Goal: Task Accomplishment & Management: Complete application form

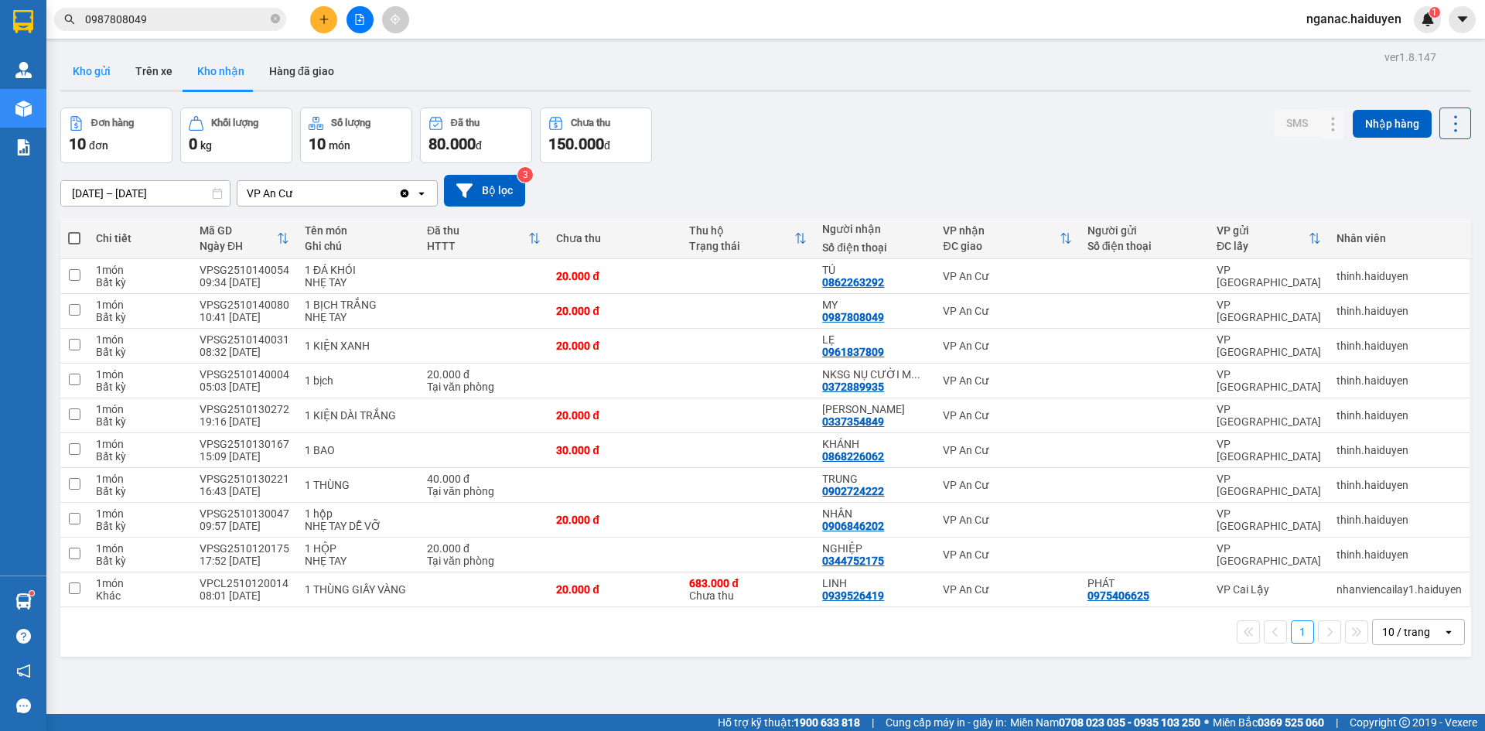
click at [84, 72] on button "Kho gửi" at bounding box center [91, 71] width 63 height 37
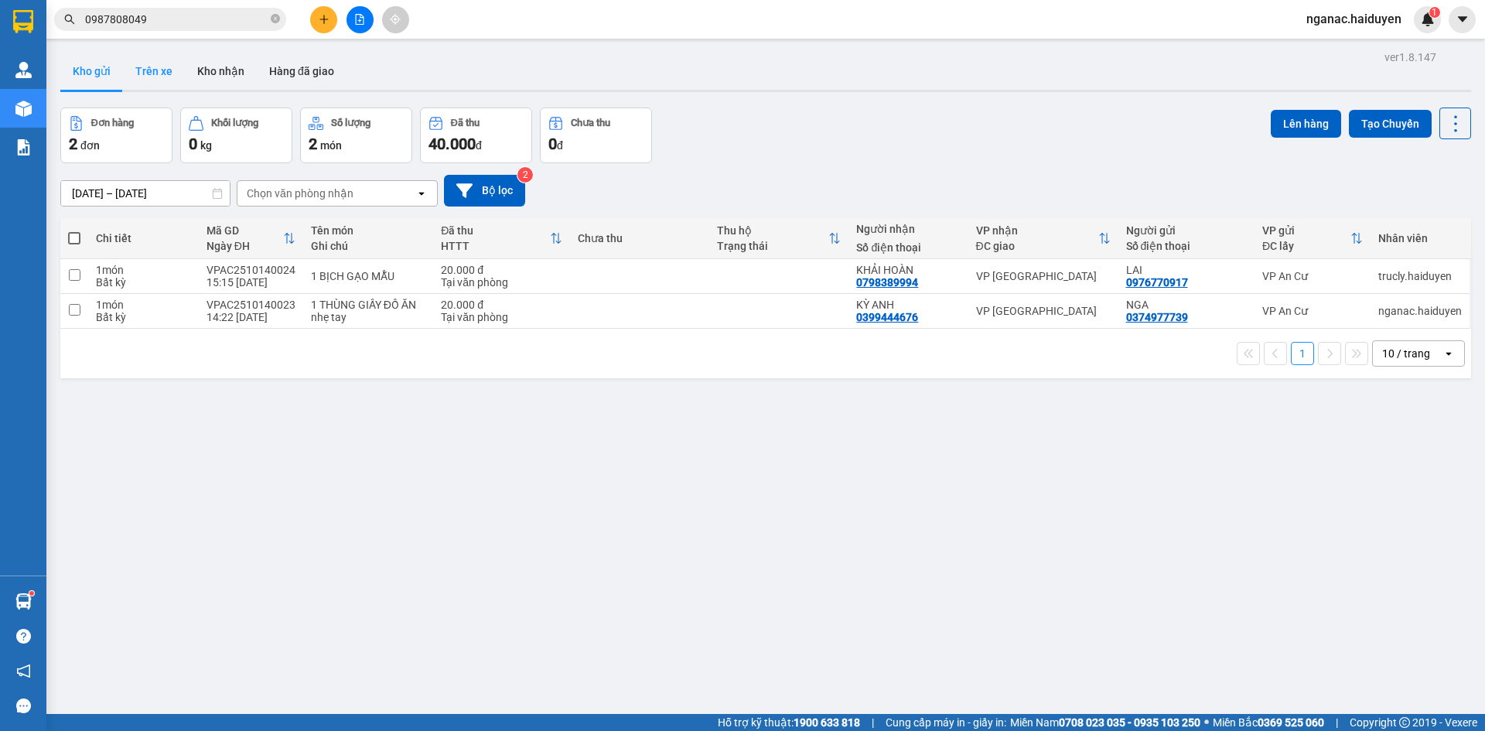
click at [137, 70] on button "Trên xe" at bounding box center [154, 71] width 62 height 37
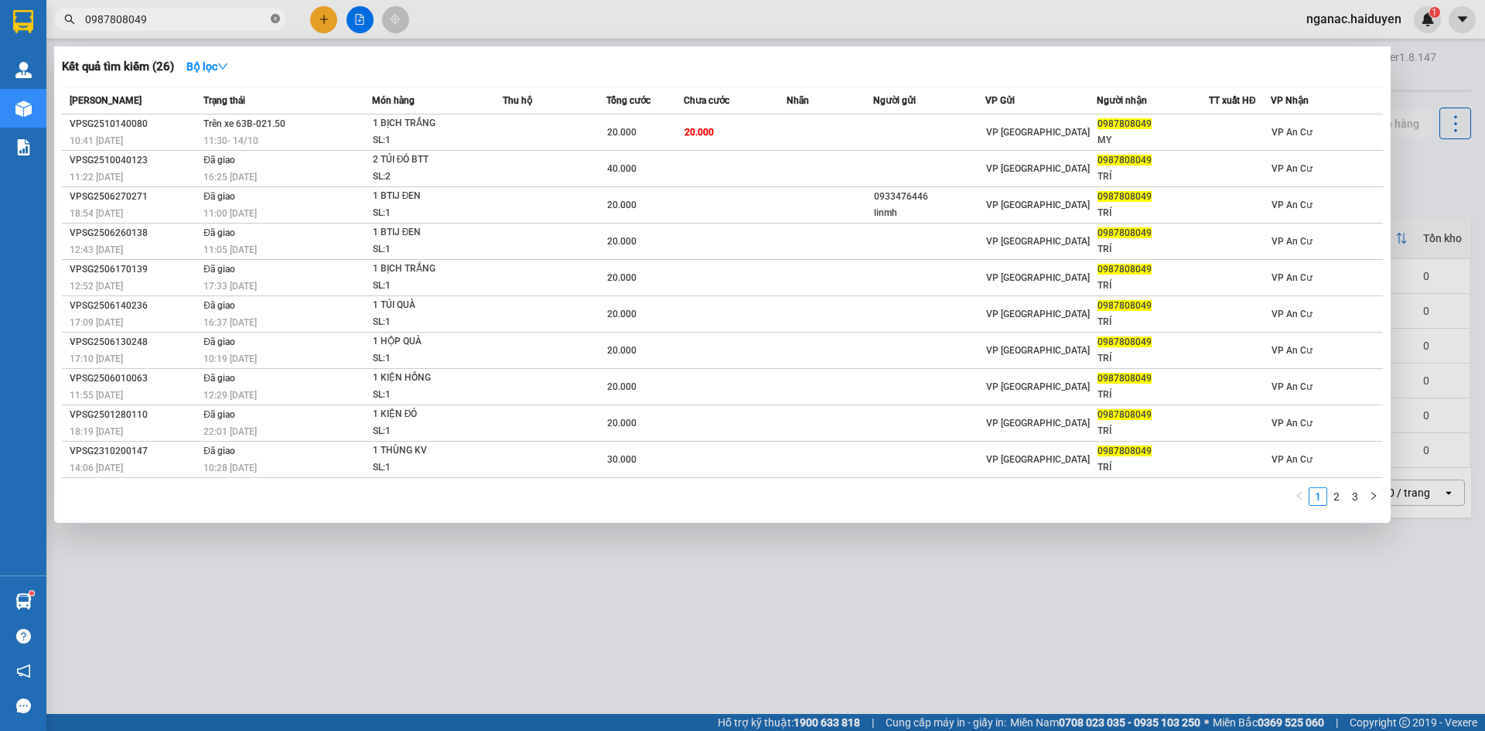
click at [277, 17] on icon "close-circle" at bounding box center [275, 18] width 9 height 9
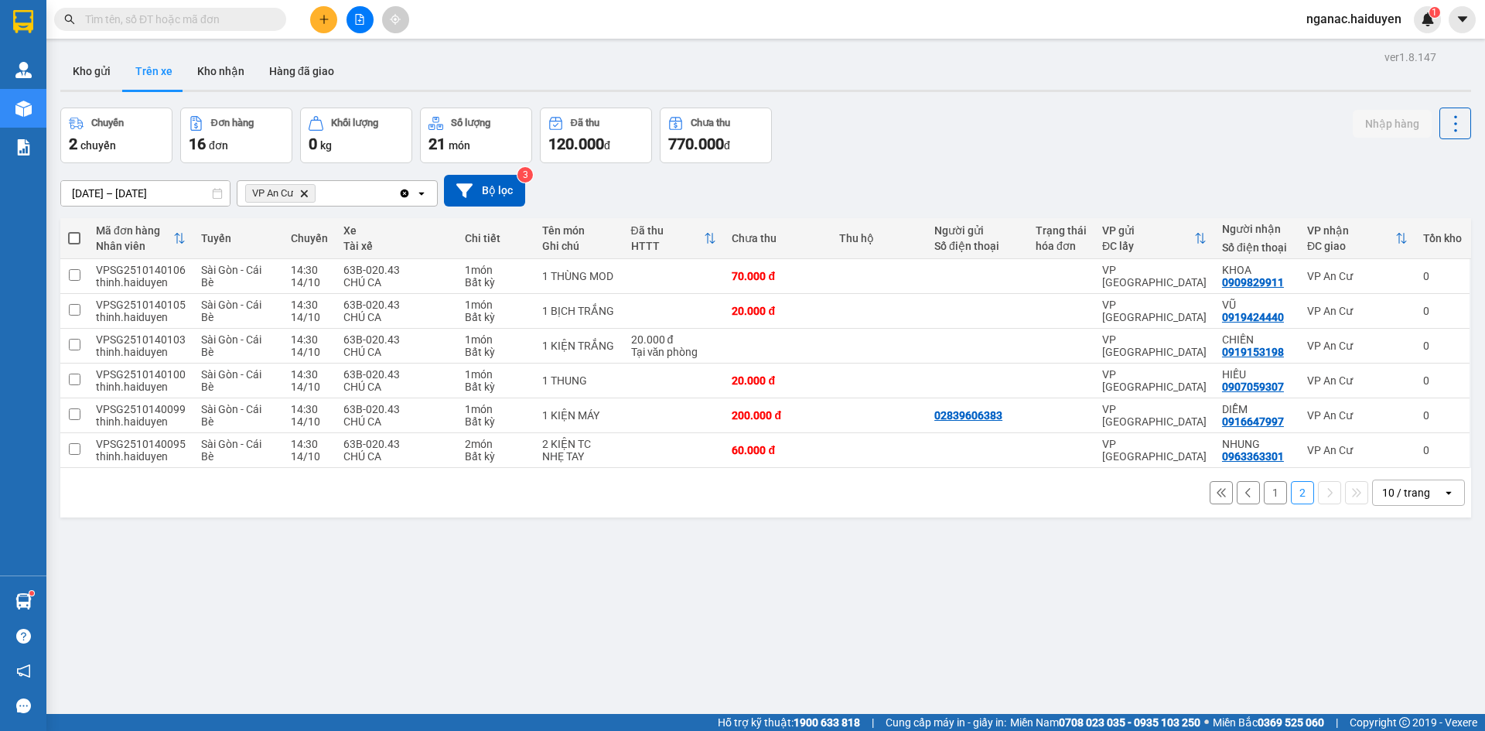
click at [1264, 498] on button "1" at bounding box center [1275, 492] width 23 height 23
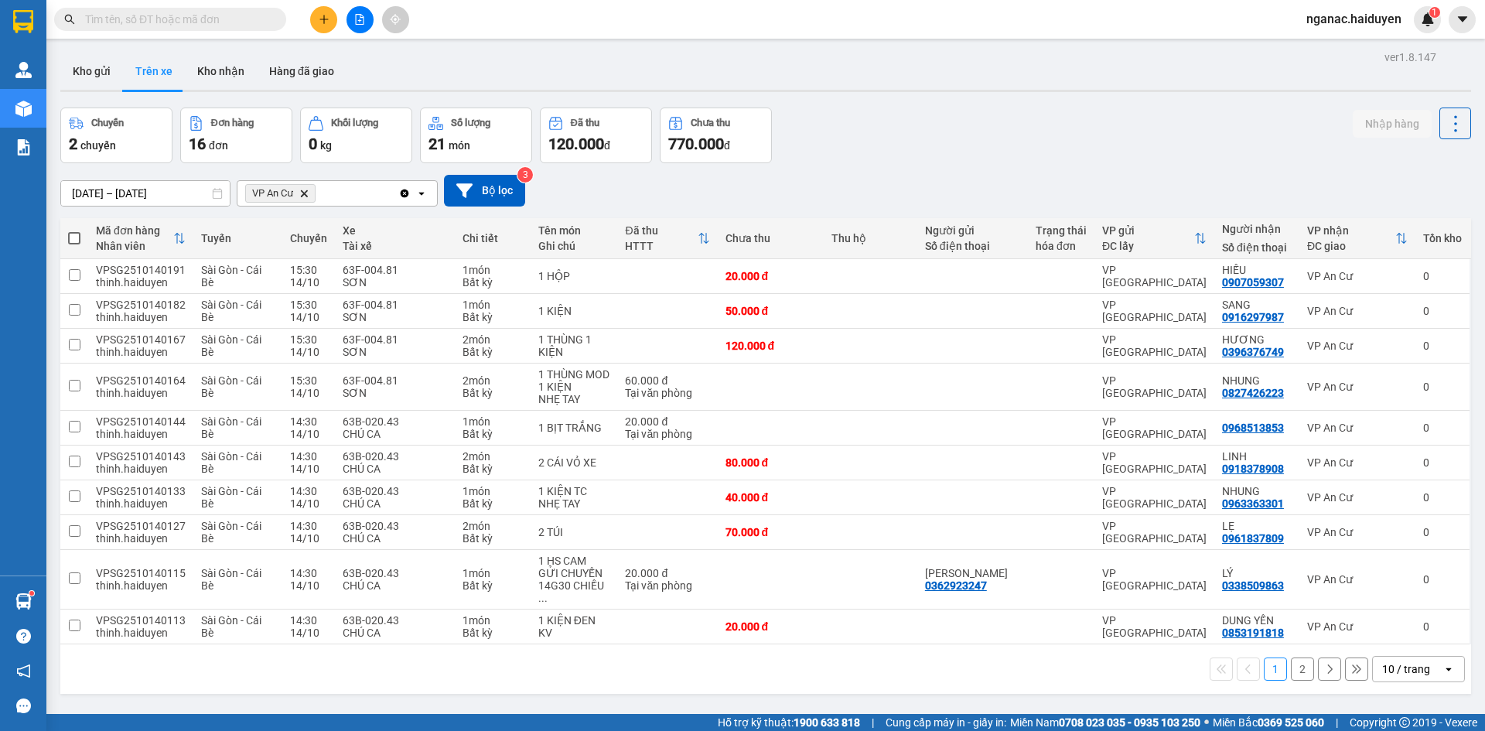
click at [1291, 662] on button "2" at bounding box center [1302, 668] width 23 height 23
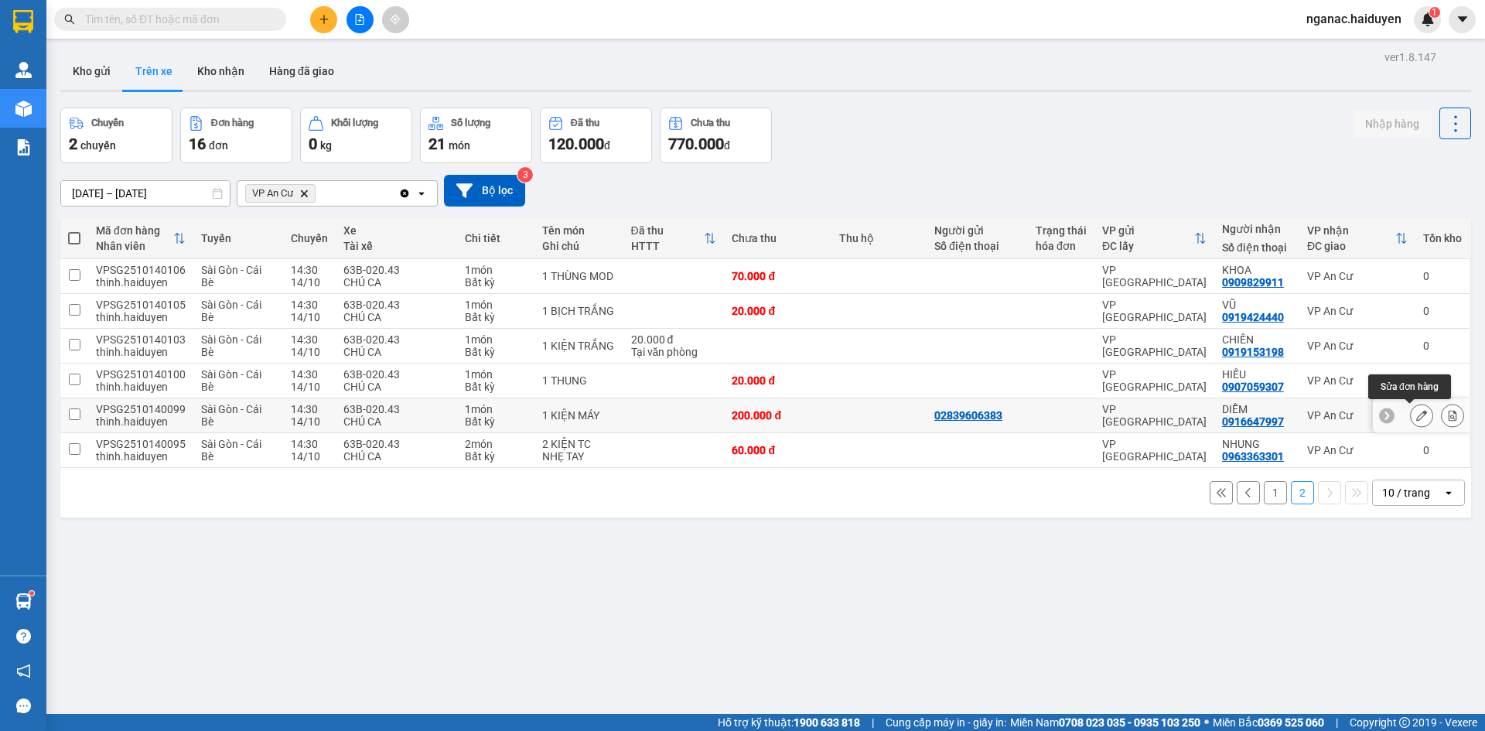
click at [1410, 409] on button at bounding box center [1421, 415] width 22 height 27
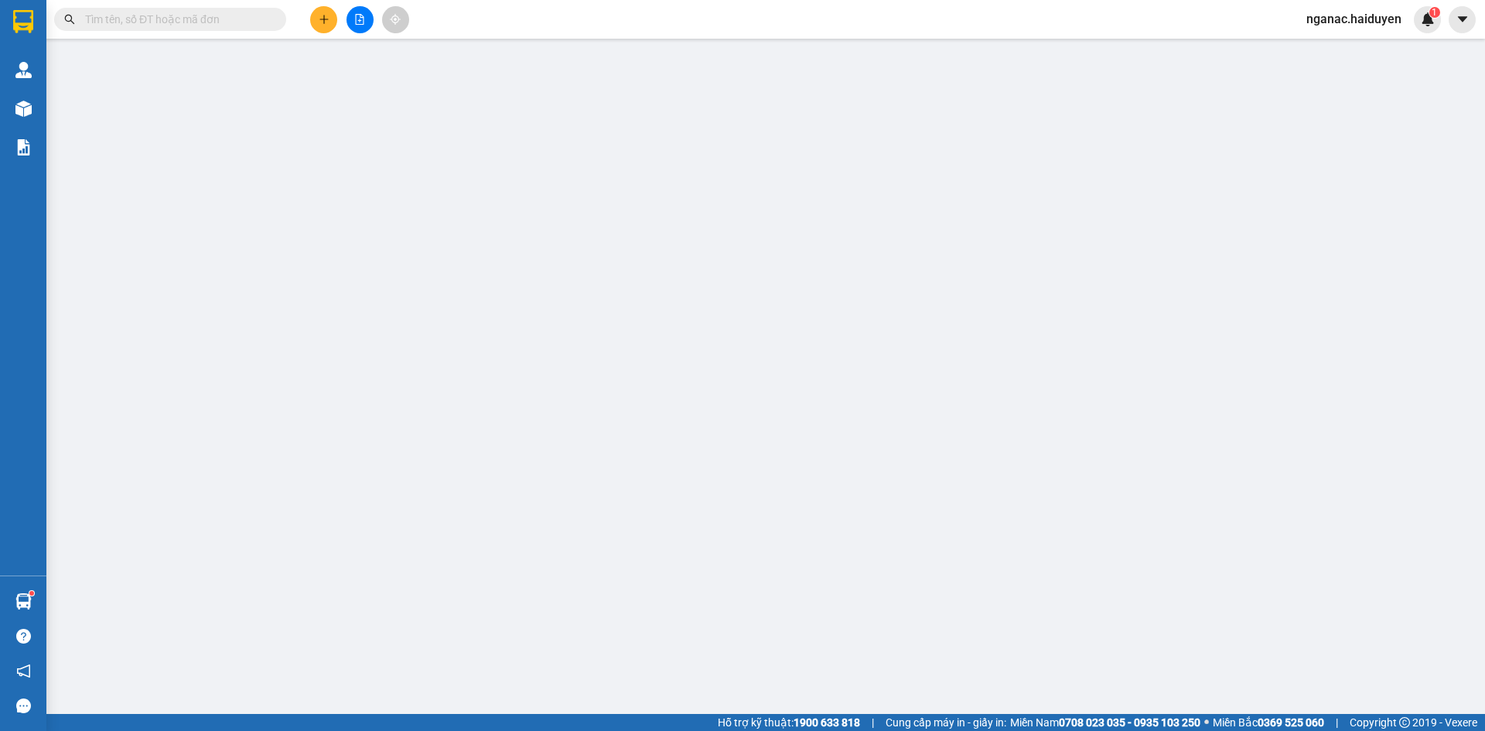
type input "02839606383"
type input "0916647997"
type input "DIỄM"
type input "0"
type input "200.000"
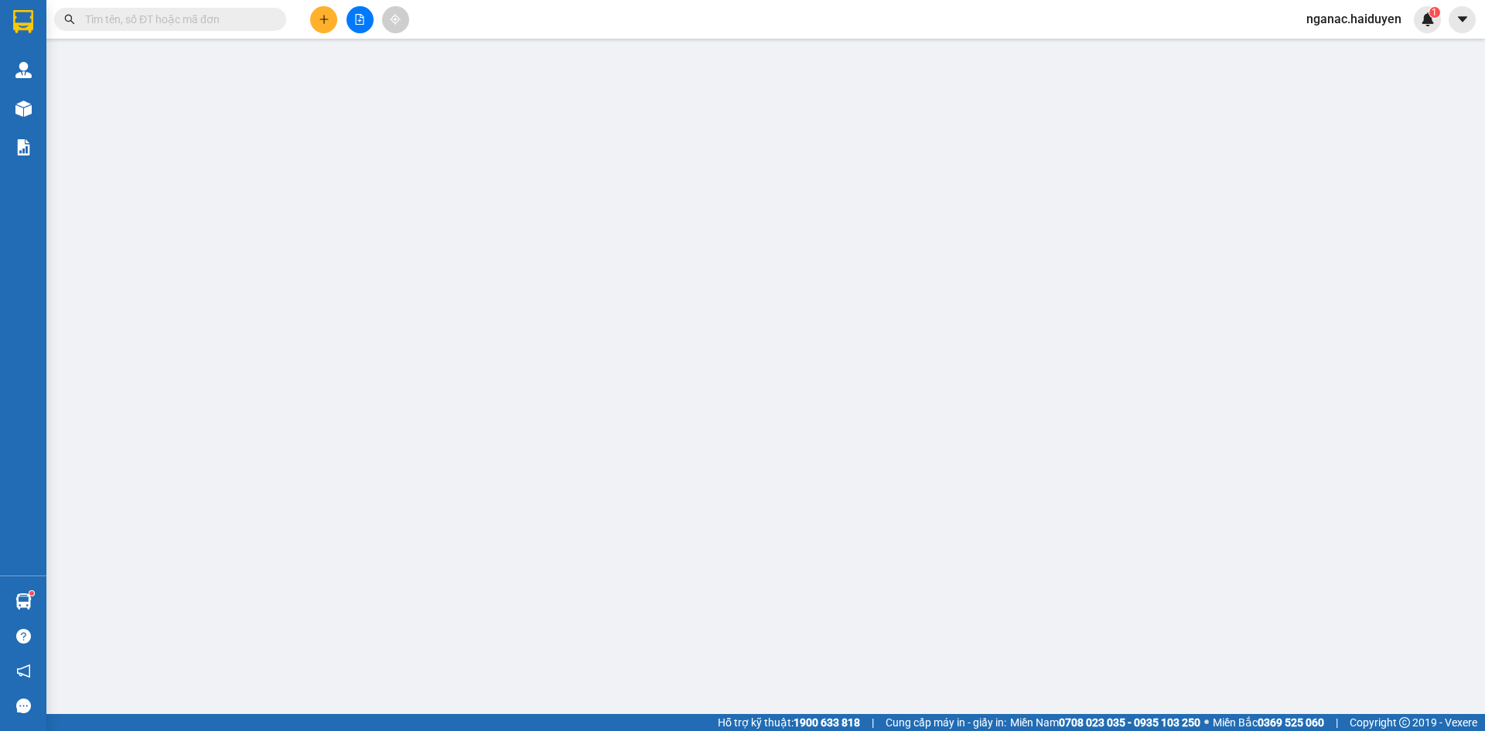
type input "200.000"
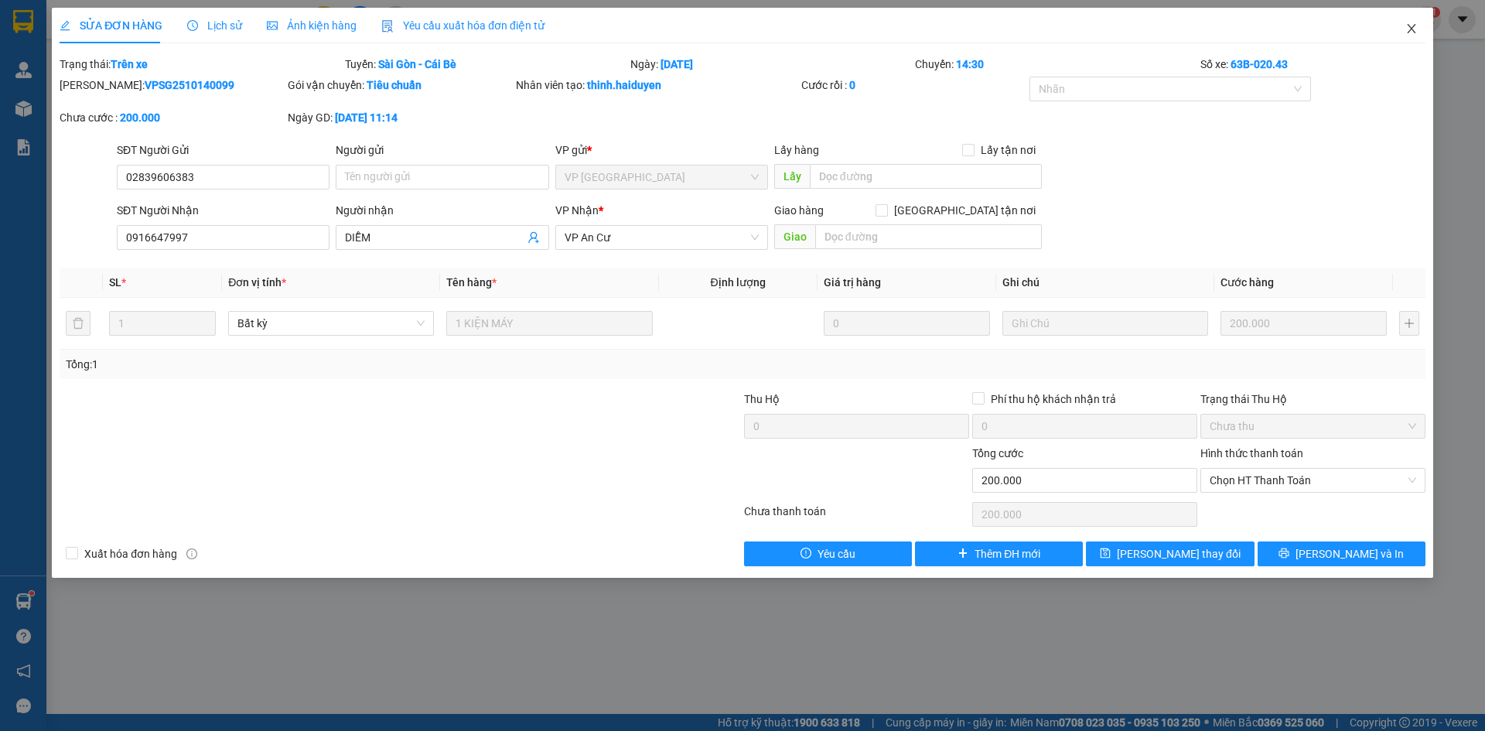
click at [1410, 24] on icon "close" at bounding box center [1411, 28] width 12 height 12
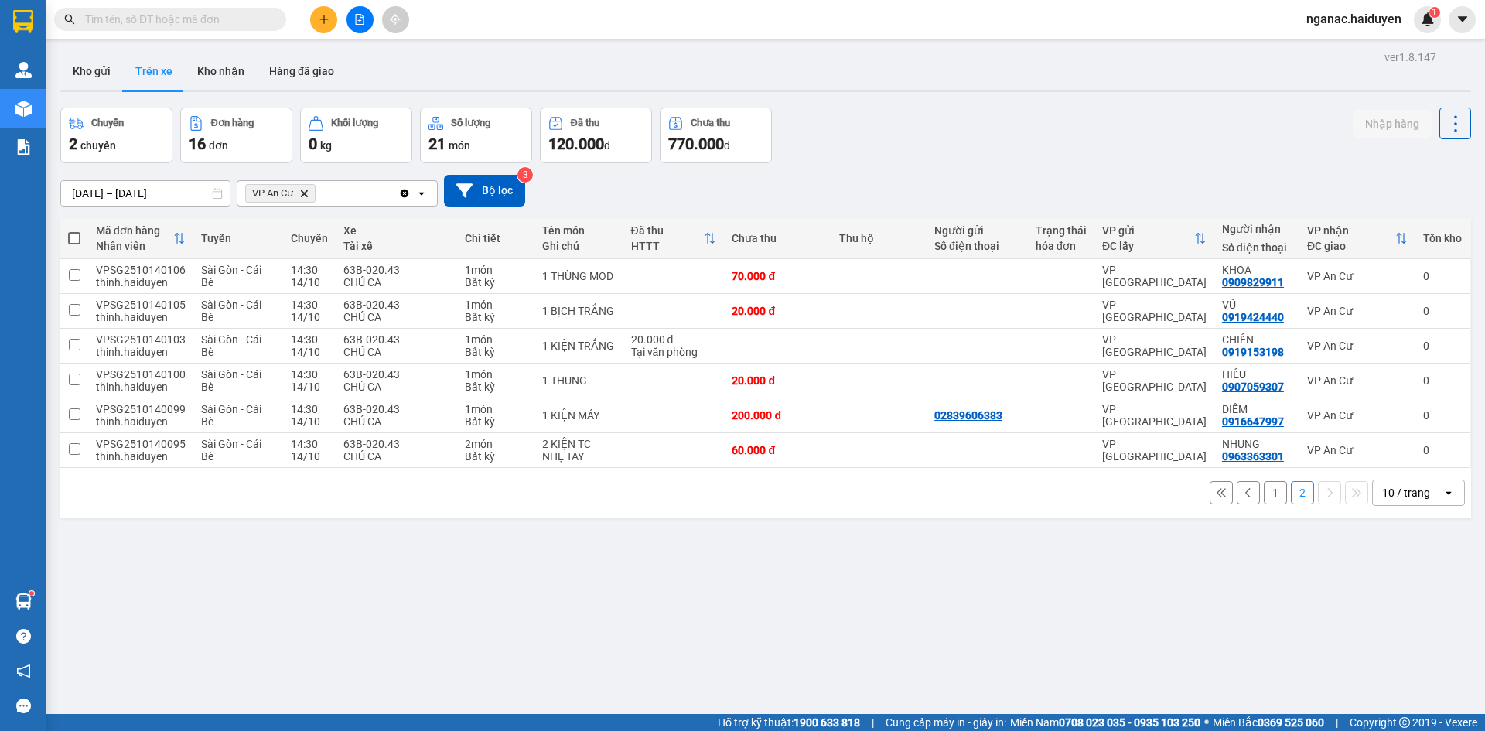
click at [1267, 497] on button "1" at bounding box center [1275, 492] width 23 height 23
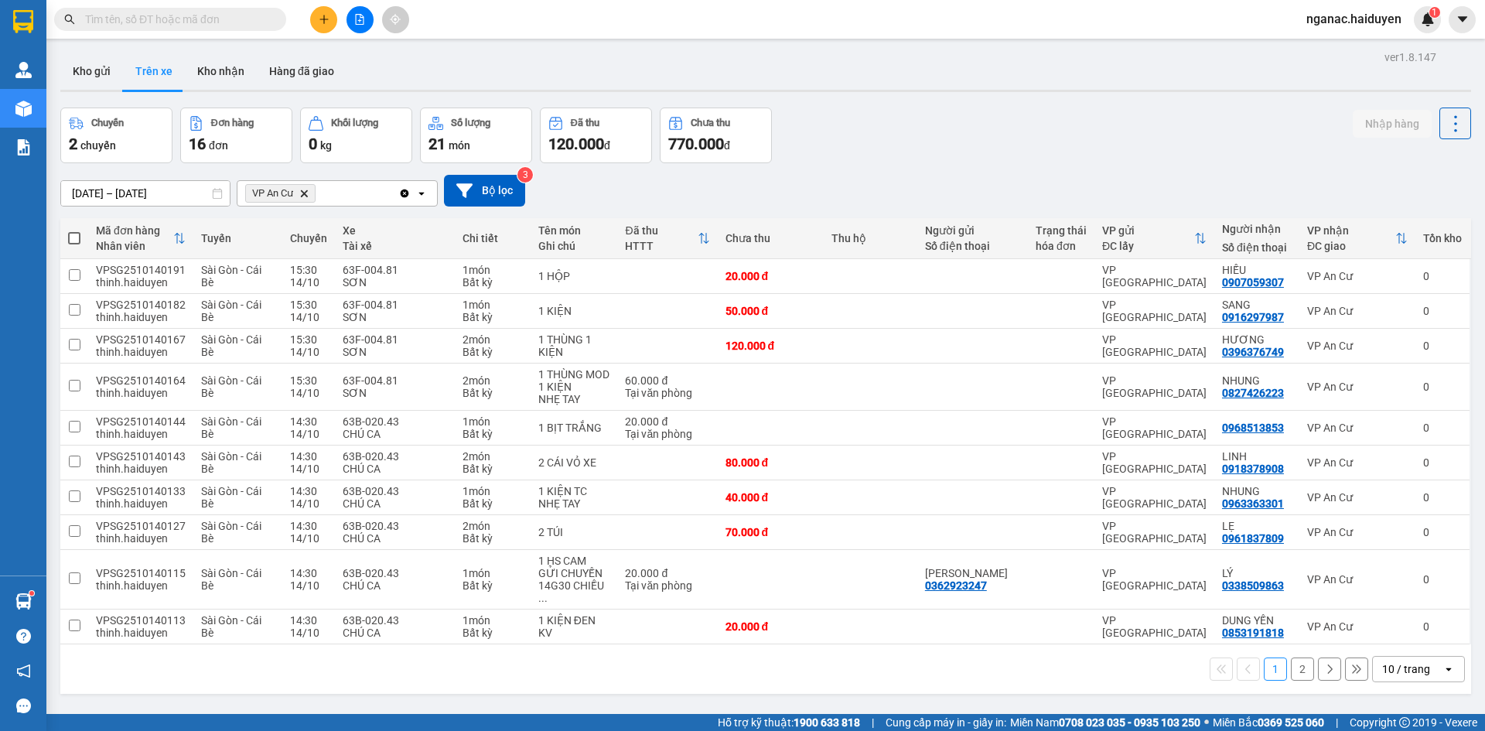
drag, startPoint x: 1292, startPoint y: 656, endPoint x: 1247, endPoint y: 641, distance: 47.9
click at [1291, 657] on button "2" at bounding box center [1302, 668] width 23 height 23
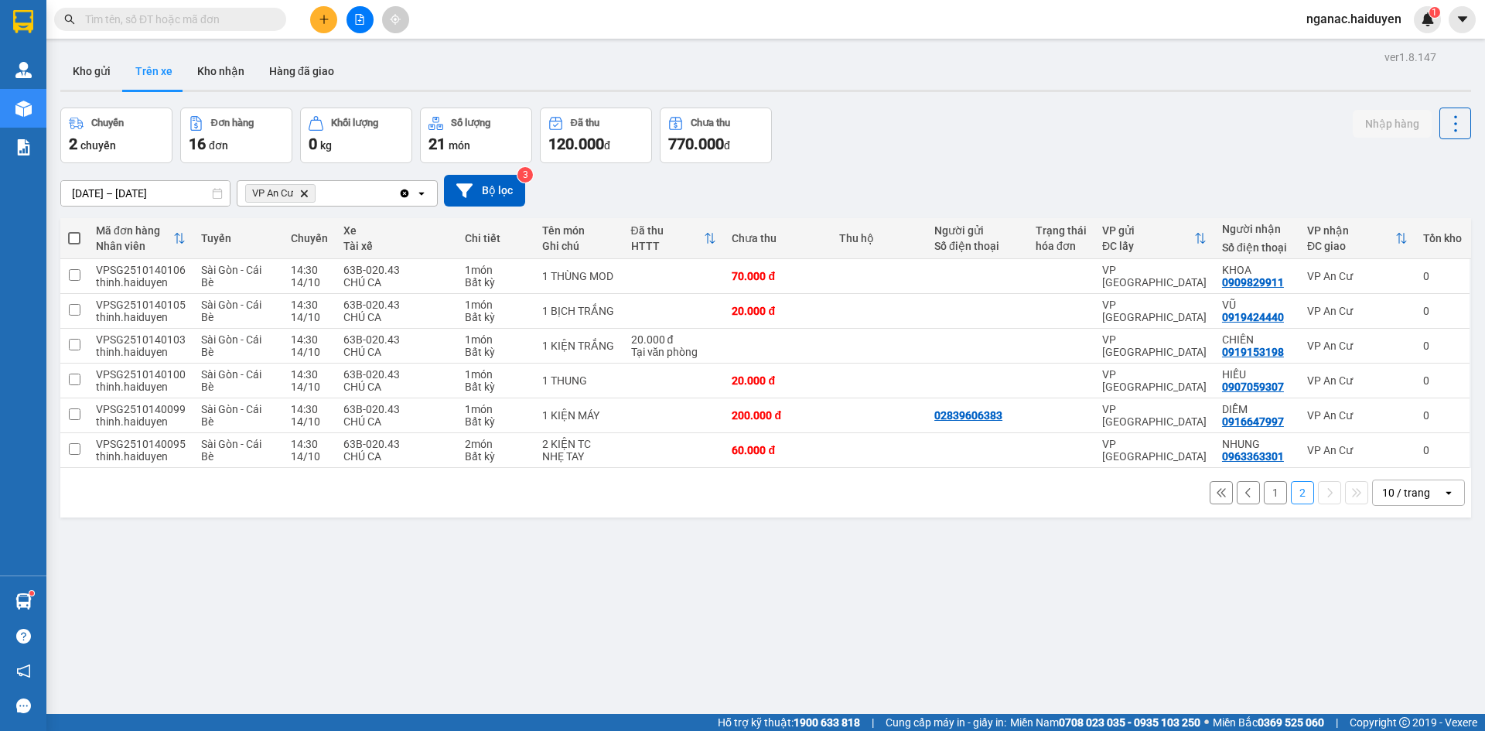
click at [598, 688] on div "ver 1.8.147 Kho gửi Trên xe Kho nhận Hàng đã giao Chuyến 2 chuyến Đơn hàng 16 đ…" at bounding box center [765, 411] width 1423 height 731
click at [762, 629] on div "ver 1.8.147 Kho gửi Trên xe Kho nhận Hàng đã giao Chuyến 2 chuyến Đơn hàng 16 đ…" at bounding box center [765, 411] width 1423 height 731
click at [1236, 319] on div "0919424440" at bounding box center [1253, 317] width 62 height 12
copy div "0919424440"
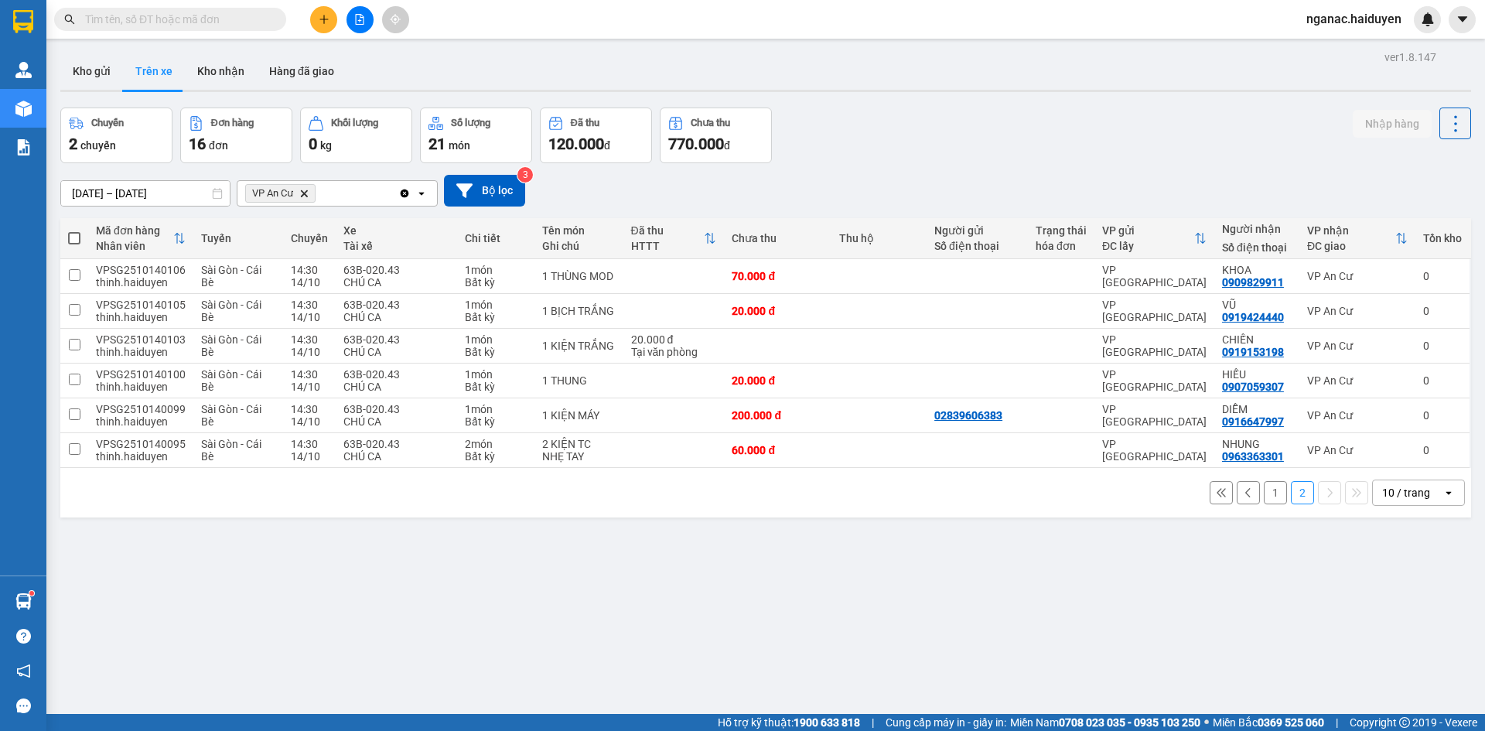
click at [657, 623] on div "ver 1.8.147 Kho gửi Trên xe Kho nhận Hàng đã giao Chuyến 2 chuyến Đơn hàng 16 đ…" at bounding box center [765, 411] width 1423 height 731
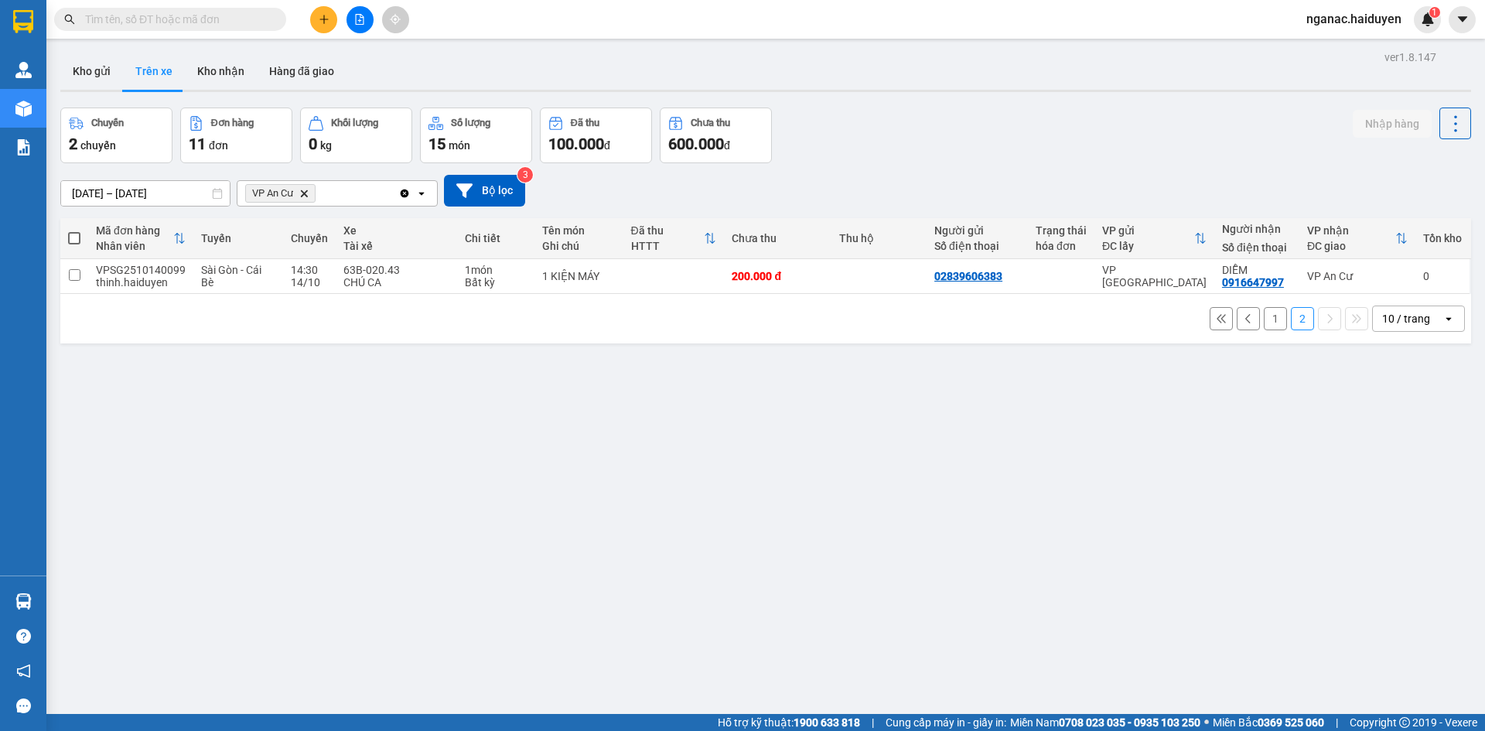
click at [1267, 317] on button "1" at bounding box center [1275, 318] width 23 height 23
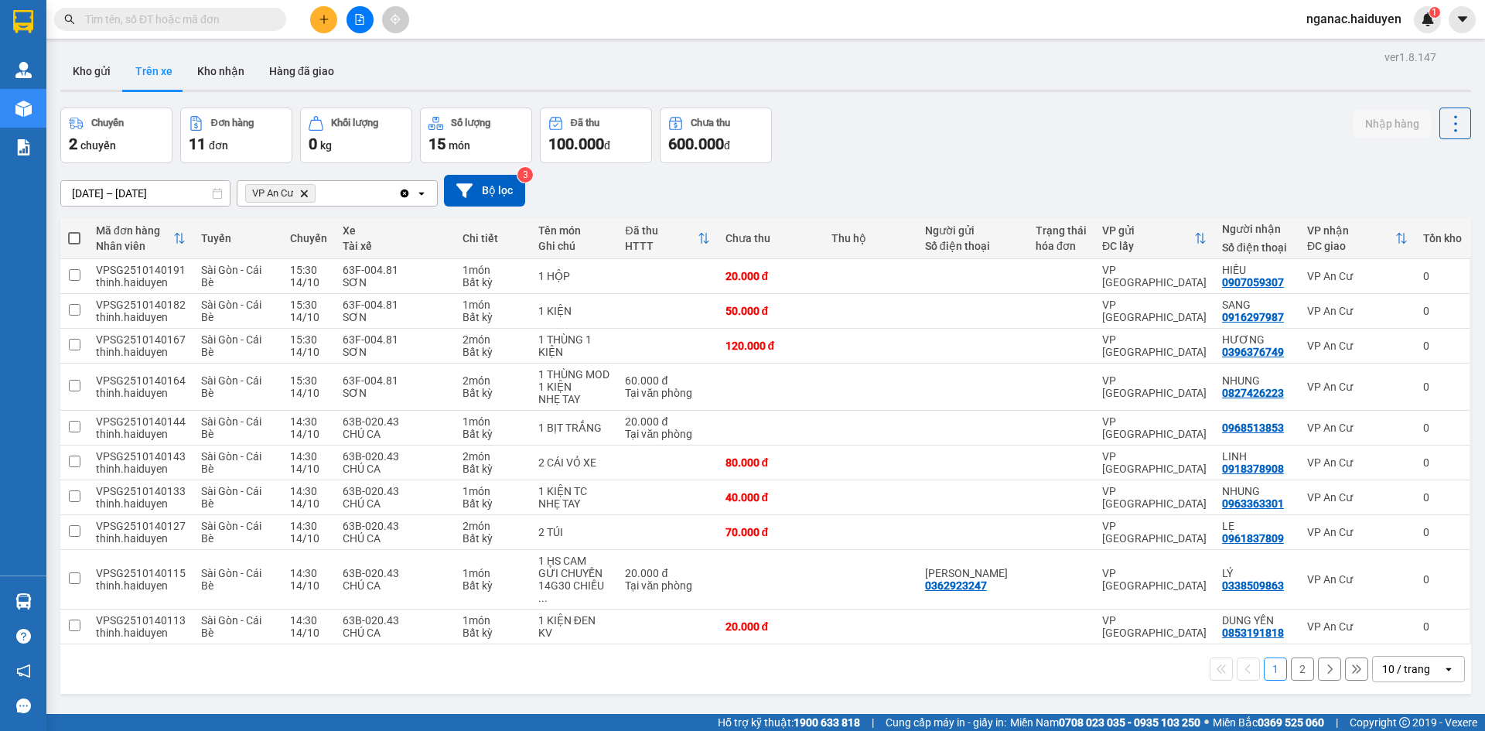
click at [775, 688] on div "ver 1.8.147 Kho gửi Trên xe Kho nhận Hàng đã giao Chuyến 2 chuyến Đơn hàng 11 đ…" at bounding box center [765, 411] width 1423 height 731
click at [221, 77] on button "Kho nhận" at bounding box center [221, 71] width 72 height 37
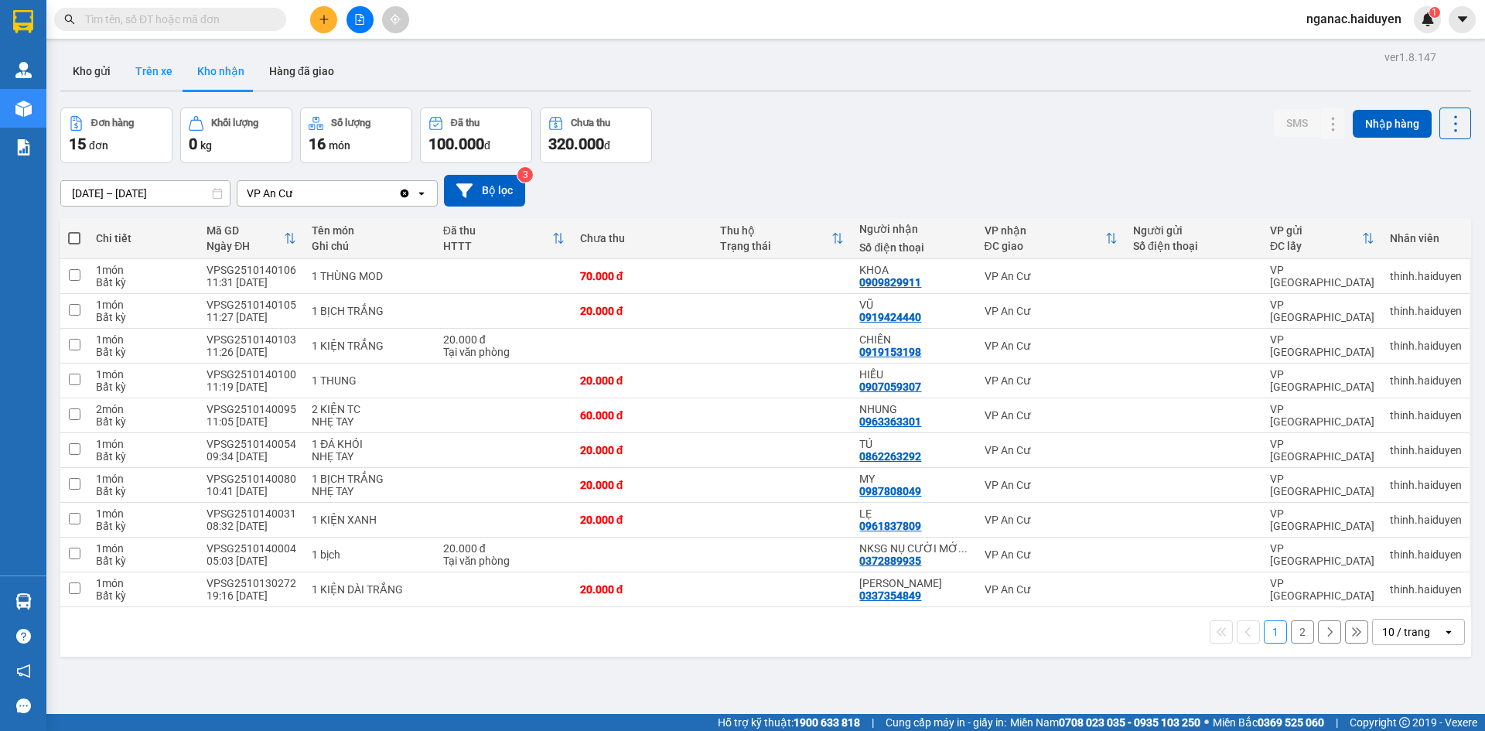
click at [155, 78] on button "Trên xe" at bounding box center [154, 71] width 62 height 37
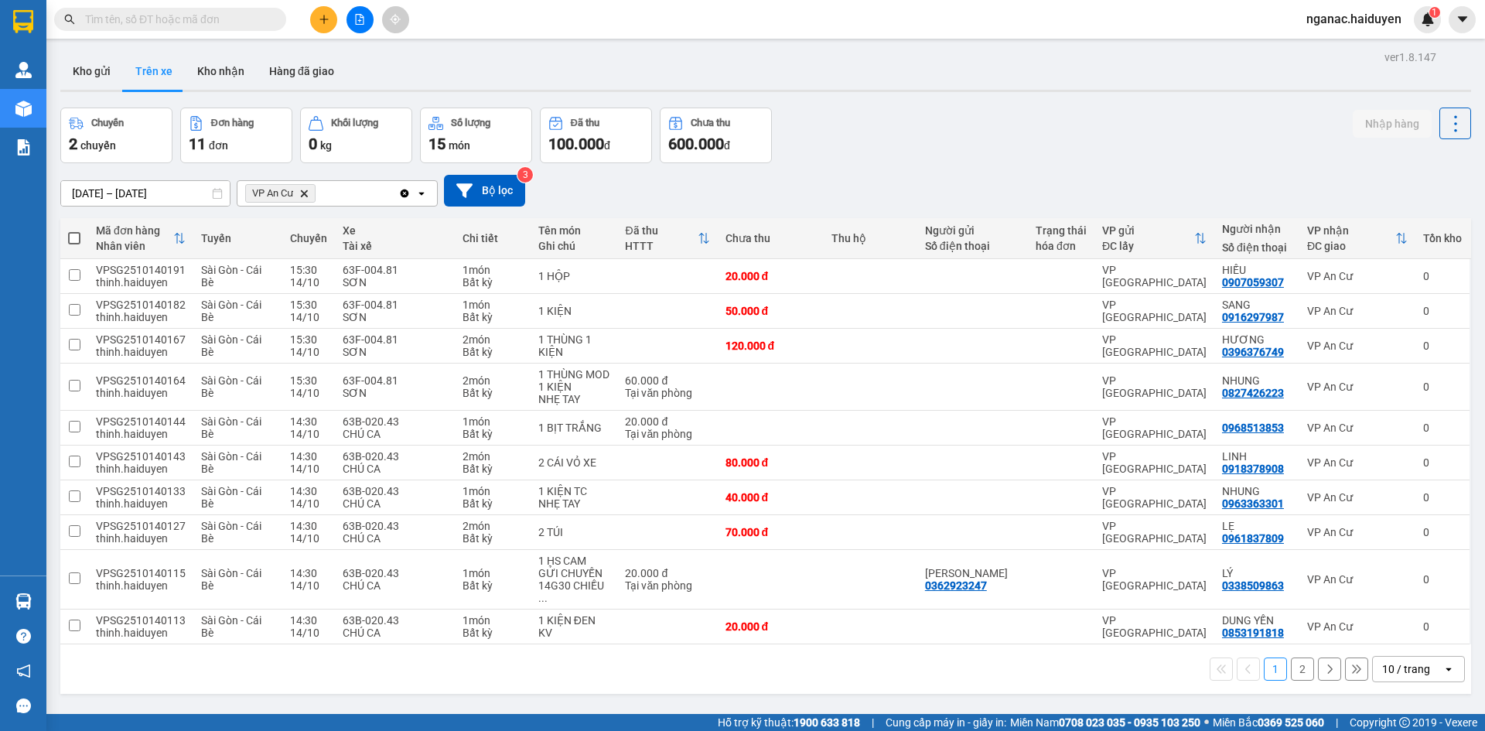
click at [1277, 142] on div "Chuyến 2 chuyến Đơn hàng 11 đơn Khối lượng 0 kg Số lượng 15 món Đã thu 100.000 …" at bounding box center [765, 135] width 1410 height 56
click at [1246, 152] on div "Chuyến 2 chuyến Đơn hàng 11 đơn Khối lượng 0 kg Số lượng 15 món Đã thu 100.000 …" at bounding box center [765, 135] width 1410 height 56
click at [88, 72] on button "Kho gửi" at bounding box center [91, 71] width 63 height 37
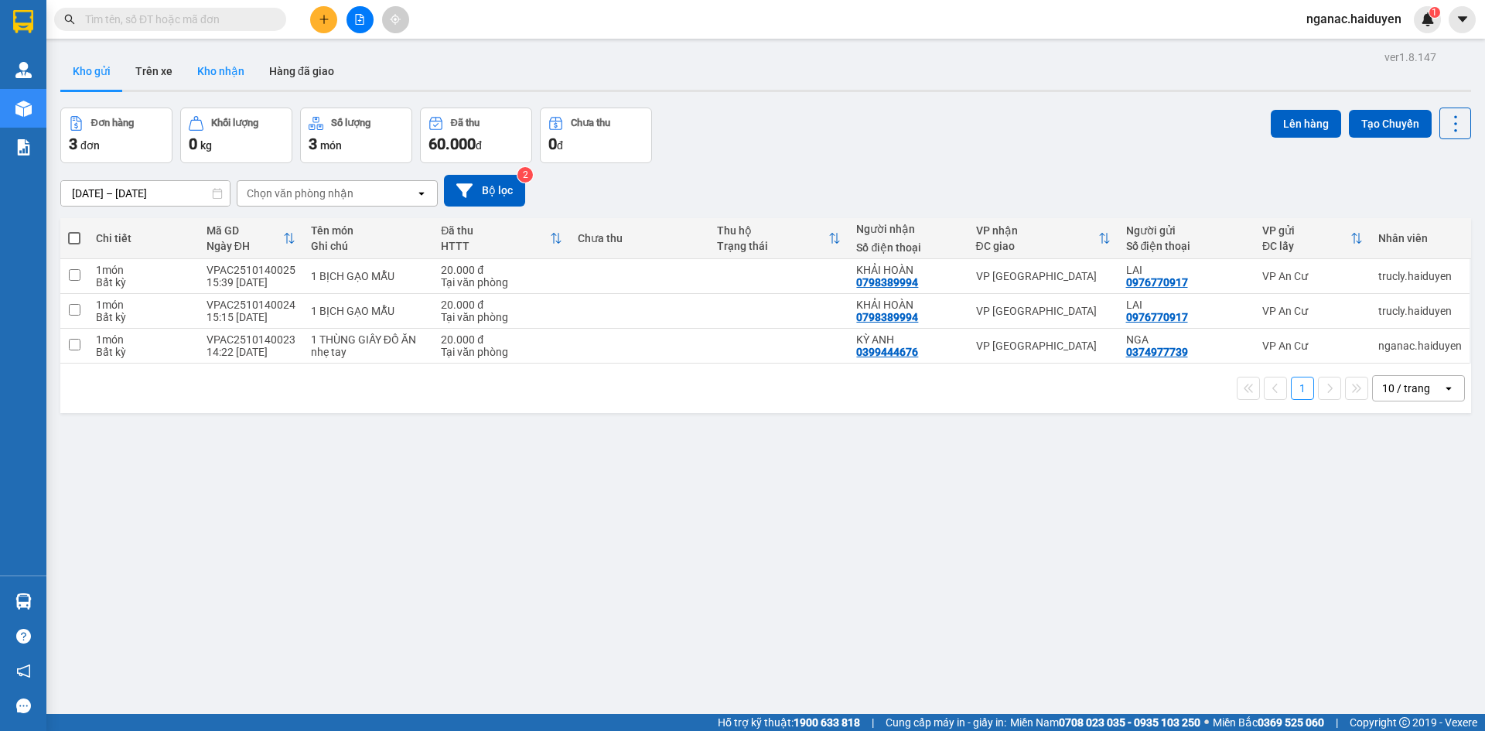
click at [226, 72] on button "Kho nhận" at bounding box center [221, 71] width 72 height 37
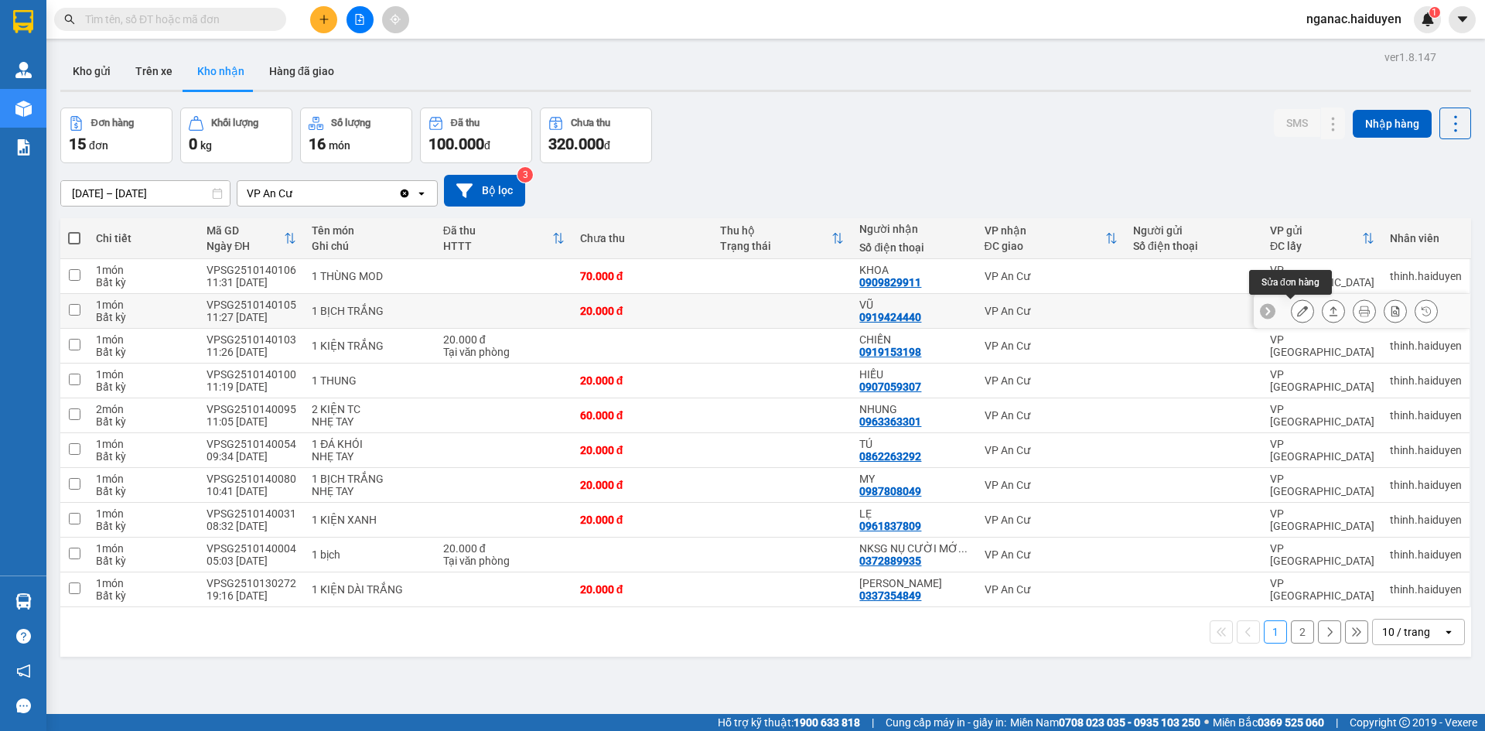
click at [1298, 316] on button at bounding box center [1302, 311] width 22 height 27
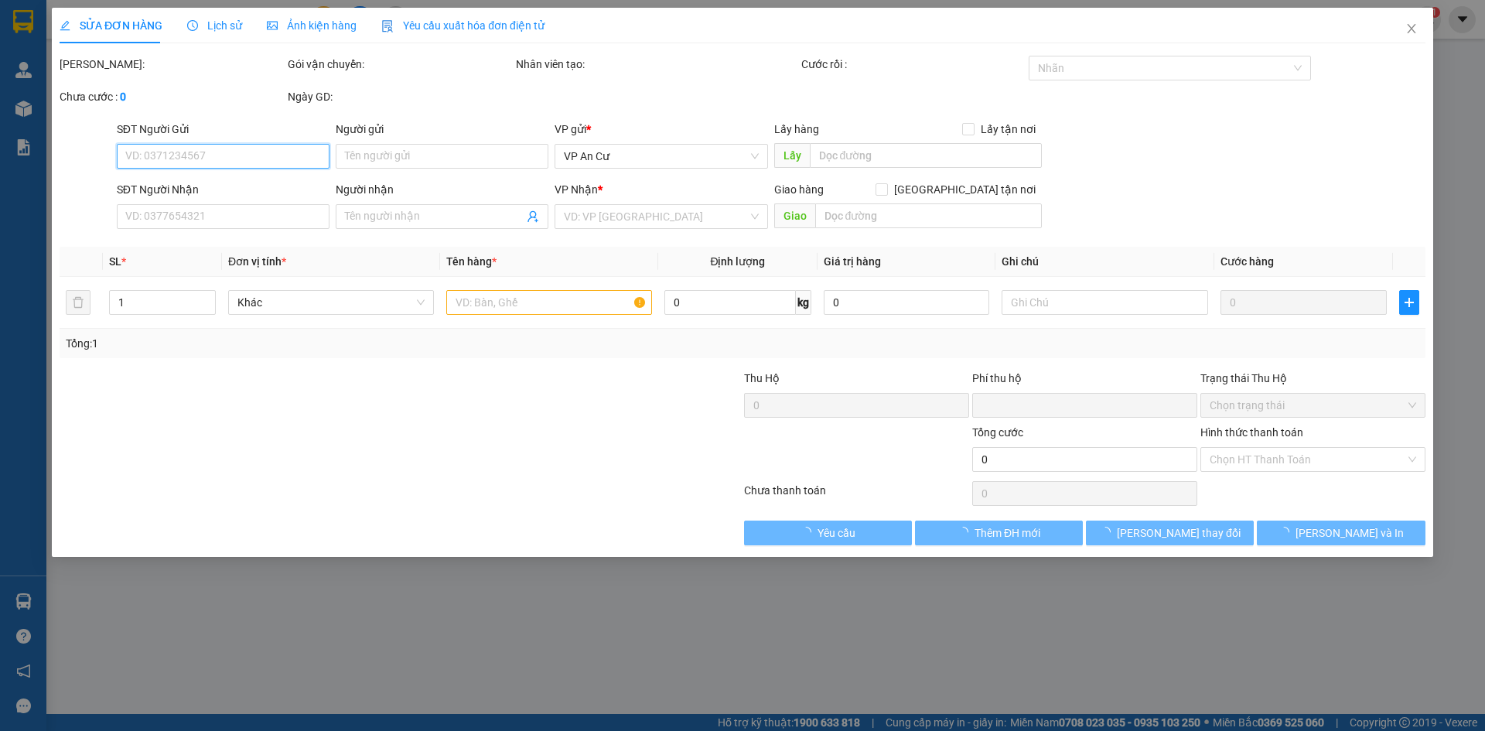
type input "0919424440"
type input "VŨ"
type input "0"
type input "20.000"
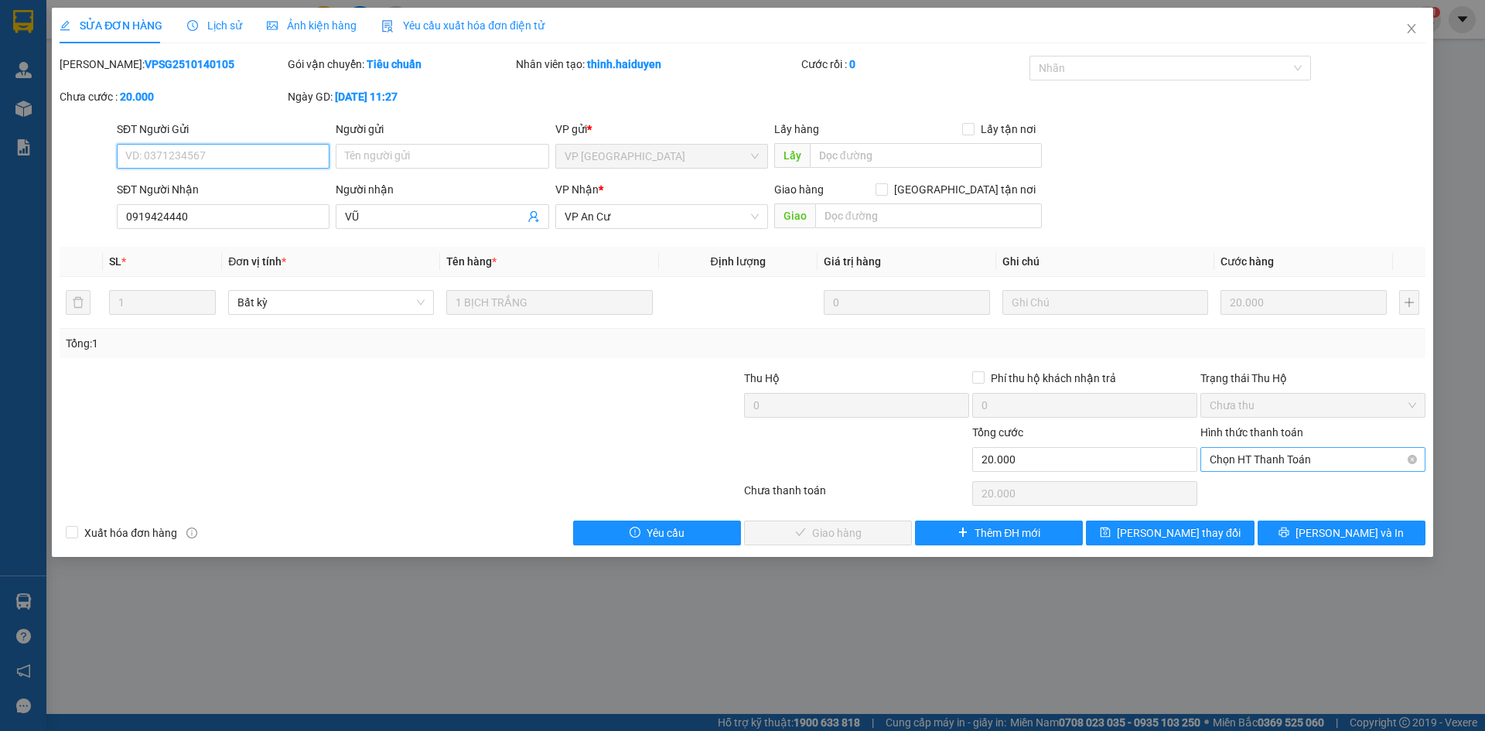
click at [1276, 458] on span "Chọn HT Thanh Toán" at bounding box center [1312, 459] width 206 height 23
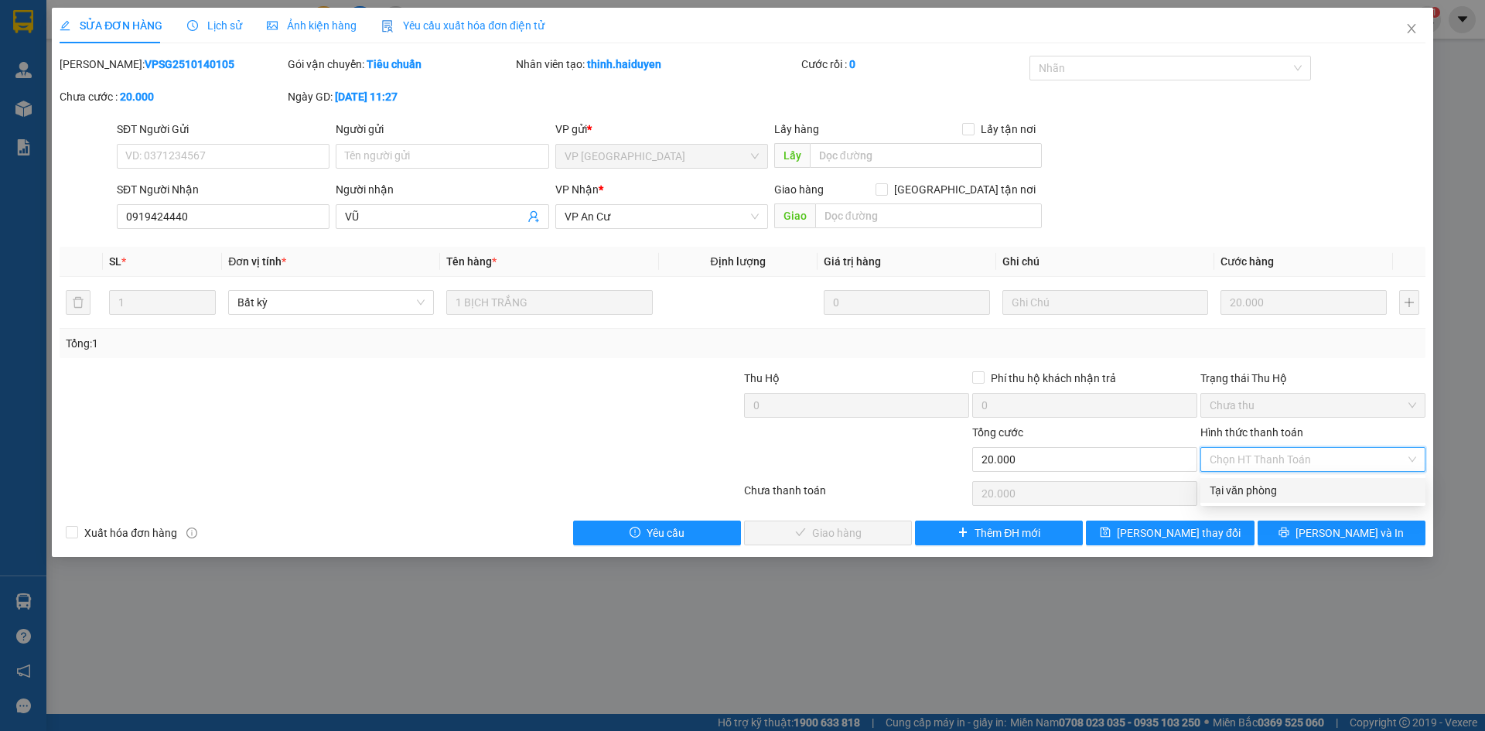
click at [1275, 483] on div "Tại văn phòng" at bounding box center [1312, 490] width 206 height 17
type input "0"
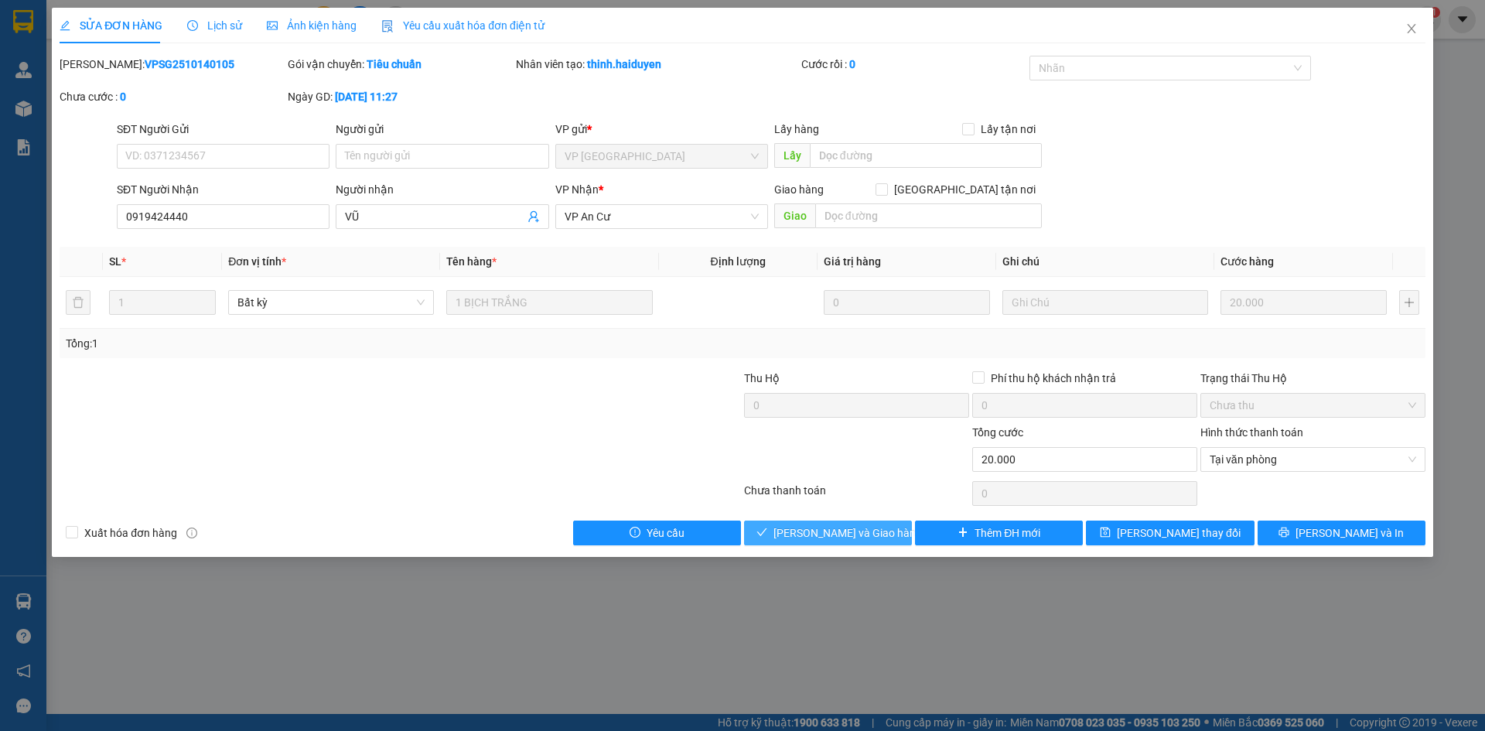
click at [827, 535] on span "[PERSON_NAME] và Giao hàng" at bounding box center [847, 532] width 148 height 17
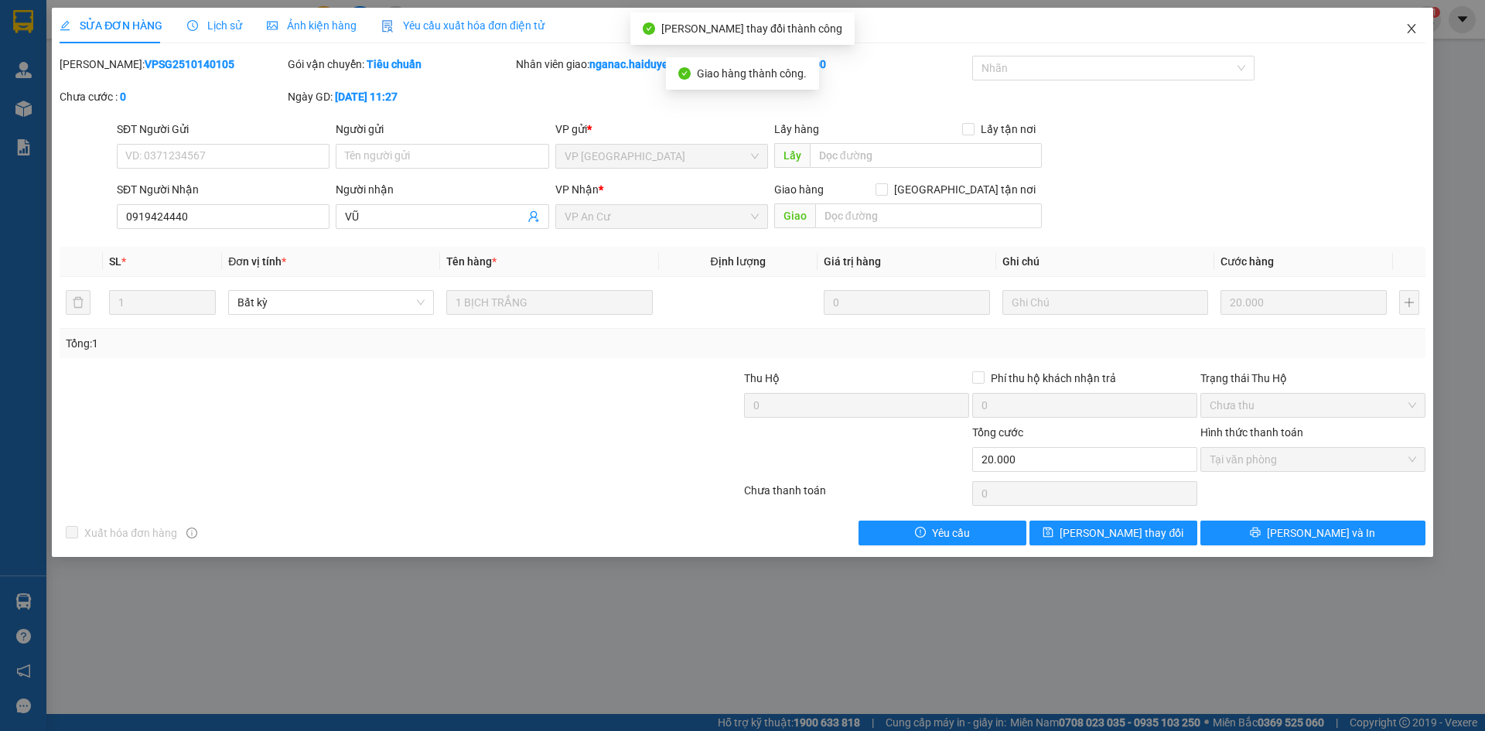
click at [1414, 31] on icon "close" at bounding box center [1411, 28] width 12 height 12
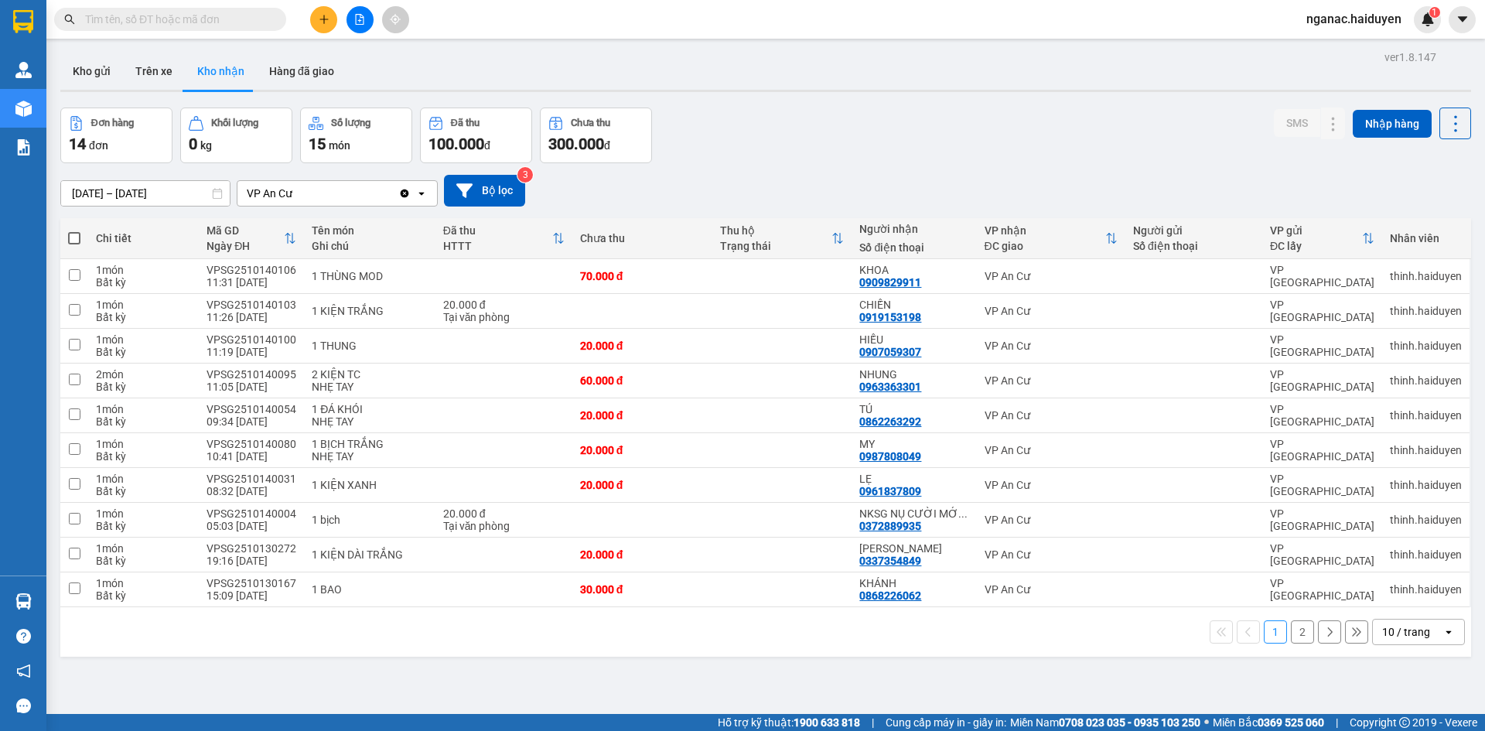
drag, startPoint x: 667, startPoint y: 675, endPoint x: 663, endPoint y: 658, distance: 17.4
click at [667, 674] on div "ver 1.8.147 Kho gửi Trên xe Kho nhận Hàng đã giao Đơn hàng 14 đơn Khối lượng 0 …" at bounding box center [765, 411] width 1423 height 731
click at [1297, 274] on icon at bounding box center [1302, 276] width 11 height 11
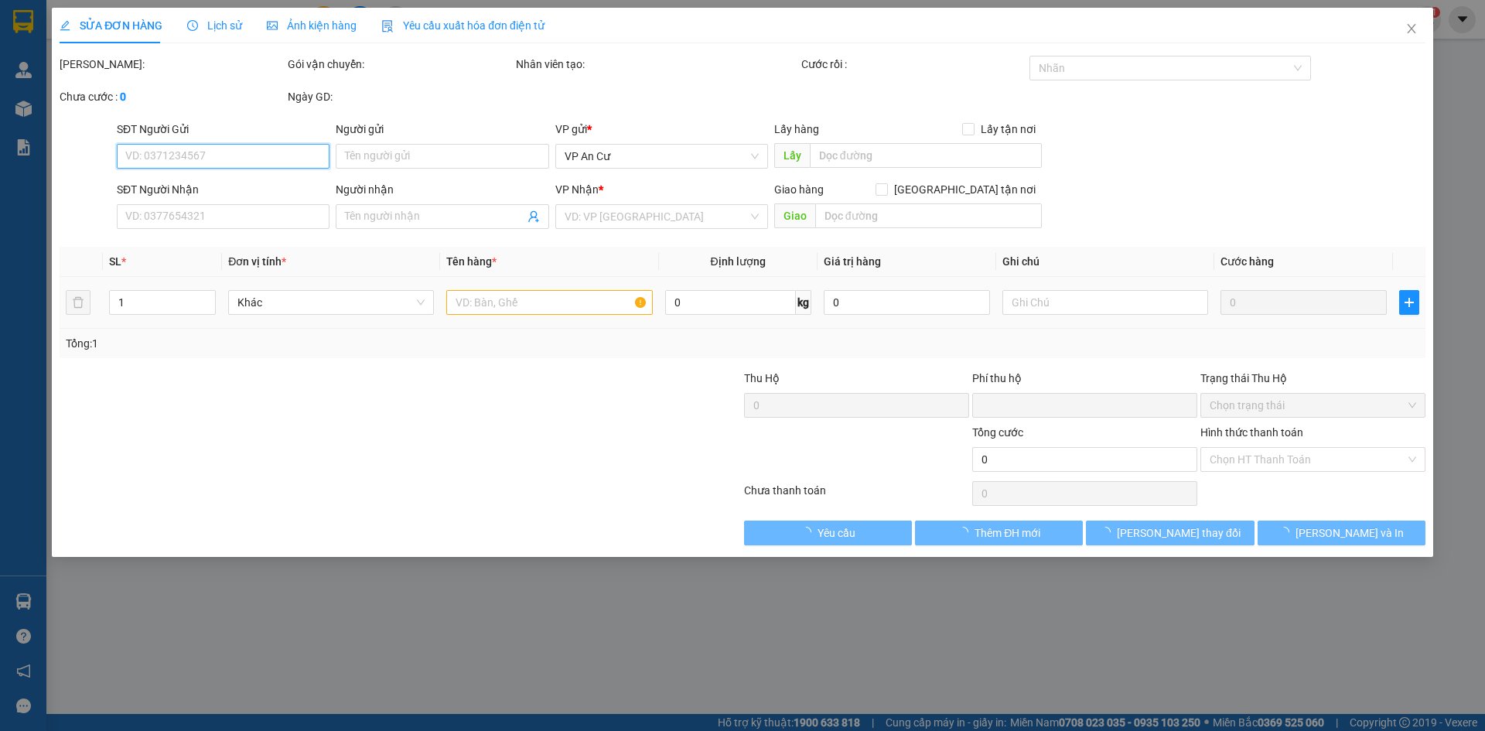
type input "0909829911"
type input "KHOA"
type input "0"
type input "70.000"
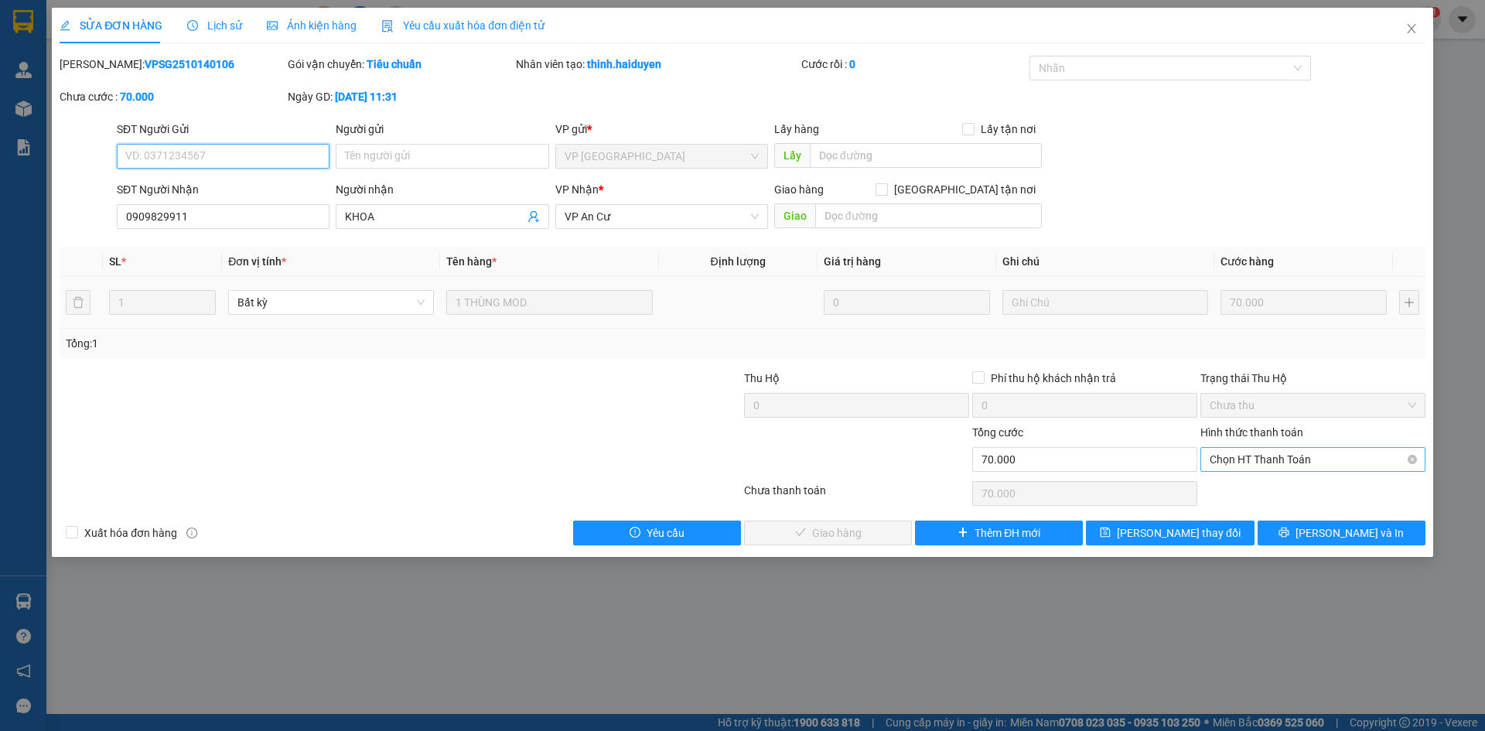
click at [1281, 453] on span "Chọn HT Thanh Toán" at bounding box center [1312, 459] width 206 height 23
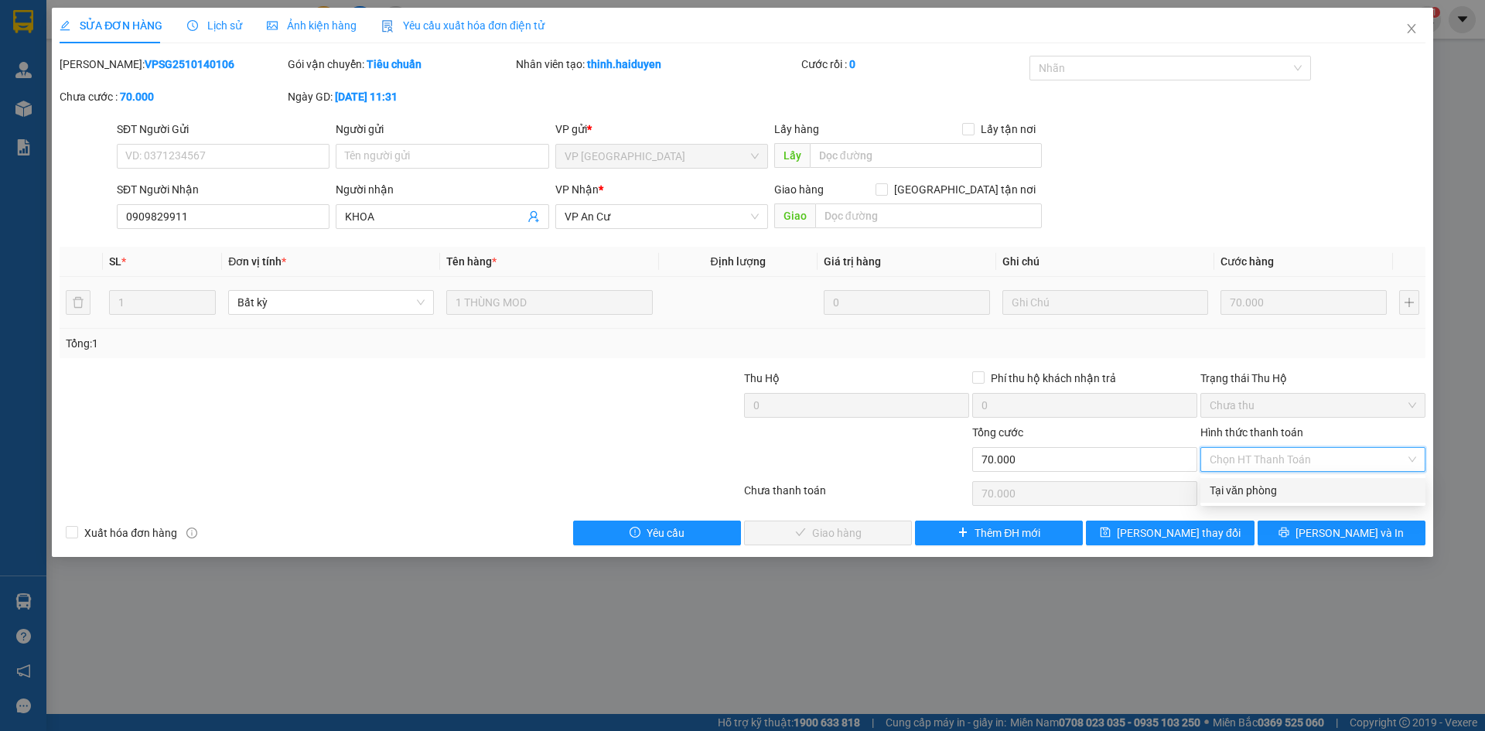
click at [1279, 487] on div "Tại văn phòng" at bounding box center [1312, 490] width 206 height 17
type input "0"
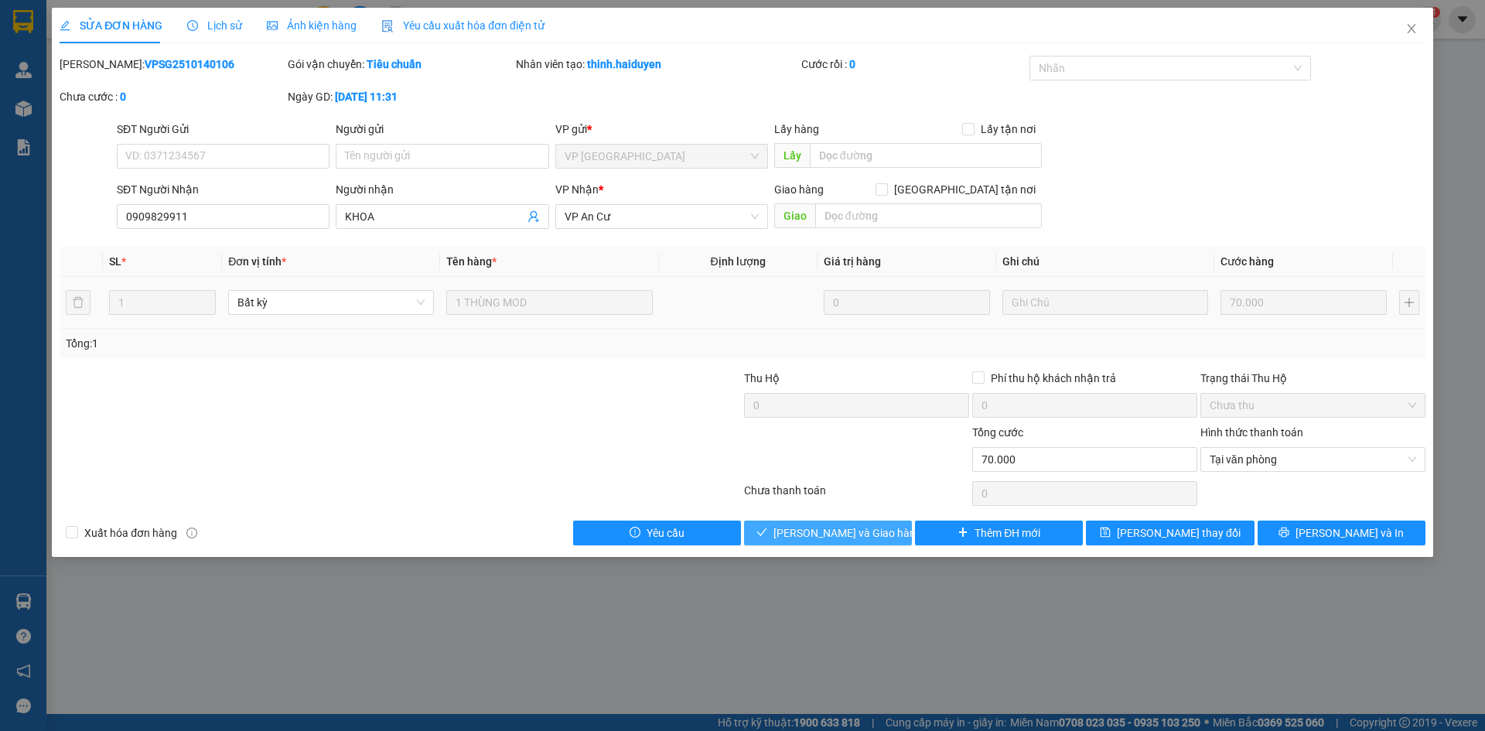
click at [862, 532] on span "[PERSON_NAME] và Giao hàng" at bounding box center [847, 532] width 148 height 17
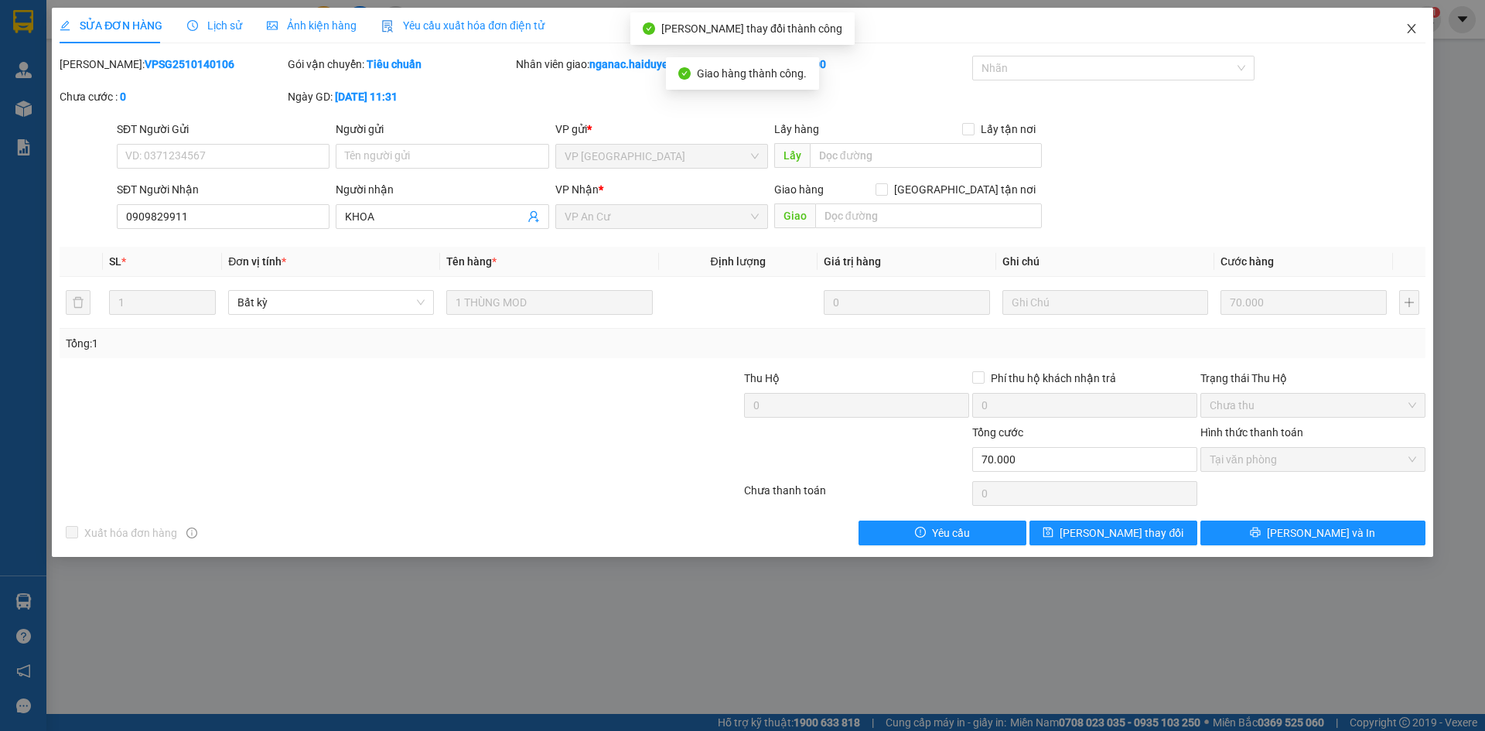
click at [1409, 27] on icon "close" at bounding box center [1411, 28] width 9 height 9
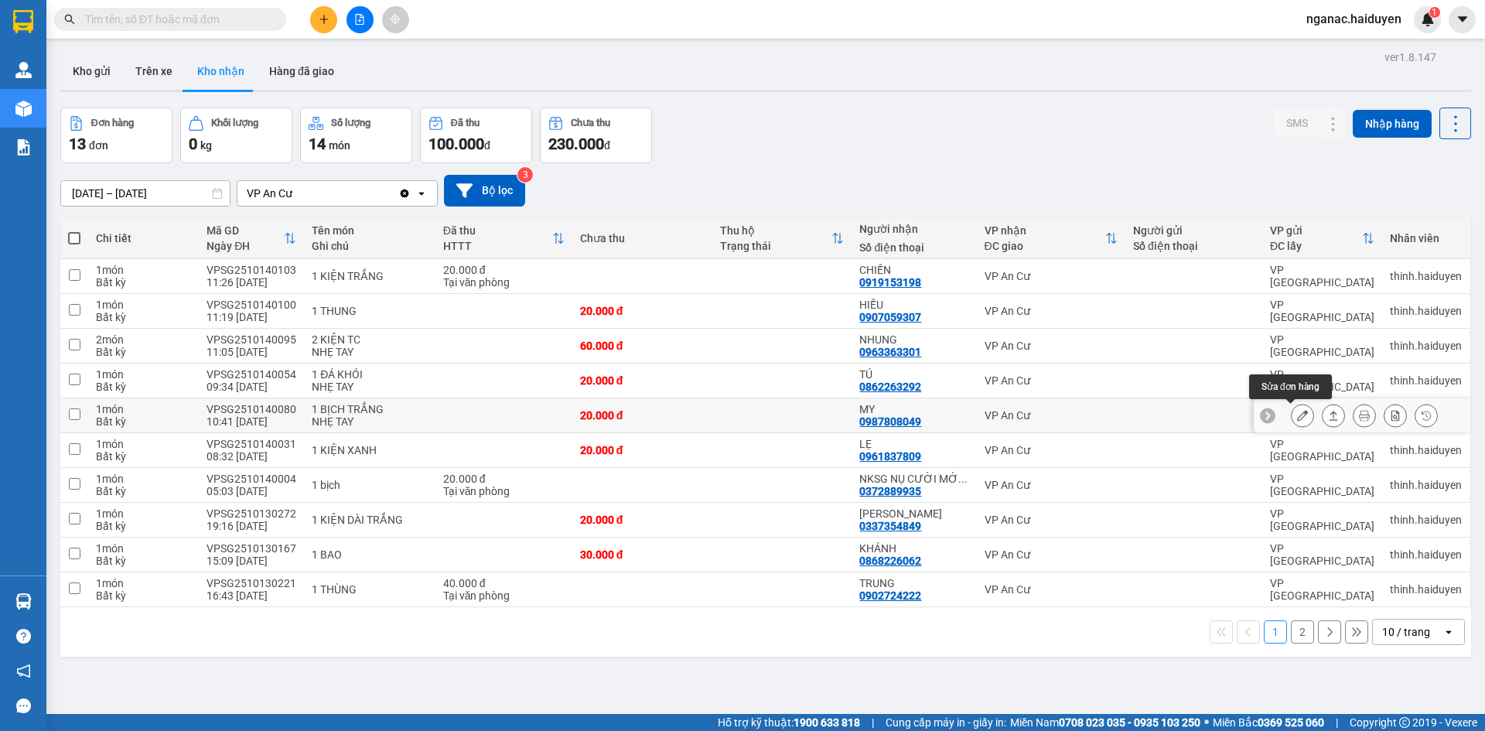
click at [1291, 412] on button at bounding box center [1302, 415] width 22 height 27
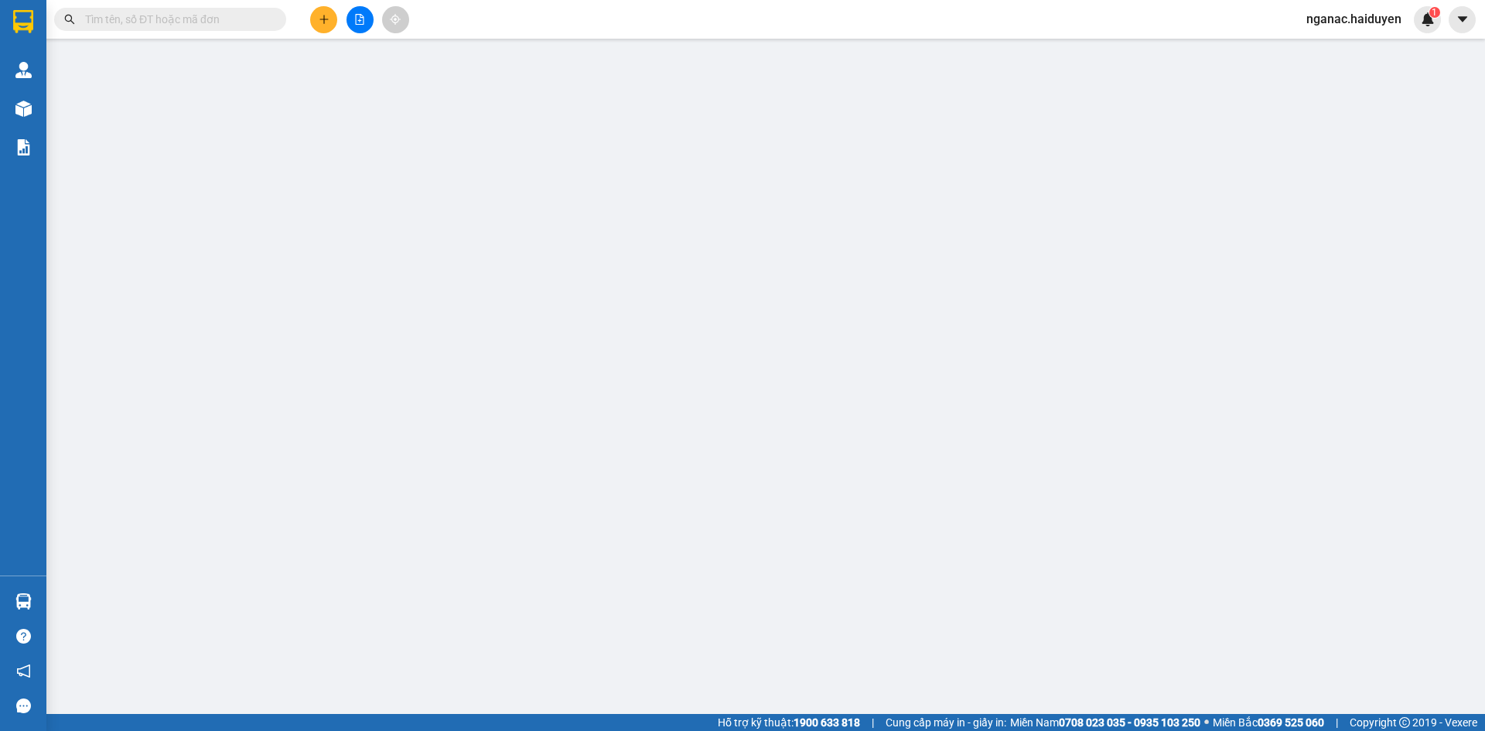
type input "0987808049"
type input "MY"
type input "0"
type input "20.000"
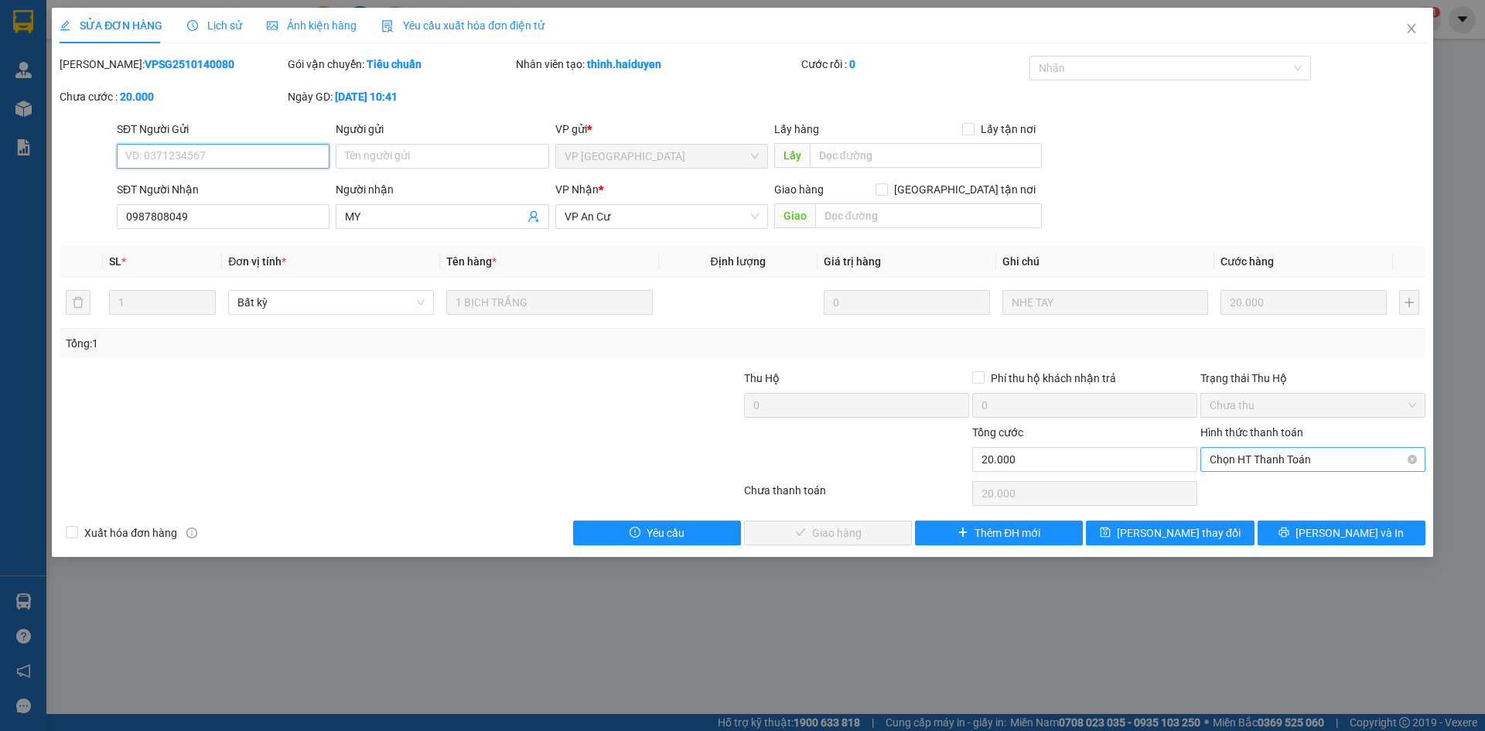
click at [1296, 462] on span "Chọn HT Thanh Toán" at bounding box center [1312, 459] width 206 height 23
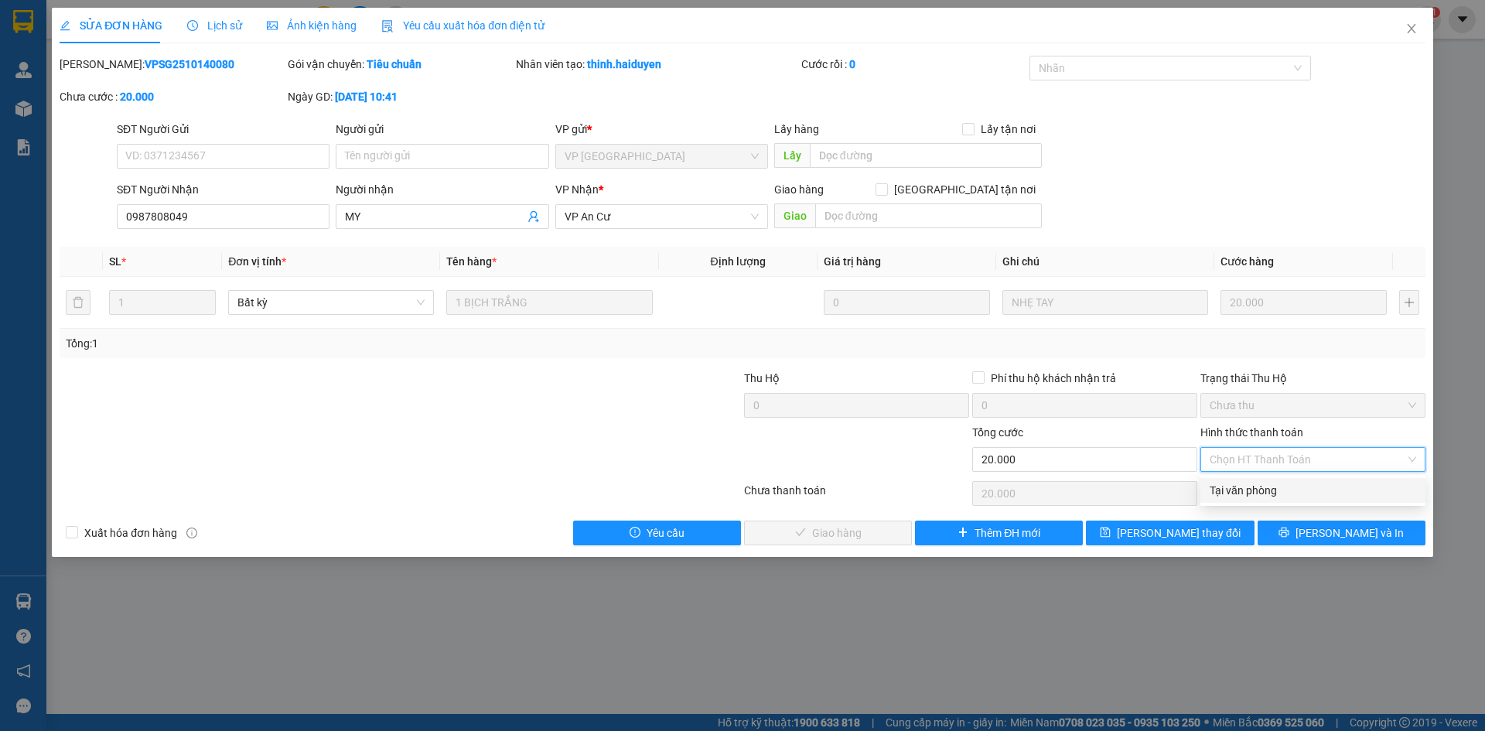
click at [1293, 490] on div "Tại văn phòng" at bounding box center [1312, 490] width 206 height 17
type input "0"
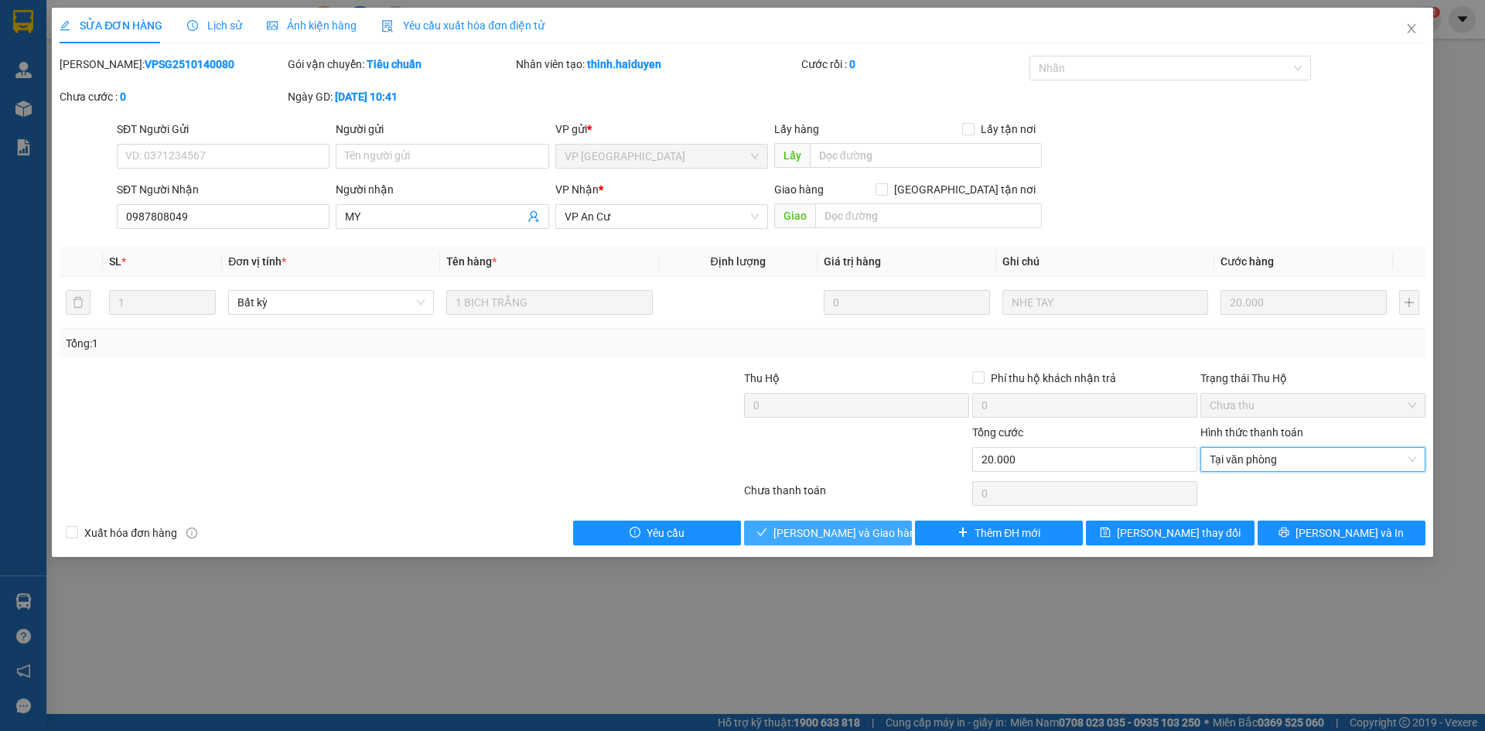
click at [838, 533] on span "[PERSON_NAME] và Giao hàng" at bounding box center [847, 532] width 148 height 17
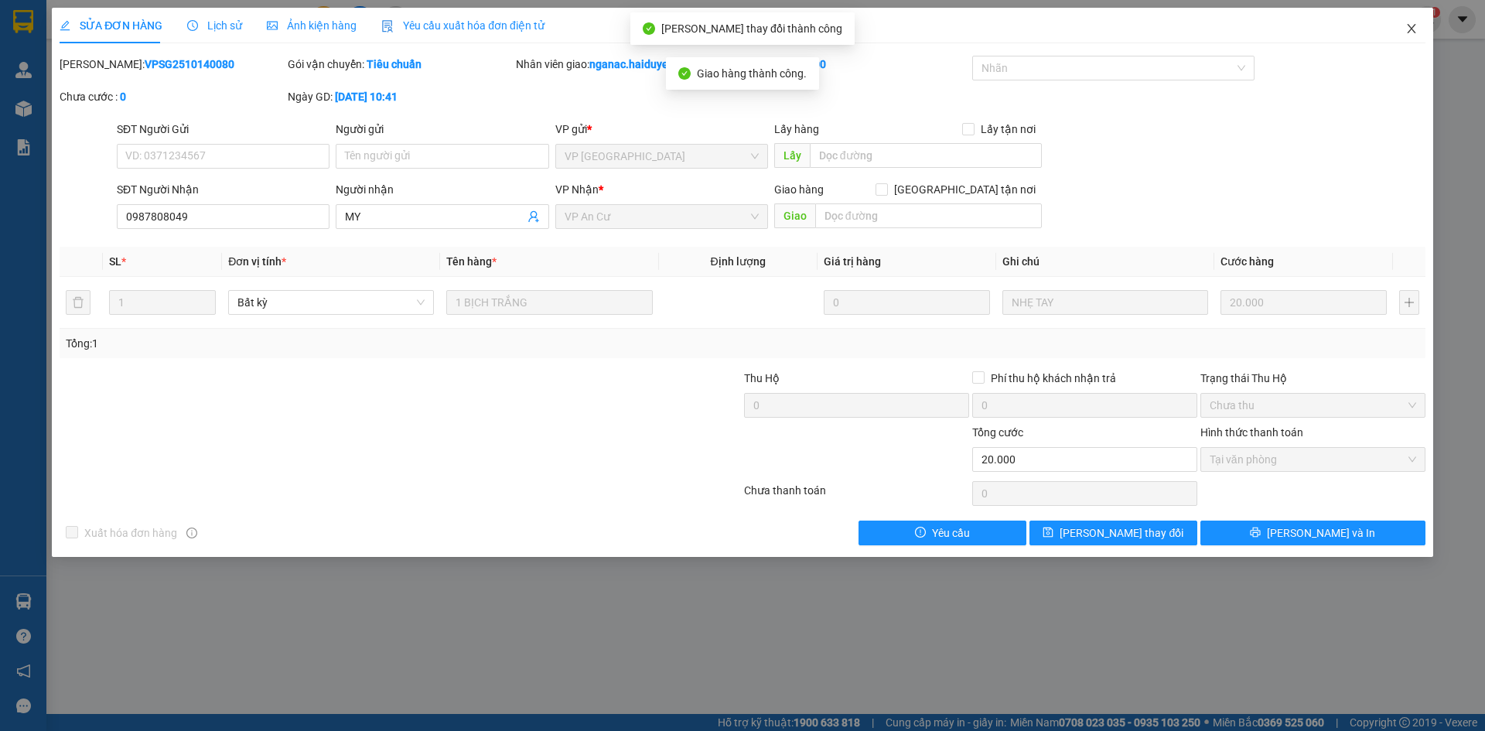
click at [1410, 29] on icon "close" at bounding box center [1411, 28] width 12 height 12
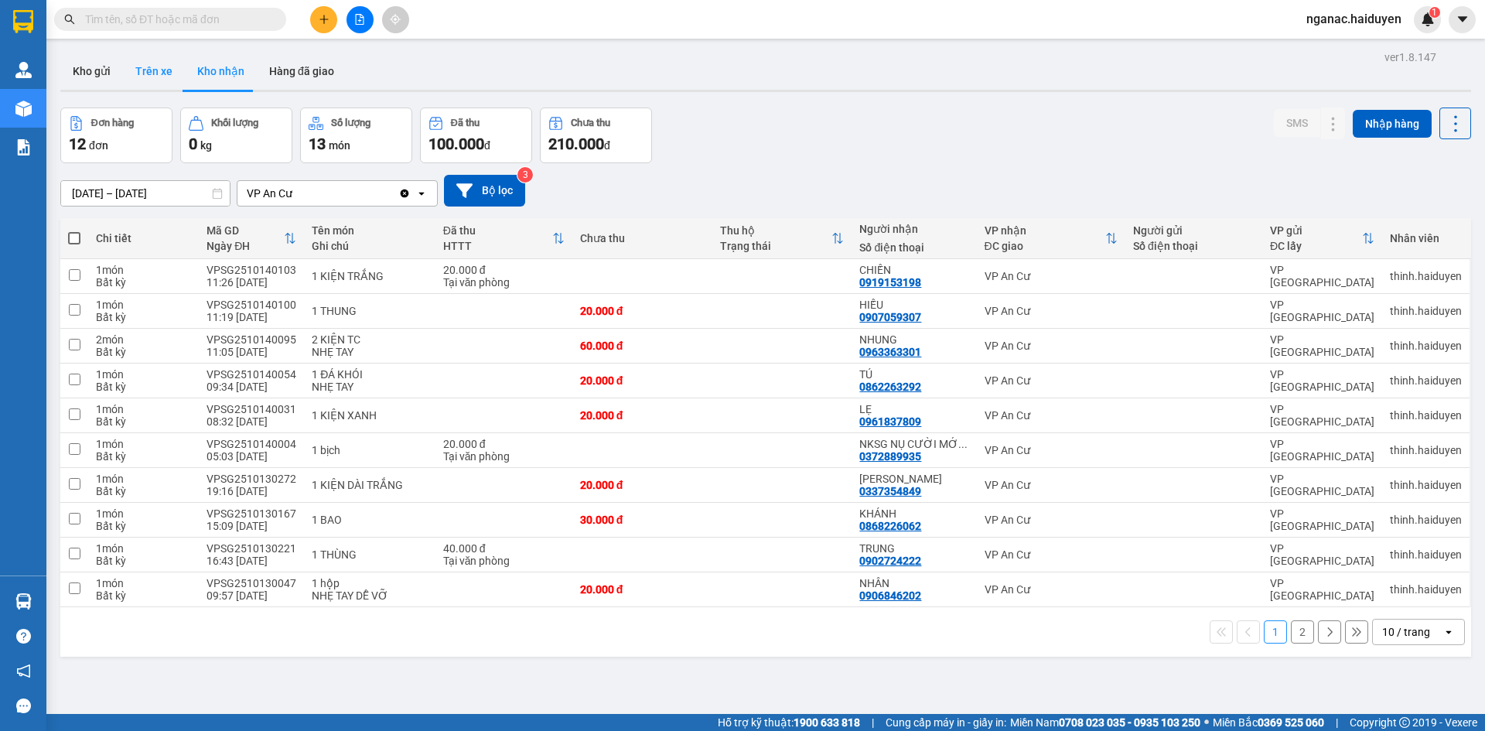
click at [155, 72] on button "Trên xe" at bounding box center [154, 71] width 62 height 37
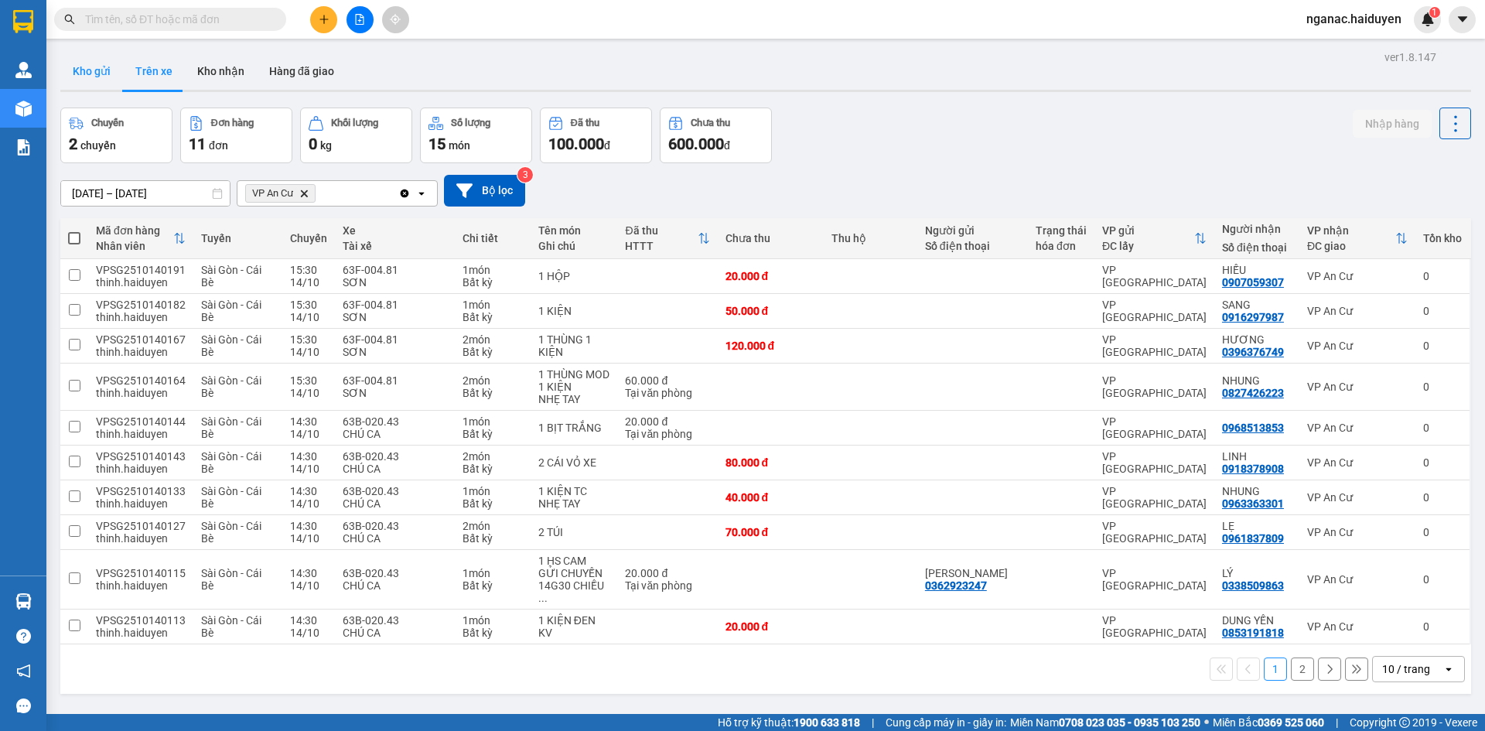
click at [97, 68] on button "Kho gửi" at bounding box center [91, 71] width 63 height 37
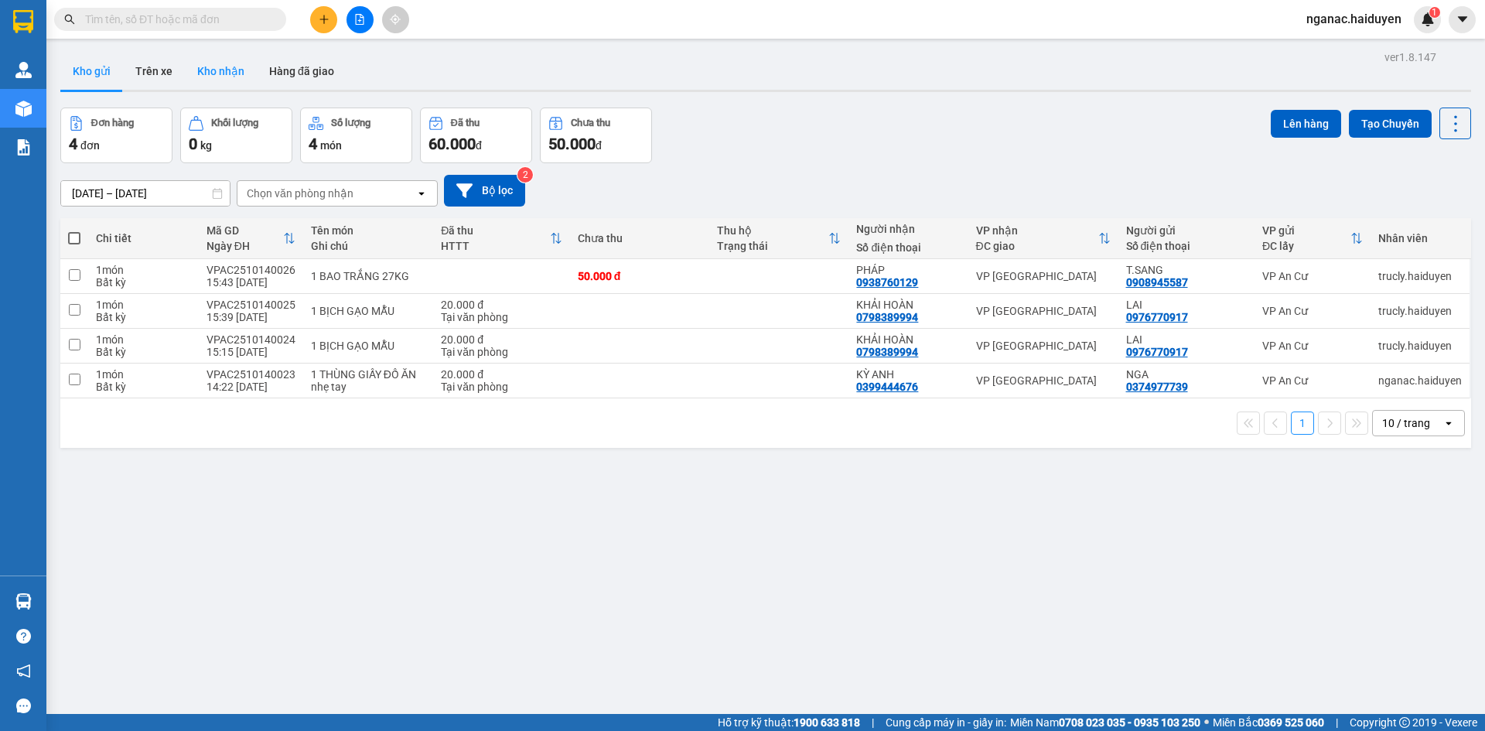
click at [233, 76] on button "Kho nhận" at bounding box center [221, 71] width 72 height 37
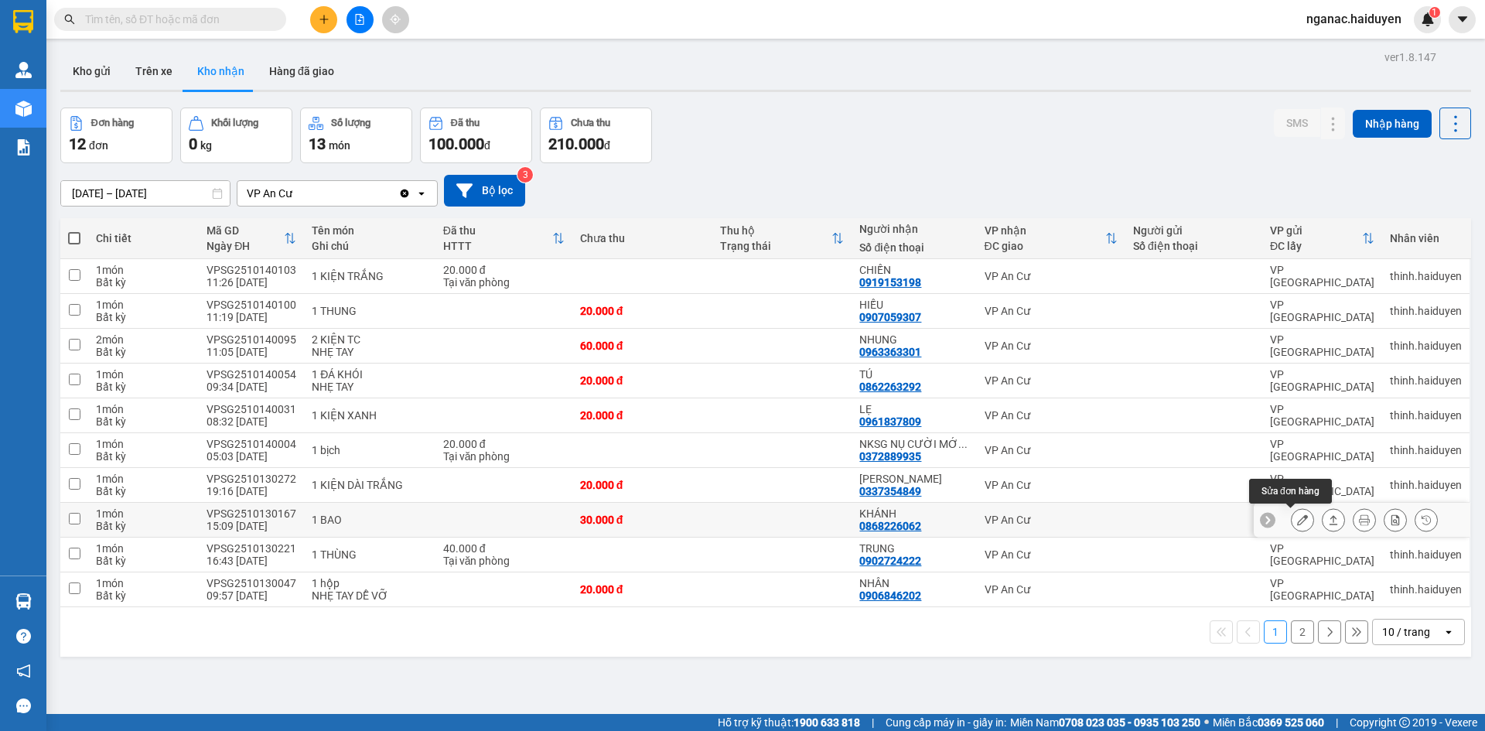
click at [1297, 517] on icon at bounding box center [1302, 519] width 11 height 11
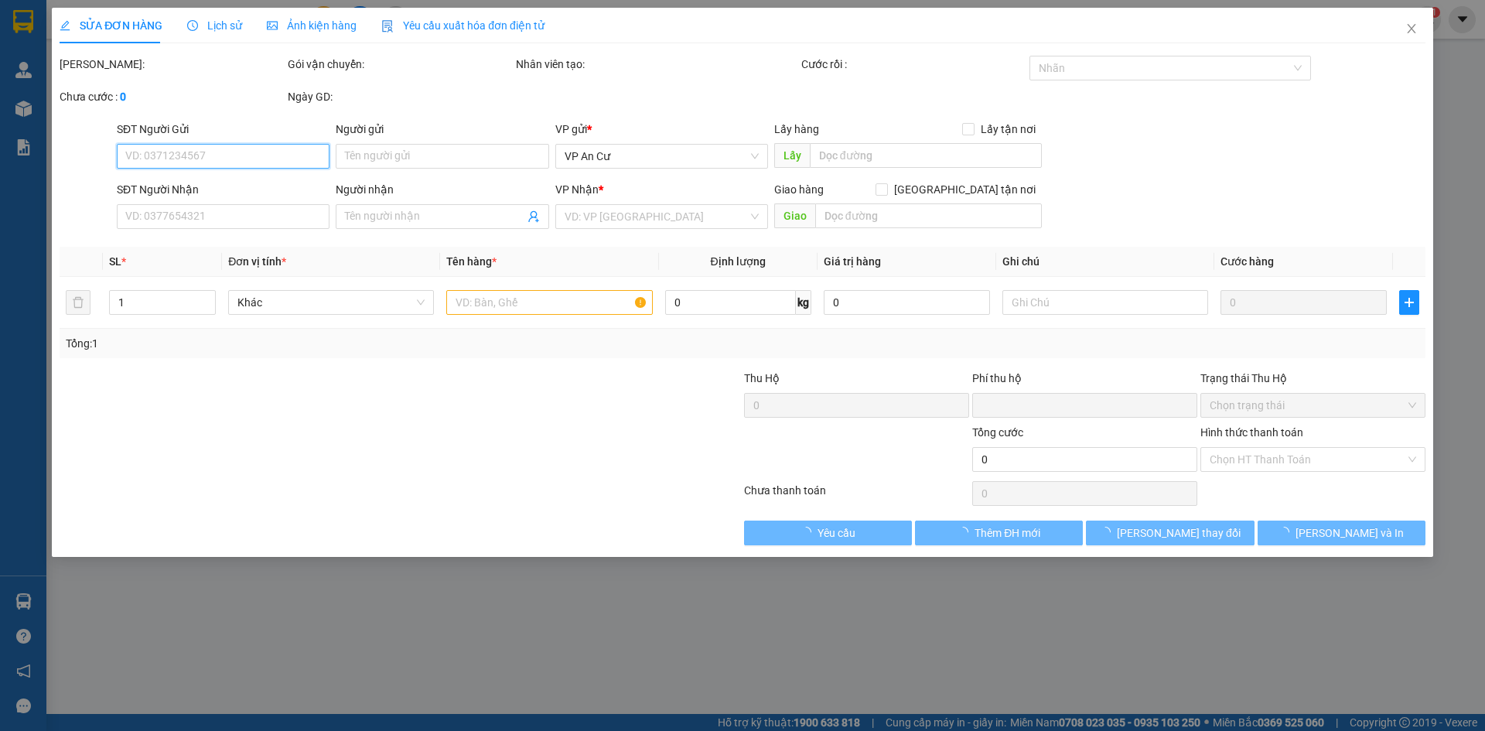
type input "0868226062"
type input "KHÁNH"
type input "0"
type input "30.000"
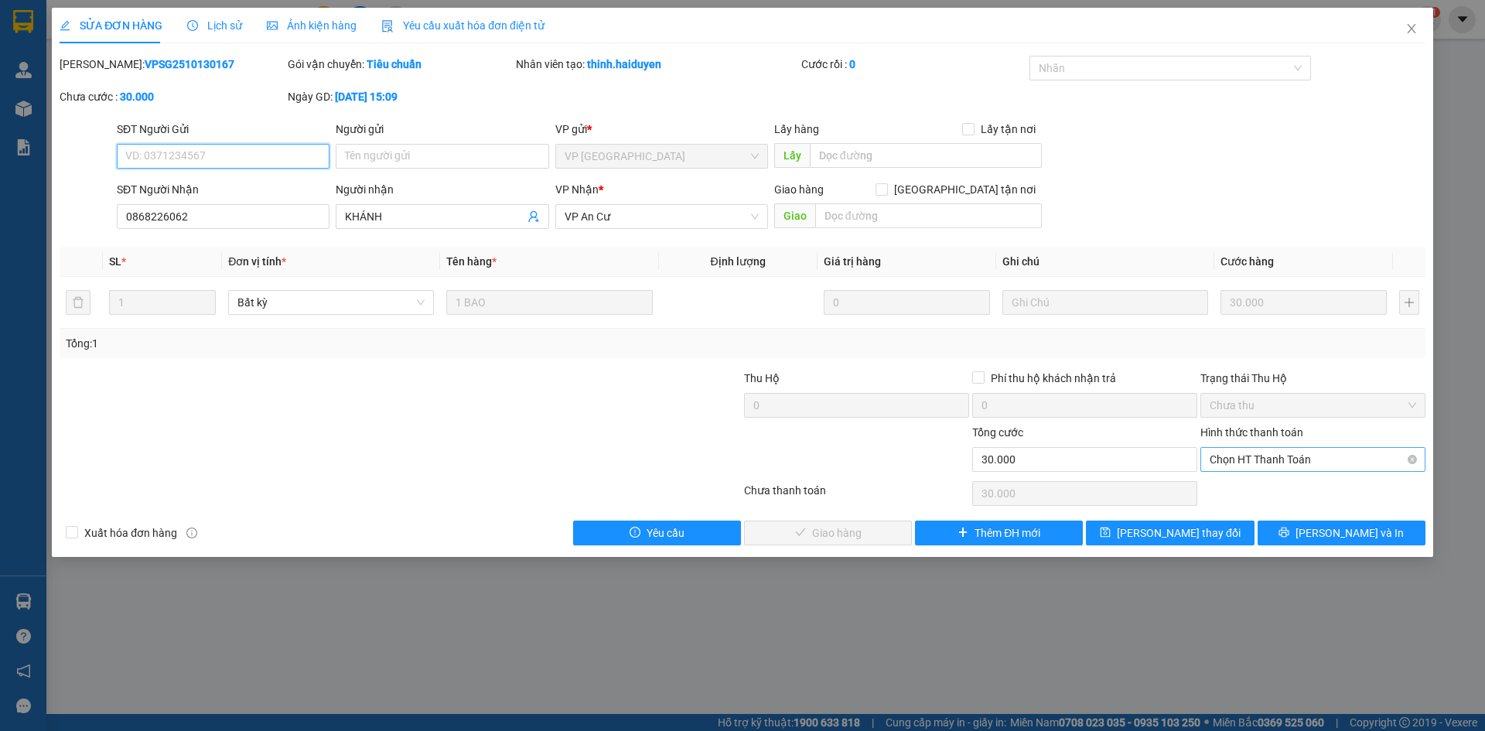
click at [1260, 452] on span "Chọn HT Thanh Toán" at bounding box center [1312, 459] width 206 height 23
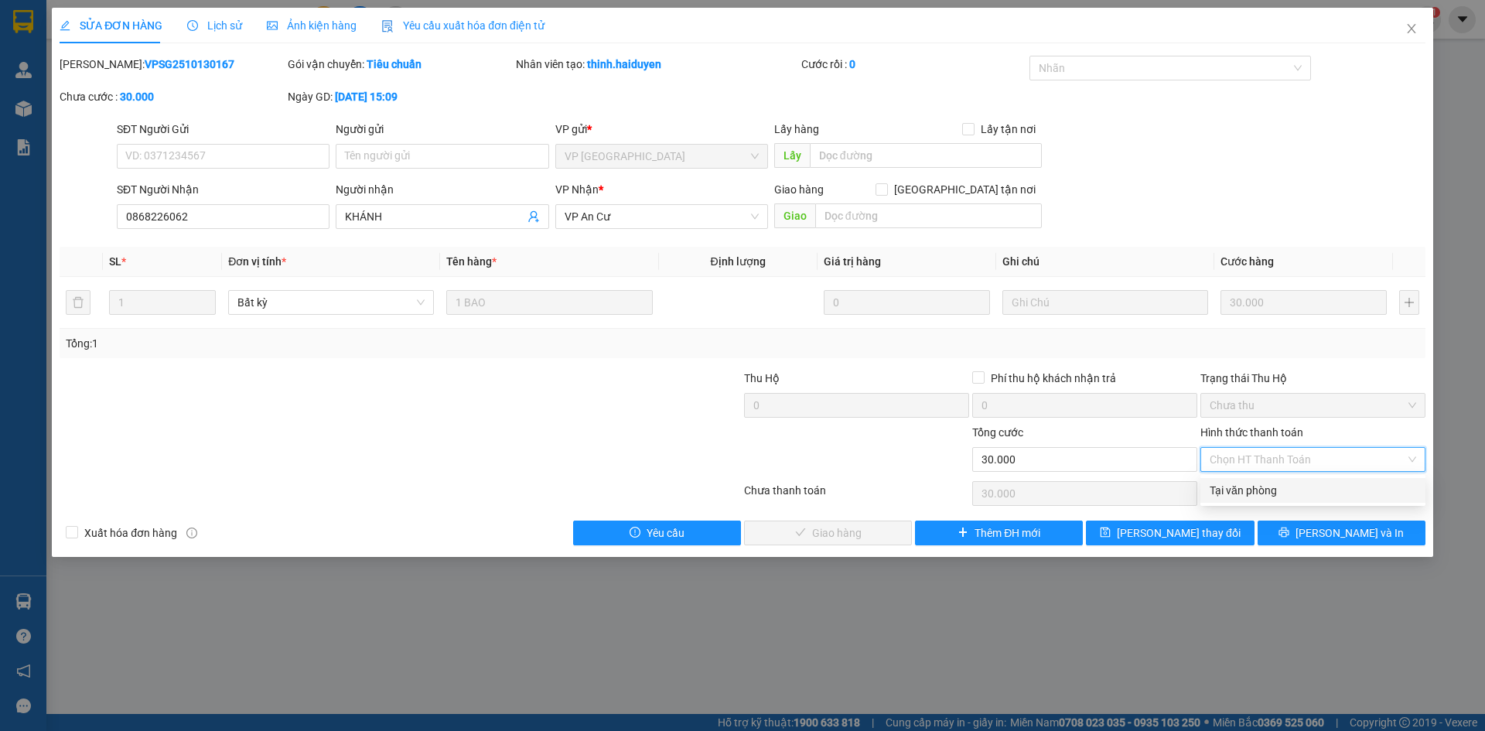
click at [1256, 493] on div "Tại văn phòng" at bounding box center [1312, 490] width 206 height 17
type input "0"
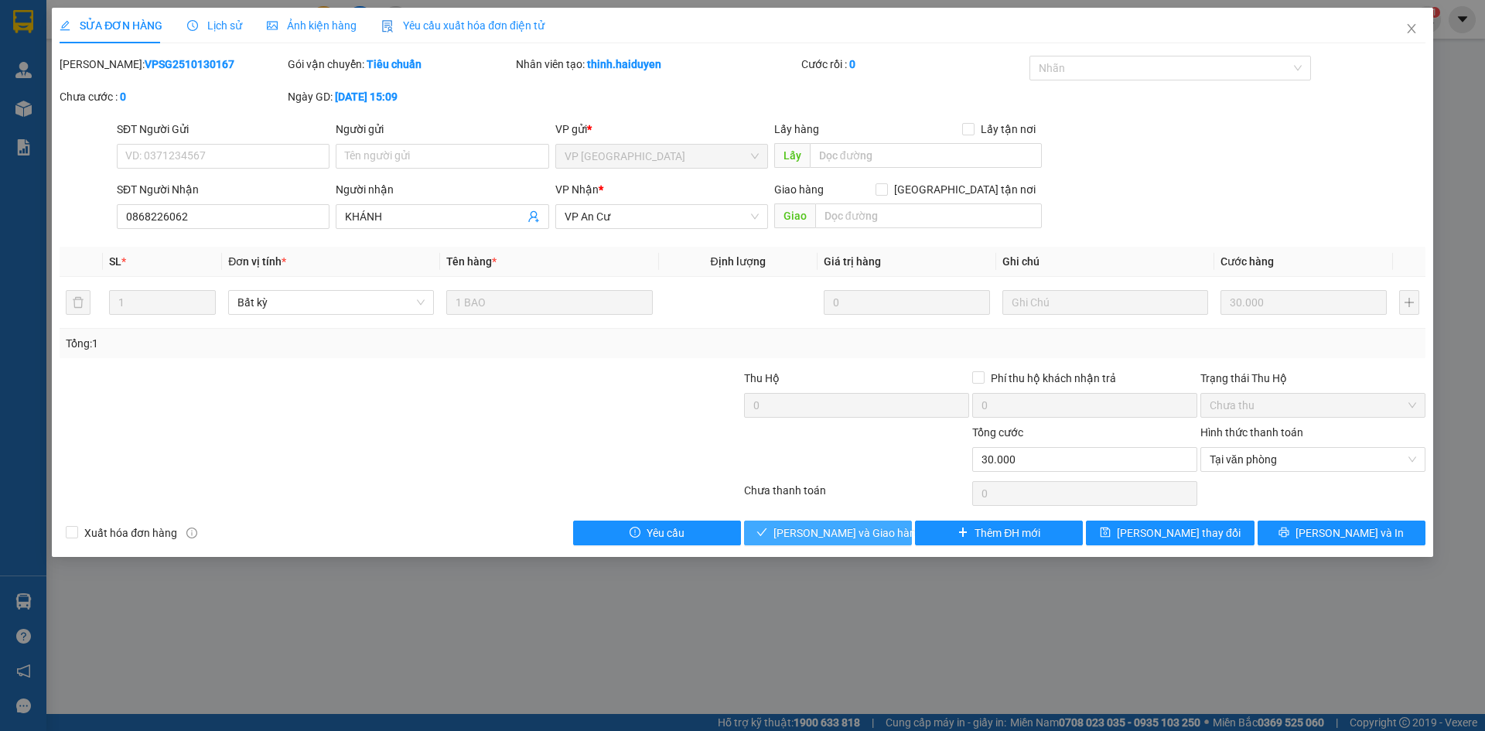
click at [799, 528] on span "[PERSON_NAME] và Giao hàng" at bounding box center [847, 532] width 148 height 17
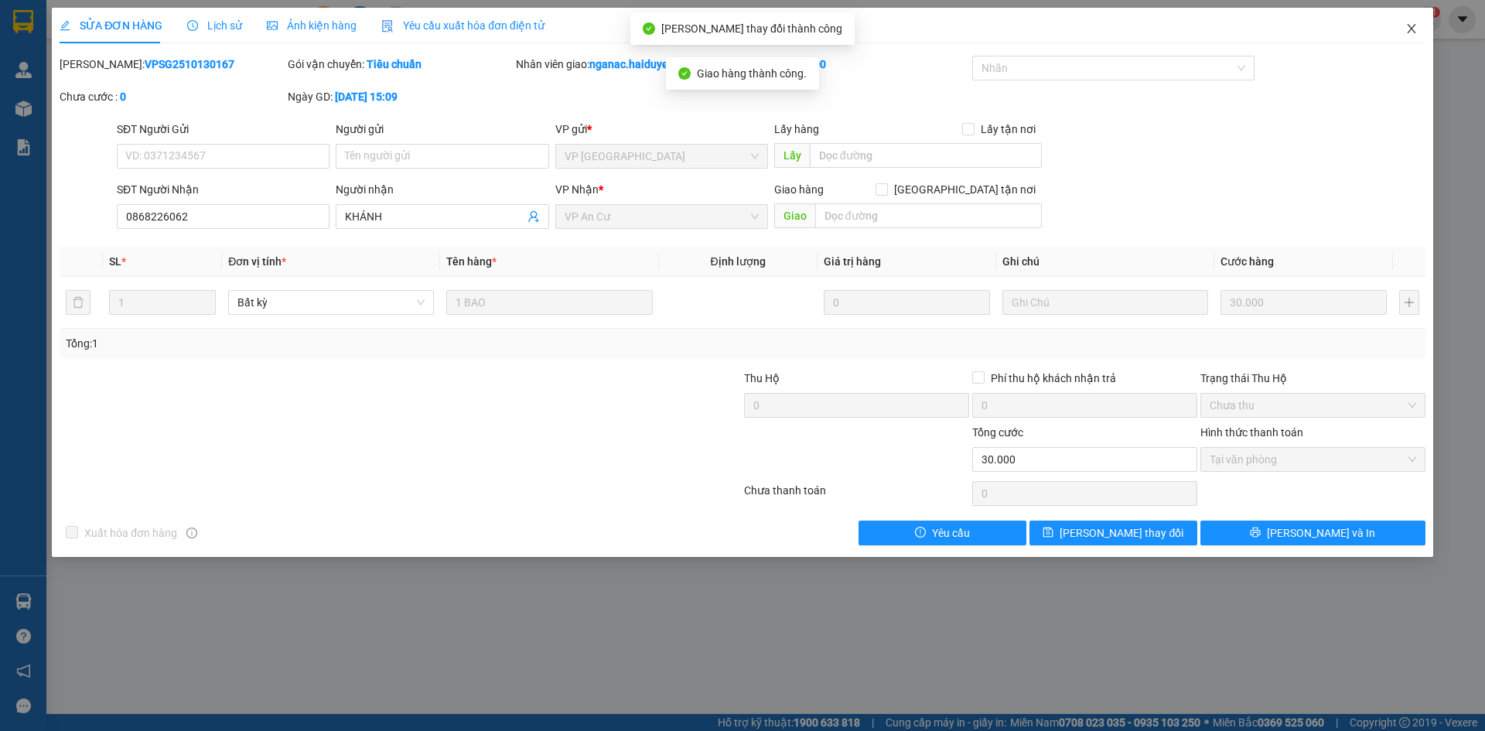
click at [1411, 26] on icon "close" at bounding box center [1411, 28] width 12 height 12
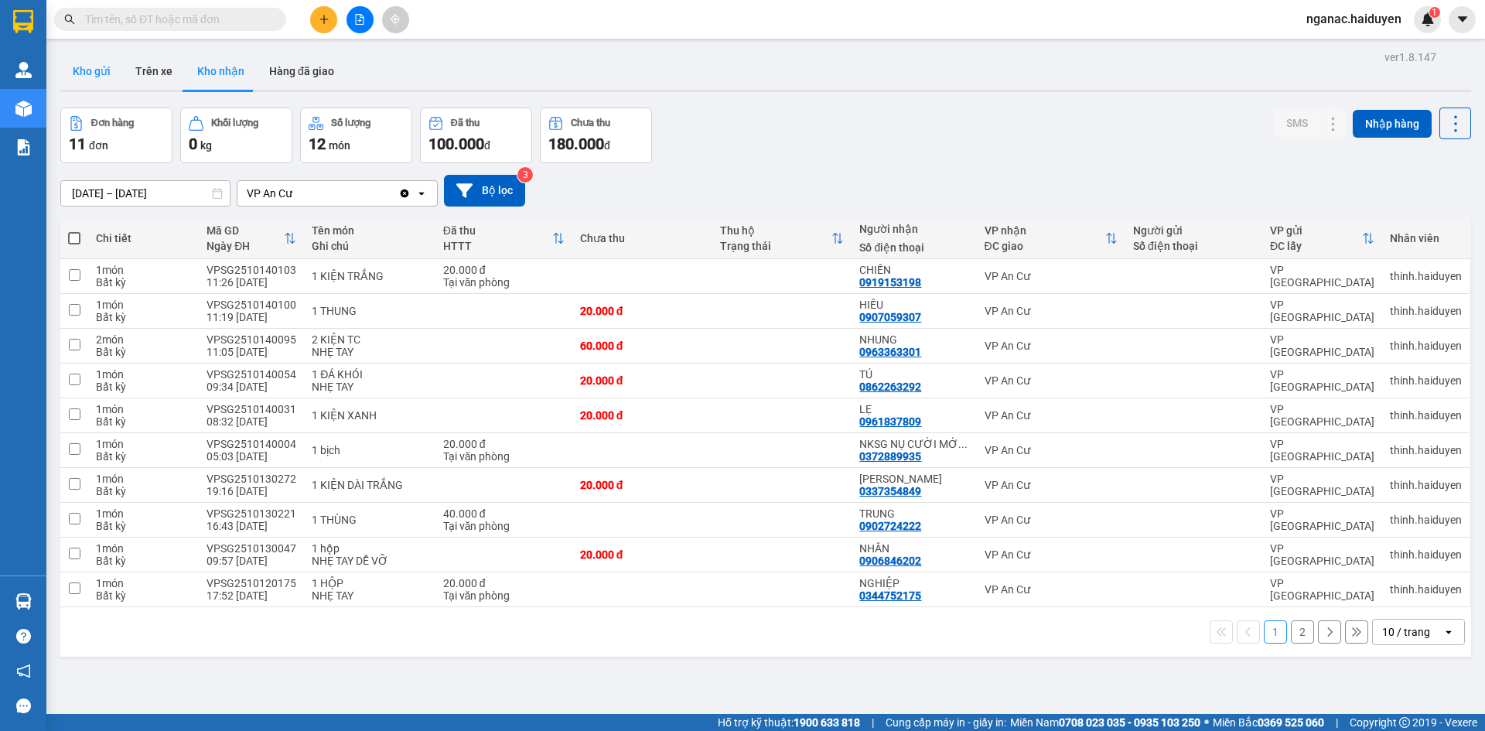
click at [95, 81] on button "Kho gửi" at bounding box center [91, 71] width 63 height 37
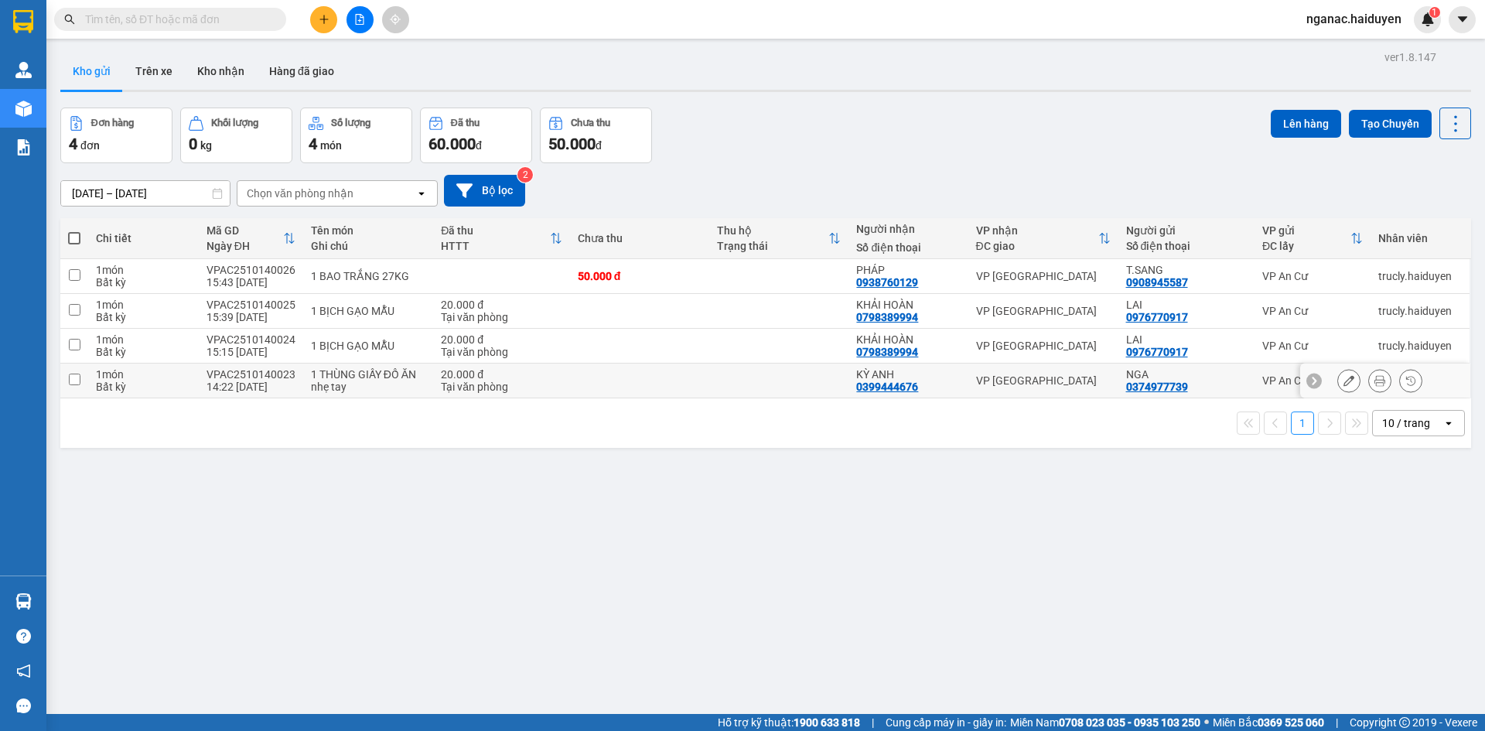
click at [538, 380] on div "Tại văn phòng" at bounding box center [501, 386] width 121 height 12
checkbox input "true"
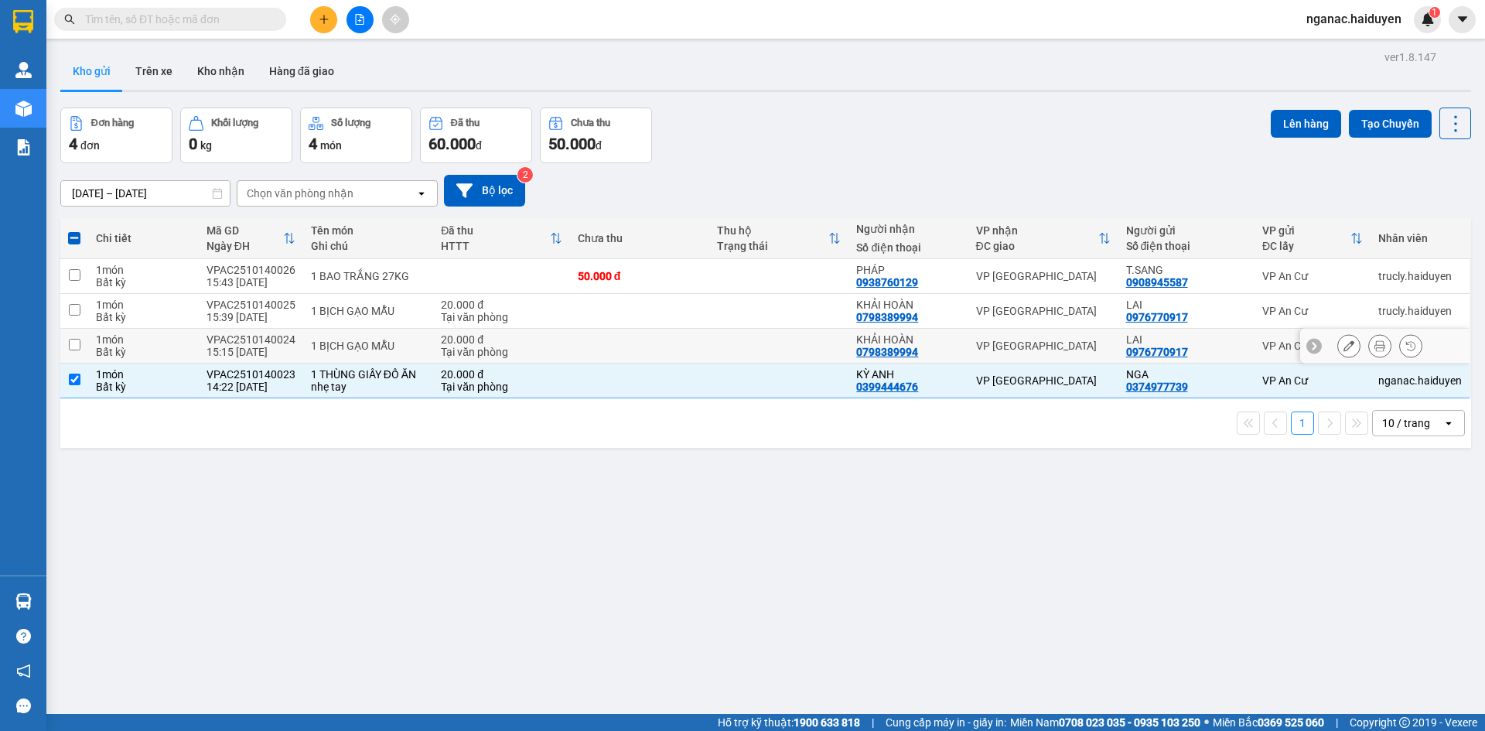
click at [558, 335] on td "20.000 đ Tại văn phòng" at bounding box center [501, 346] width 136 height 35
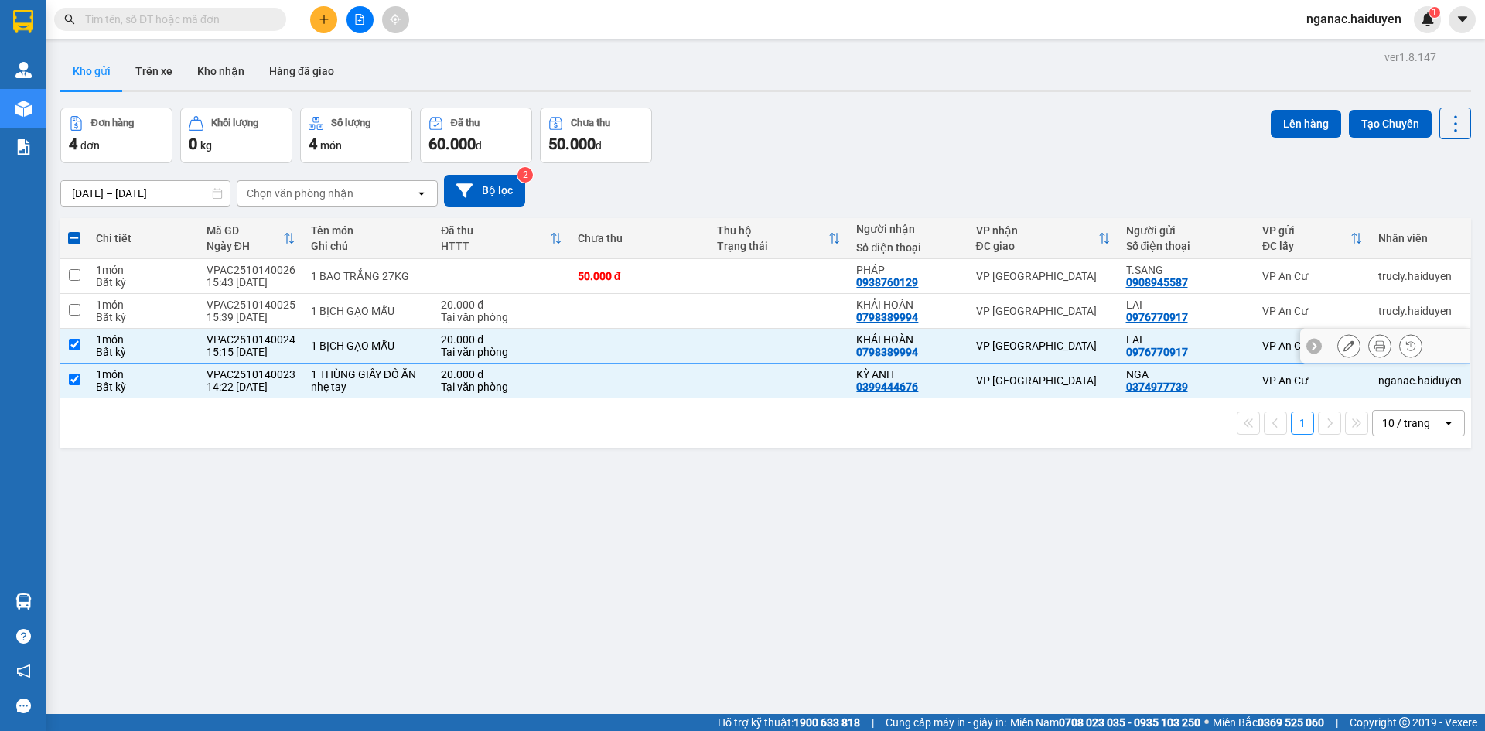
checkbox input "true"
click at [620, 616] on div "ver 1.8.147 Kho gửi Trên xe Kho nhận Hàng đã giao Đơn hàng 4 đơn Khối lượng 0 k…" at bounding box center [765, 411] width 1423 height 731
click at [885, 645] on div "ver 1.8.147 Kho gửi Trên xe Kho nhận Hàng đã giao Đơn hàng 4 đơn Khối lượng 0 k…" at bounding box center [765, 411] width 1423 height 731
click at [1294, 122] on button "Lên hàng" at bounding box center [1306, 124] width 70 height 28
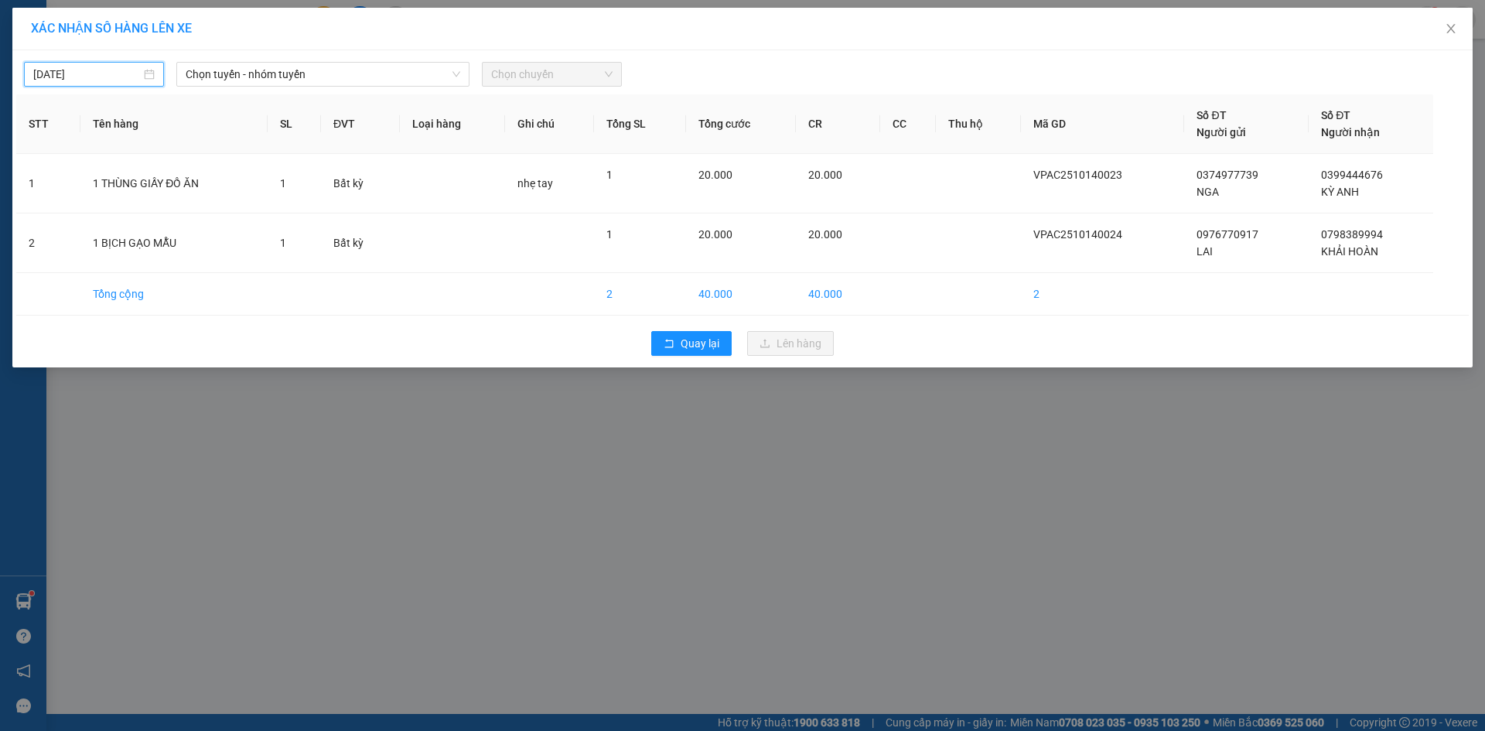
click at [121, 75] on input "[DATE]" at bounding box center [86, 74] width 107 height 17
type input "[DATE]"
click at [101, 212] on div "14" at bounding box center [103, 210] width 19 height 19
click at [270, 76] on span "Chọn tuyến - nhóm tuyến" at bounding box center [323, 74] width 275 height 23
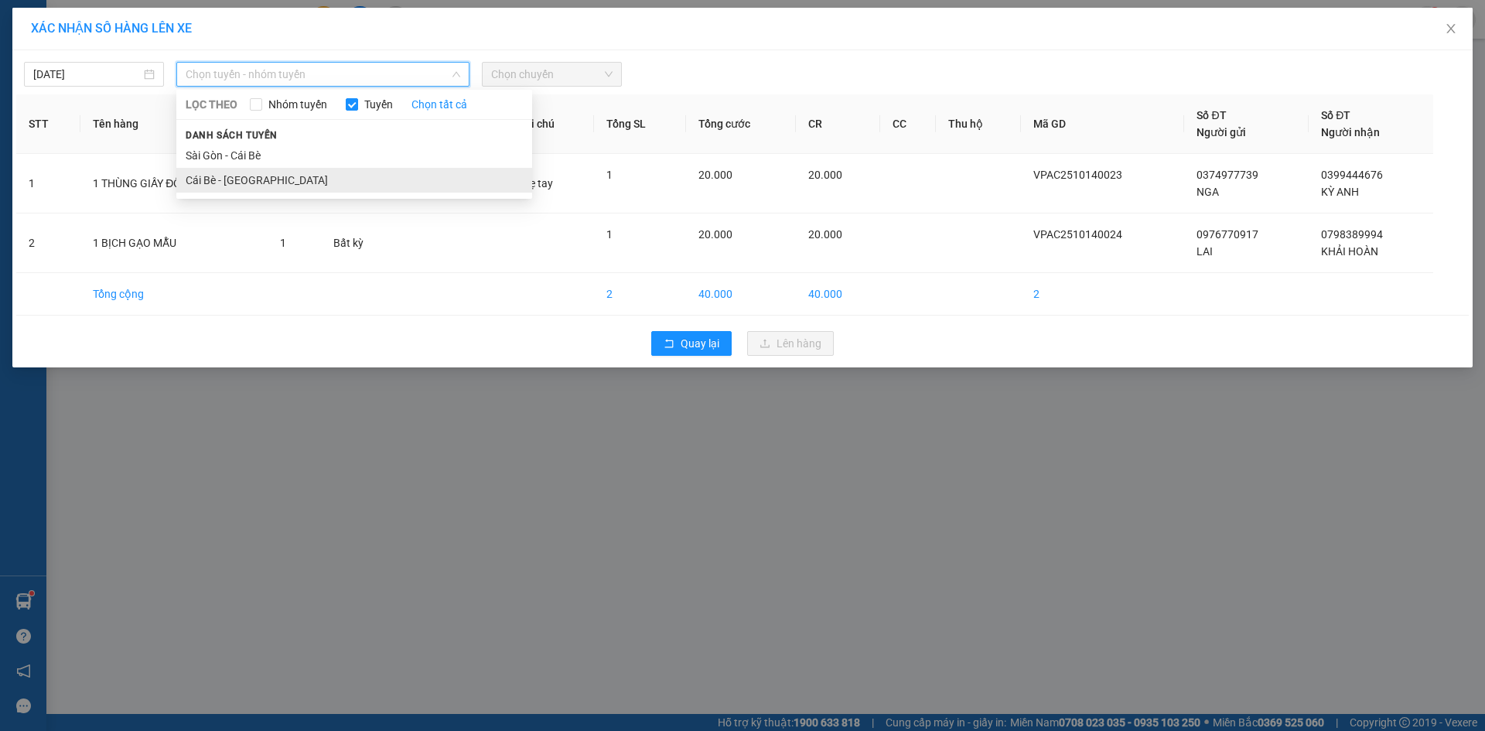
click at [260, 176] on li "Cái Bè - [GEOGRAPHIC_DATA]" at bounding box center [354, 180] width 356 height 25
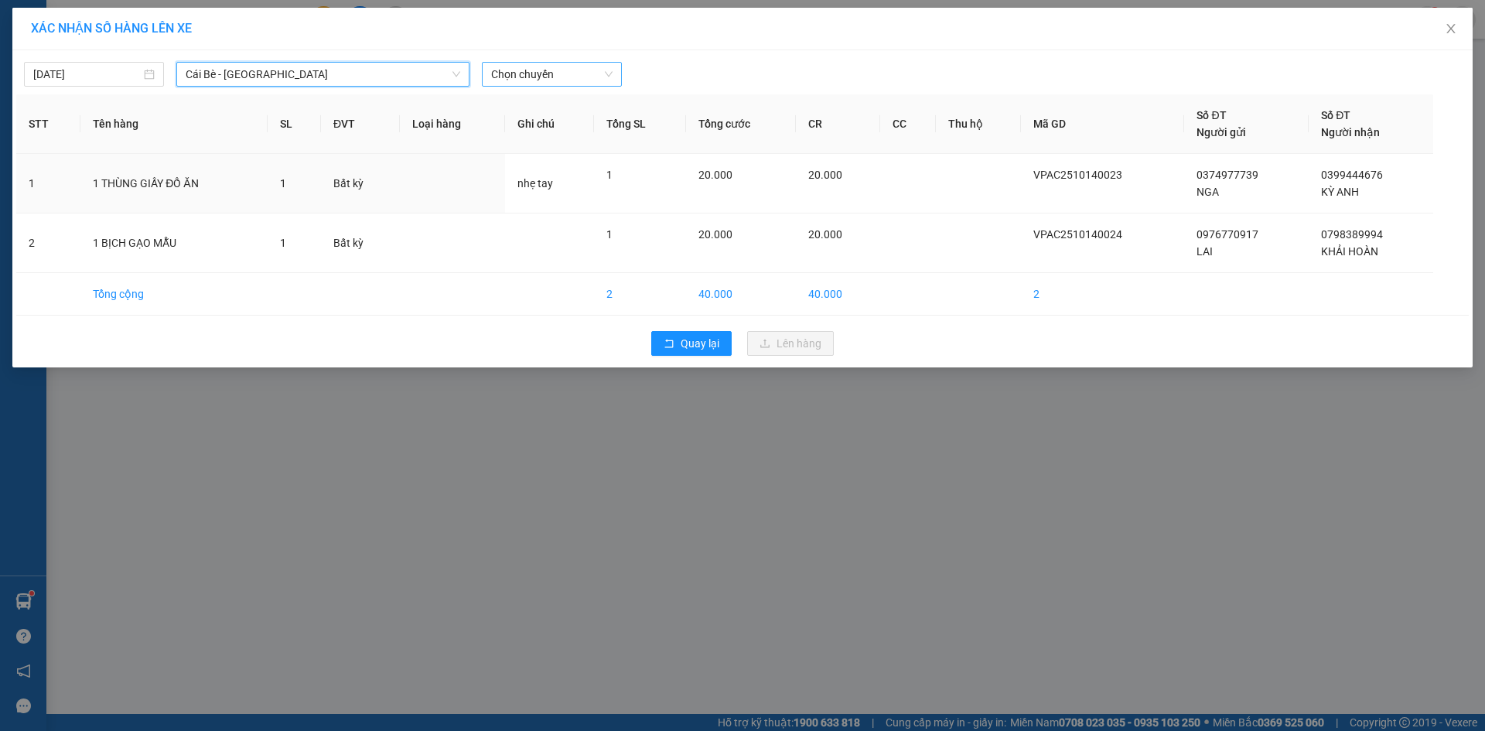
click at [558, 75] on span "Chọn chuyến" at bounding box center [551, 74] width 121 height 23
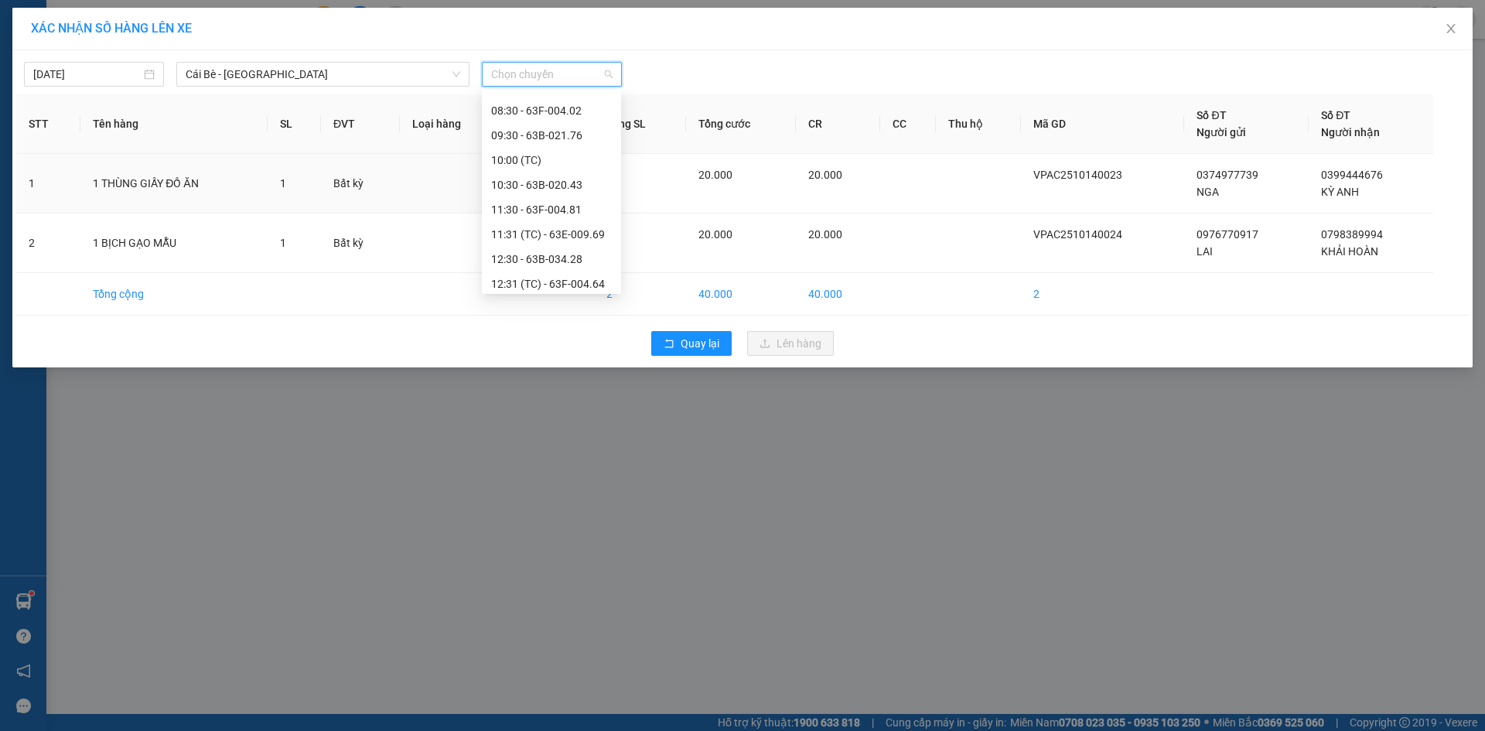
scroll to position [445, 0]
click at [564, 259] on div "15:30 - 63B-021.50" at bounding box center [551, 253] width 121 height 17
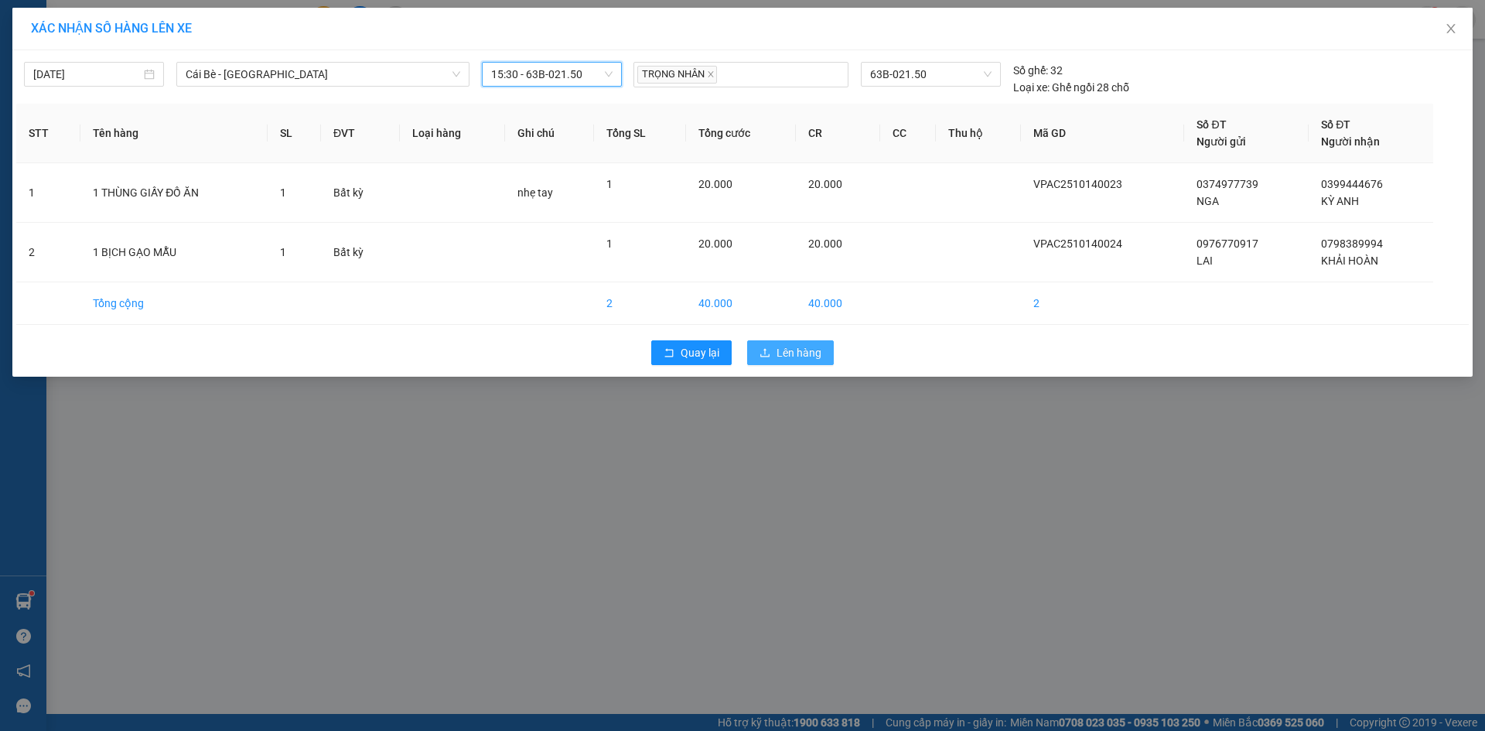
click at [774, 351] on button "Lên hàng" at bounding box center [790, 352] width 87 height 25
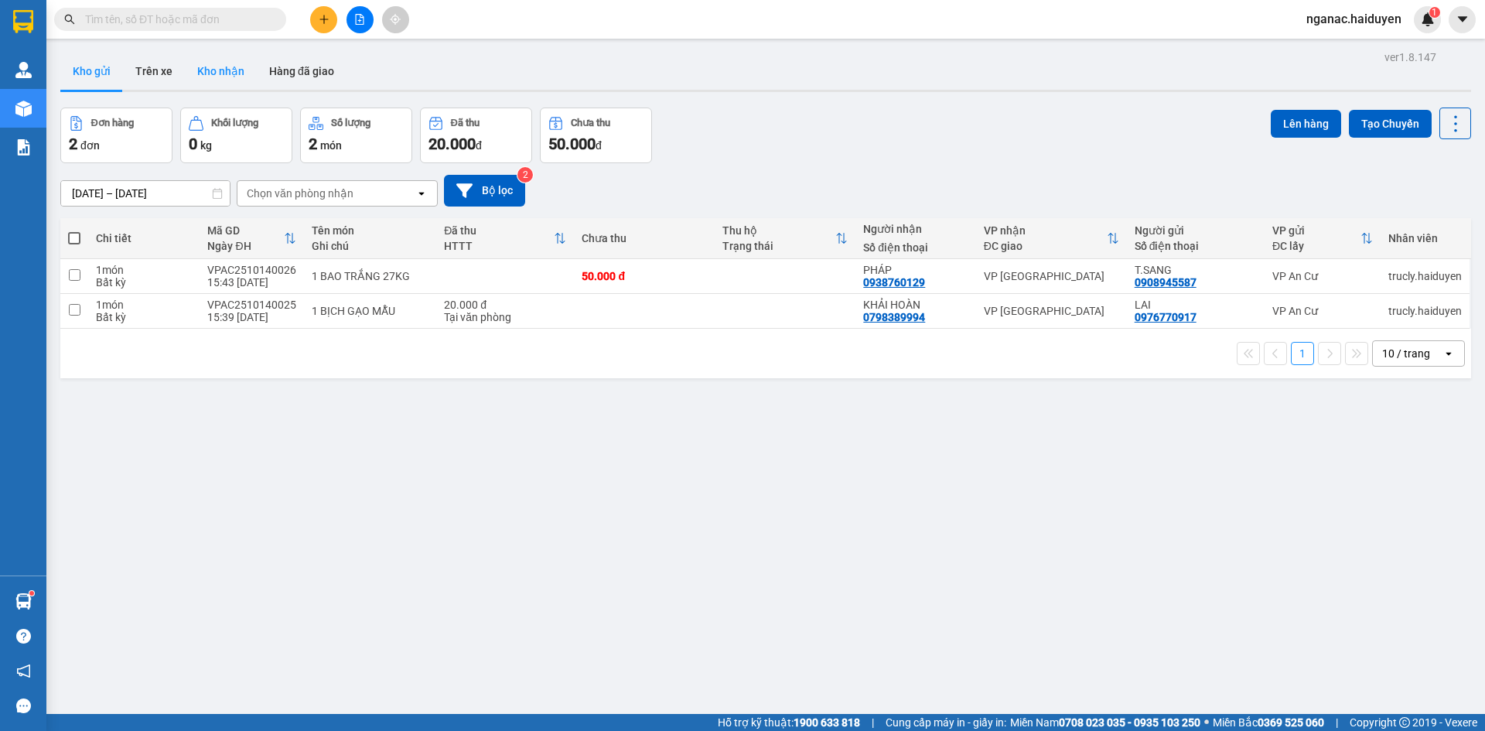
click at [225, 70] on button "Kho nhận" at bounding box center [221, 71] width 72 height 37
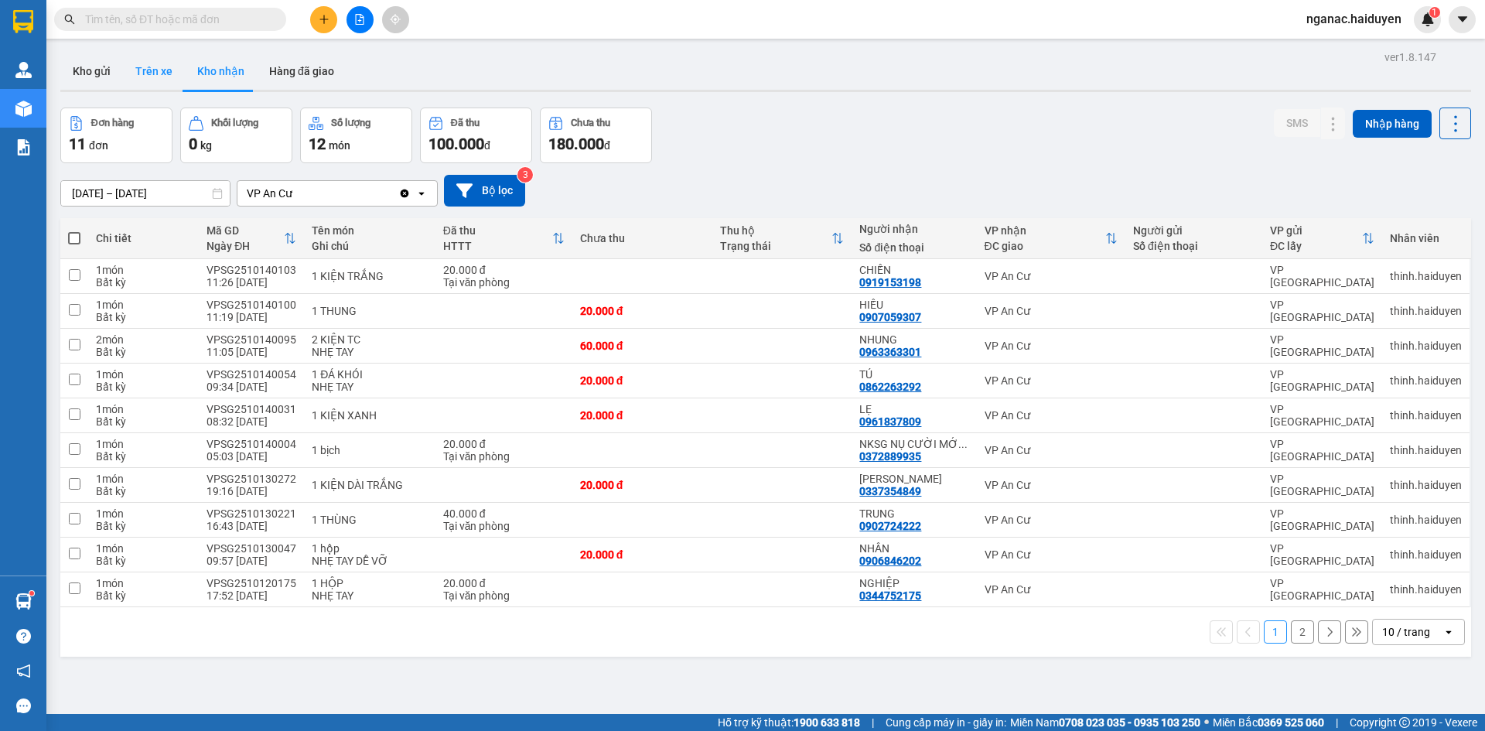
click at [152, 84] on button "Trên xe" at bounding box center [154, 71] width 62 height 37
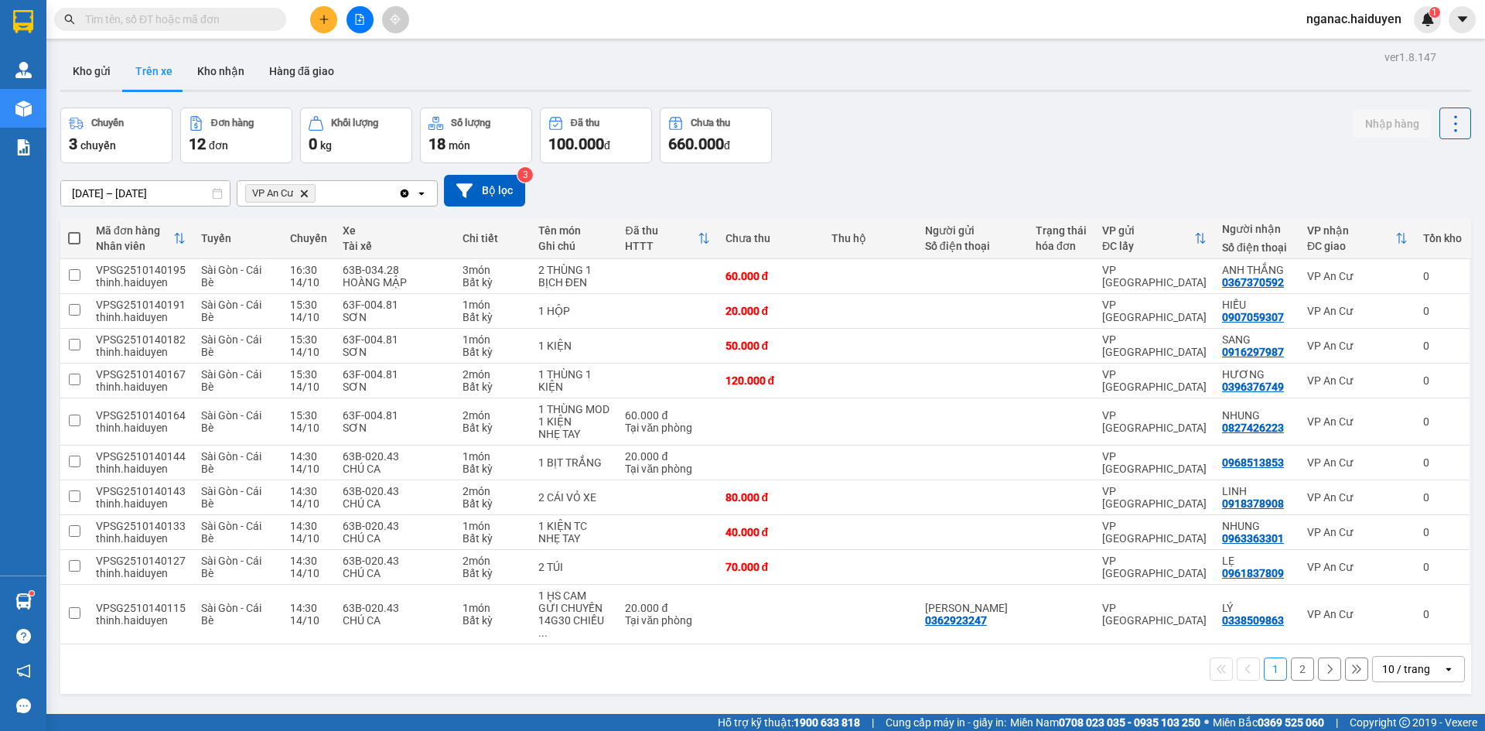
click at [1292, 659] on button "2" at bounding box center [1302, 668] width 23 height 23
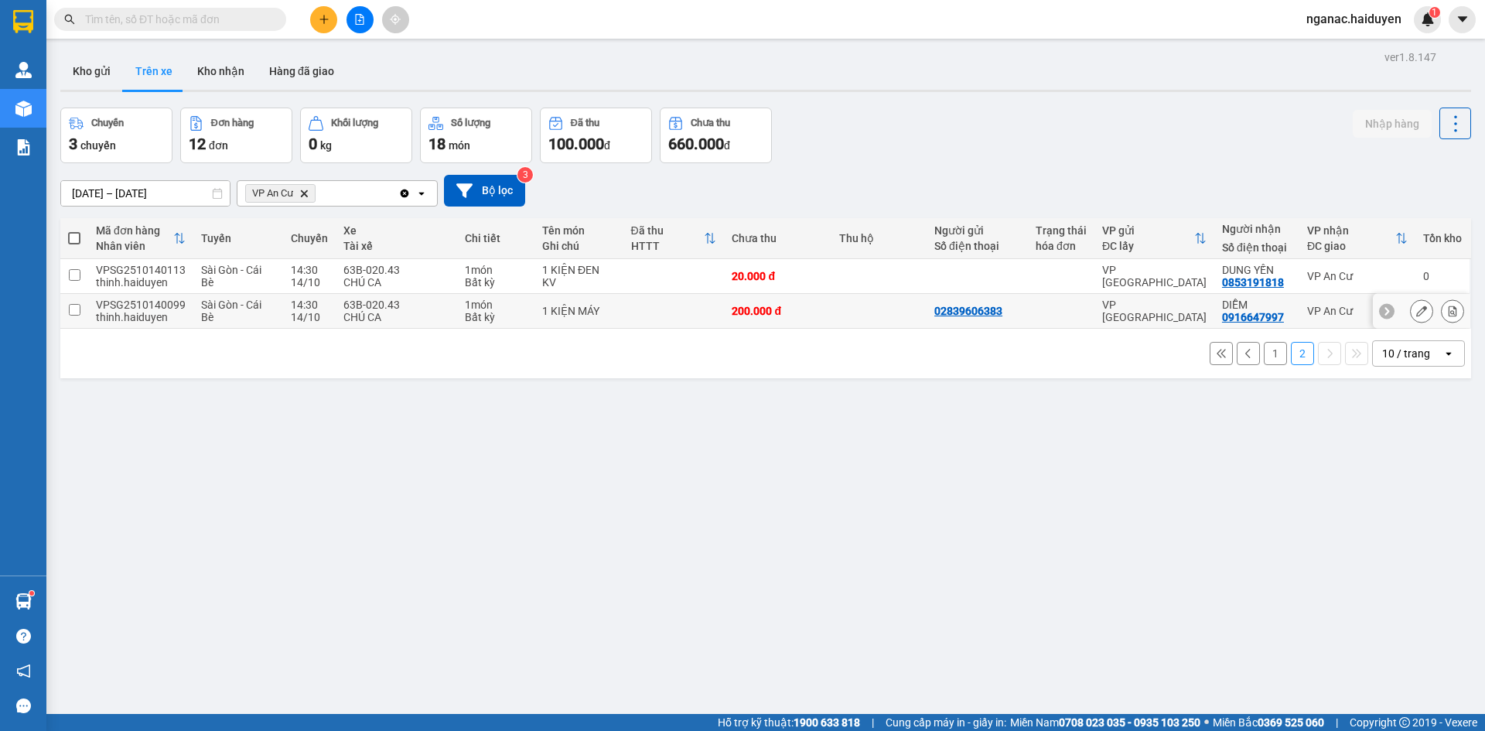
click at [1231, 313] on div "0916647997" at bounding box center [1253, 317] width 62 height 12
copy div "0916647997"
click at [1362, 574] on div "ver 1.8.147 Kho gửi Trên xe Kho nhận Hàng đã giao Chuyến 3 chuyến Đơn hàng 12 đ…" at bounding box center [765, 411] width 1423 height 731
click at [1264, 353] on button "1" at bounding box center [1275, 353] width 23 height 23
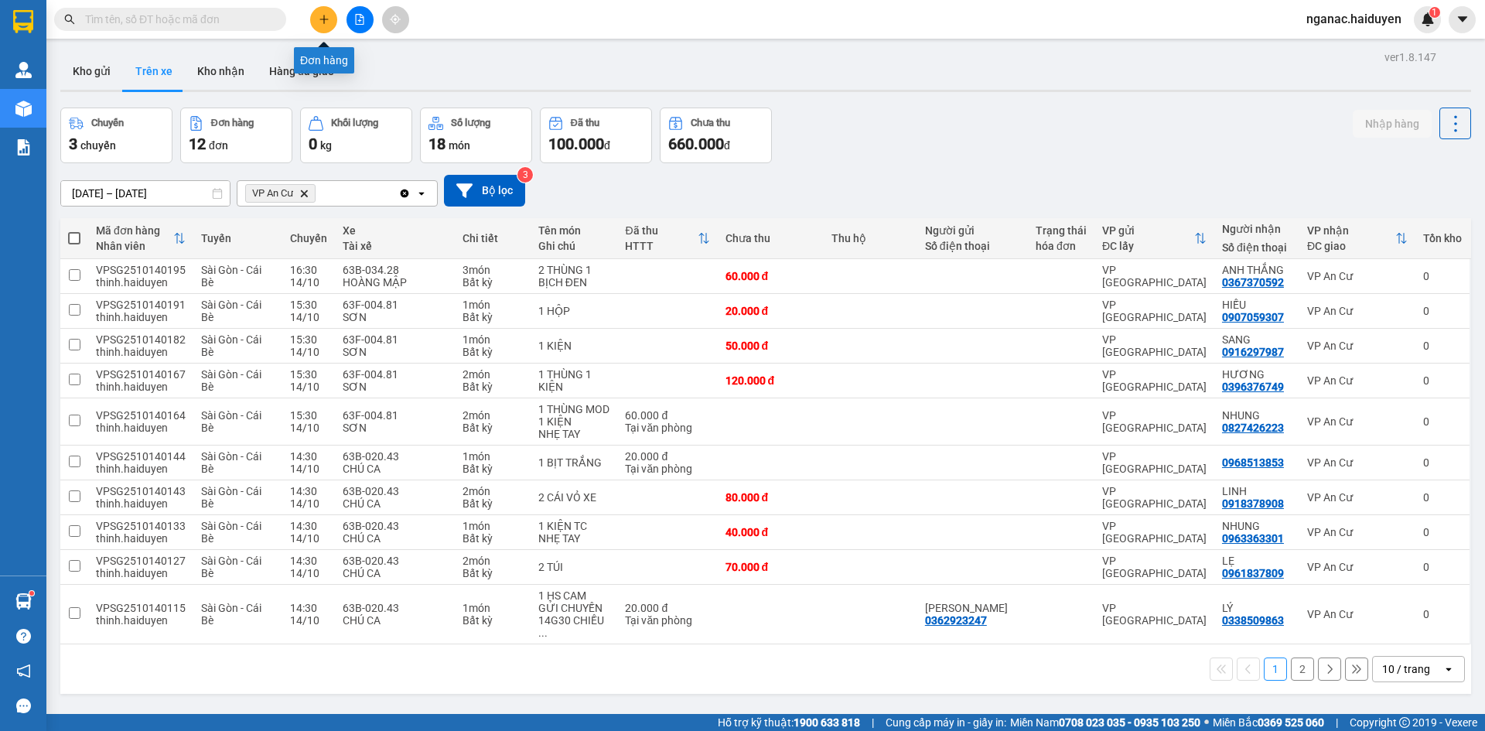
click at [313, 22] on button at bounding box center [323, 19] width 27 height 27
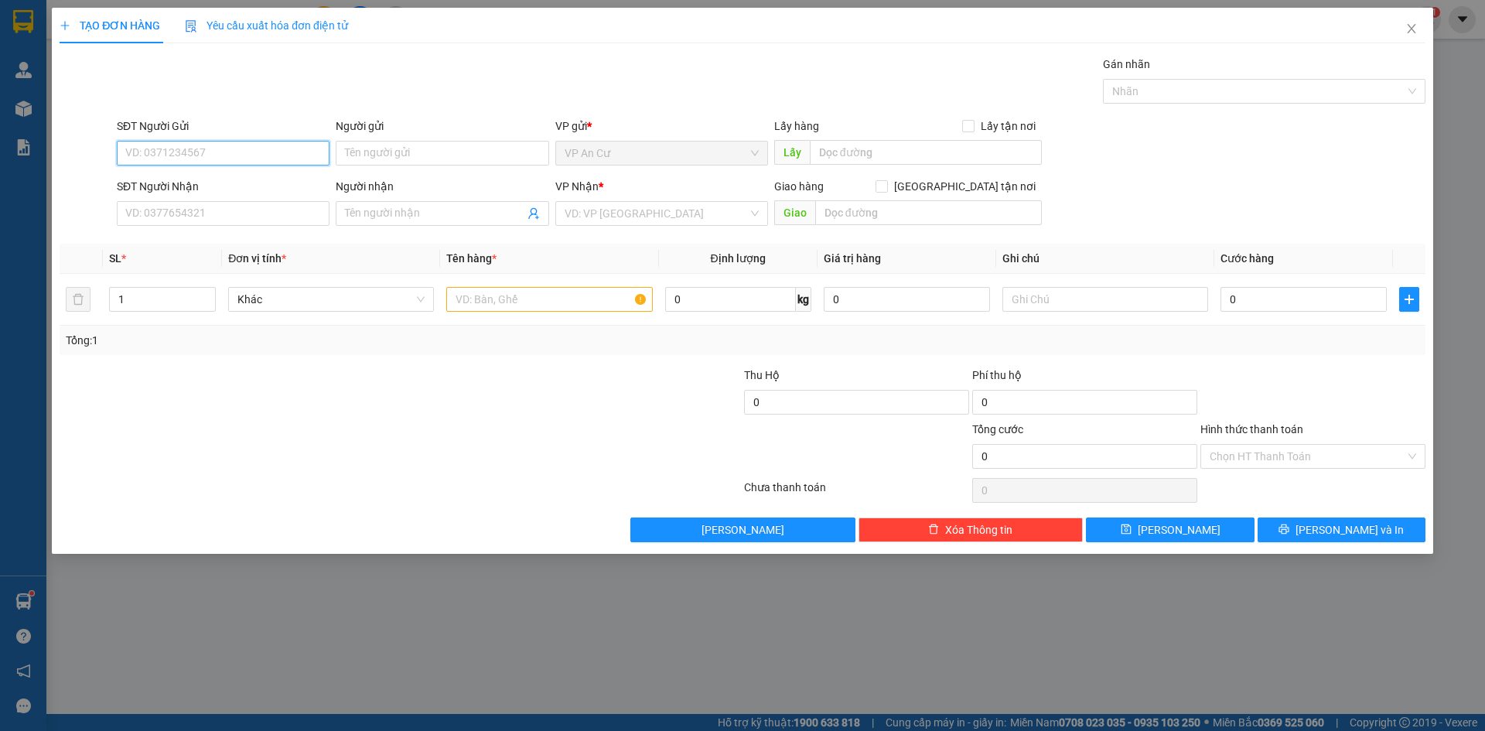
click at [169, 152] on input "SĐT Người Gửi" at bounding box center [223, 153] width 213 height 25
type input "0907693268"
click at [210, 184] on div "0907693268 - LINH" at bounding box center [223, 184] width 194 height 17
type input "LINH"
type input "0932648158"
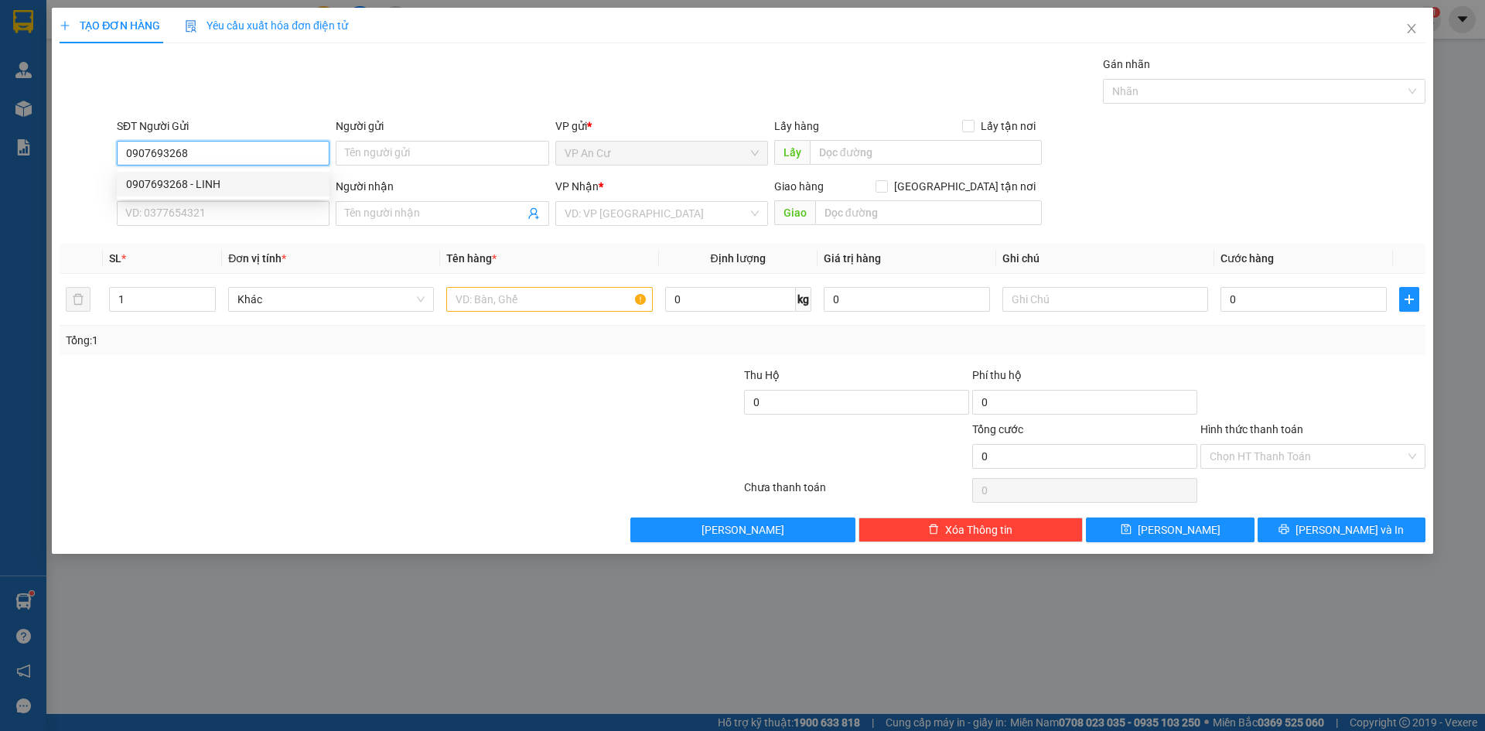
type input "KHẢI( GỌI KHÁCH DUM NHA)"
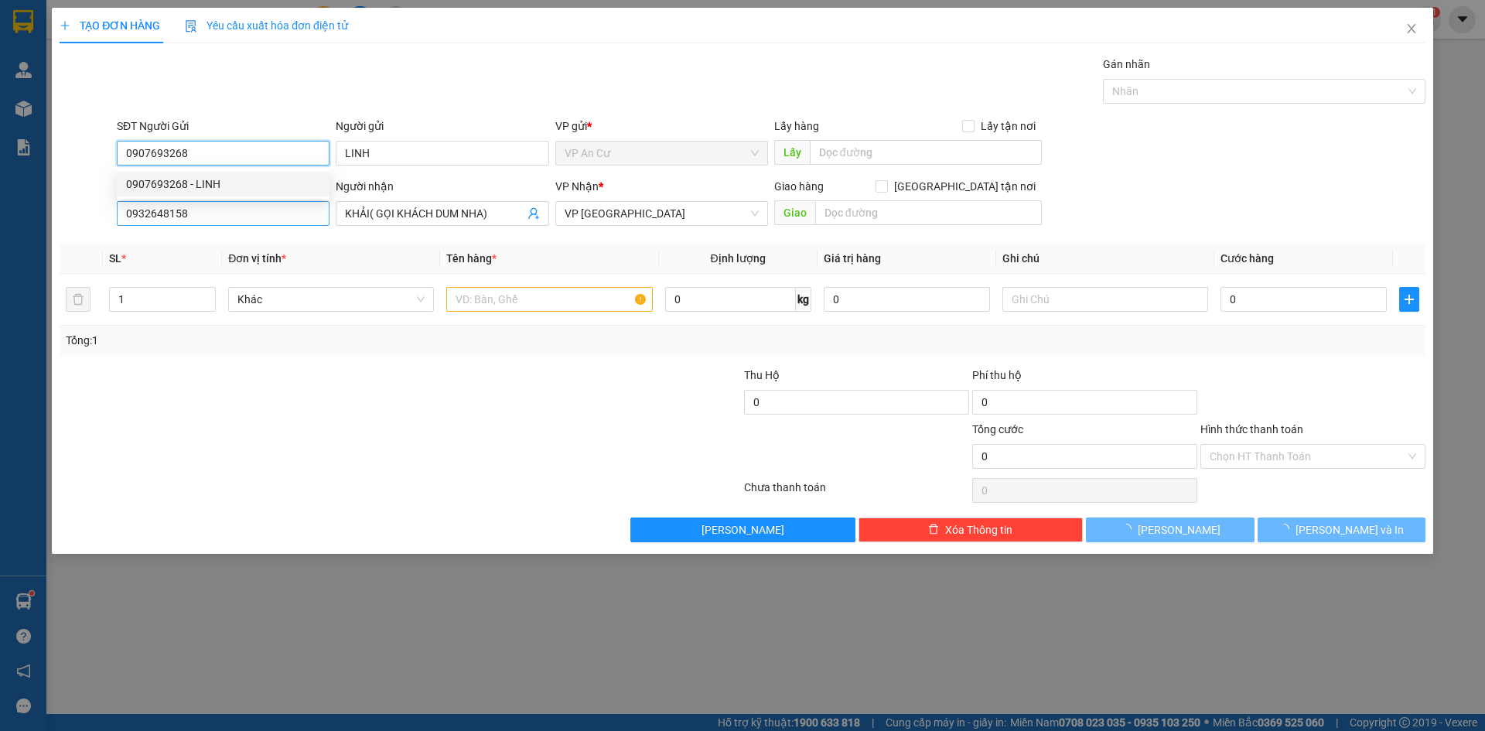
type input "20.000"
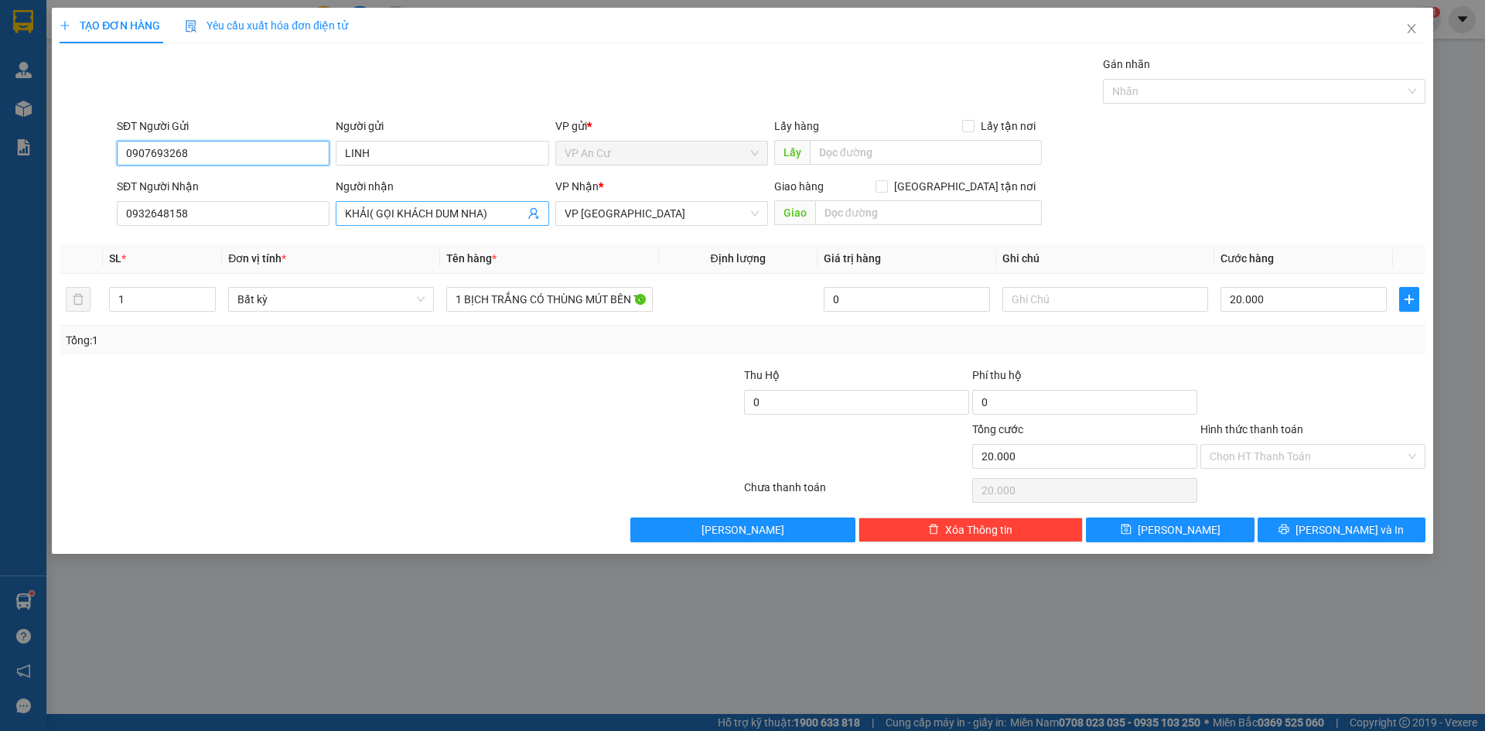
type input "0907693268"
drag, startPoint x: 506, startPoint y: 213, endPoint x: 368, endPoint y: 236, distance: 139.5
click at [368, 236] on div "Transit Pickup Surcharge Ids Transit Deliver Surcharge Ids Transit Deliver Surc…" at bounding box center [743, 299] width 1366 height 486
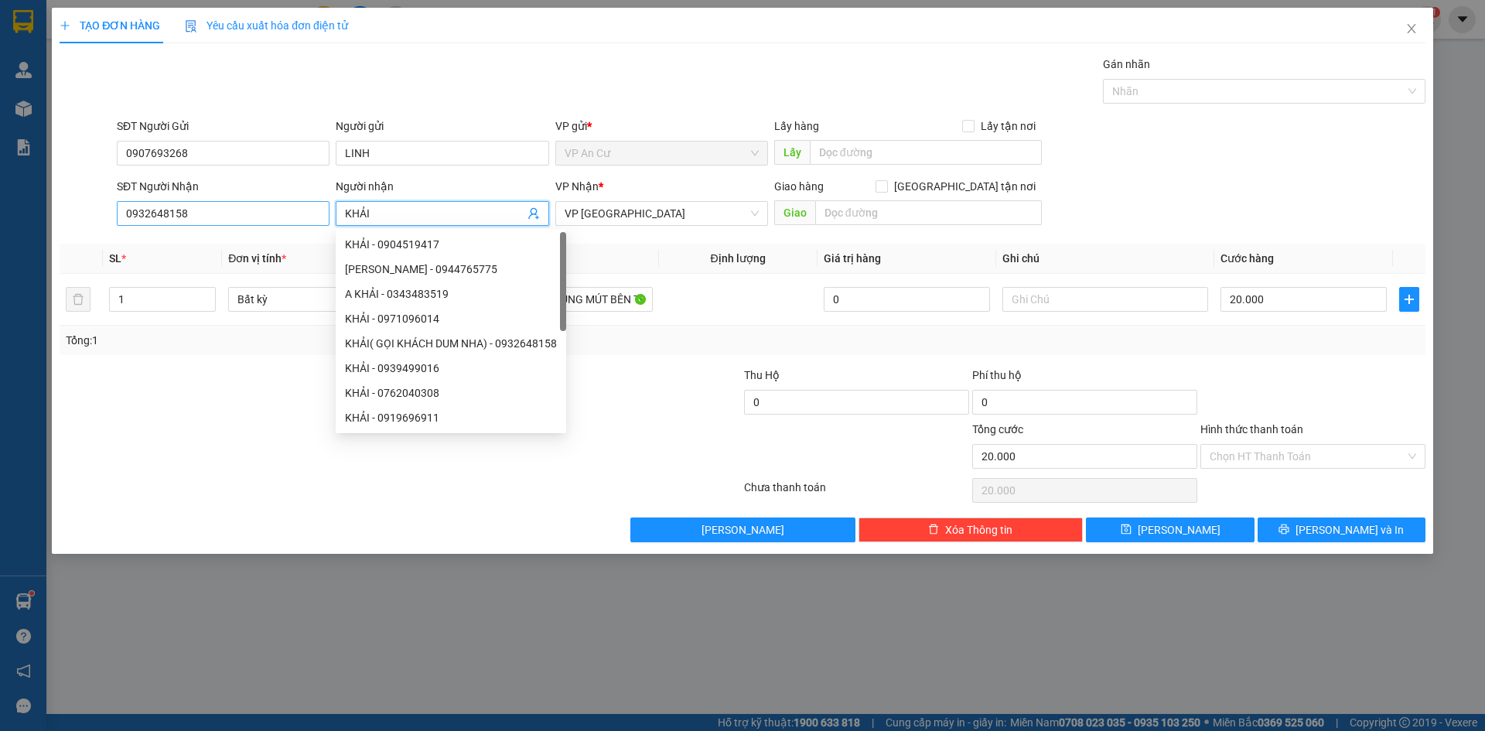
type input "KHẢI"
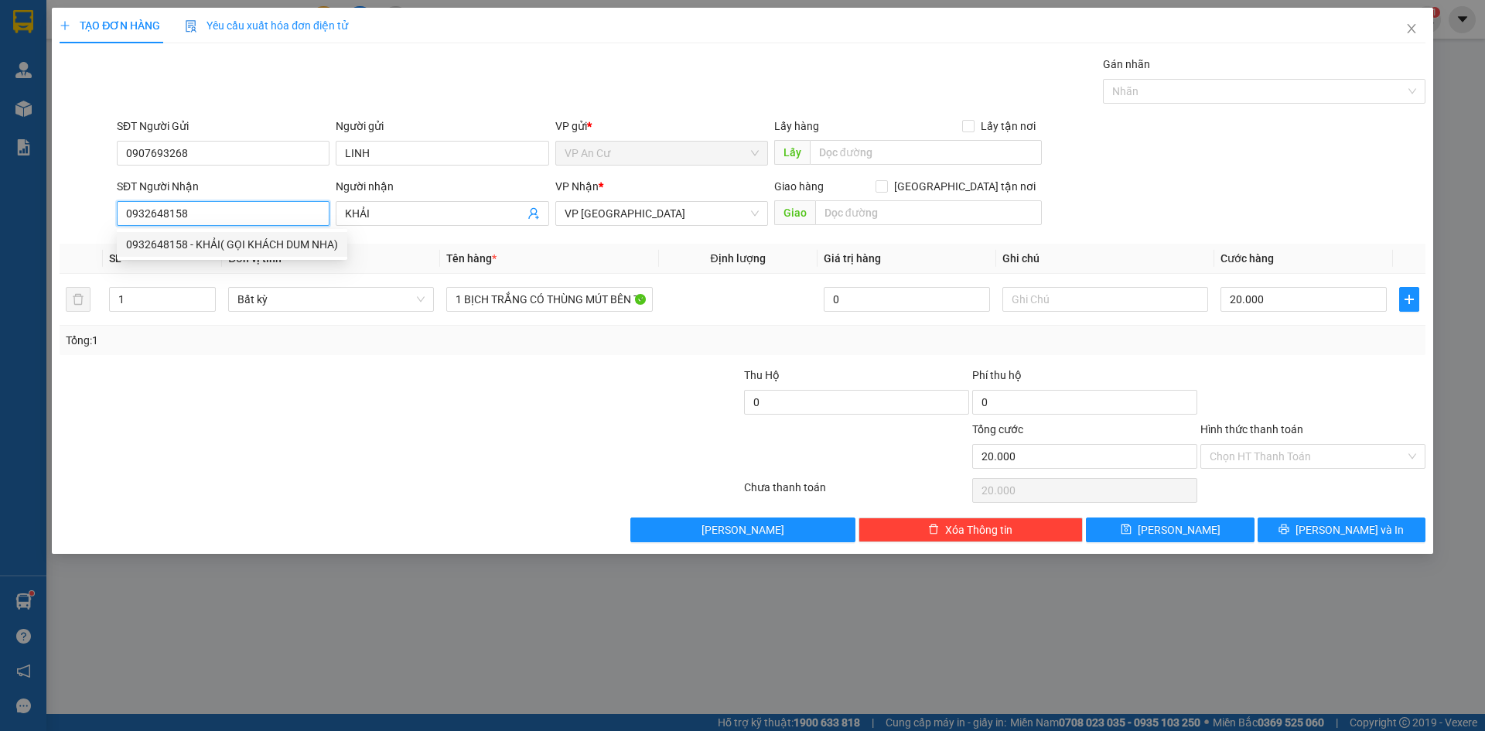
drag, startPoint x: 220, startPoint y: 217, endPoint x: 100, endPoint y: 240, distance: 122.8
click at [100, 240] on div "Transit Pickup Surcharge Ids Transit Deliver Surcharge Ids Transit Deliver Surc…" at bounding box center [743, 299] width 1366 height 486
click at [157, 215] on input "SĐT Người Nhận" at bounding box center [223, 213] width 213 height 25
type input "0989555282"
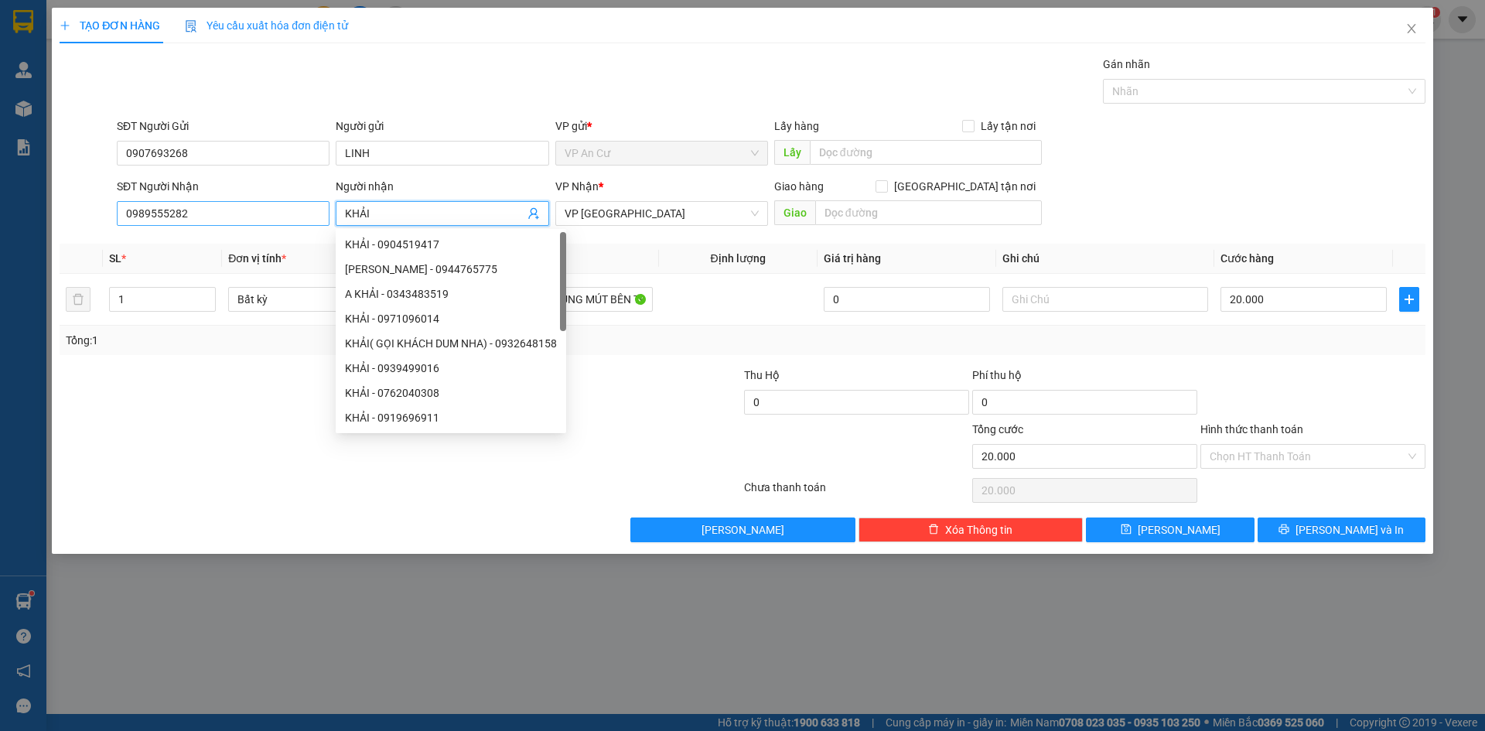
drag, startPoint x: 379, startPoint y: 213, endPoint x: 329, endPoint y: 223, distance: 50.7
click at [329, 223] on div "SĐT Người Nhận 0989555282 Người nhận KHẢI VP Nhận * VP [GEOGRAPHIC_DATA] Giao h…" at bounding box center [771, 205] width 1315 height 54
type input "THƯ"
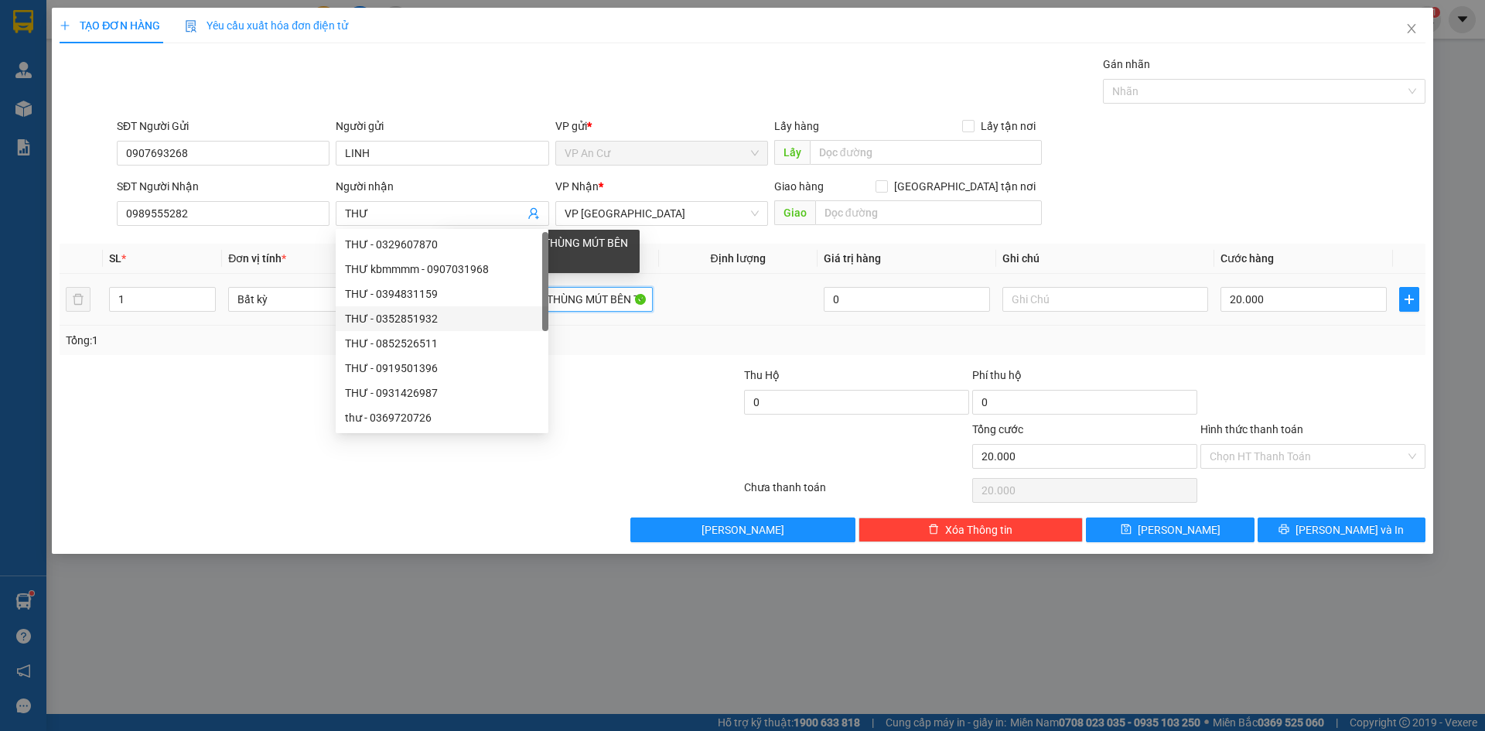
click at [607, 304] on input "1 BỊCH TRẮNG CÓ THÙNG MÚT BÊN TRONG" at bounding box center [549, 299] width 206 height 25
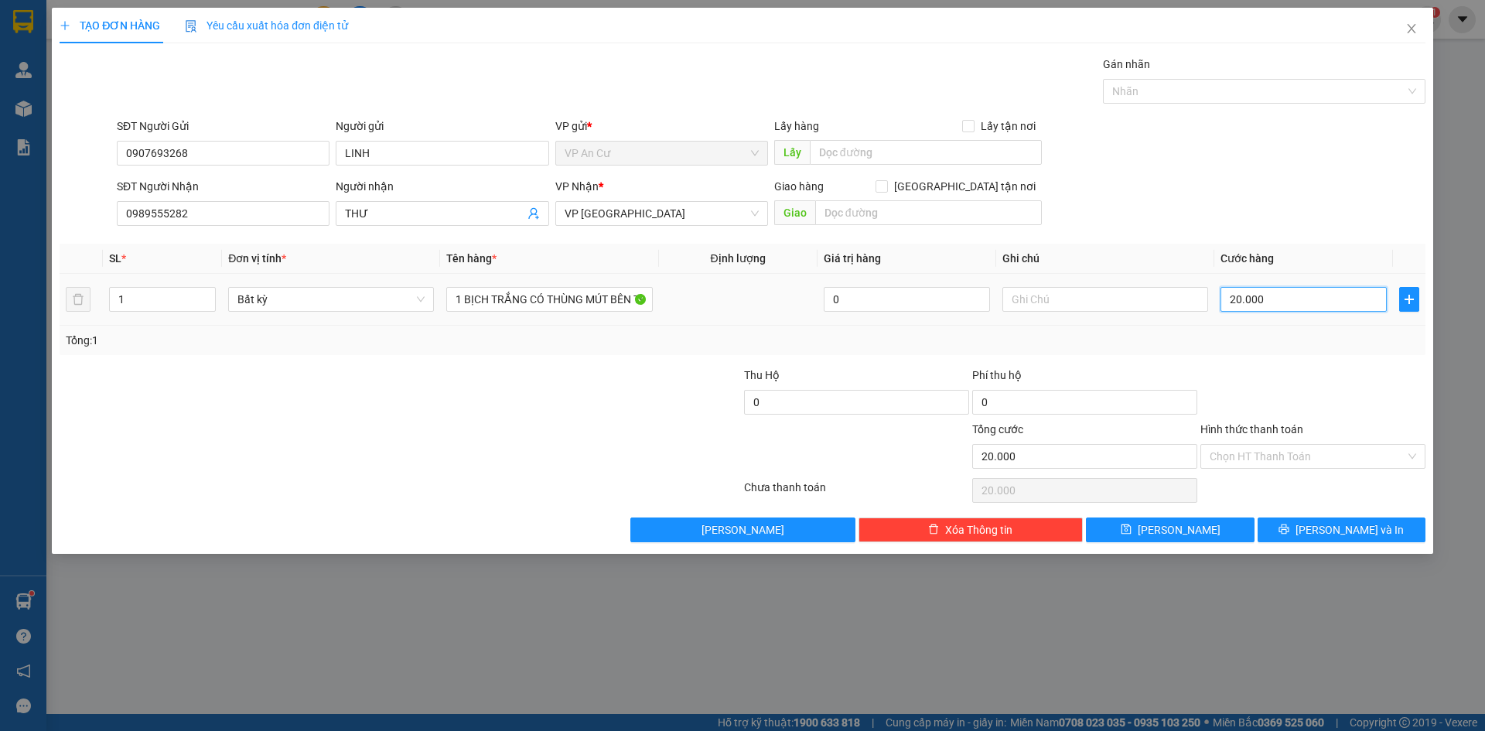
click at [1282, 300] on input "20.000" at bounding box center [1303, 299] width 166 height 25
type input "0"
type input "3"
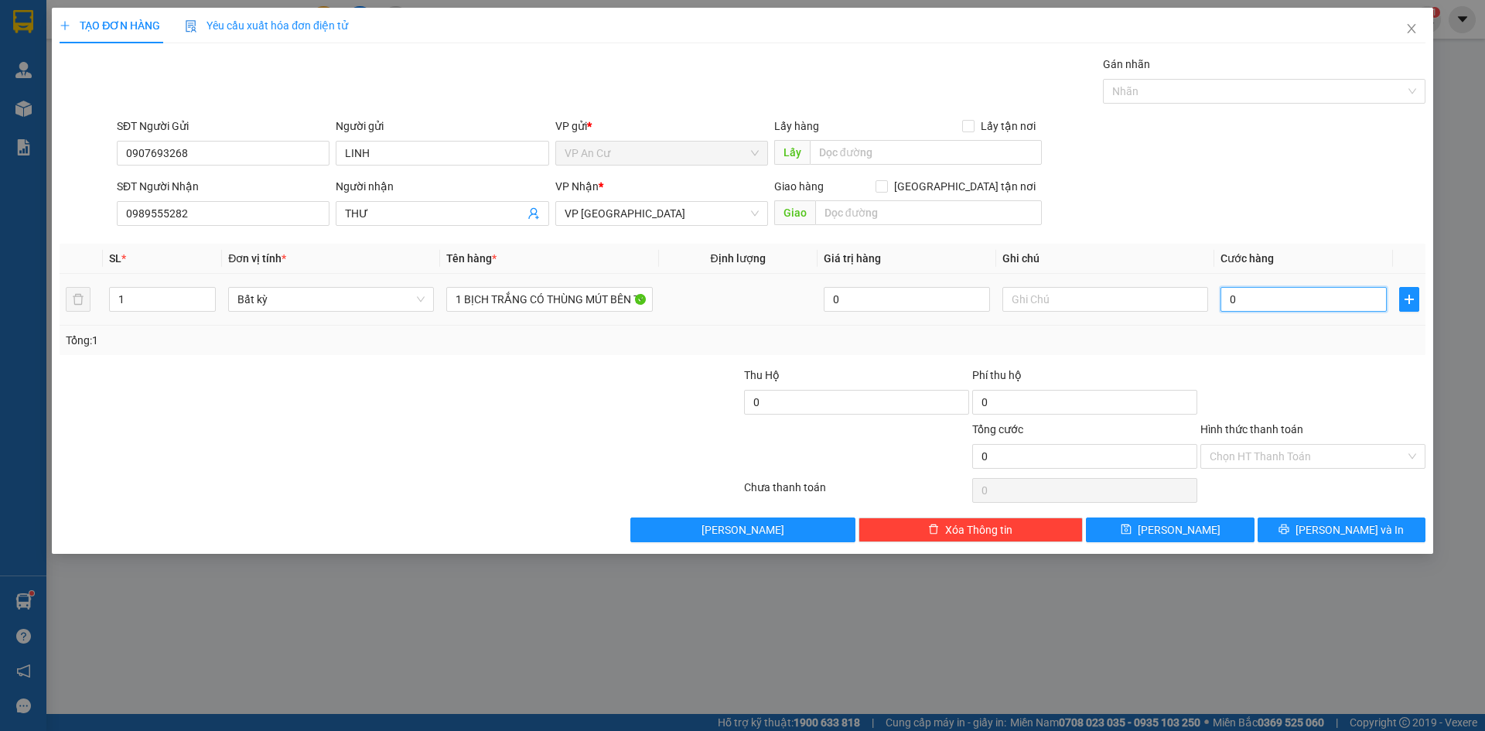
type input "3"
type input "03"
type input "30"
type input "030"
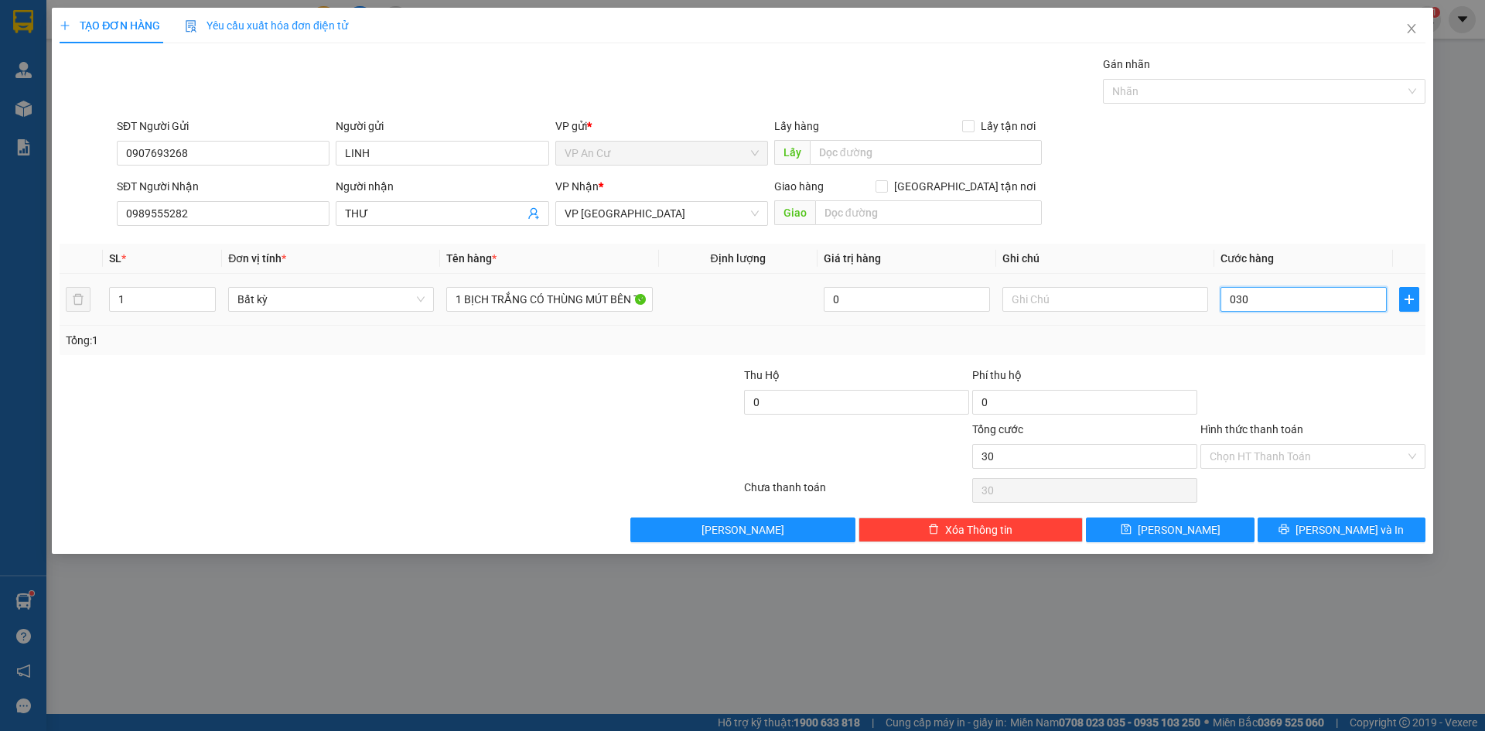
type input "300"
type input "0.300"
type input "3.000"
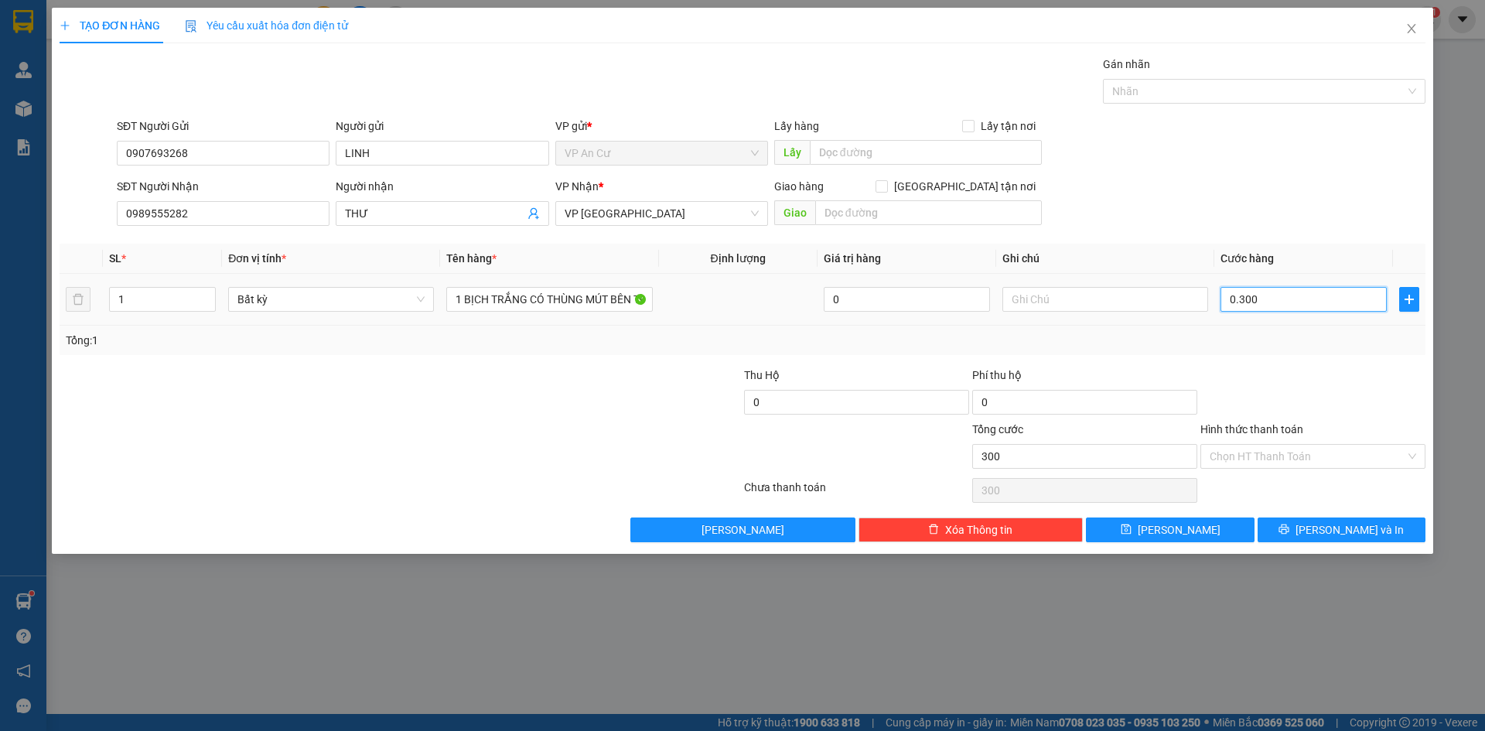
type input "03.000"
type input "30.000"
click at [1263, 453] on input "Hình thức thanh toán" at bounding box center [1307, 456] width 196 height 23
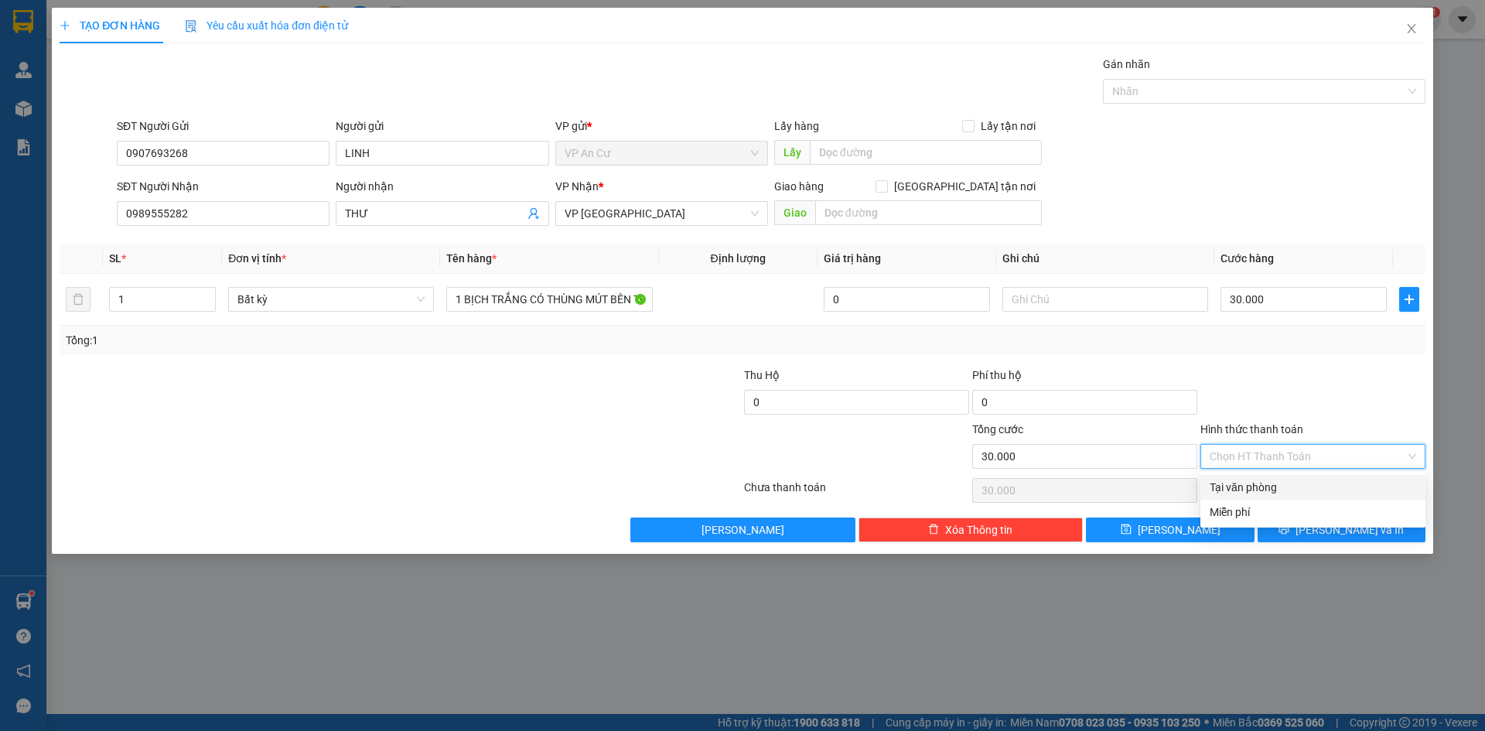
click at [1264, 488] on div "Tại văn phòng" at bounding box center [1312, 487] width 206 height 17
type input "0"
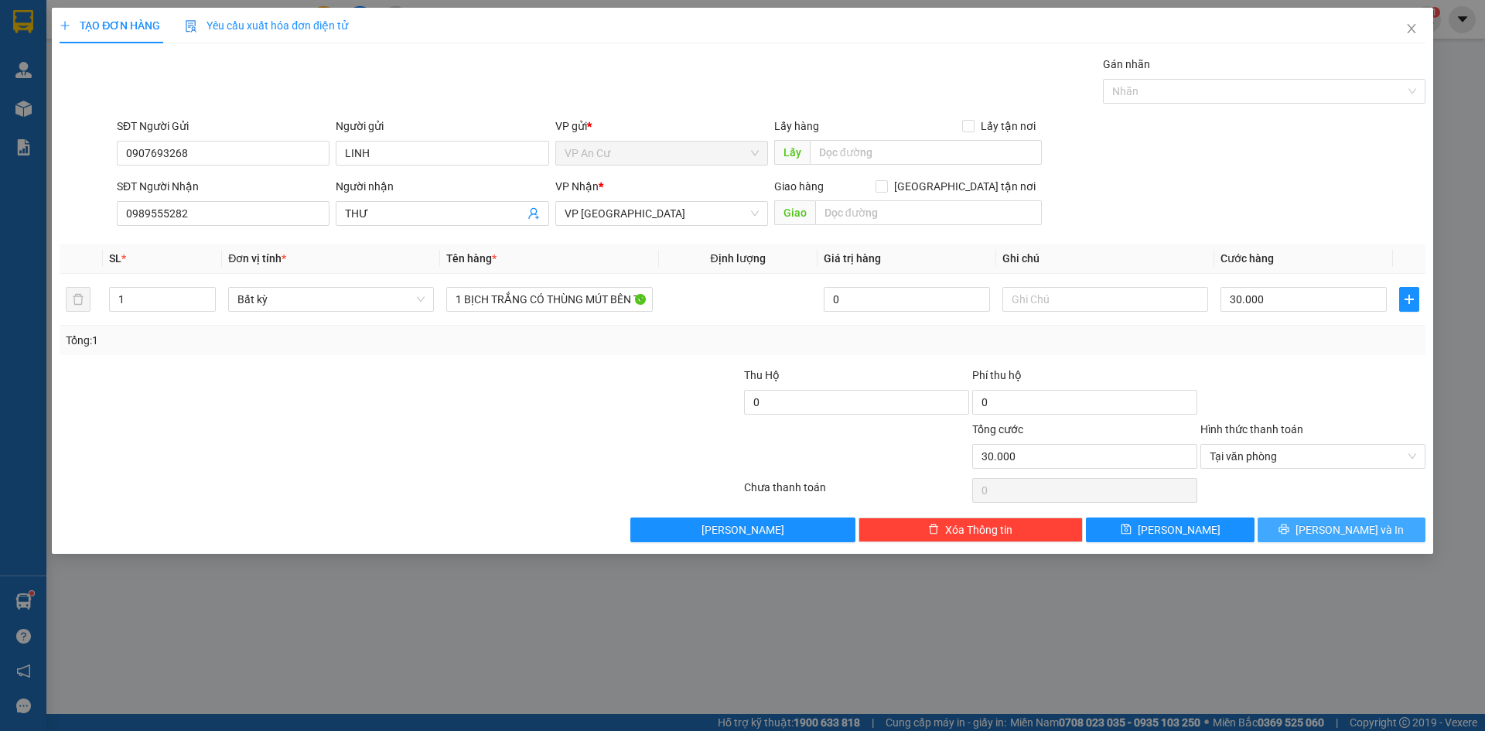
click at [1342, 533] on span "[PERSON_NAME] và In" at bounding box center [1349, 529] width 108 height 17
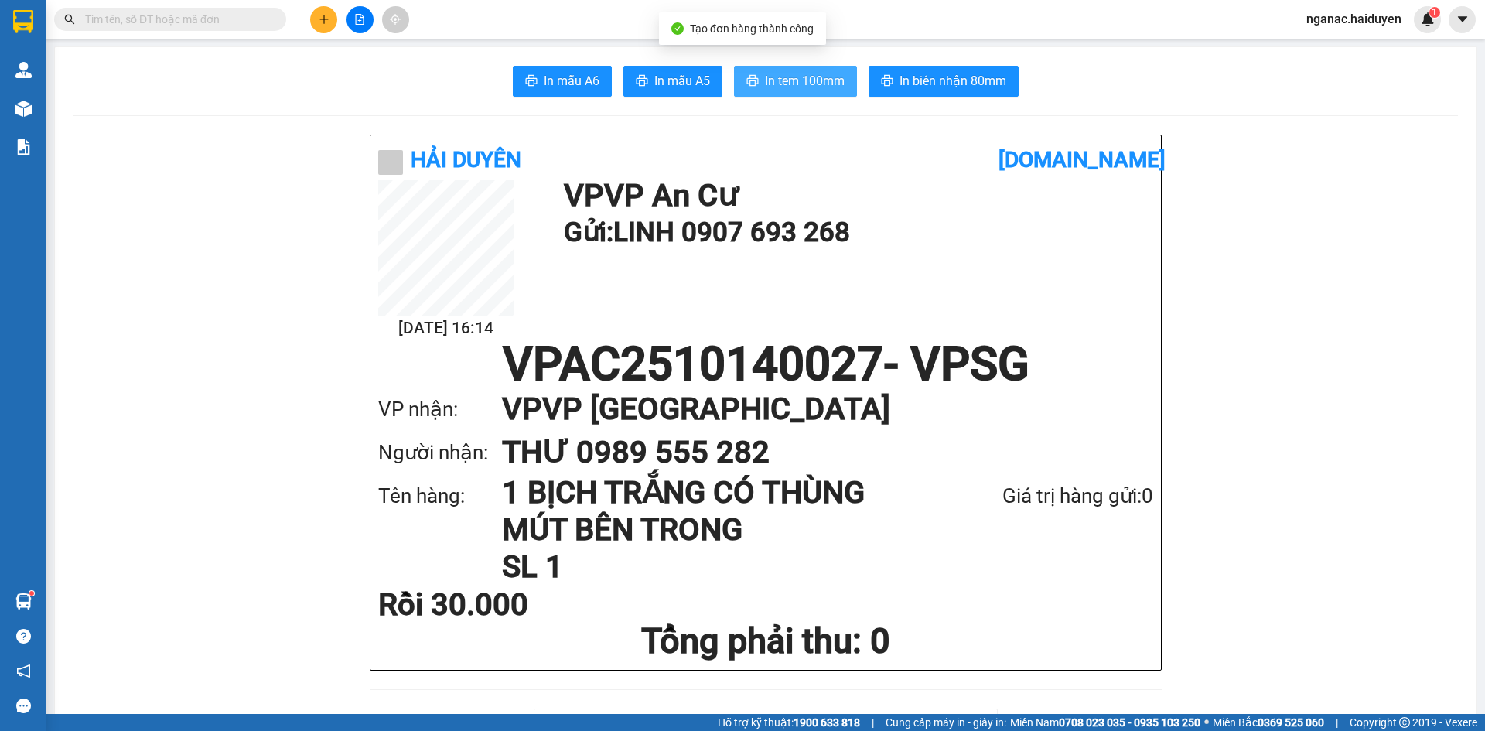
click at [779, 88] on span "In tem 100mm" at bounding box center [805, 80] width 80 height 19
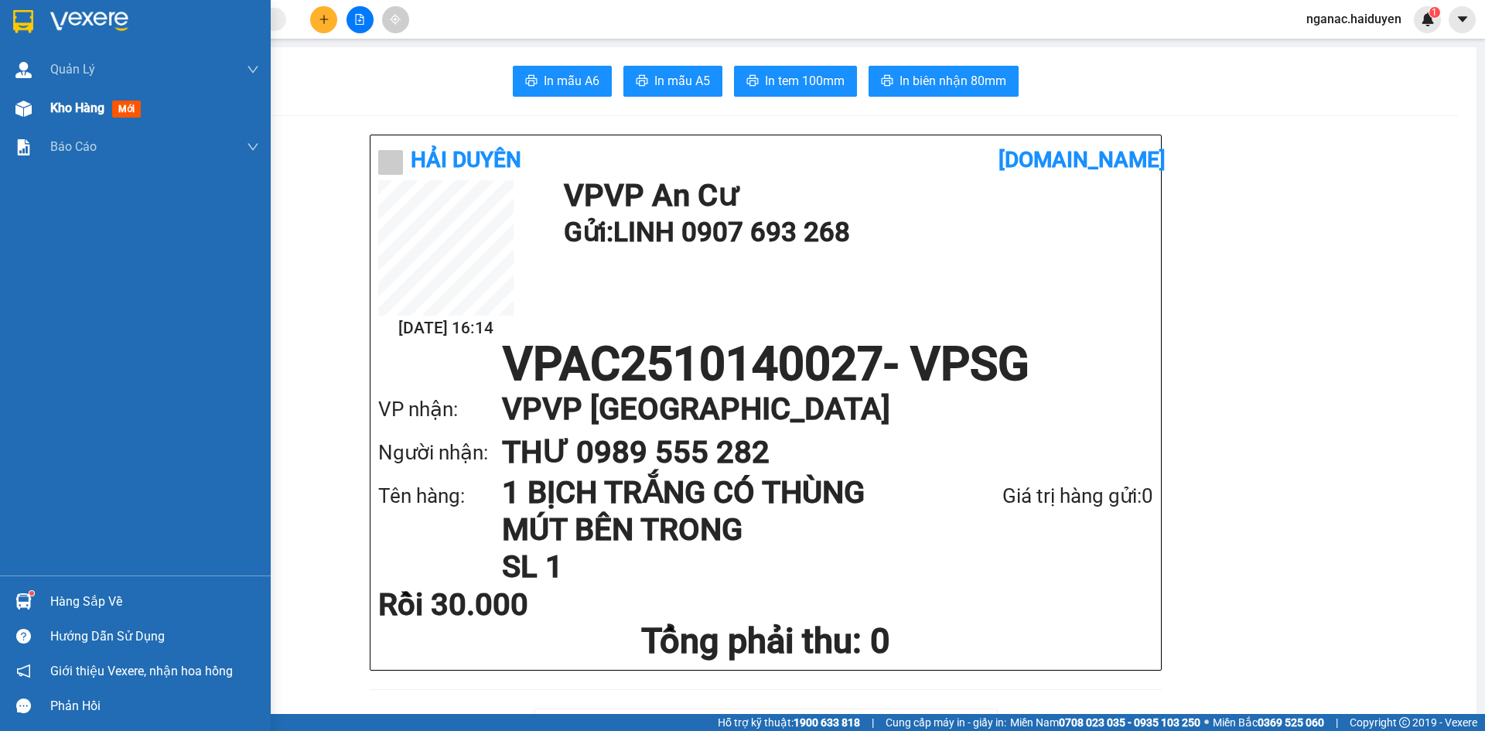
click at [60, 109] on span "Kho hàng" at bounding box center [77, 108] width 54 height 15
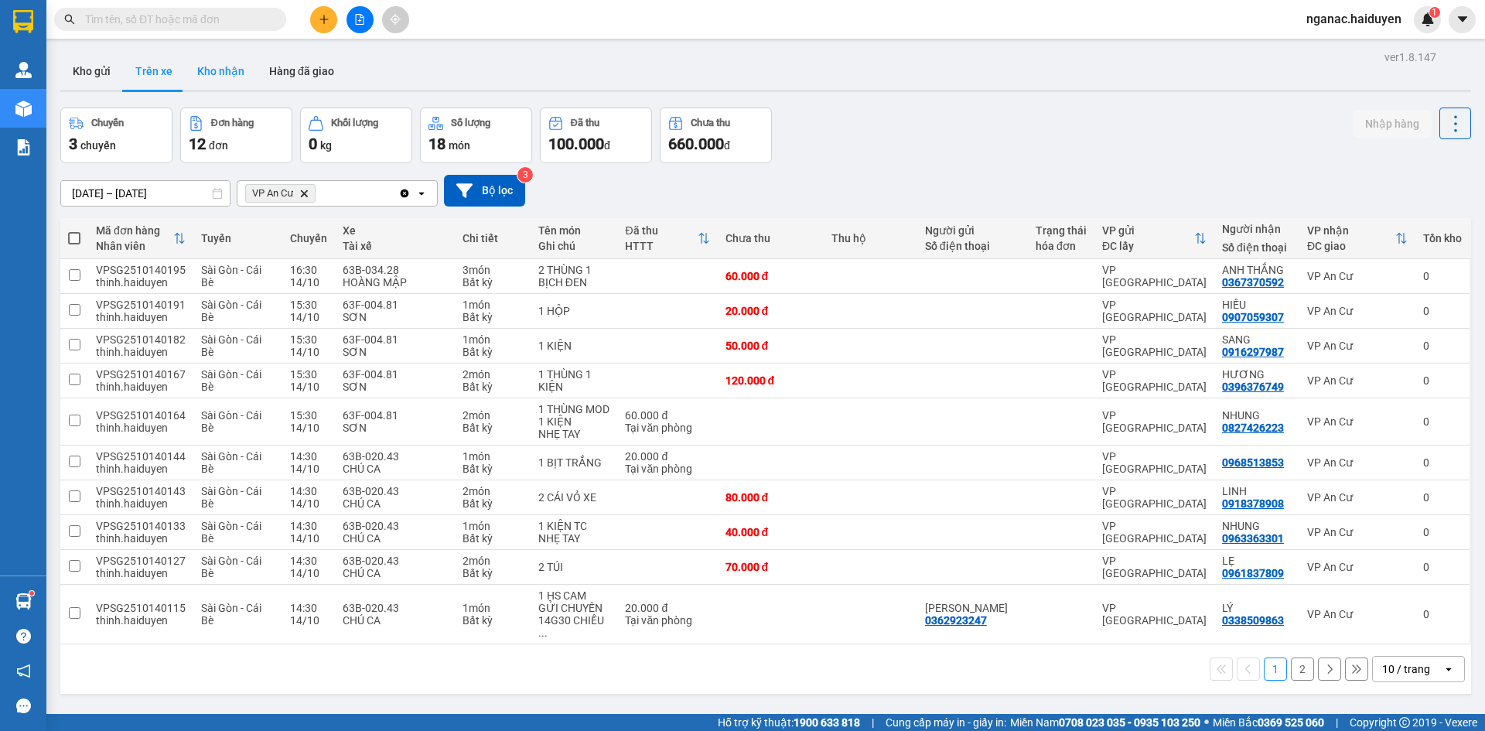
click at [199, 64] on button "Kho nhận" at bounding box center [221, 71] width 72 height 37
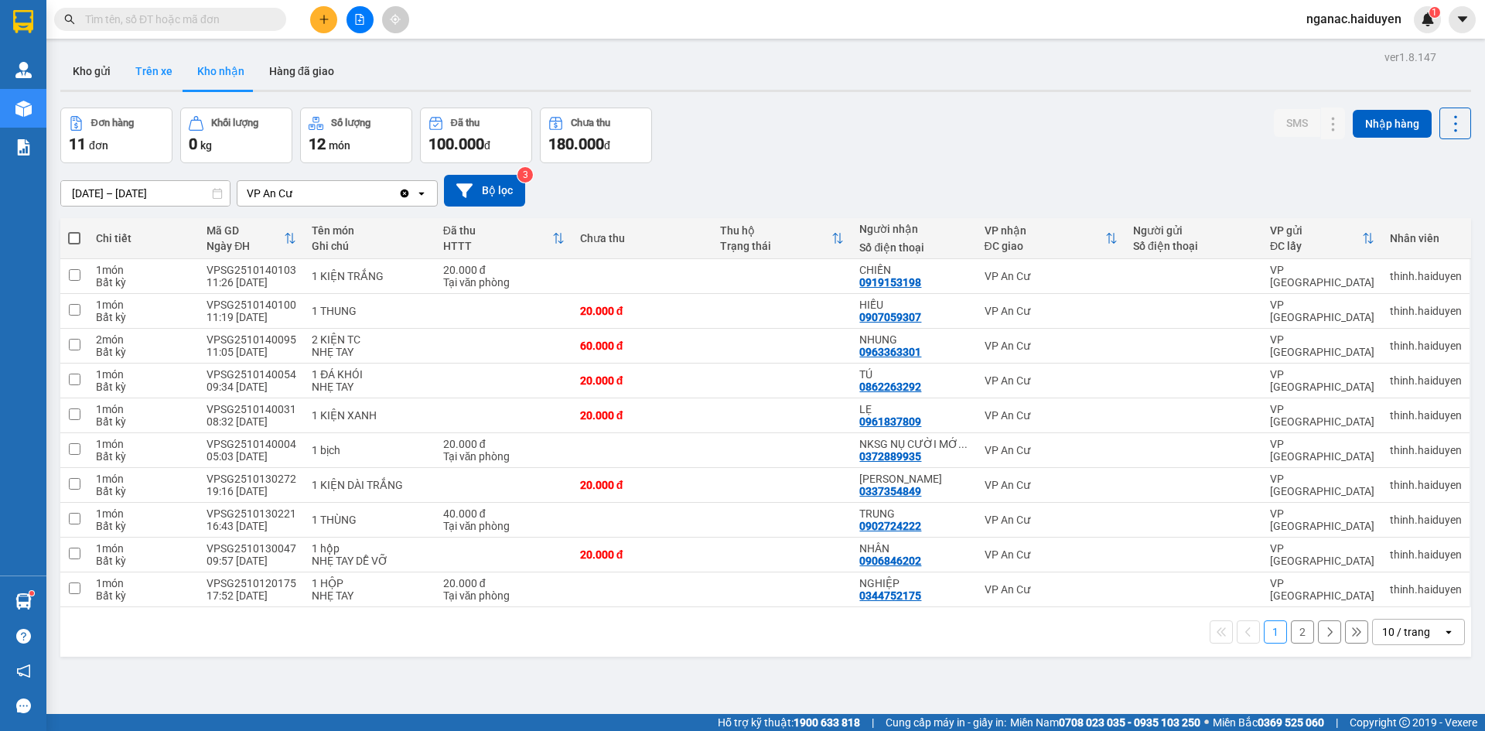
click at [145, 67] on button "Trên xe" at bounding box center [154, 71] width 62 height 37
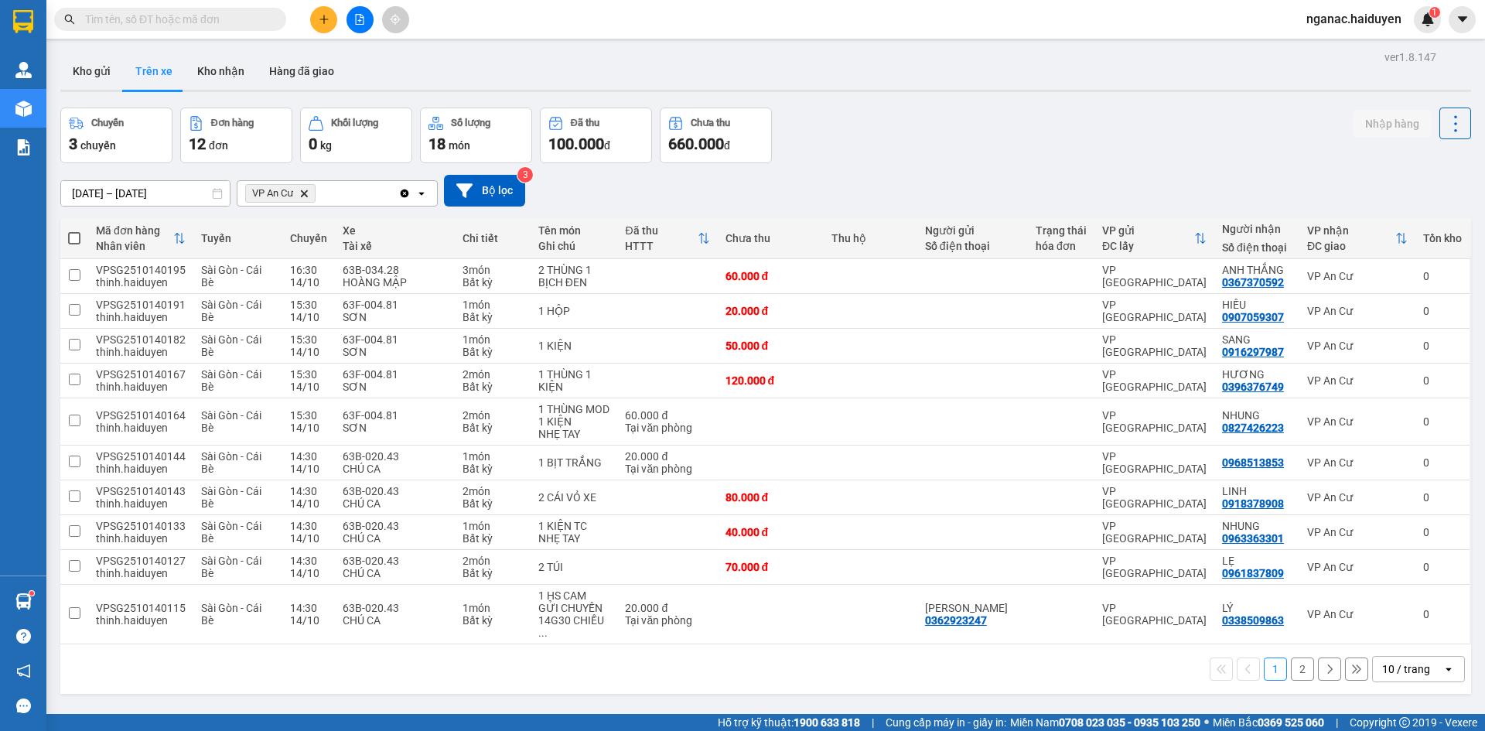
click at [750, 696] on div "ver 1.8.147 Kho gửi Trên xe Kho nhận Hàng đã giao Chuyến 3 chuyến Đơn hàng 12 đ…" at bounding box center [765, 411] width 1423 height 731
click at [705, 614] on div "Tại văn phòng" at bounding box center [667, 620] width 84 height 12
checkbox input "true"
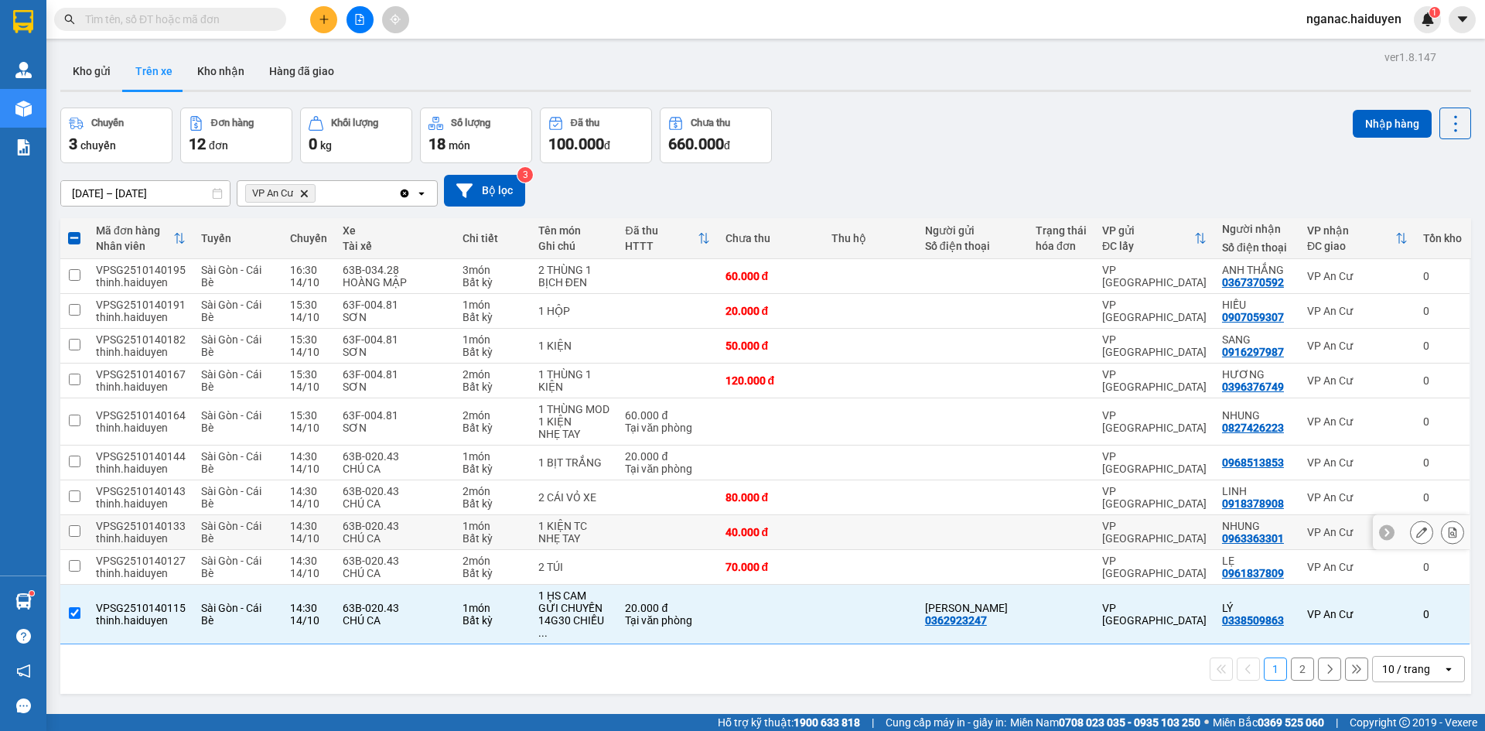
click at [664, 535] on td at bounding box center [667, 532] width 100 height 35
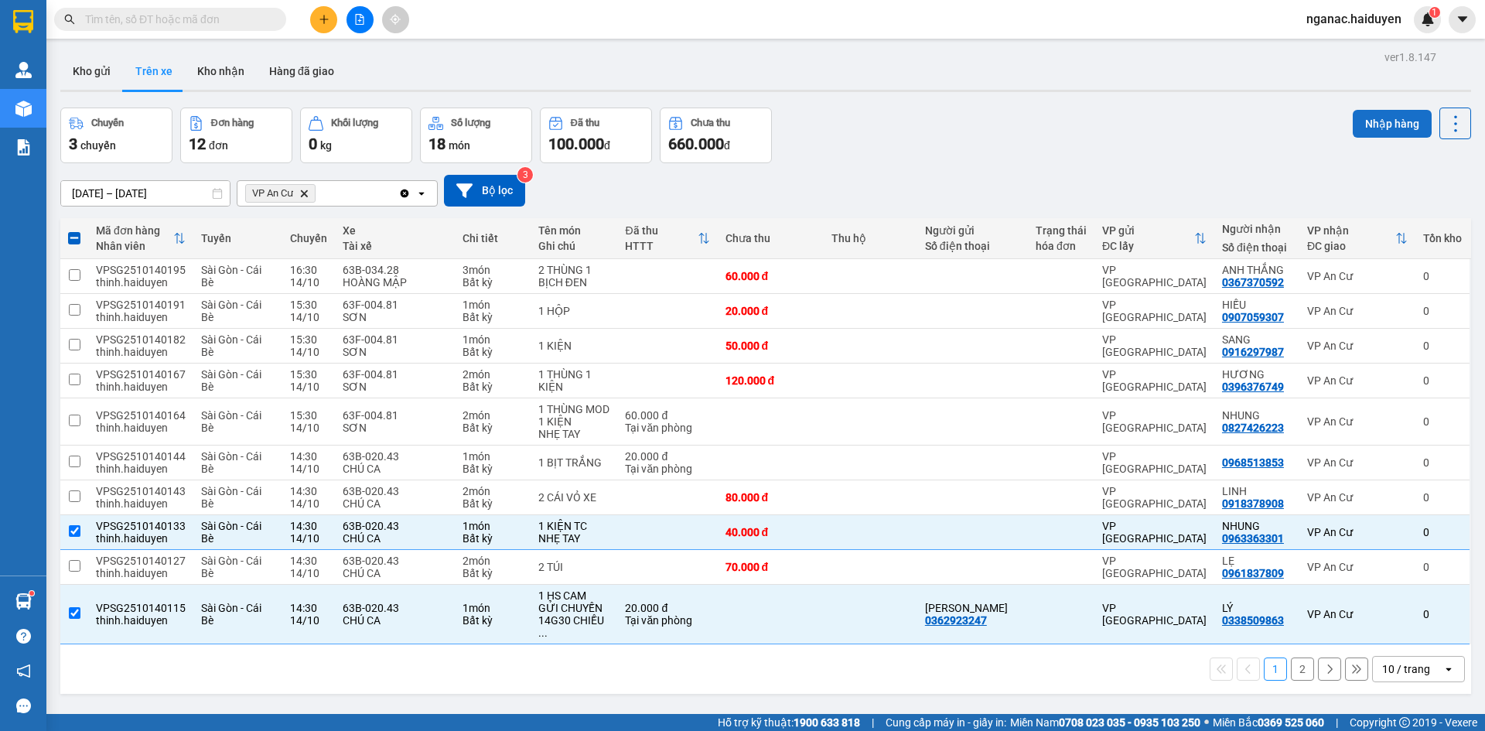
click at [1360, 125] on button "Nhập hàng" at bounding box center [1391, 124] width 79 height 28
checkbox input "false"
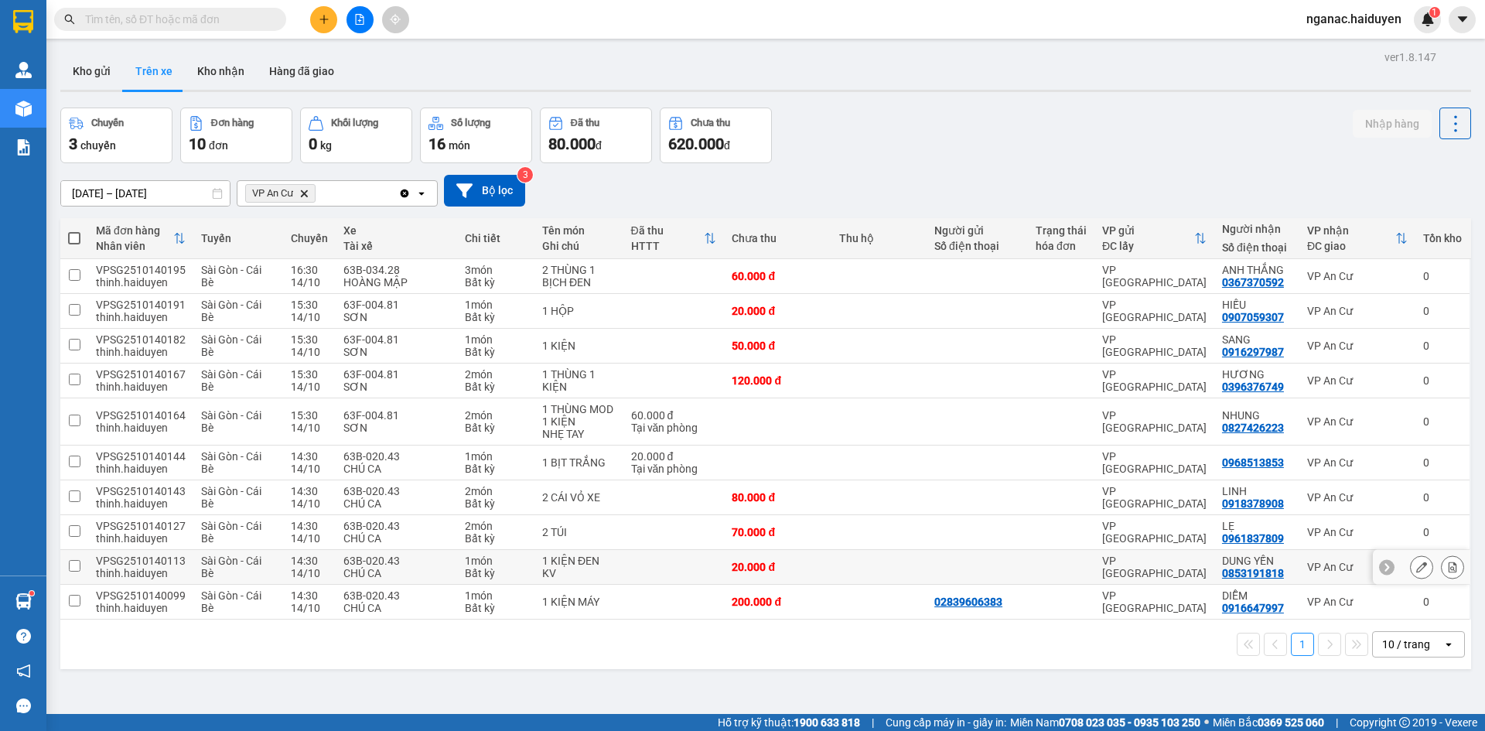
click at [1102, 571] on div "VP [GEOGRAPHIC_DATA]" at bounding box center [1154, 566] width 104 height 25
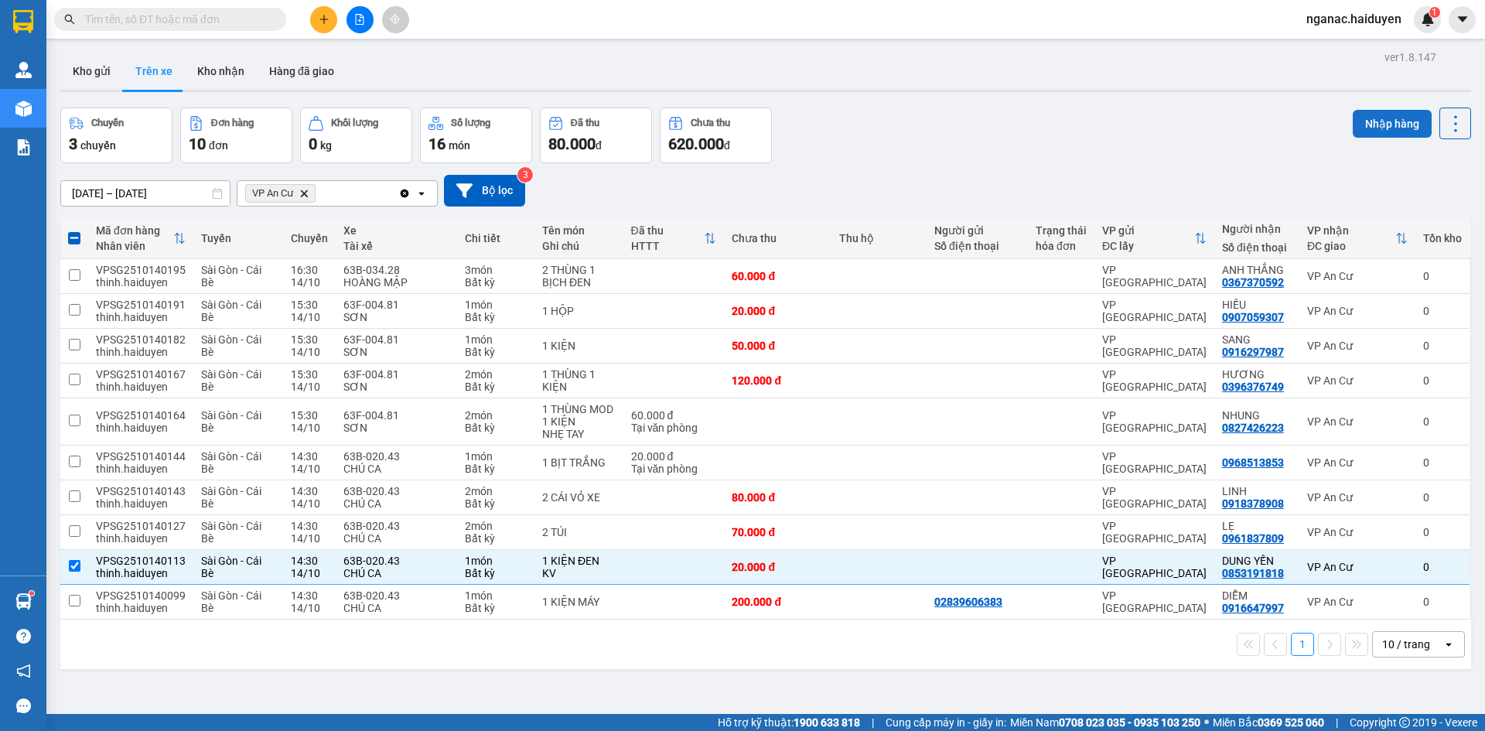
click at [1370, 116] on button "Nhập hàng" at bounding box center [1391, 124] width 79 height 28
checkbox input "false"
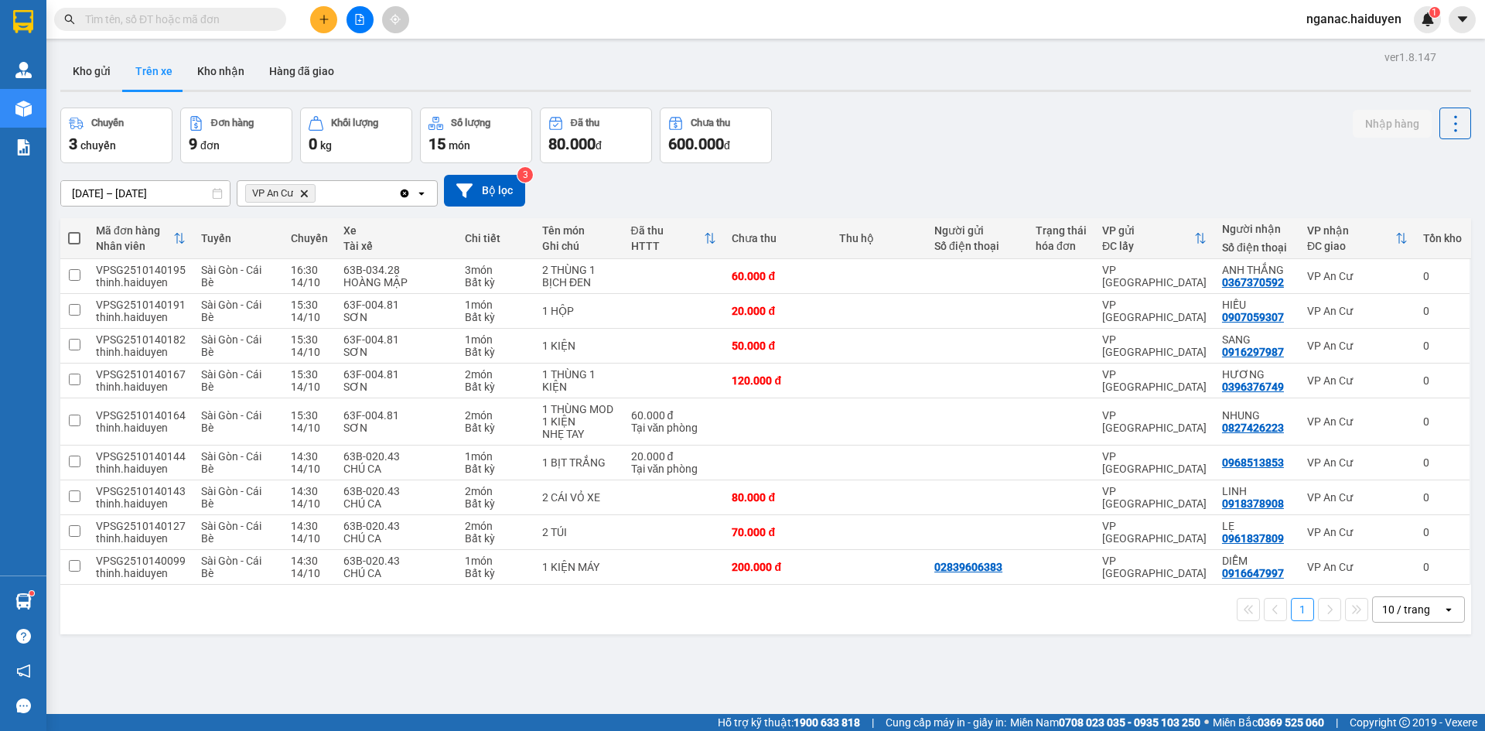
click at [1090, 155] on div "Chuyến 3 chuyến Đơn hàng 9 đơn Khối lượng 0 kg Số lượng 15 món Đã thu 80.000 đ …" at bounding box center [765, 135] width 1410 height 56
click at [84, 70] on button "Kho gửi" at bounding box center [91, 71] width 63 height 37
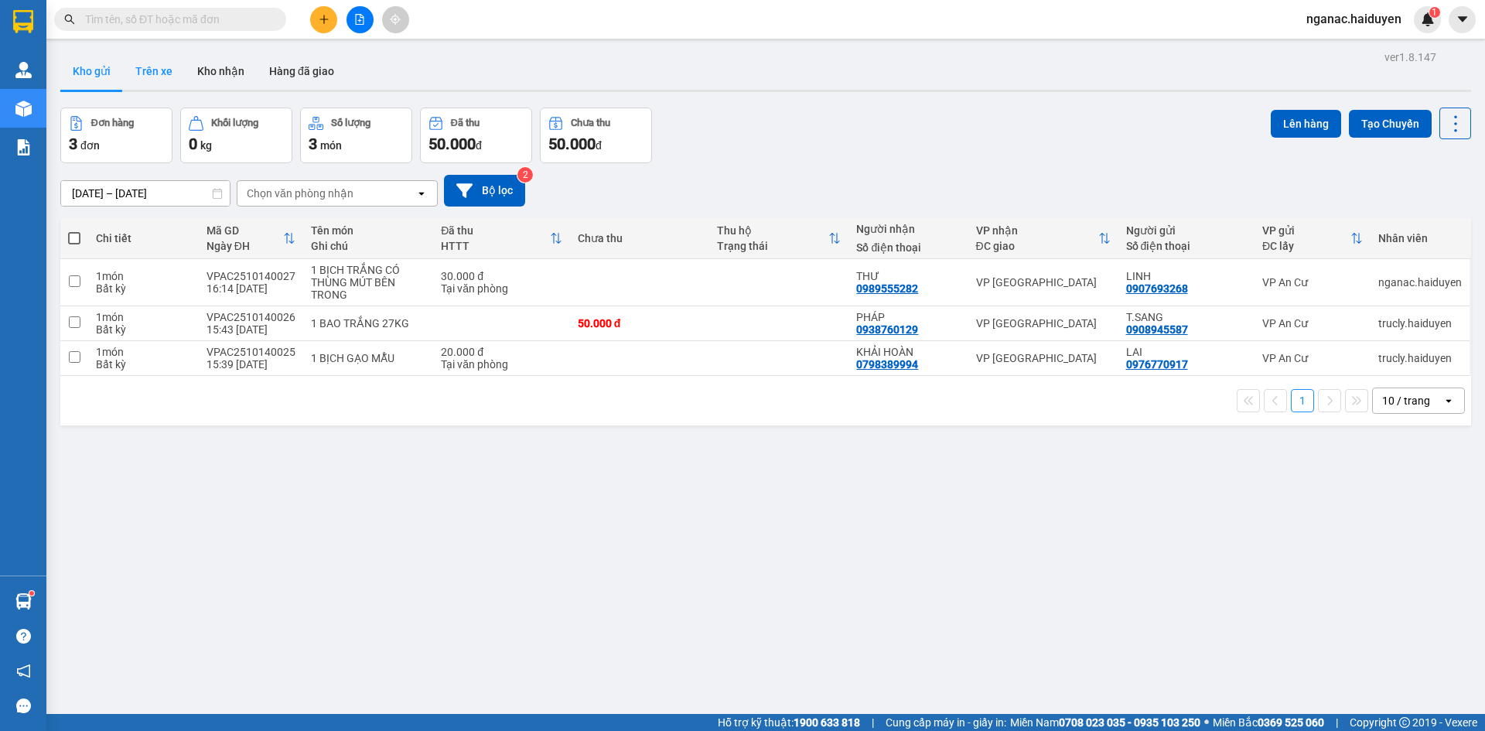
click at [152, 76] on button "Trên xe" at bounding box center [154, 71] width 62 height 37
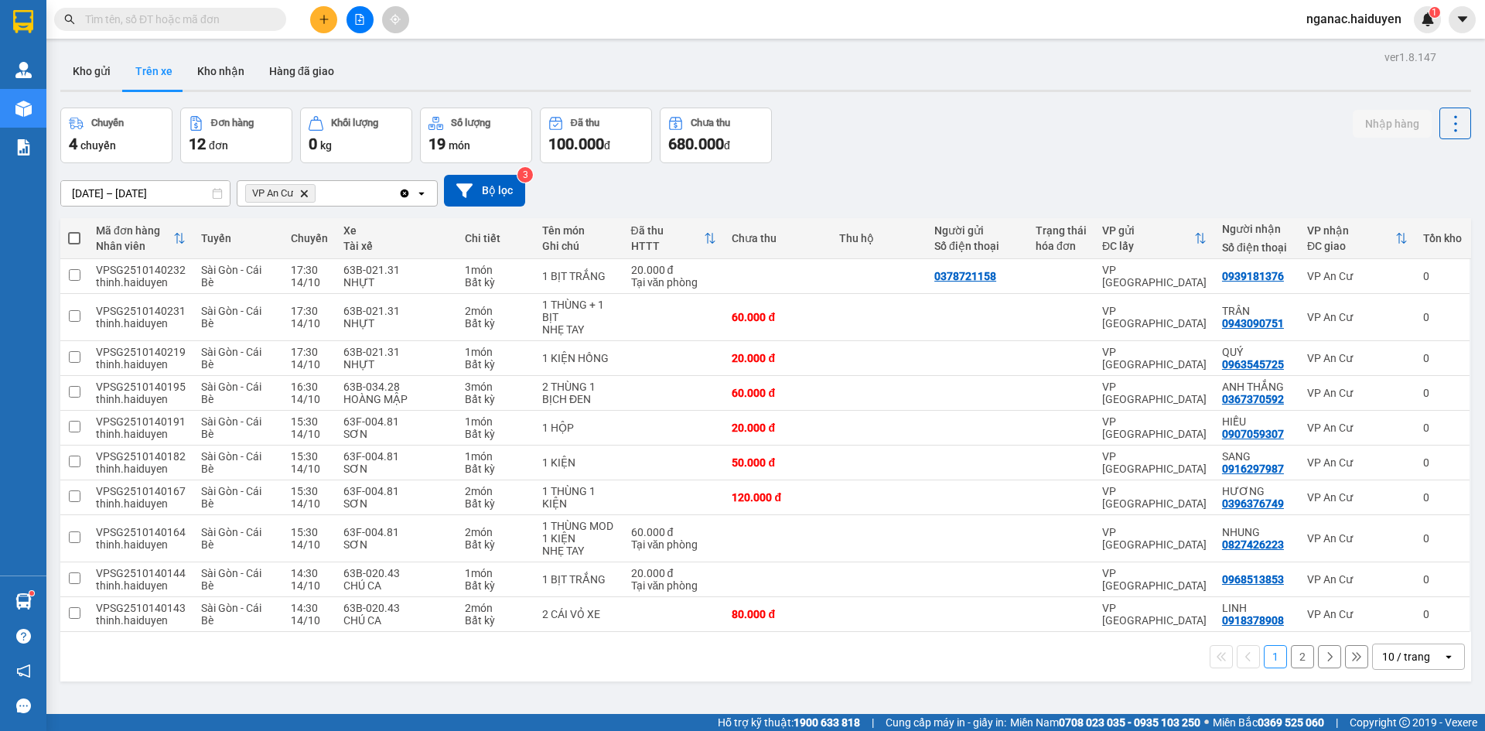
click at [203, 18] on input "text" at bounding box center [176, 19] width 182 height 17
click at [228, 73] on button "Kho nhận" at bounding box center [221, 71] width 72 height 37
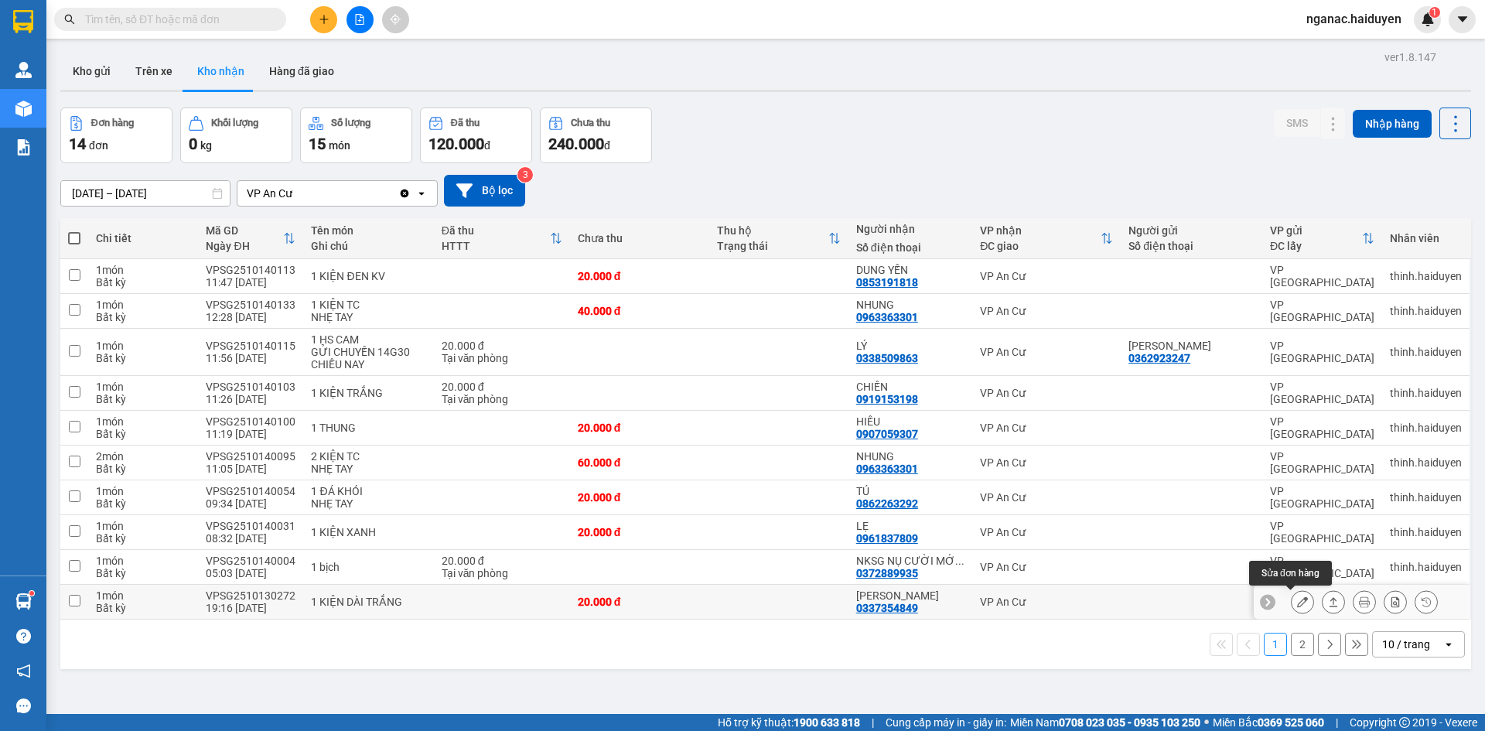
click at [1297, 602] on icon at bounding box center [1302, 601] width 11 height 11
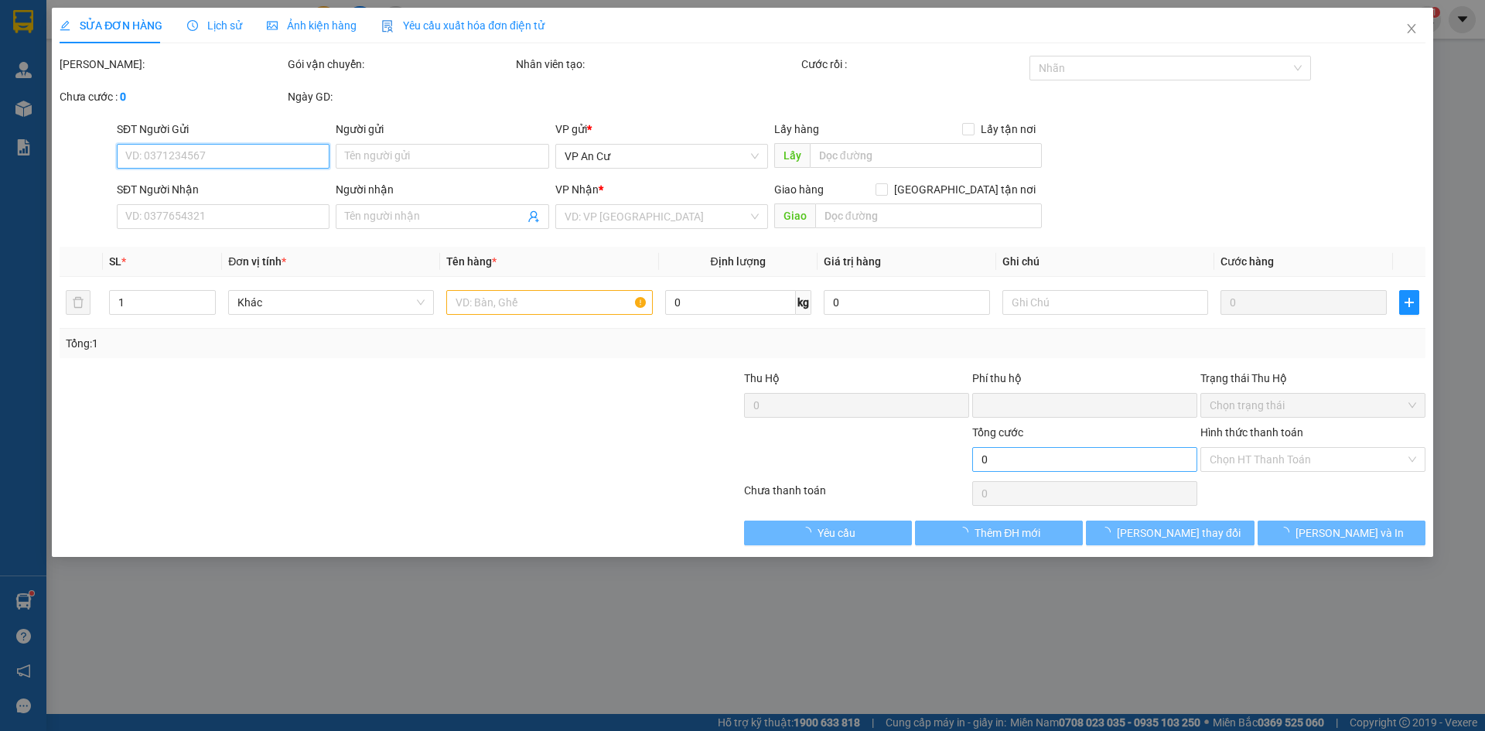
type input "0337354849"
type input "[PERSON_NAME]"
type input "0"
type input "20.000"
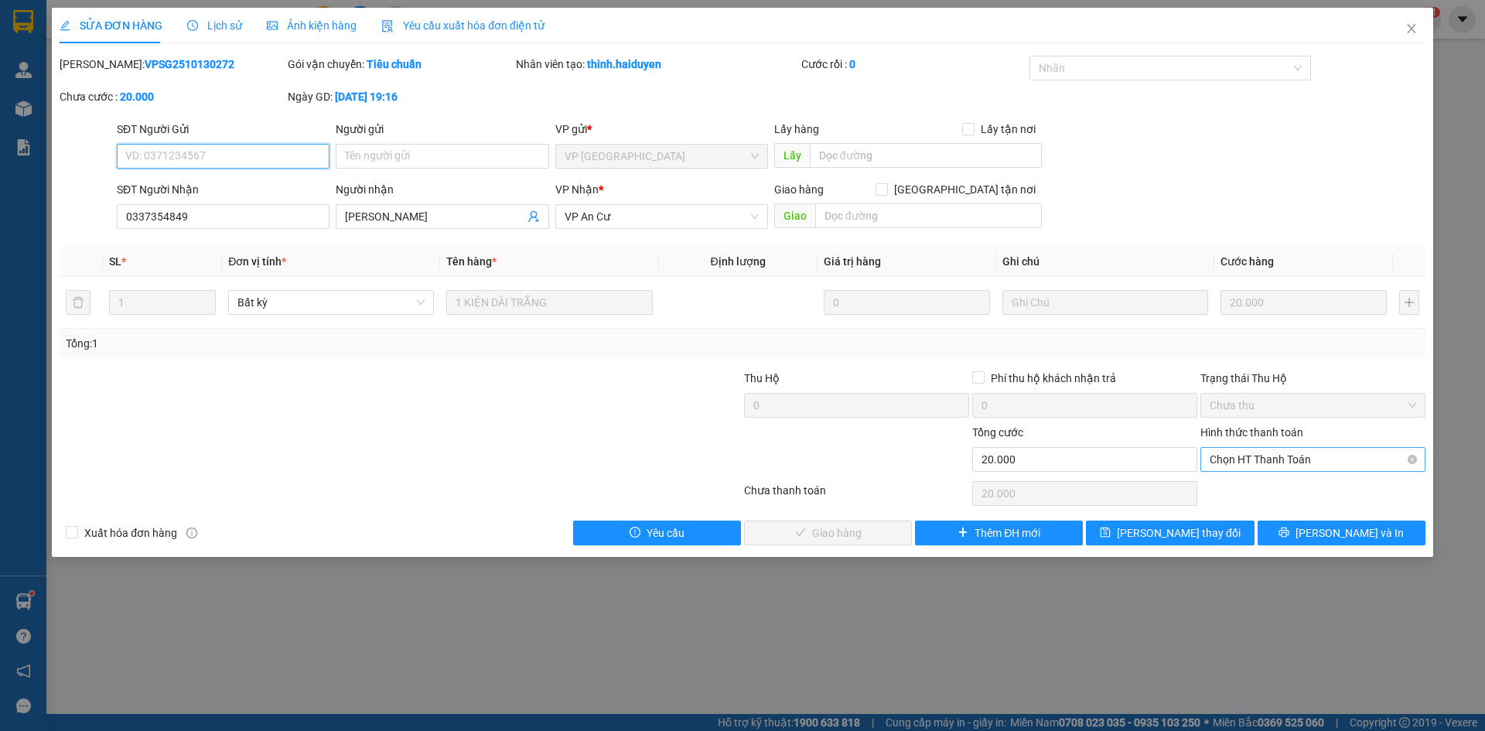
click at [1236, 453] on span "Chọn HT Thanh Toán" at bounding box center [1312, 459] width 206 height 23
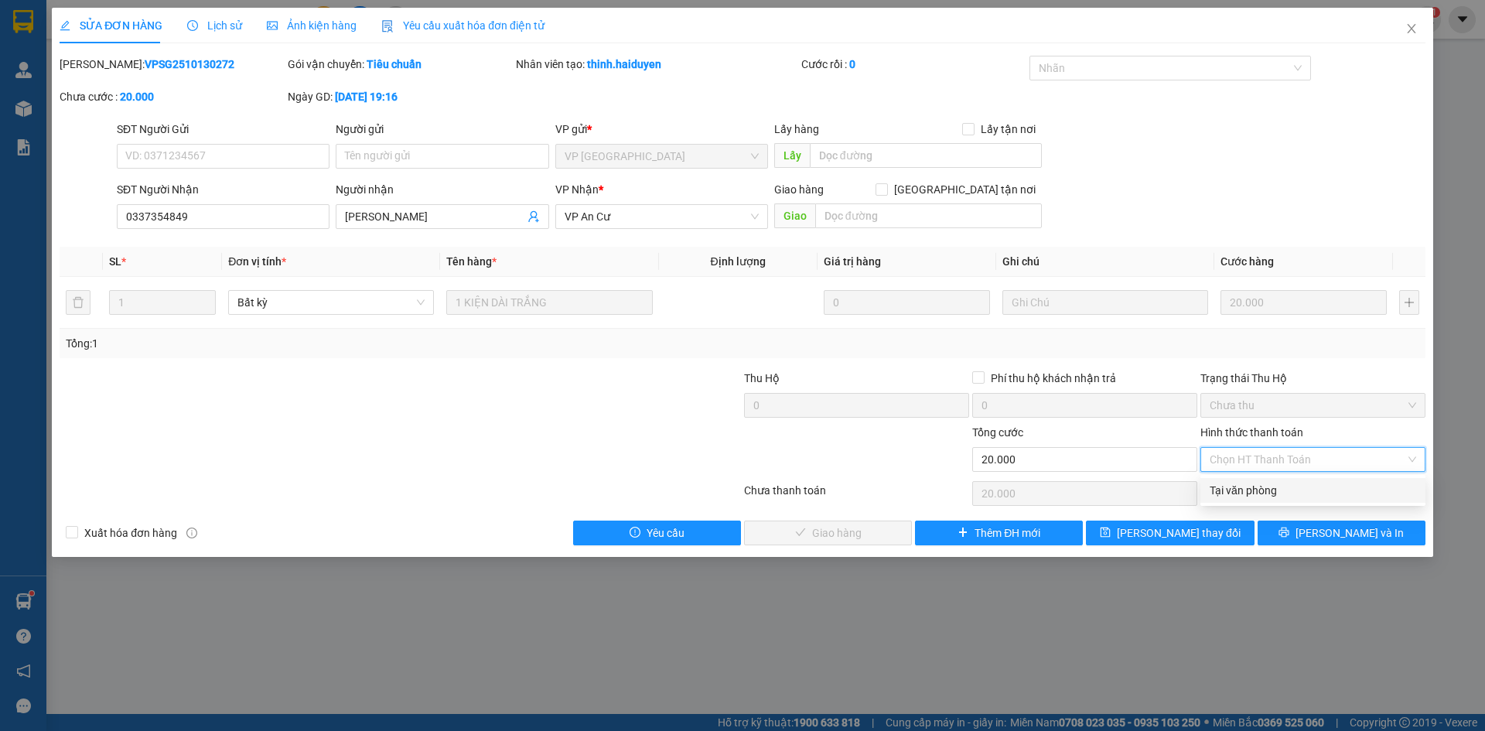
click at [1233, 489] on div "Tại văn phòng" at bounding box center [1312, 490] width 206 height 17
type input "0"
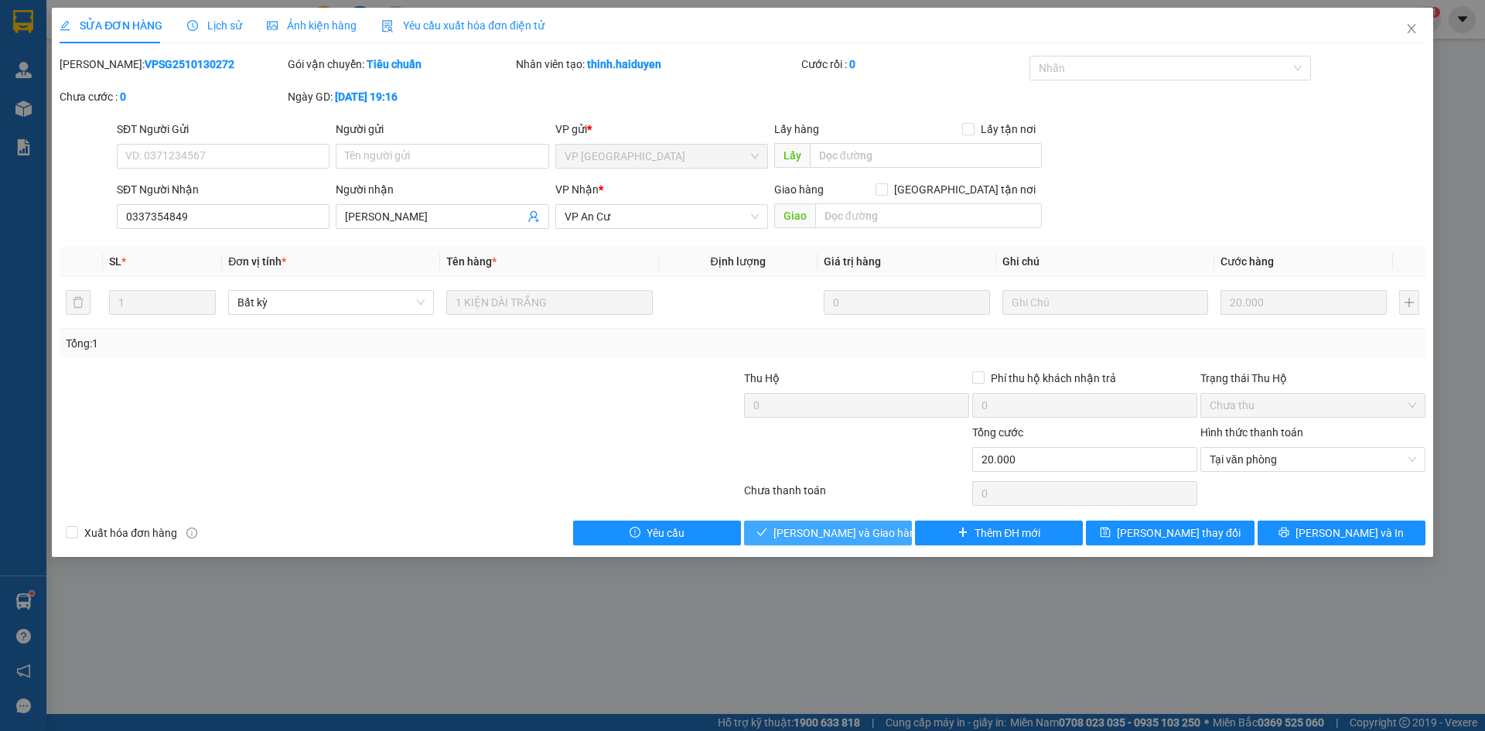
click at [814, 521] on button "[PERSON_NAME] và Giao hàng" at bounding box center [828, 532] width 168 height 25
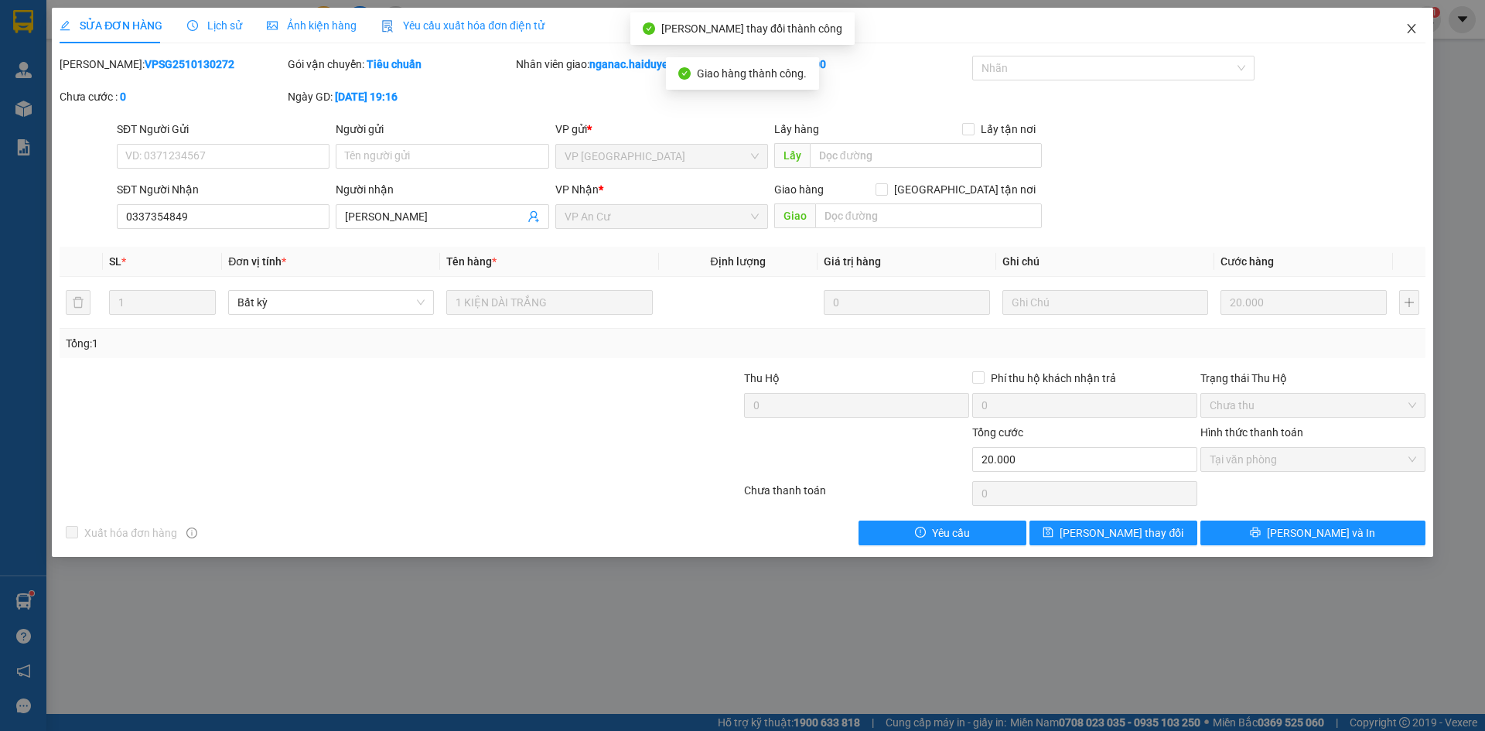
click at [1409, 30] on icon "close" at bounding box center [1411, 28] width 12 height 12
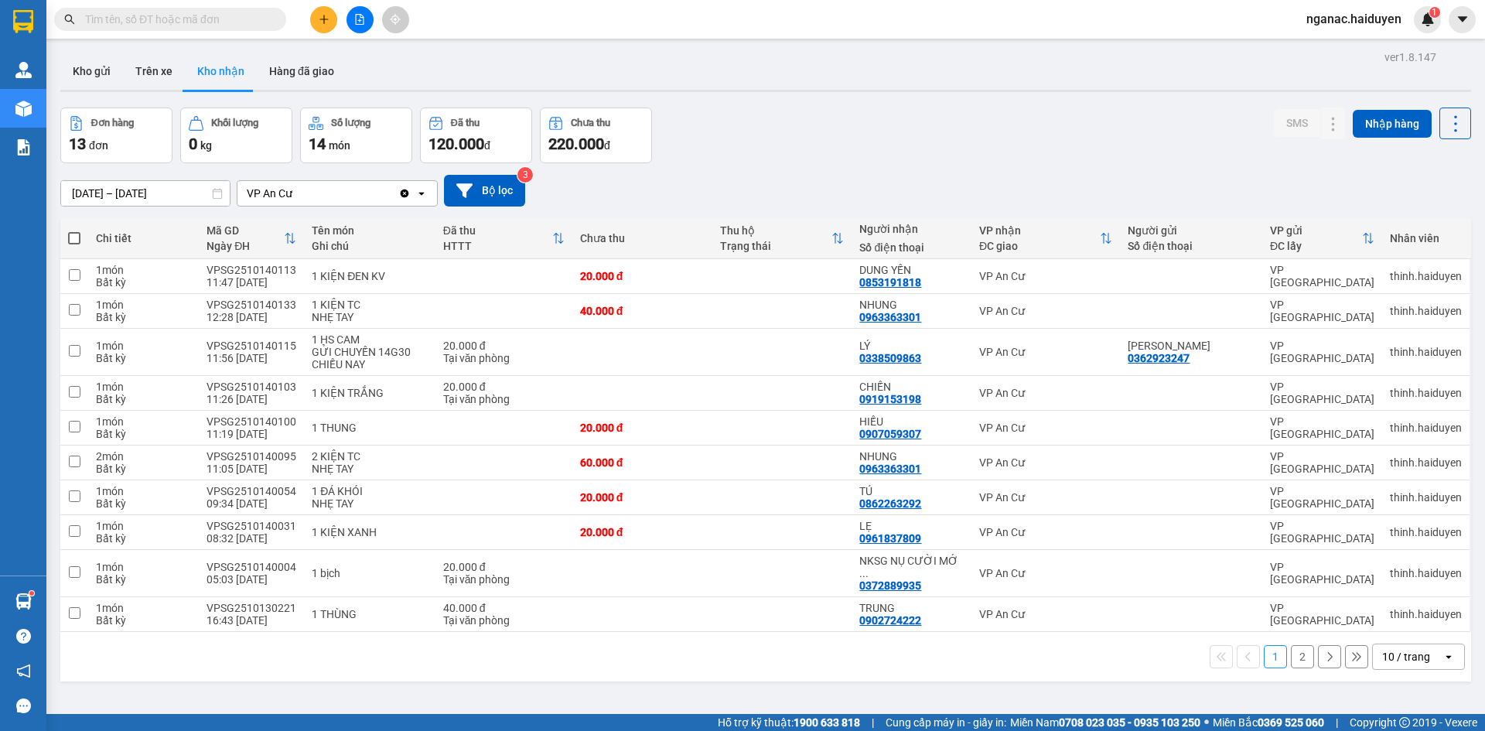
click at [655, 691] on div "ver 1.8.147 Kho gửi Trên xe Kho nhận Hàng đã giao Đơn hàng 13 đơn Khối lượng 0 …" at bounding box center [765, 411] width 1423 height 731
click at [1297, 388] on icon at bounding box center [1302, 392] width 11 height 11
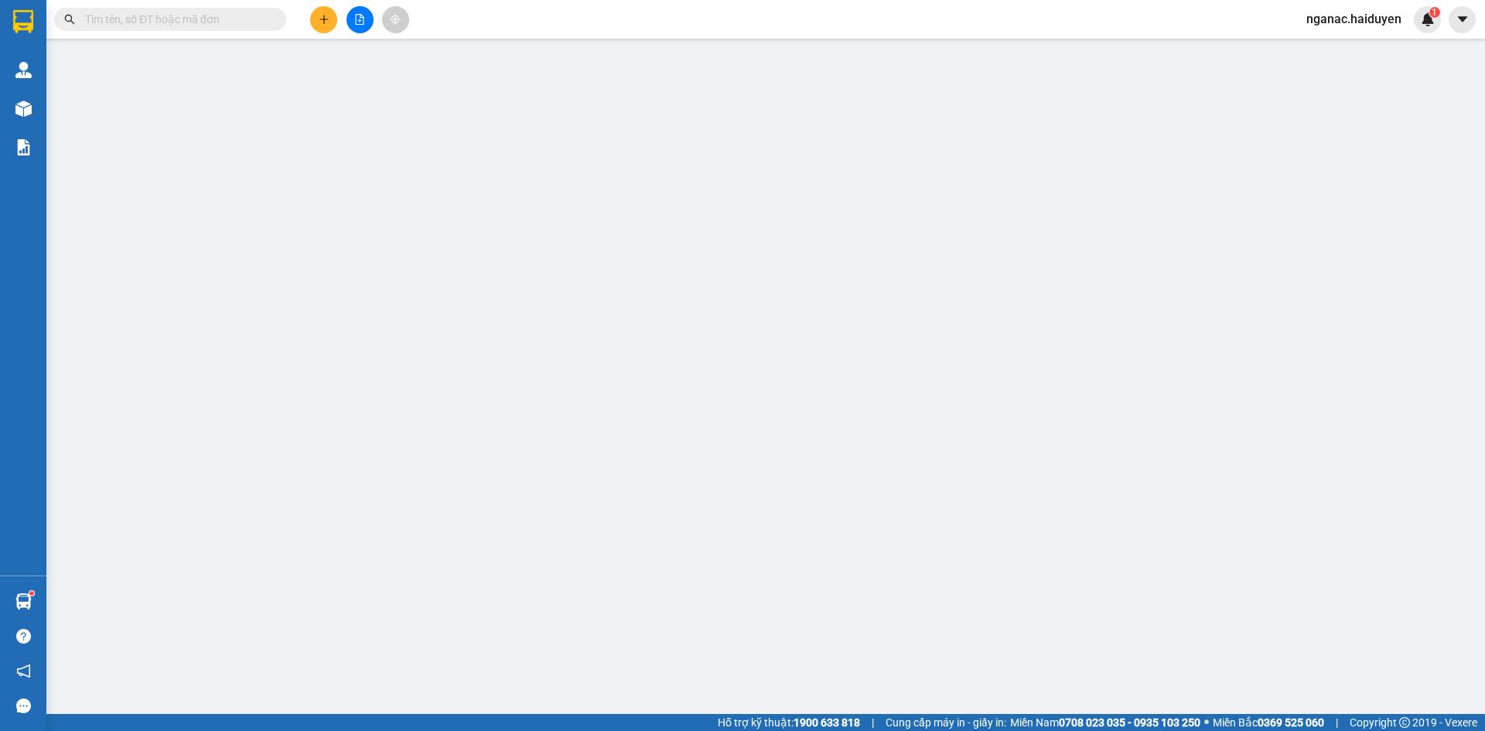
type input "0919153198"
type input "CHIẾN"
type input "0"
type input "20.000"
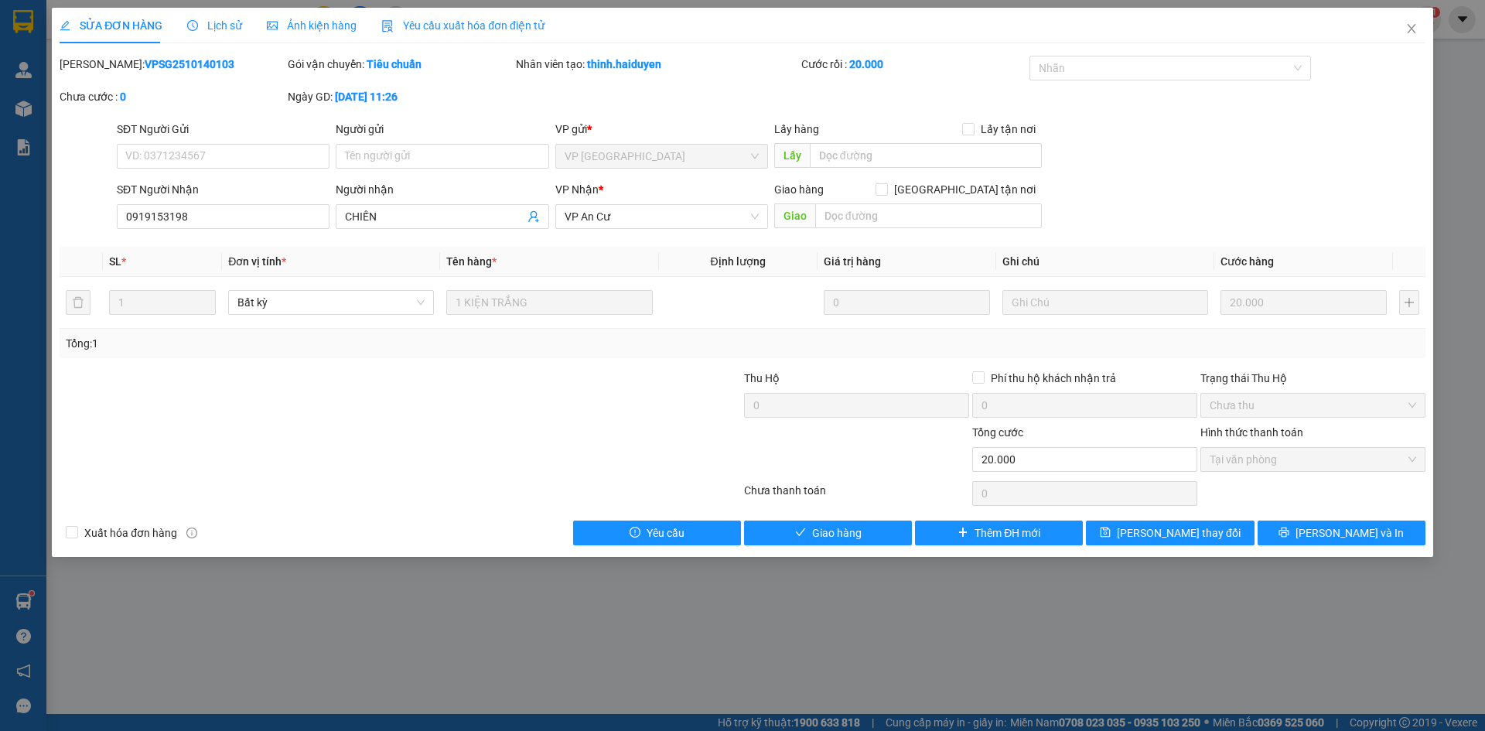
click at [810, 546] on div "SỬA ĐƠN HÀNG Lịch sử Ảnh kiện hàng Yêu cầu xuất hóa đơn điện tử Total Paid Fee …" at bounding box center [742, 282] width 1381 height 549
click at [817, 518] on div "Total Paid Fee 20.000 Total UnPaid Fee 0 Cash Collection Total Fee Mã ĐH: VPSG2…" at bounding box center [743, 300] width 1366 height 489
click at [814, 532] on span "Giao hàng" at bounding box center [836, 532] width 49 height 17
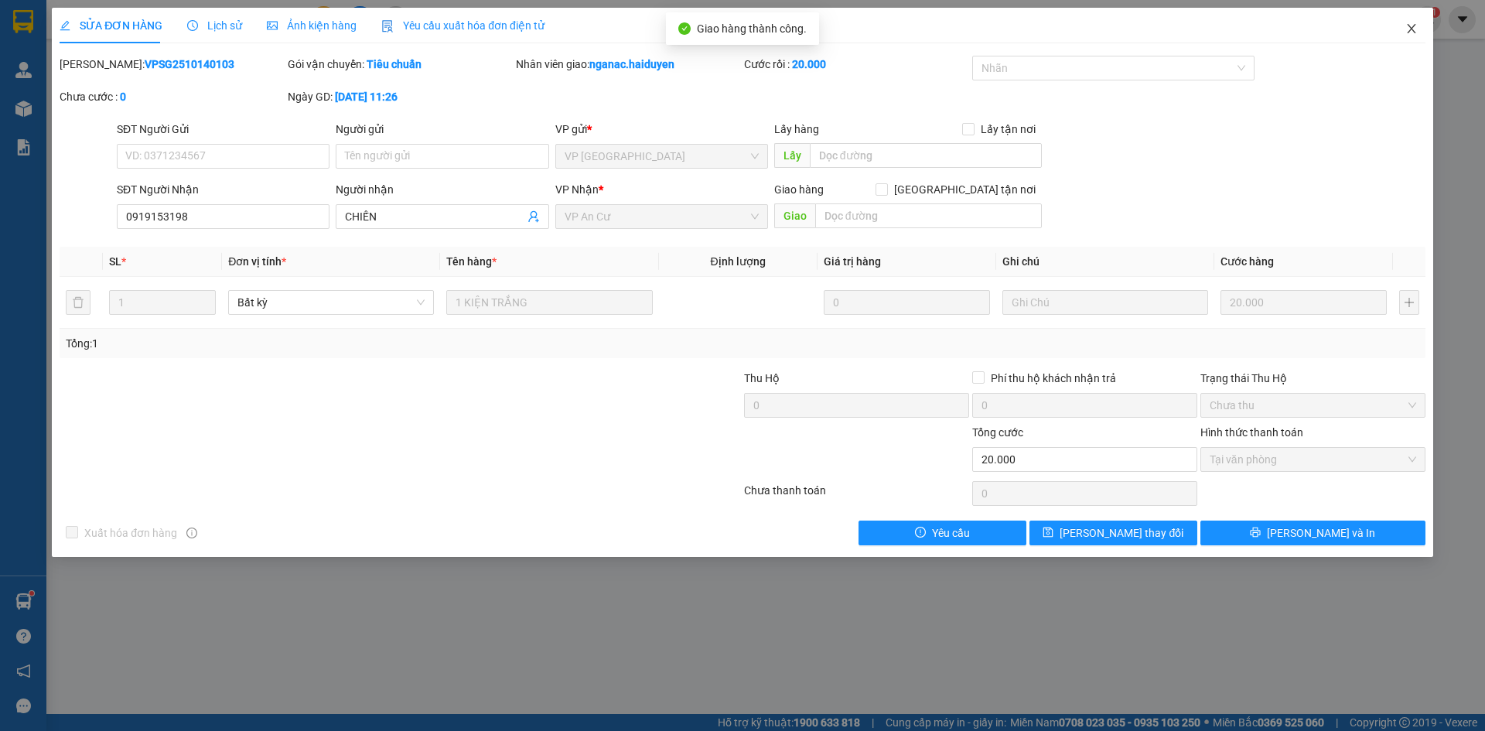
click at [1411, 27] on icon "close" at bounding box center [1411, 28] width 12 height 12
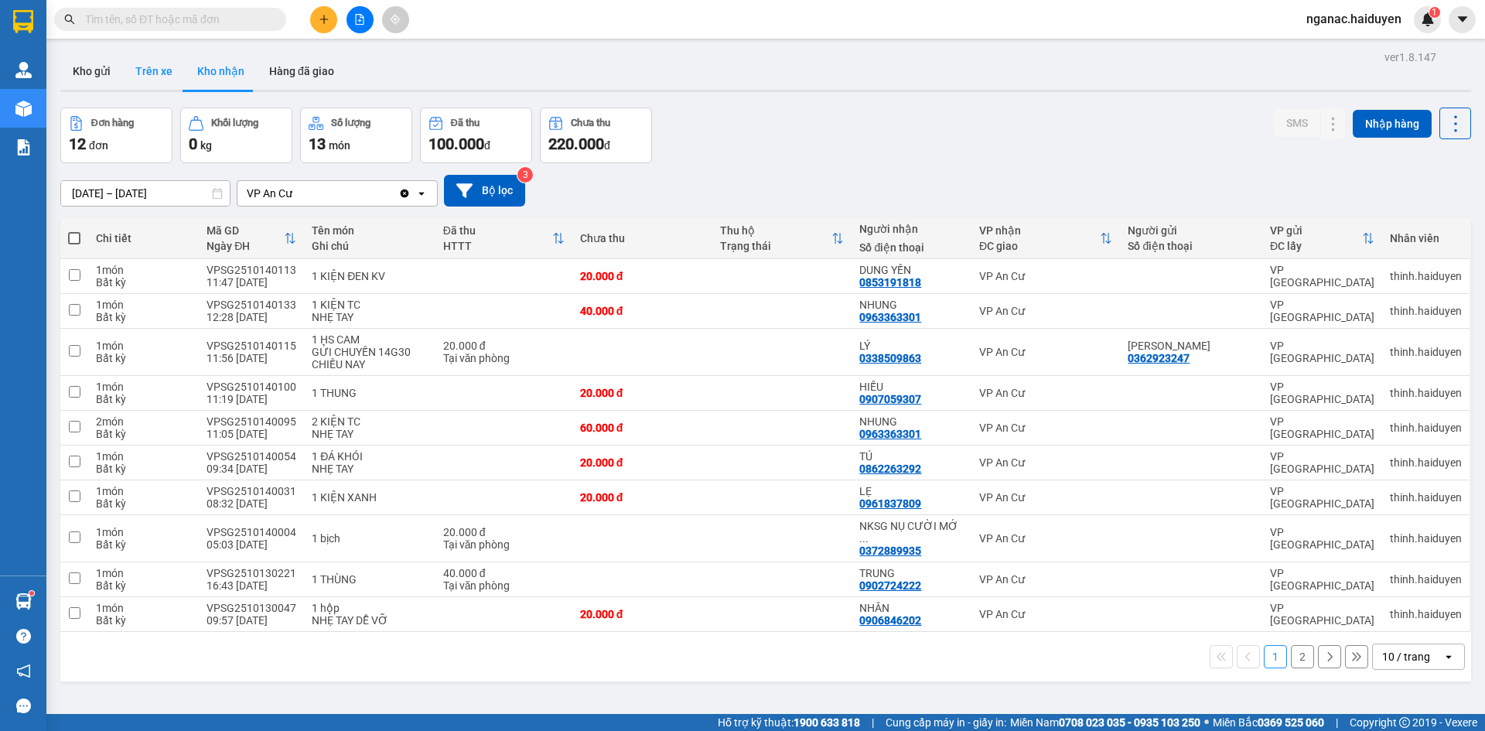
click at [141, 74] on button "Trên xe" at bounding box center [154, 71] width 62 height 37
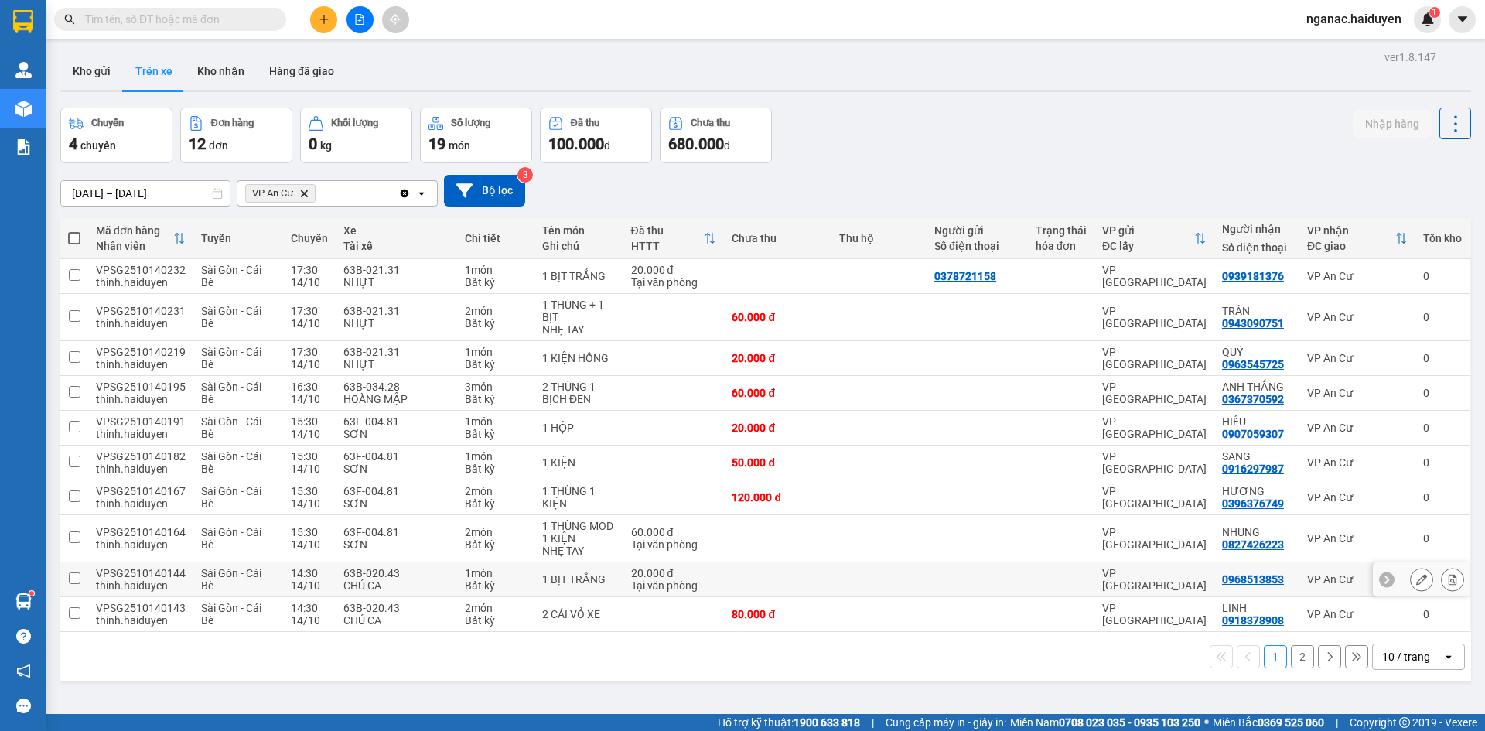
click at [926, 584] on td at bounding box center [976, 579] width 101 height 35
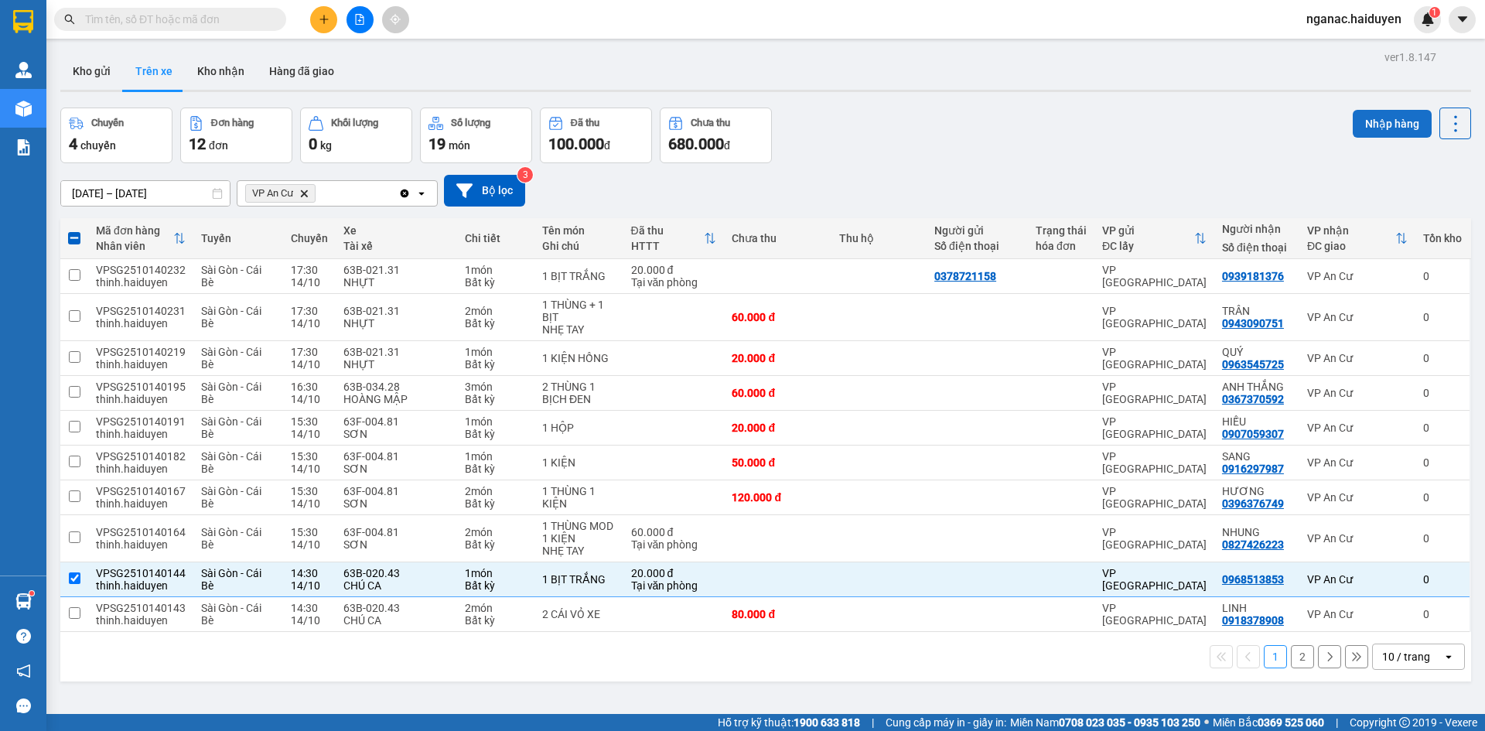
click at [1376, 118] on button "Nhập hàng" at bounding box center [1391, 124] width 79 height 28
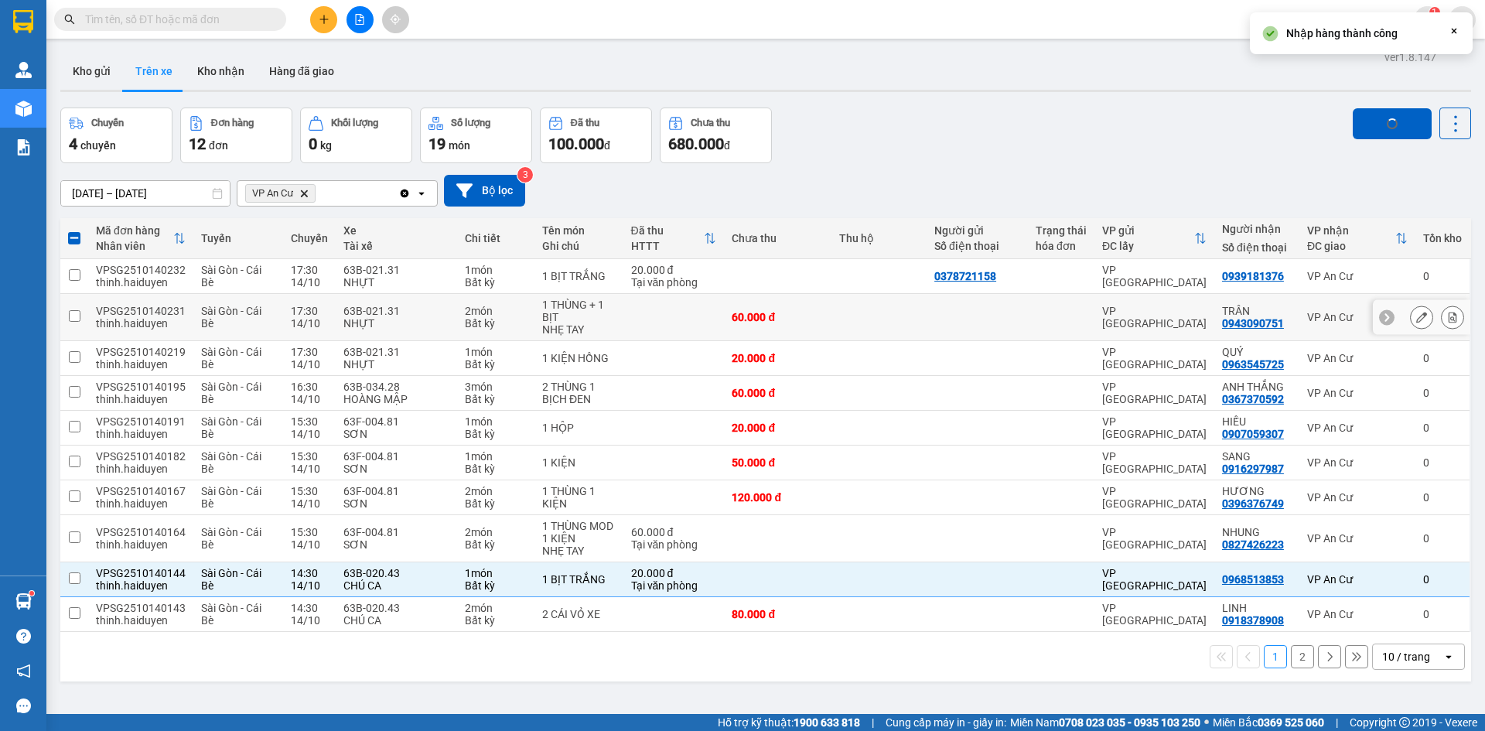
checkbox input "false"
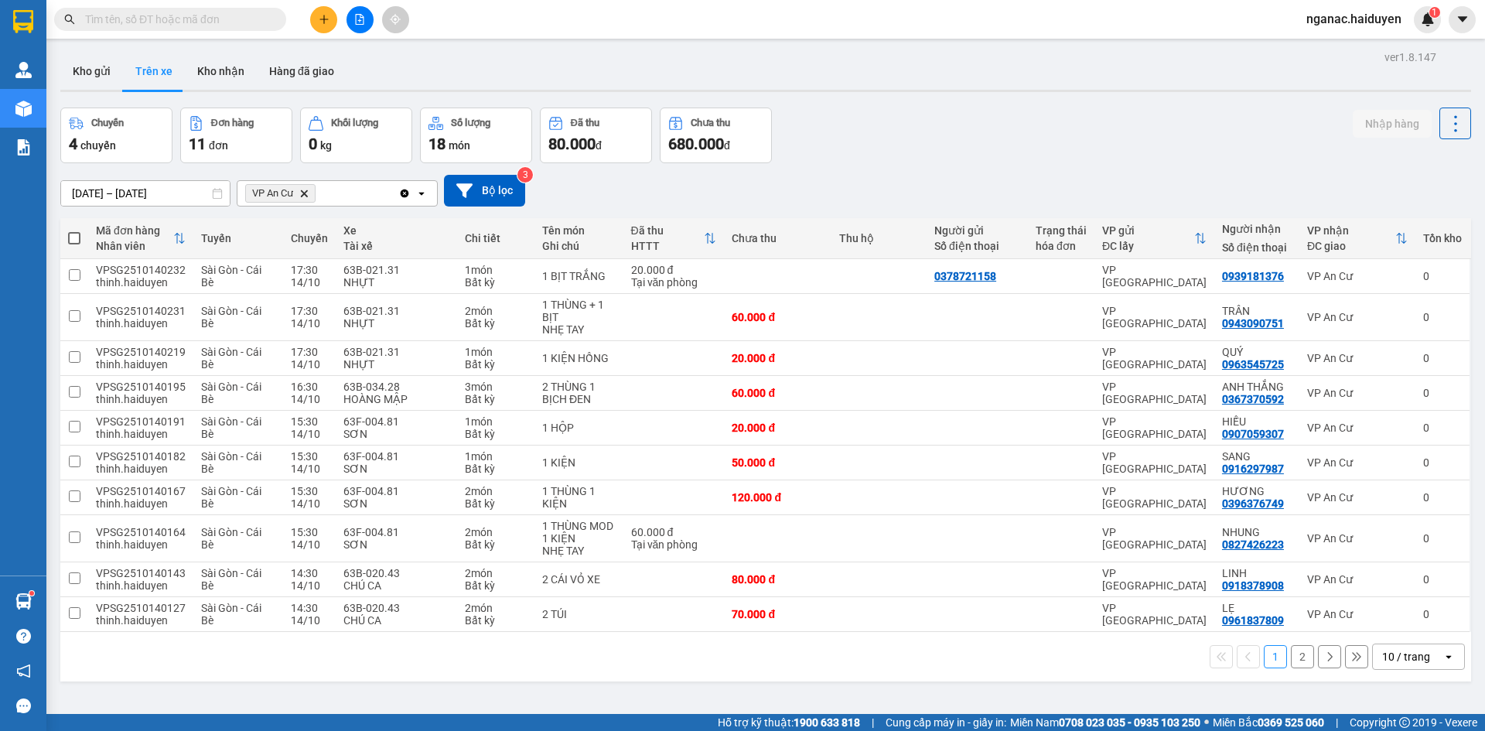
click at [1300, 655] on button "2" at bounding box center [1302, 656] width 23 height 23
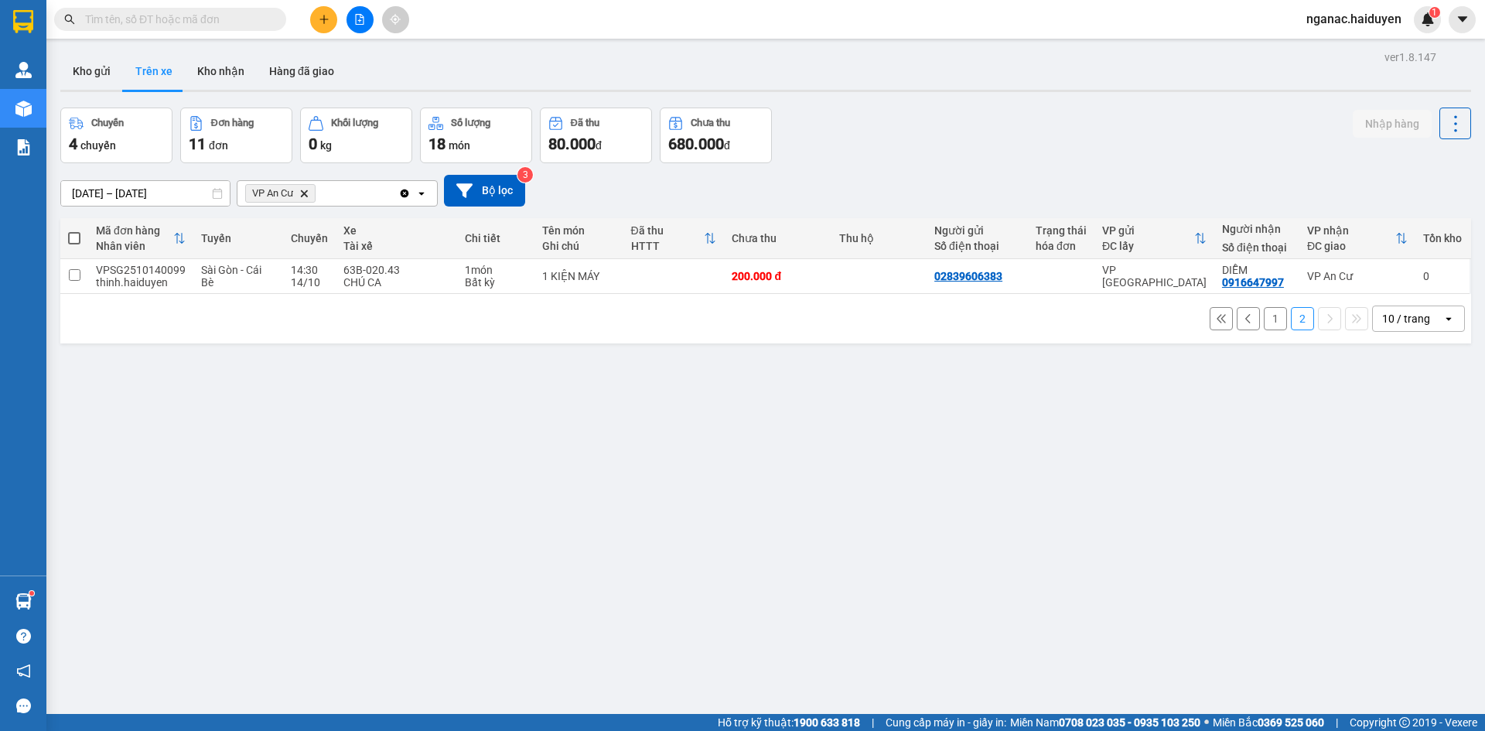
click at [1264, 322] on button "1" at bounding box center [1275, 318] width 23 height 23
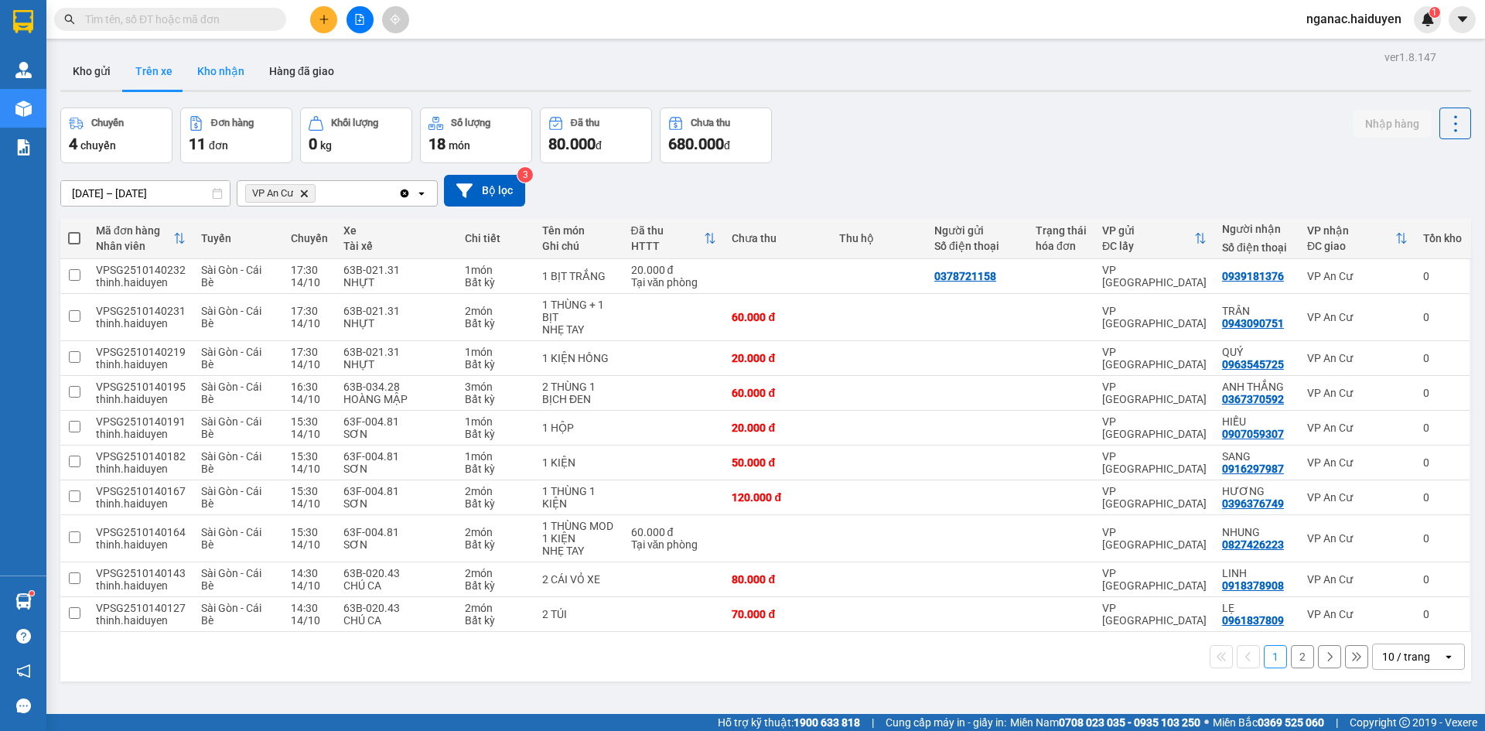
click at [216, 68] on button "Kho nhận" at bounding box center [221, 71] width 72 height 37
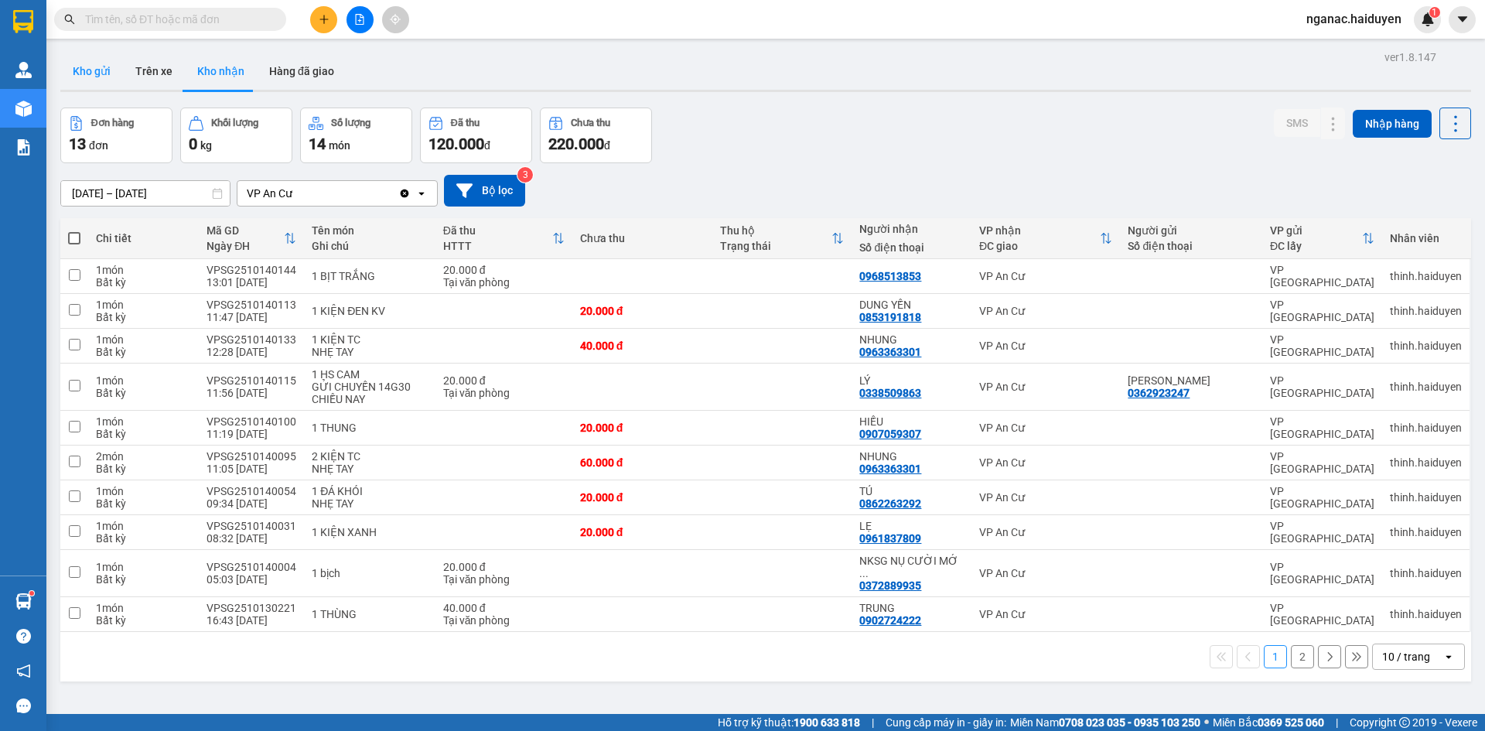
click at [97, 70] on button "Kho gửi" at bounding box center [91, 71] width 63 height 37
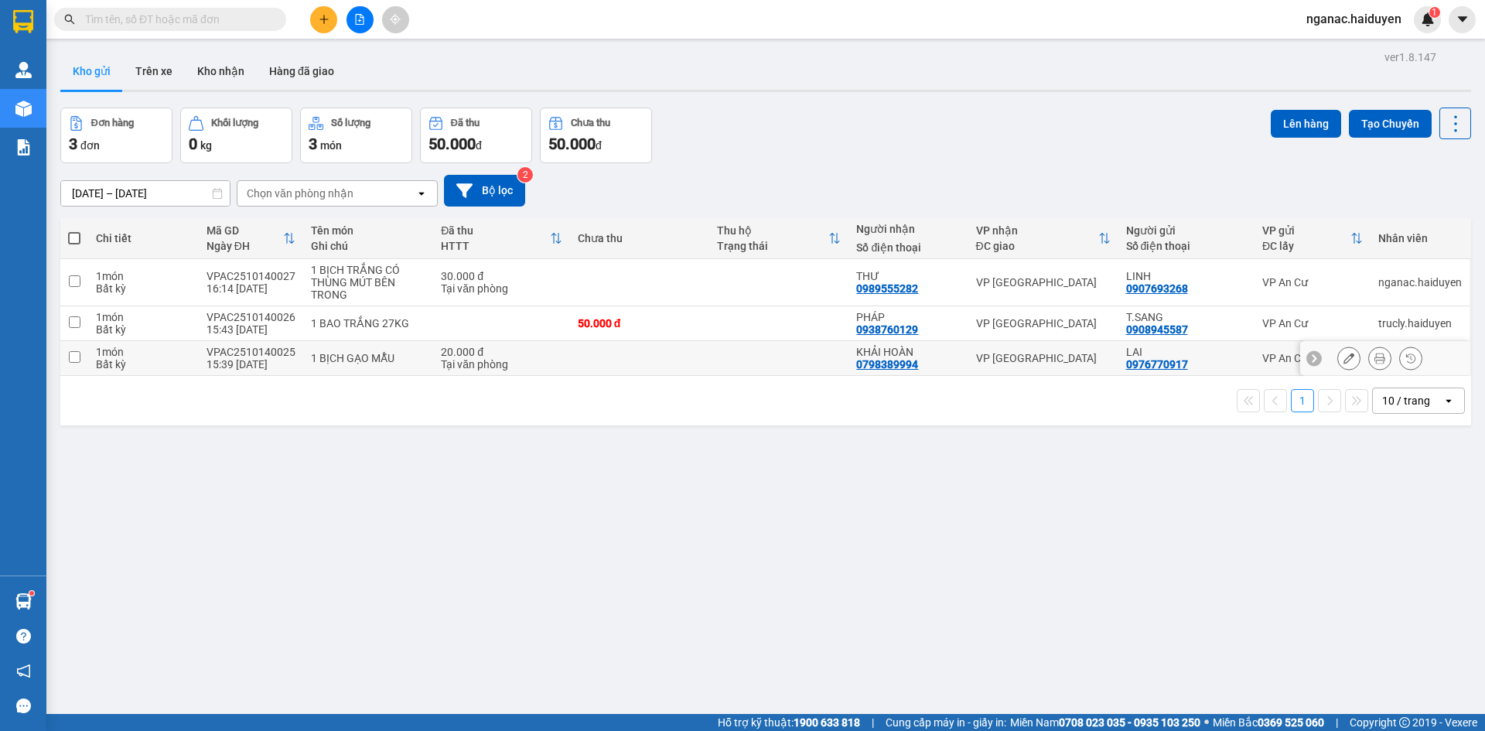
click at [303, 356] on td "1 BỊCH GẠO MẪU" at bounding box center [368, 358] width 131 height 35
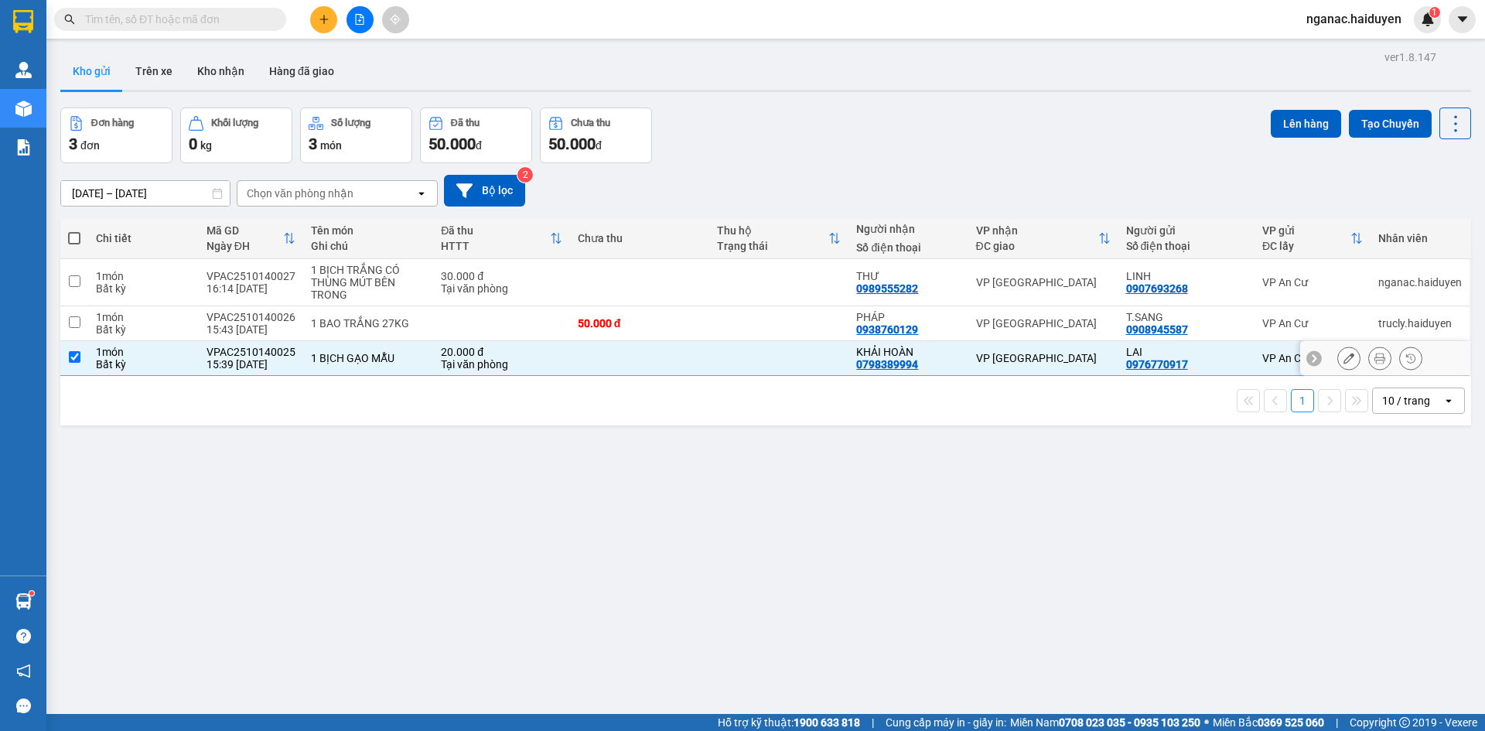
checkbox input "true"
click at [311, 322] on div "1 BAO TRẮNG 27KG" at bounding box center [368, 323] width 115 height 12
checkbox input "true"
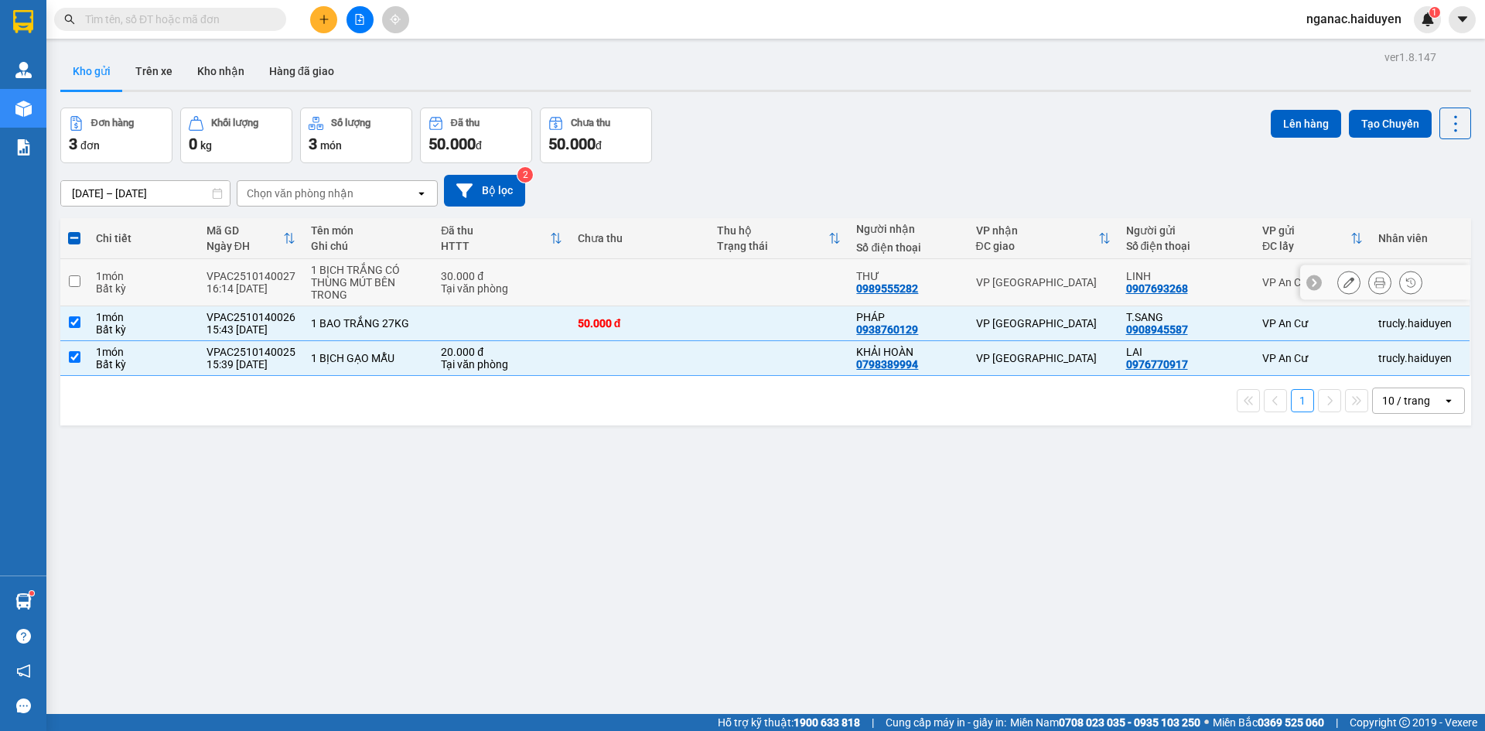
click at [327, 284] on div "1 BỊCH TRẮNG CÓ THÙNG MÚT BÊN TRONG" at bounding box center [368, 282] width 115 height 37
checkbox input "true"
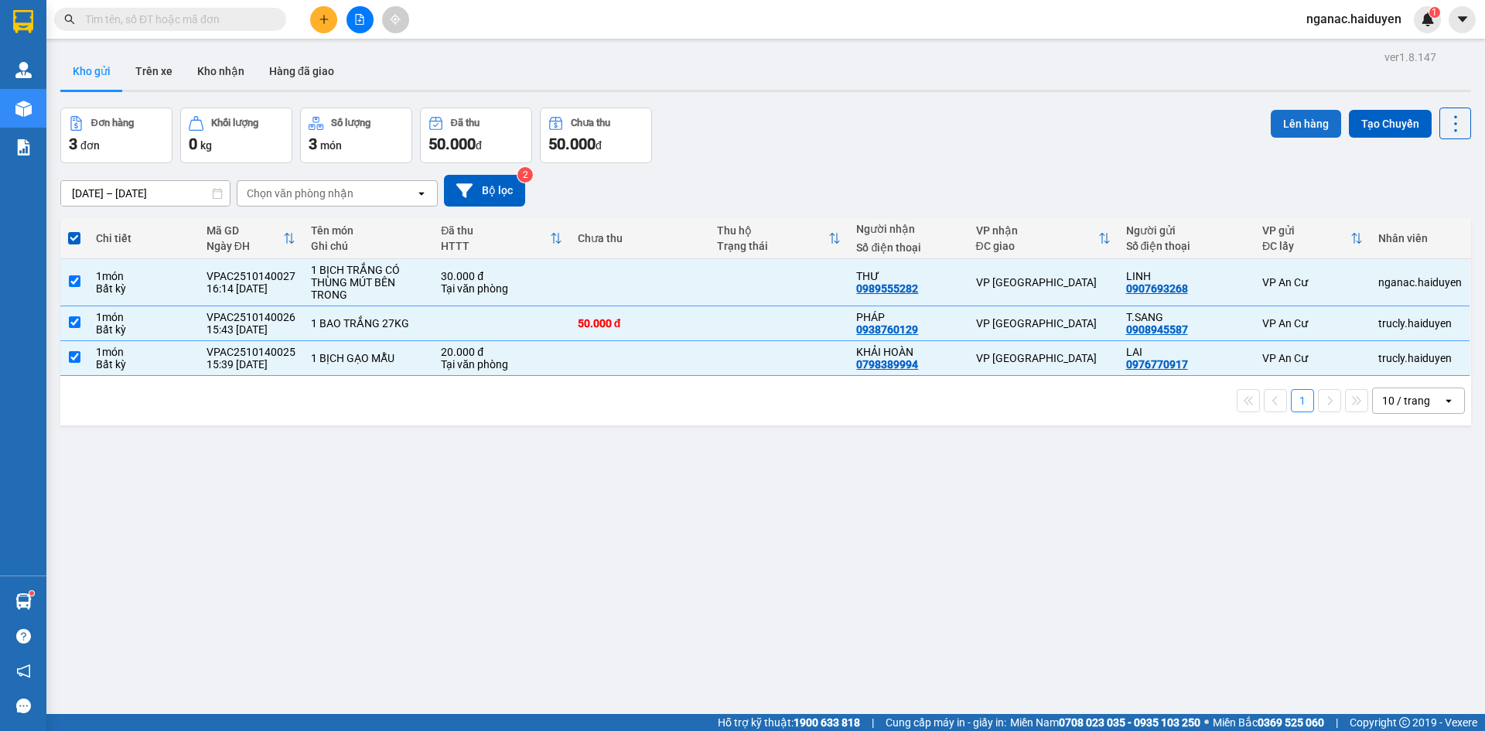
click at [1299, 122] on button "Lên hàng" at bounding box center [1306, 124] width 70 height 28
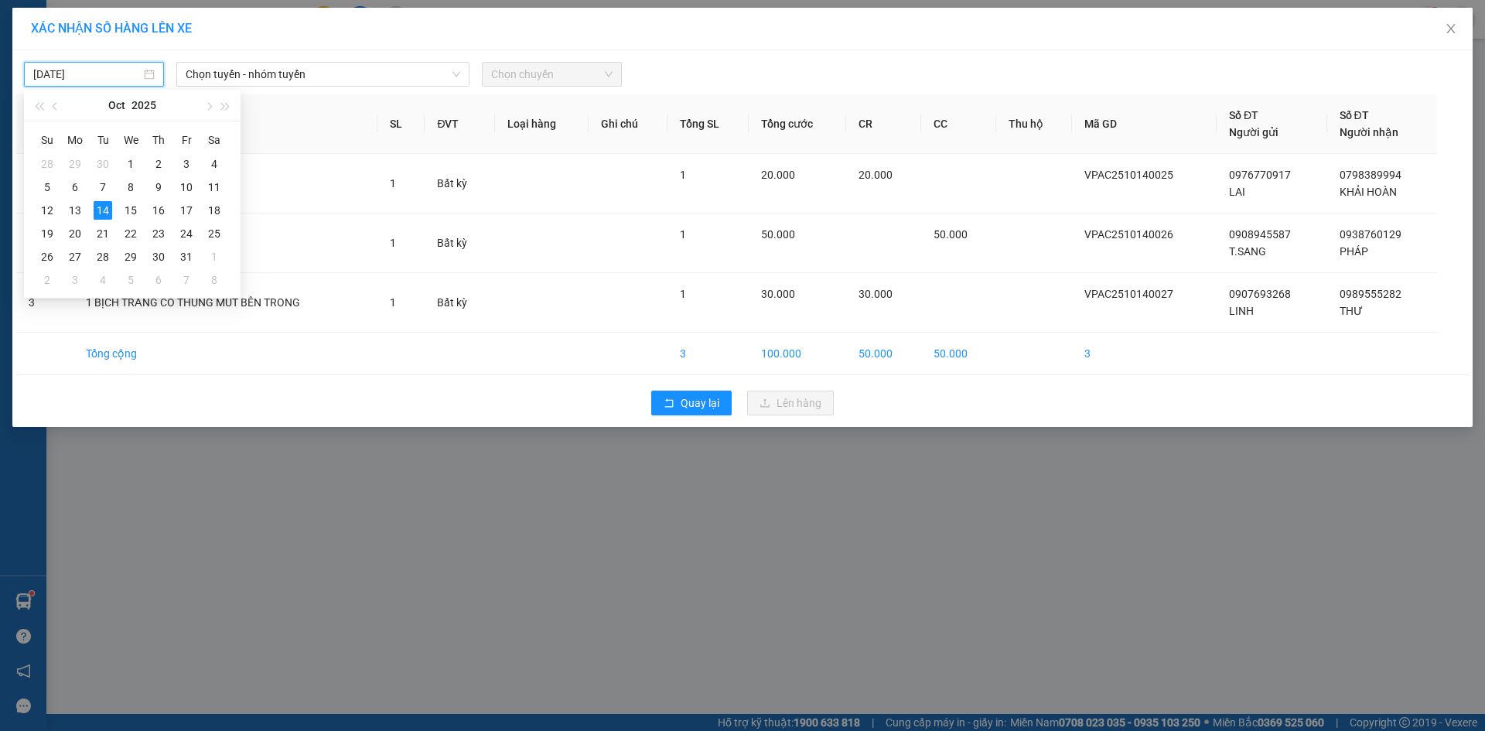
click at [120, 68] on input "[DATE]" at bounding box center [86, 74] width 107 height 17
type input "[DATE]"
click at [106, 207] on div "14" at bounding box center [103, 210] width 19 height 19
click at [247, 69] on span "Chọn tuyến - nhóm tuyến" at bounding box center [323, 74] width 275 height 23
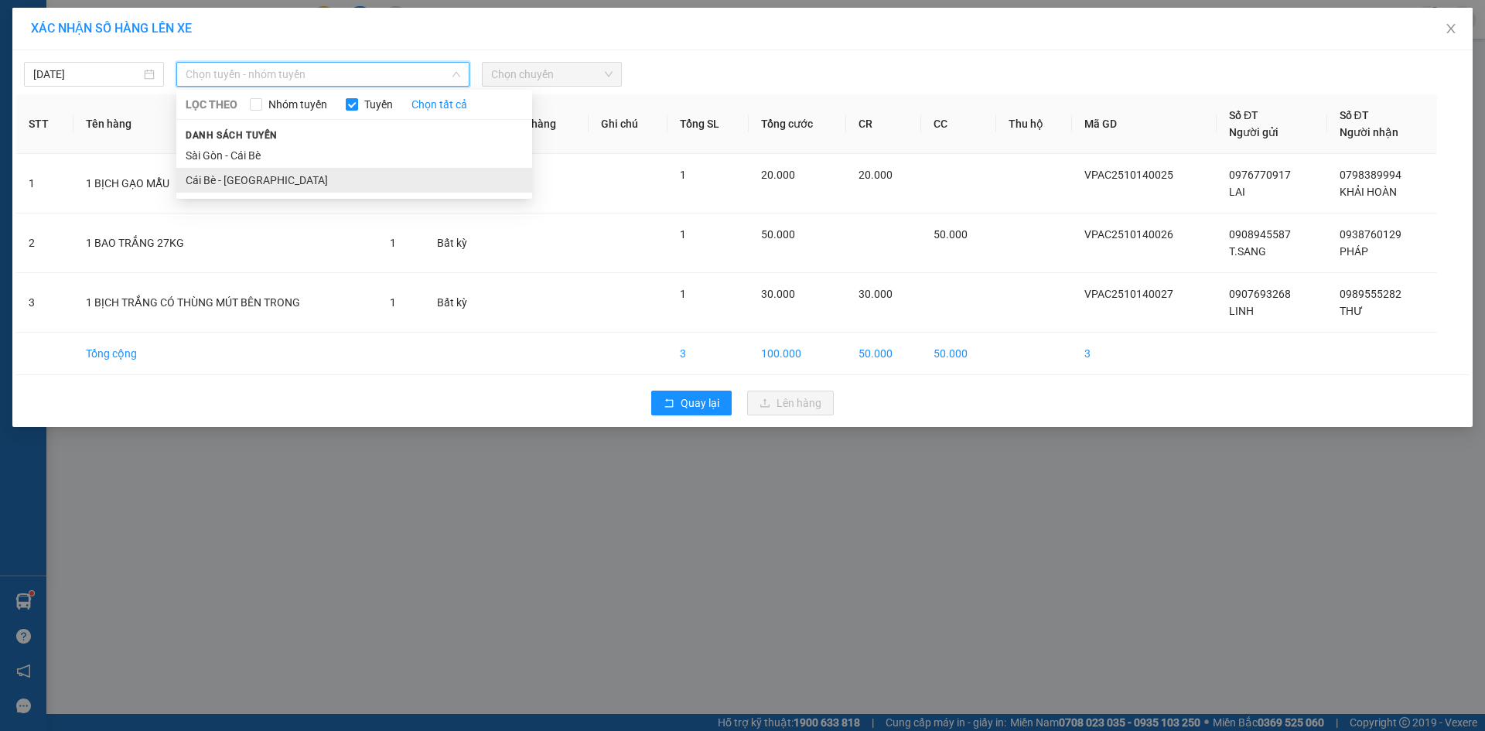
click at [252, 173] on li "Cái Bè - [GEOGRAPHIC_DATA]" at bounding box center [354, 180] width 356 height 25
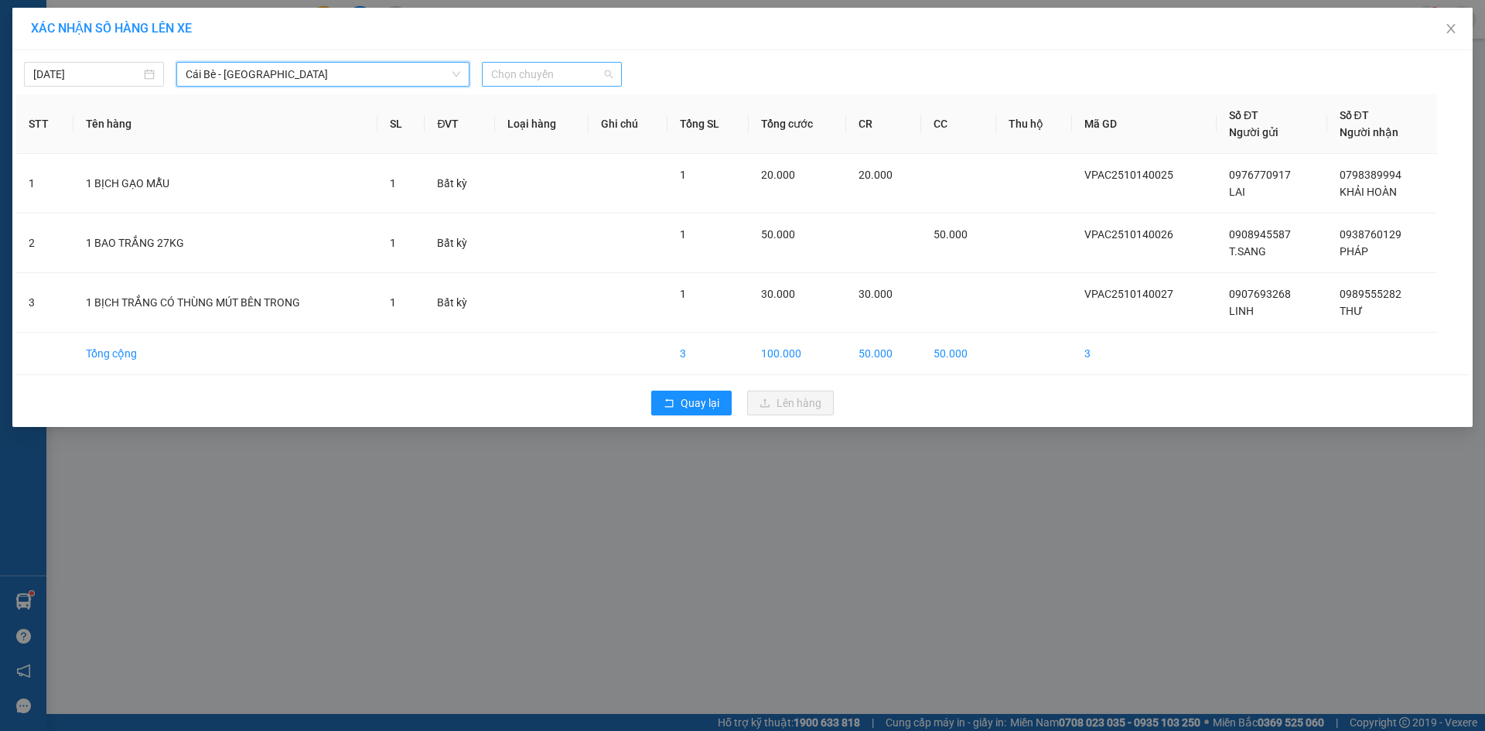
click at [566, 73] on span "Chọn chuyến" at bounding box center [551, 74] width 121 height 23
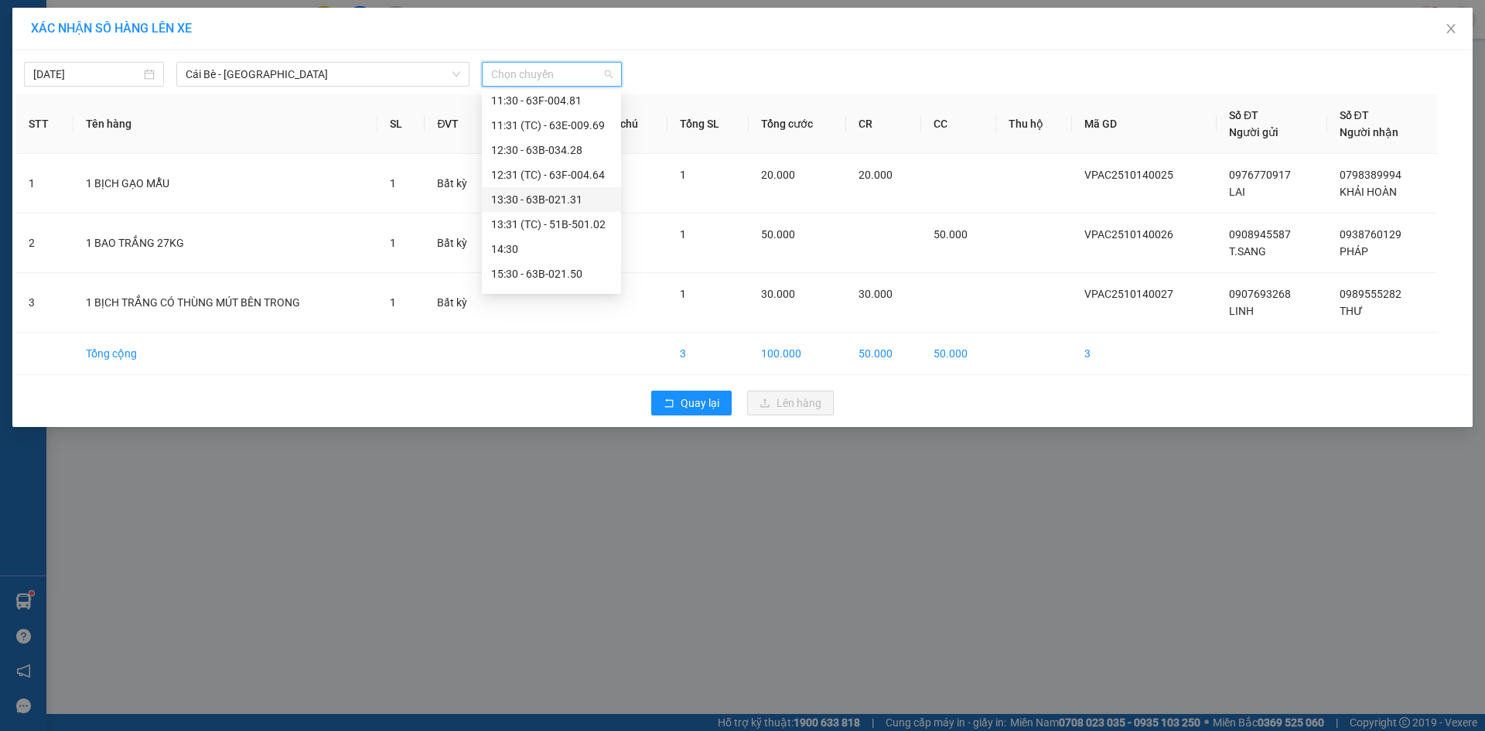
scroll to position [445, 0]
click at [565, 275] on div "16:30 - 63F-004.02" at bounding box center [551, 278] width 121 height 17
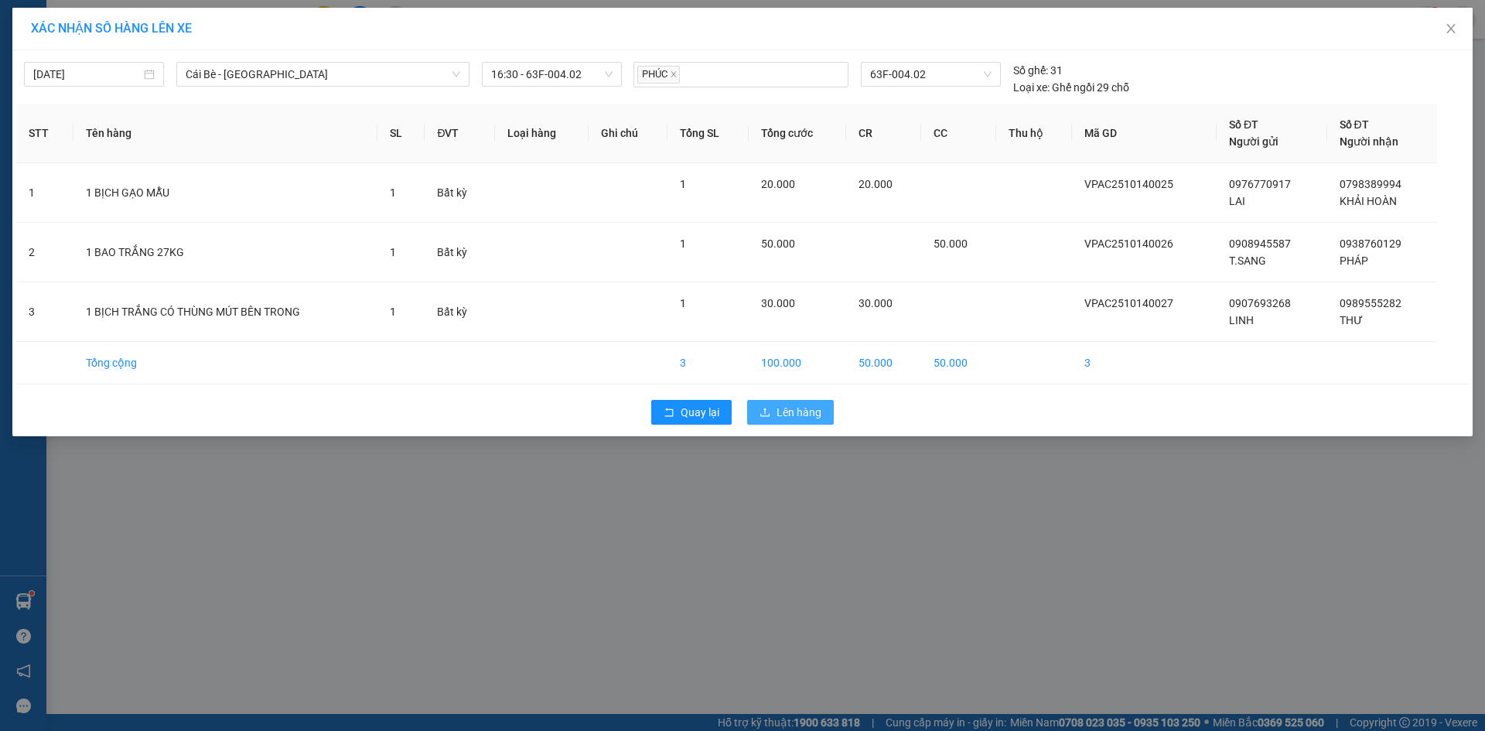
click at [796, 418] on span "Lên hàng" at bounding box center [798, 412] width 45 height 17
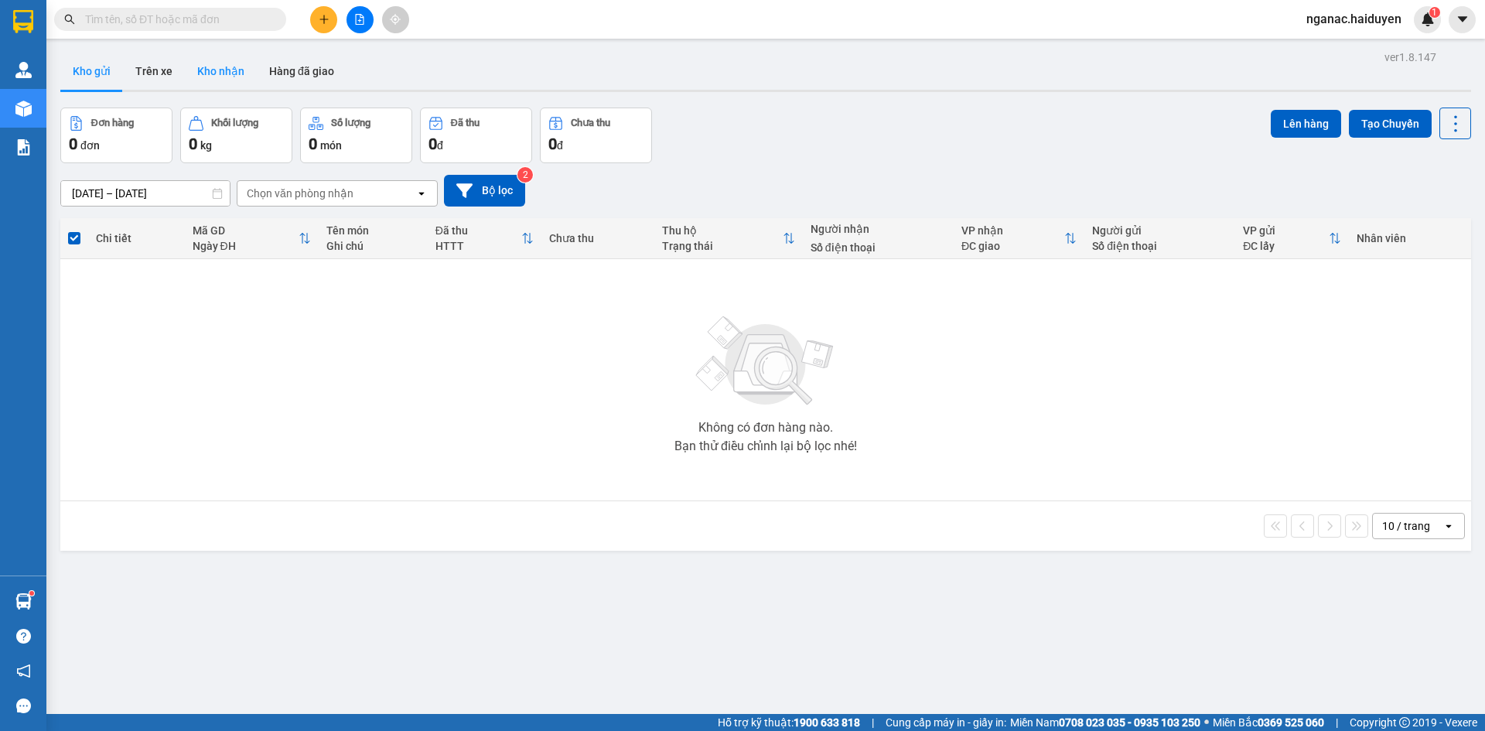
click at [224, 67] on button "Kho nhận" at bounding box center [221, 71] width 72 height 37
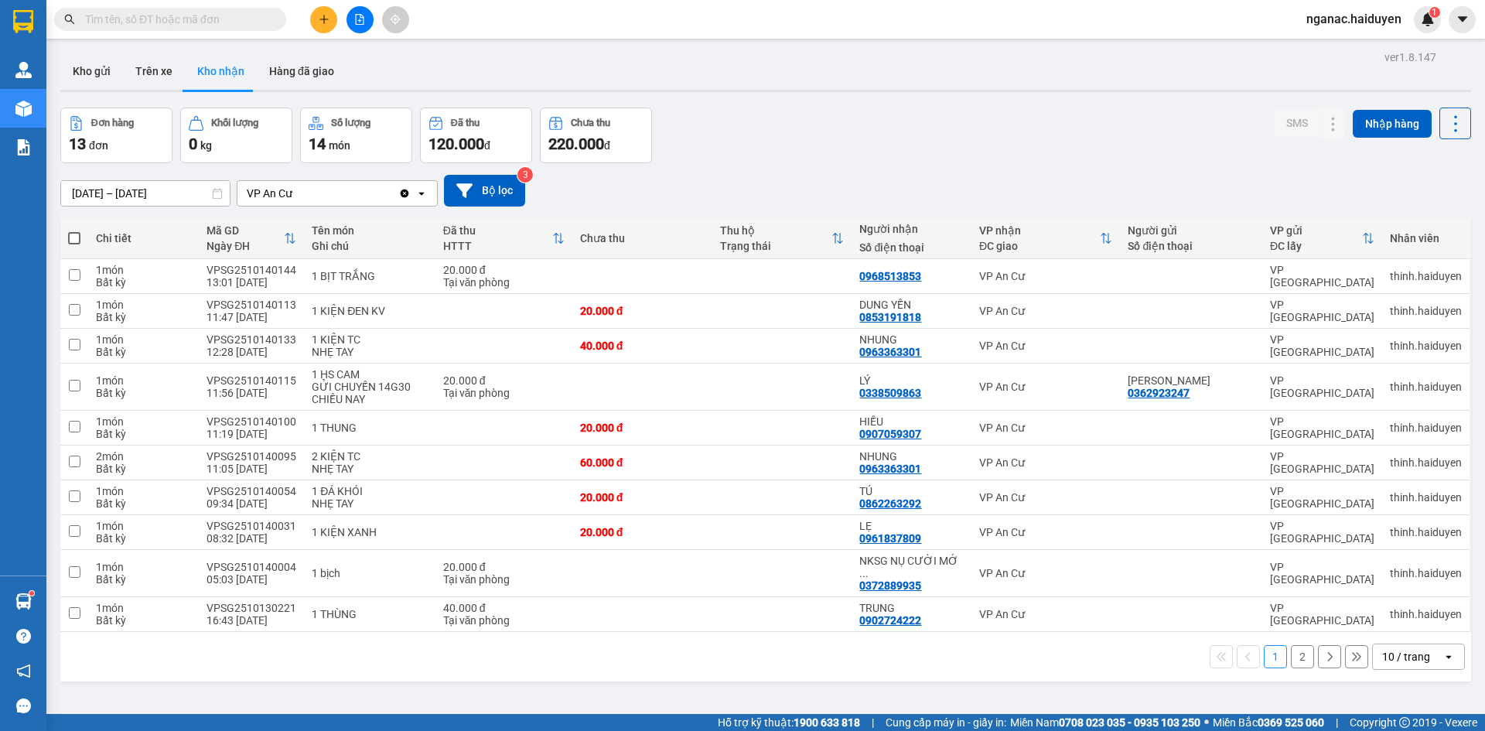
click at [1203, 168] on div "[DATE] – [DATE] Press the down arrow key to interact with the calendar and sele…" at bounding box center [765, 190] width 1410 height 55
click at [156, 69] on button "Trên xe" at bounding box center [154, 71] width 62 height 37
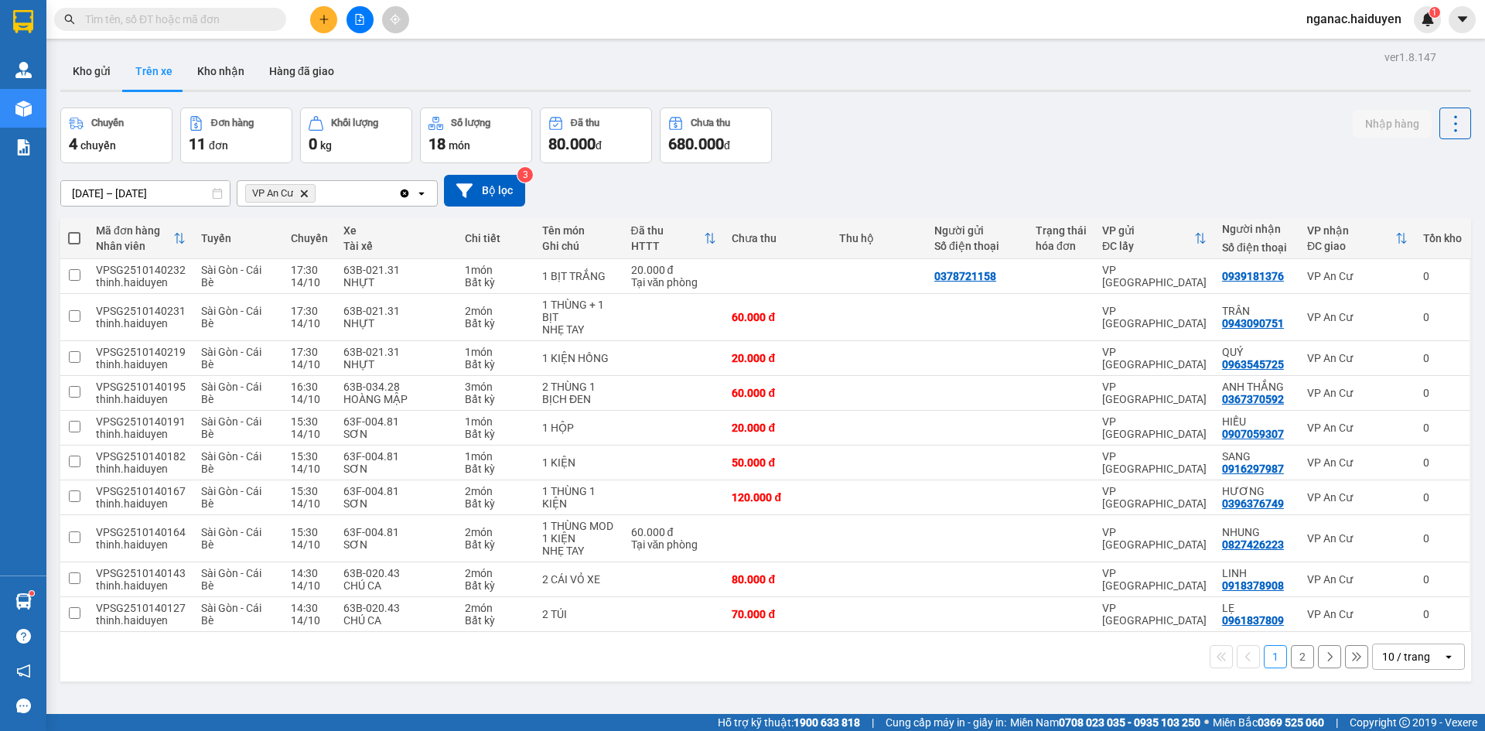
click at [679, 698] on div "ver 1.8.147 Kho gửi Trên xe Kho nhận Hàng đã giao Chuyến 4 chuyến Đơn hàng 11 đ…" at bounding box center [765, 411] width 1423 height 731
click at [899, 616] on td at bounding box center [878, 614] width 95 height 35
checkbox input "true"
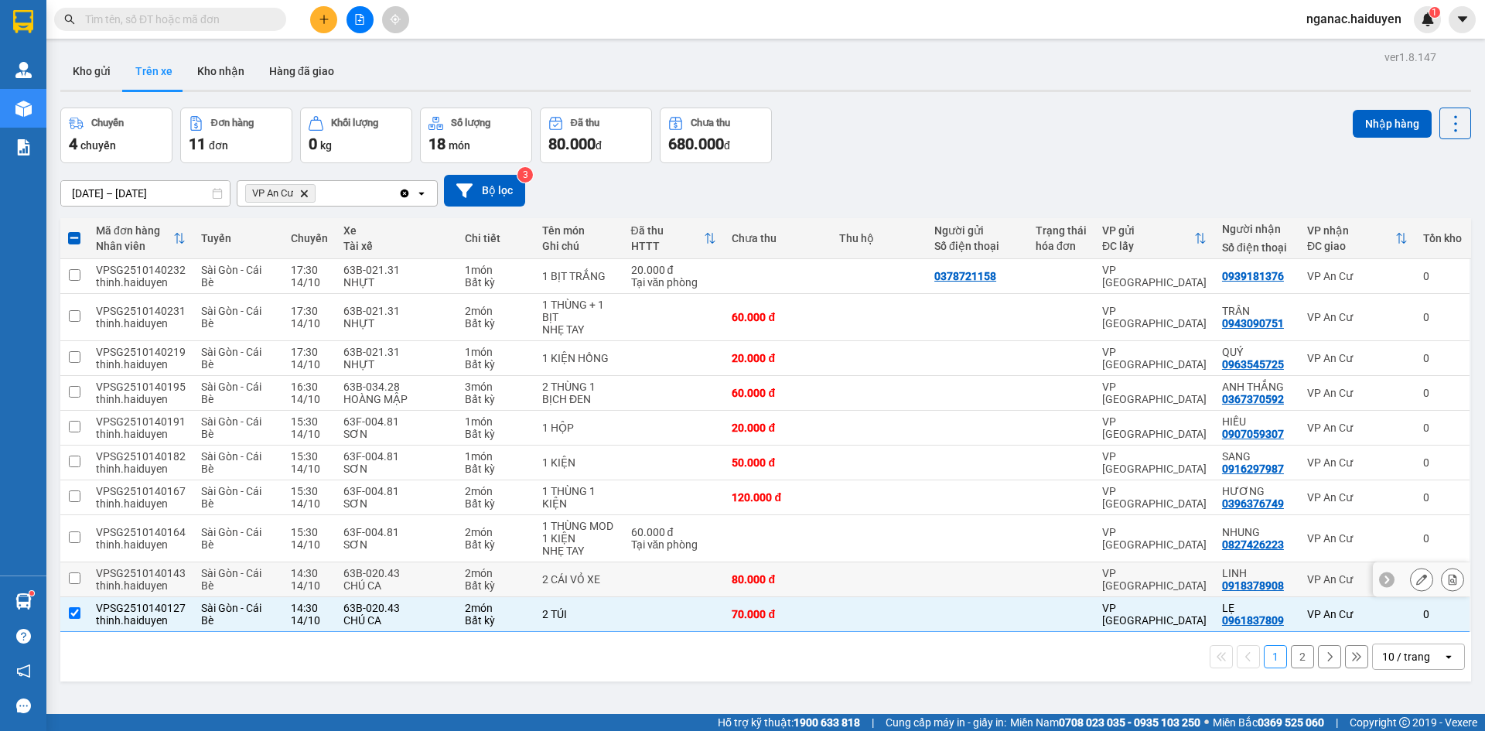
click at [908, 586] on td at bounding box center [878, 579] width 95 height 35
checkbox input "true"
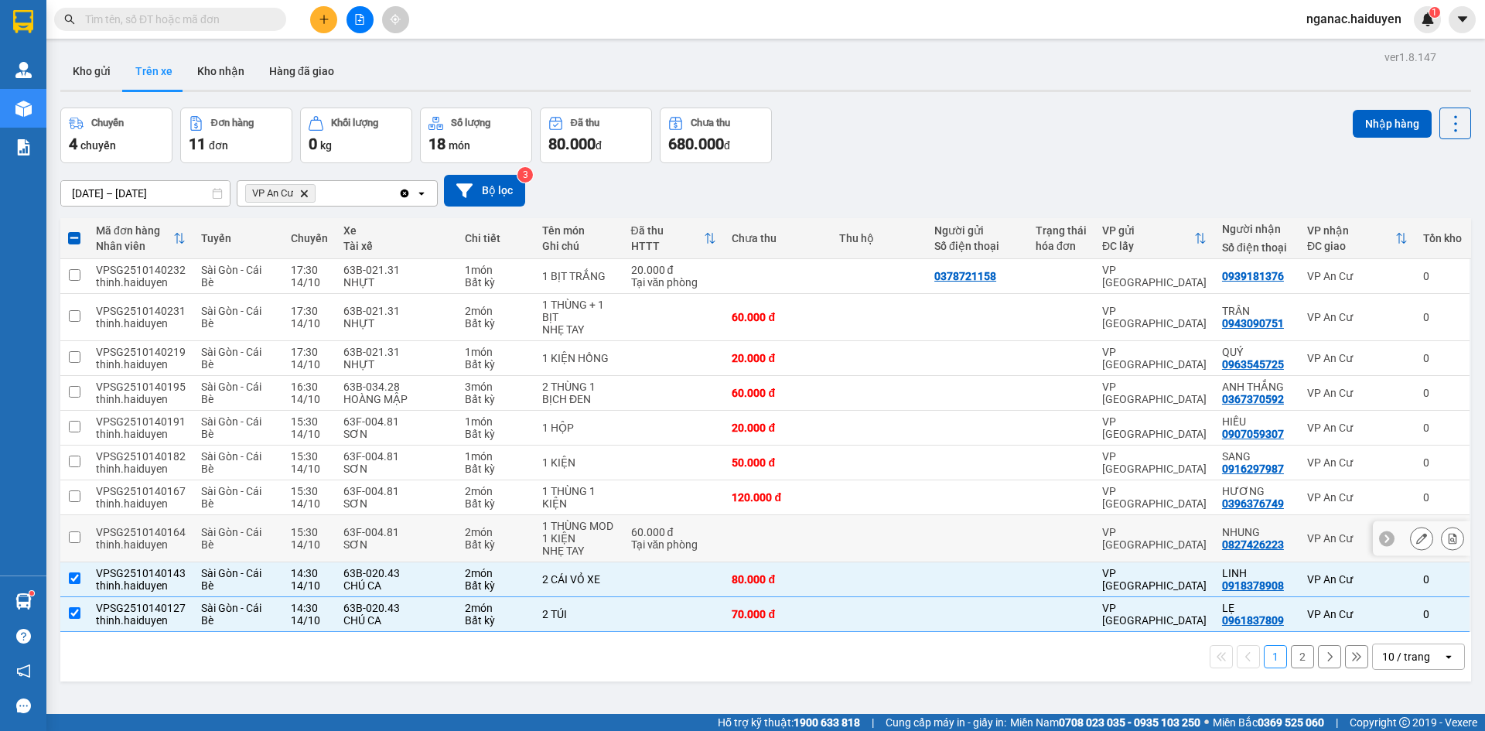
click at [916, 537] on td at bounding box center [878, 538] width 95 height 47
checkbox input "true"
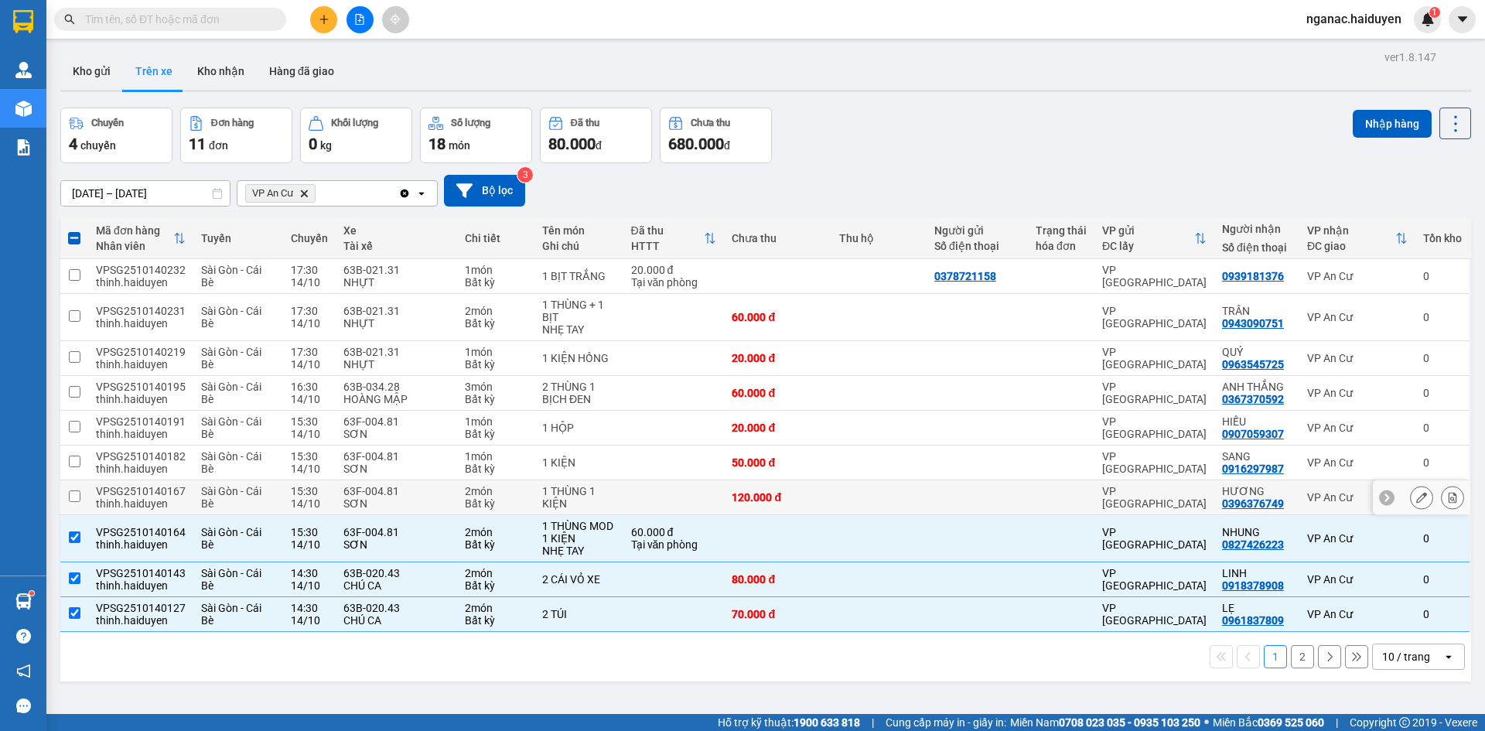
click at [936, 489] on td at bounding box center [976, 497] width 101 height 35
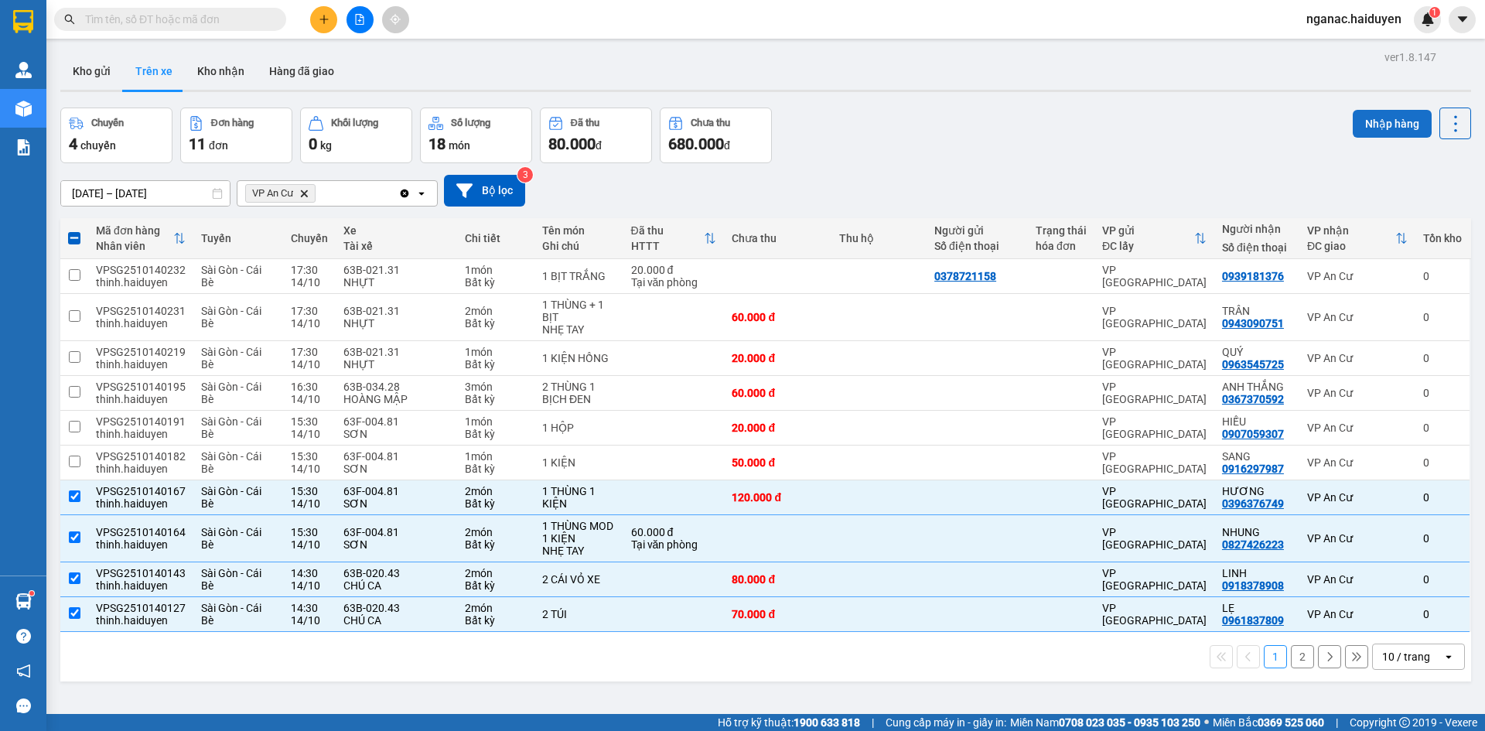
click at [1376, 118] on button "Nhập hàng" at bounding box center [1391, 124] width 79 height 28
checkbox input "false"
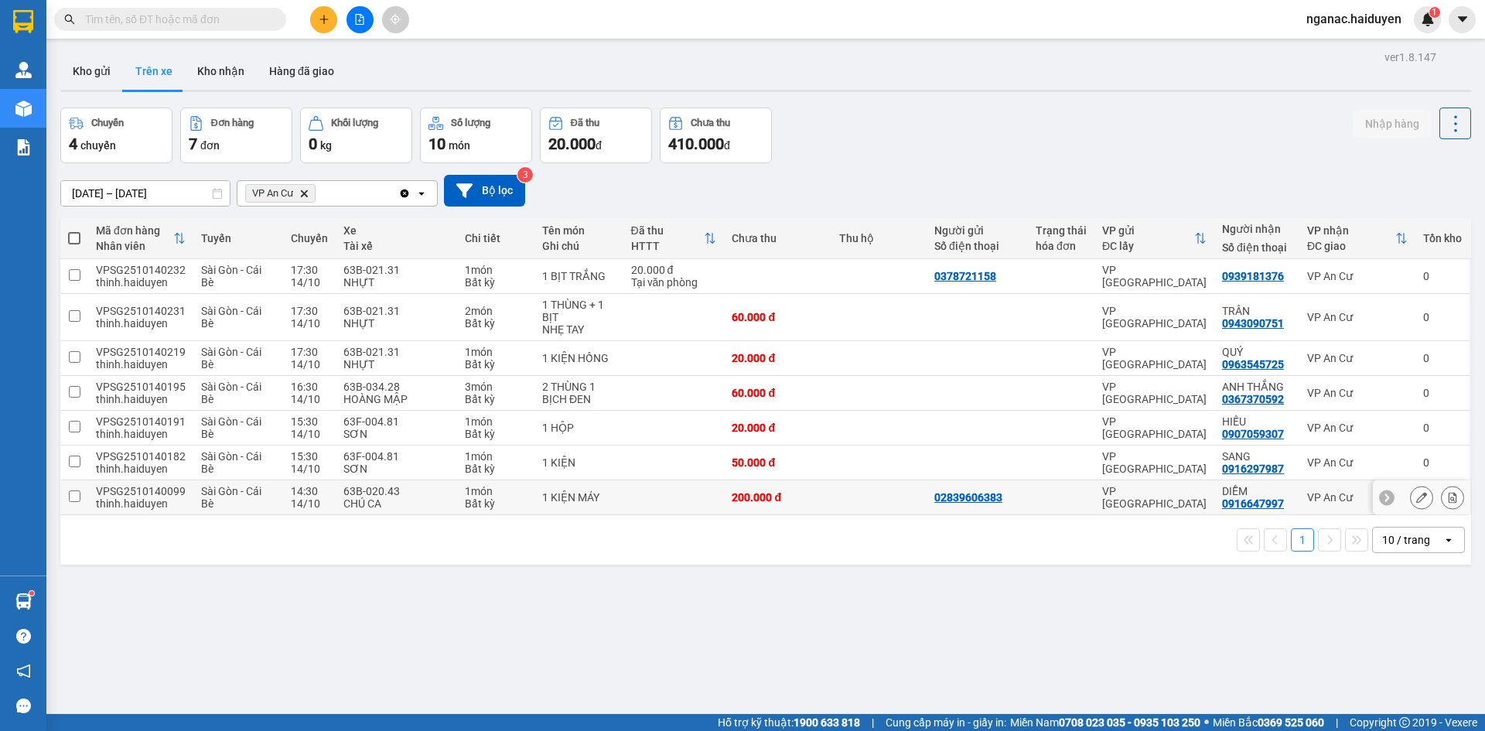
click at [847, 500] on td at bounding box center [878, 497] width 95 height 35
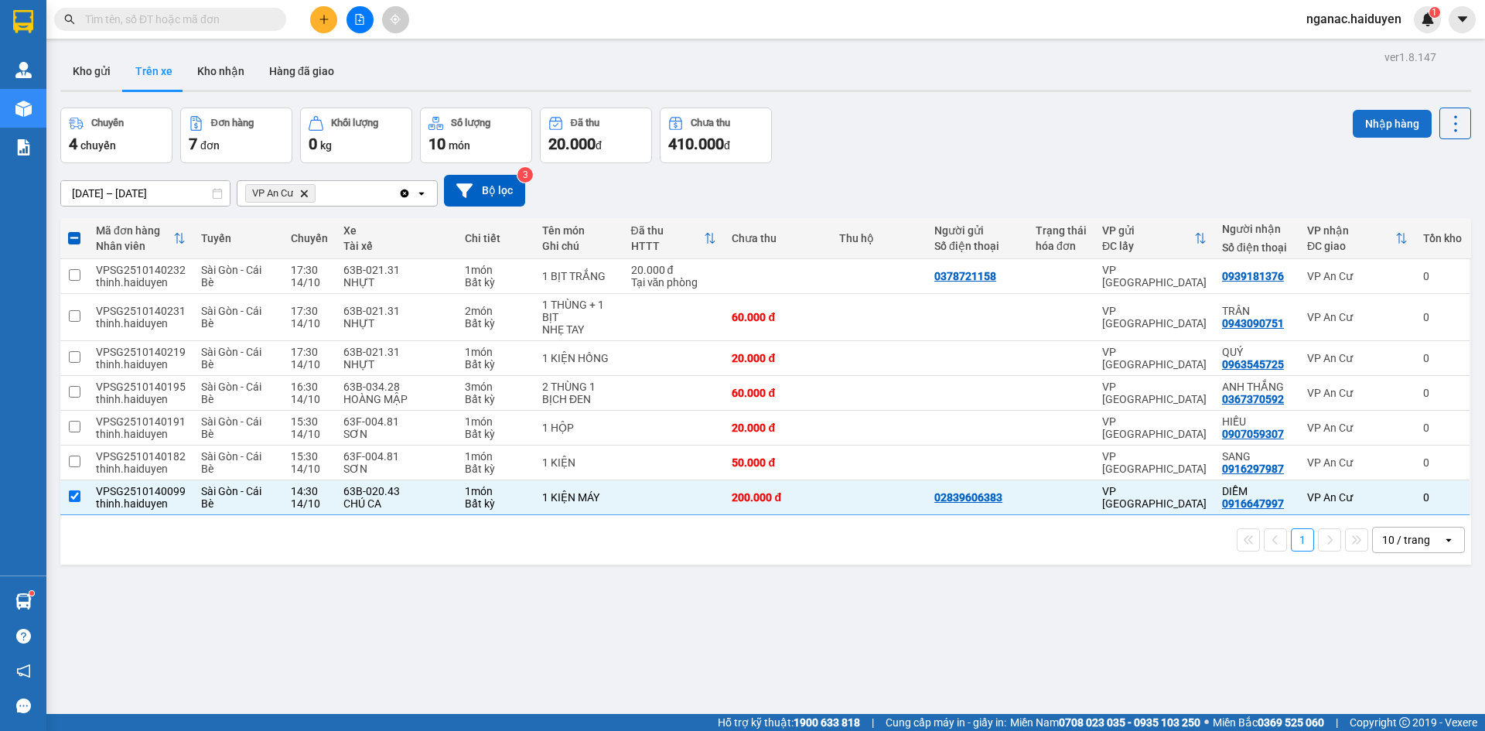
click at [1384, 117] on button "Nhập hàng" at bounding box center [1391, 124] width 79 height 28
checkbox input "false"
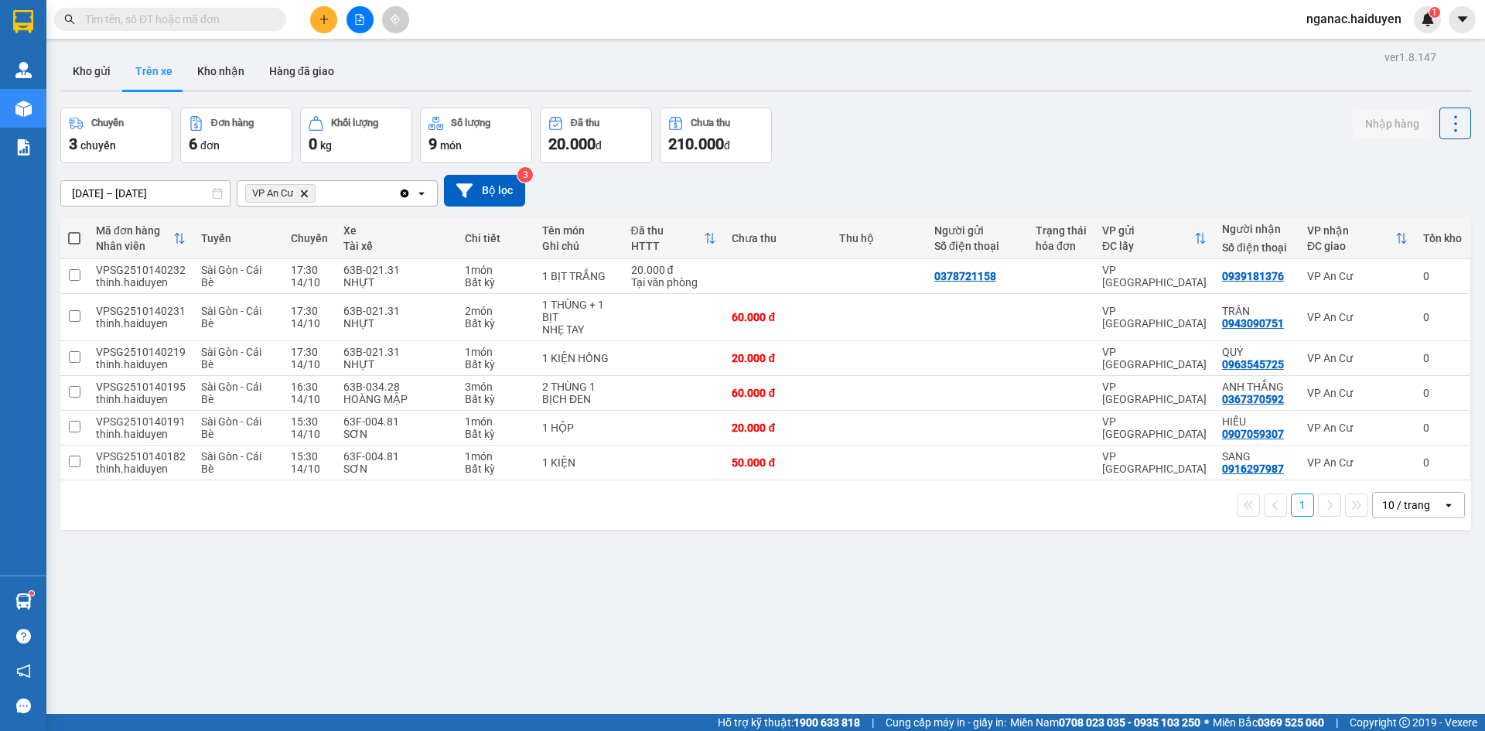
click at [679, 604] on div "ver 1.8.147 Kho gửi Trên xe Kho nhận Hàng đã giao Chuyến 3 chuyến Đơn hàng 6 đơ…" at bounding box center [765, 411] width 1423 height 731
click at [221, 77] on button "Kho nhận" at bounding box center [221, 71] width 72 height 37
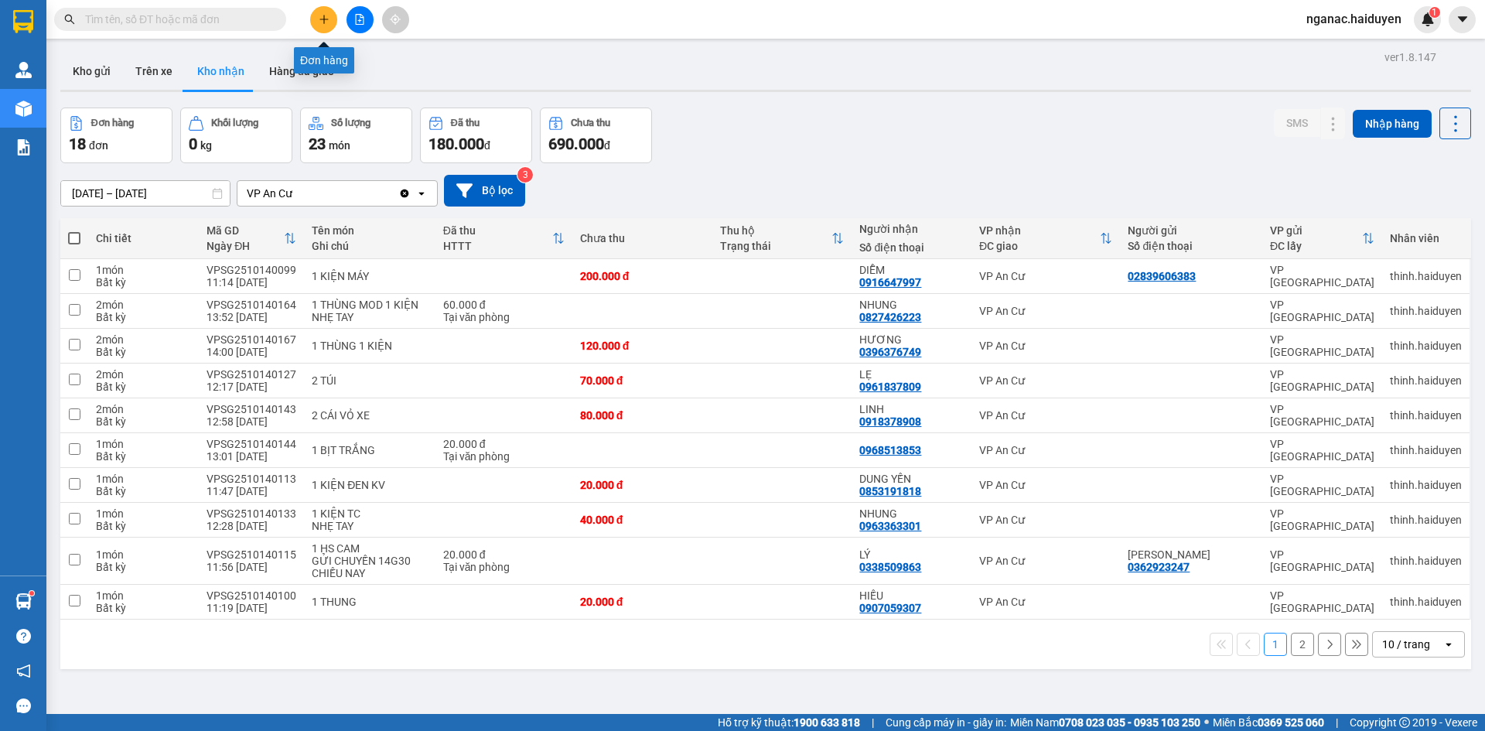
click at [326, 15] on icon "plus" at bounding box center [324, 19] width 11 height 11
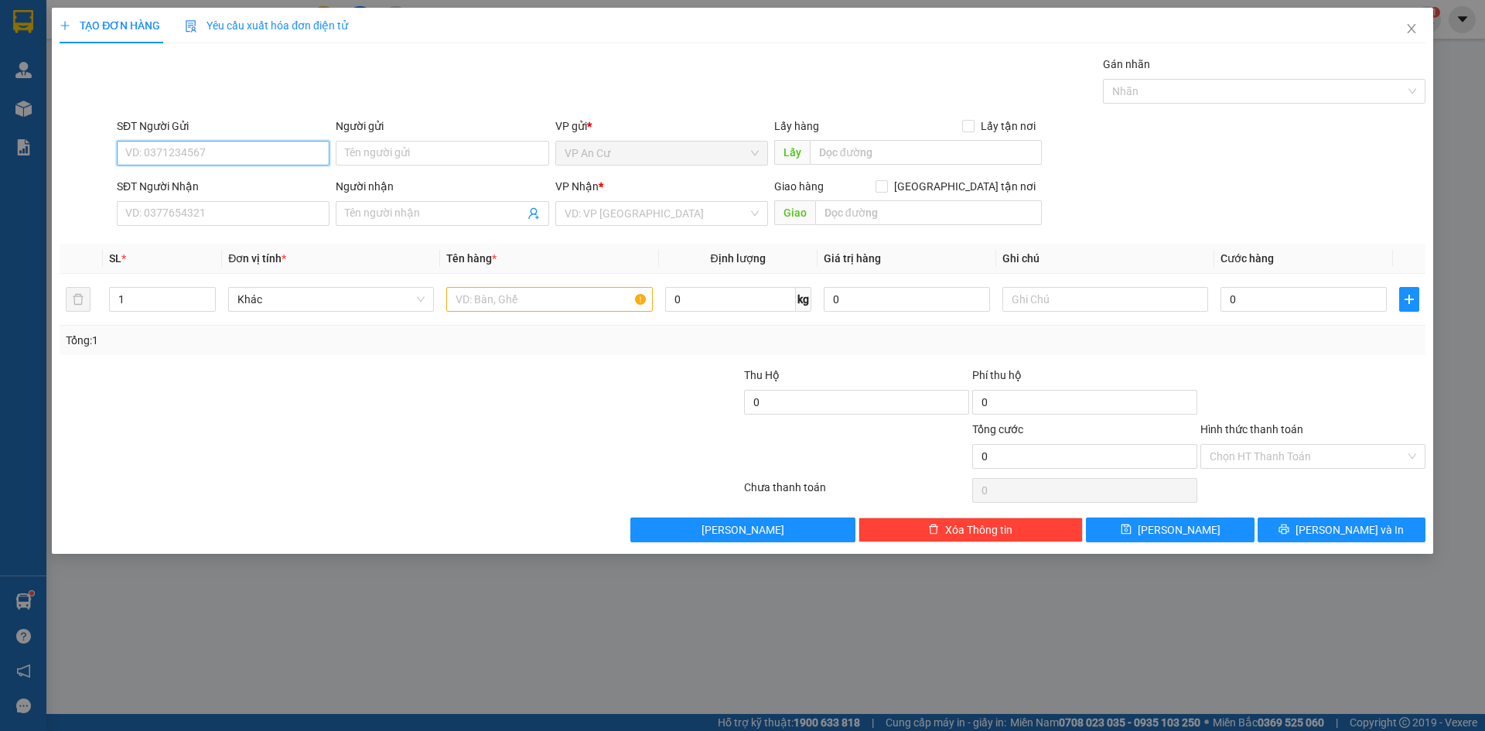
click at [186, 152] on input "SĐT Người Gửi" at bounding box center [223, 153] width 213 height 25
click at [145, 145] on input "SĐT Người Gửi" at bounding box center [223, 153] width 213 height 25
click at [202, 186] on div "0986209630 - LINH KBM" at bounding box center [223, 184] width 194 height 17
type input "0986209630"
type input "LINH KBM"
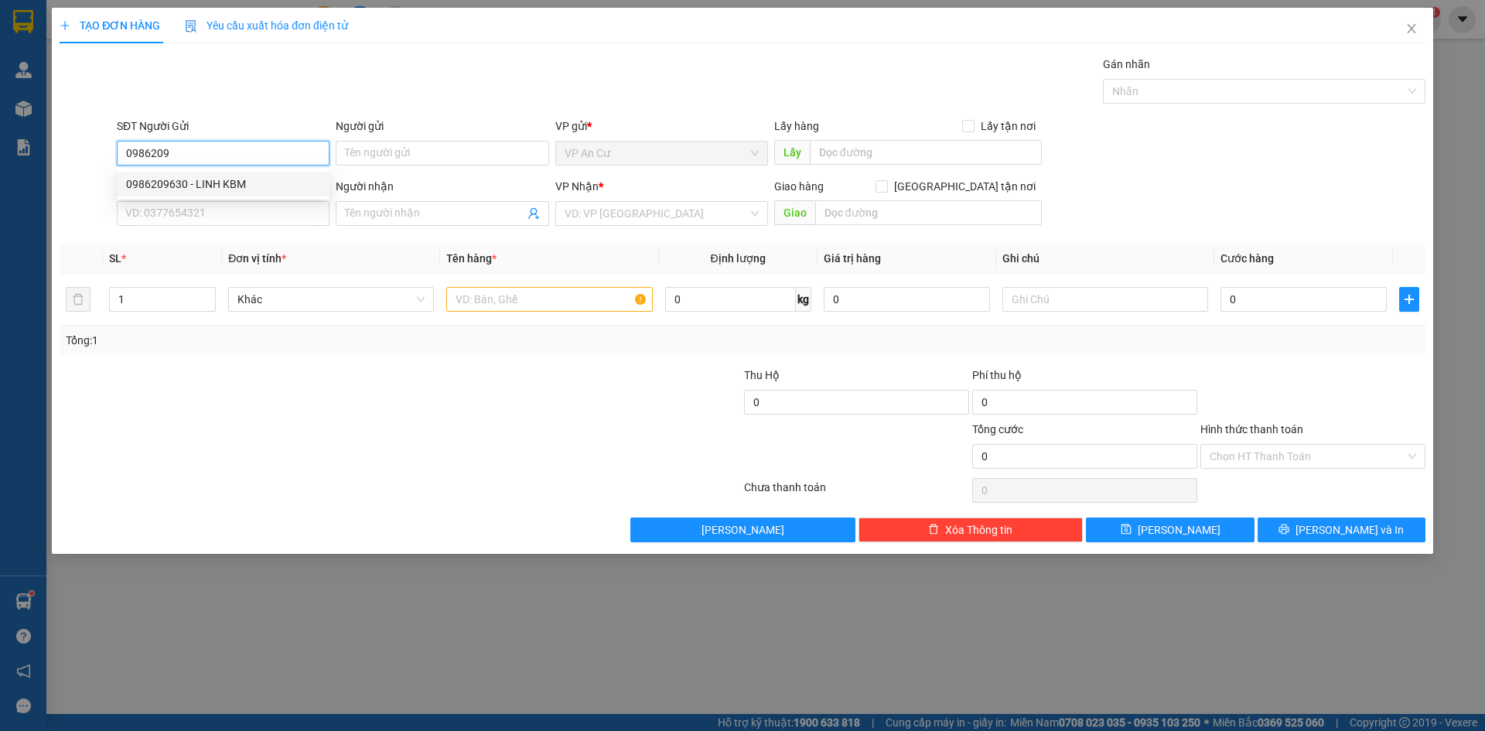
type input "0983177707"
type input "LAN"
type input "30.000"
type input "0986209630"
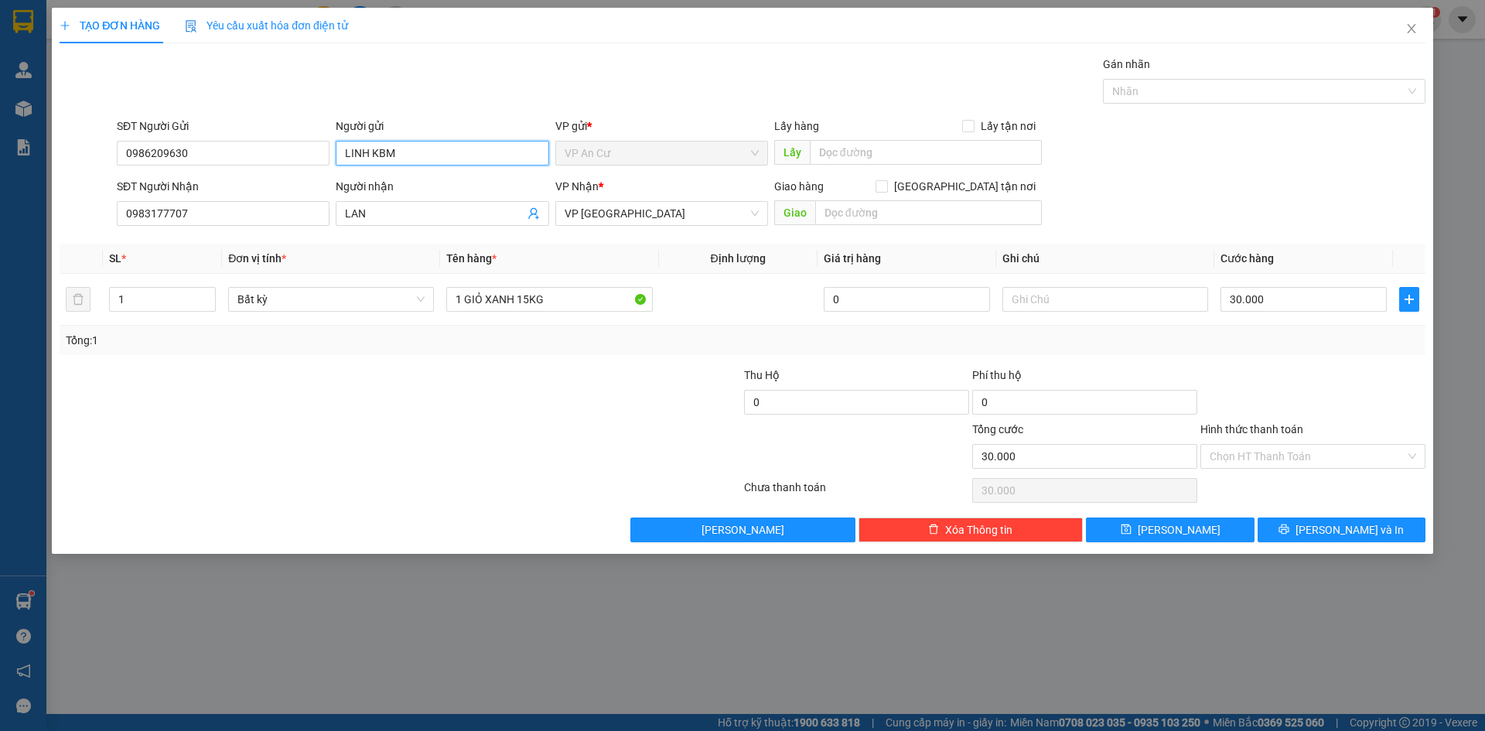
click at [402, 145] on input "LINH KBM" at bounding box center [442, 153] width 213 height 25
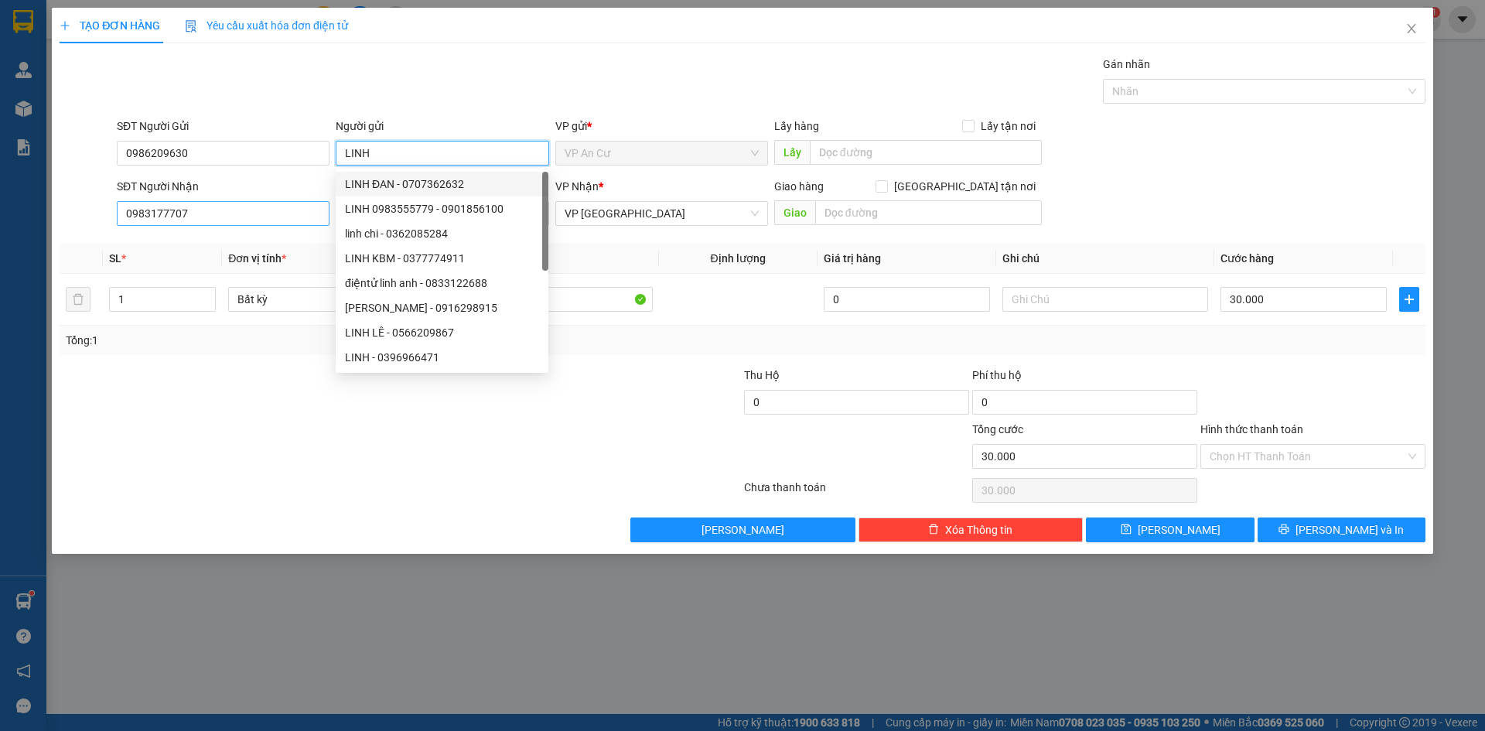
type input "LINH"
click at [241, 213] on input "0983177707" at bounding box center [223, 213] width 213 height 25
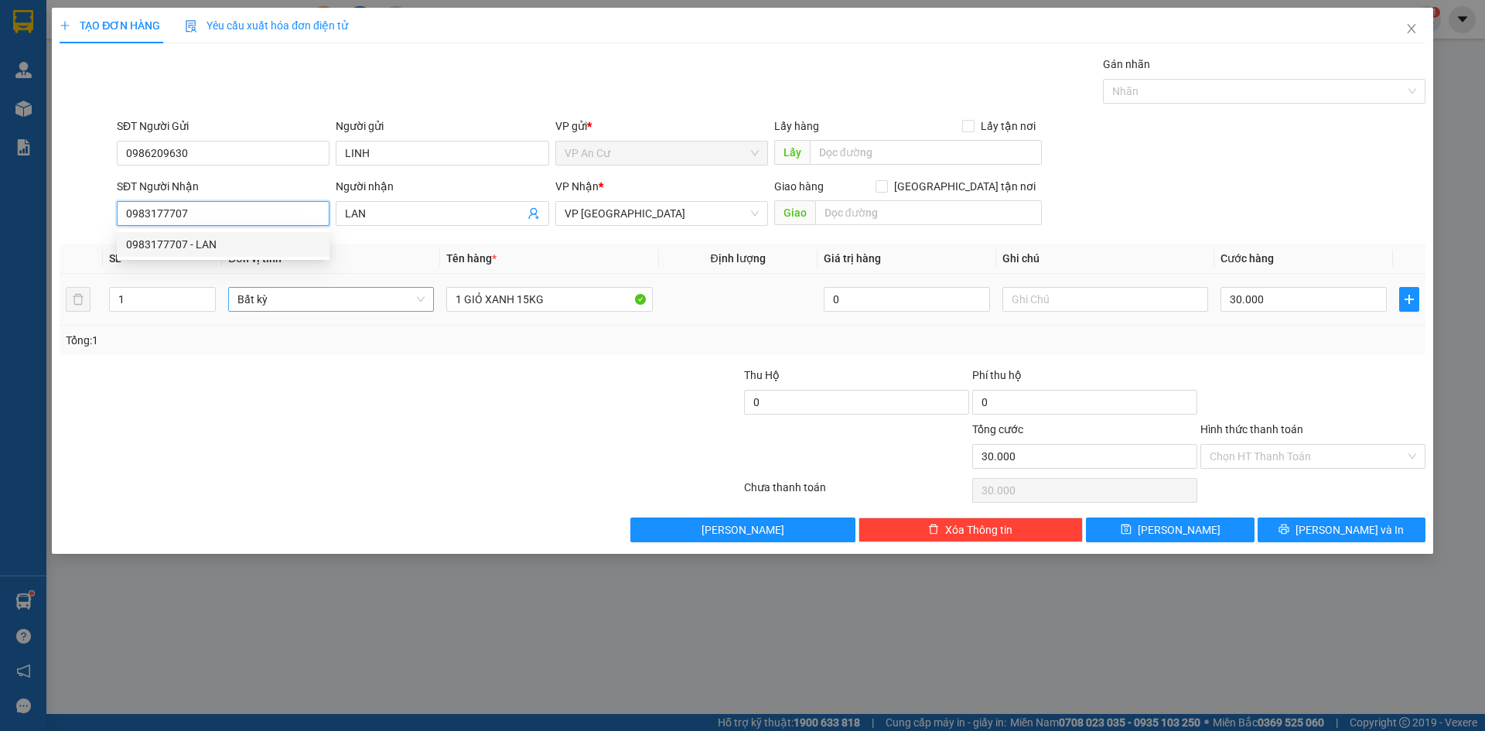
click at [339, 292] on span "Bất kỳ" at bounding box center [330, 299] width 187 height 23
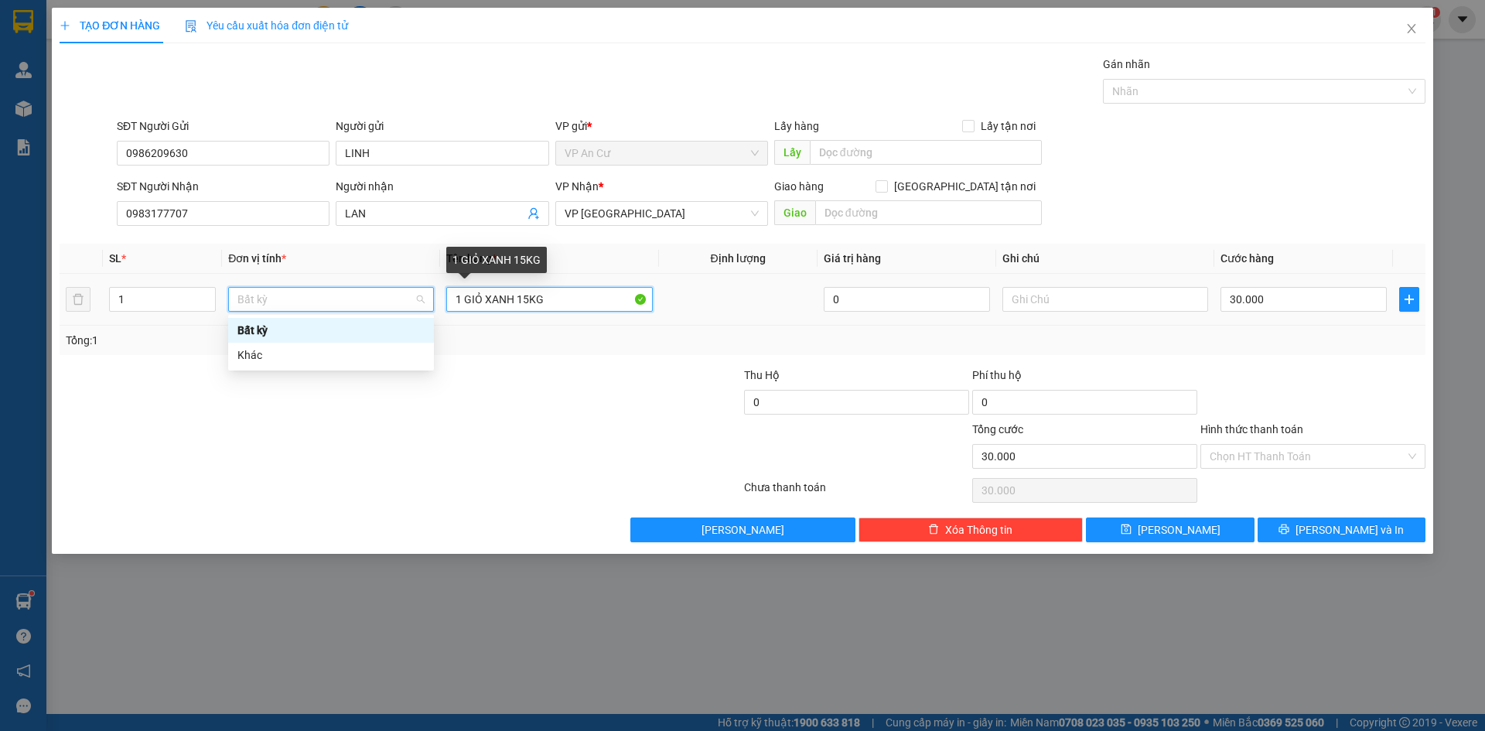
click at [558, 297] on input "1 GIỎ XANH 15KG" at bounding box center [549, 299] width 206 height 25
type input "0"
drag, startPoint x: 549, startPoint y: 301, endPoint x: 462, endPoint y: 312, distance: 88.1
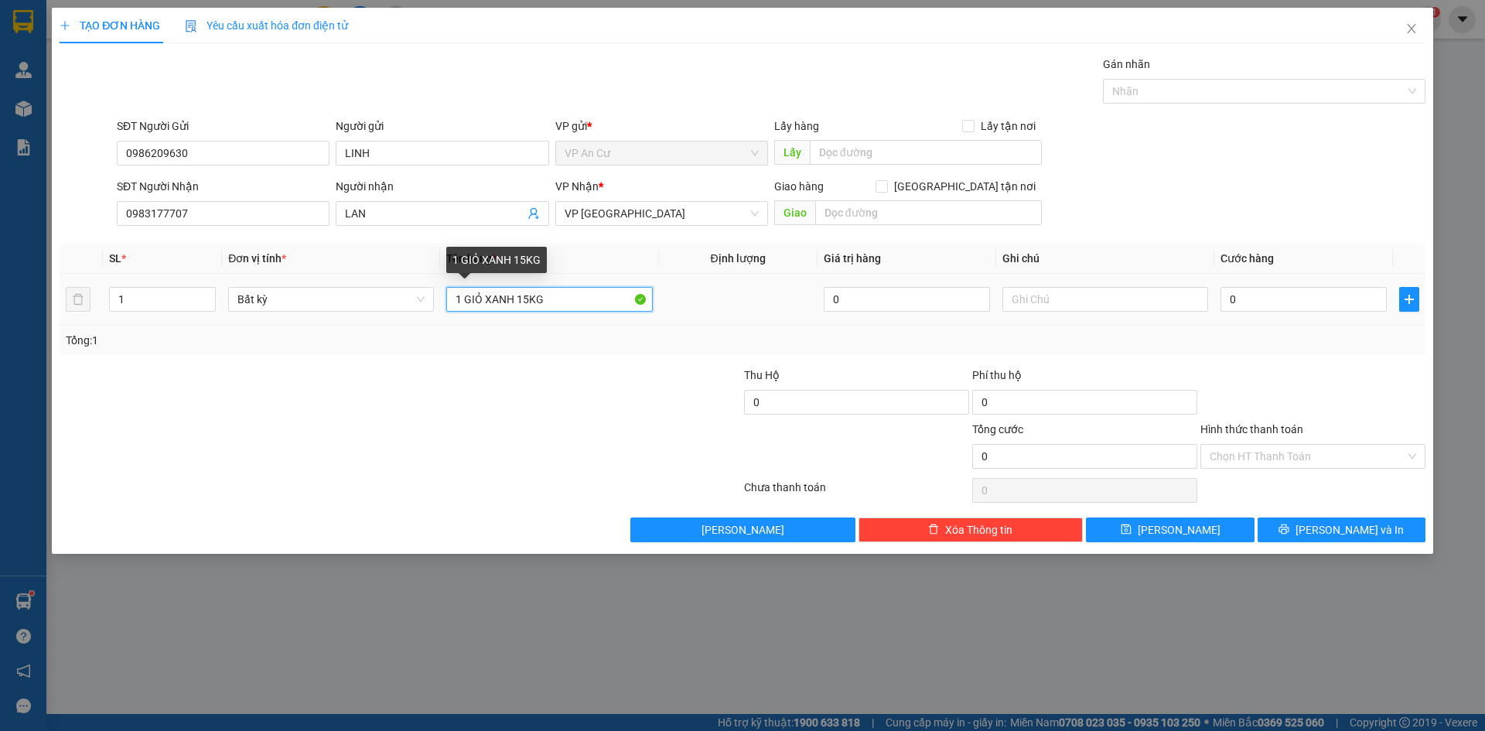
click at [462, 312] on div "1 GIỎ XANH 15KG" at bounding box center [549, 299] width 206 height 31
type input "1 BAO TC"
click at [1273, 292] on input "0" at bounding box center [1303, 299] width 166 height 25
type input "2"
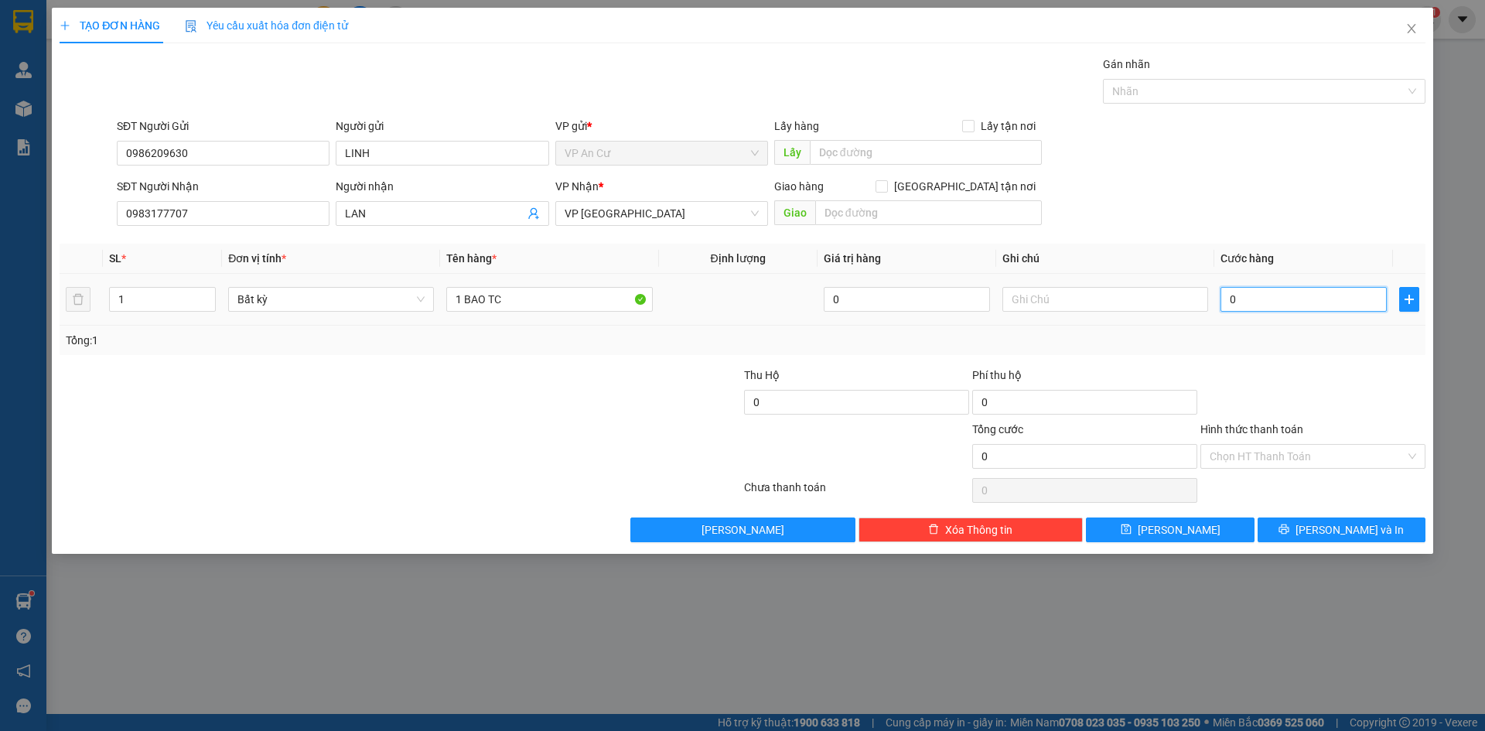
type input "2"
type input "20"
type input "200"
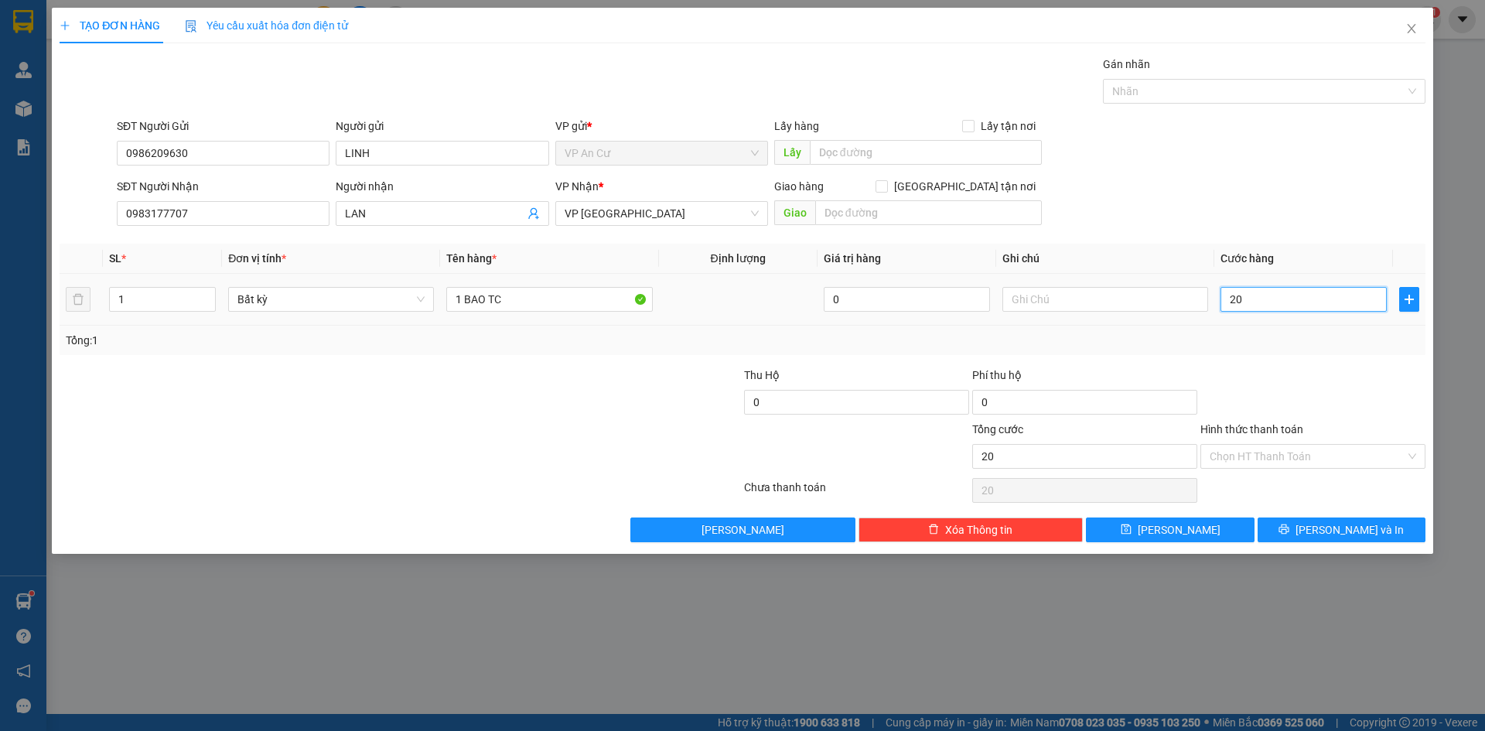
type input "200"
type input "2.000"
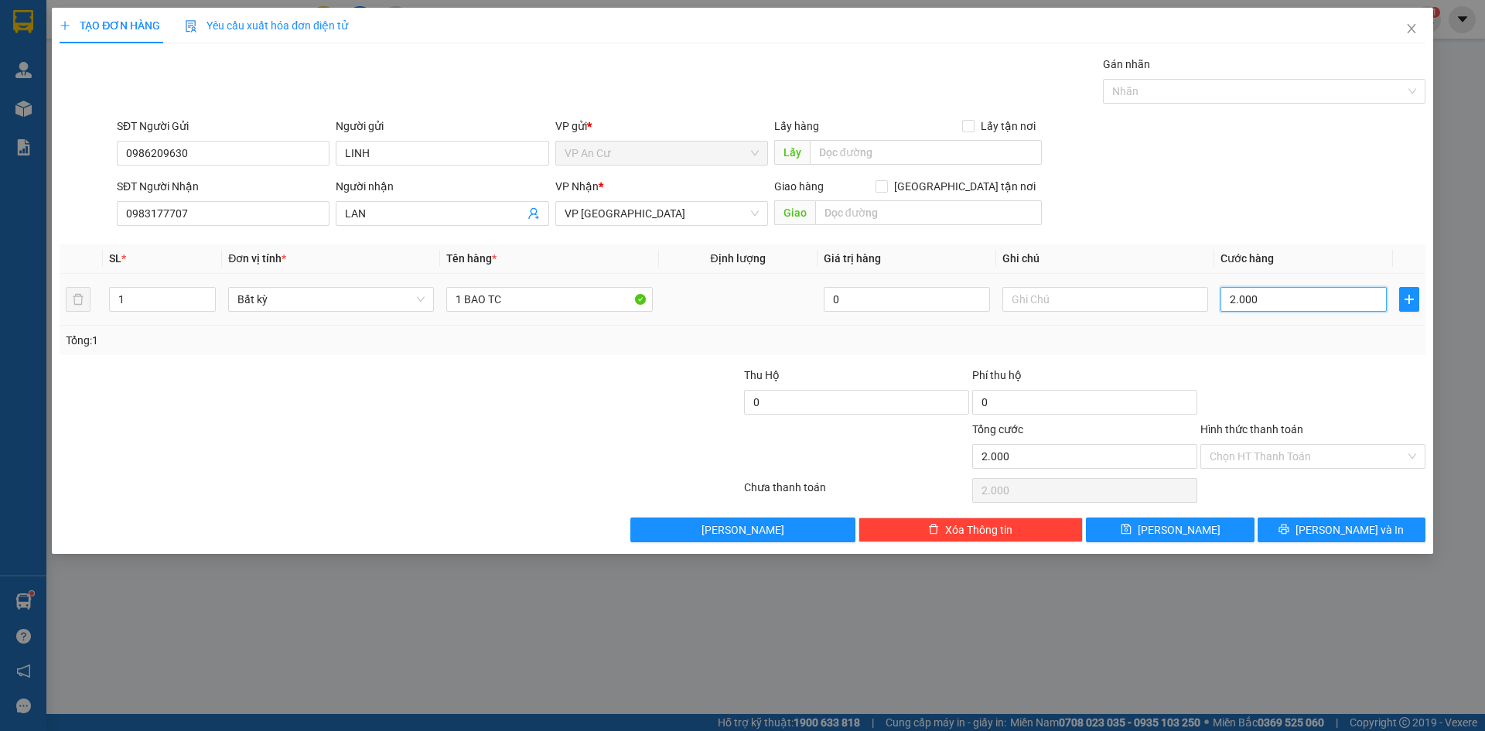
type input "20.000"
click at [1329, 531] on span "[PERSON_NAME] và In" at bounding box center [1349, 529] width 108 height 17
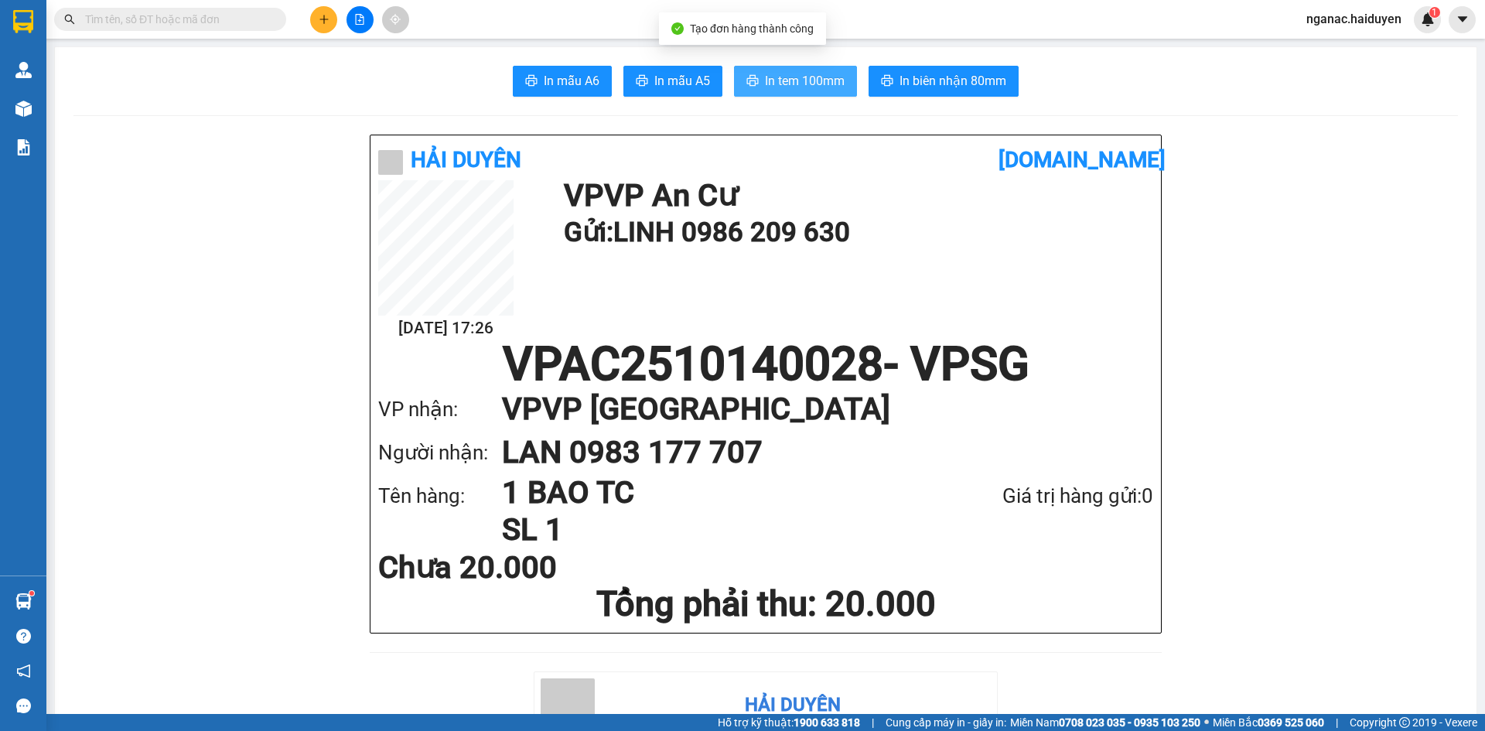
click at [779, 87] on span "In tem 100mm" at bounding box center [805, 80] width 80 height 19
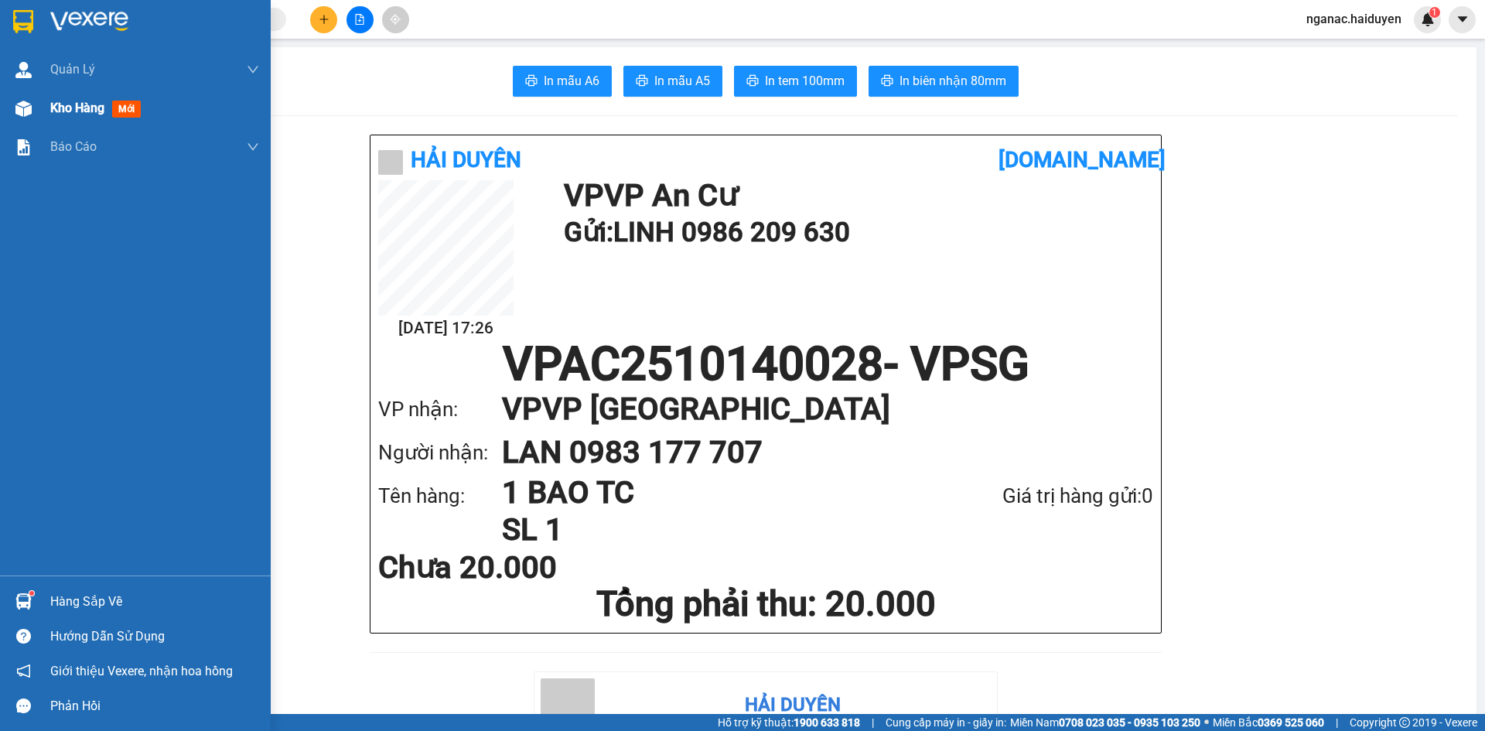
click at [43, 107] on div "Kho hàng mới" at bounding box center [135, 108] width 271 height 39
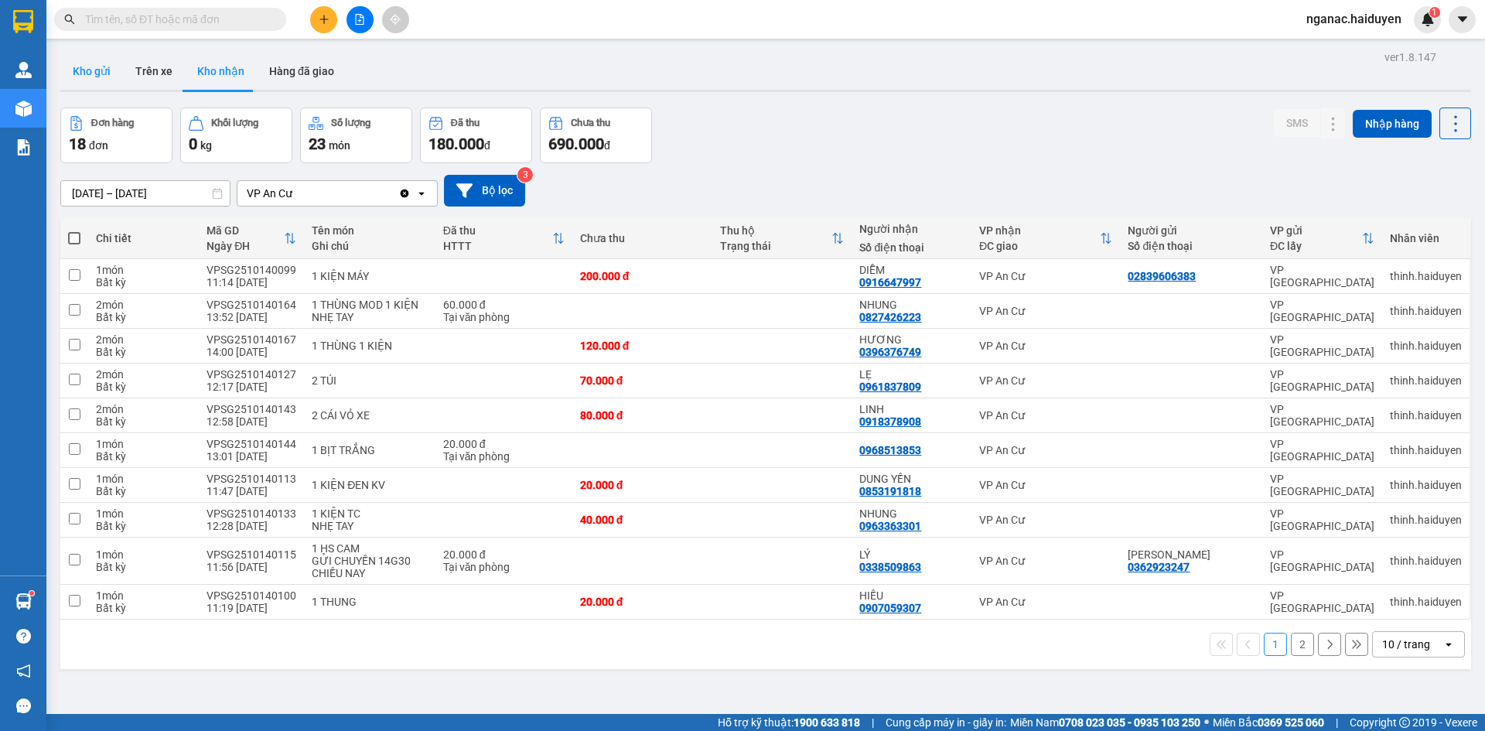
click at [97, 77] on button "Kho gửi" at bounding box center [91, 71] width 63 height 37
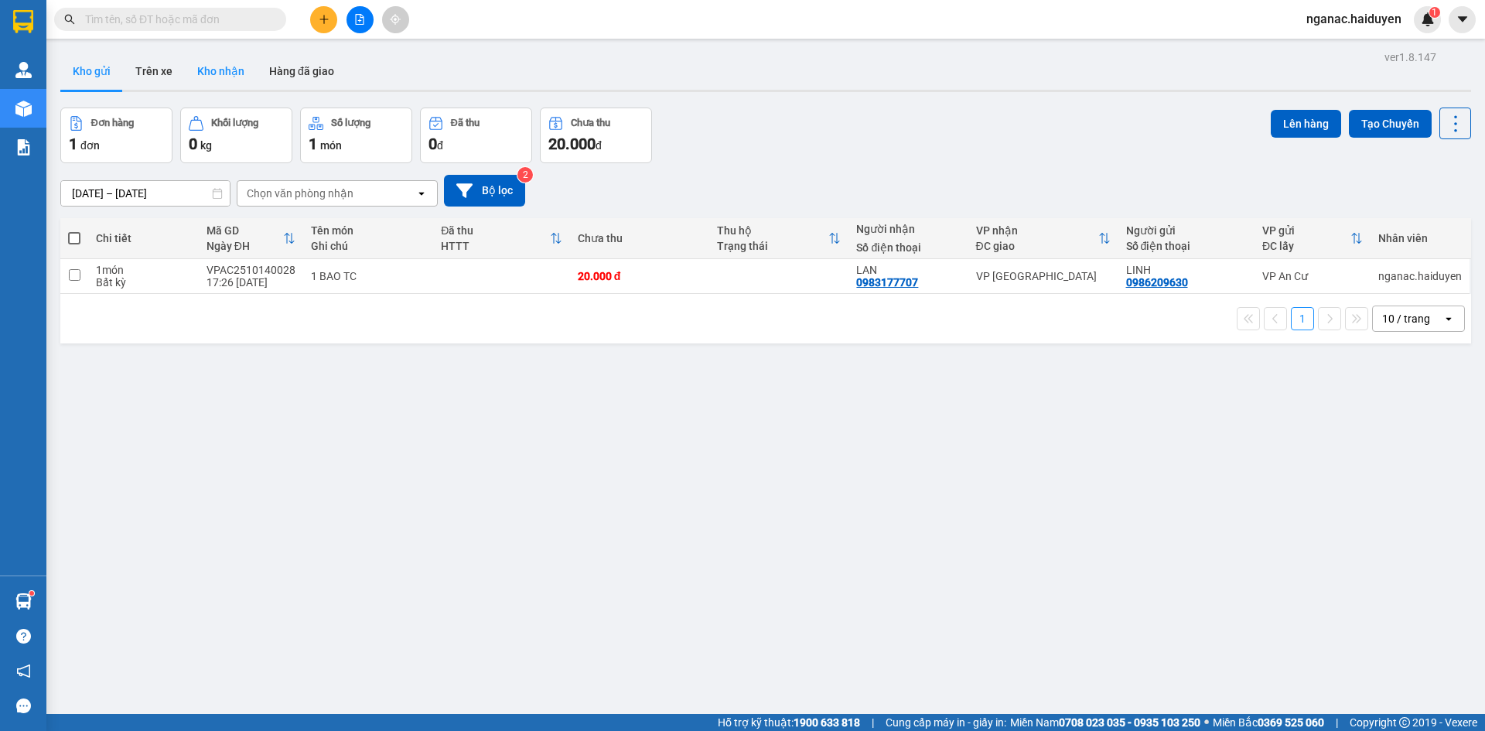
click at [228, 73] on button "Kho nhận" at bounding box center [221, 71] width 72 height 37
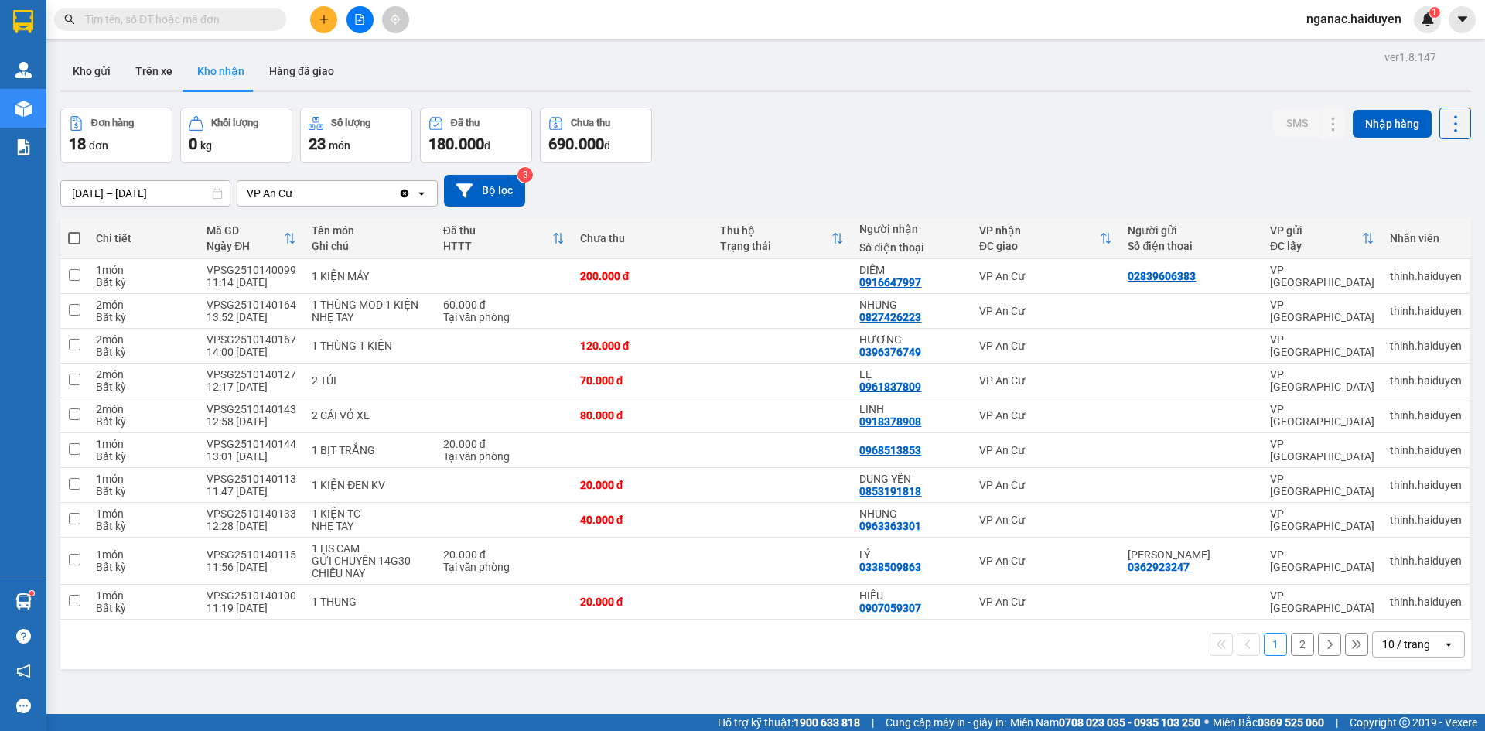
click at [1291, 643] on button "2" at bounding box center [1302, 644] width 23 height 23
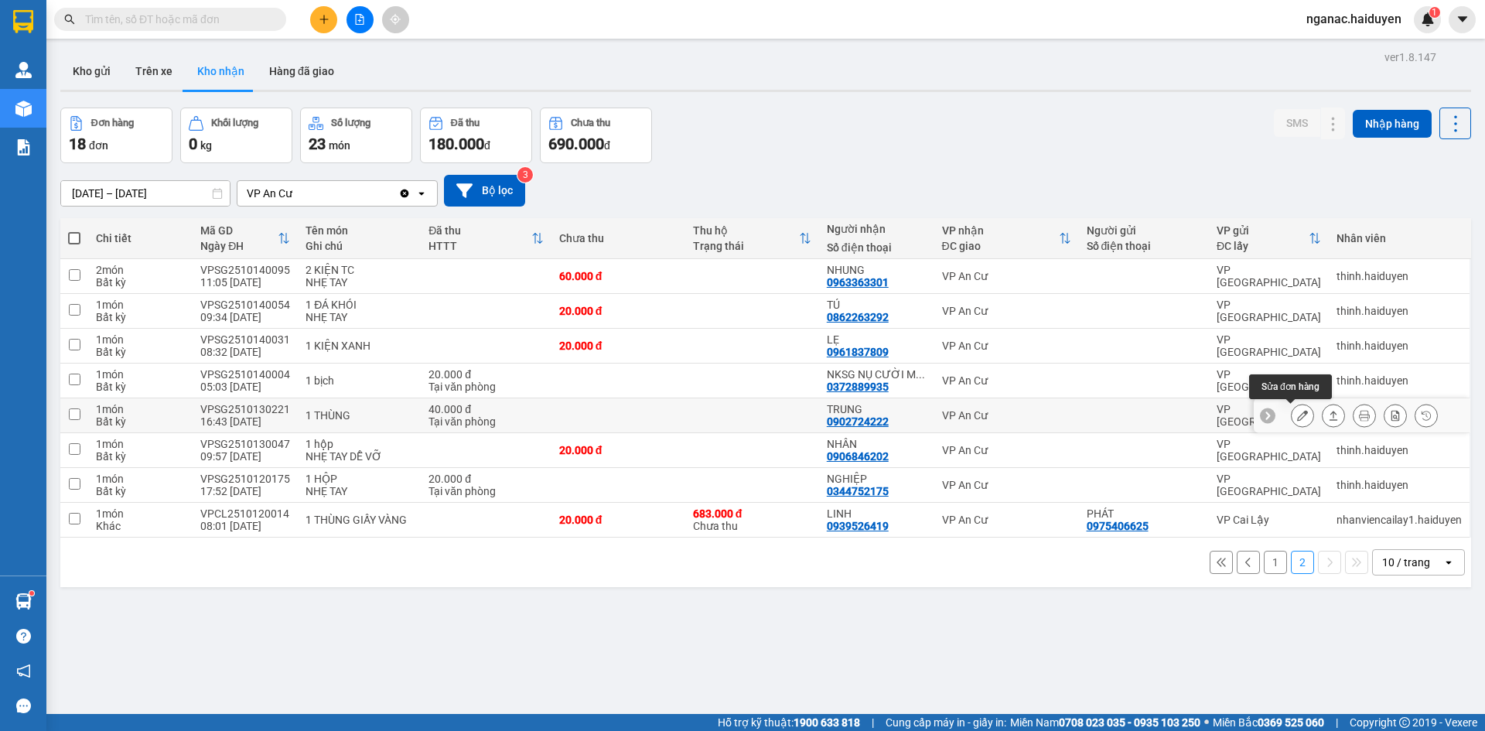
click at [1297, 413] on icon at bounding box center [1302, 415] width 11 height 11
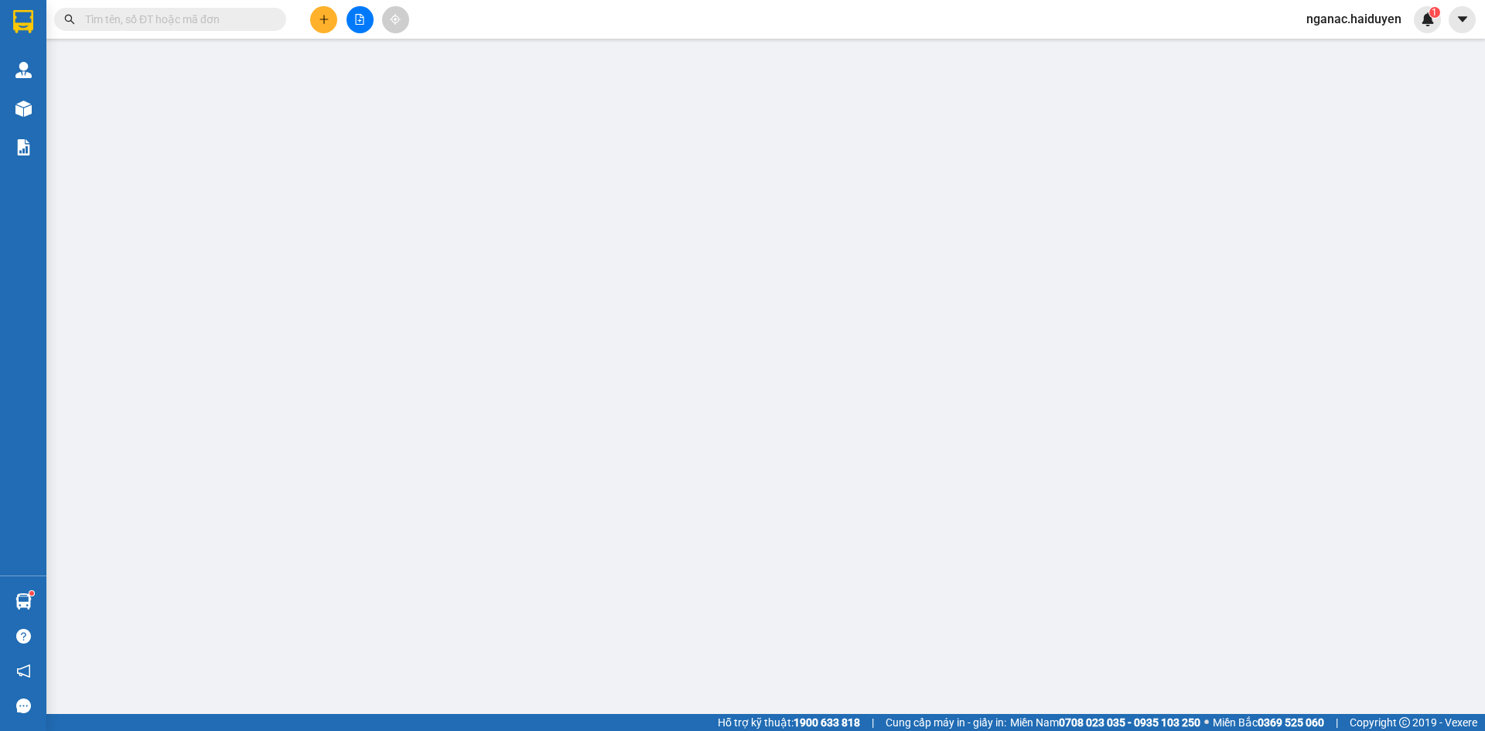
type input "0902724222"
type input "TRUNG"
type input "0"
type input "40.000"
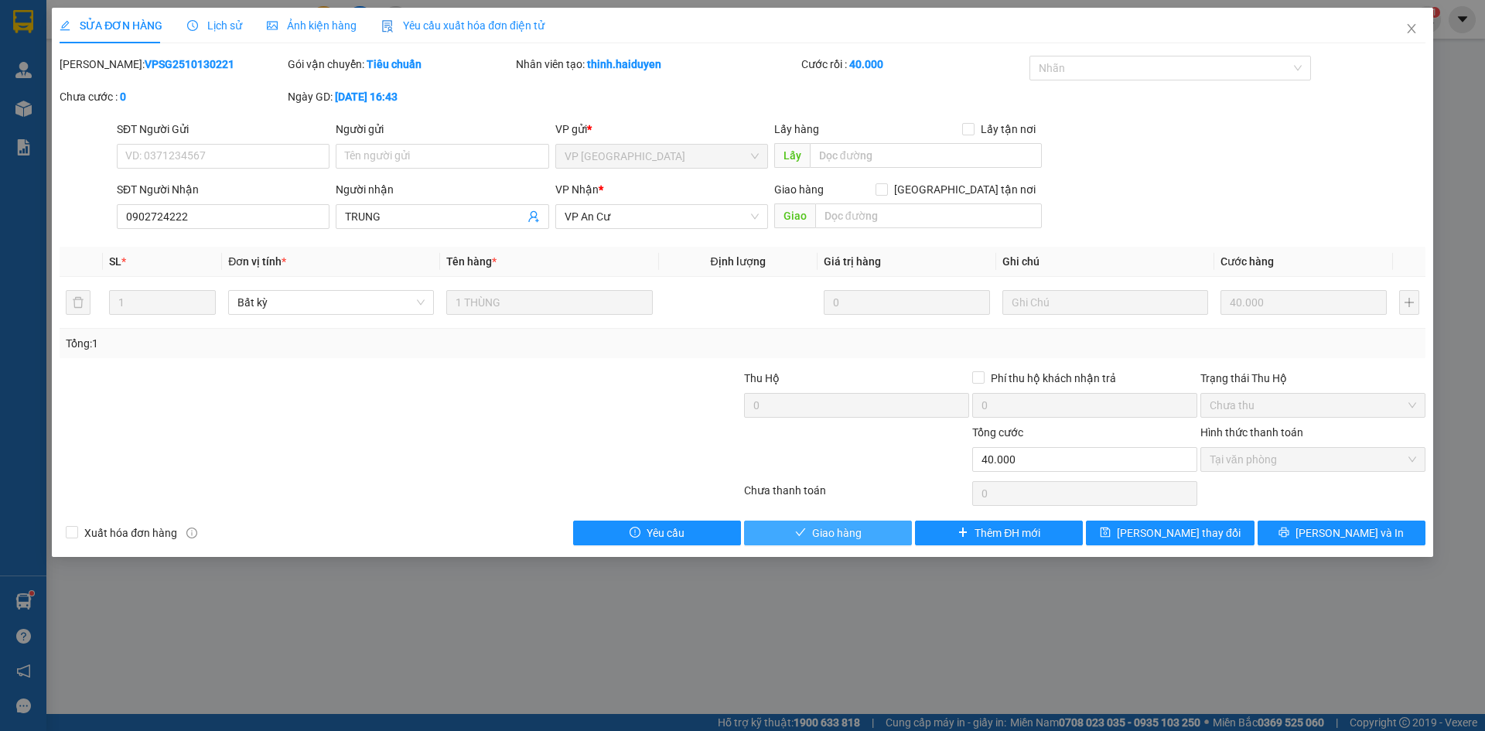
click at [848, 531] on span "Giao hàng" at bounding box center [836, 532] width 49 height 17
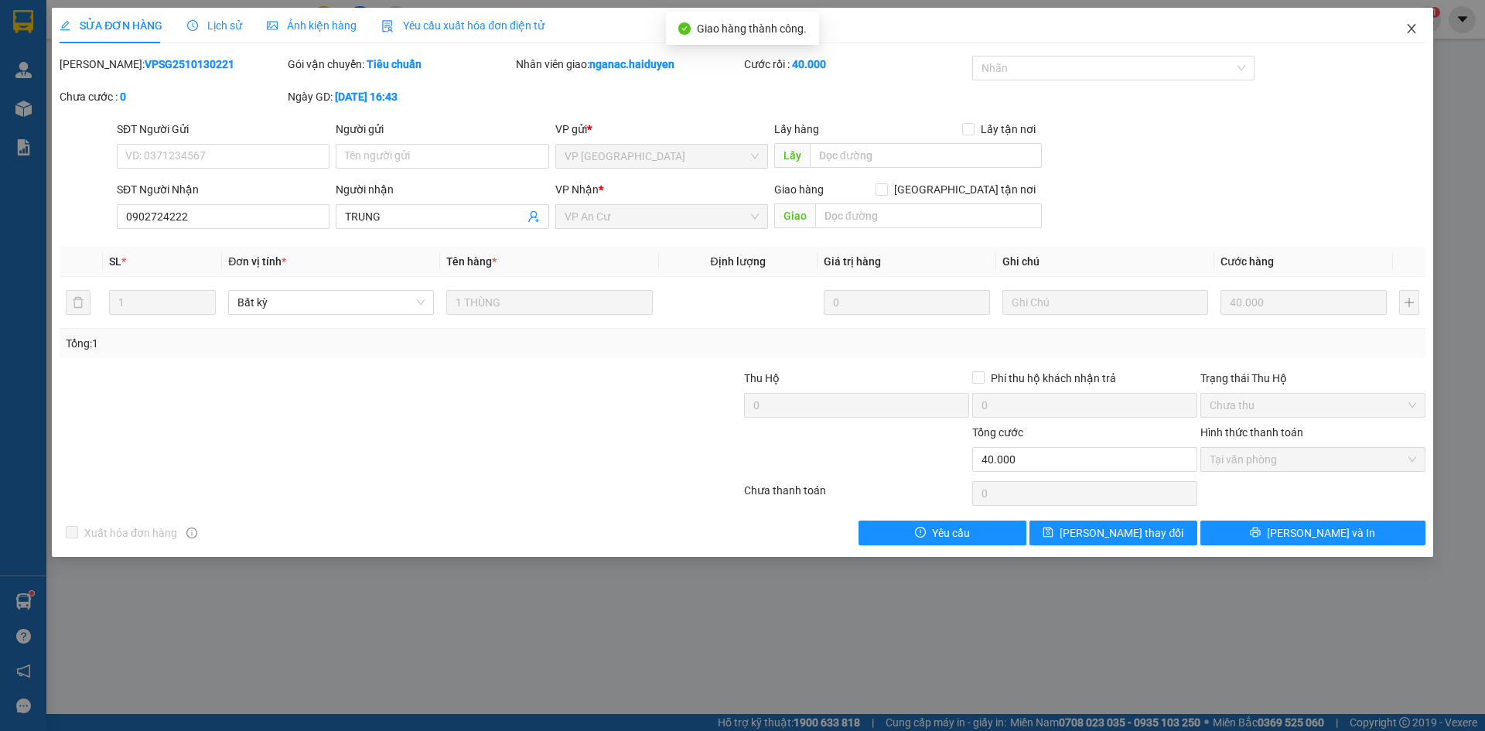
click at [1411, 28] on icon "close" at bounding box center [1411, 28] width 12 height 12
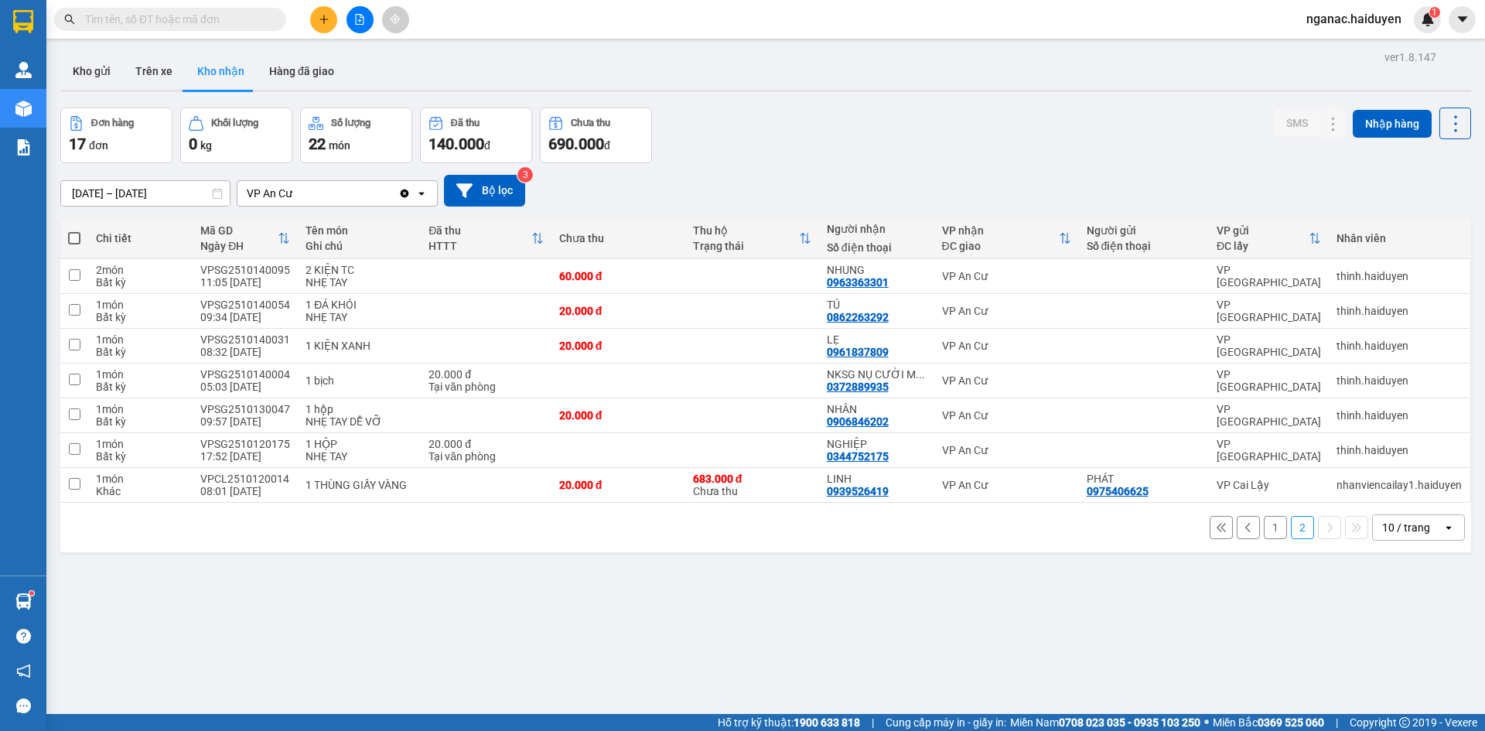
click at [1264, 527] on button "1" at bounding box center [1275, 527] width 23 height 23
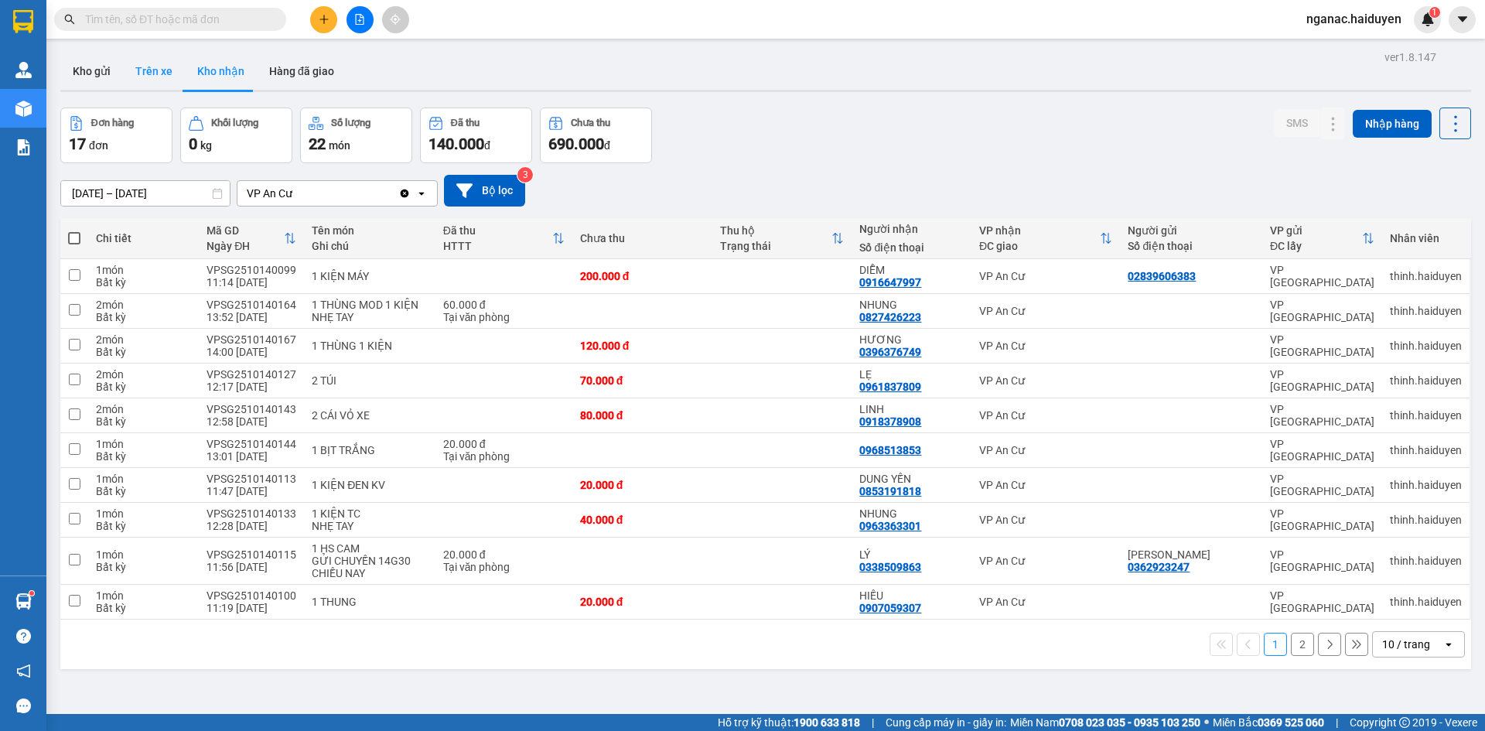
click at [160, 69] on button "Trên xe" at bounding box center [154, 71] width 62 height 37
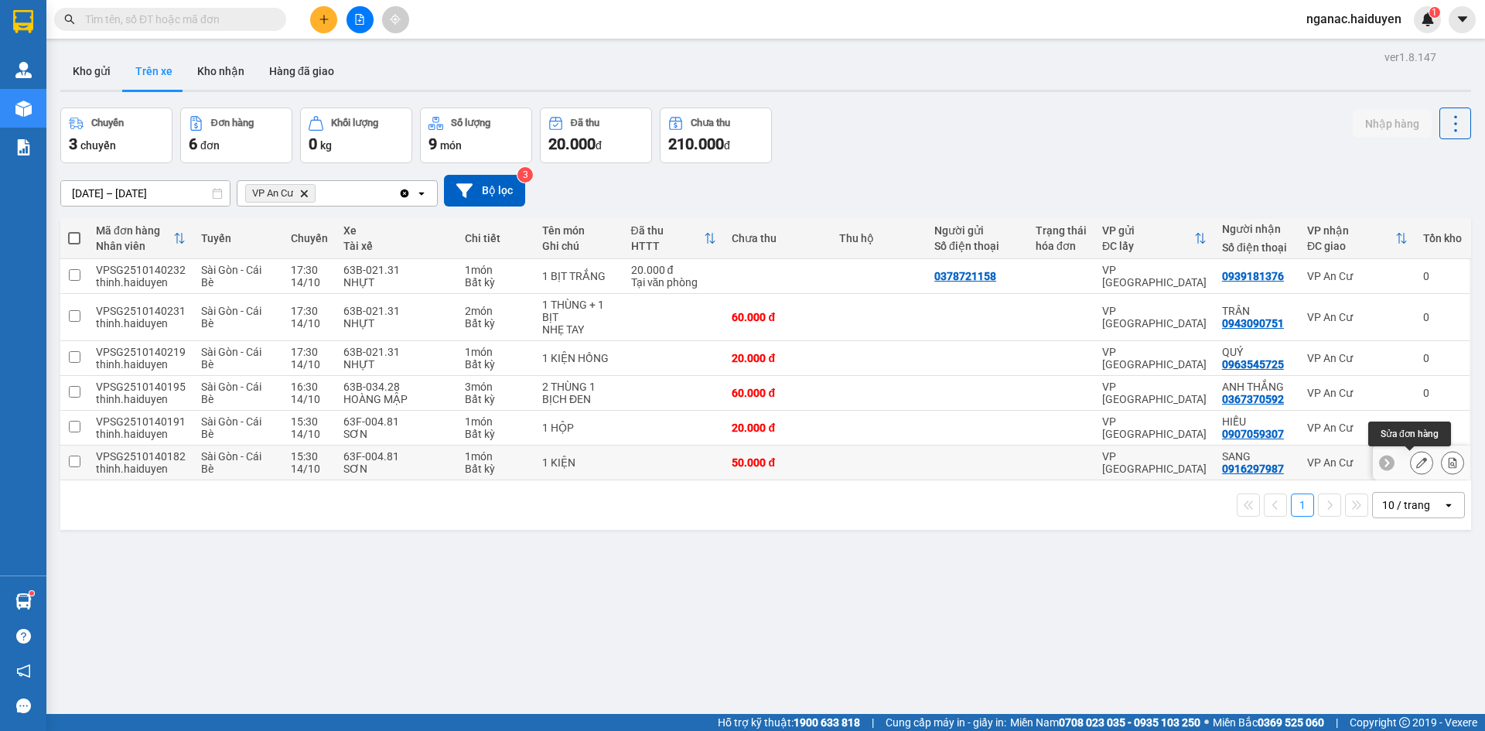
click at [1416, 462] on icon at bounding box center [1421, 462] width 11 height 11
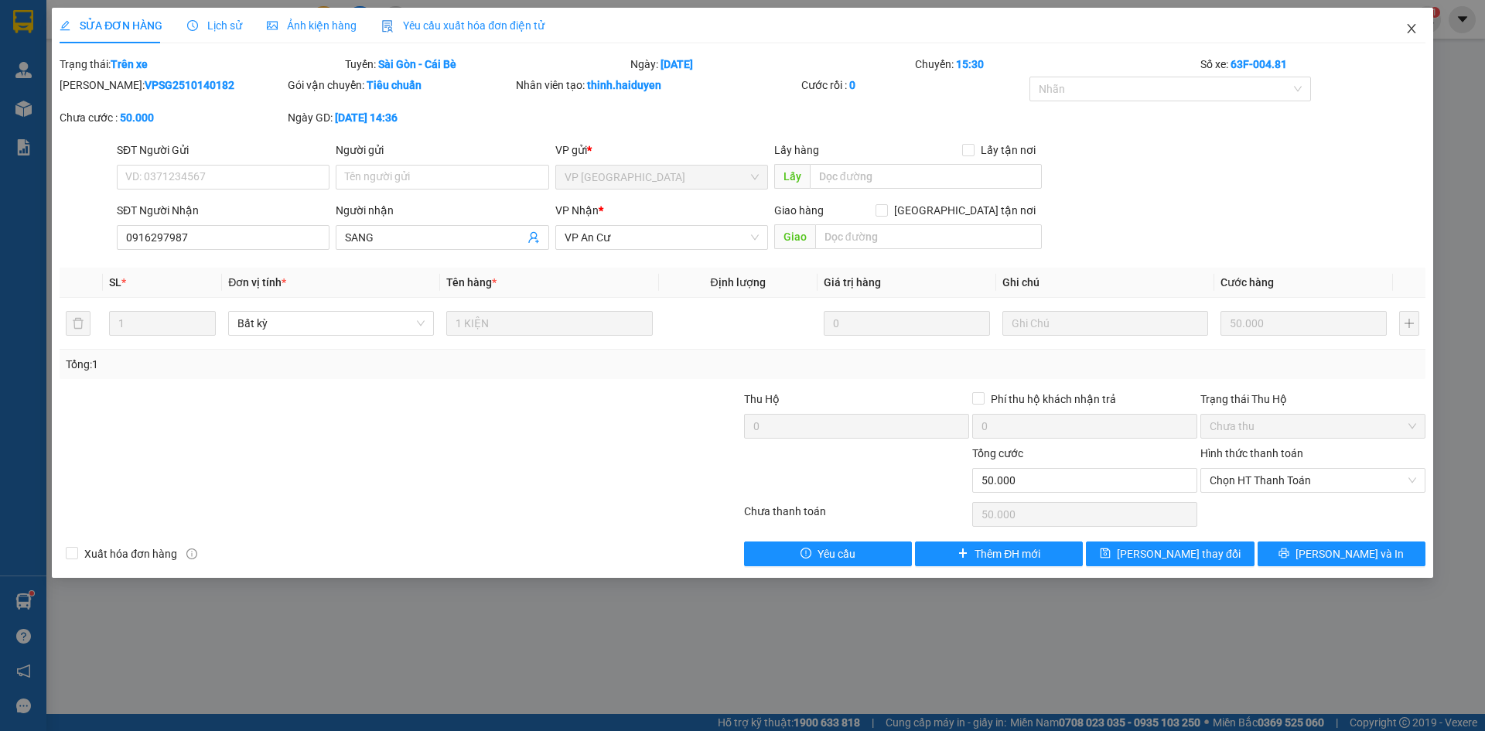
click at [1414, 30] on icon "close" at bounding box center [1411, 28] width 12 height 12
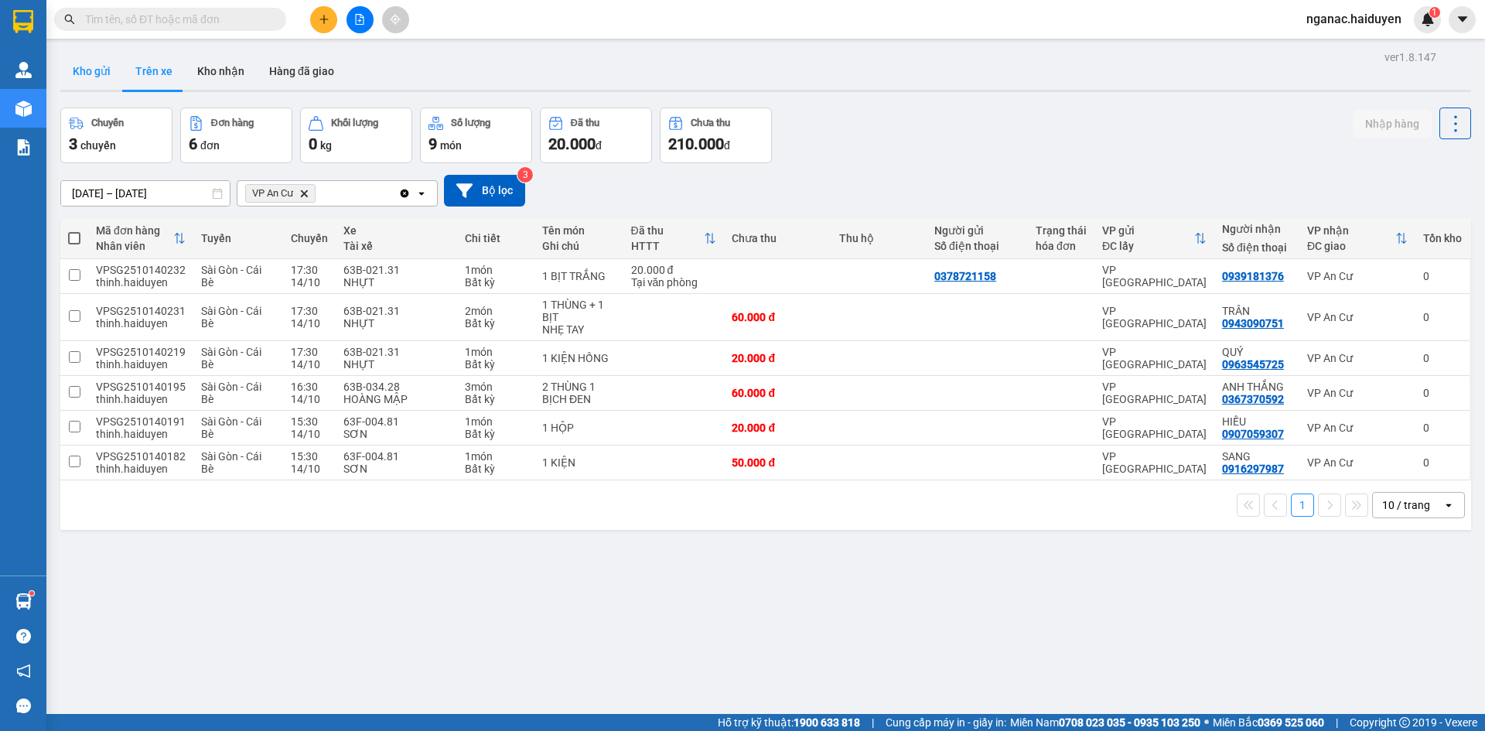
click at [102, 71] on button "Kho gửi" at bounding box center [91, 71] width 63 height 37
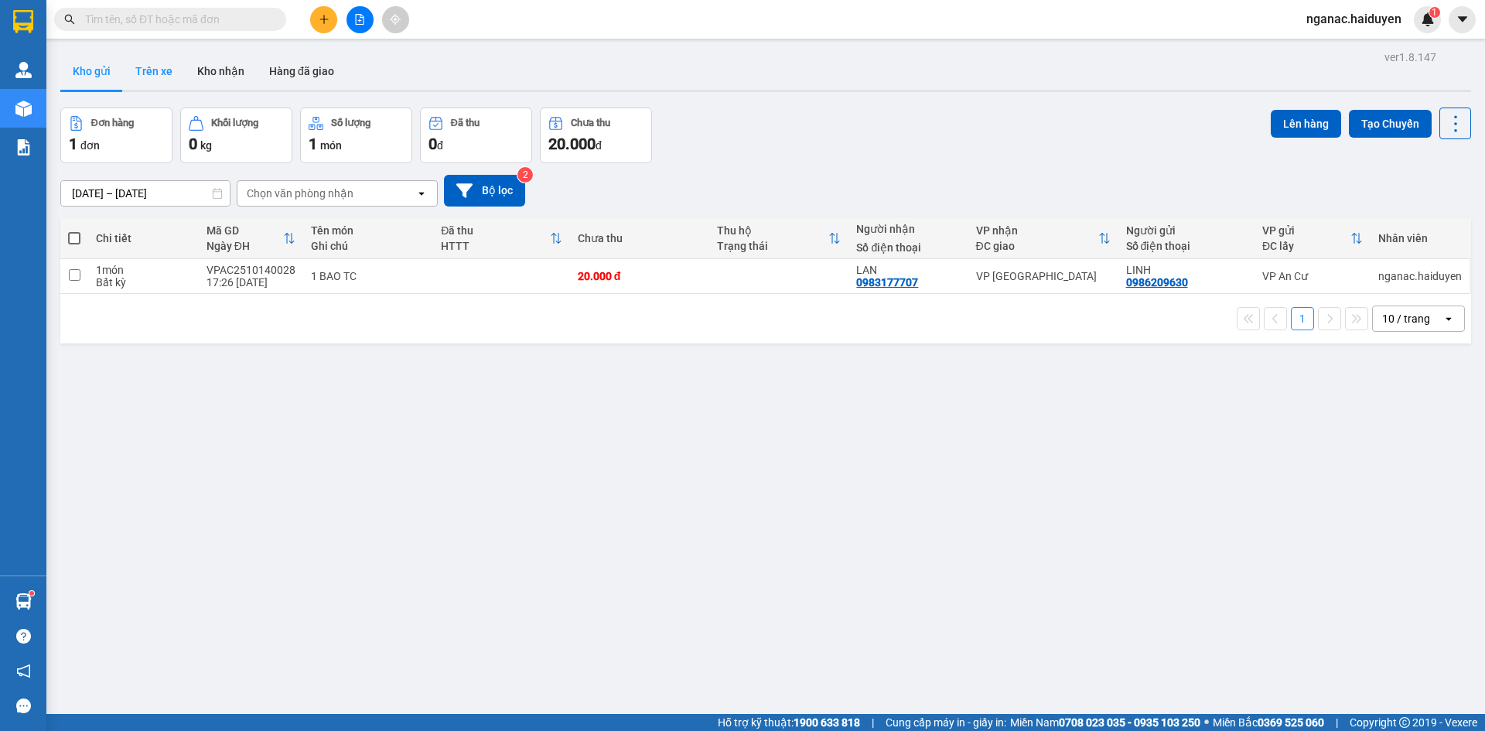
click at [157, 67] on button "Trên xe" at bounding box center [154, 71] width 62 height 37
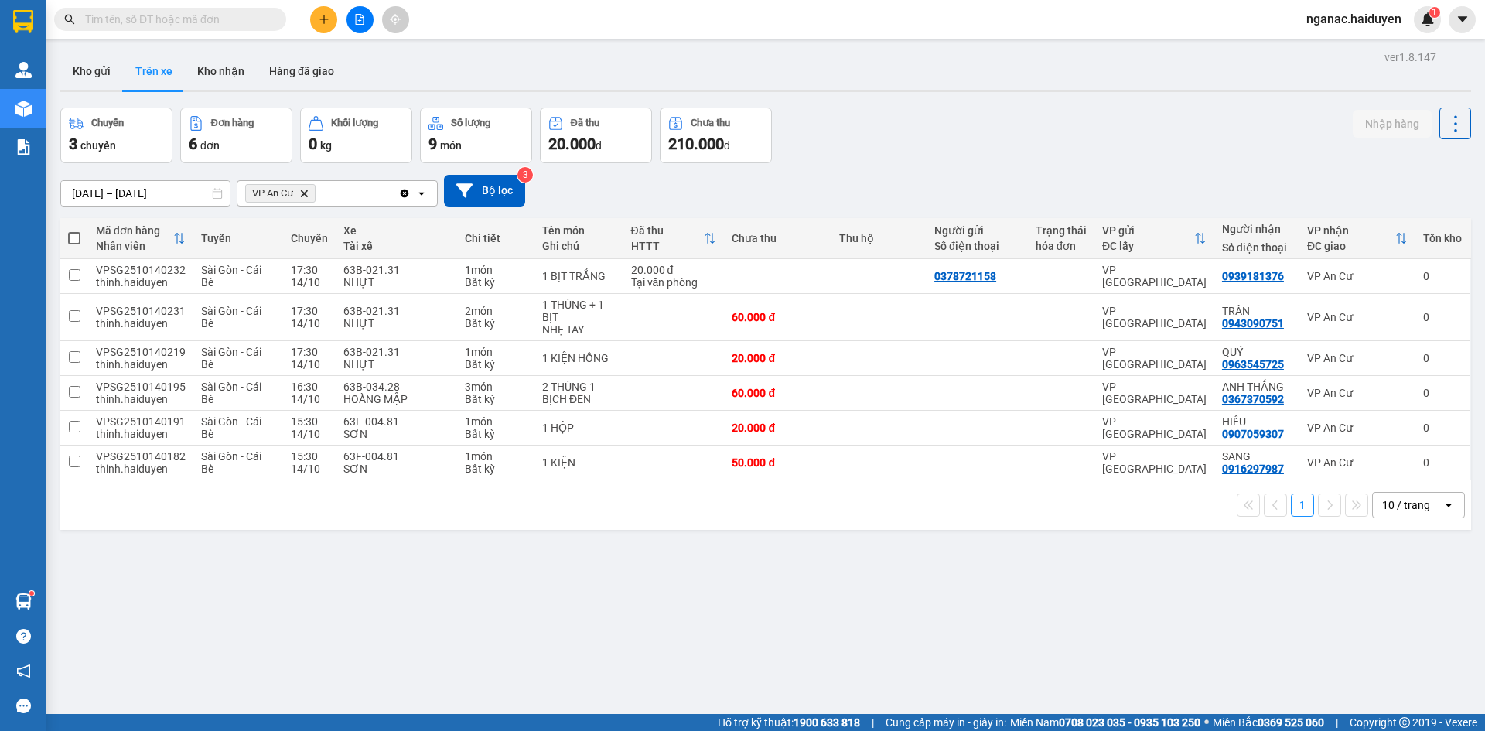
click at [694, 667] on div "ver 1.8.147 Kho gửi Trên xe Kho nhận Hàng đã giao Chuyến 3 chuyến Đơn hàng 6 đơ…" at bounding box center [765, 411] width 1423 height 731
click at [210, 16] on input "text" at bounding box center [176, 19] width 182 height 17
drag, startPoint x: 210, startPoint y: 16, endPoint x: 227, endPoint y: 53, distance: 39.8
click at [227, 52] on section "Kết quả tìm kiếm ( 0 ) Bộ lọc No Data nganac.haiduyen 1 Quản [PERSON_NAME] lý t…" at bounding box center [742, 365] width 1485 height 731
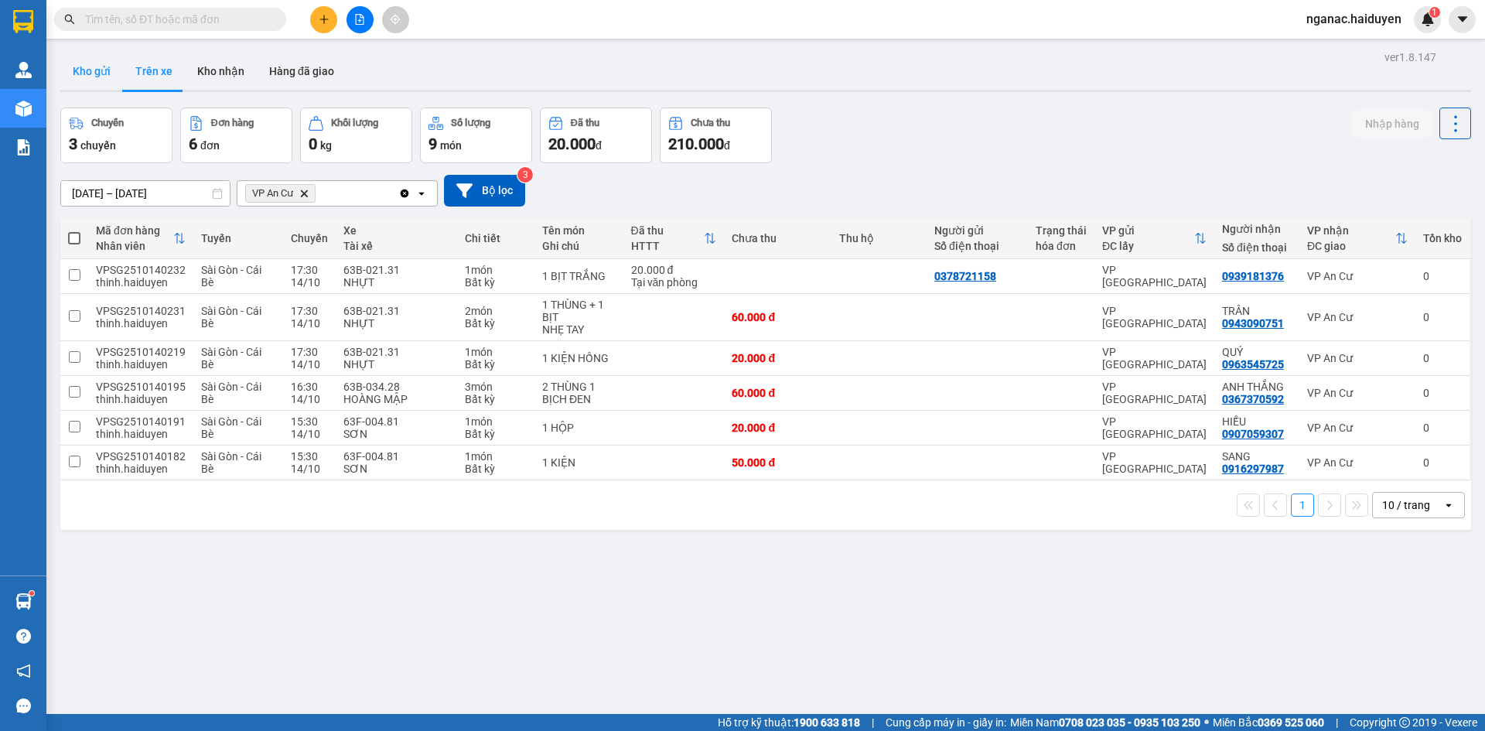
click at [101, 66] on button "Kho gửi" at bounding box center [91, 71] width 63 height 37
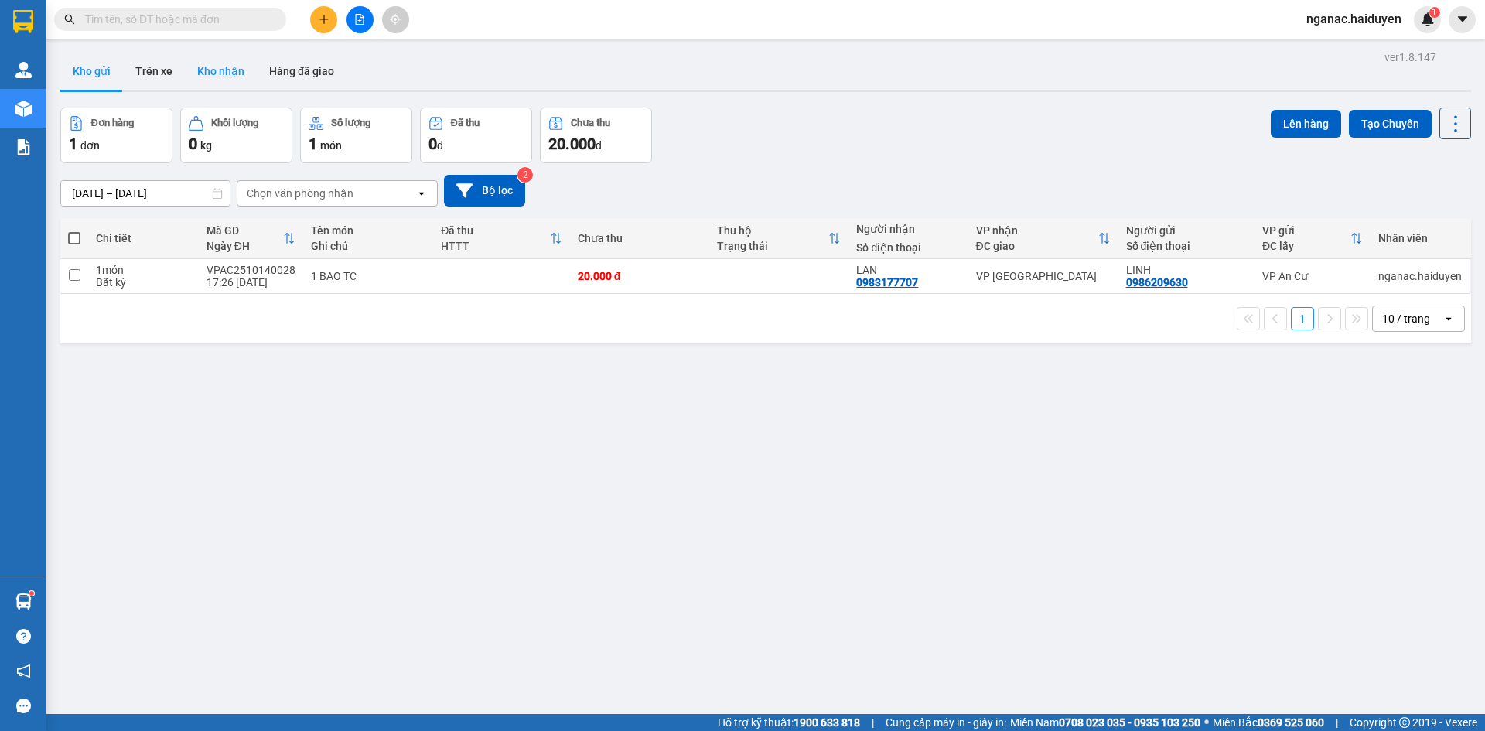
click at [213, 69] on button "Kho nhận" at bounding box center [221, 71] width 72 height 37
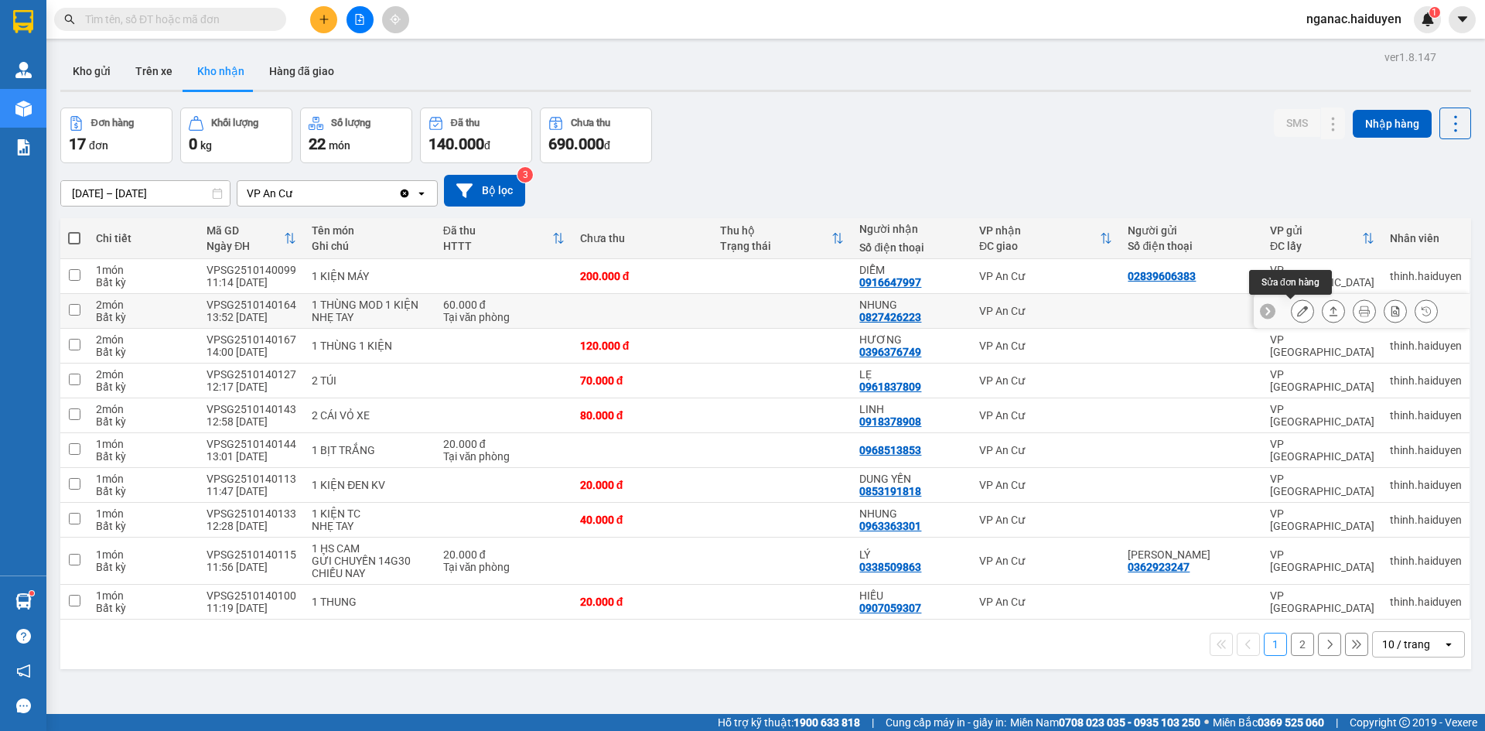
click at [1297, 309] on icon at bounding box center [1302, 310] width 11 height 11
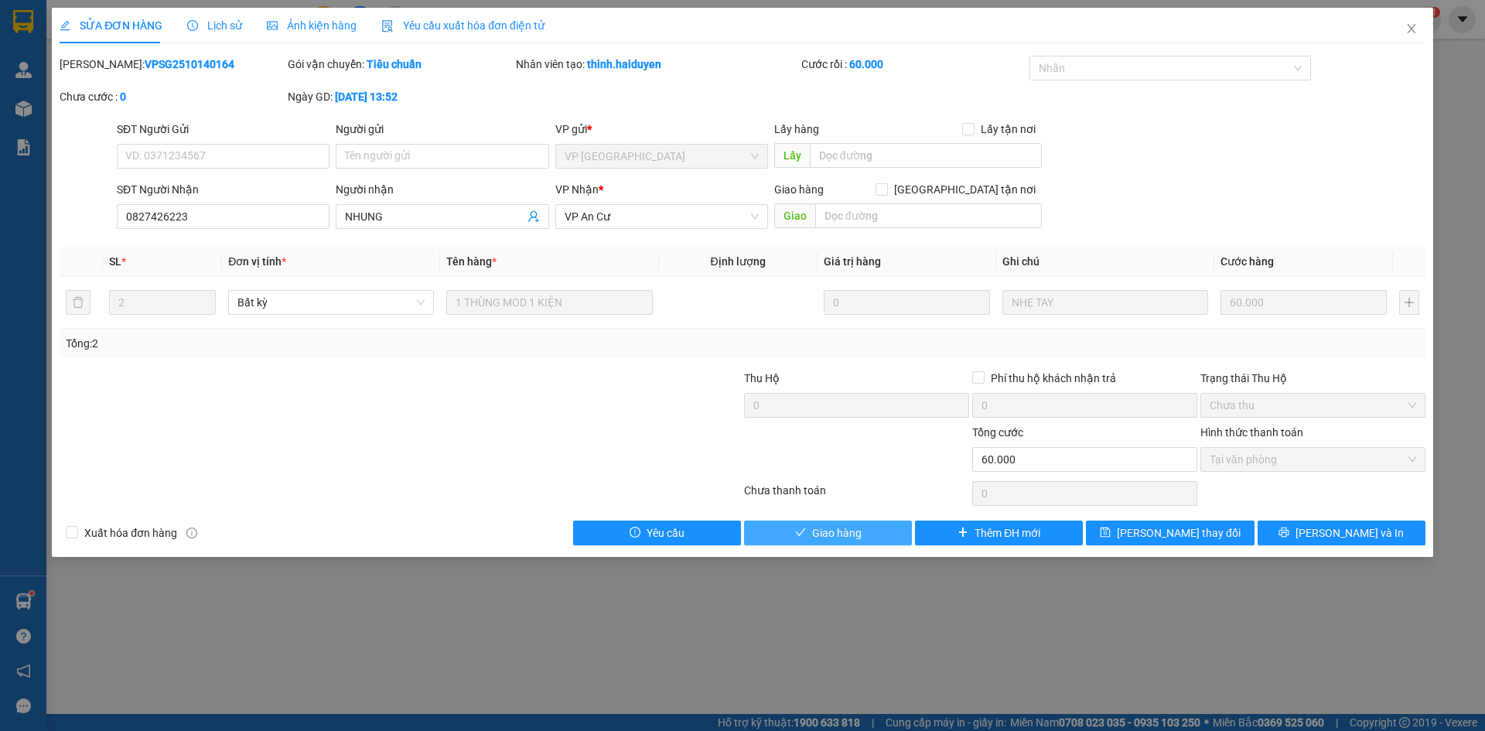
click at [823, 528] on span "Giao hàng" at bounding box center [836, 532] width 49 height 17
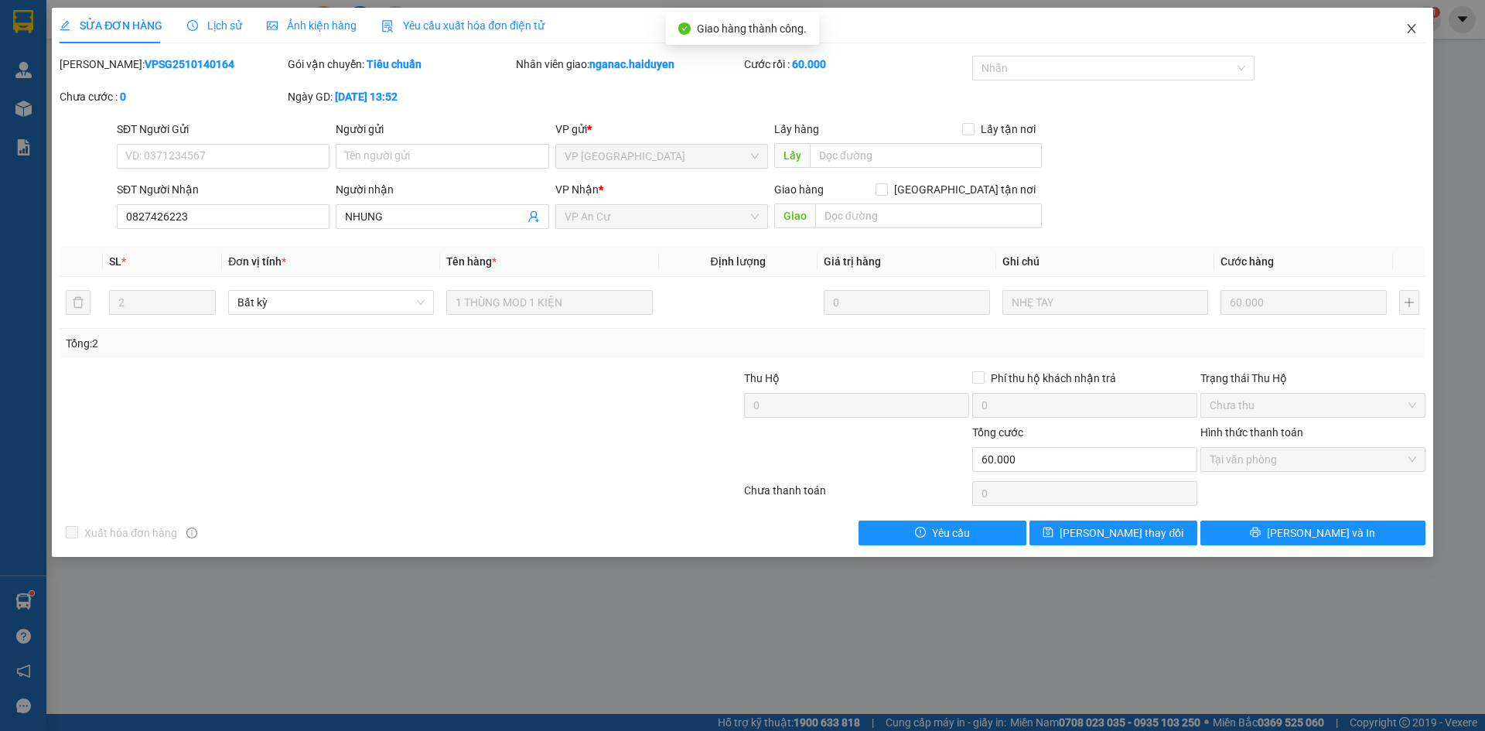
click at [1410, 33] on icon "close" at bounding box center [1411, 28] width 12 height 12
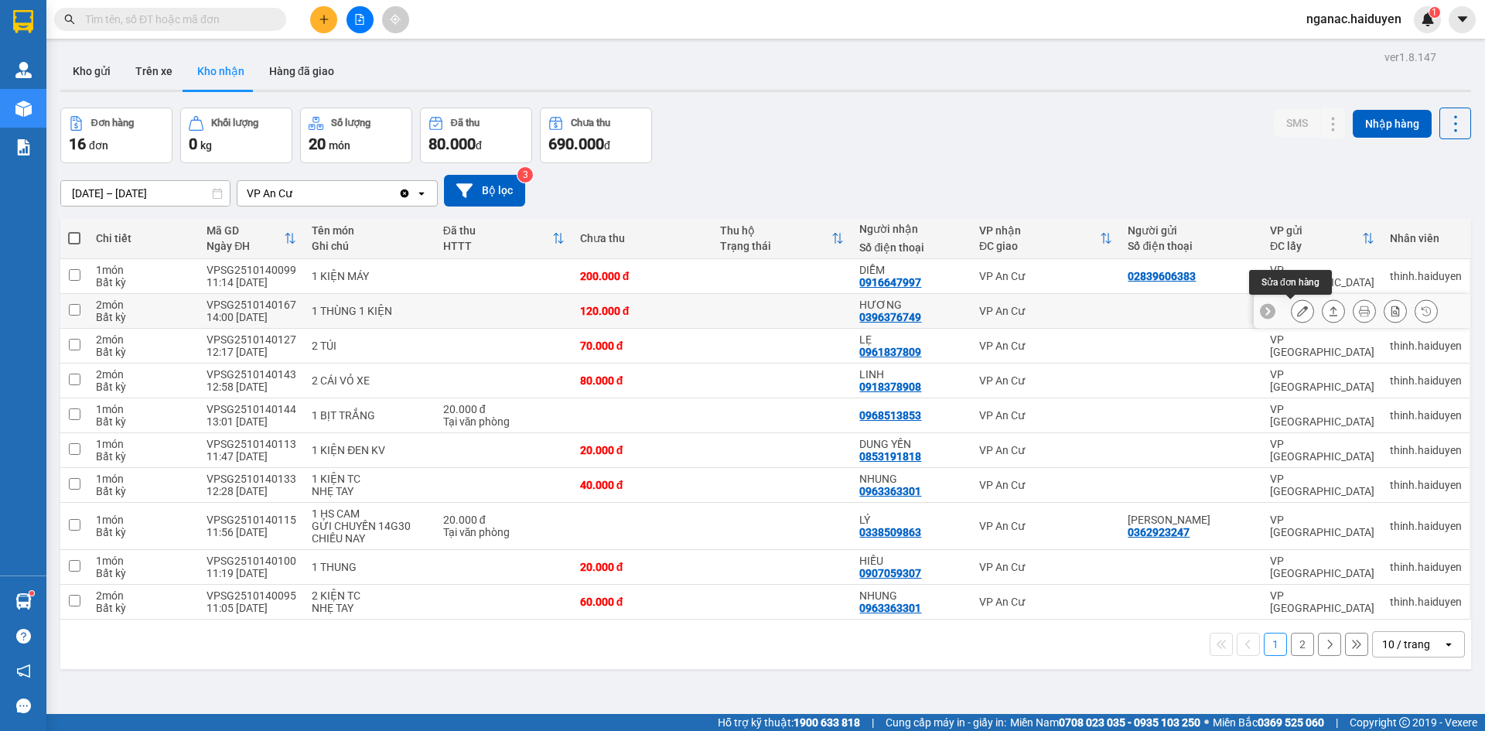
click at [1297, 311] on icon at bounding box center [1302, 310] width 11 height 11
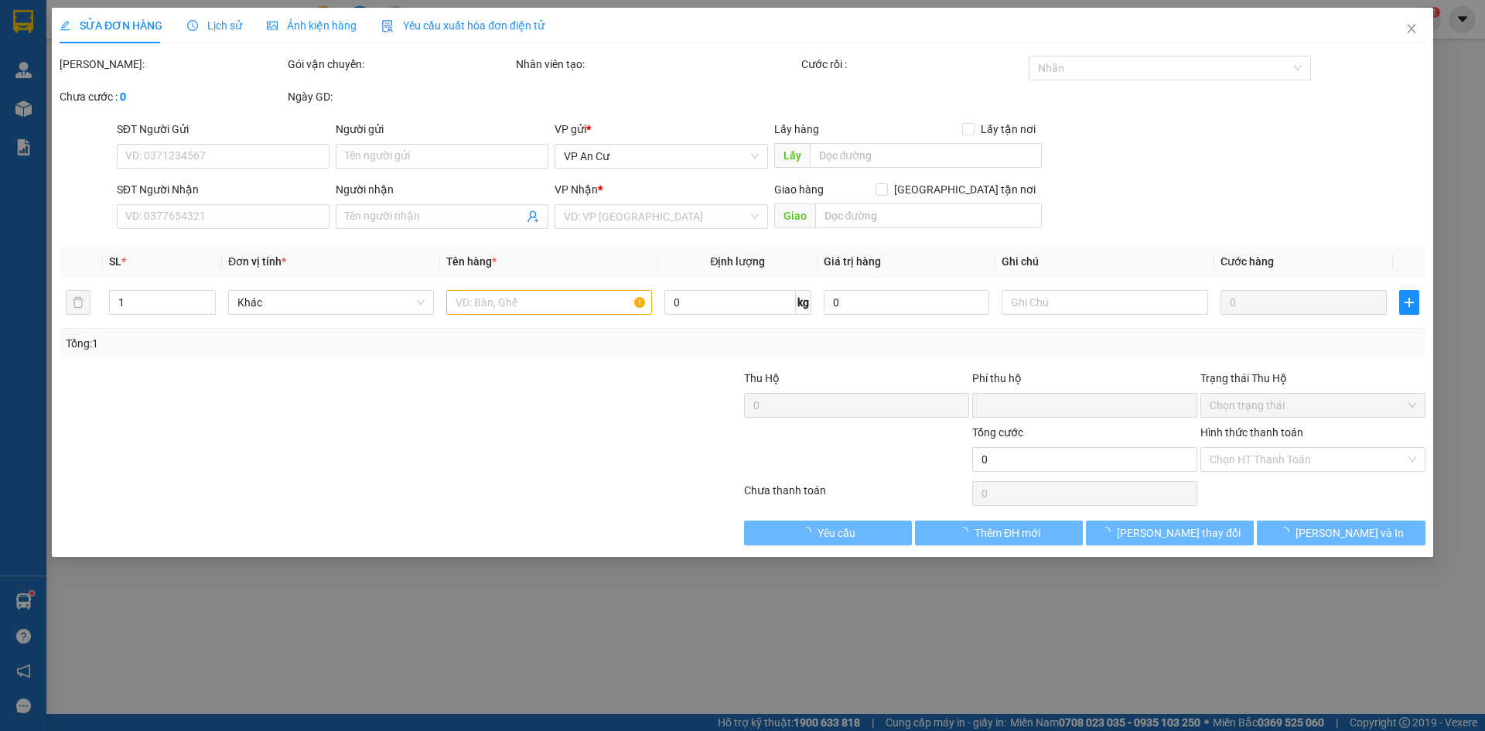
type input "0396376749"
type input "HƯƠNG"
type input "0"
type input "120.000"
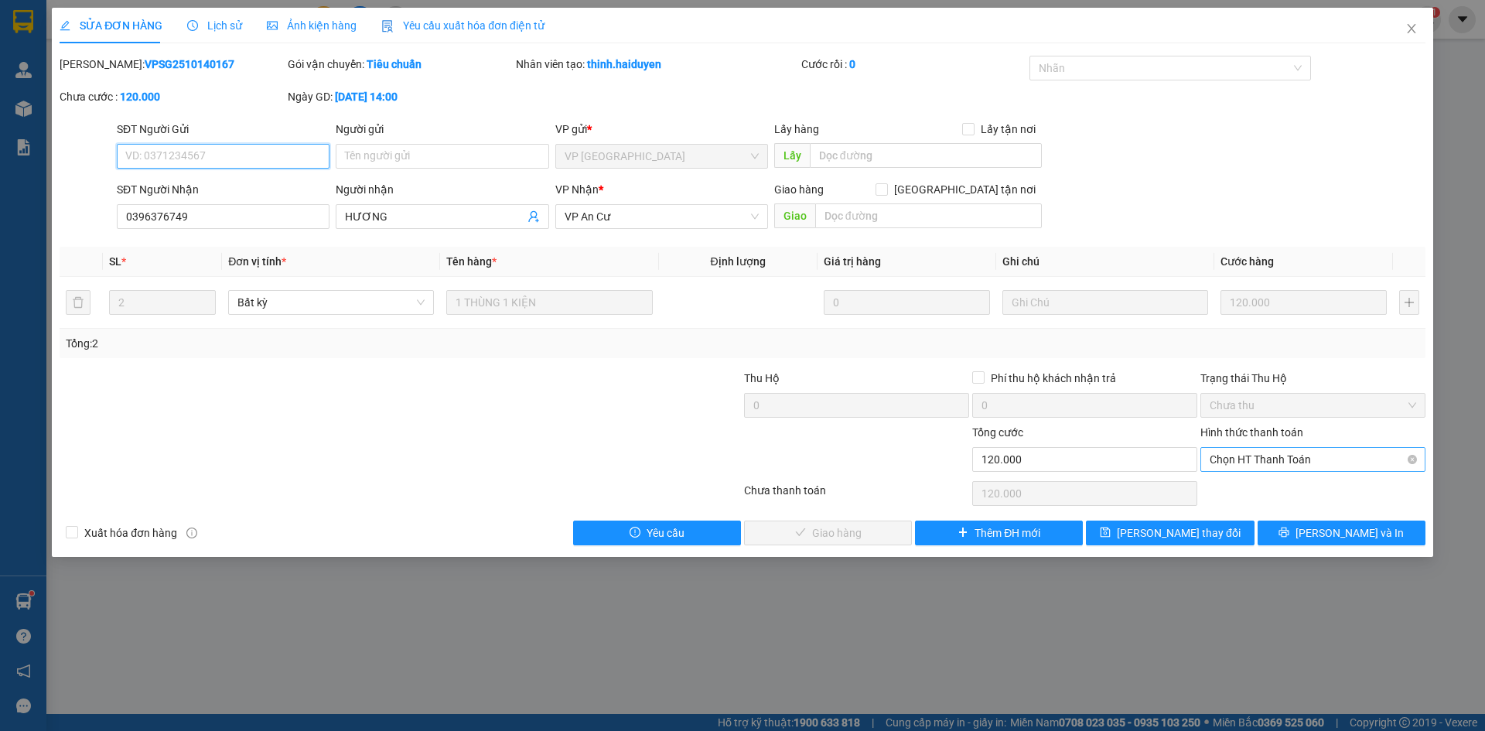
click at [1238, 466] on span "Chọn HT Thanh Toán" at bounding box center [1312, 459] width 206 height 23
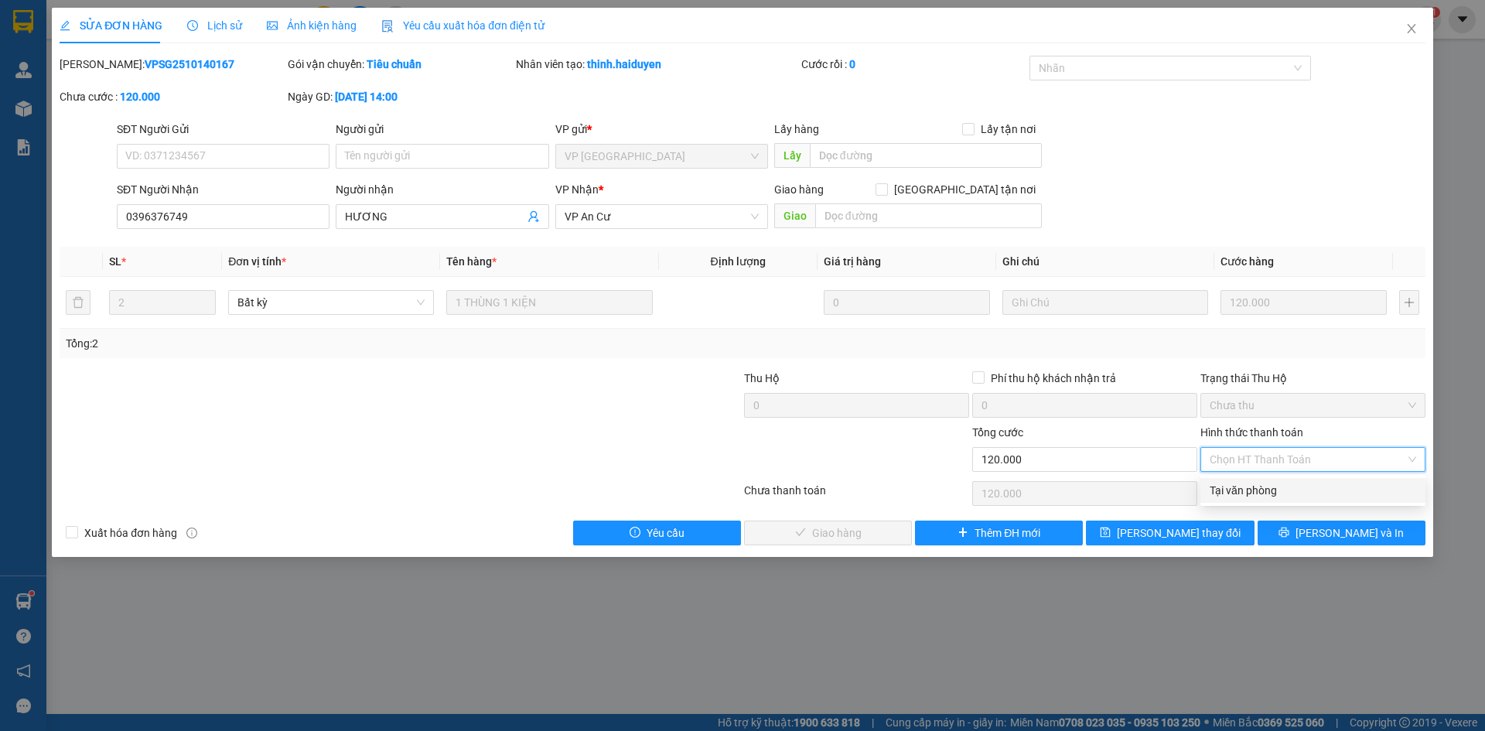
drag, startPoint x: 1239, startPoint y: 494, endPoint x: 1205, endPoint y: 491, distance: 34.2
click at [1226, 495] on div "Tại văn phòng" at bounding box center [1312, 490] width 206 height 17
type input "0"
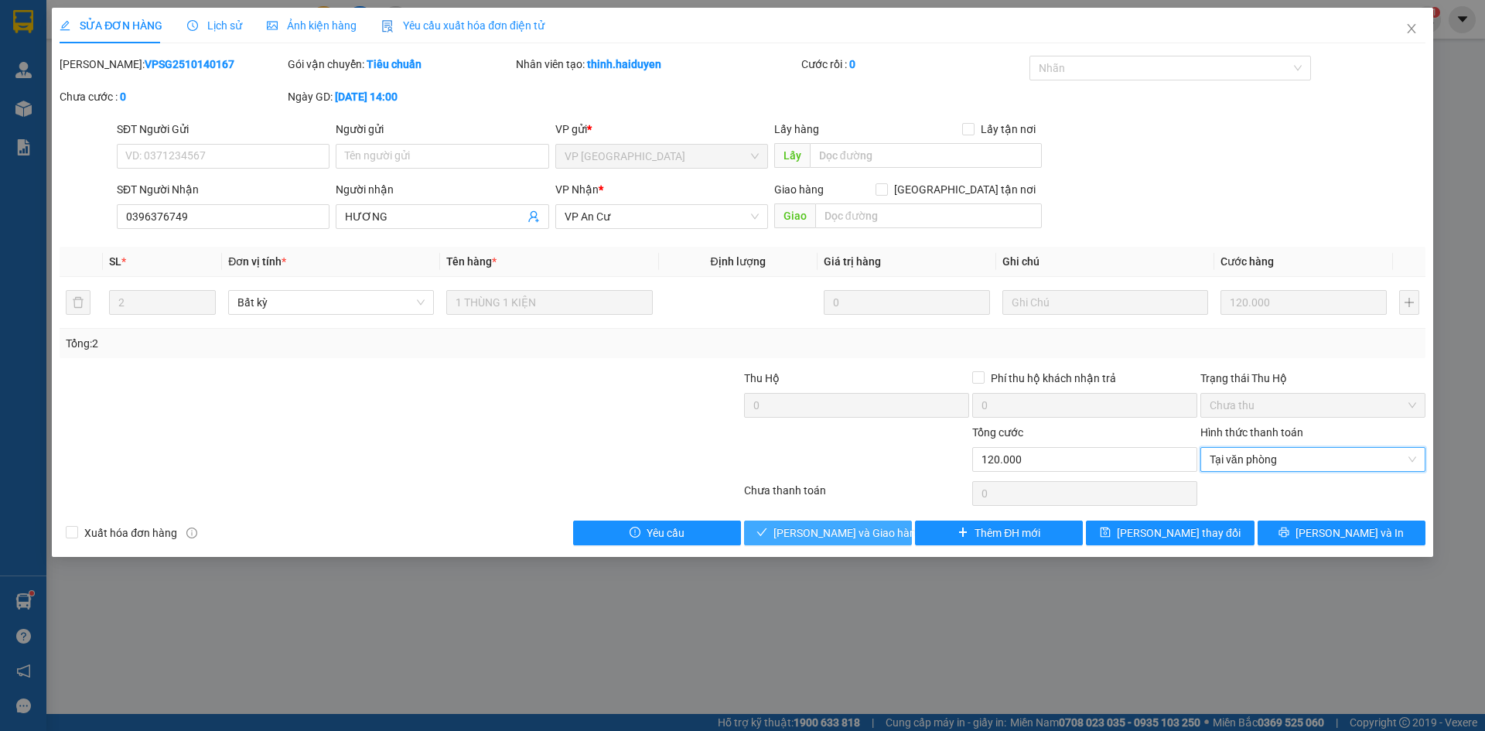
click at [833, 534] on span "[PERSON_NAME] và Giao hàng" at bounding box center [847, 532] width 148 height 17
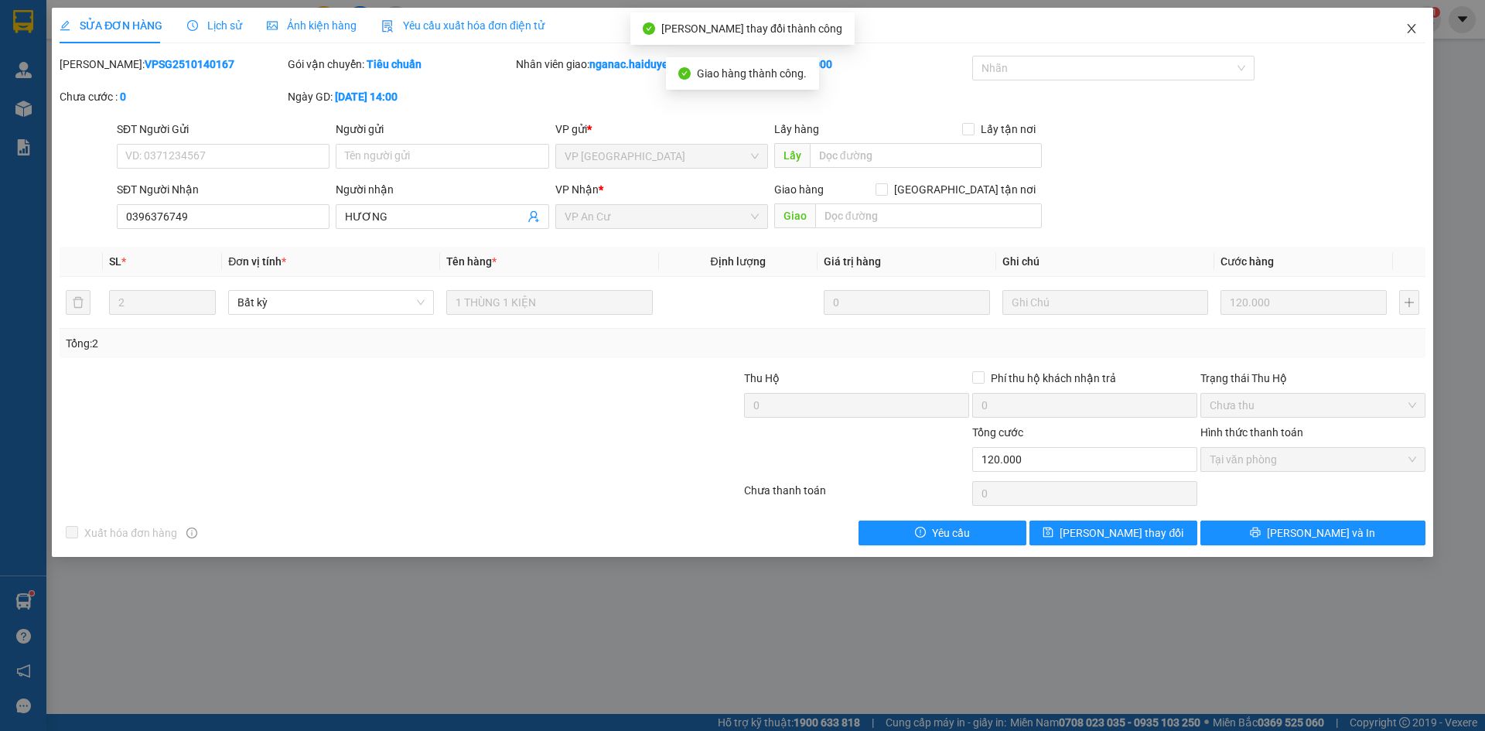
click at [1414, 29] on icon "close" at bounding box center [1411, 28] width 12 height 12
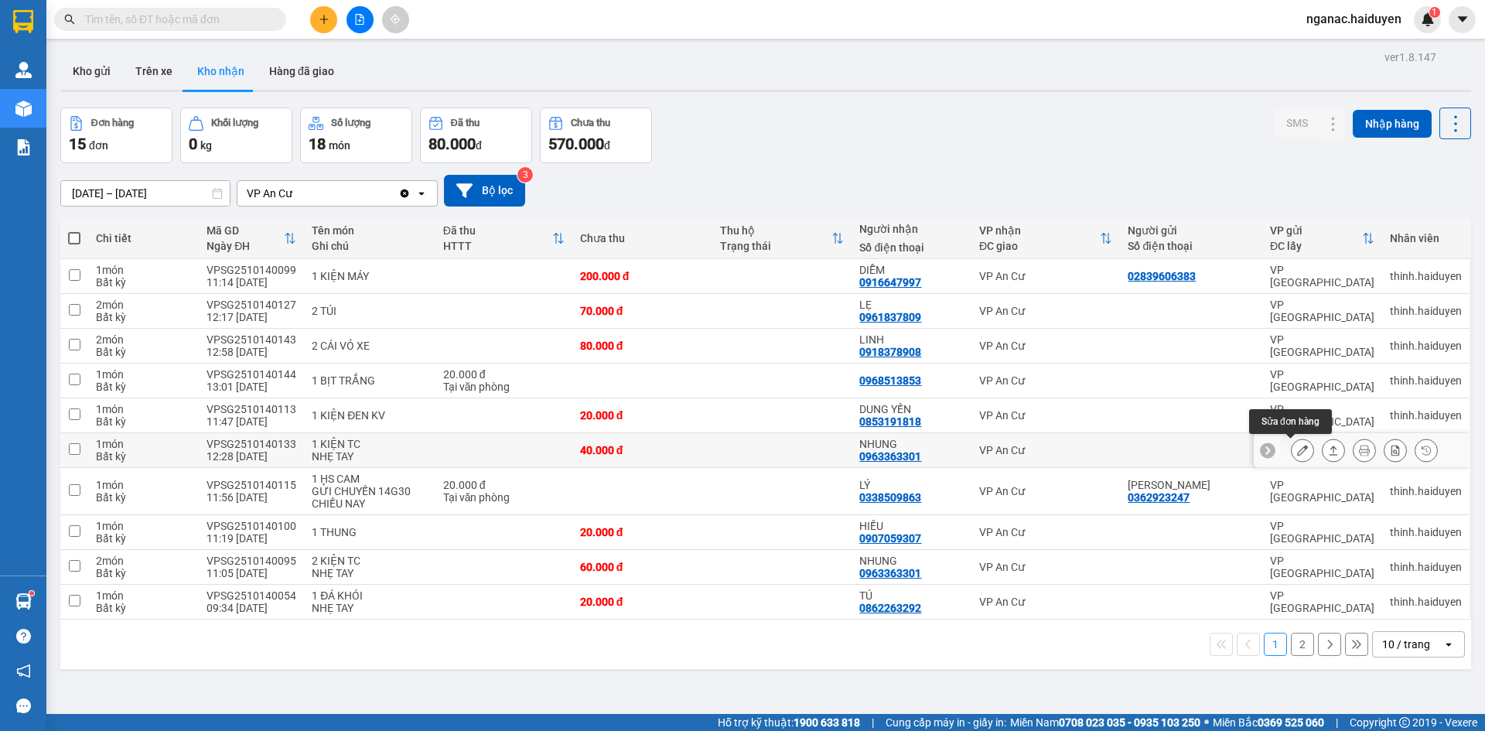
click at [1297, 453] on icon at bounding box center [1302, 450] width 11 height 11
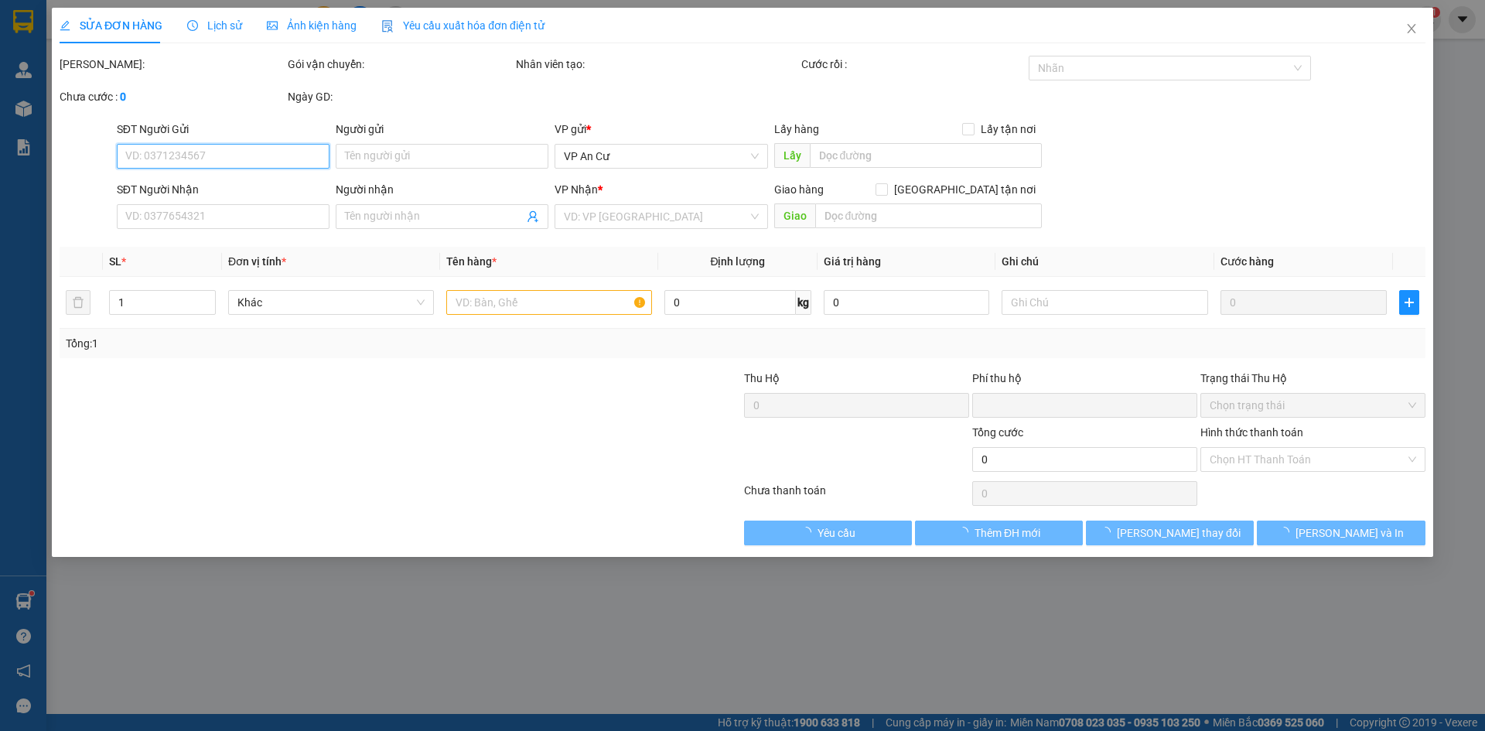
type input "0963363301"
type input "NHUNG"
type input "0"
type input "40.000"
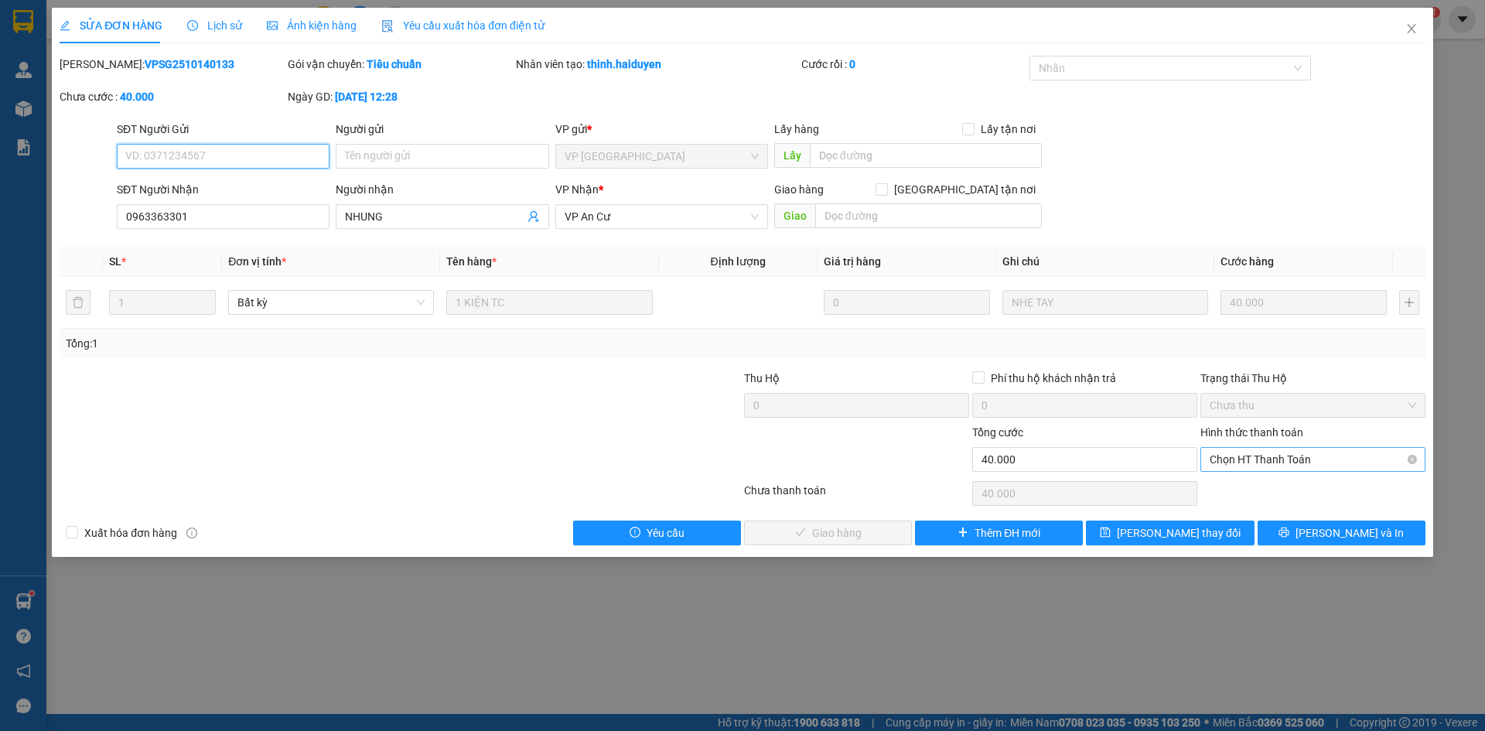
click at [1247, 466] on span "Chọn HT Thanh Toán" at bounding box center [1312, 459] width 206 height 23
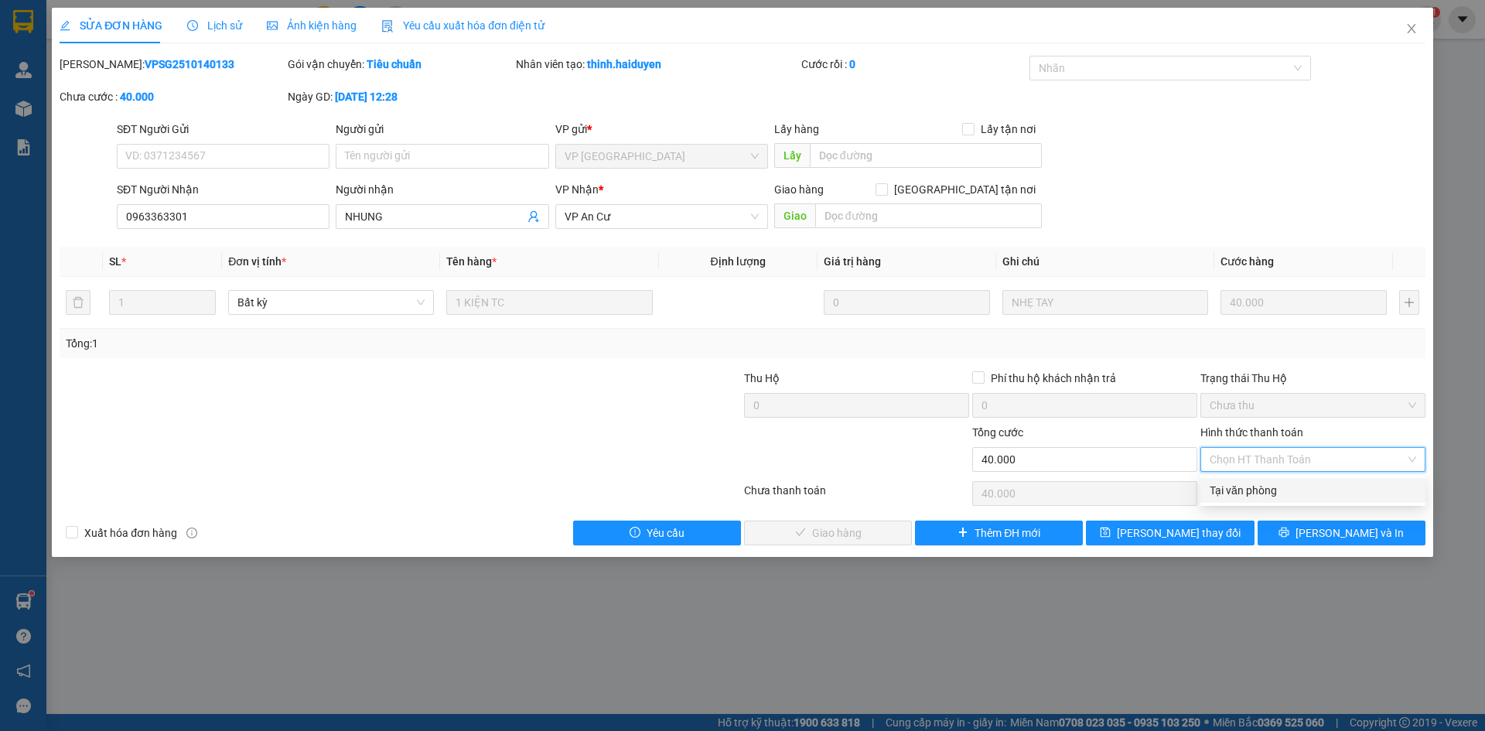
click at [1249, 485] on div "Tại văn phòng" at bounding box center [1312, 490] width 206 height 17
type input "0"
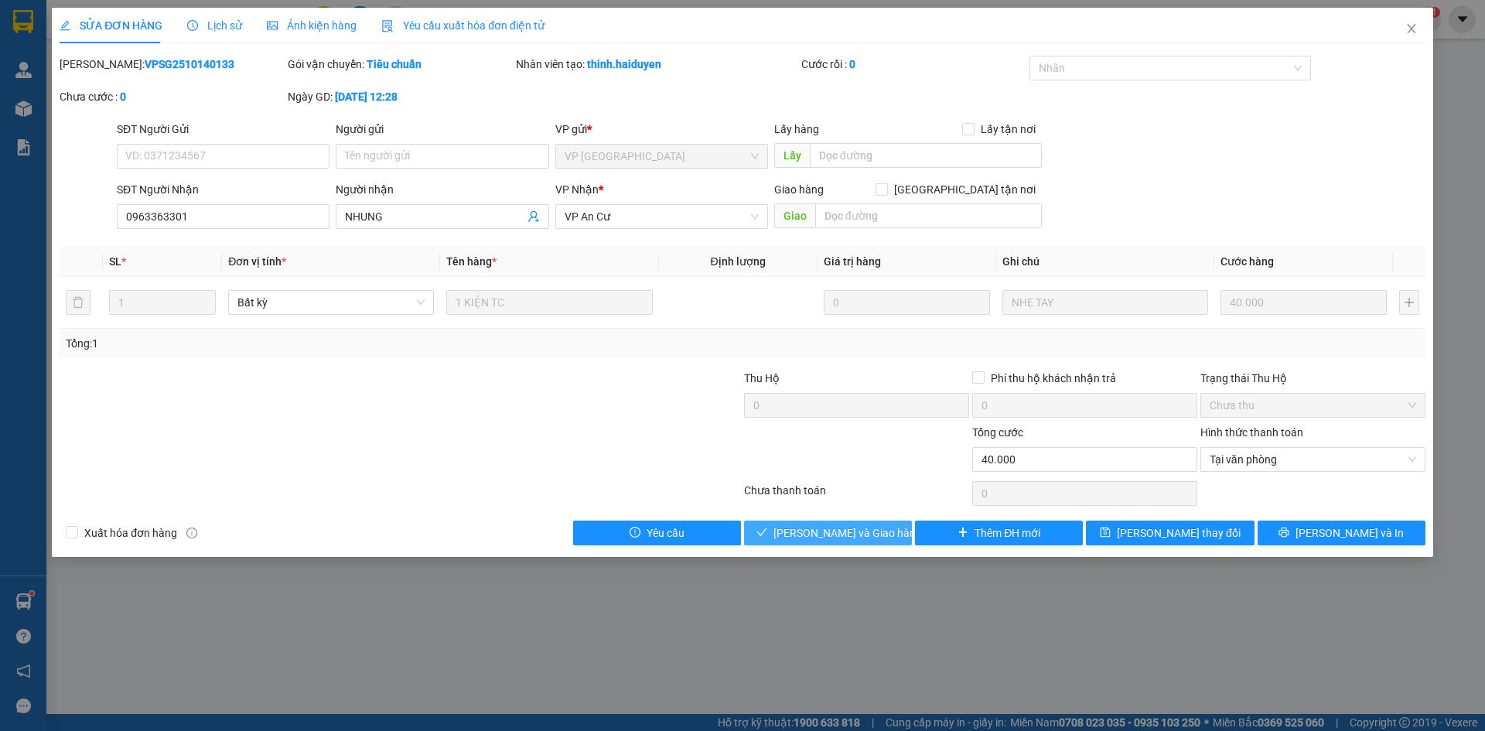
click at [852, 537] on span "[PERSON_NAME] và Giao hàng" at bounding box center [847, 532] width 148 height 17
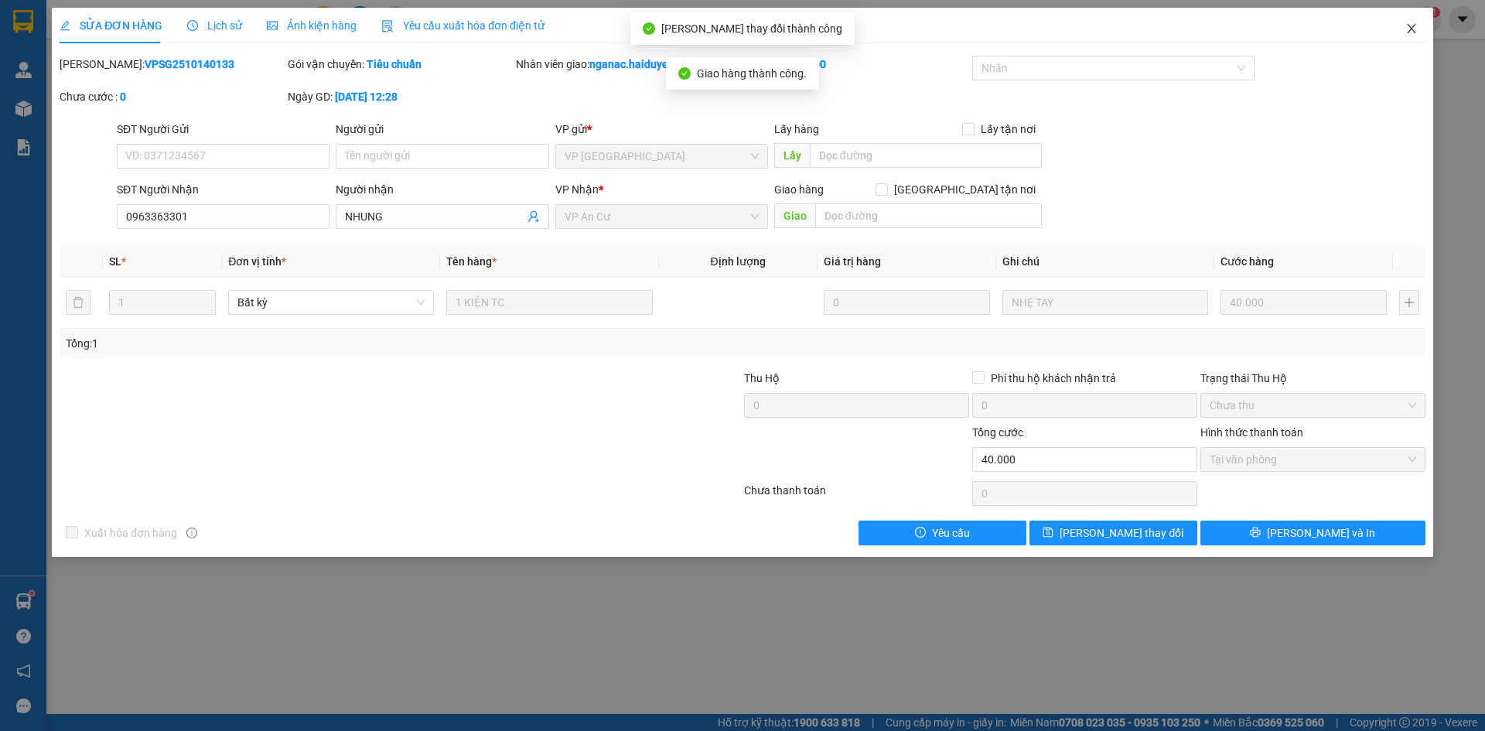
click at [1413, 27] on icon "close" at bounding box center [1411, 28] width 9 height 9
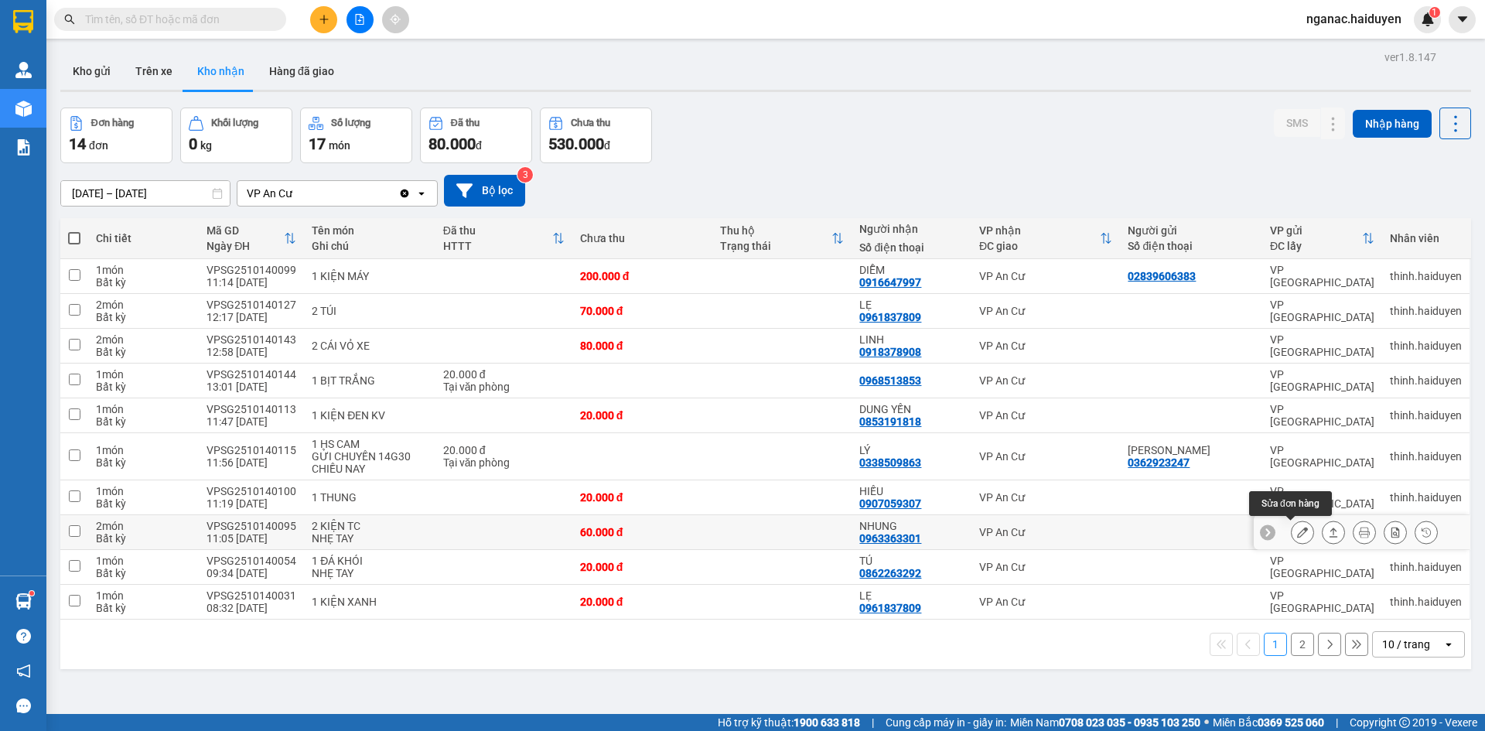
click at [1297, 536] on icon at bounding box center [1302, 532] width 11 height 11
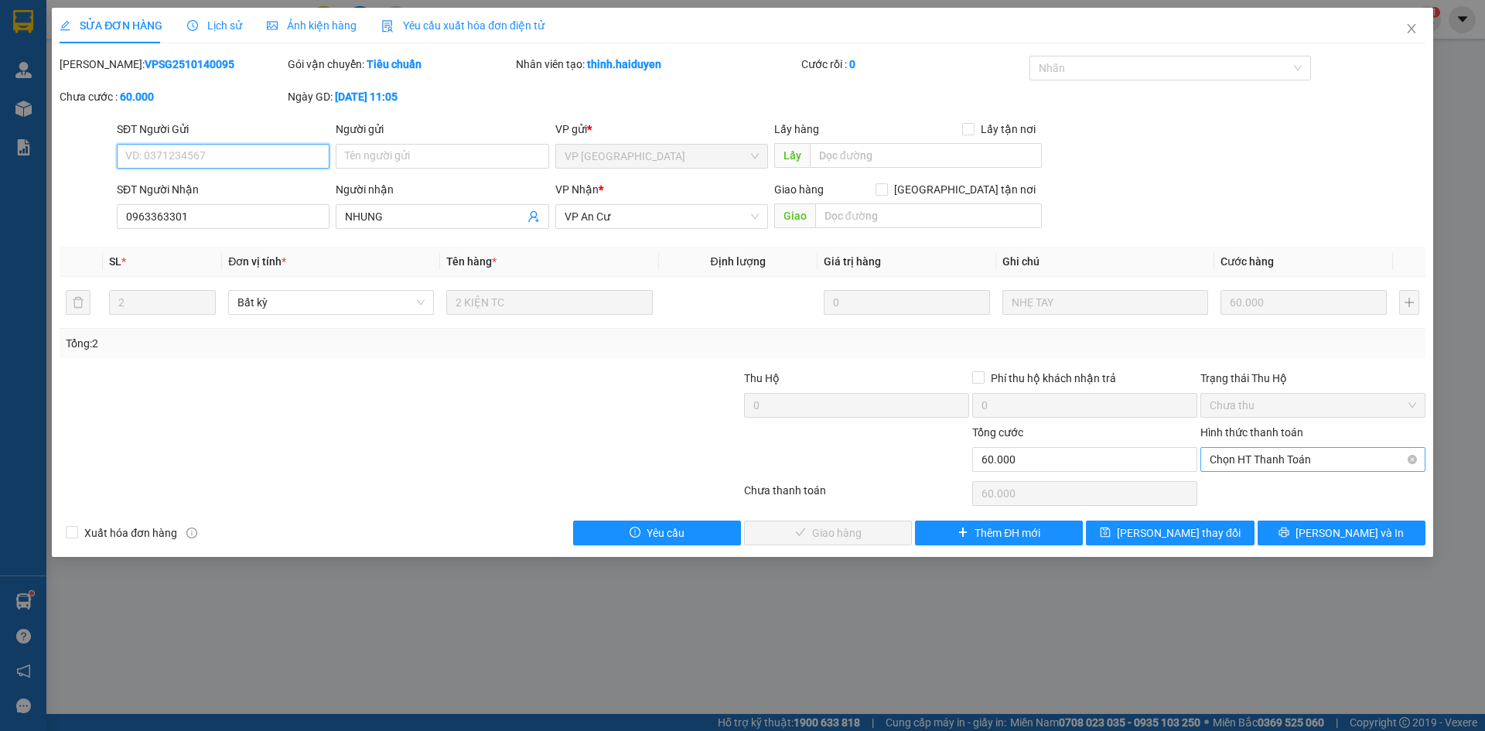
click at [1246, 455] on span "Chọn HT Thanh Toán" at bounding box center [1312, 459] width 206 height 23
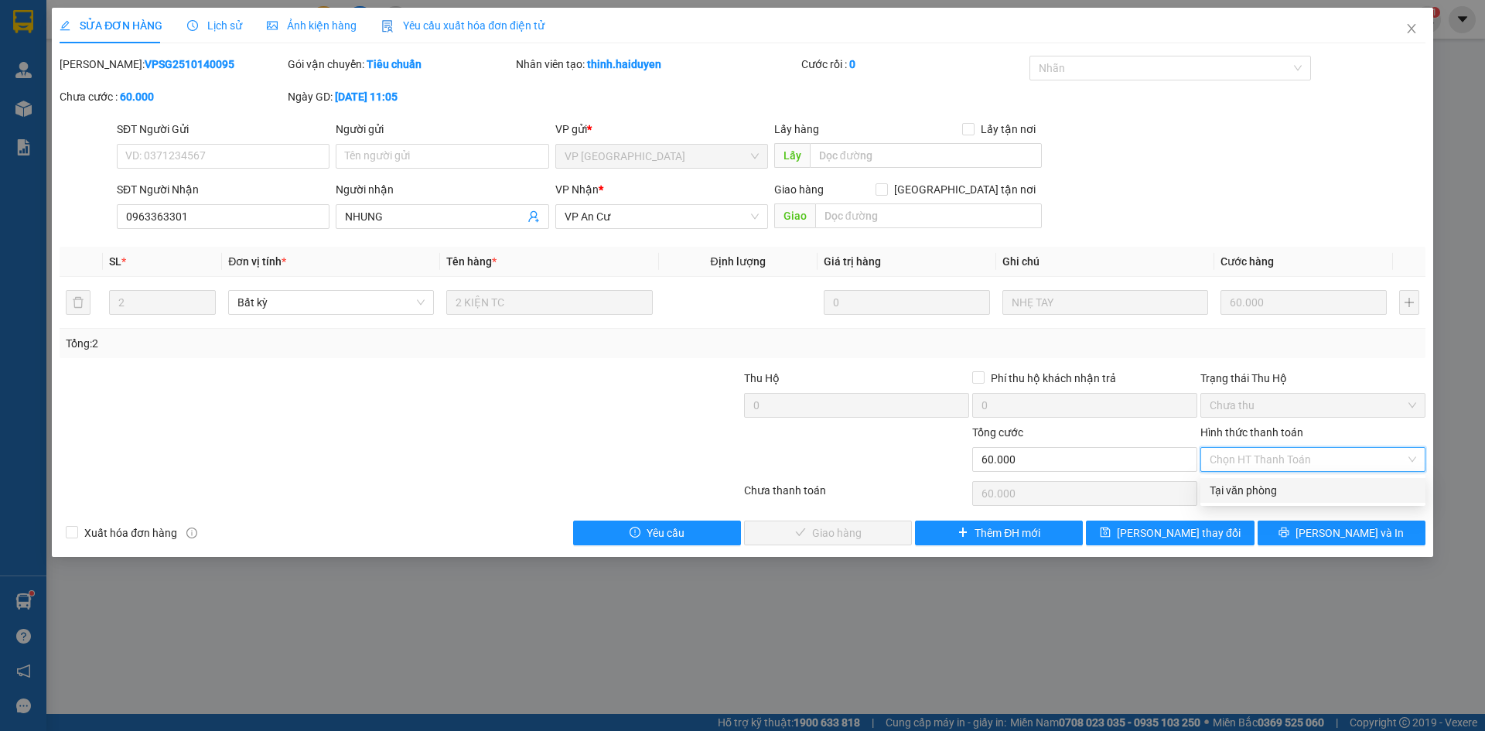
click at [1256, 481] on div "Tại văn phòng" at bounding box center [1312, 490] width 225 height 25
type input "0"
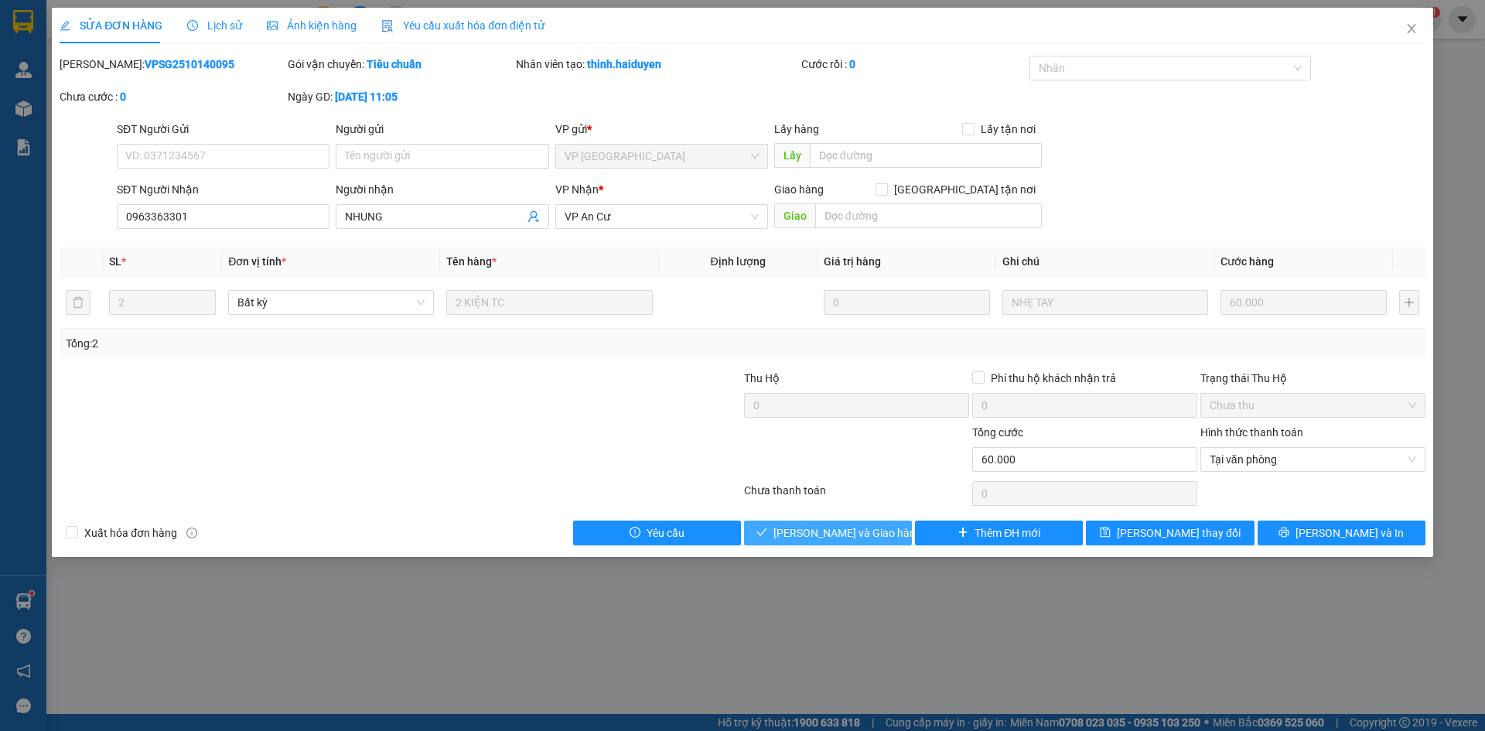
click at [863, 530] on span "[PERSON_NAME] và Giao hàng" at bounding box center [847, 532] width 148 height 17
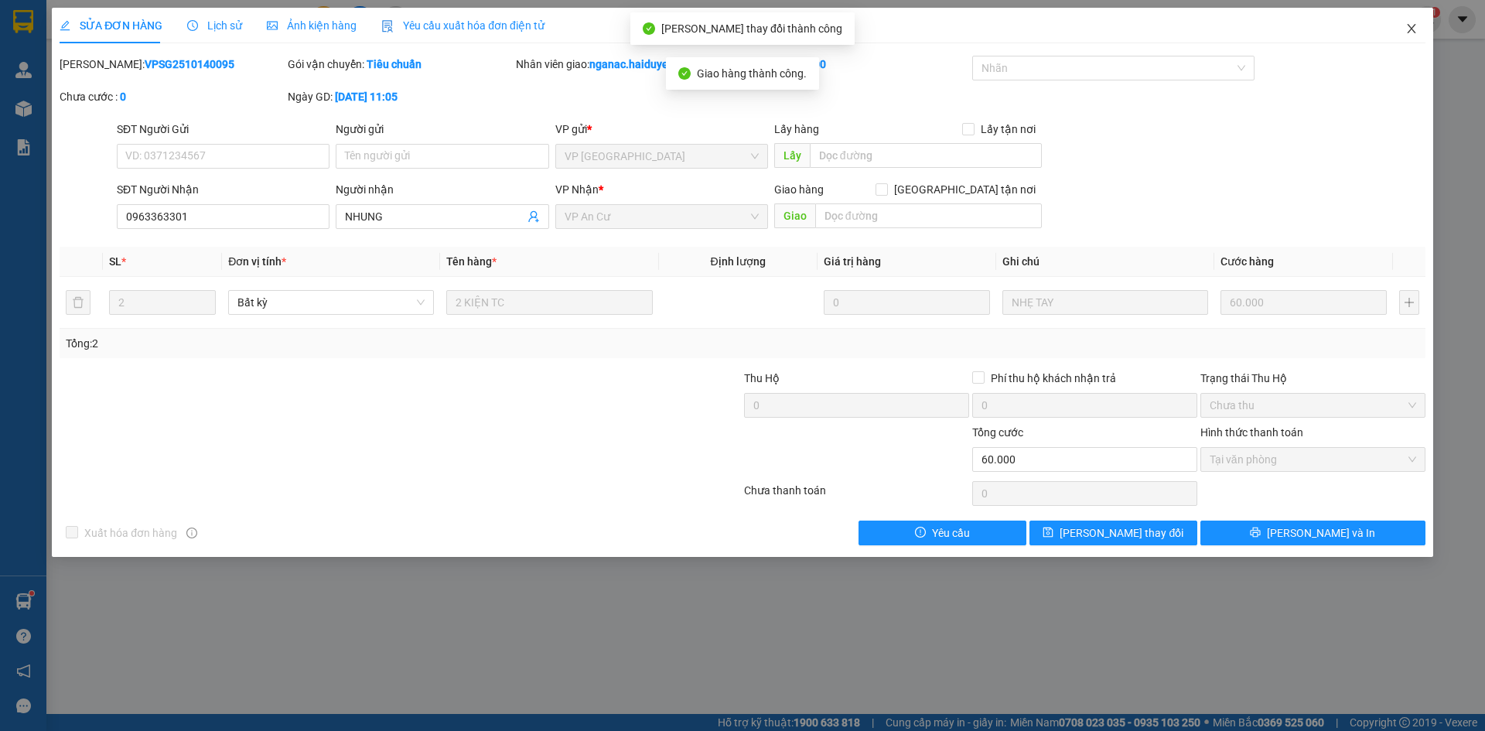
click at [1407, 29] on icon "close" at bounding box center [1411, 28] width 12 height 12
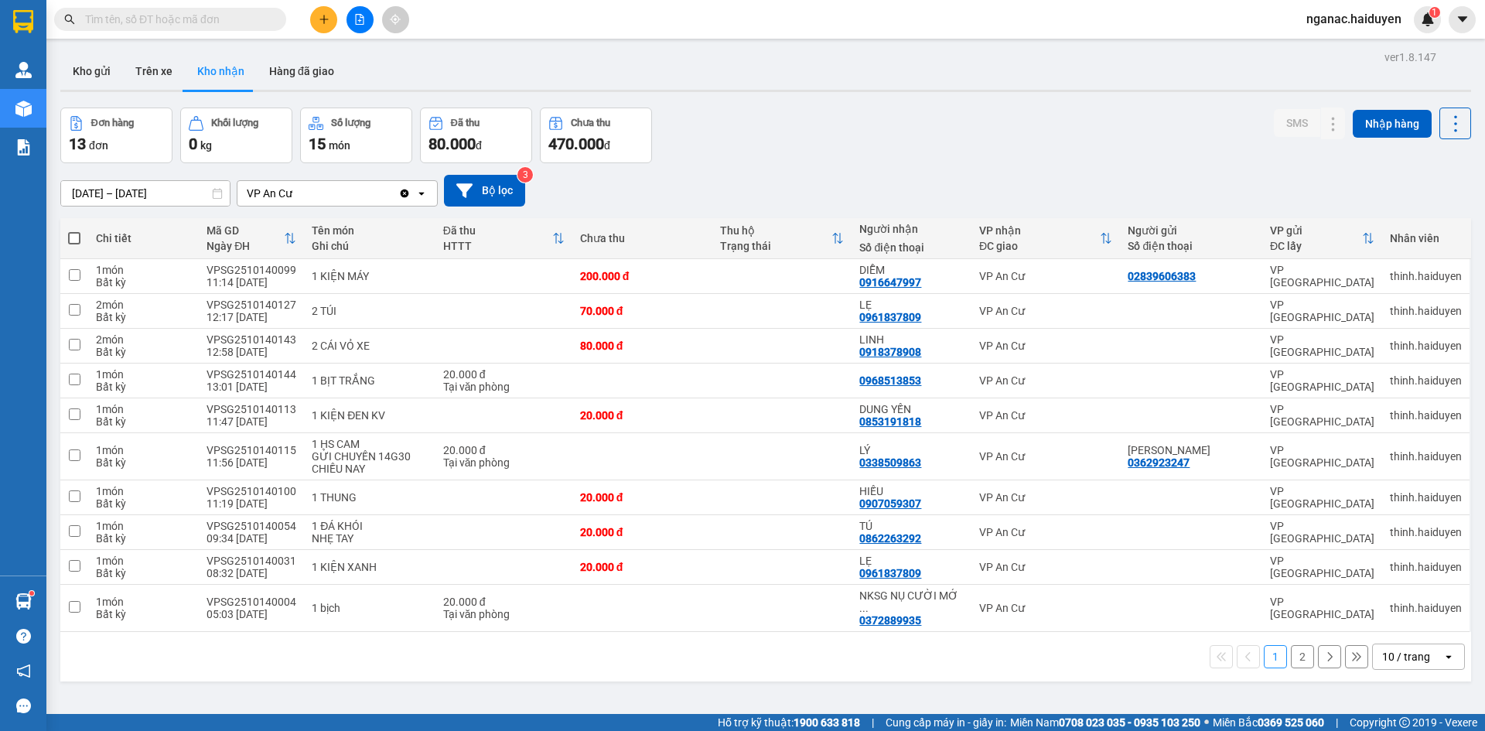
click at [189, 20] on input "text" at bounding box center [176, 19] width 182 height 17
click at [93, 69] on button "Kho gửi" at bounding box center [91, 71] width 63 height 37
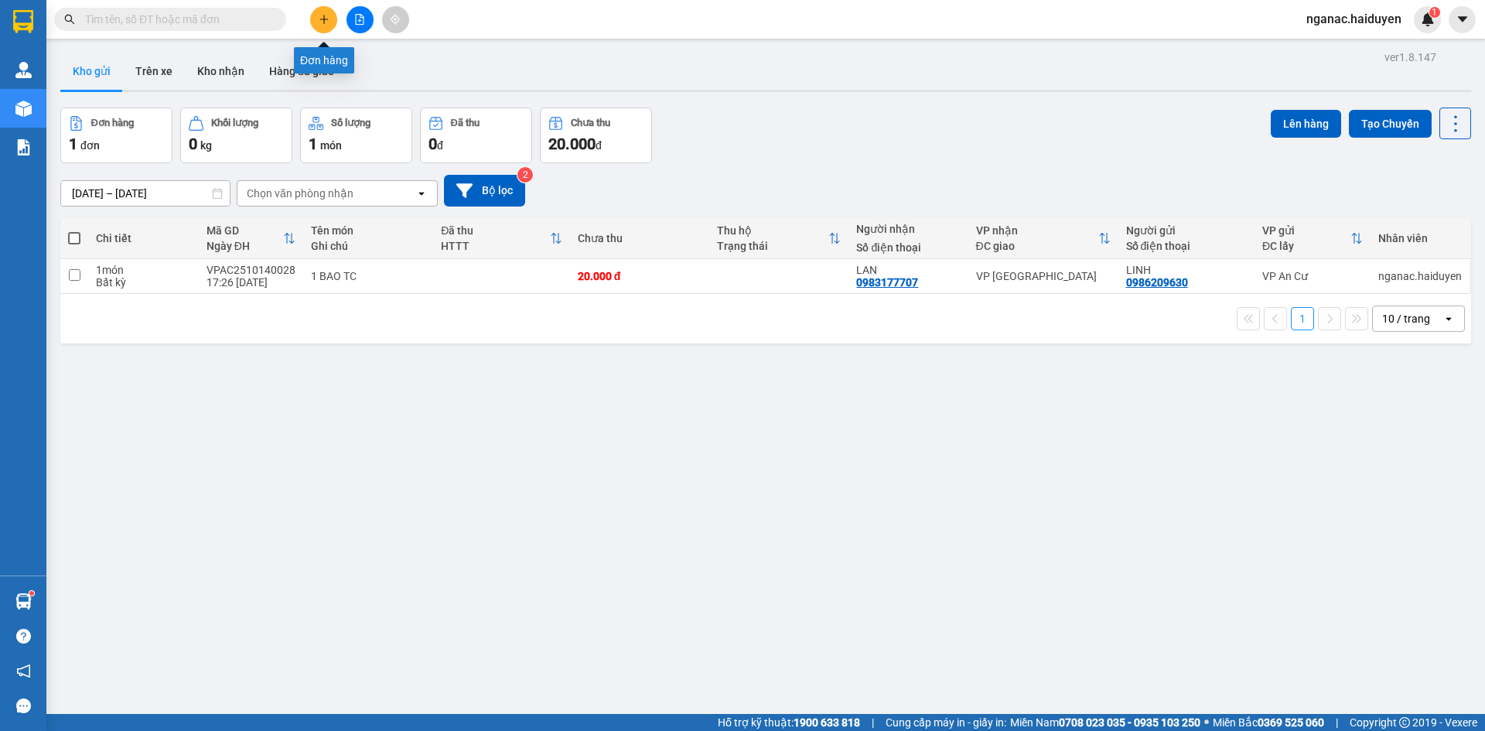
click at [321, 20] on icon "plus" at bounding box center [324, 19] width 11 height 11
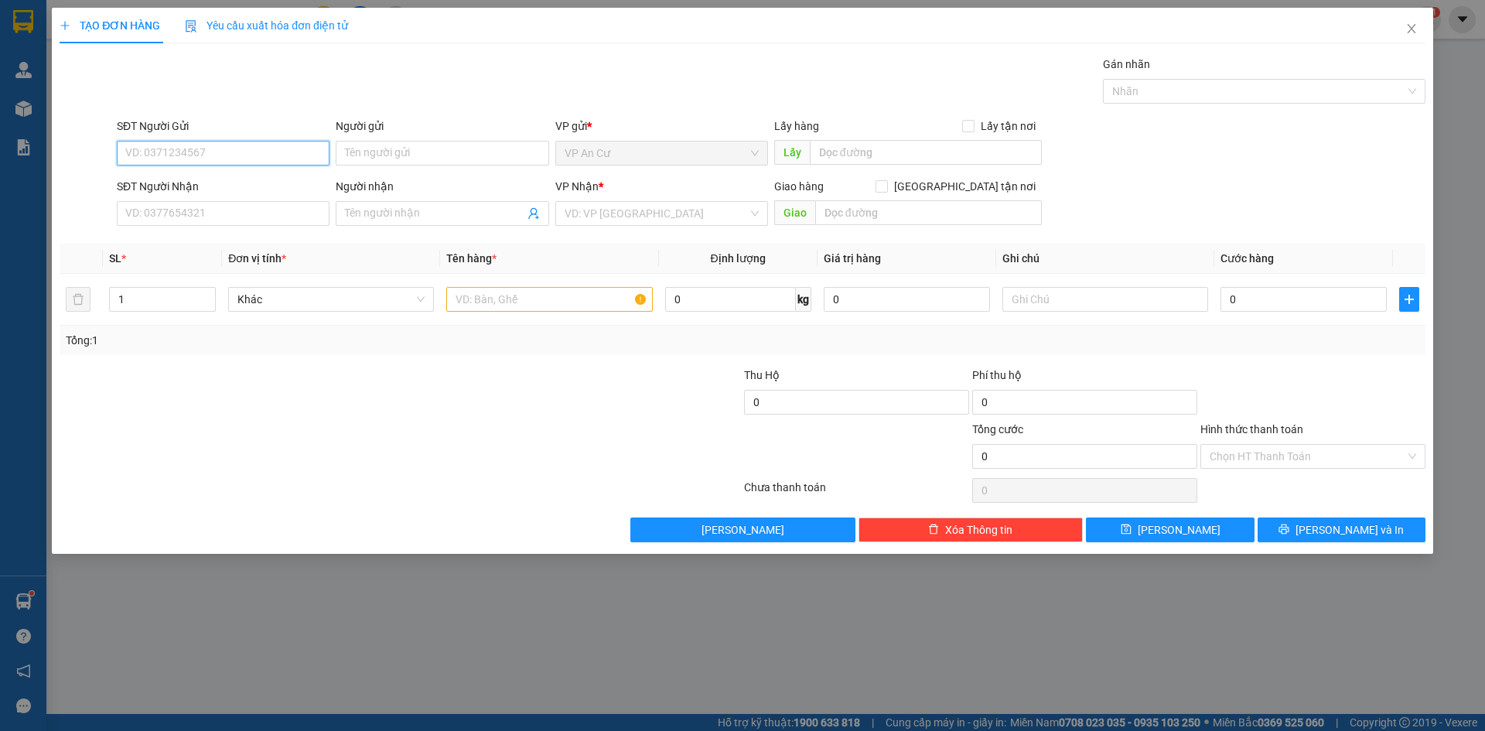
click at [201, 155] on input "SĐT Người Gửi" at bounding box center [223, 153] width 213 height 25
drag, startPoint x: 201, startPoint y: 155, endPoint x: 401, endPoint y: 162, distance: 199.6
click at [267, 166] on div "SĐT Người Gửi VD: 0371234567" at bounding box center [223, 145] width 213 height 54
drag, startPoint x: 1416, startPoint y: 29, endPoint x: 1248, endPoint y: 25, distance: 167.8
click at [1412, 29] on icon "close" at bounding box center [1411, 28] width 12 height 12
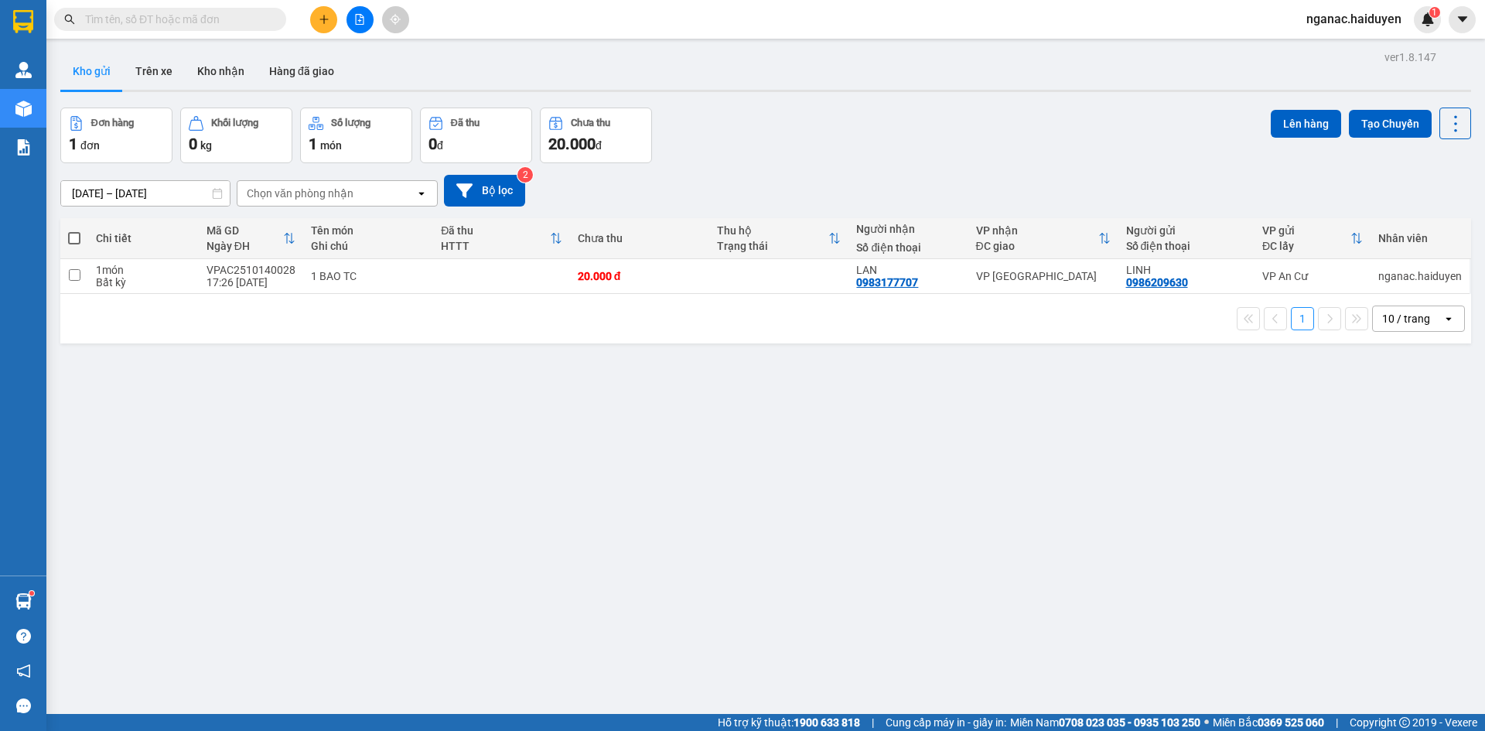
click at [139, 20] on input "text" at bounding box center [176, 19] width 182 height 17
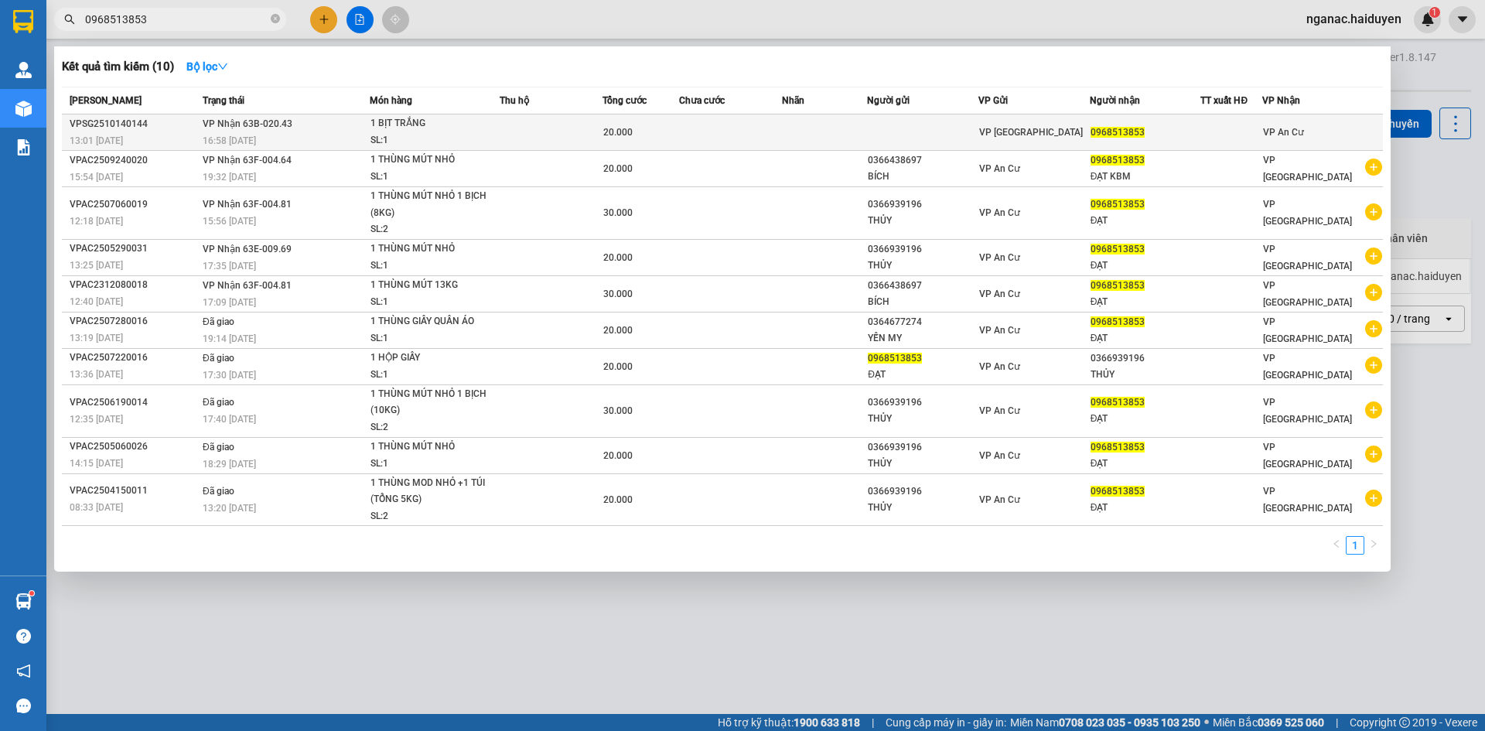
type input "0968513853"
click at [665, 122] on td "20.000" at bounding box center [640, 132] width 77 height 36
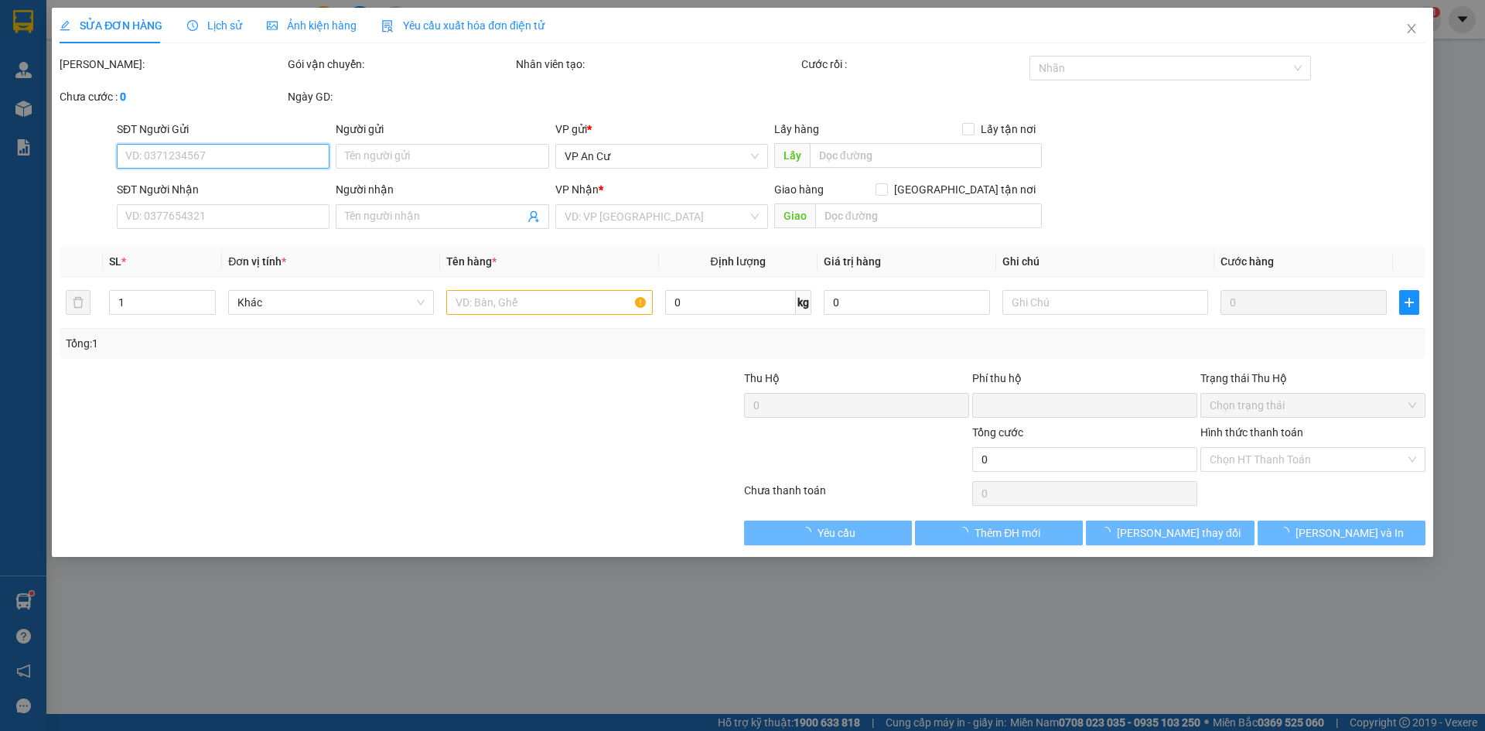
type input "0968513853"
type input "0"
type input "20.000"
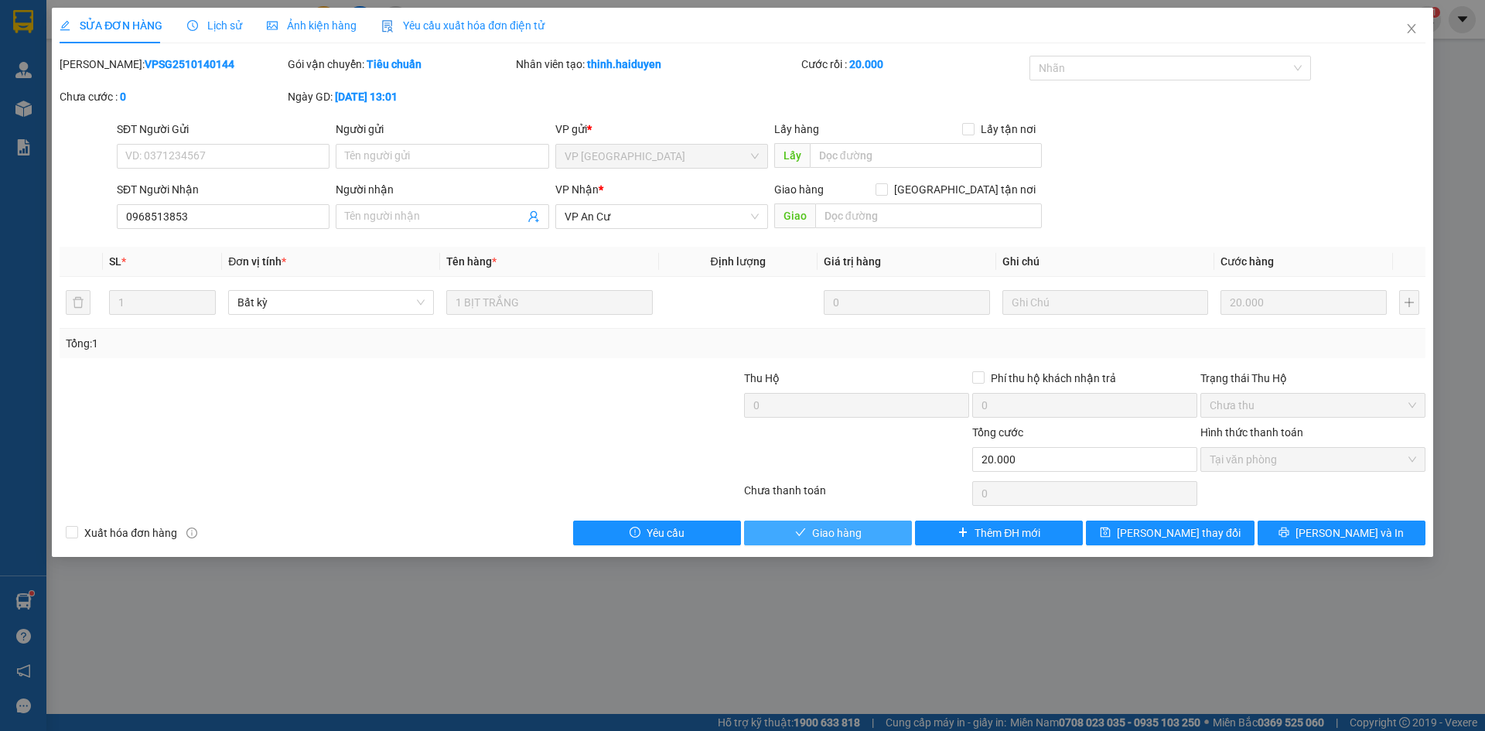
click at [828, 535] on span "Giao hàng" at bounding box center [836, 532] width 49 height 17
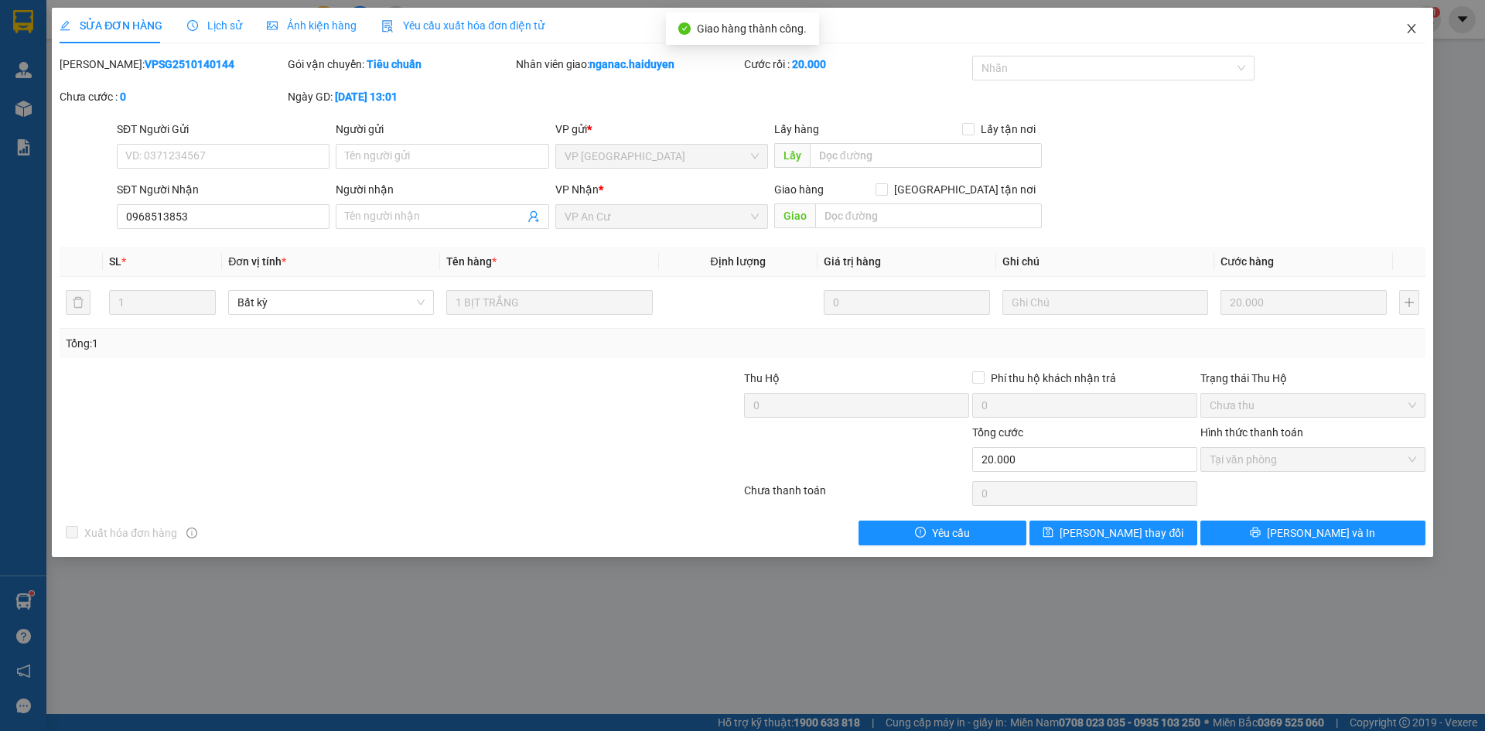
click at [1408, 30] on icon "close" at bounding box center [1411, 28] width 12 height 12
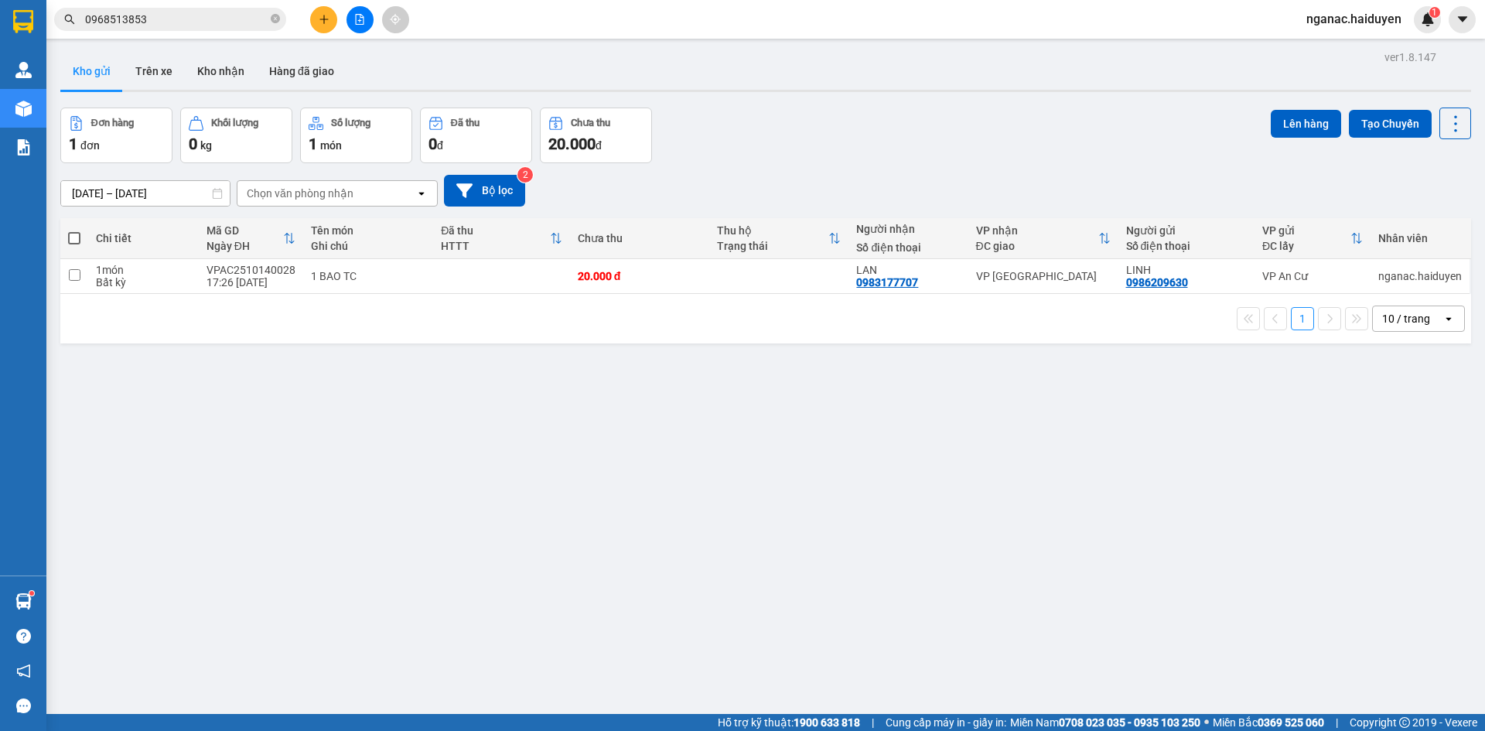
click at [270, 18] on span "0968513853" at bounding box center [170, 19] width 232 height 23
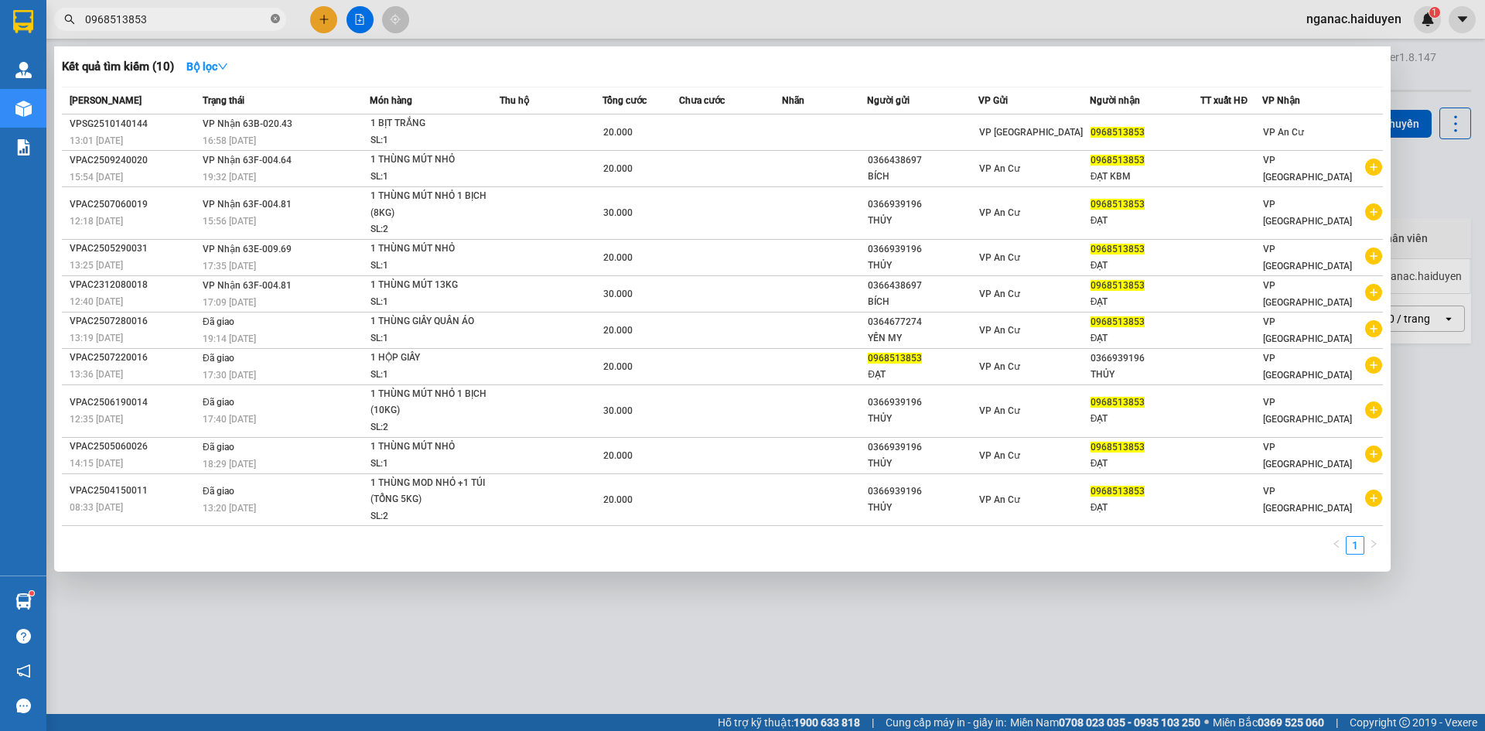
click at [275, 19] on icon "close-circle" at bounding box center [275, 18] width 9 height 9
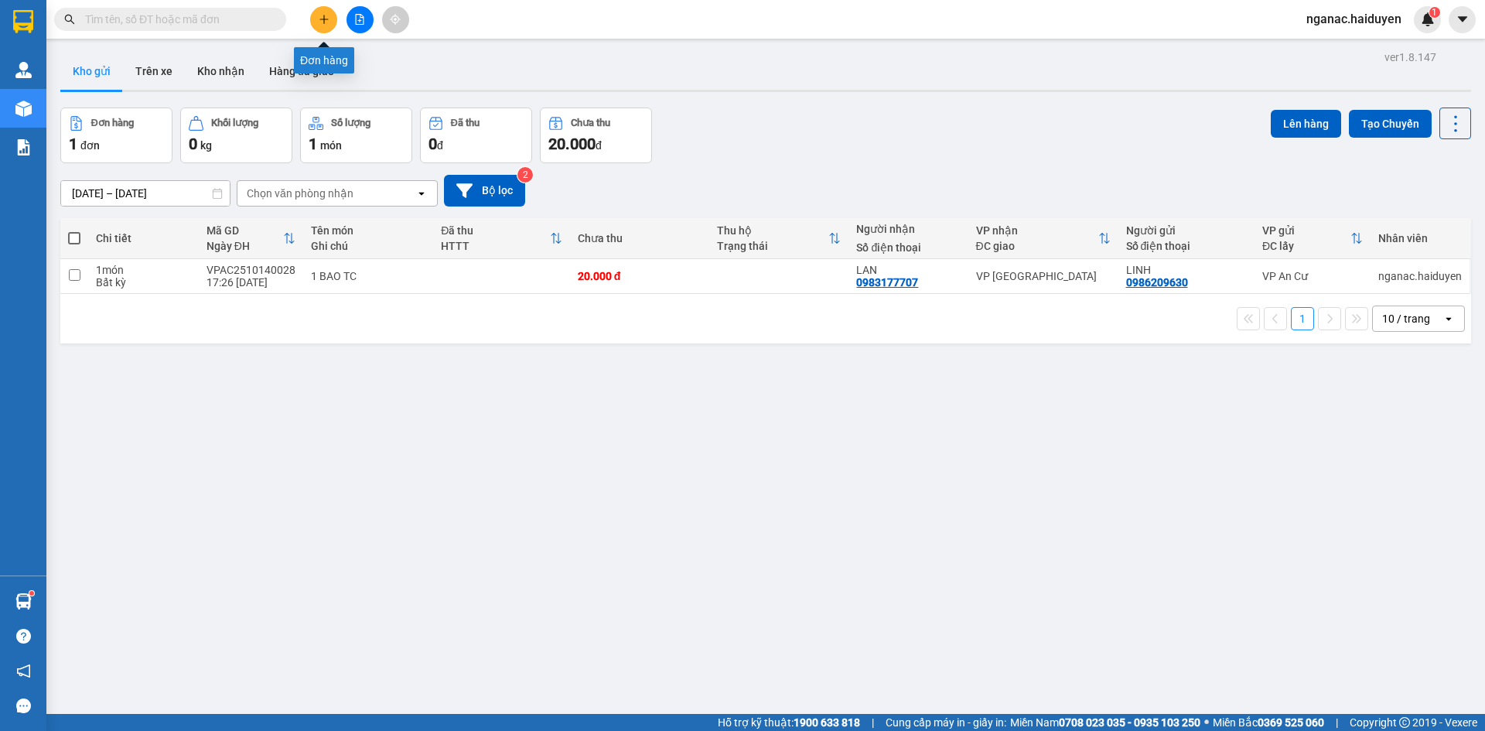
click at [329, 22] on icon "plus" at bounding box center [324, 19] width 11 height 11
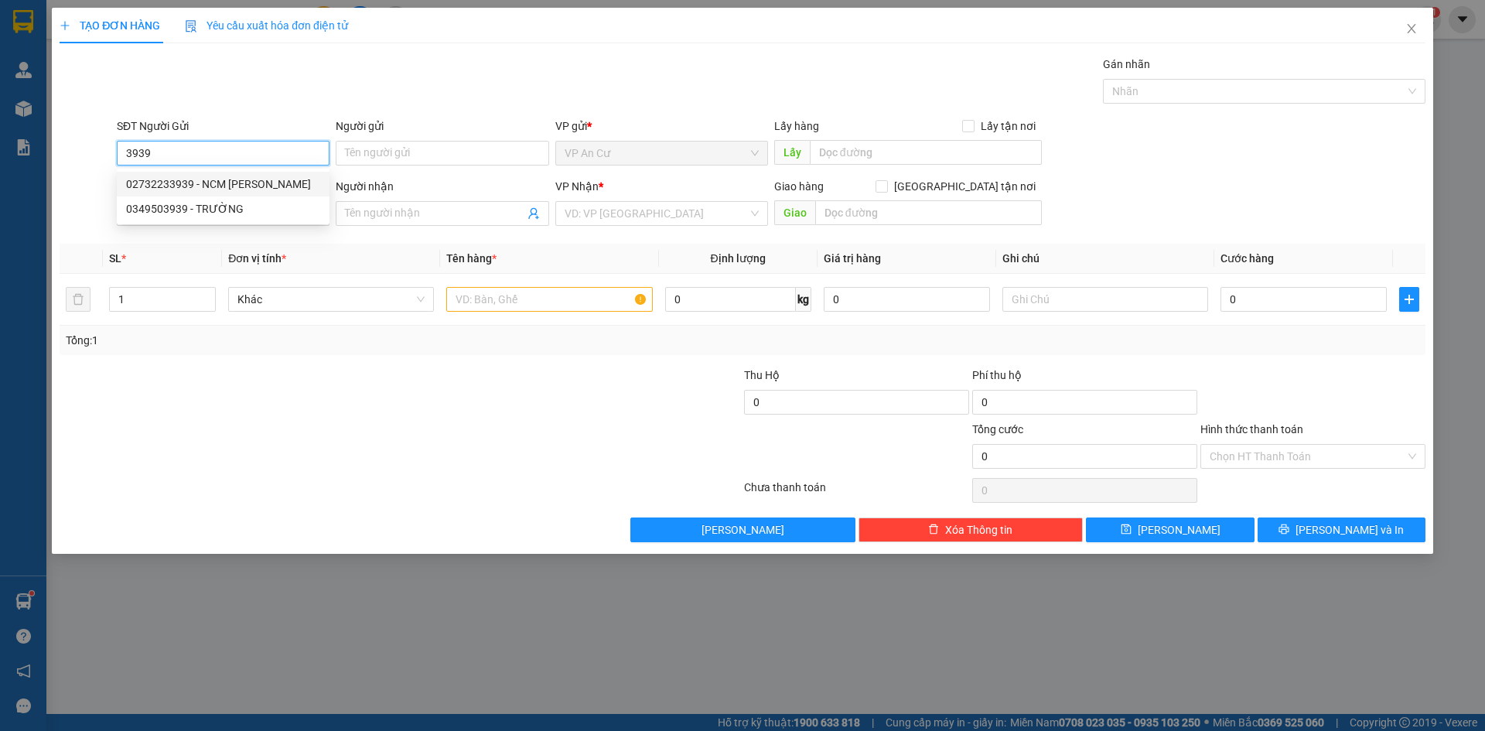
click at [231, 183] on div "02732233939 - NCM [PERSON_NAME]" at bounding box center [223, 184] width 194 height 17
type input "02732233939"
type input "NCM THIỆN TRUNG"
type input "0937040848"
type input "LABO [GEOGRAPHIC_DATA]"
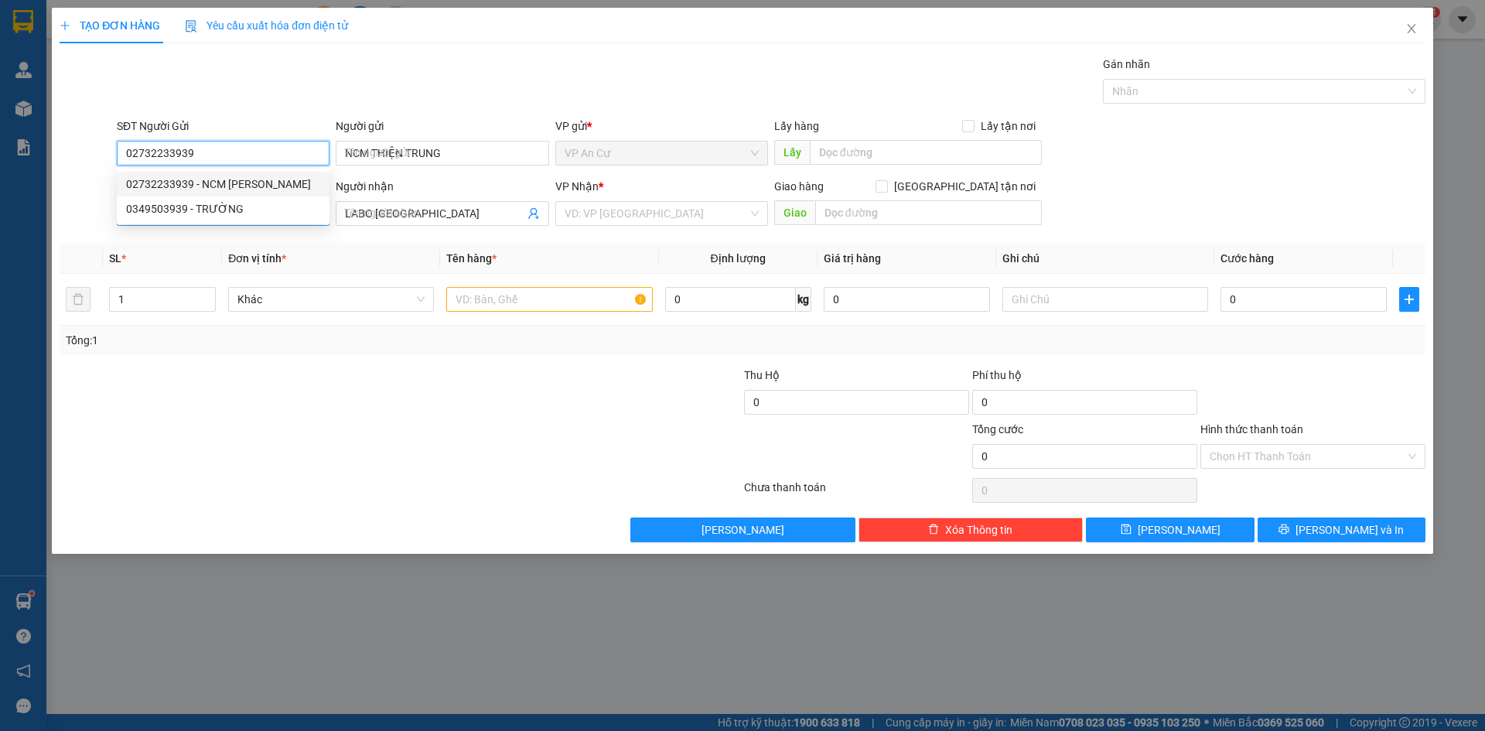
type input "20.000"
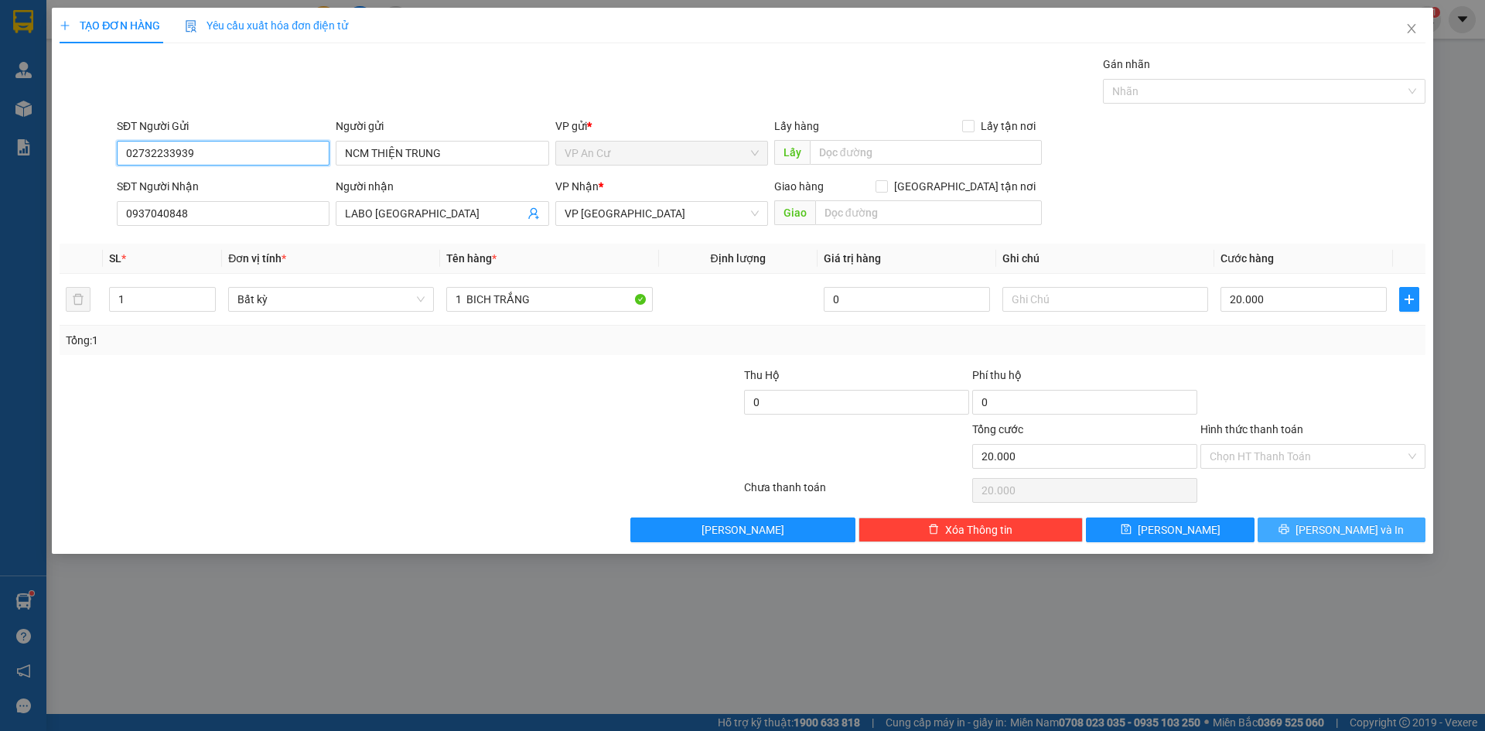
type input "02732233939"
click at [1289, 534] on icon "printer" at bounding box center [1283, 529] width 11 height 11
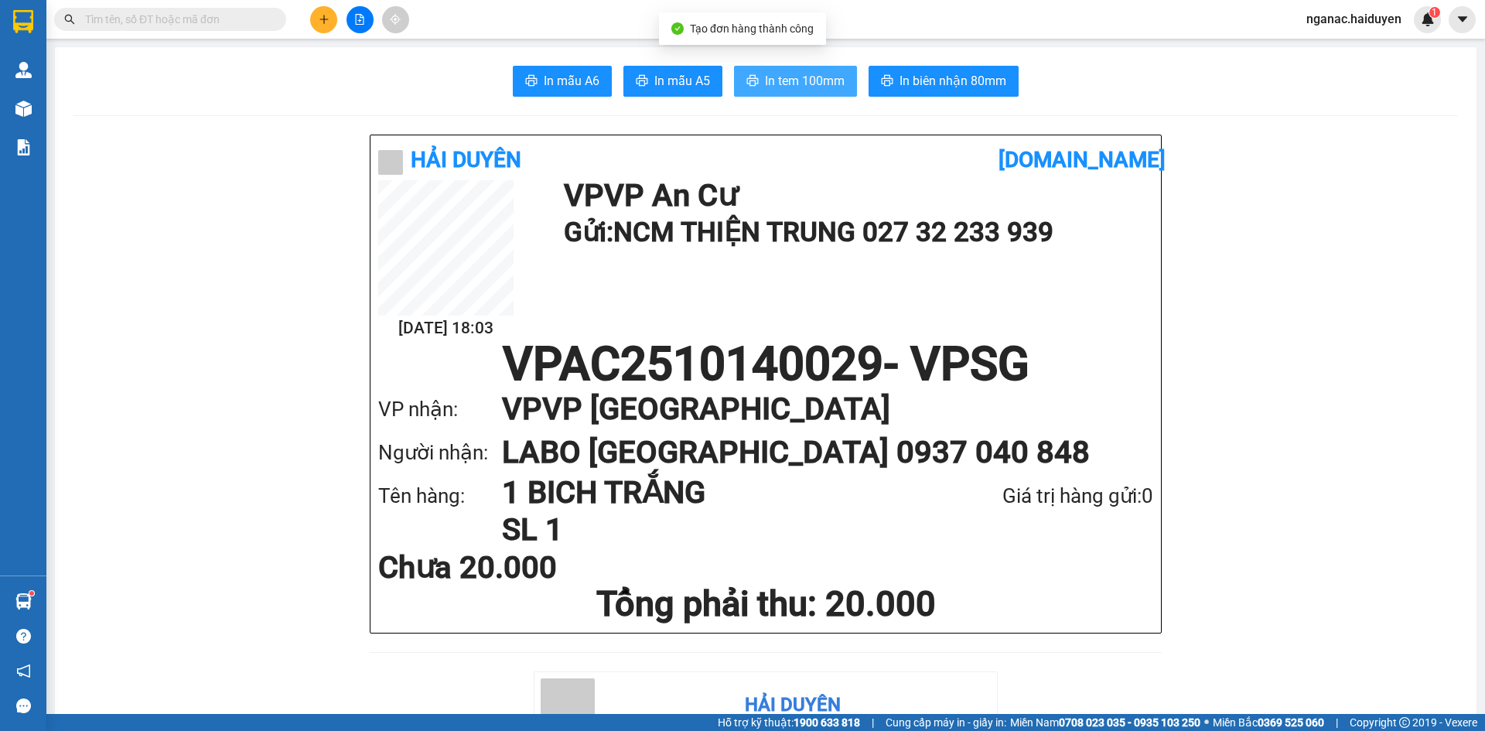
click at [802, 75] on span "In tem 100mm" at bounding box center [805, 80] width 80 height 19
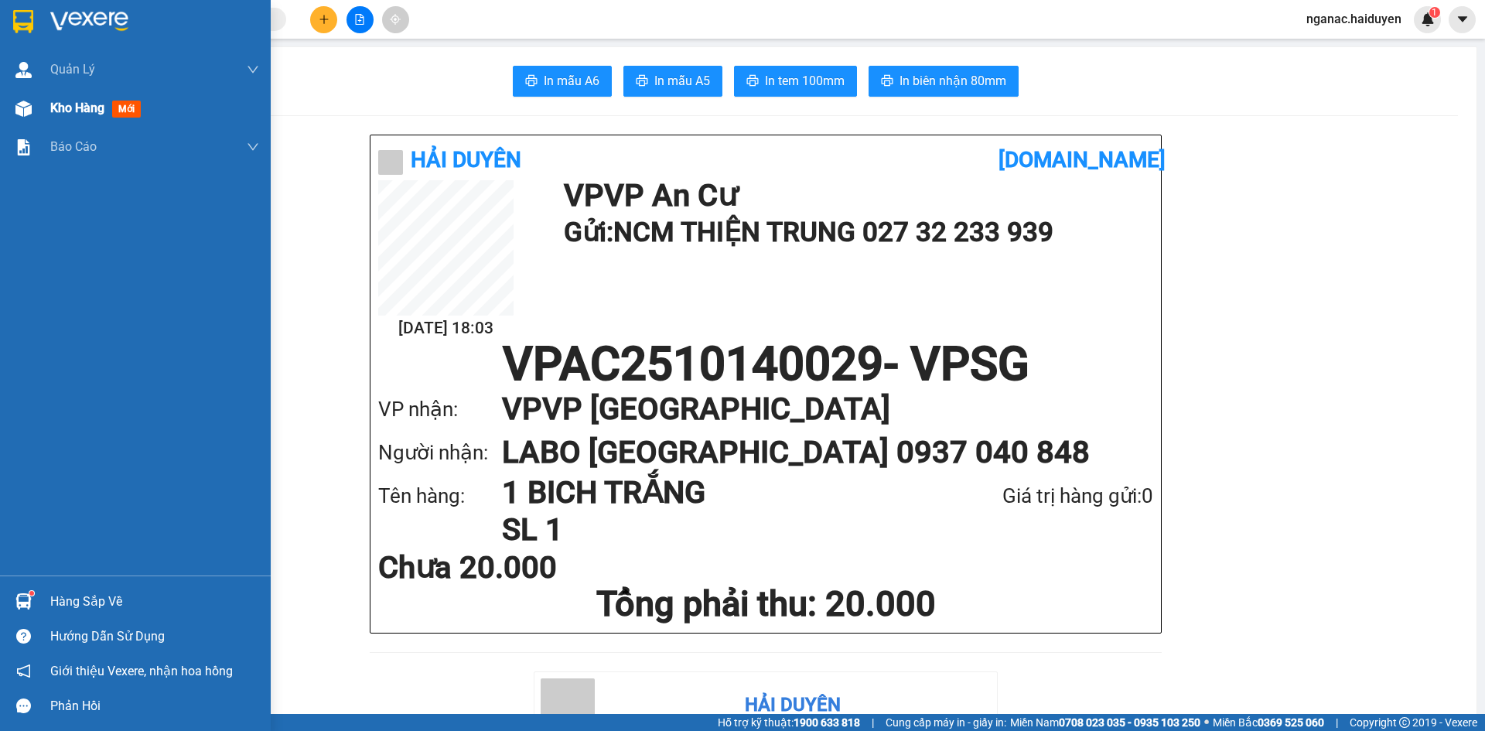
click at [62, 112] on span "Kho hàng" at bounding box center [77, 108] width 54 height 15
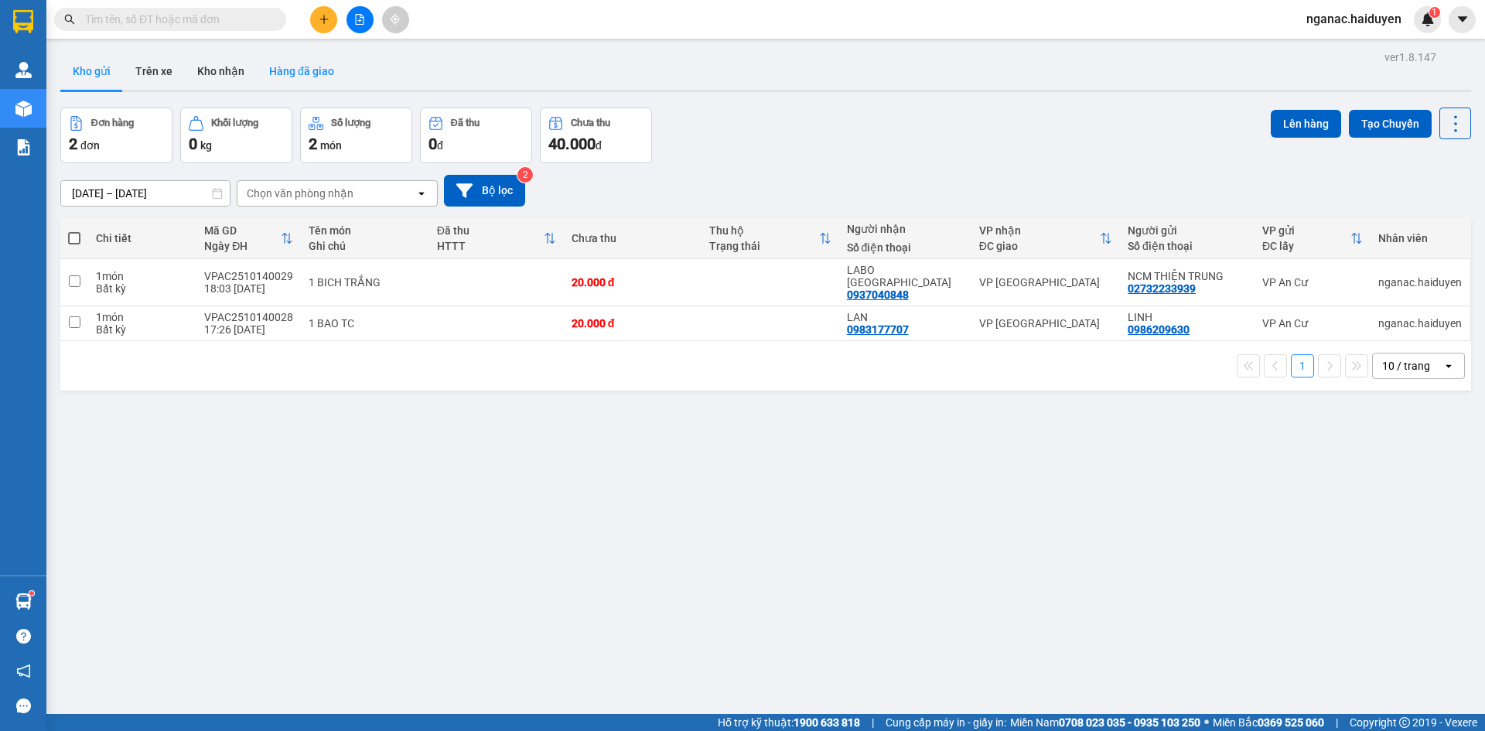
click at [303, 70] on button "Hàng đã giao" at bounding box center [302, 71] width 90 height 37
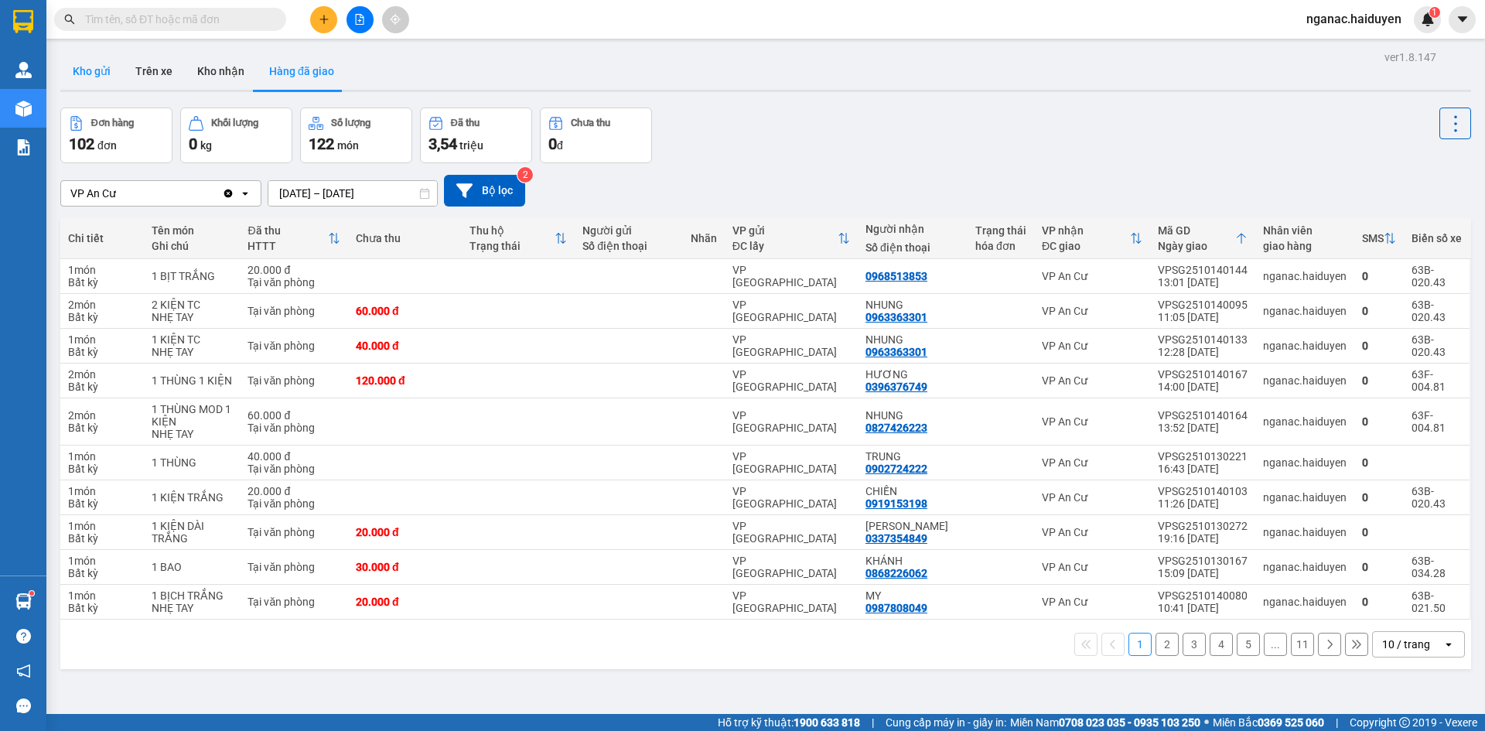
click at [92, 70] on button "Kho gửi" at bounding box center [91, 71] width 63 height 37
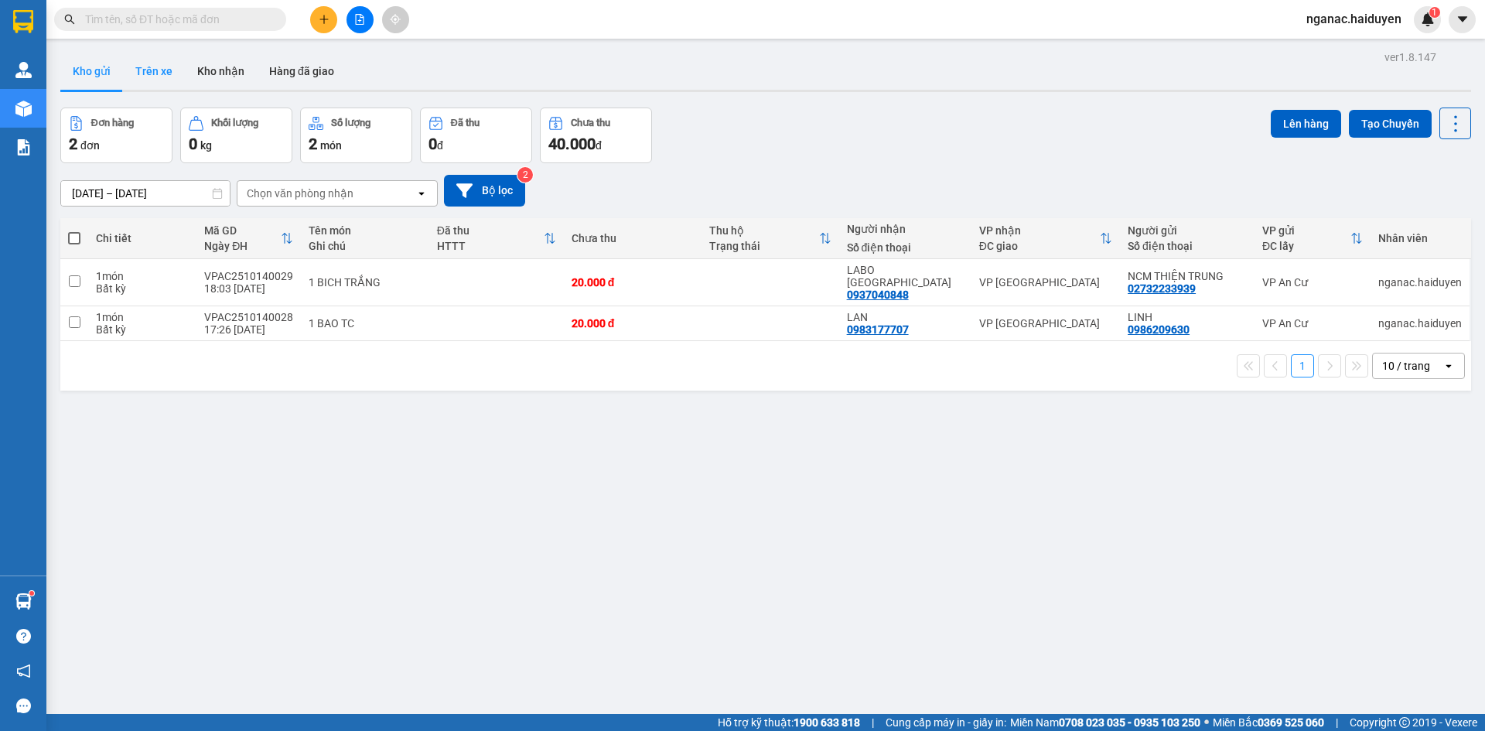
click at [159, 67] on button "Trên xe" at bounding box center [154, 71] width 62 height 37
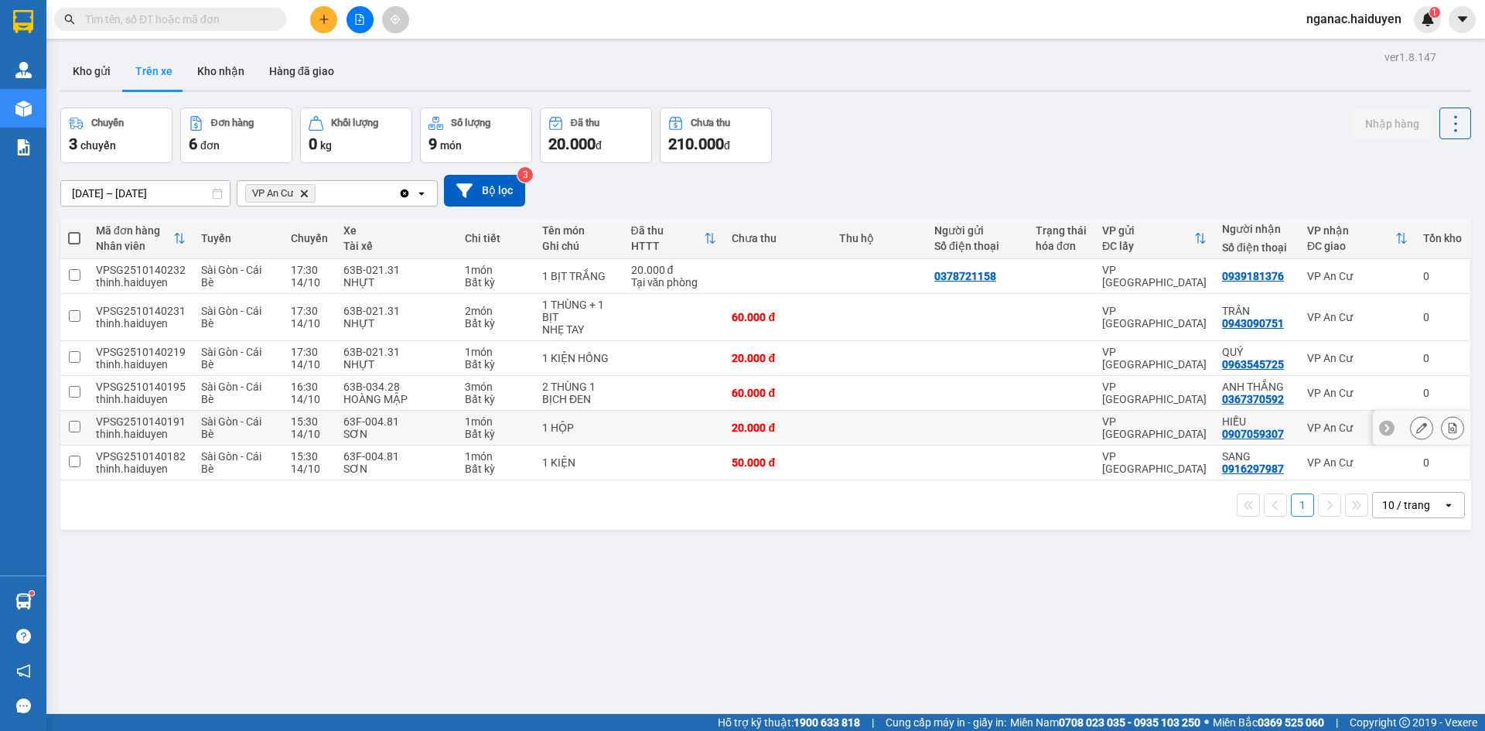
click at [1240, 434] on div "0907059307" at bounding box center [1253, 434] width 62 height 12
click at [1233, 467] on div "0916297987" at bounding box center [1253, 468] width 62 height 12
copy div "0916297987"
click at [1243, 165] on div "[DATE] – [DATE] Press the down arrow key to interact with the calendar and sele…" at bounding box center [765, 190] width 1410 height 55
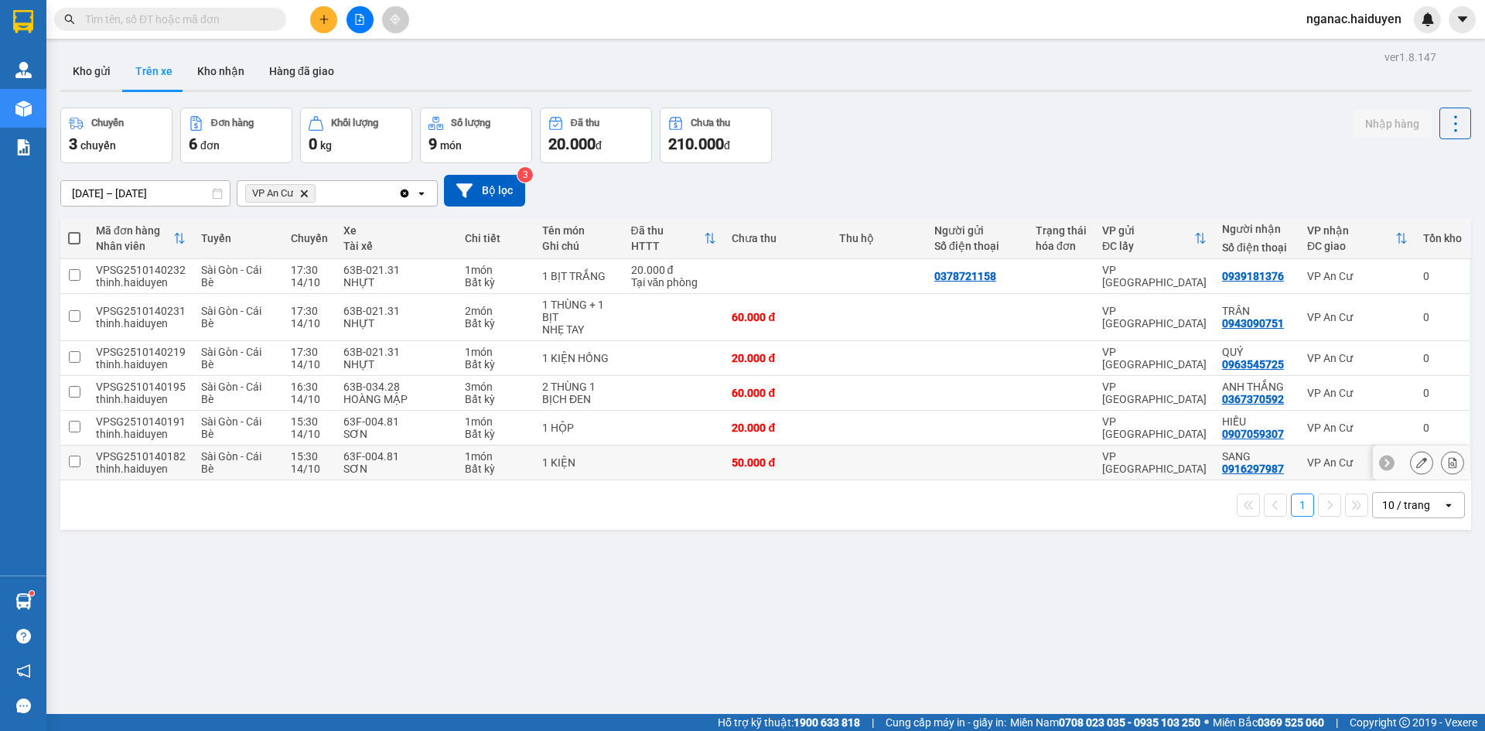
click at [861, 459] on td at bounding box center [878, 462] width 95 height 35
checkbox input "true"
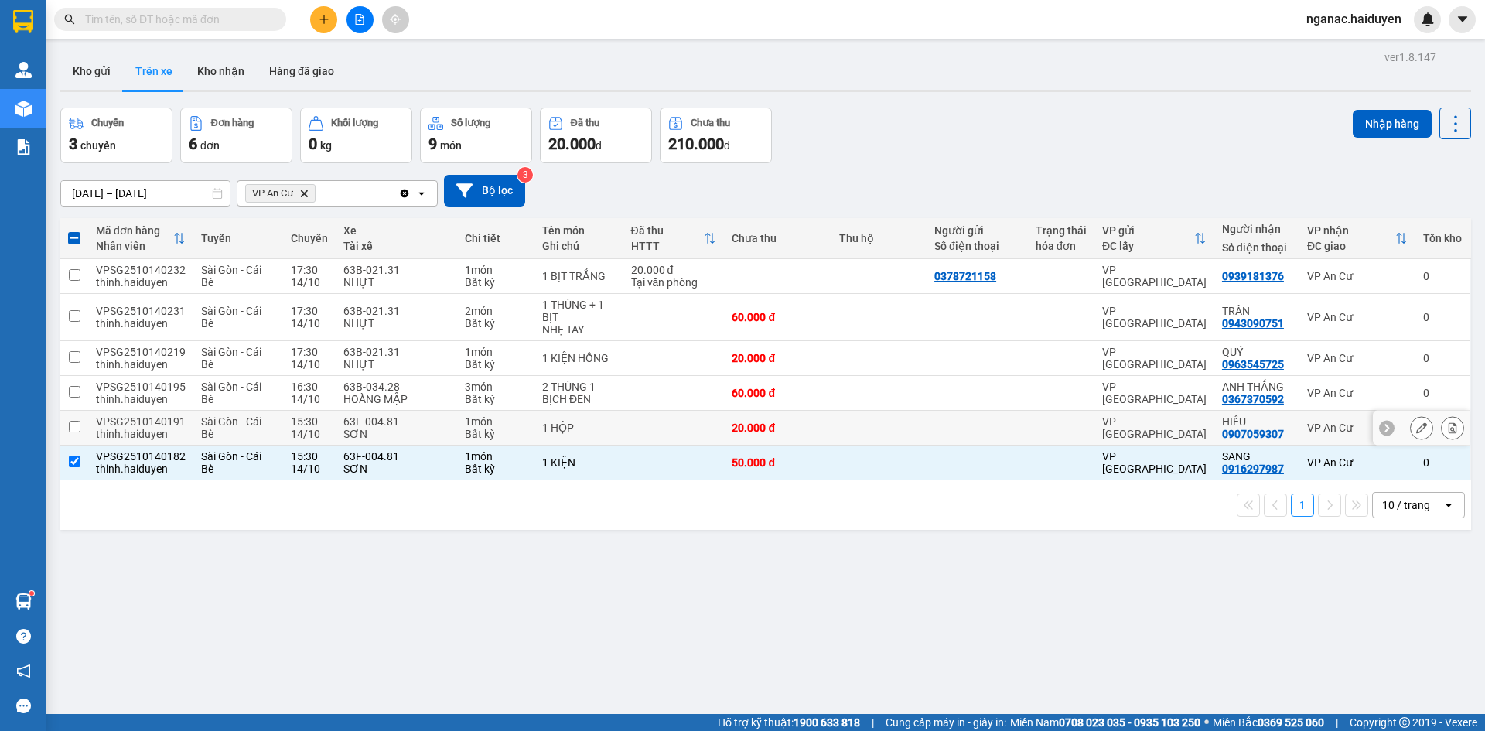
click at [860, 428] on td at bounding box center [878, 428] width 95 height 35
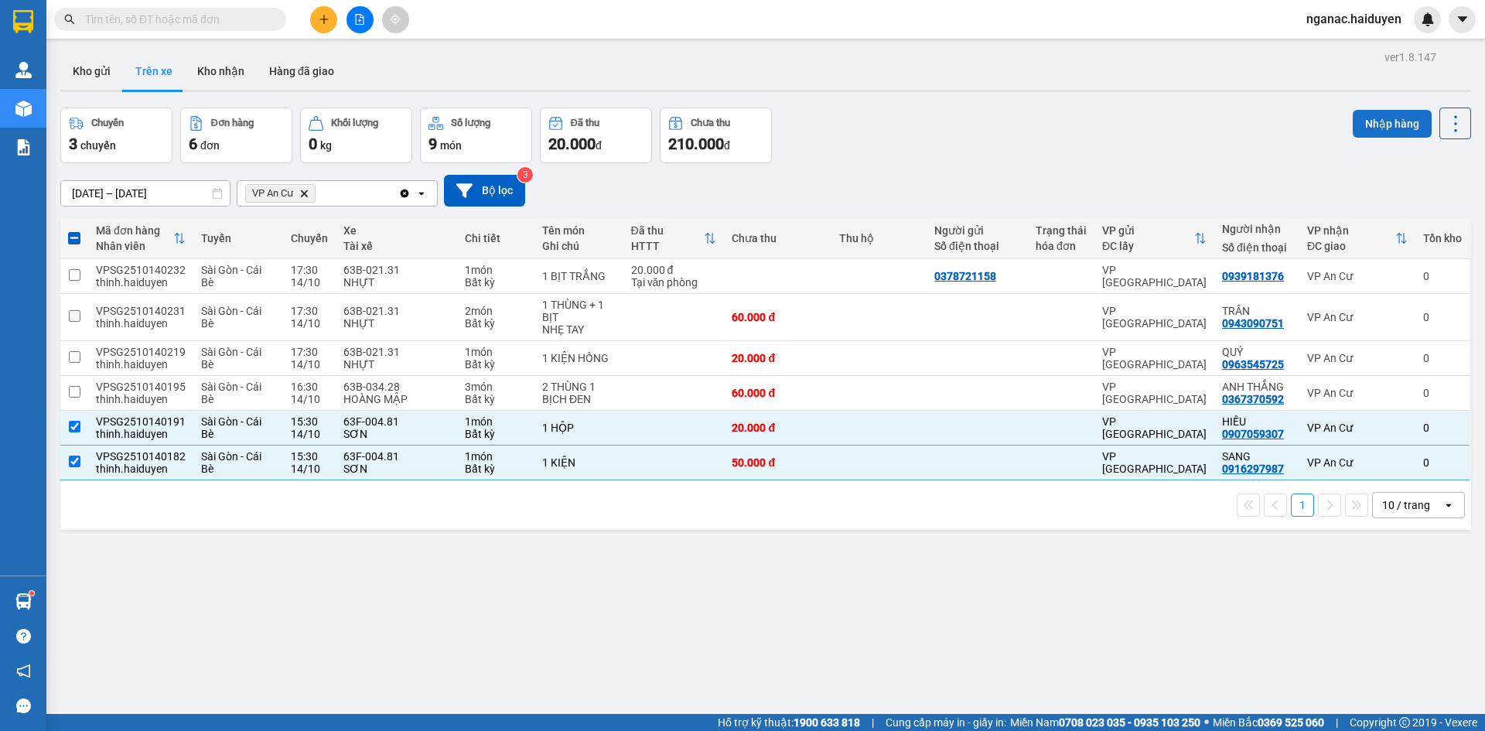
click at [1379, 120] on button "Nhập hàng" at bounding box center [1391, 124] width 79 height 28
checkbox input "false"
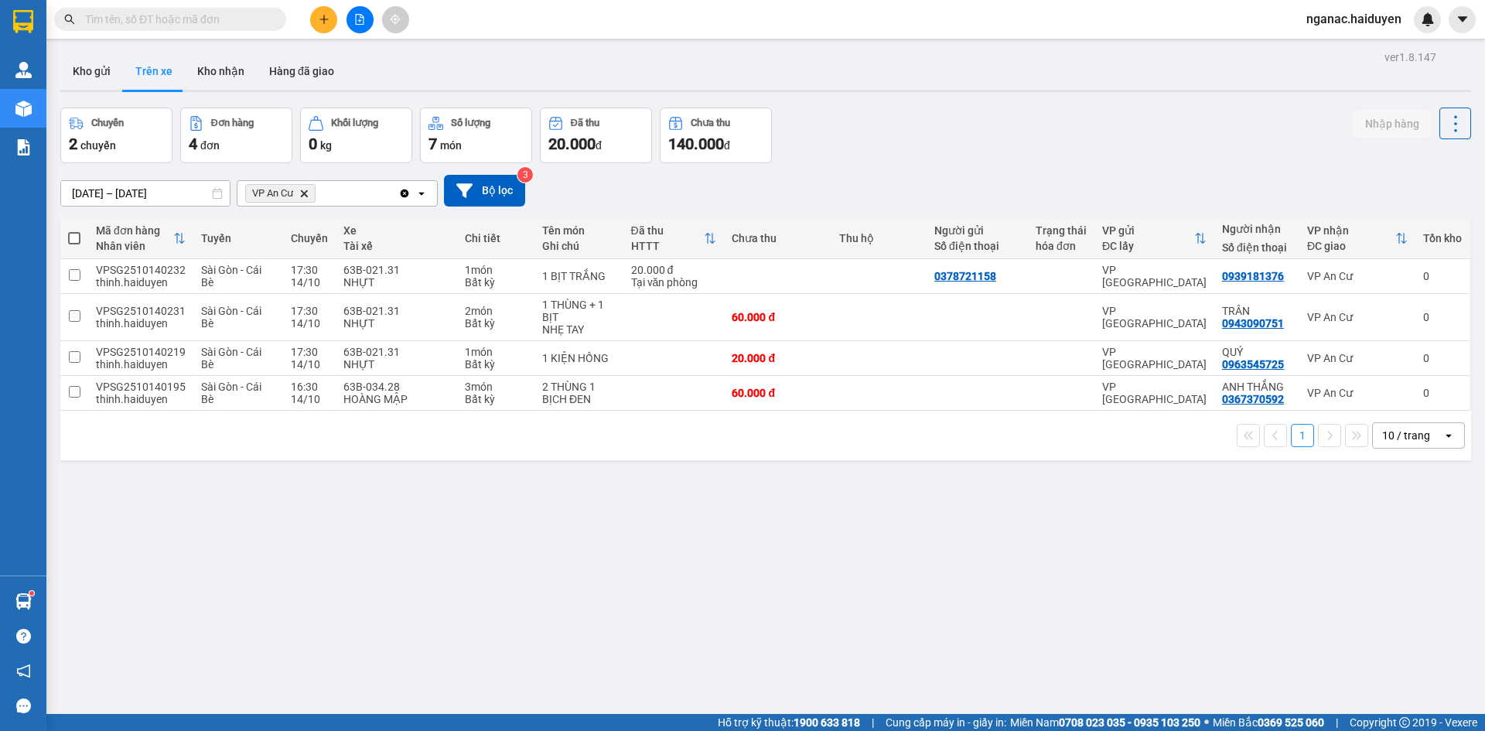
click at [87, 15] on input "text" at bounding box center [176, 19] width 182 height 17
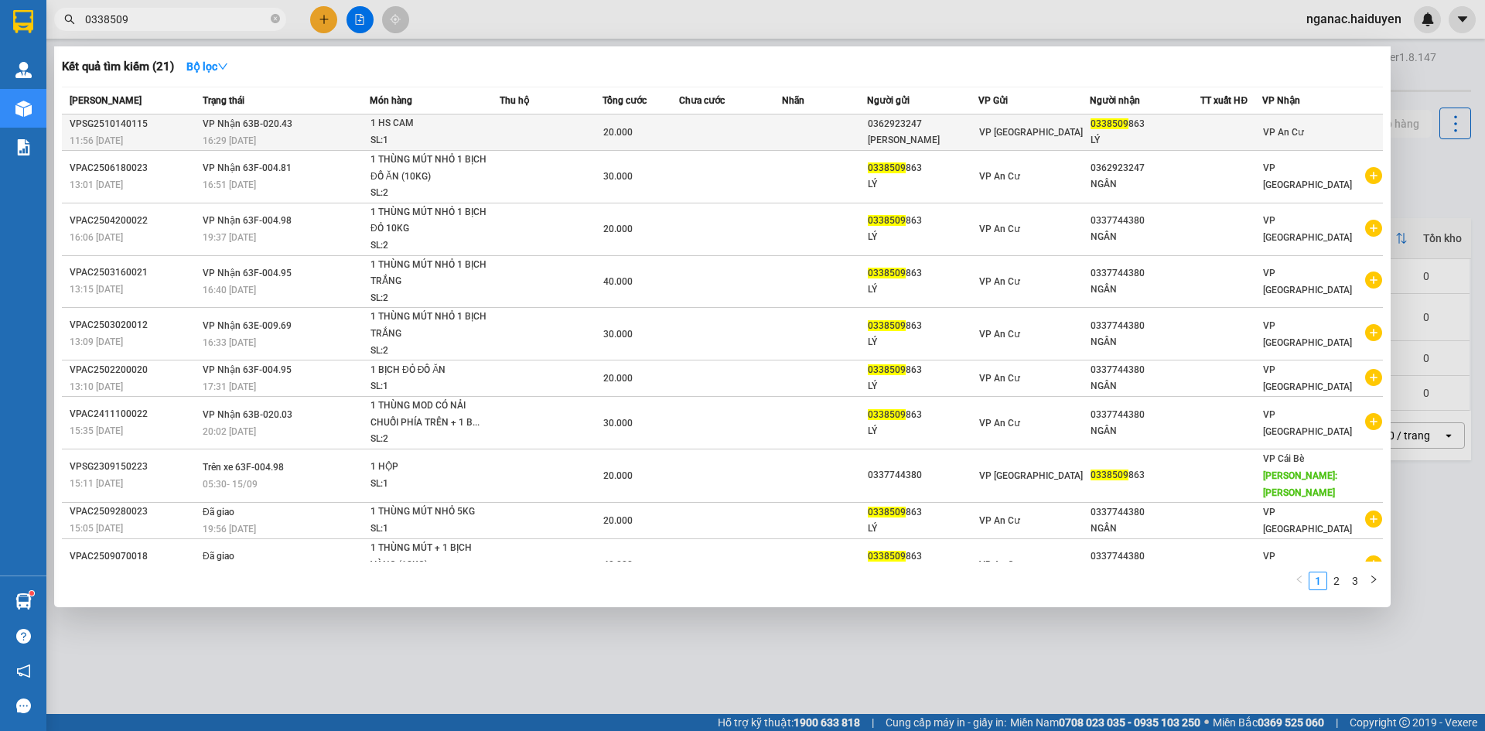
type input "0338509"
click at [533, 131] on td at bounding box center [551, 132] width 103 height 36
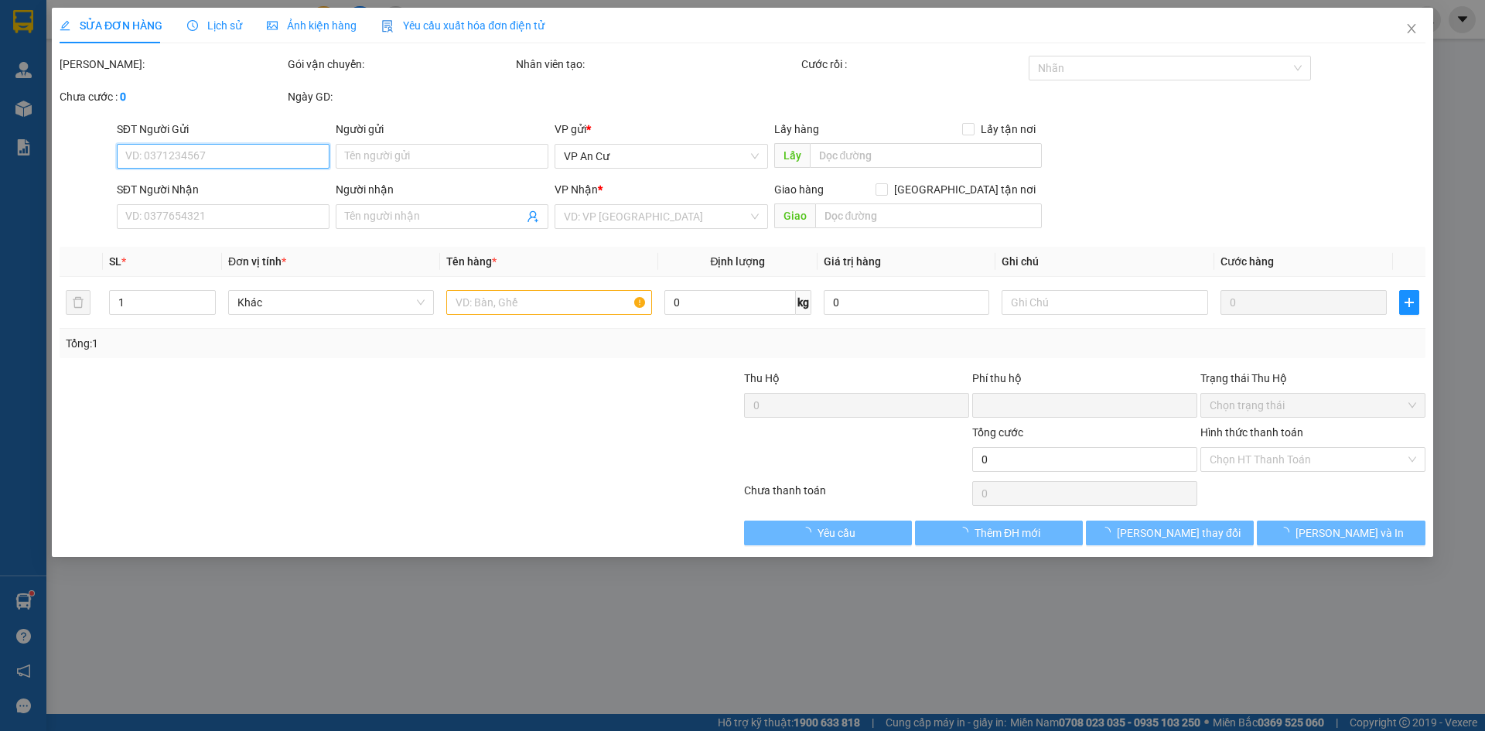
type input "0362923247"
type input "[PERSON_NAME]"
type input "0338509863"
type input "LÝ"
type input "0"
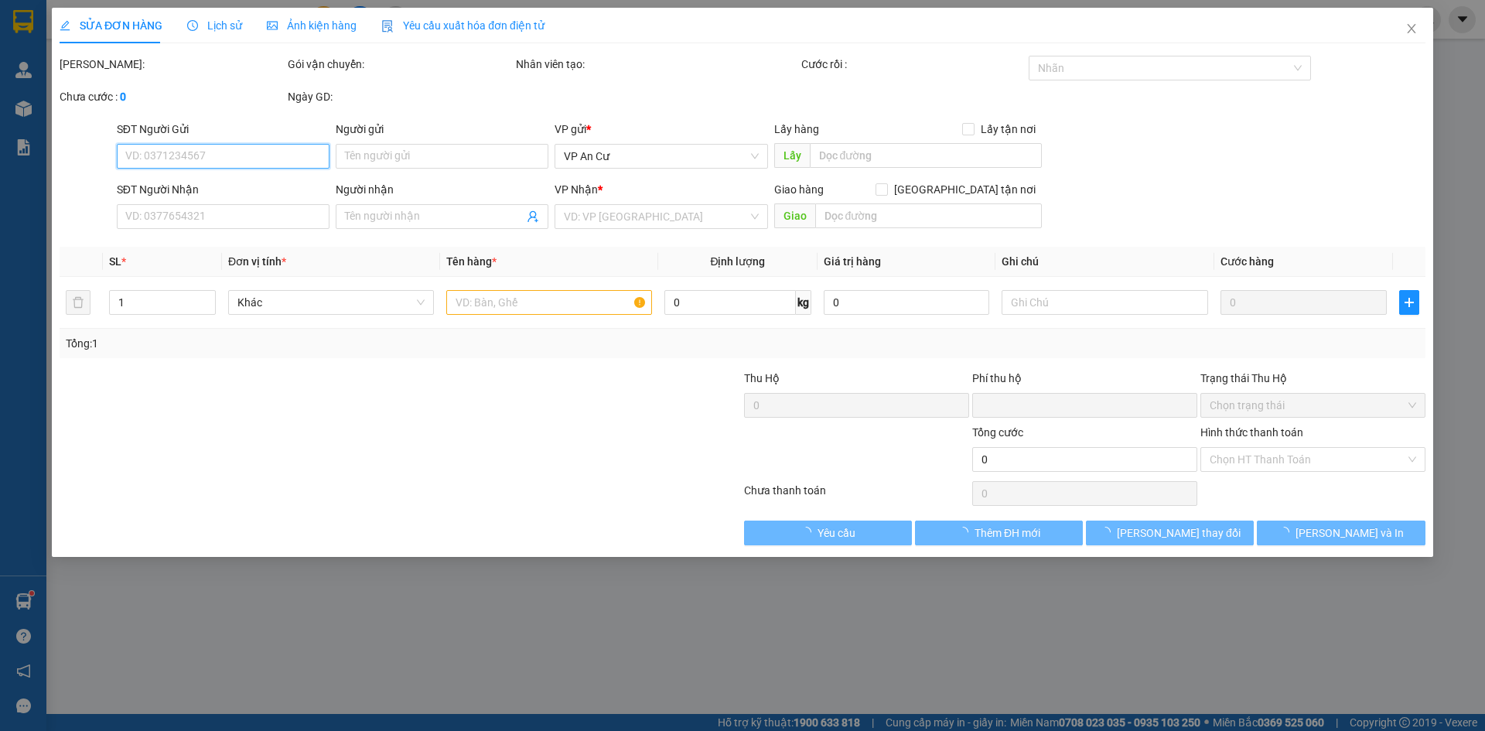
type input "20.000"
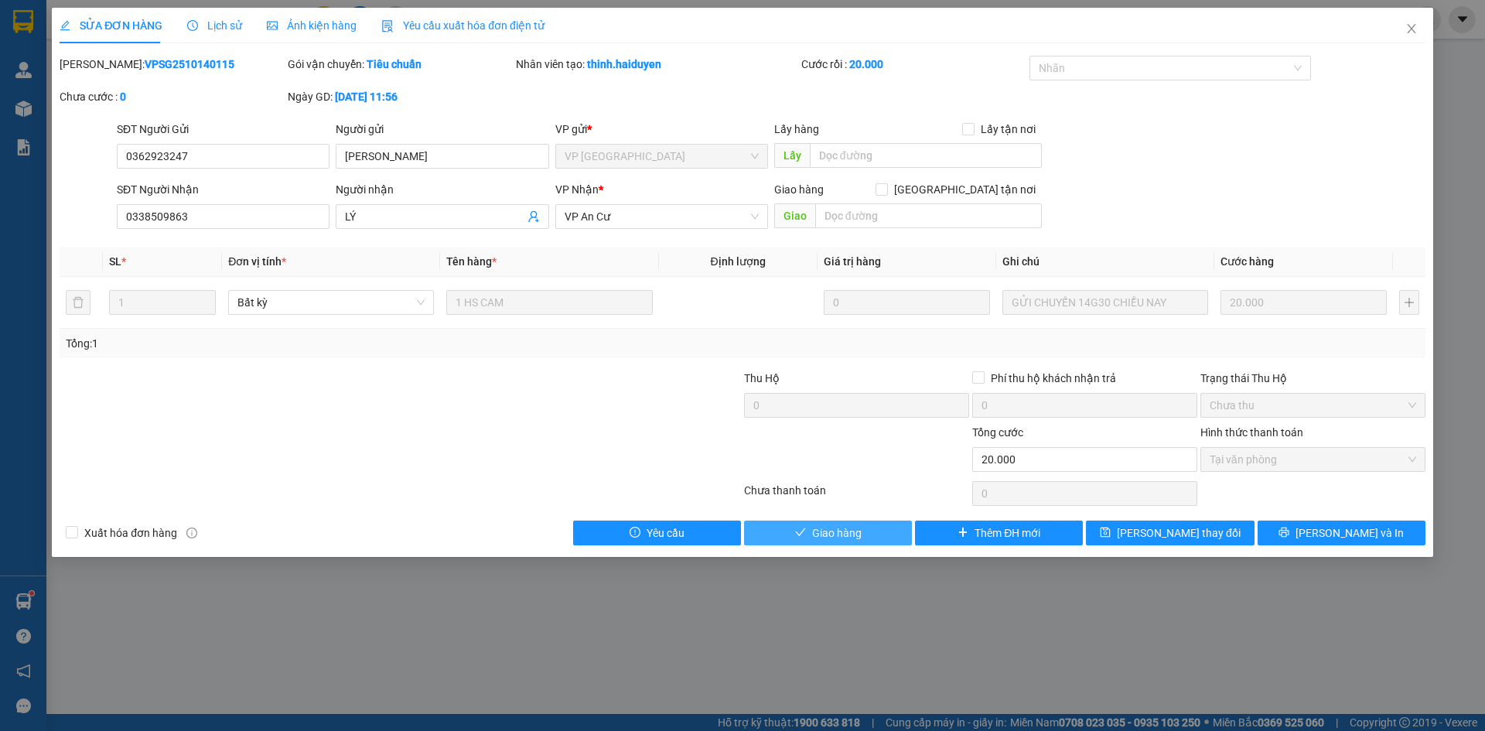
click at [831, 535] on span "Giao hàng" at bounding box center [836, 532] width 49 height 17
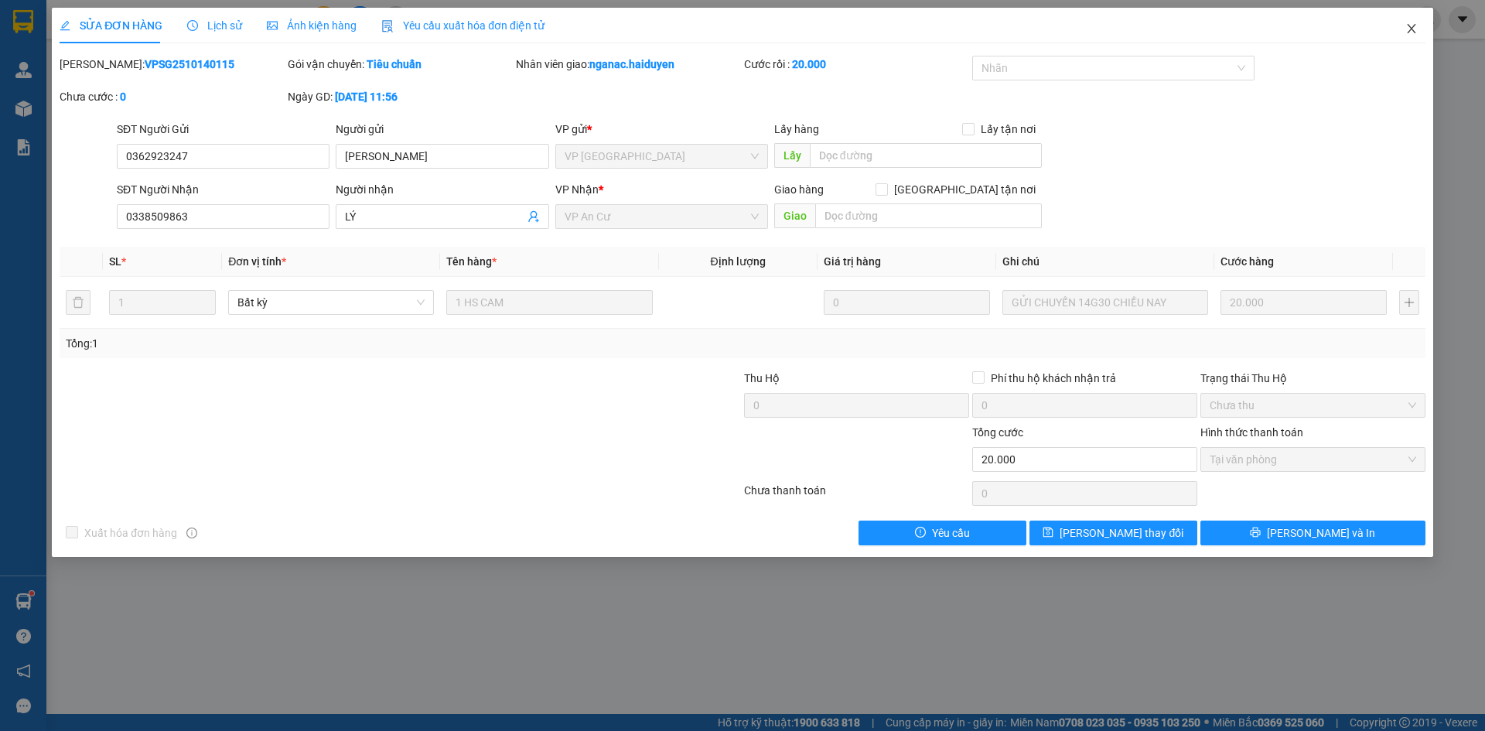
click at [1408, 27] on icon "close" at bounding box center [1411, 28] width 12 height 12
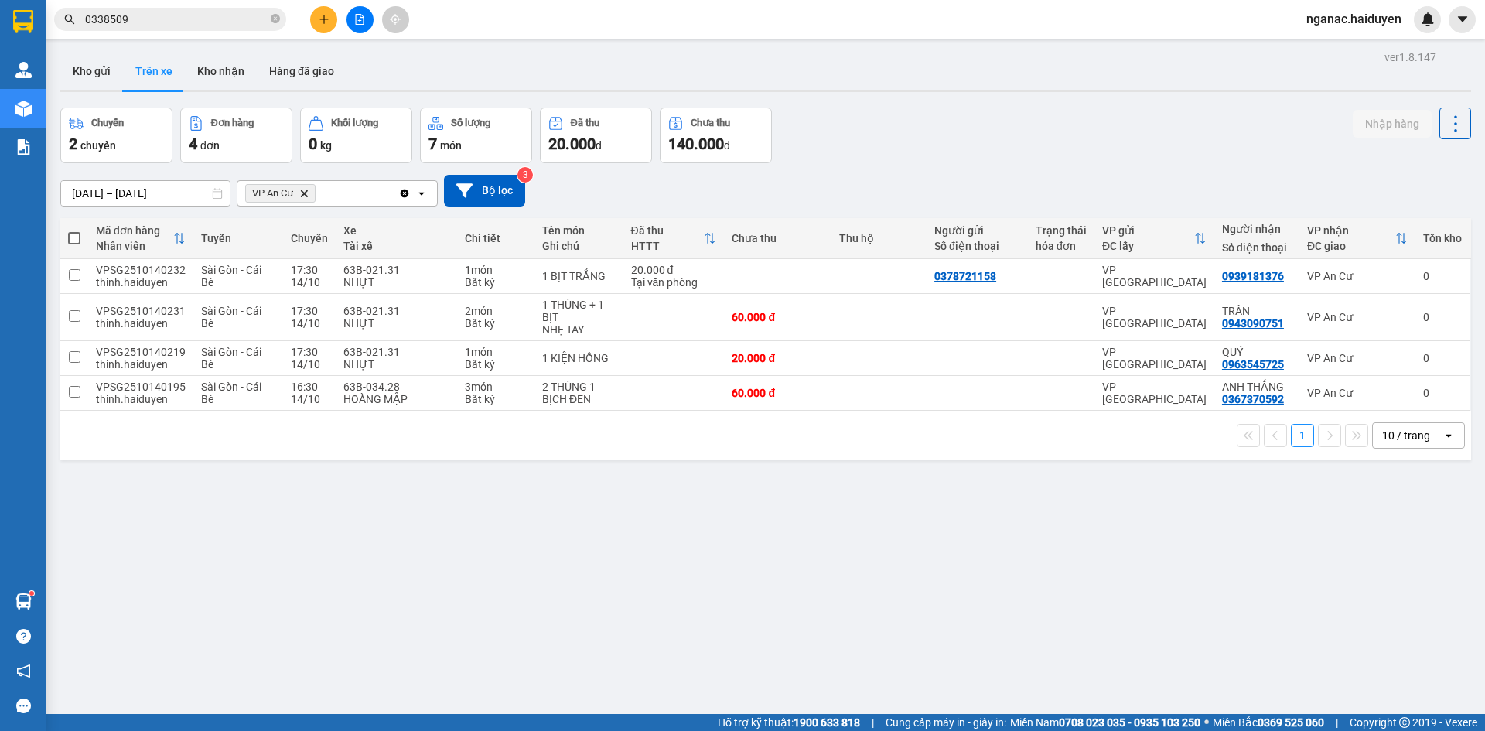
click at [711, 634] on div "ver 1.8.147 Kho gửi Trên xe Kho nhận Hàng đã giao Chuyến 2 chuyến Đơn hàng 4 đơ…" at bounding box center [765, 411] width 1423 height 731
click at [214, 67] on button "Kho nhận" at bounding box center [221, 71] width 72 height 37
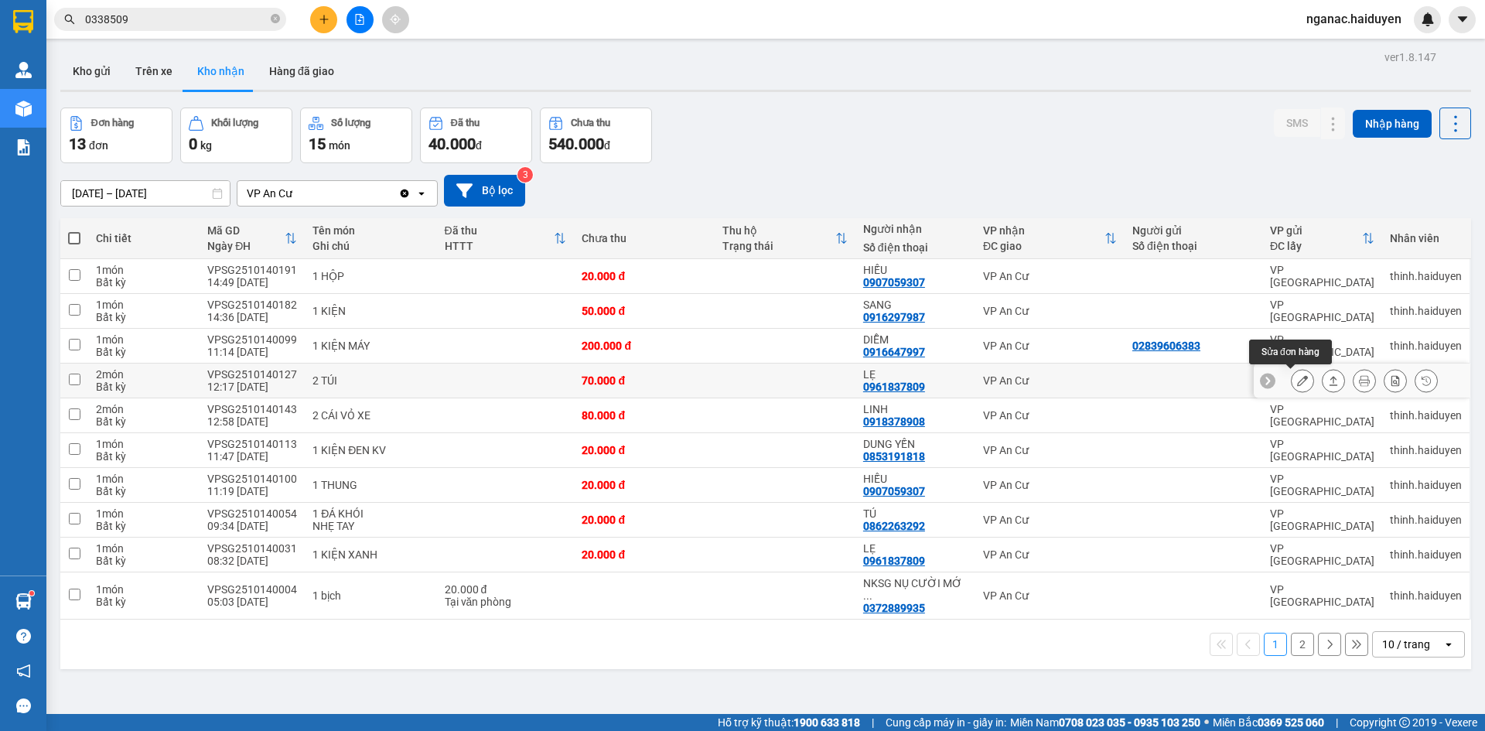
click at [1297, 380] on icon at bounding box center [1302, 380] width 11 height 11
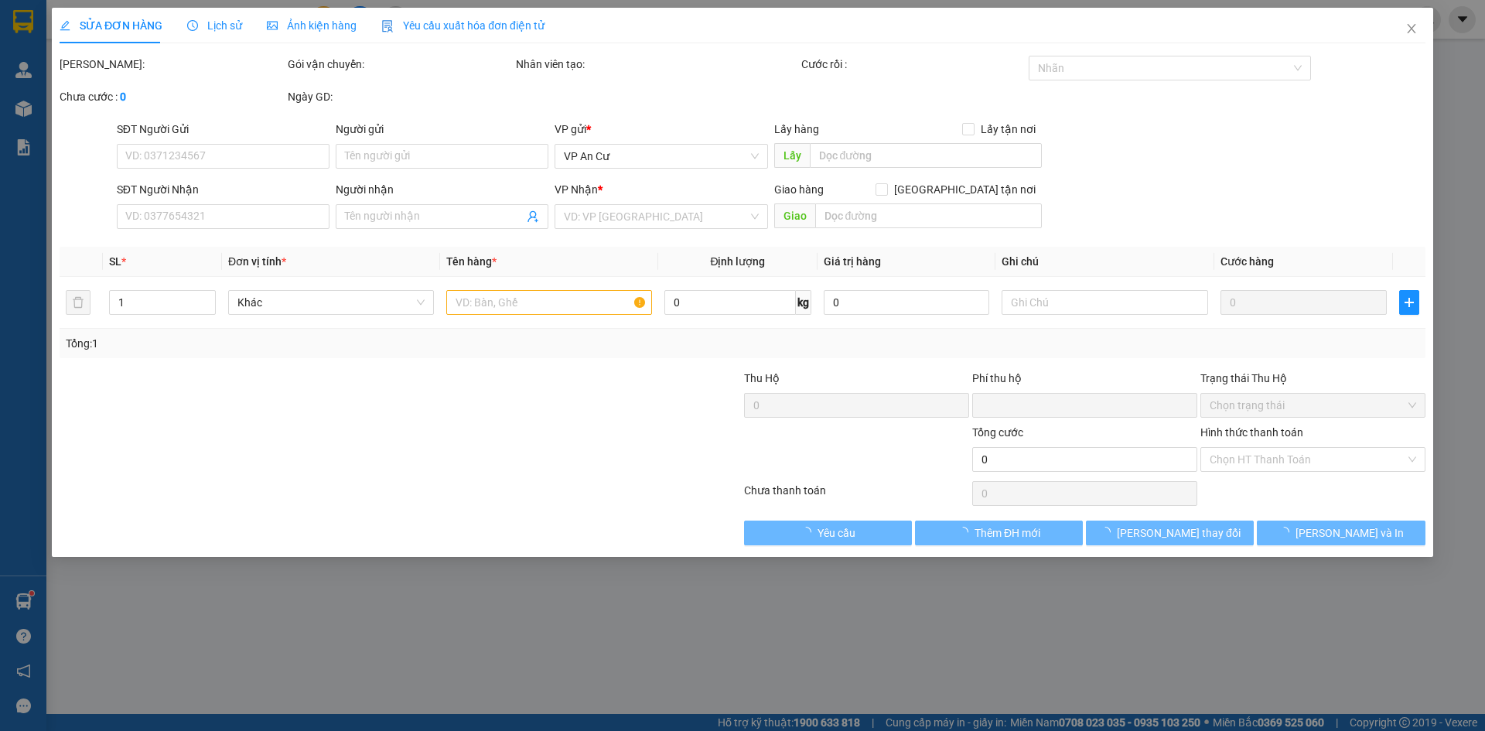
type input "0961837809"
type input "LẸ"
type input "0"
type input "70.000"
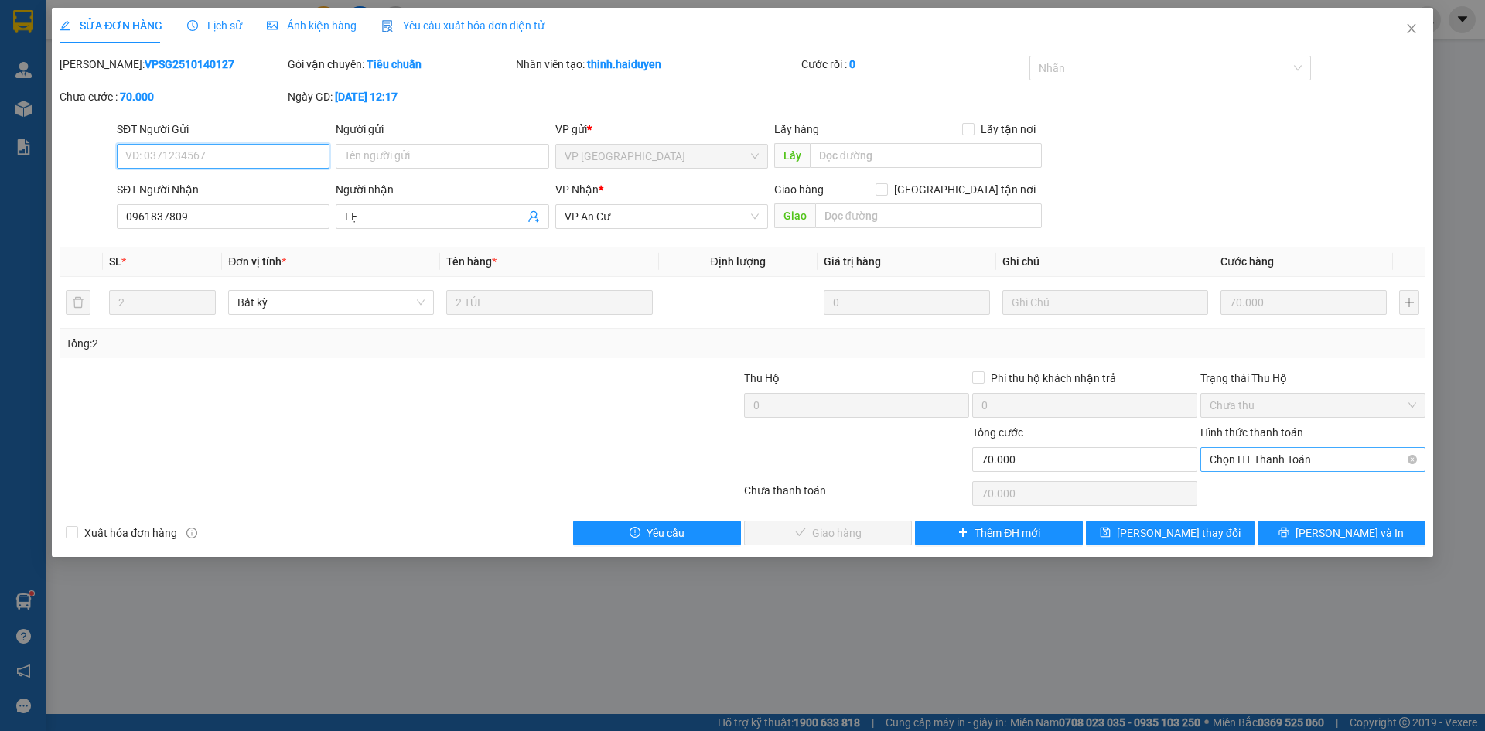
click at [1265, 461] on span "Chọn HT Thanh Toán" at bounding box center [1312, 459] width 206 height 23
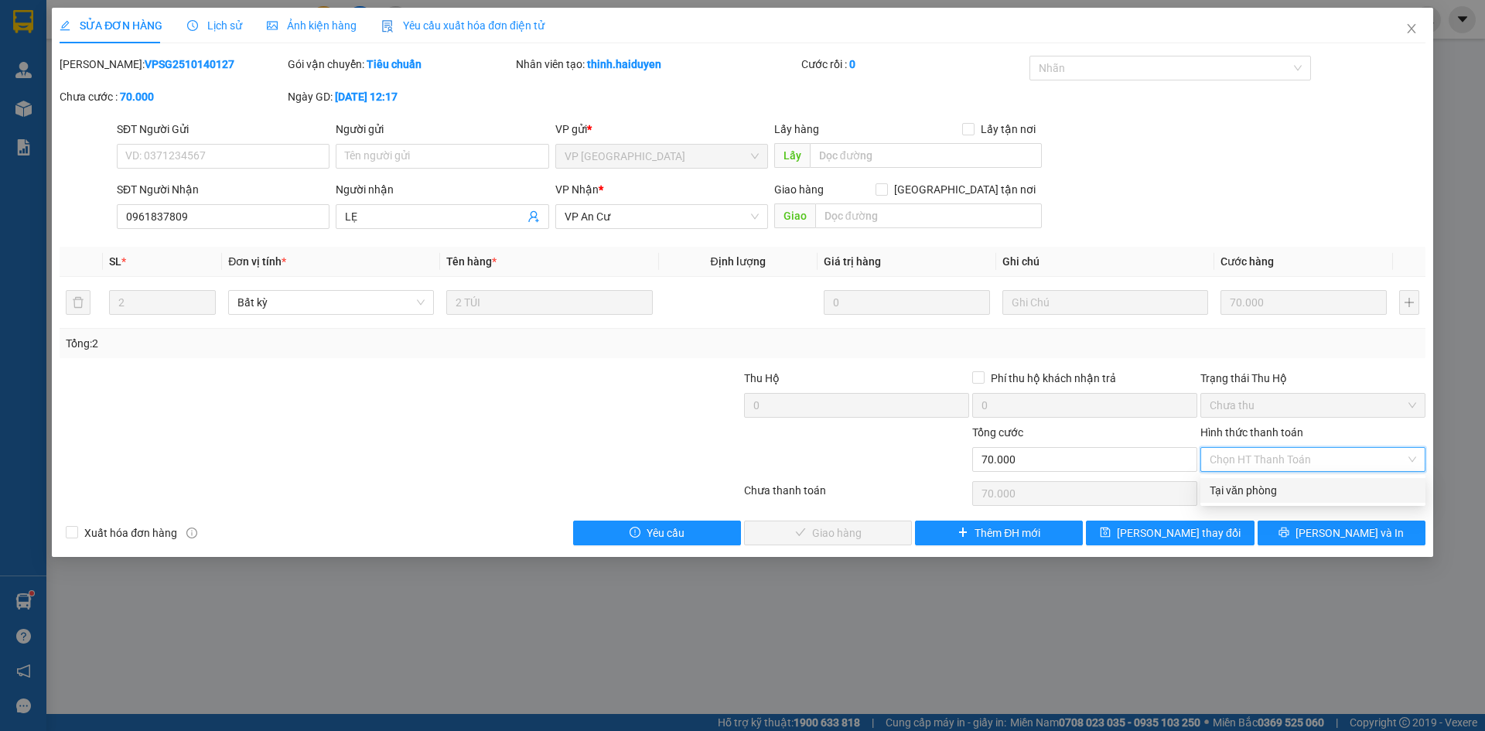
click at [1267, 490] on div "Tại văn phòng" at bounding box center [1312, 490] width 206 height 17
type input "0"
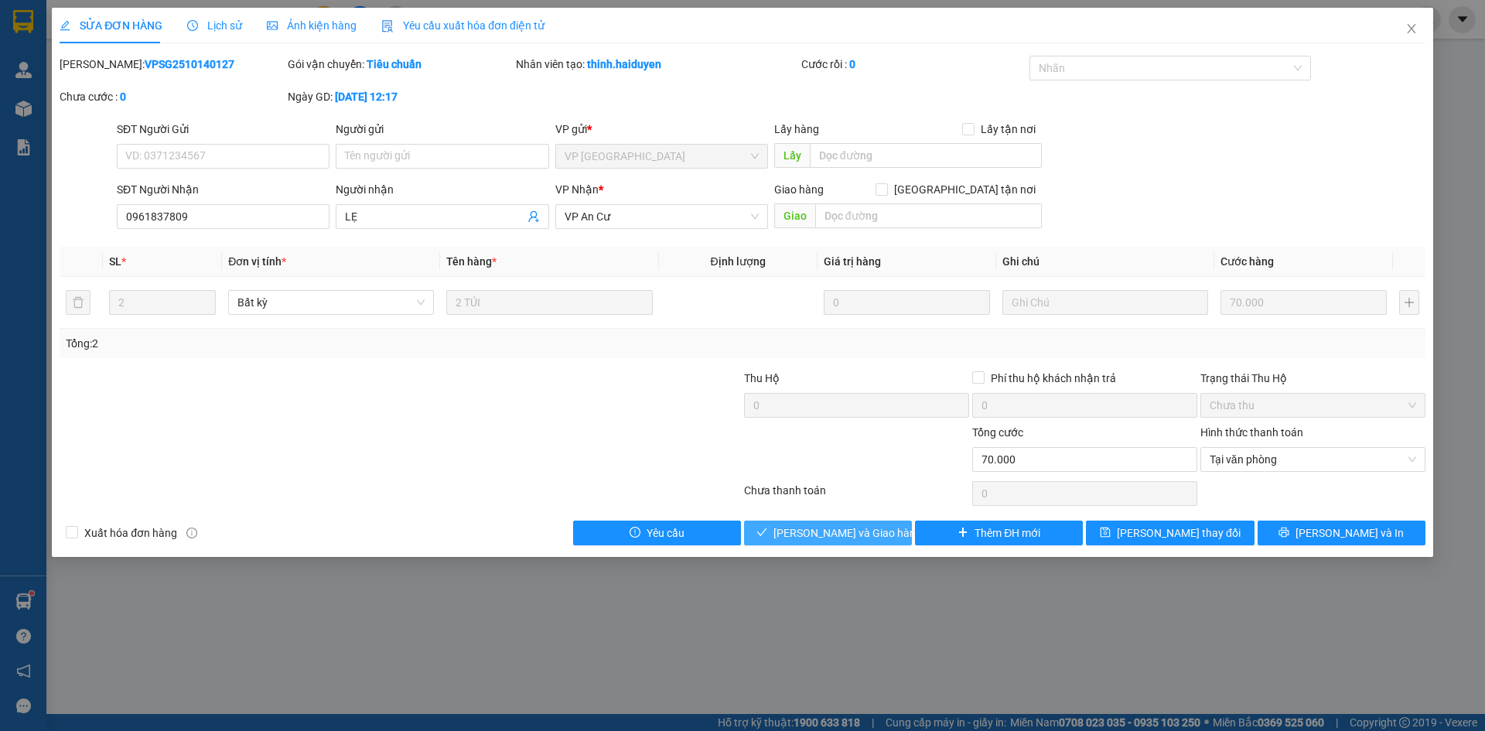
click at [841, 534] on span "[PERSON_NAME] và Giao hàng" at bounding box center [847, 532] width 148 height 17
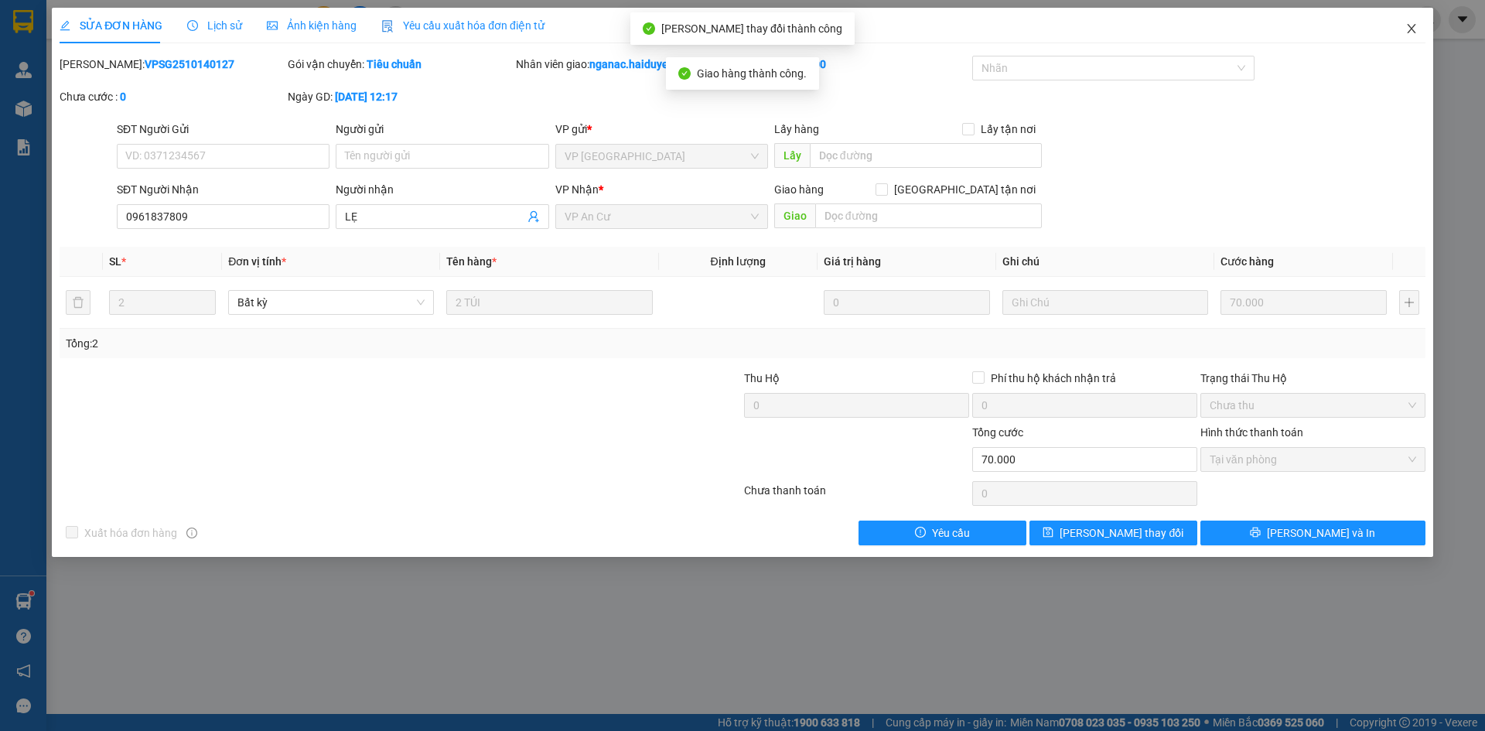
click at [1409, 27] on icon "close" at bounding box center [1411, 28] width 9 height 9
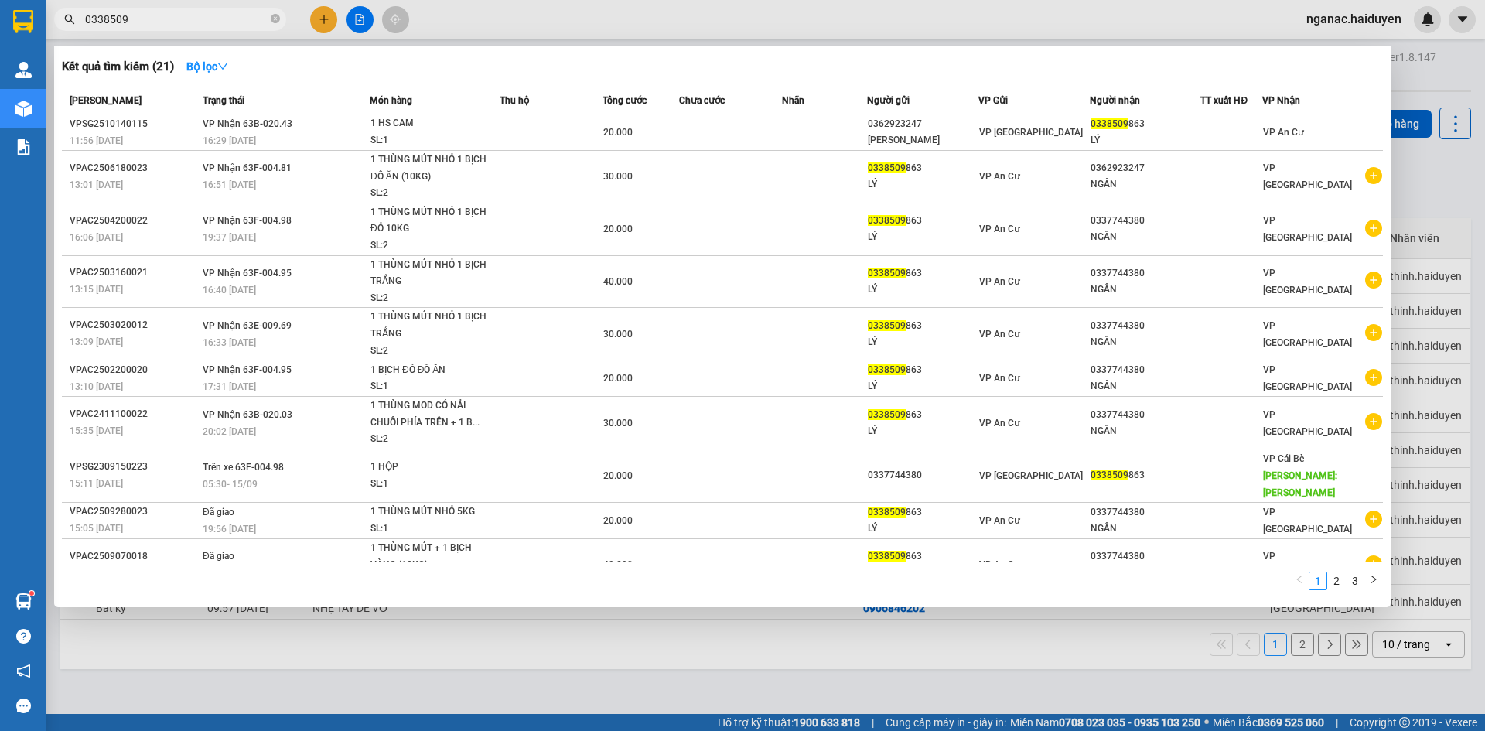
drag, startPoint x: 276, startPoint y: 21, endPoint x: 229, endPoint y: 19, distance: 47.2
click at [275, 21] on icon "close-circle" at bounding box center [275, 18] width 9 height 9
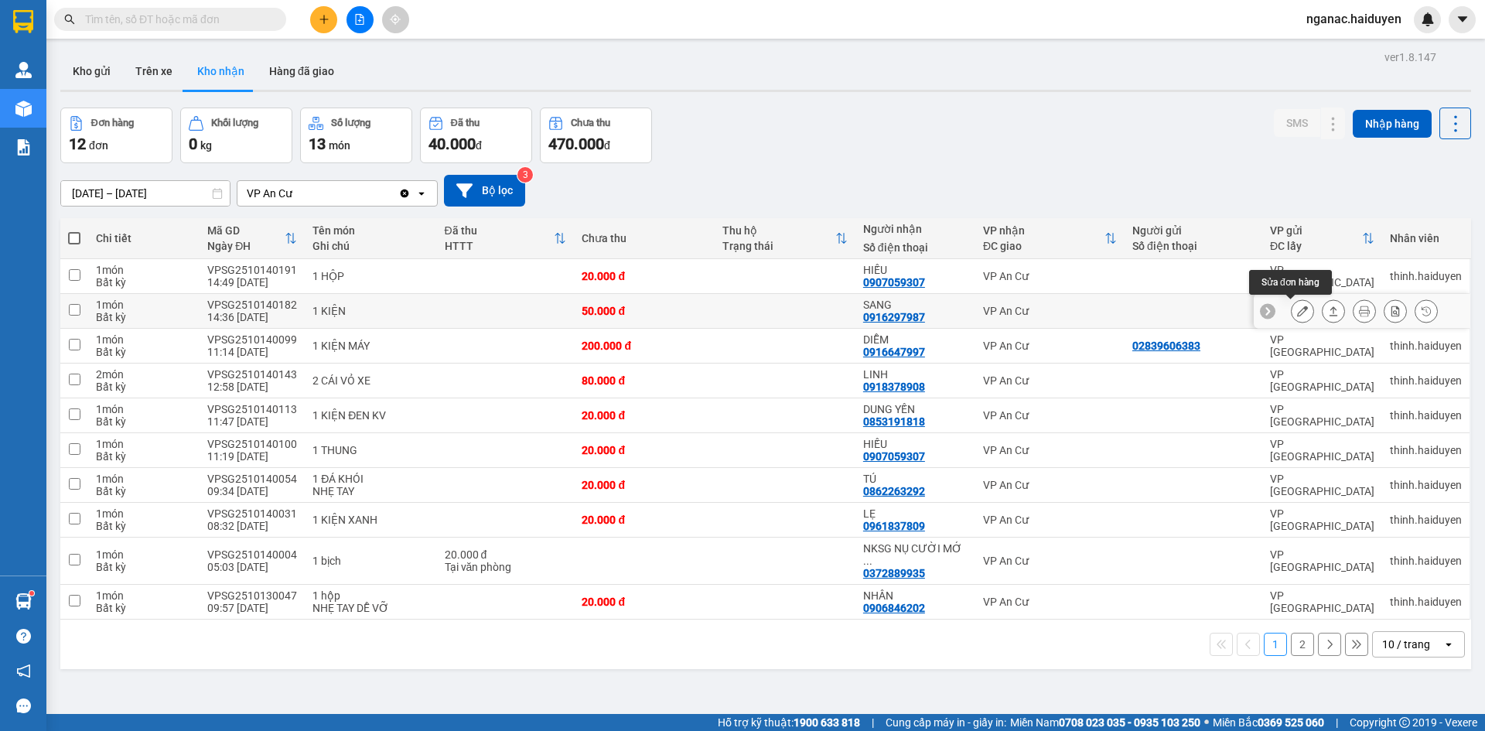
click at [1297, 309] on icon at bounding box center [1302, 310] width 11 height 11
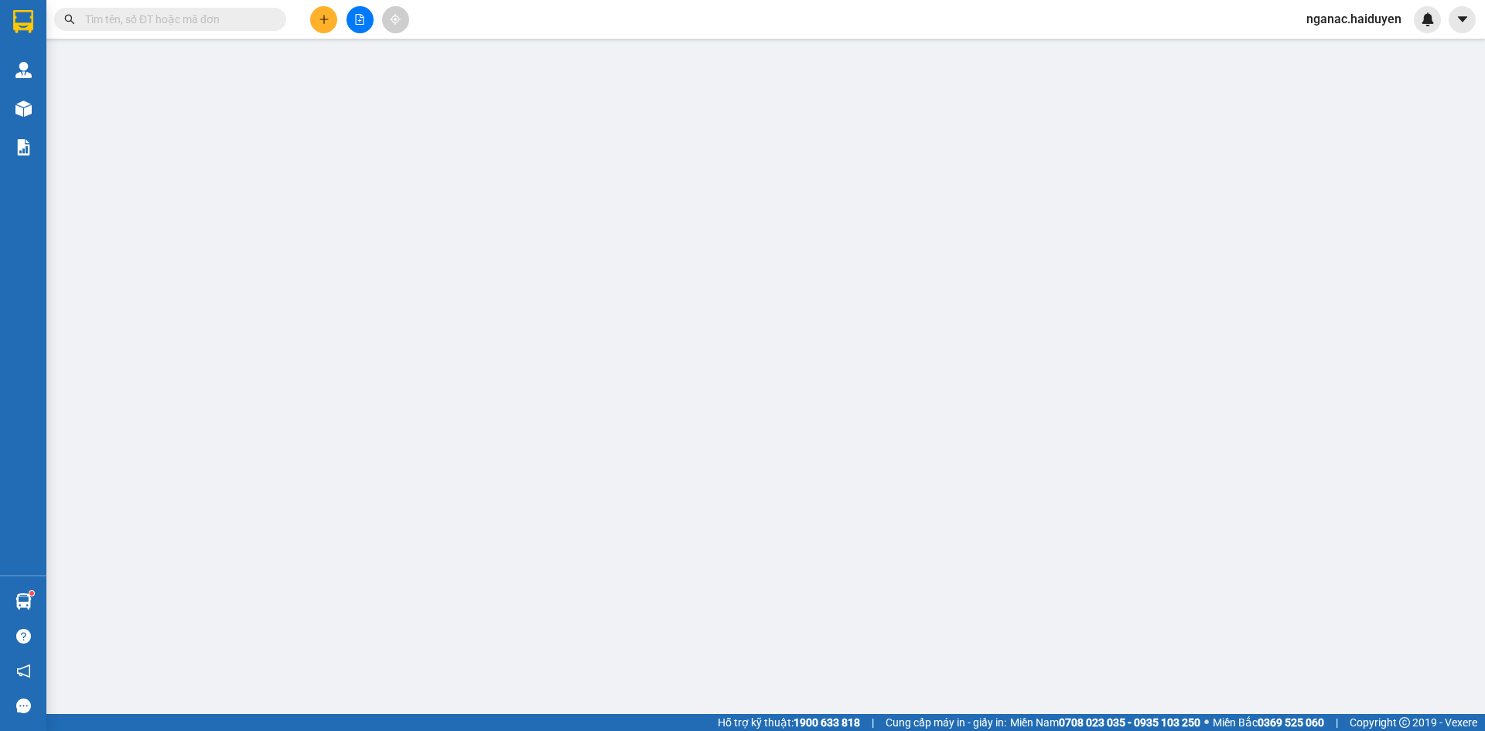
type input "0916297987"
type input "SANG"
type input "0"
type input "50.000"
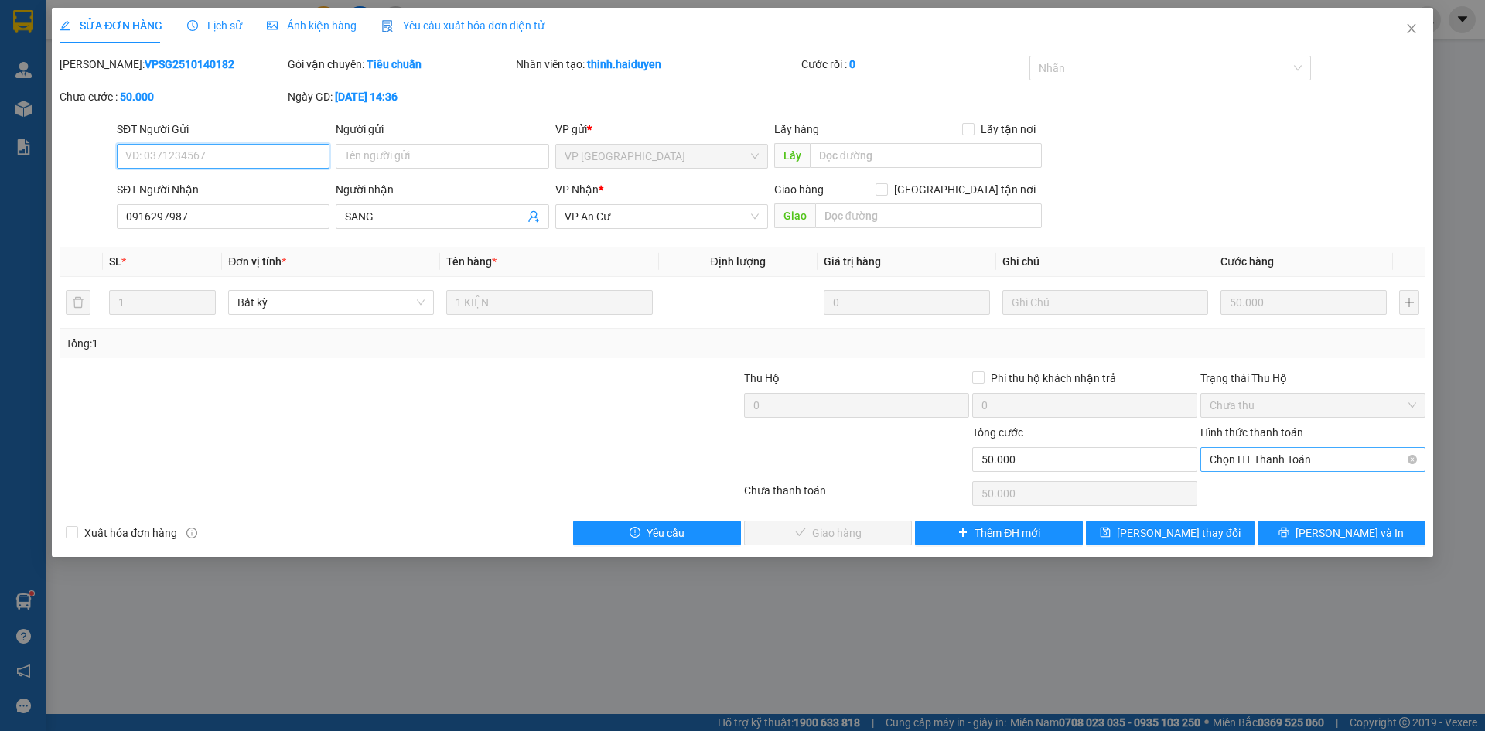
click at [1260, 459] on span "Chọn HT Thanh Toán" at bounding box center [1312, 459] width 206 height 23
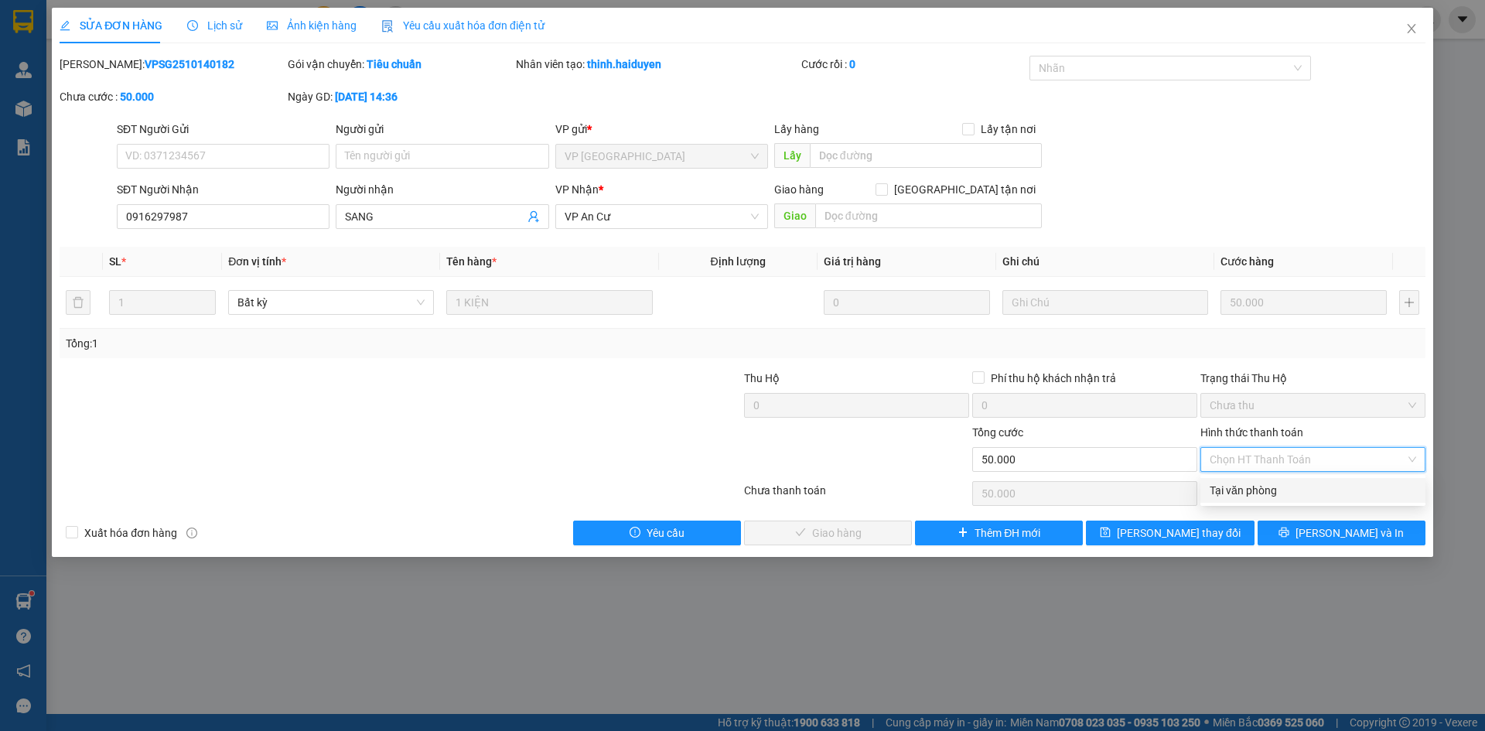
click at [1259, 488] on div "Tại văn phòng" at bounding box center [1312, 490] width 206 height 17
type input "0"
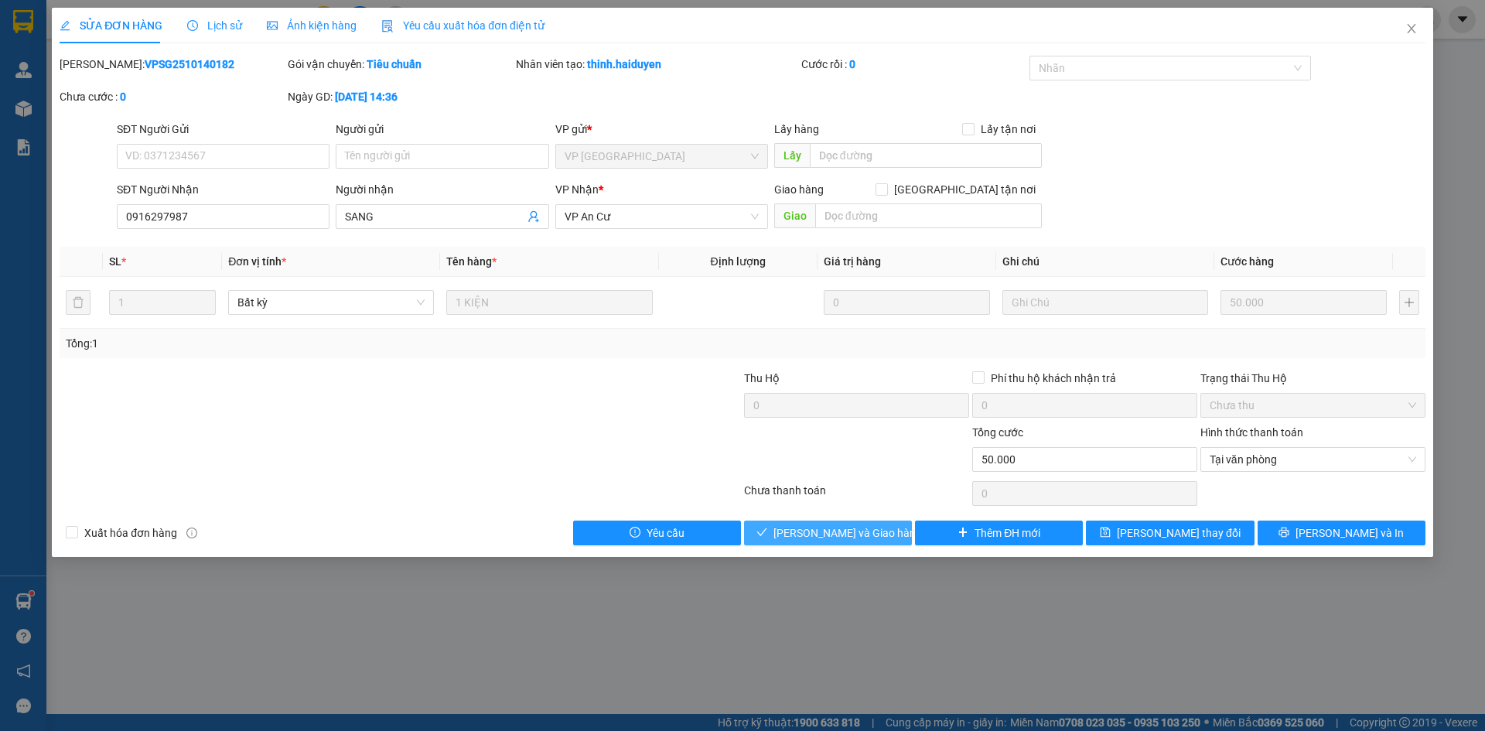
click at [828, 532] on span "[PERSON_NAME] và Giao hàng" at bounding box center [847, 532] width 148 height 17
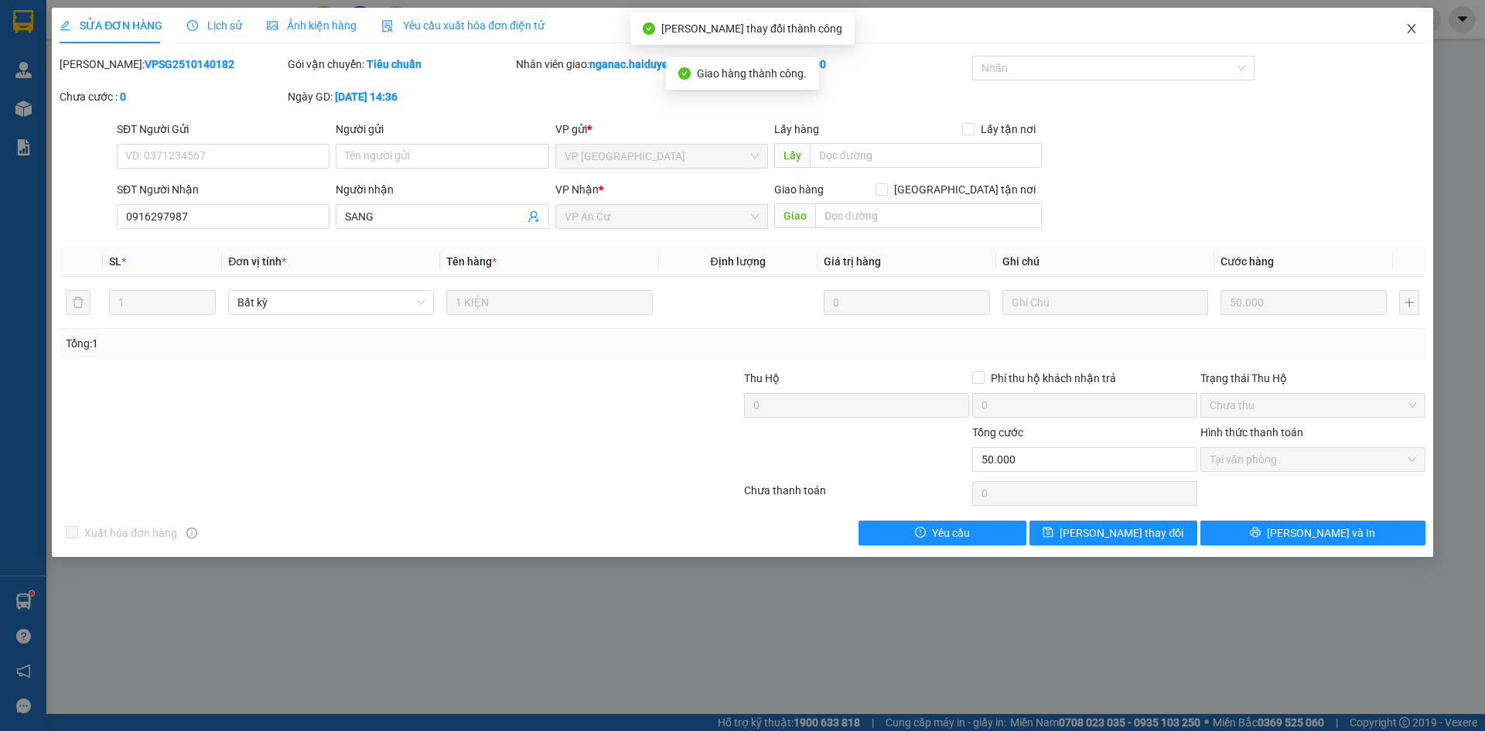
click at [1410, 28] on icon "close" at bounding box center [1411, 28] width 9 height 9
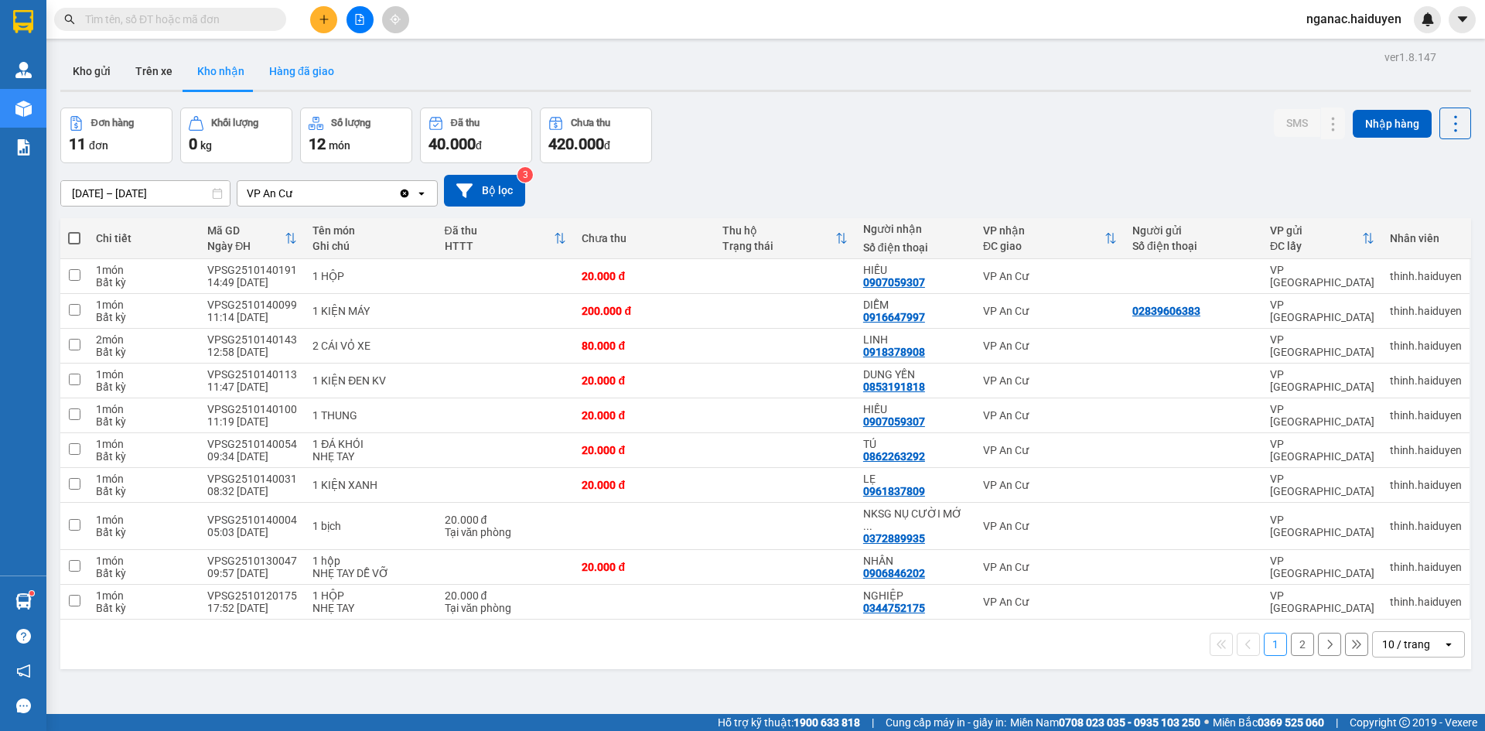
click at [271, 59] on button "Hàng đã giao" at bounding box center [302, 71] width 90 height 37
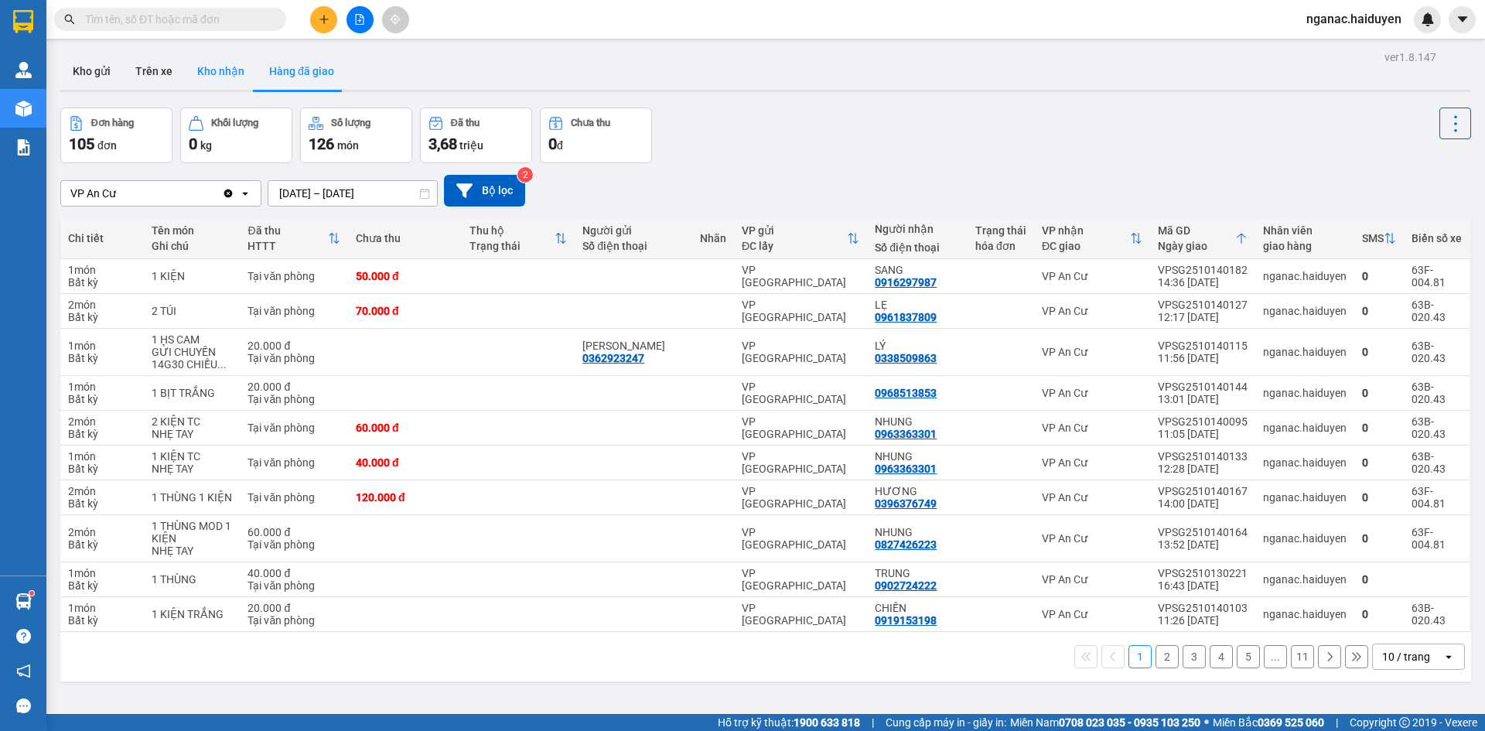
click at [203, 80] on button "Kho nhận" at bounding box center [221, 71] width 72 height 37
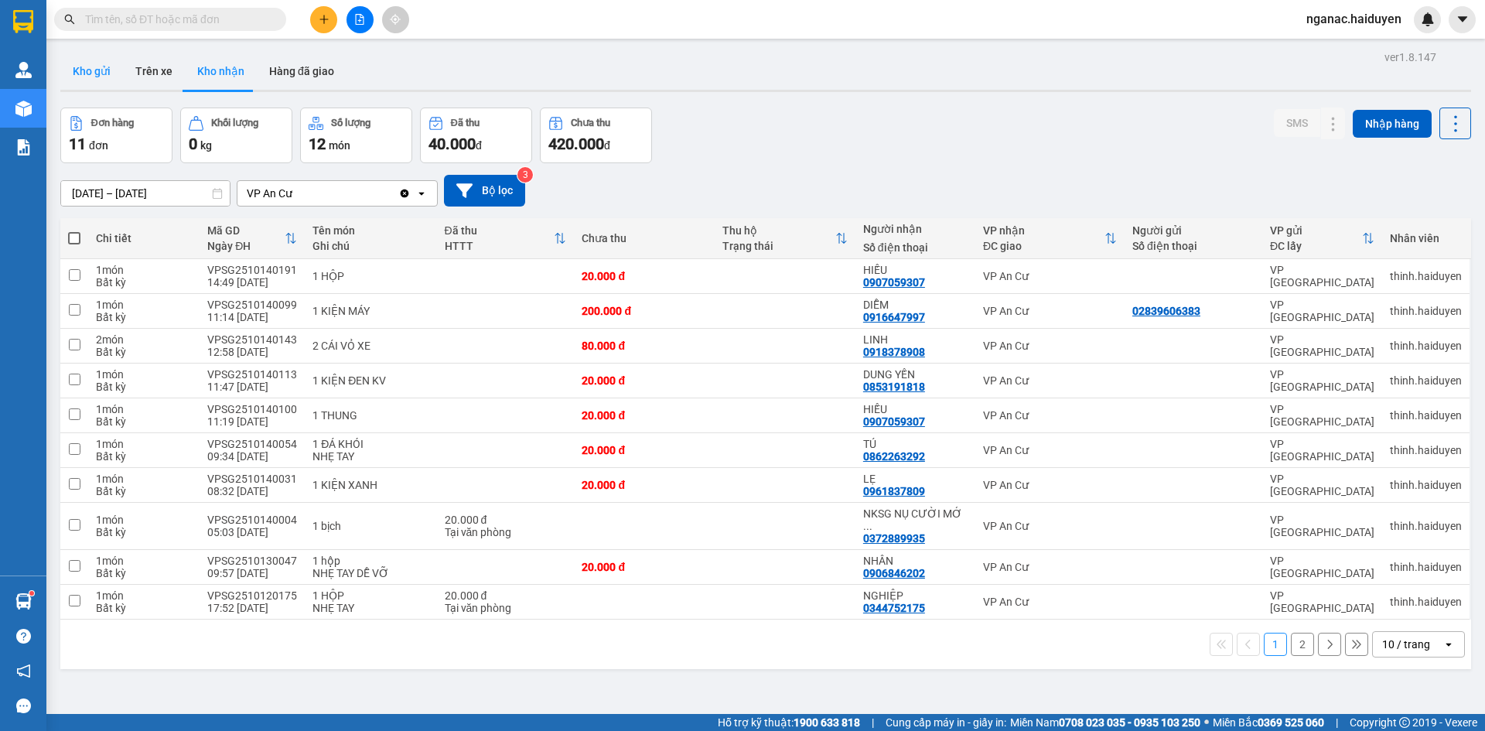
click at [62, 67] on button "Kho gửi" at bounding box center [91, 71] width 63 height 37
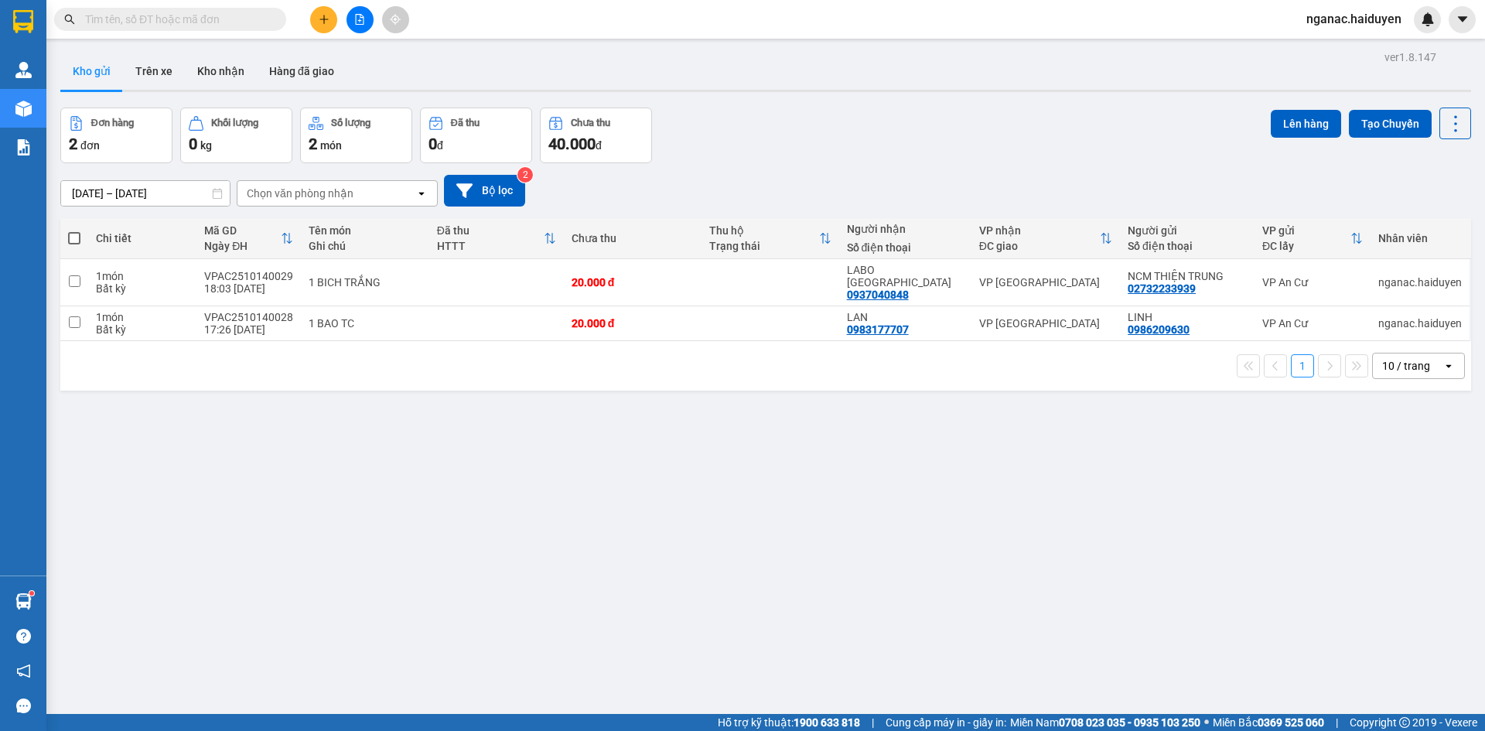
drag, startPoint x: 595, startPoint y: 661, endPoint x: 608, endPoint y: 653, distance: 15.7
click at [595, 661] on div "ver 1.8.147 Kho gửi Trên xe Kho nhận Hàng đã giao Đơn hàng 2 đơn Khối lượng 0 k…" at bounding box center [765, 411] width 1423 height 731
click at [207, 79] on button "Kho nhận" at bounding box center [221, 71] width 72 height 37
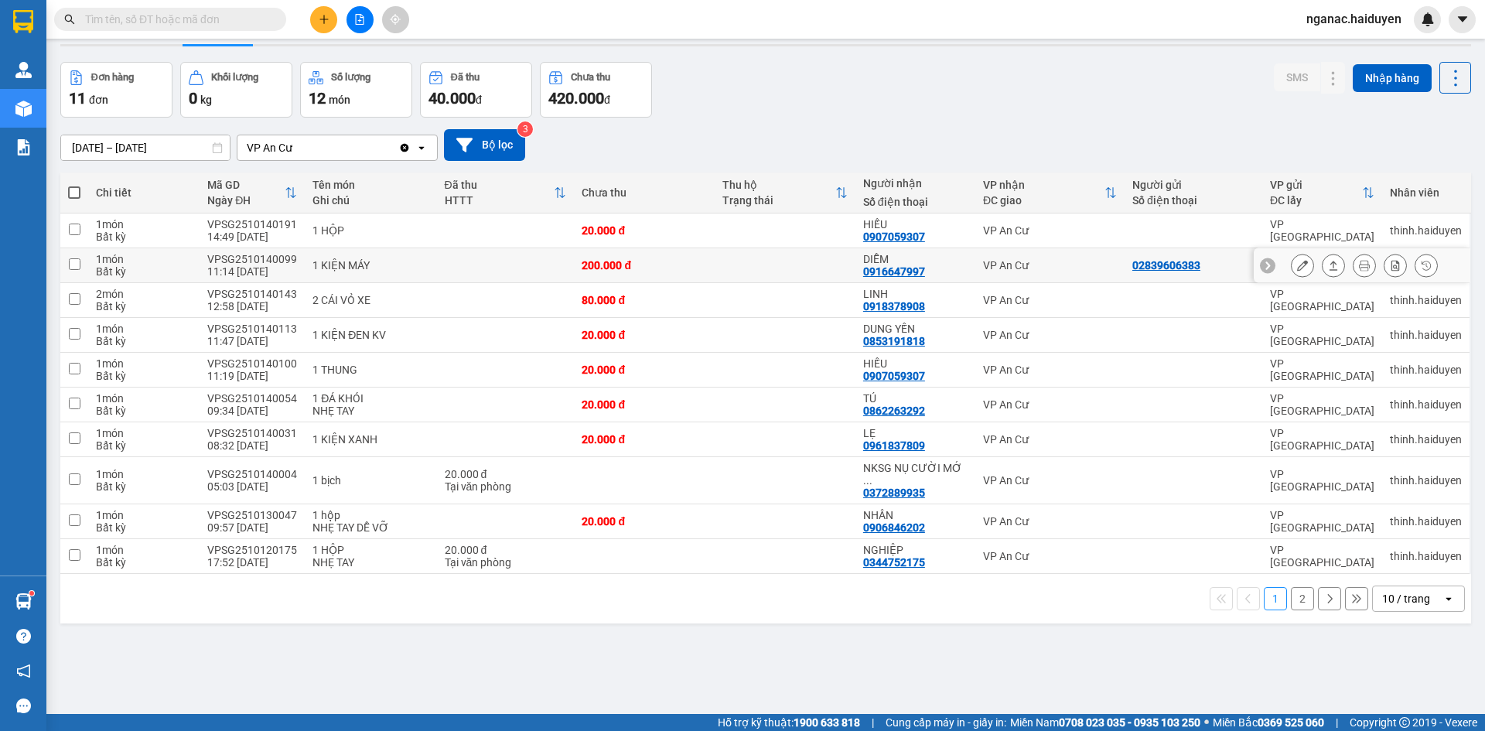
scroll to position [71, 0]
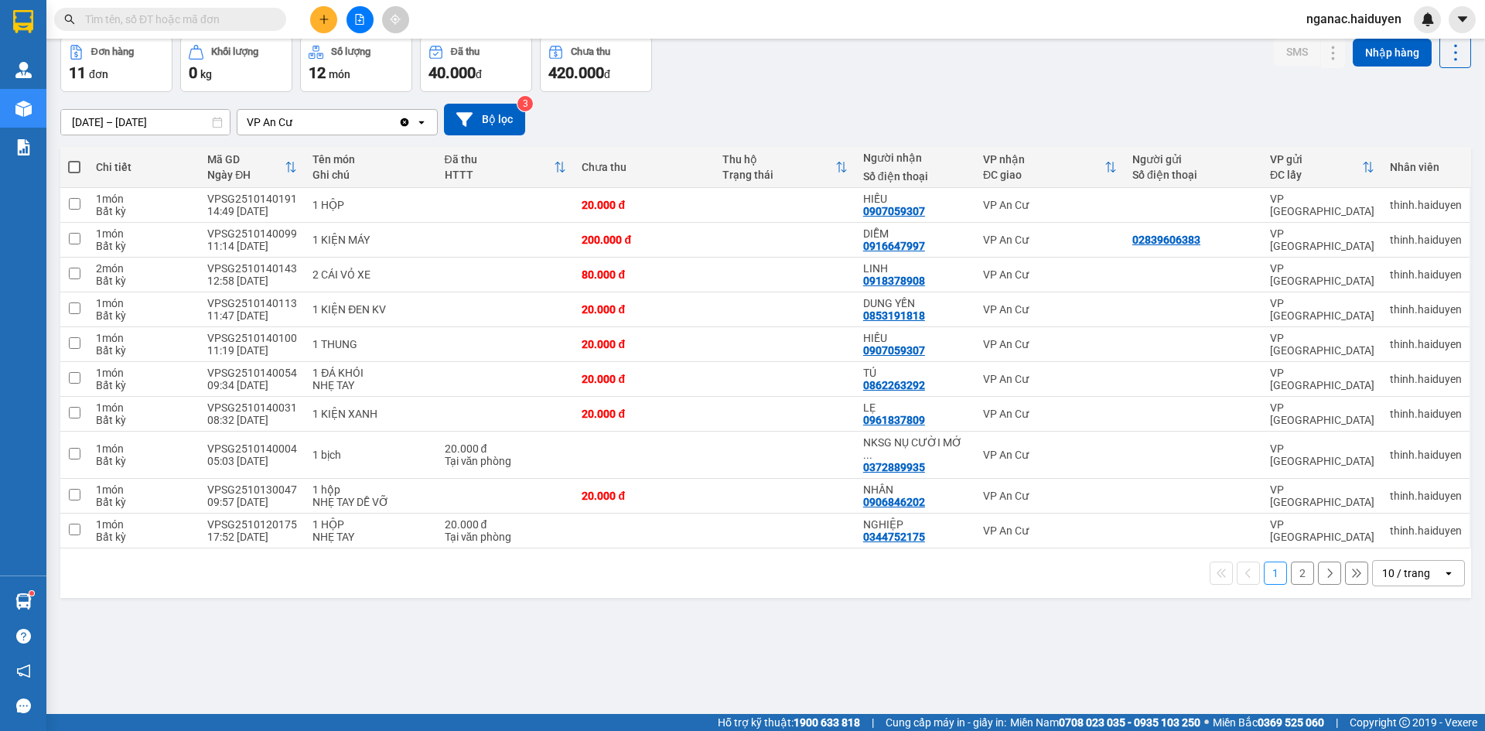
click at [1291, 561] on button "2" at bounding box center [1302, 572] width 23 height 23
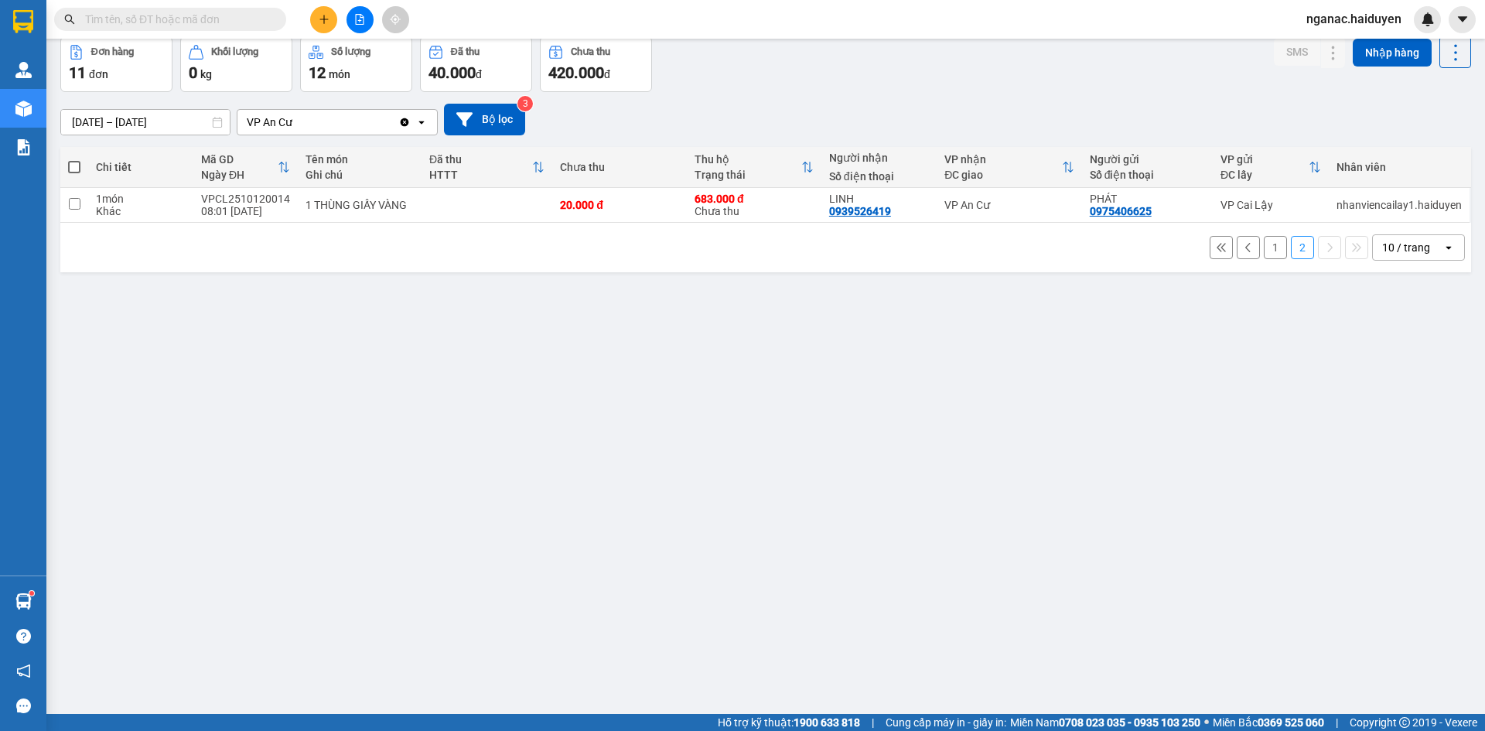
click at [1264, 244] on button "1" at bounding box center [1275, 247] width 23 height 23
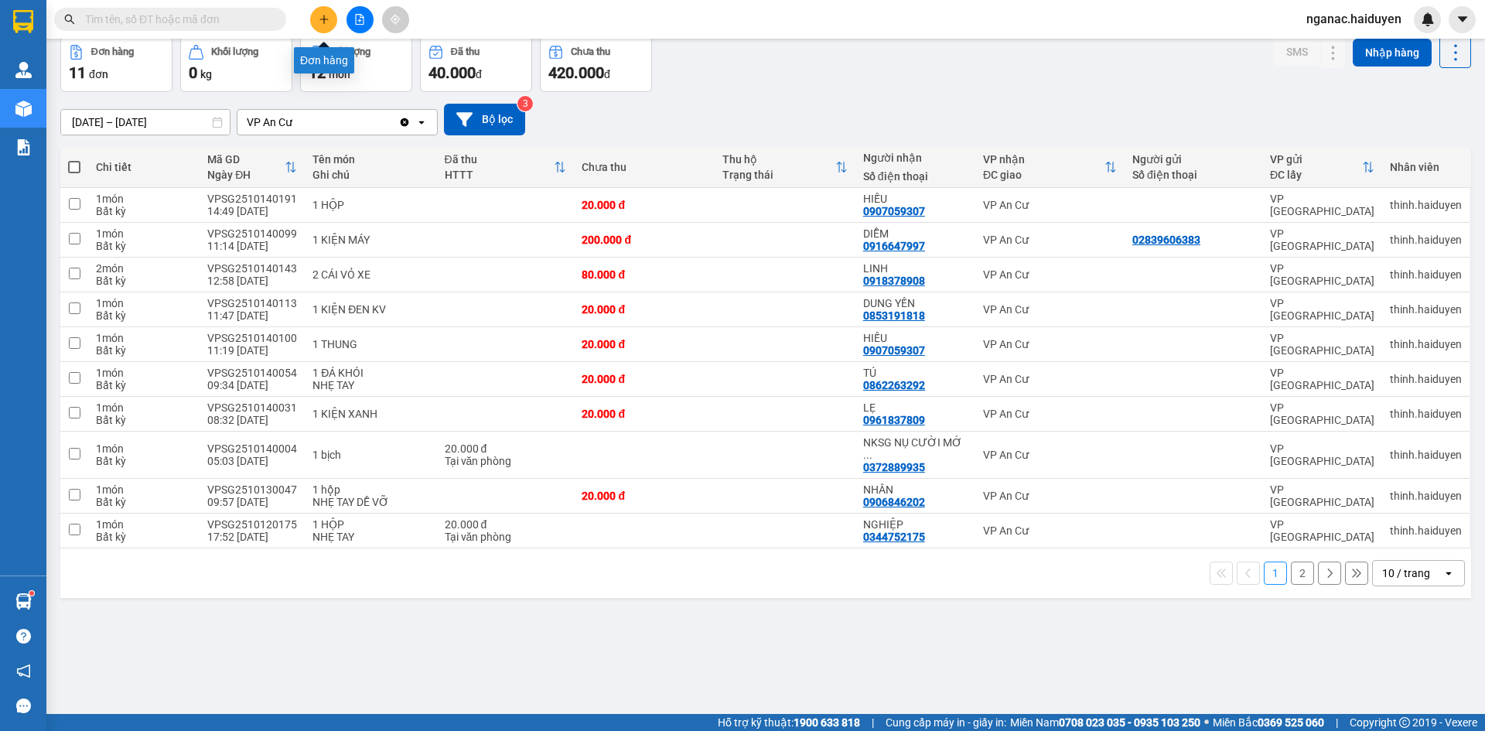
click at [319, 21] on icon "plus" at bounding box center [324, 19] width 11 height 11
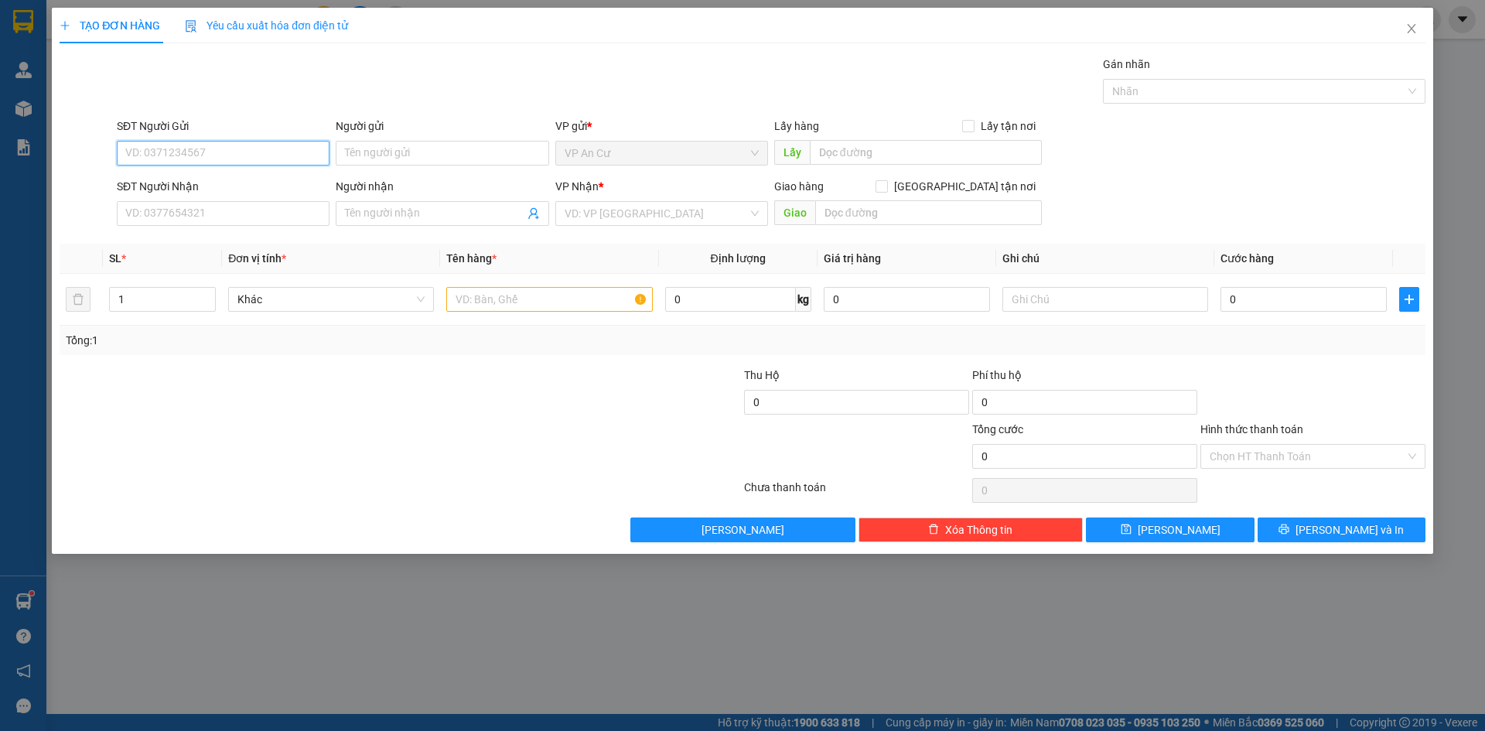
click at [193, 152] on input "SĐT Người Gửi" at bounding box center [223, 153] width 213 height 25
click at [227, 190] on div "0907297930 - PHÁT" at bounding box center [223, 184] width 194 height 17
type input "0907297930"
type input "PHÁT"
type input "02866802586"
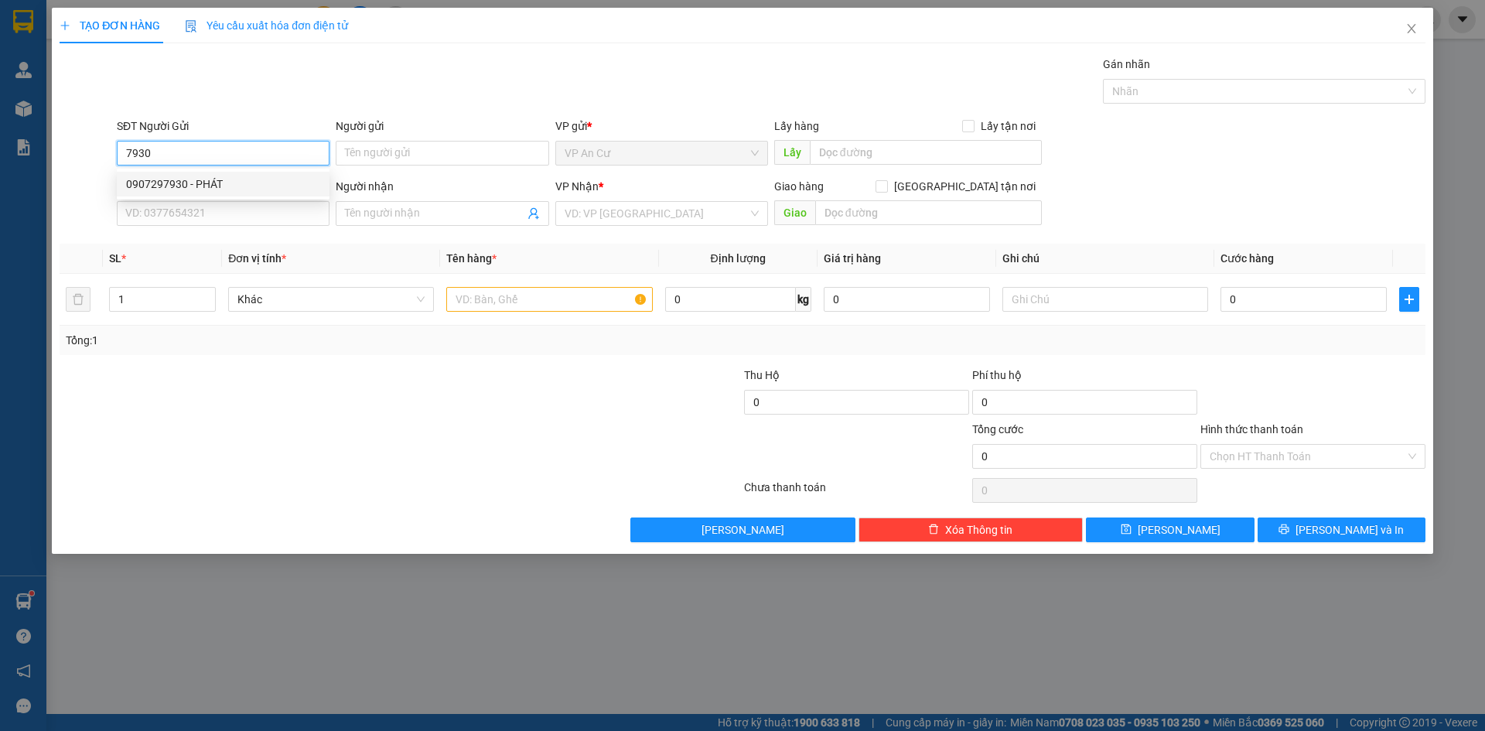
type input "NIỀM TIN"
type input "20.000"
type input "0907297930"
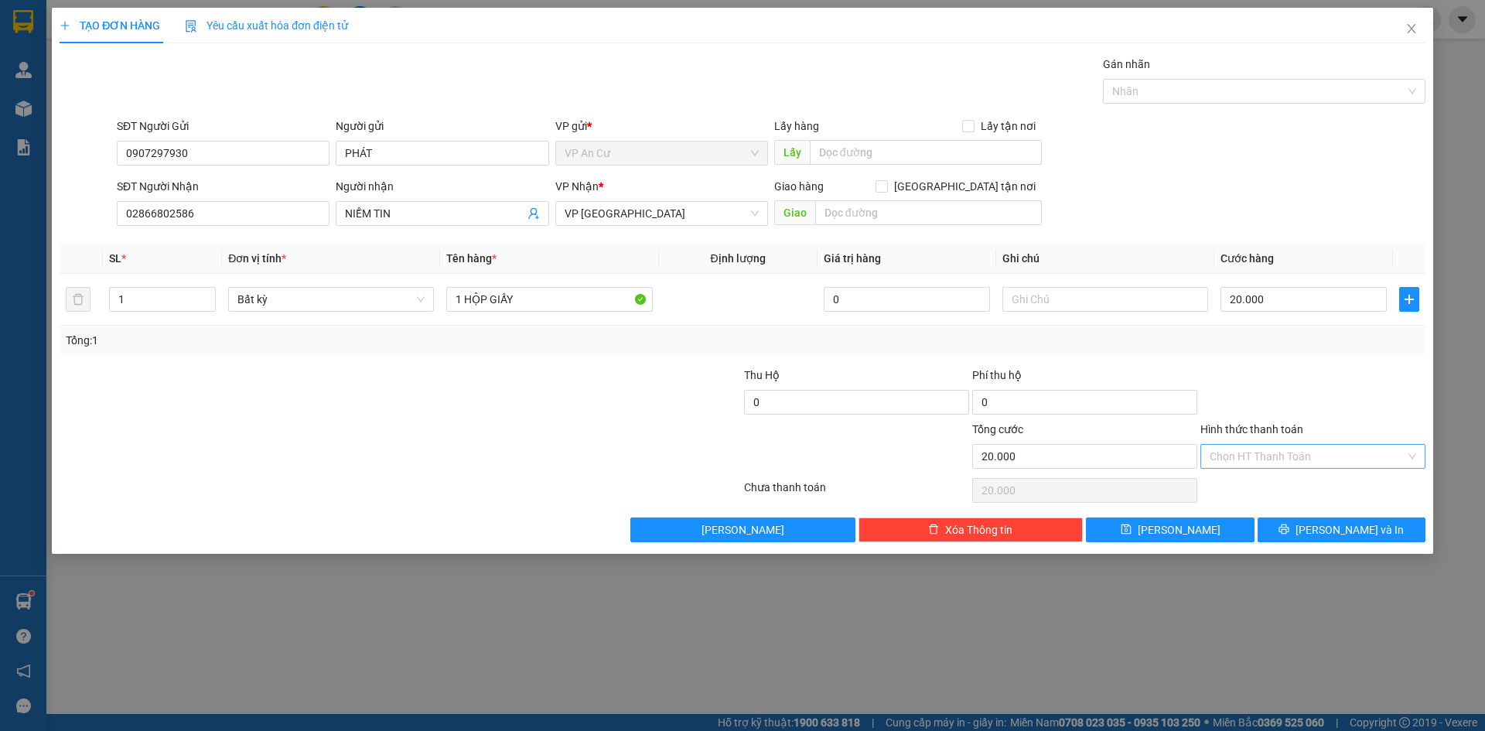
click at [1245, 449] on input "Hình thức thanh toán" at bounding box center [1307, 456] width 196 height 23
click at [1257, 478] on div "Tại văn phòng" at bounding box center [1312, 487] width 225 height 25
type input "0"
click at [1281, 518] on button "[PERSON_NAME] và In" at bounding box center [1341, 529] width 168 height 25
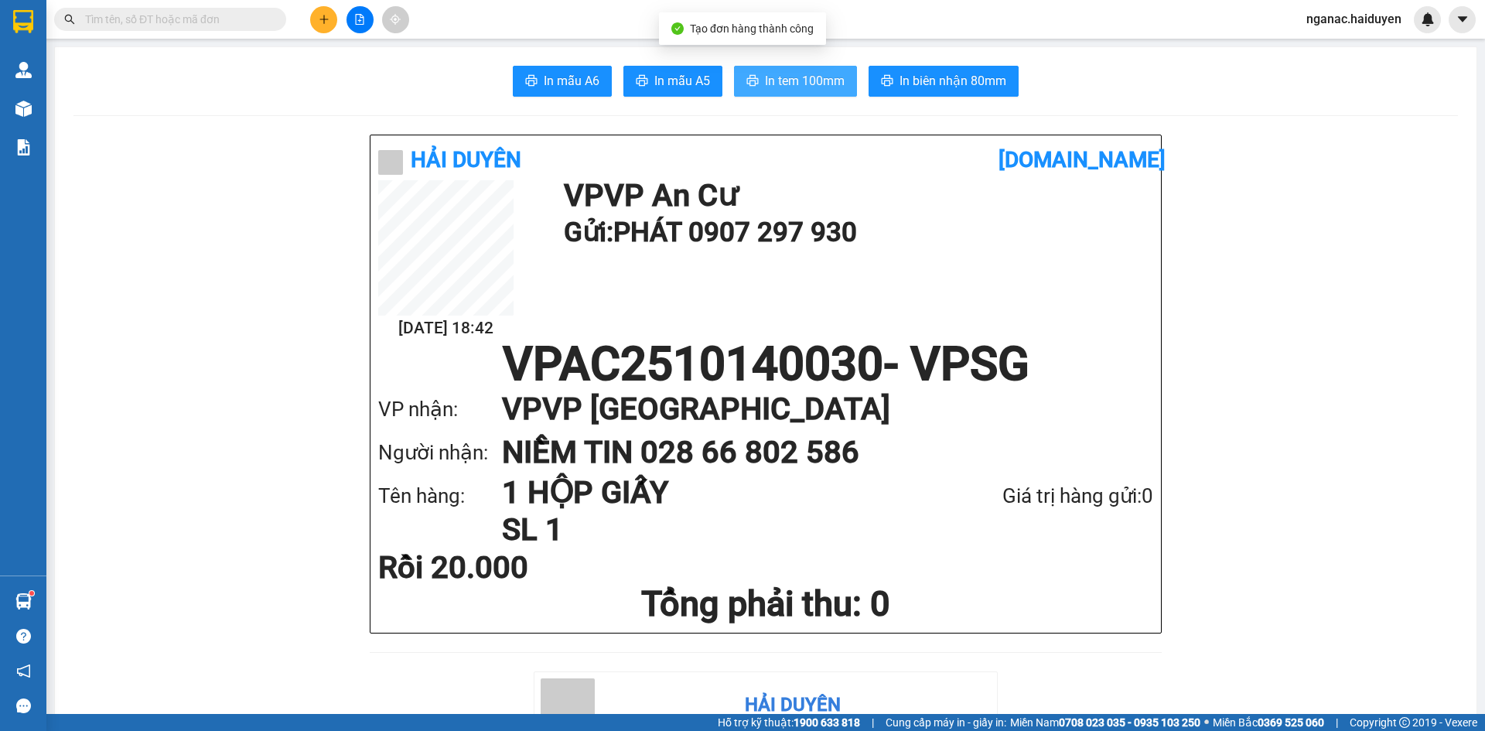
click at [788, 80] on span "In tem 100mm" at bounding box center [805, 80] width 80 height 19
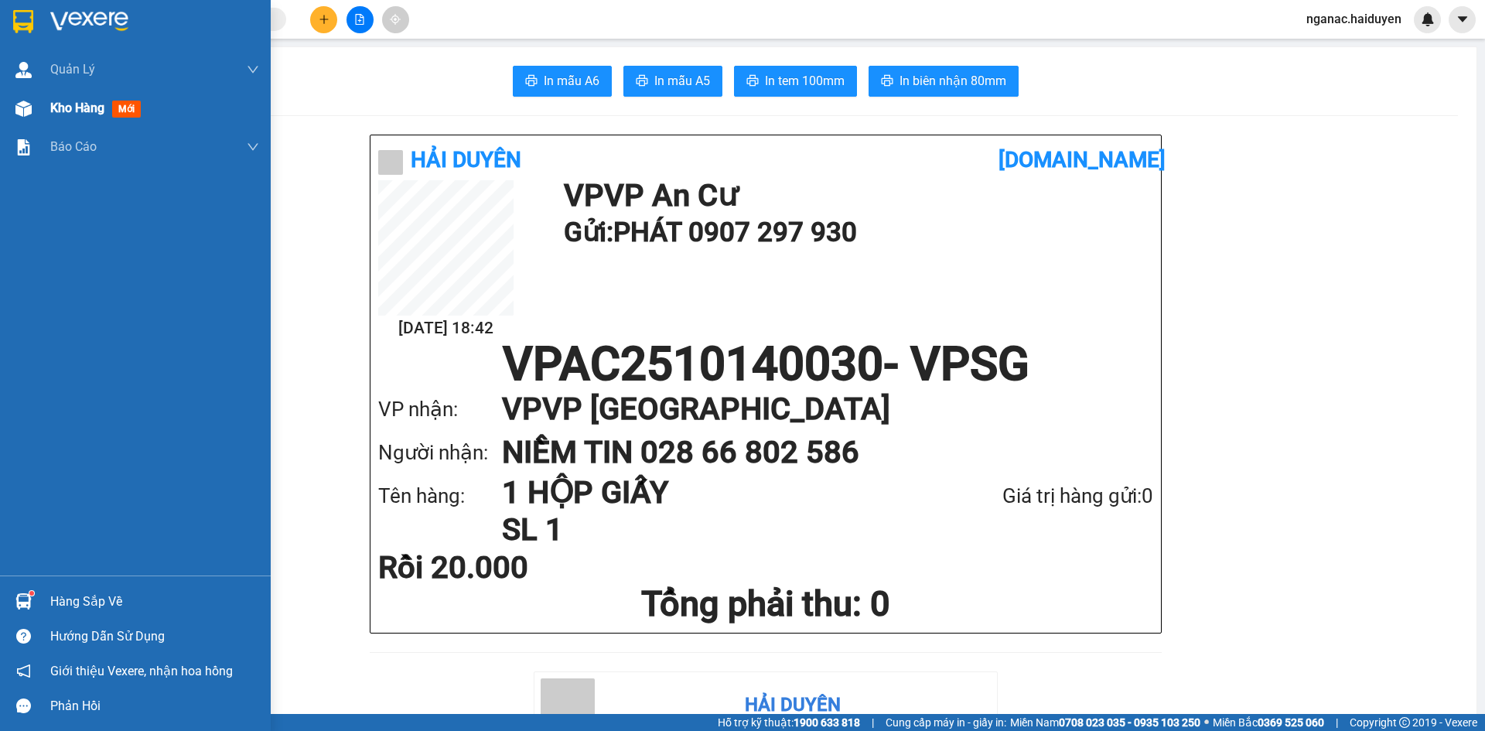
click at [43, 109] on div "Kho hàng mới" at bounding box center [135, 108] width 271 height 39
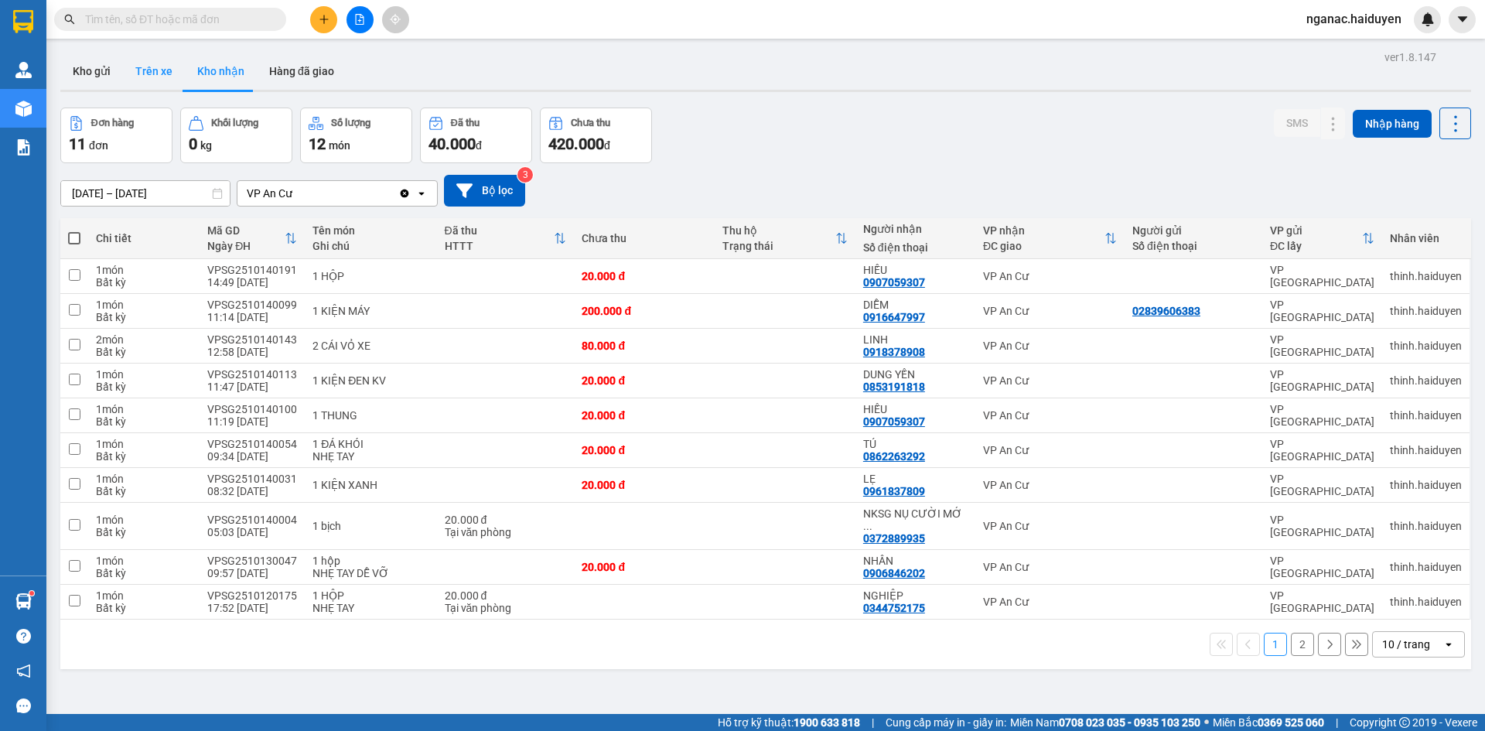
click at [155, 77] on button "Trên xe" at bounding box center [154, 71] width 62 height 37
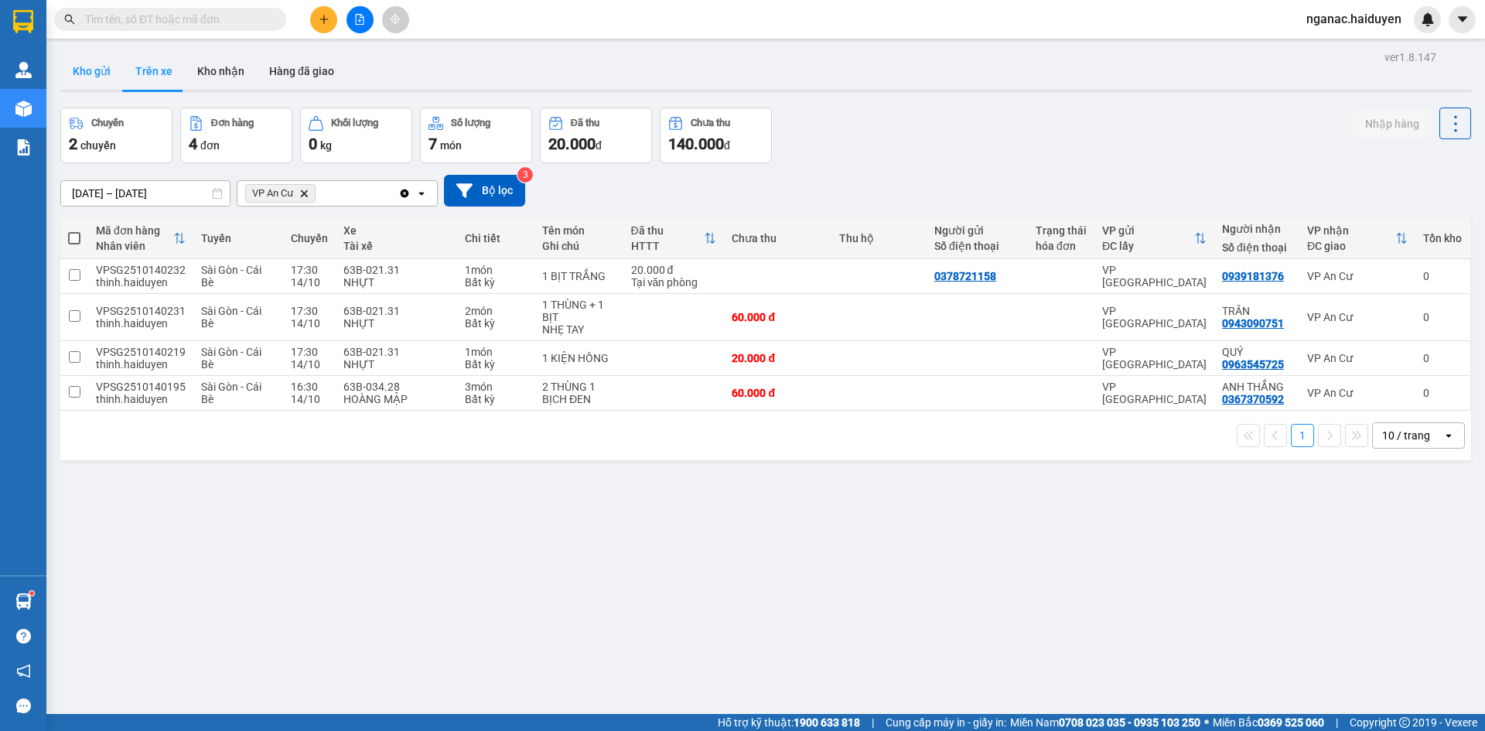
click at [94, 64] on button "Kho gửi" at bounding box center [91, 71] width 63 height 37
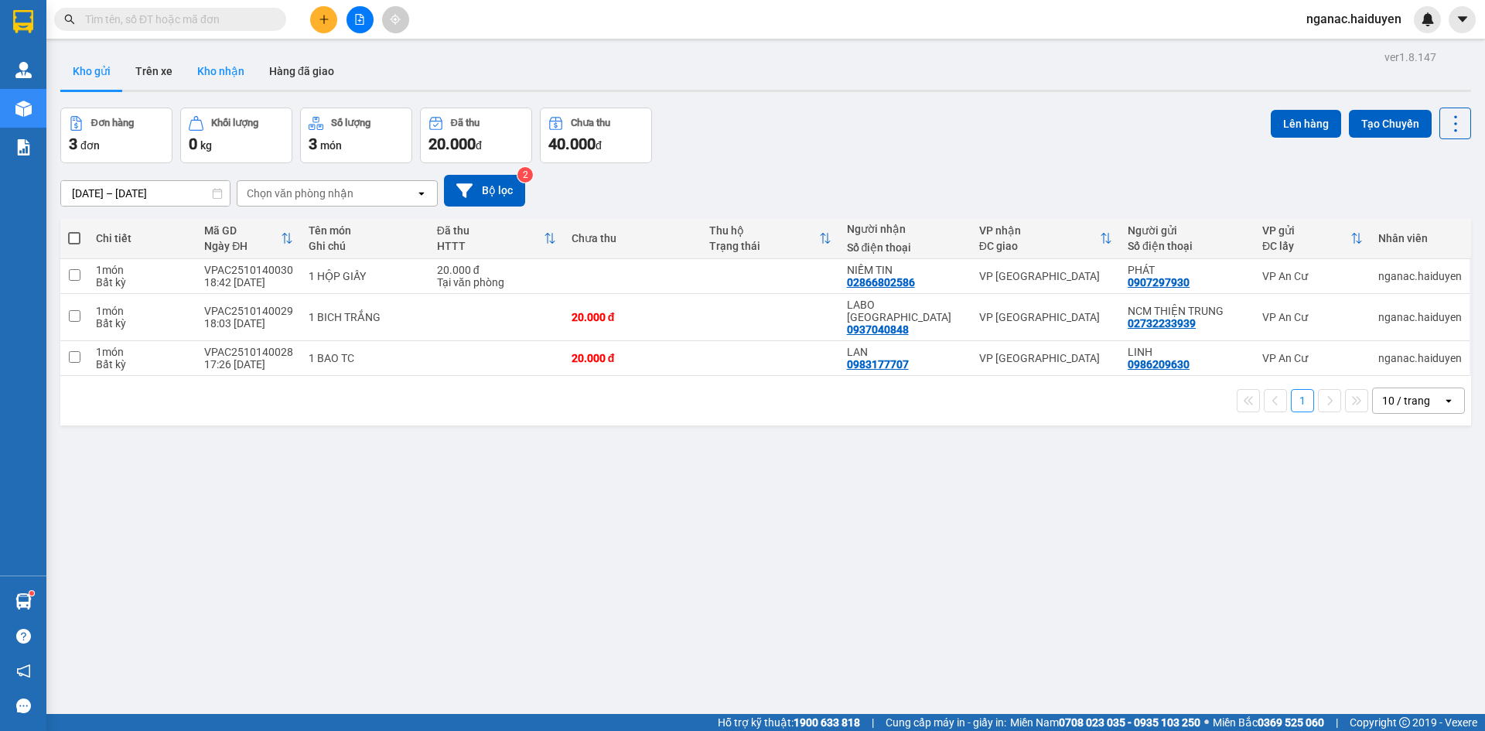
click at [234, 64] on button "Kho nhận" at bounding box center [221, 71] width 72 height 37
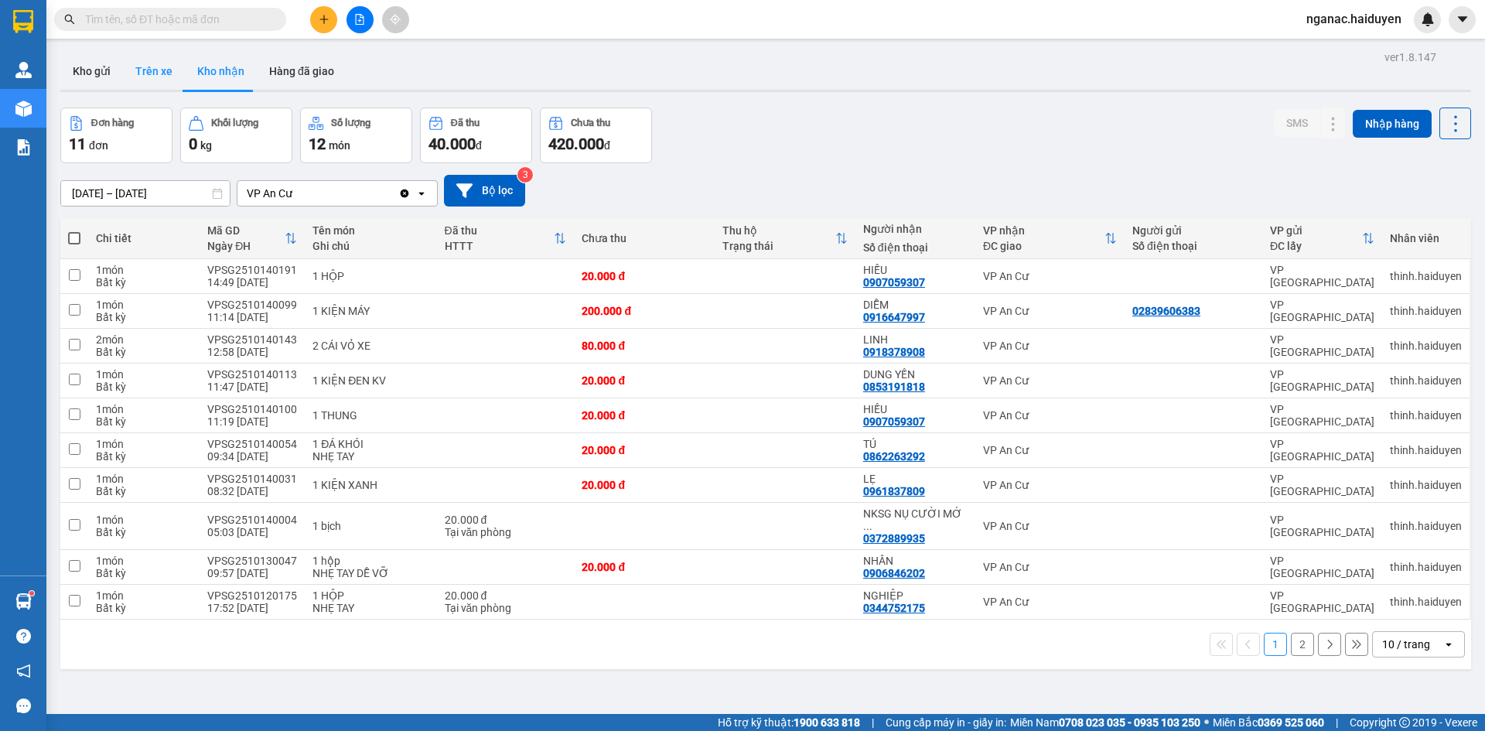
click at [156, 72] on button "Trên xe" at bounding box center [154, 71] width 62 height 37
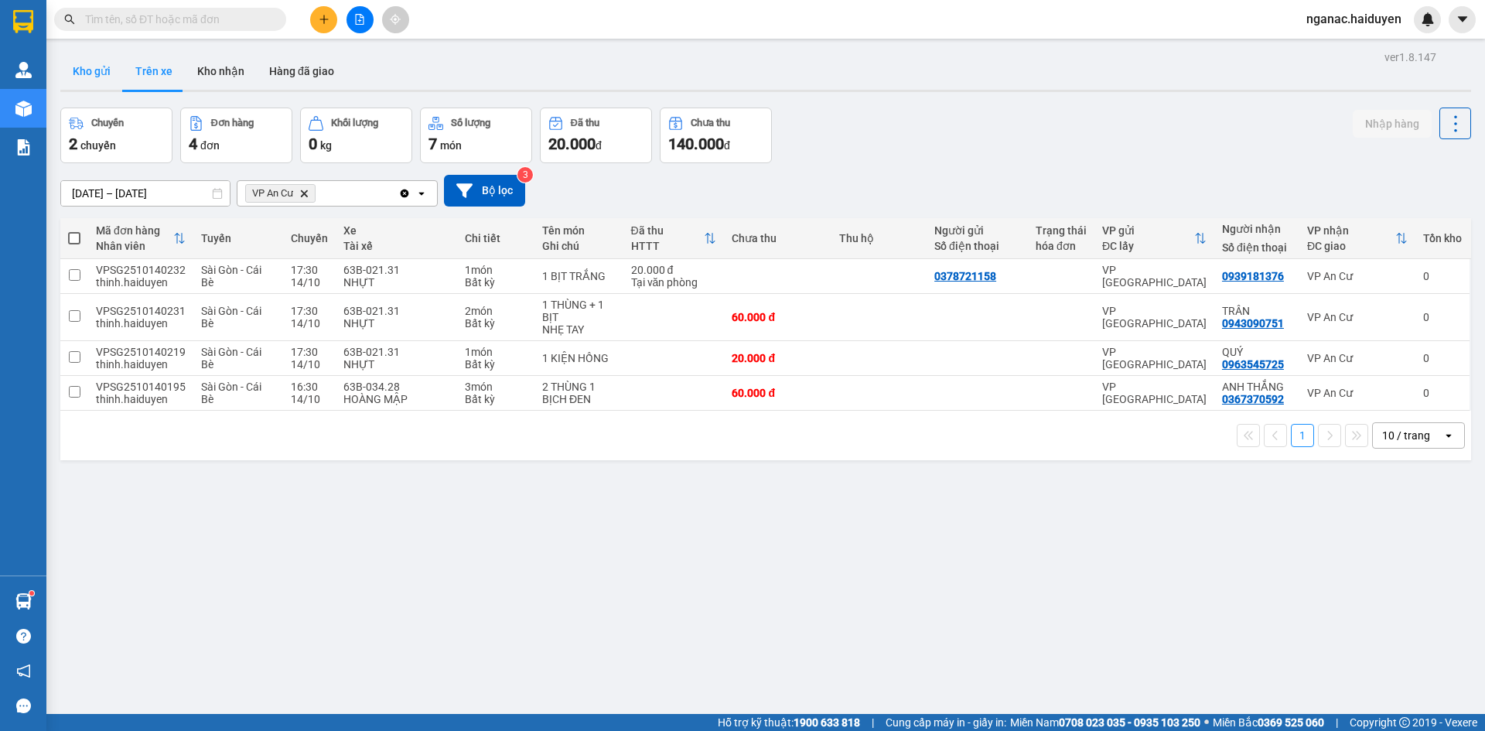
click at [111, 62] on button "Kho gửi" at bounding box center [91, 71] width 63 height 37
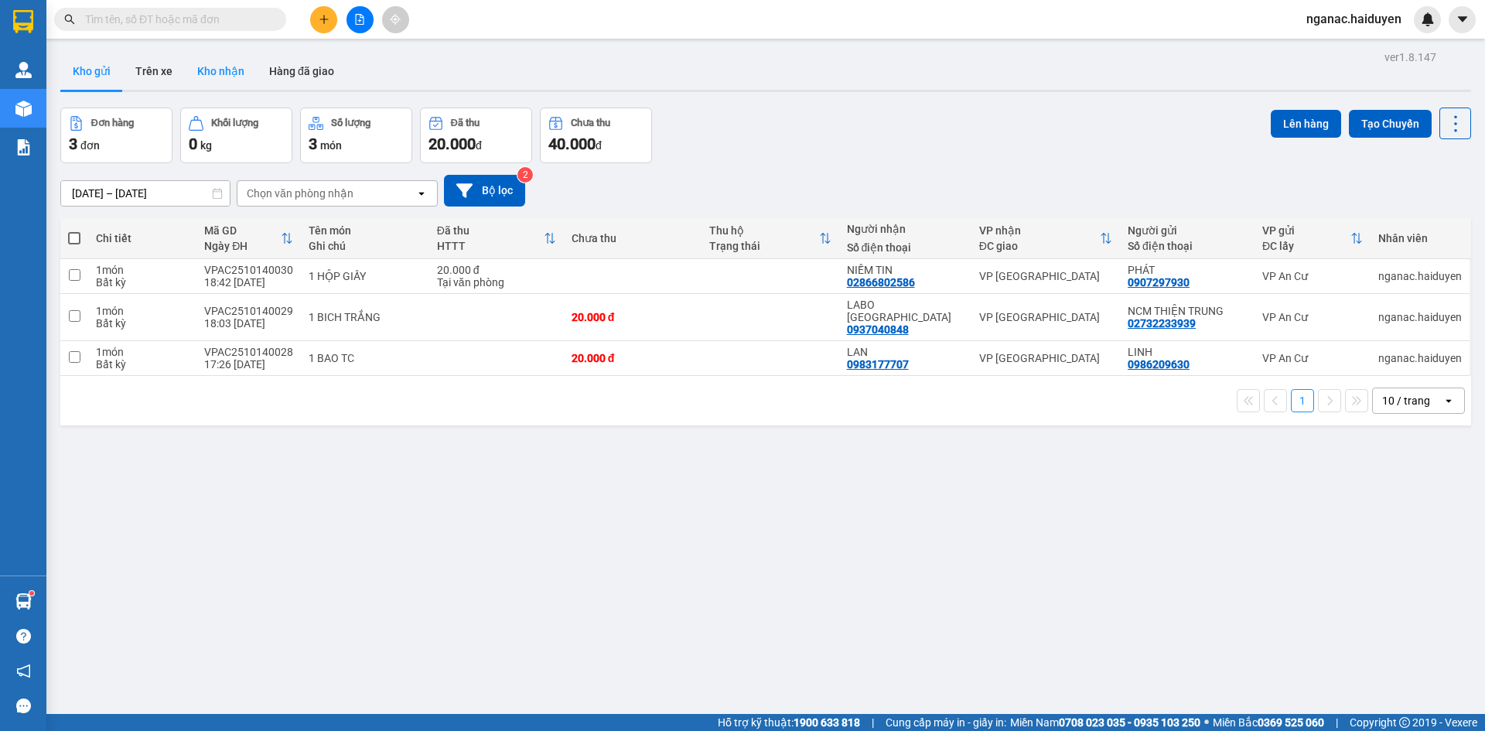
click at [206, 77] on button "Kho nhận" at bounding box center [221, 71] width 72 height 37
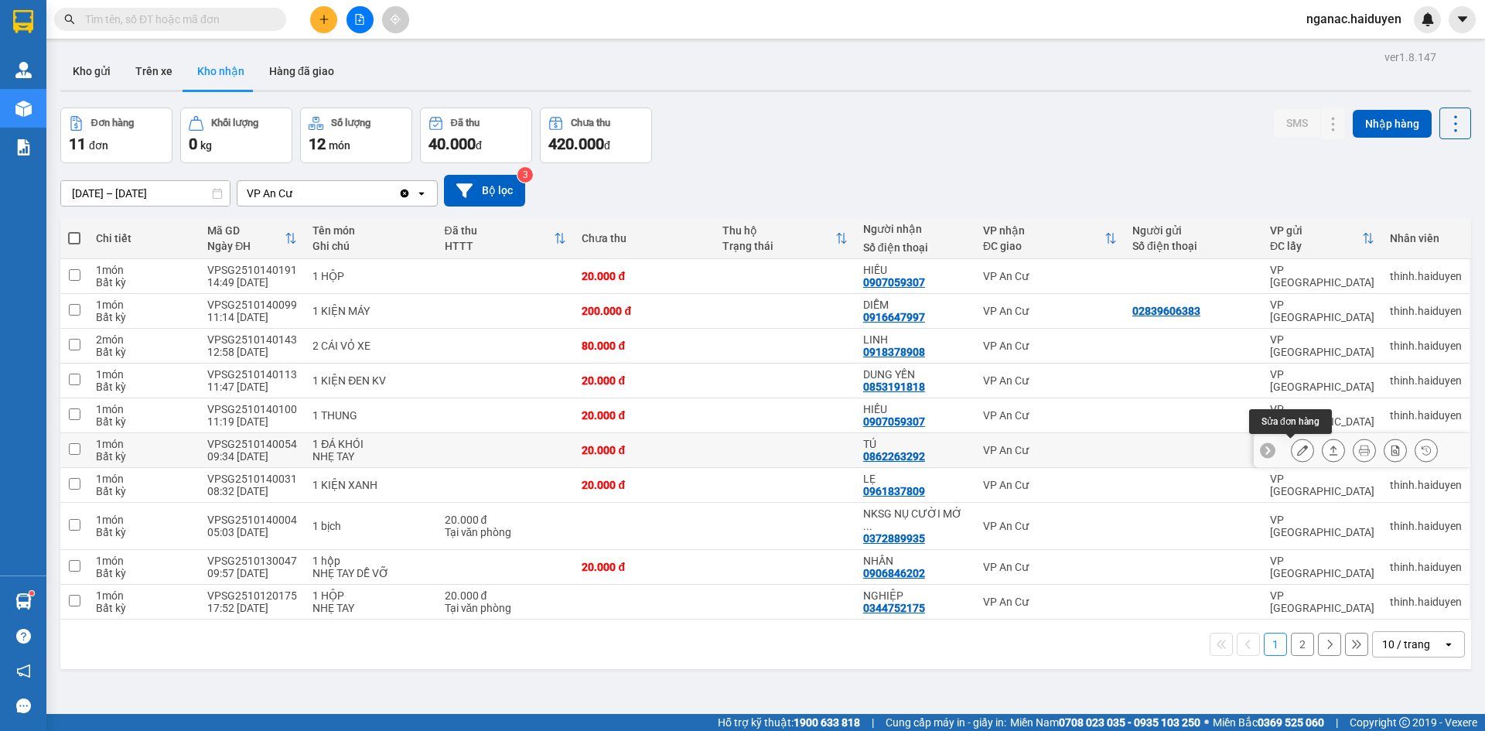
click at [1297, 450] on icon at bounding box center [1302, 450] width 11 height 11
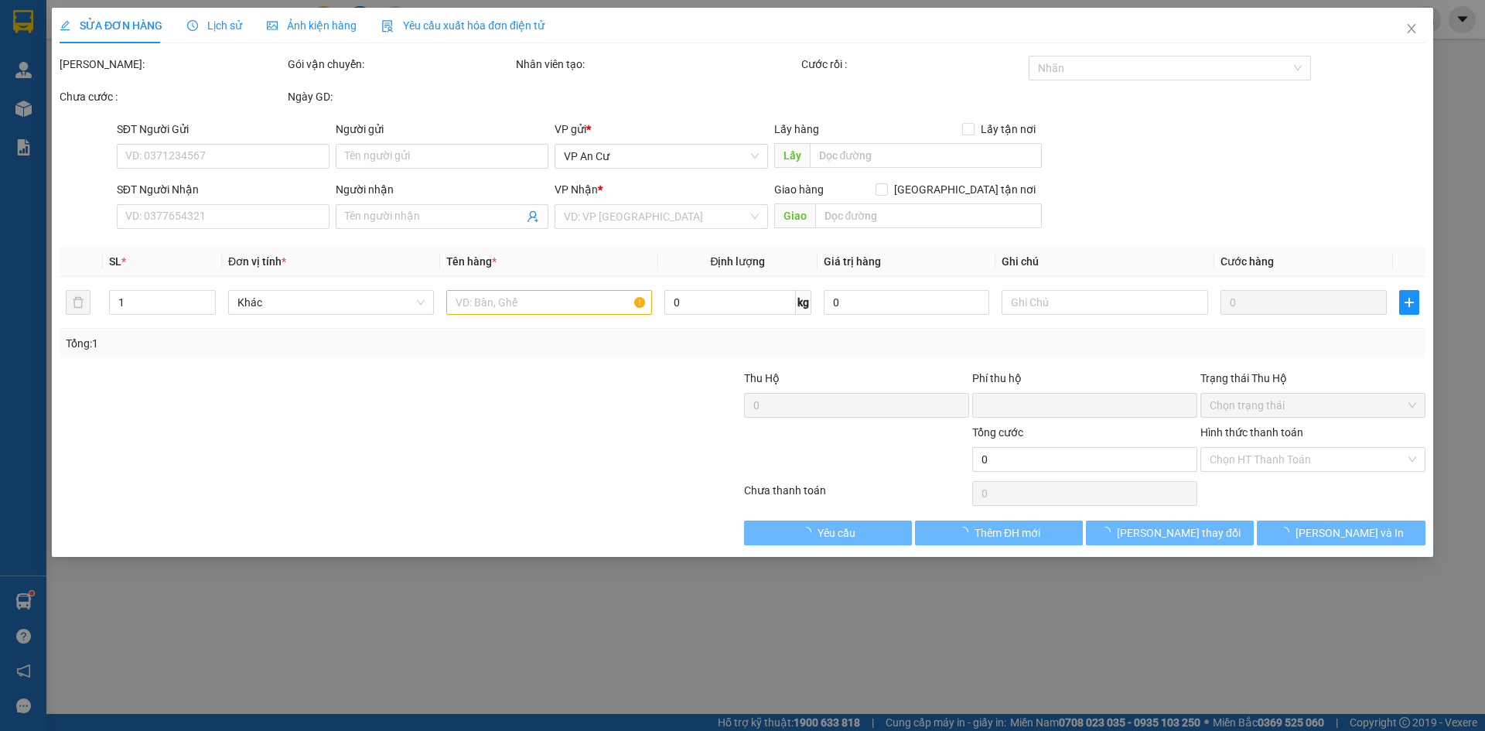
type input "0862263292"
type input "TÚ"
type input "0"
type input "20.000"
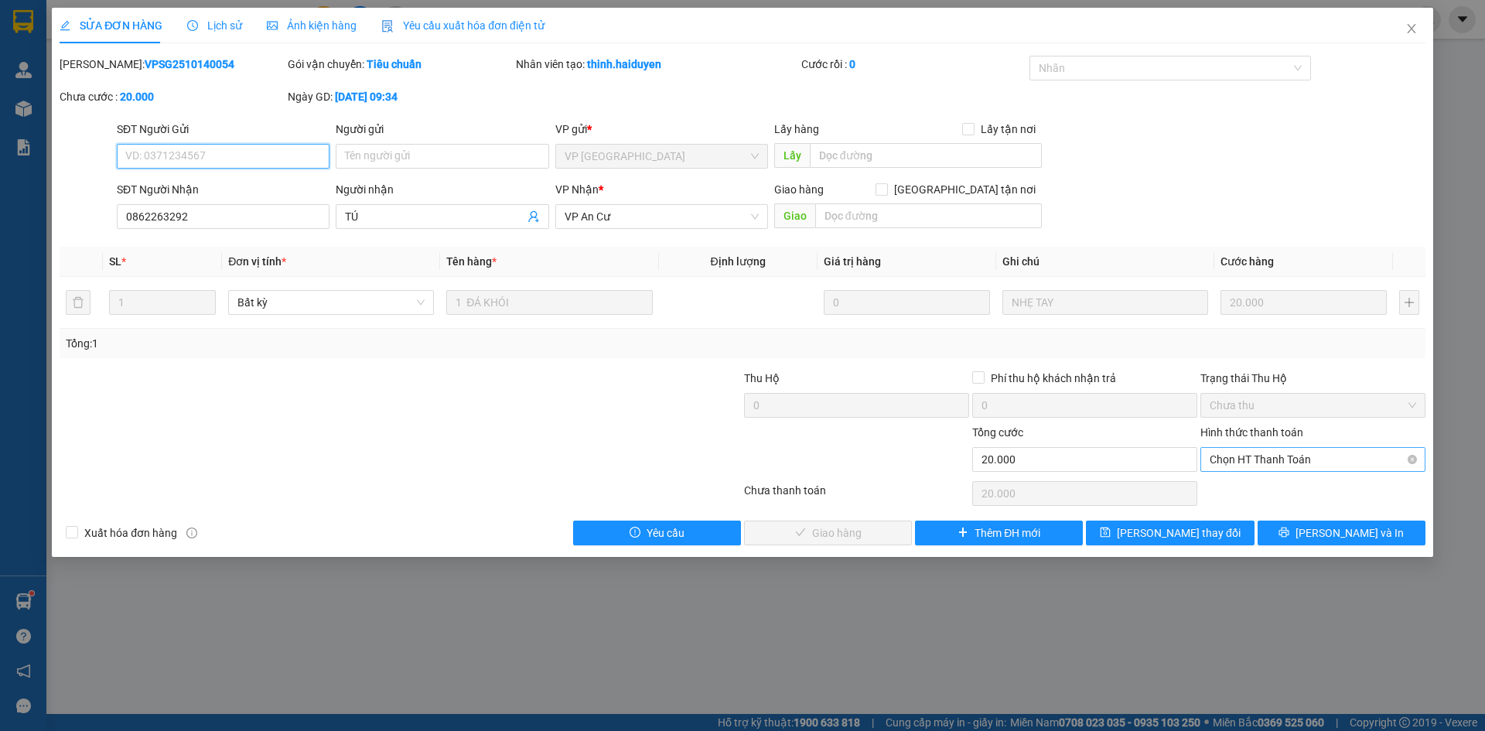
click at [1251, 455] on span "Chọn HT Thanh Toán" at bounding box center [1312, 459] width 206 height 23
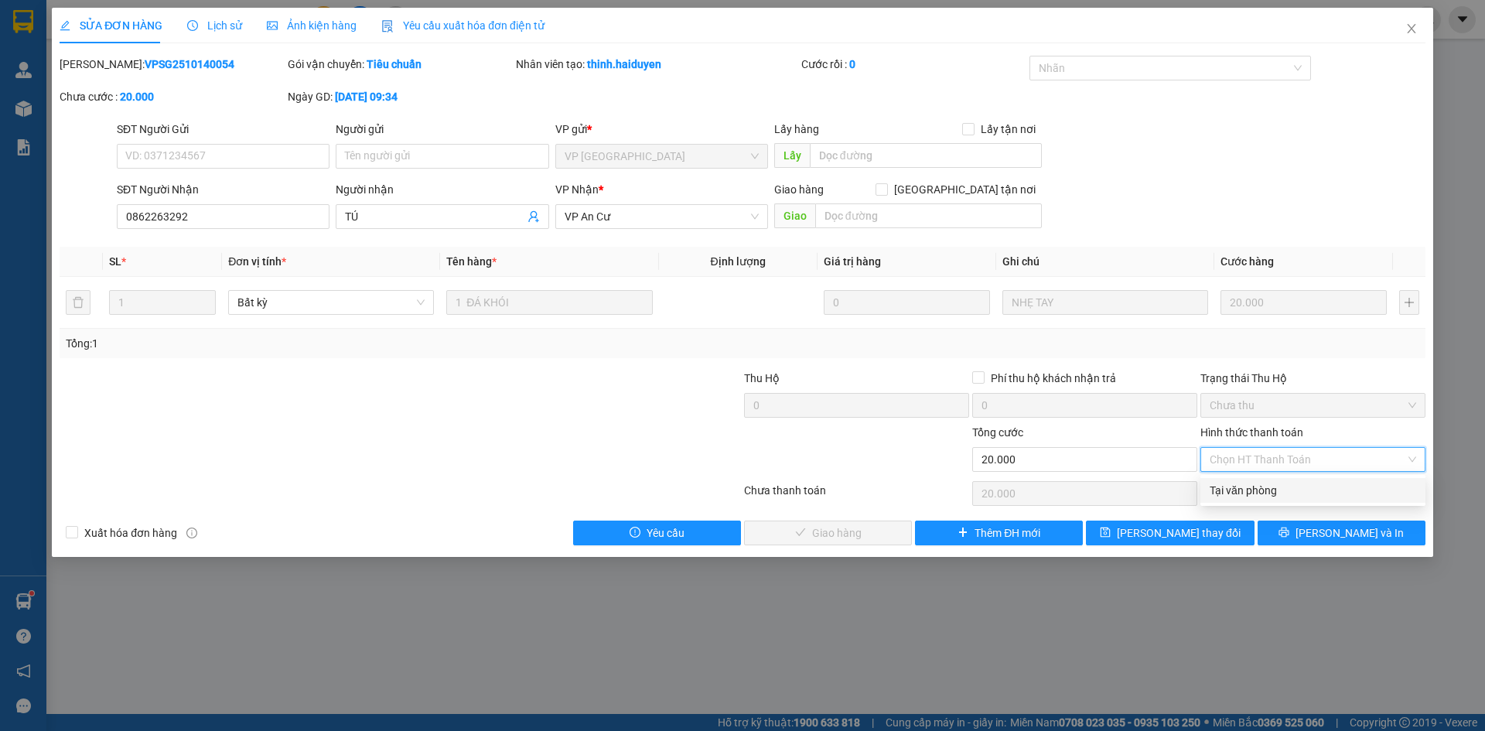
click at [1256, 493] on div "Tại văn phòng" at bounding box center [1312, 490] width 206 height 17
type input "0"
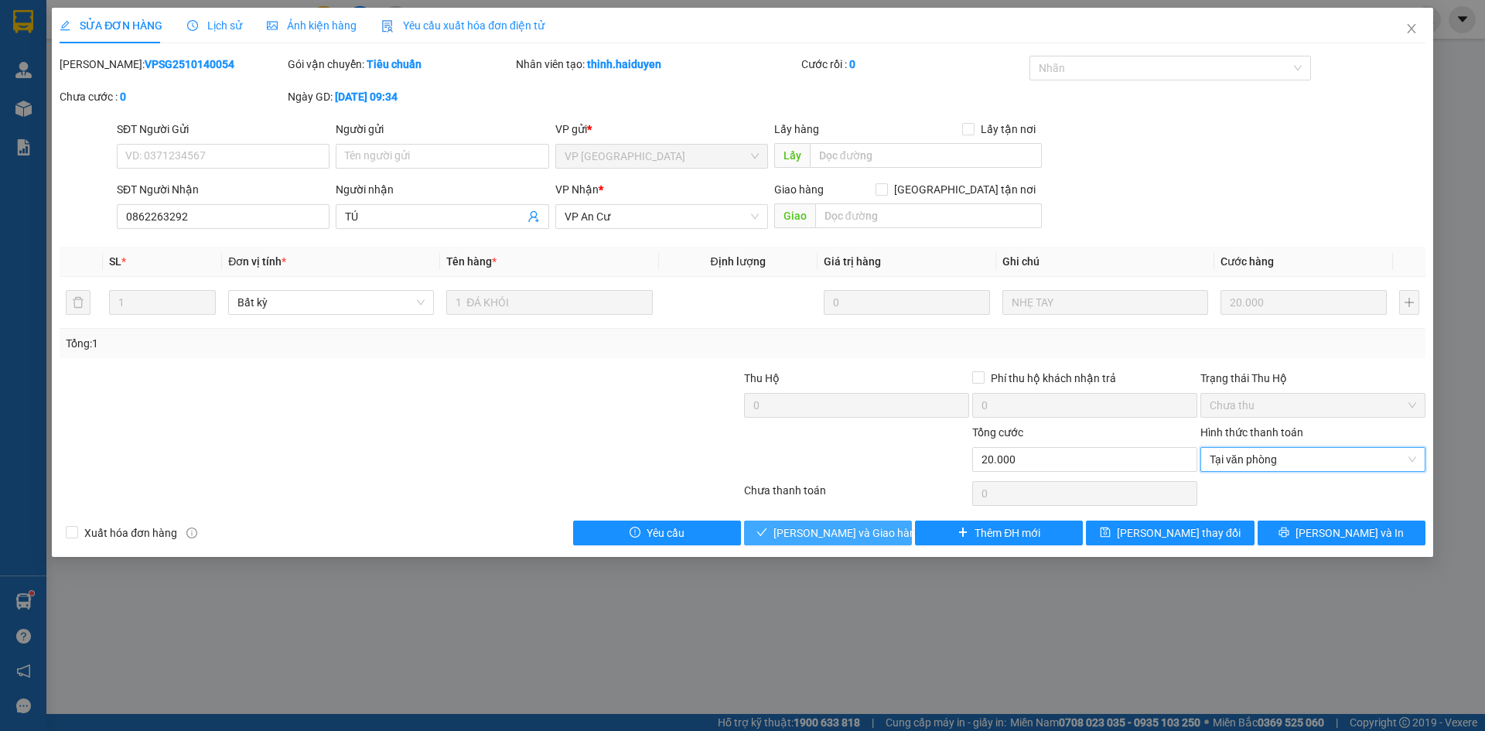
click at [832, 530] on span "[PERSON_NAME] và Giao hàng" at bounding box center [847, 532] width 148 height 17
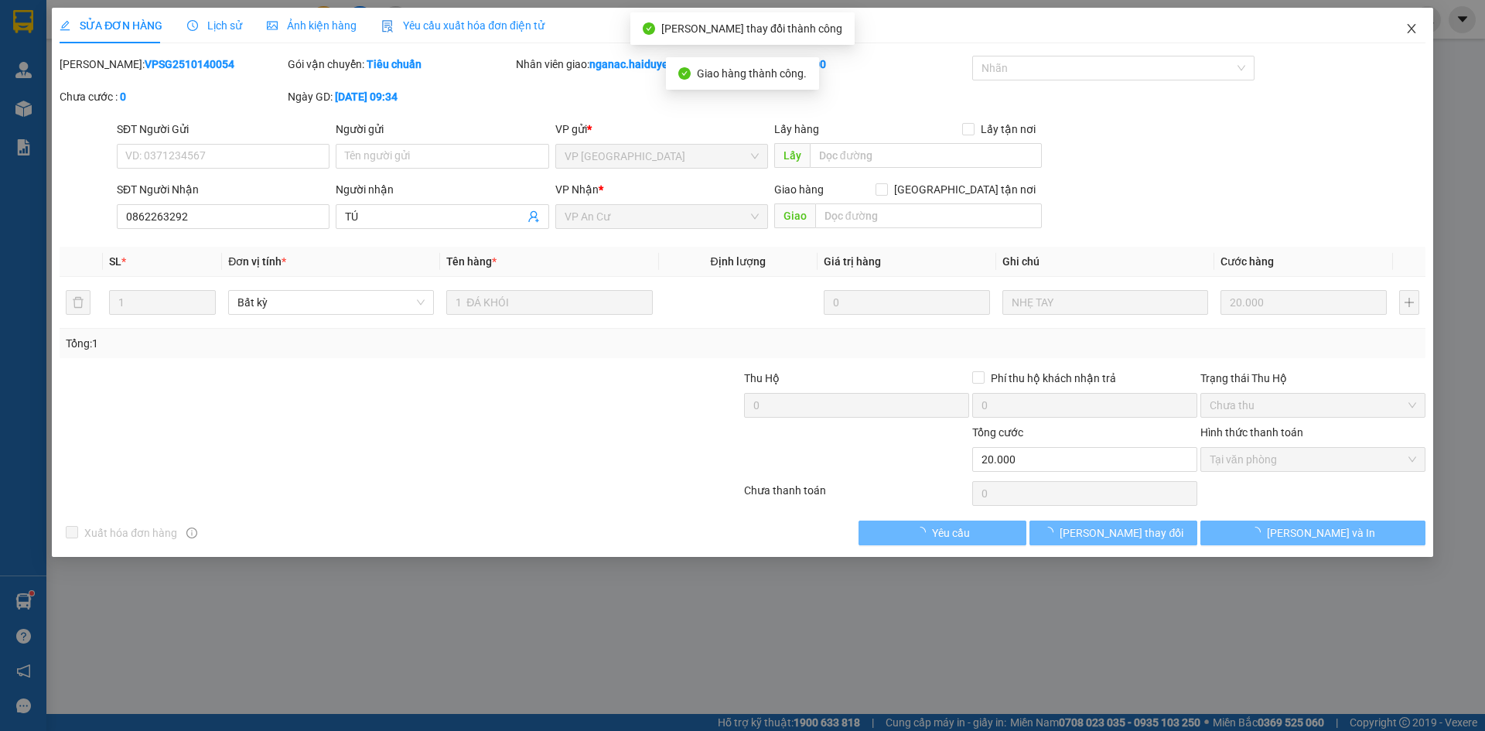
click at [1410, 27] on icon "close" at bounding box center [1411, 28] width 9 height 9
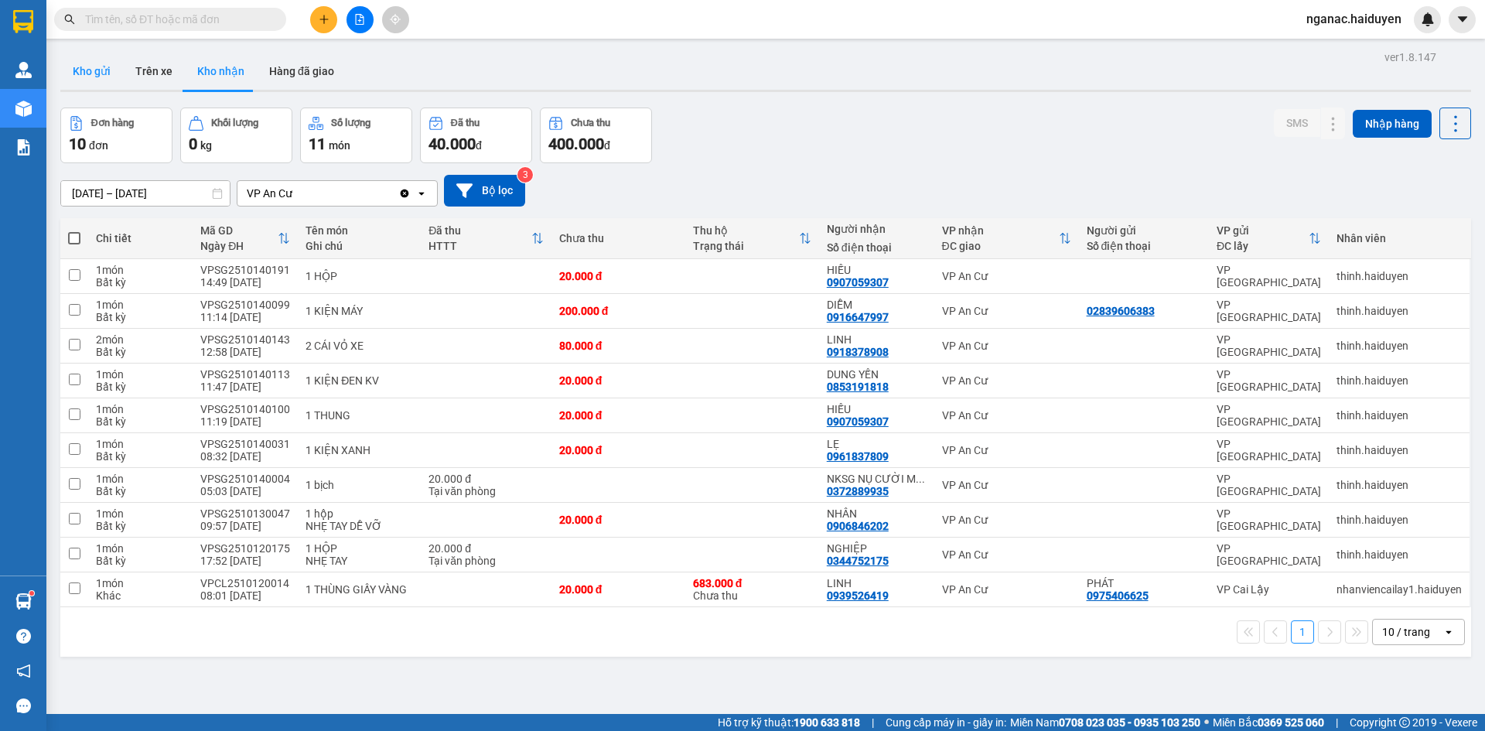
click at [84, 80] on button "Kho gửi" at bounding box center [91, 71] width 63 height 37
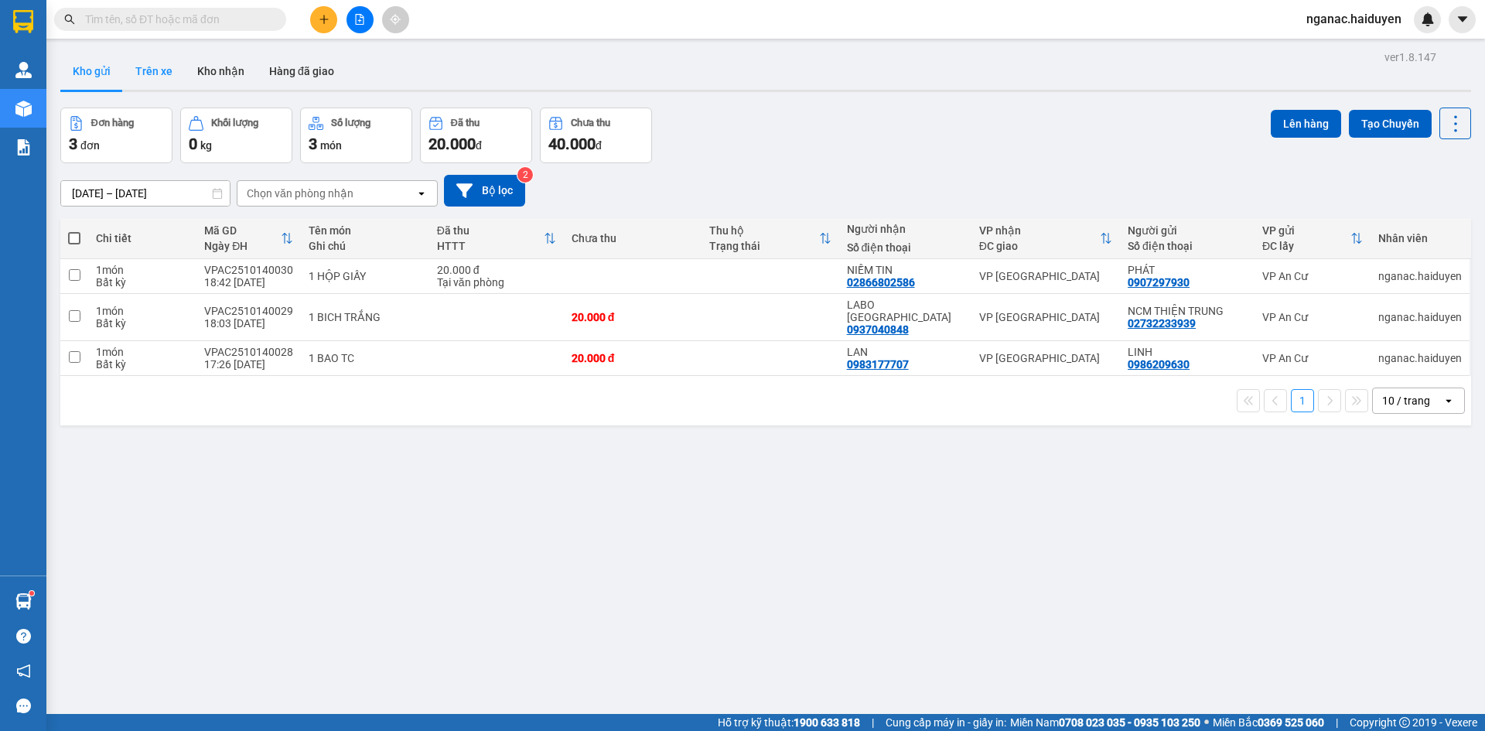
click at [157, 72] on button "Trên xe" at bounding box center [154, 71] width 62 height 37
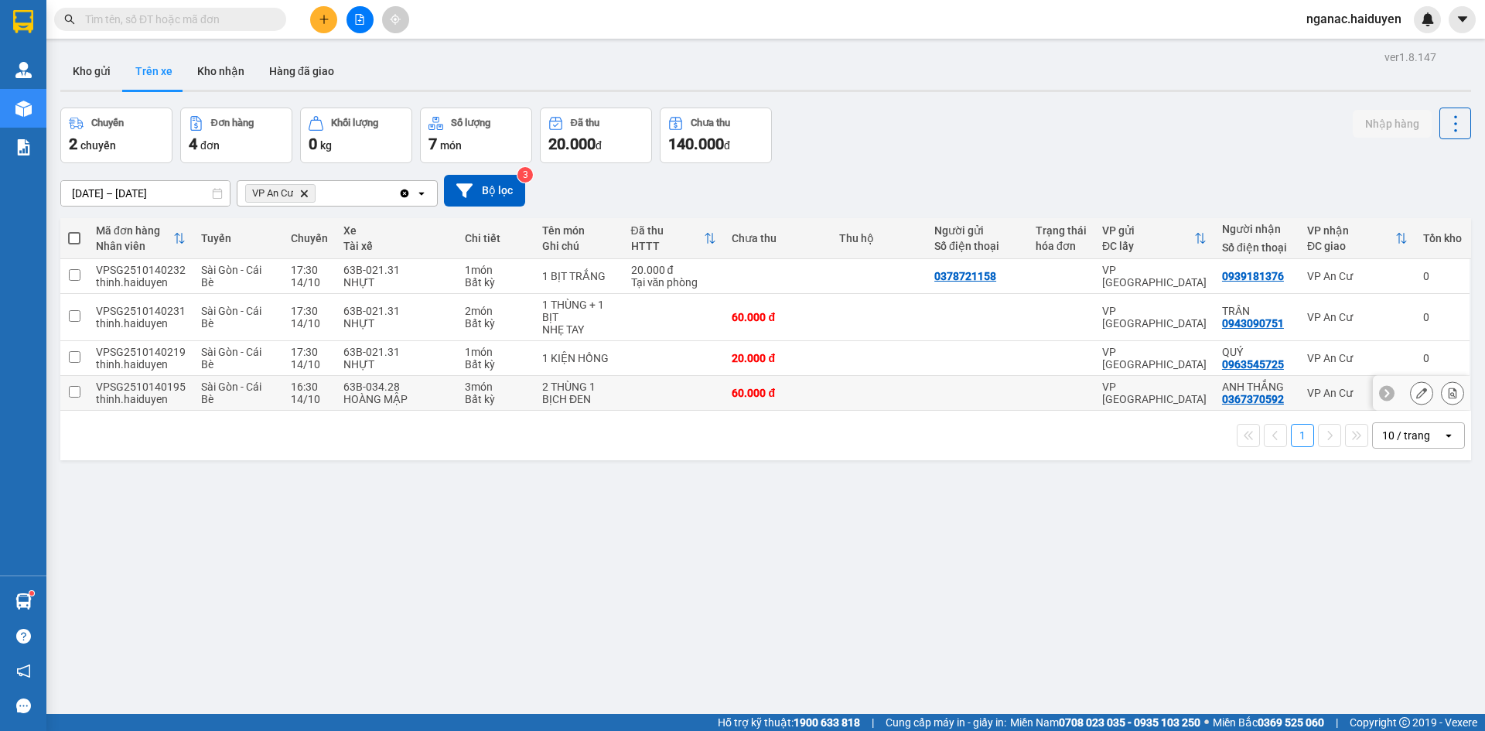
click at [1249, 395] on div "0367370592" at bounding box center [1253, 399] width 62 height 12
copy div "0367370592"
click at [876, 651] on div "ver 1.8.147 Kho gửi Trên xe Kho nhận Hàng đã giao Chuyến 2 chuyến Đơn hàng 4 đơ…" at bounding box center [765, 411] width 1423 height 731
click at [684, 393] on td at bounding box center [673, 393] width 101 height 35
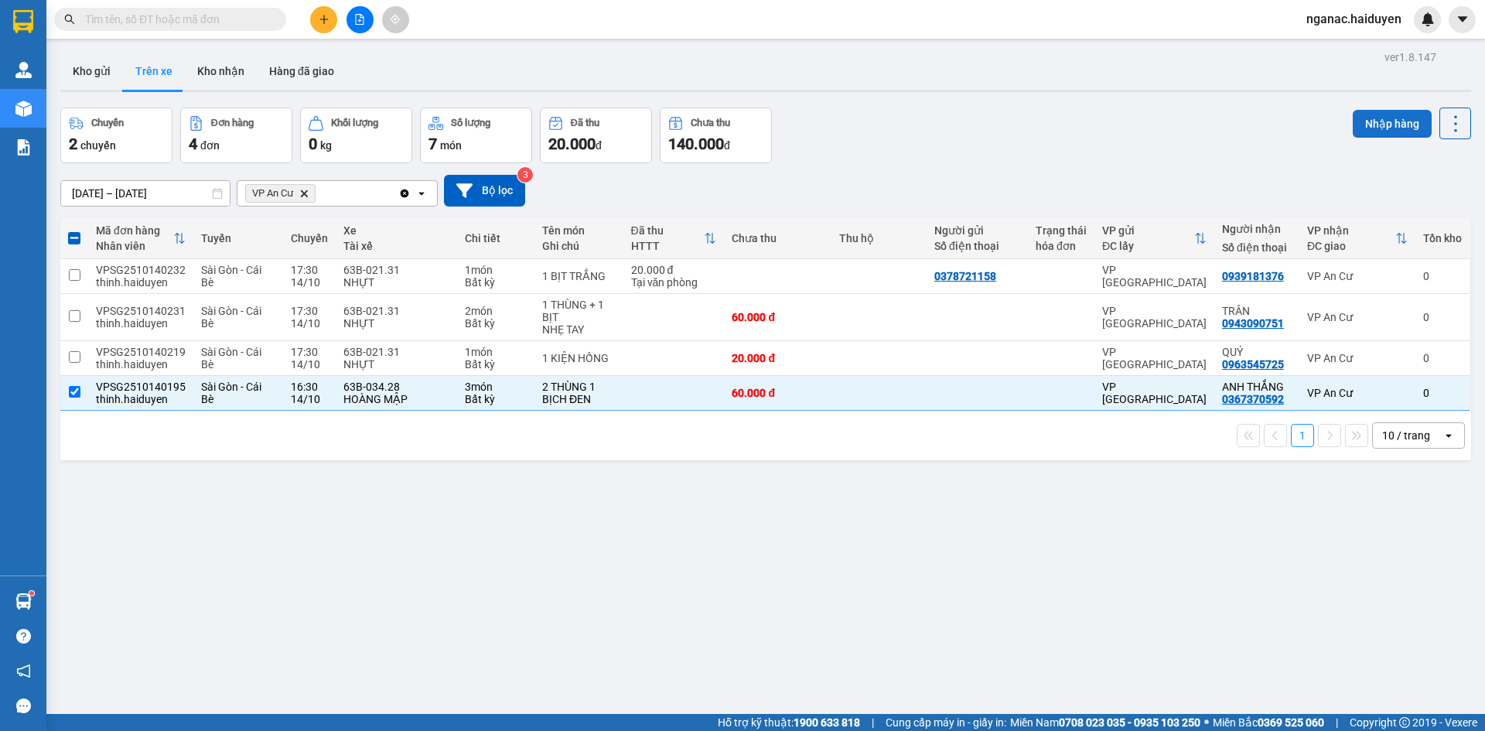
click at [1380, 117] on button "Nhập hàng" at bounding box center [1391, 124] width 79 height 28
checkbox input "false"
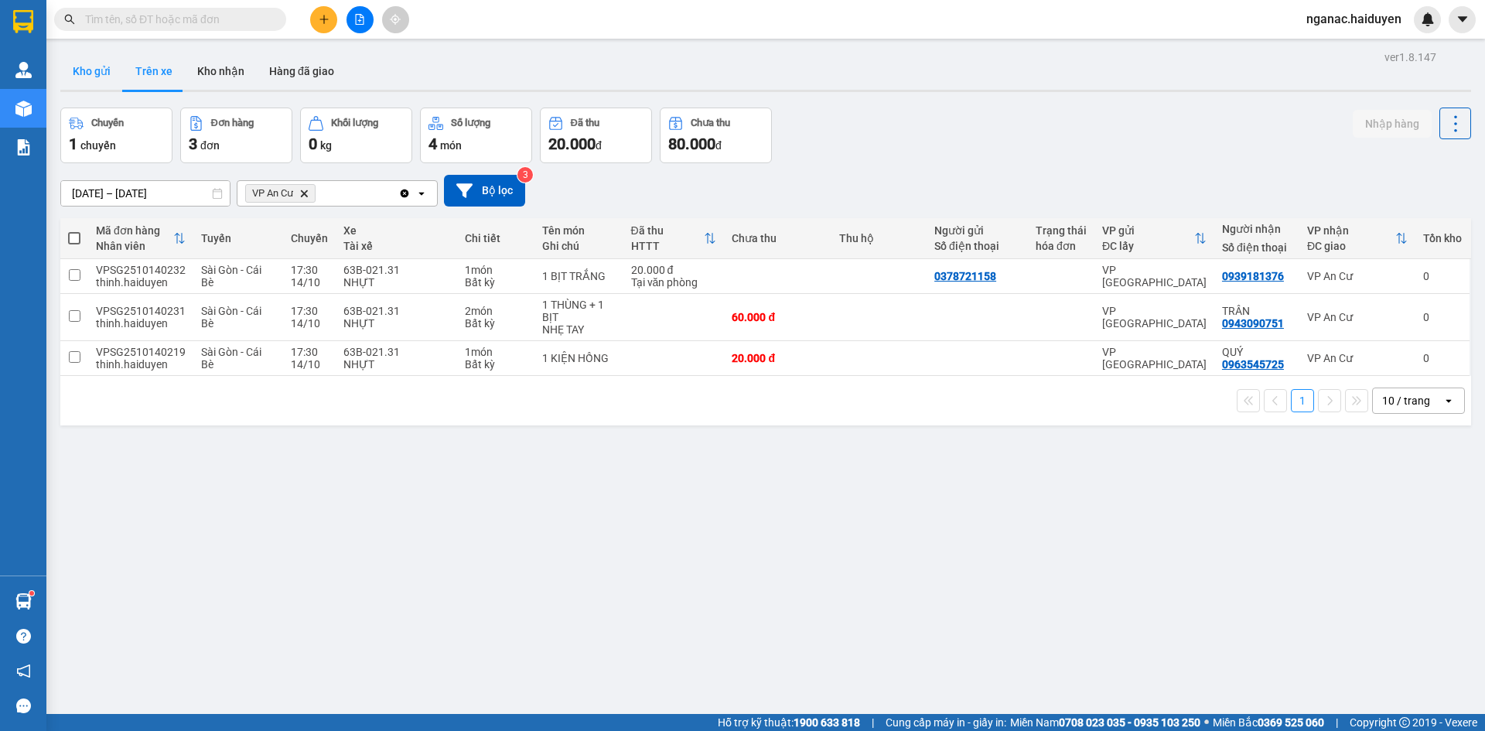
click at [102, 68] on button "Kho gửi" at bounding box center [91, 71] width 63 height 37
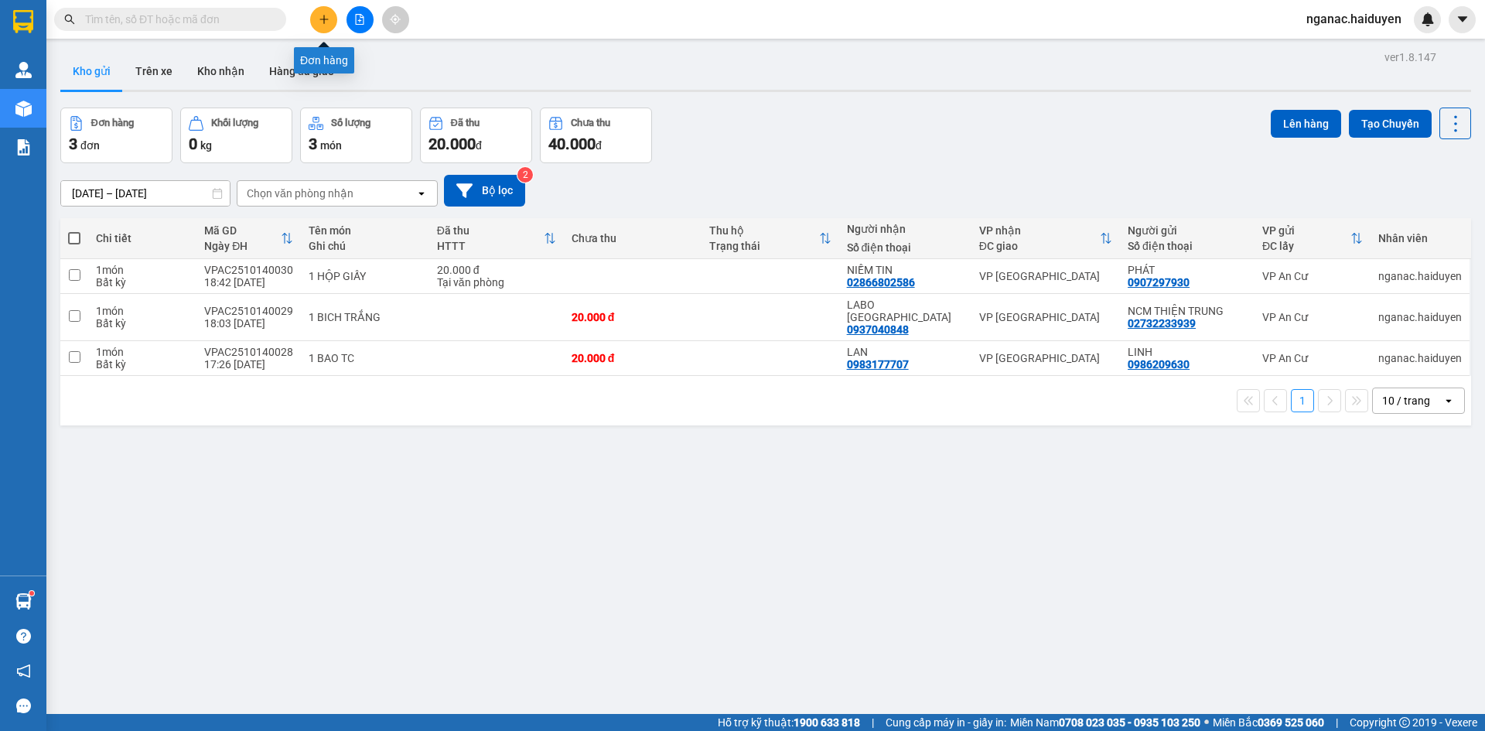
click at [322, 21] on icon "plus" at bounding box center [324, 19] width 11 height 11
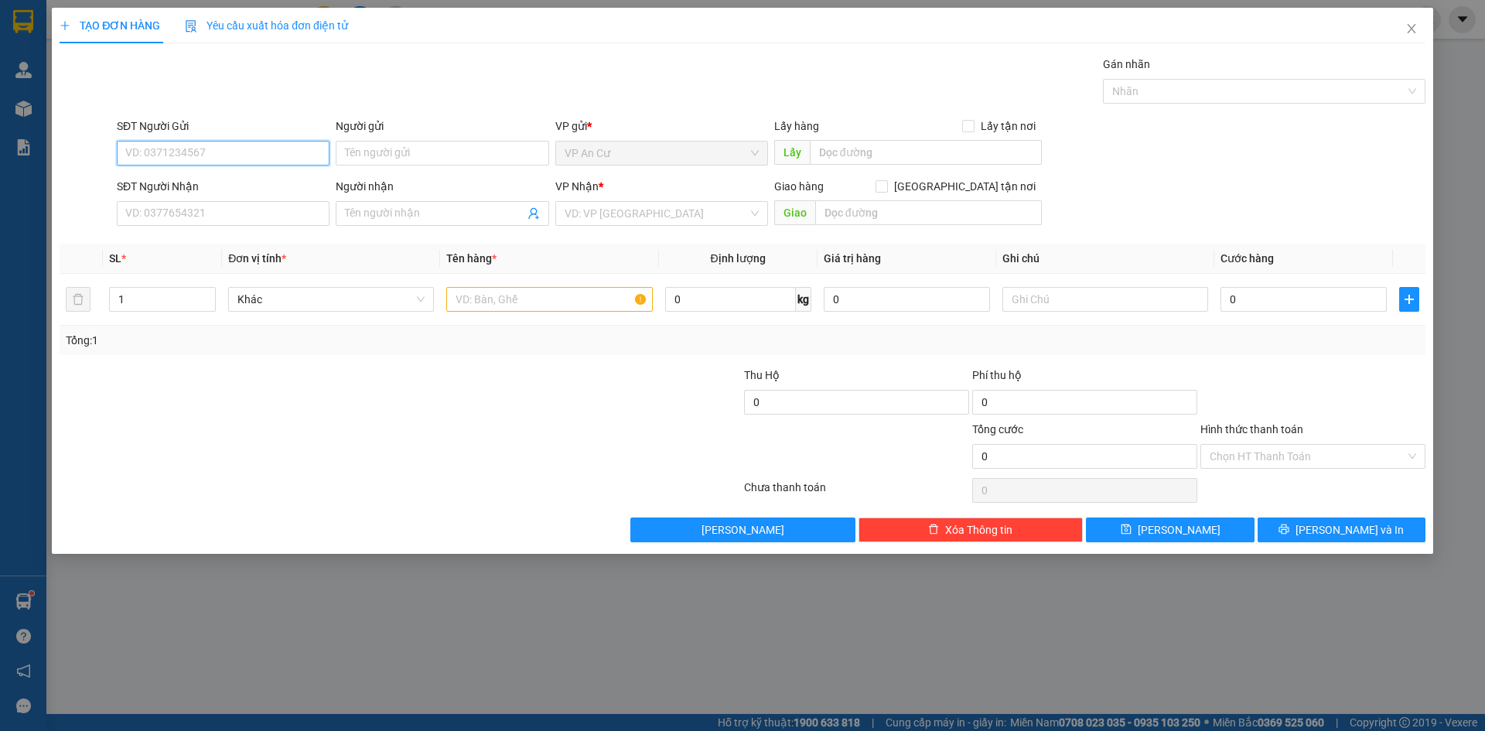
click at [237, 158] on input "SĐT Người Gửi" at bounding box center [223, 153] width 213 height 25
click at [194, 161] on input "SĐT Người Gửi" at bounding box center [223, 153] width 213 height 25
click at [221, 183] on div "0332704279 - NCM HÒA KHÁNH" at bounding box center [226, 184] width 200 height 17
type input "0332704279"
type input "NCM [PERSON_NAME]"
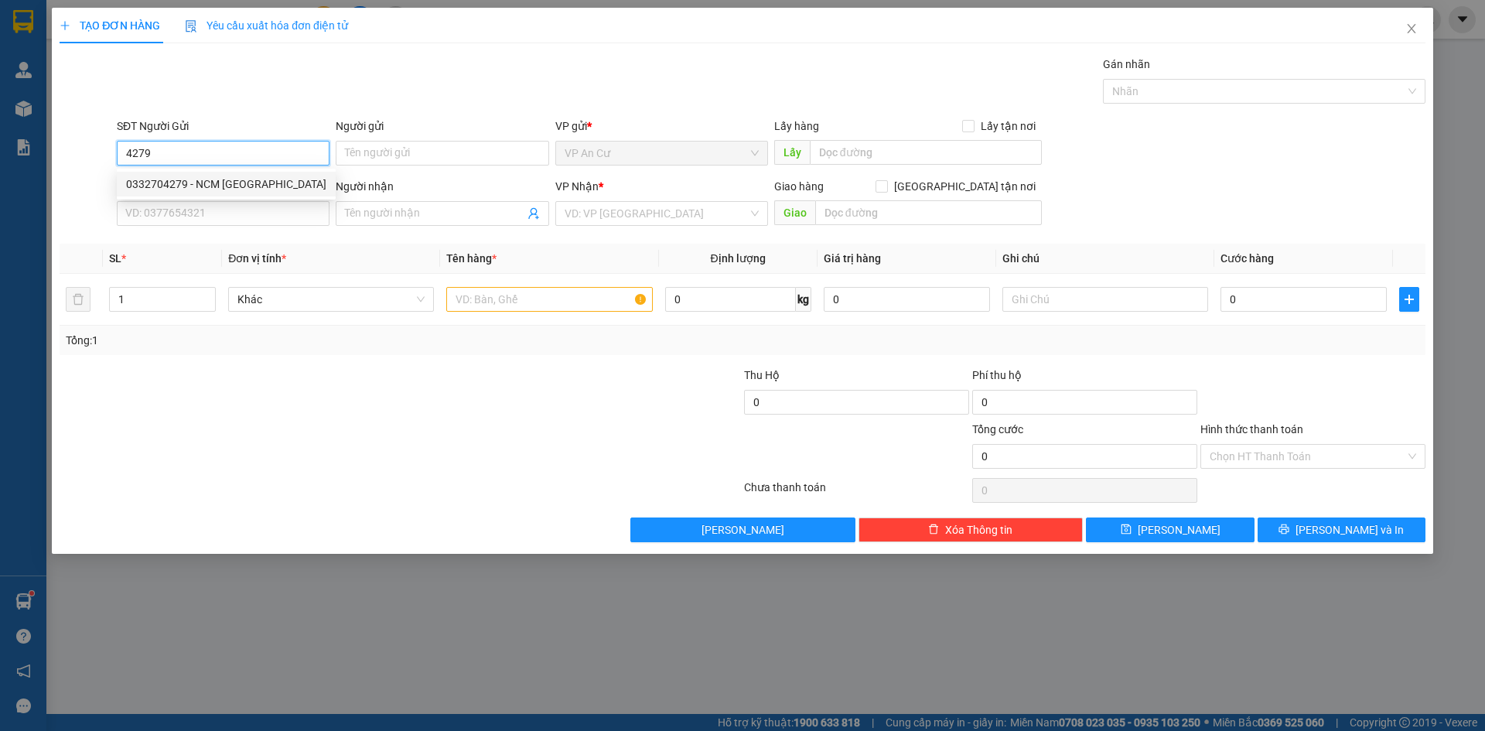
type input "0937040848"
type input "LABO [GEOGRAPHIC_DATA]"
type input "20.000"
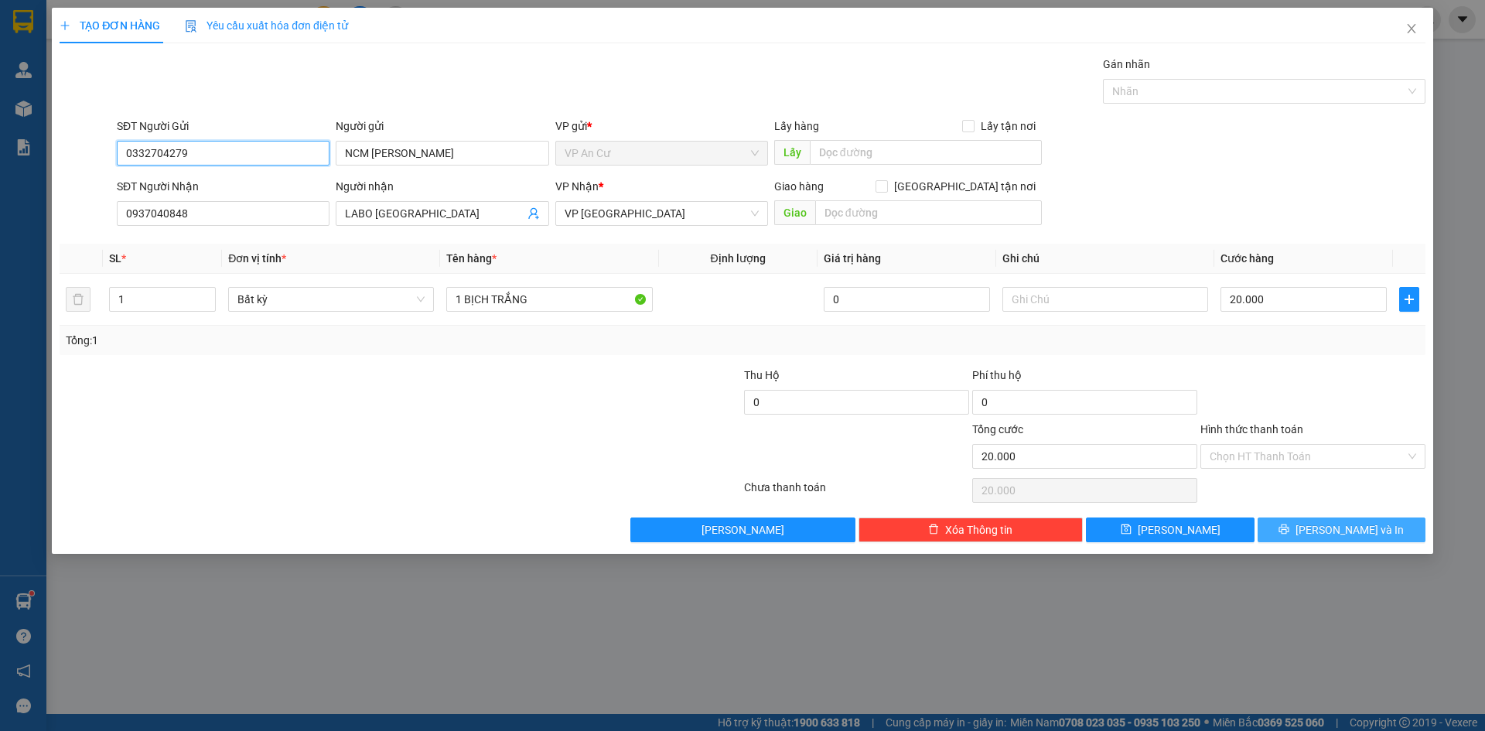
type input "0332704279"
click at [1345, 527] on span "[PERSON_NAME] và In" at bounding box center [1349, 529] width 108 height 17
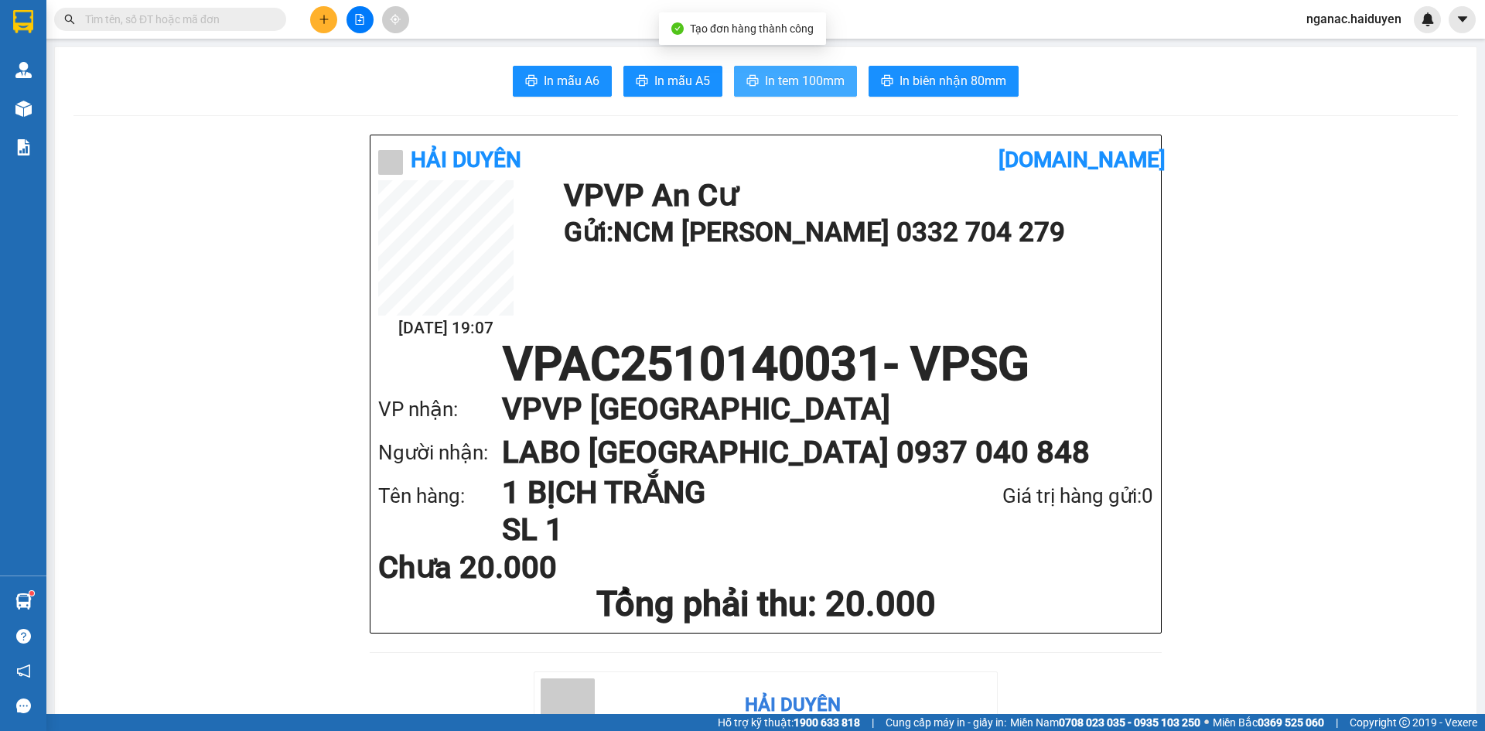
click at [803, 79] on span "In tem 100mm" at bounding box center [805, 80] width 80 height 19
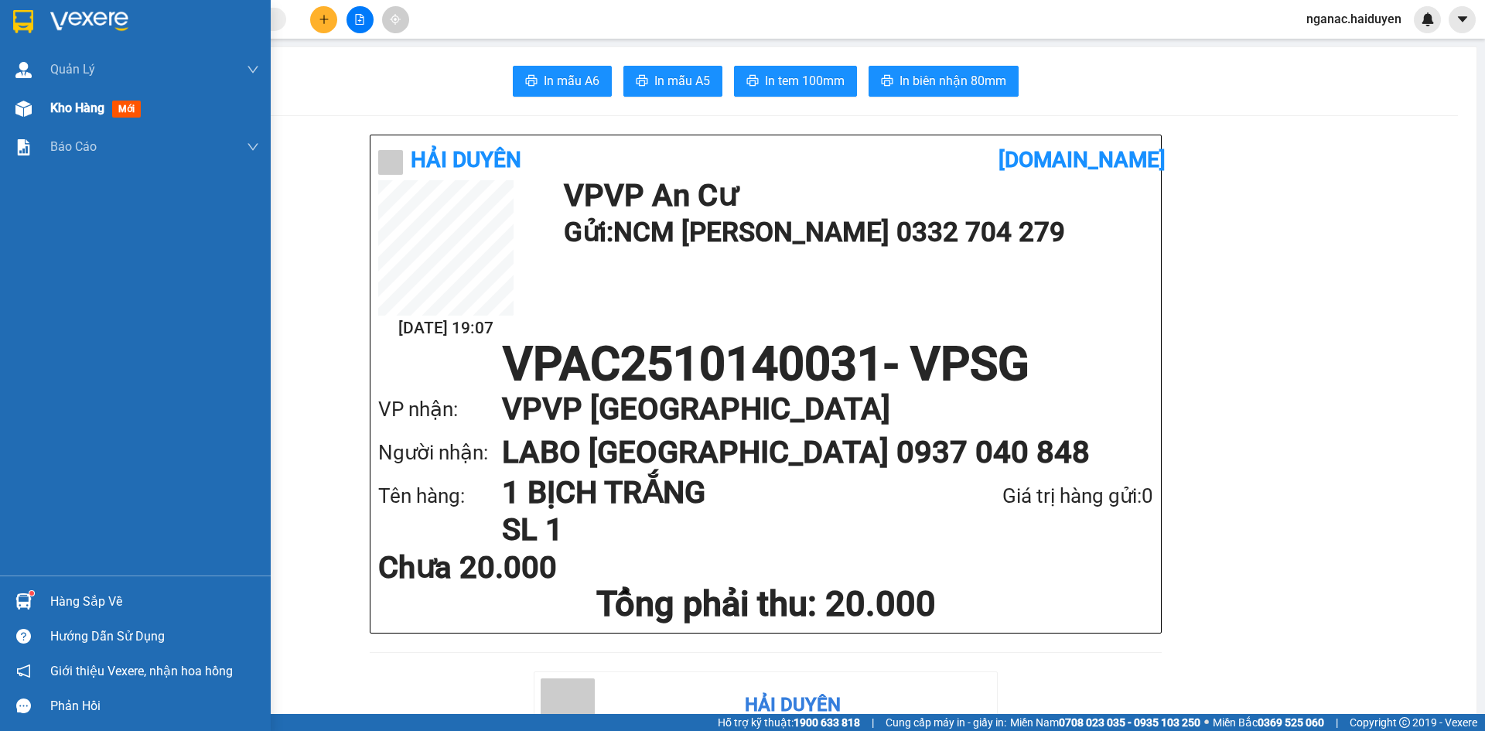
click at [58, 107] on span "Kho hàng" at bounding box center [77, 108] width 54 height 15
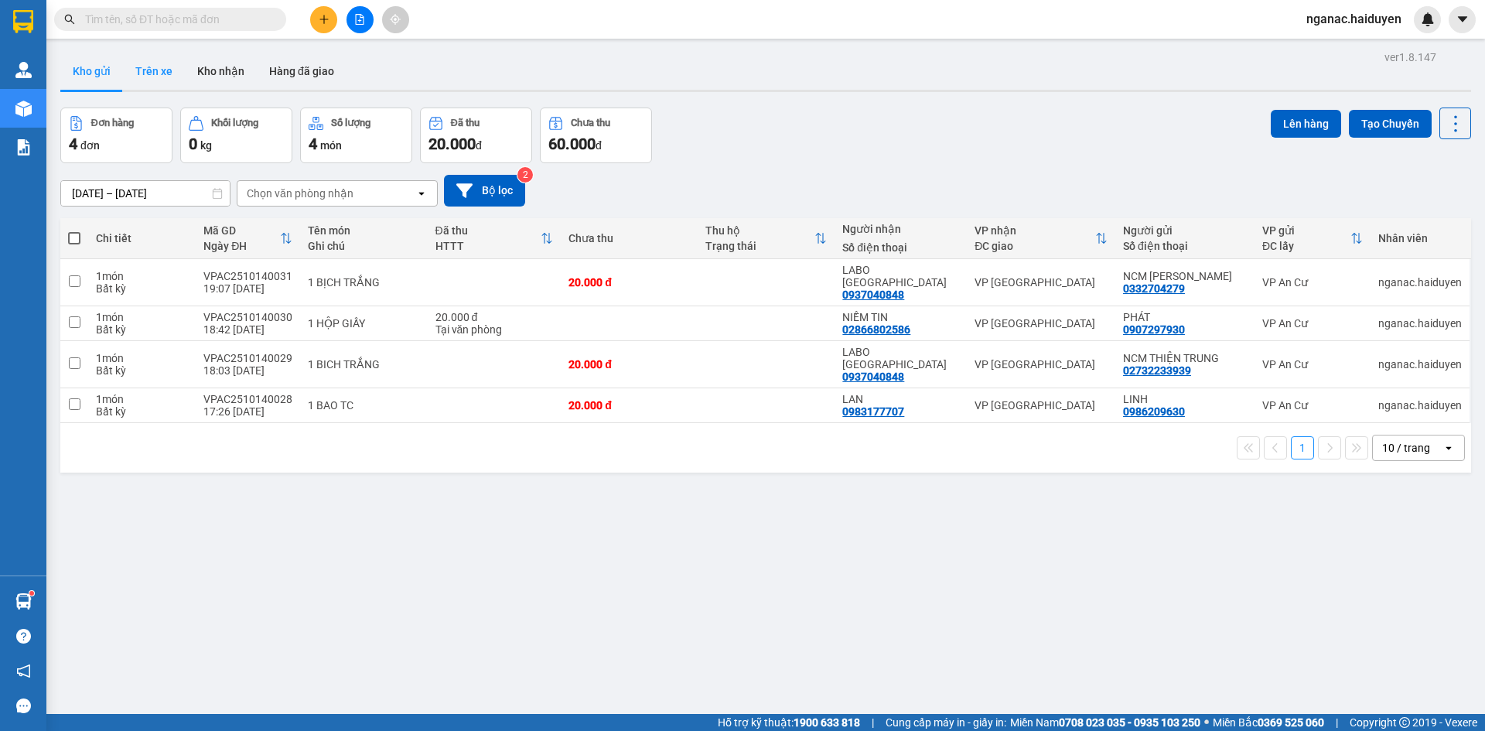
click at [152, 74] on button "Trên xe" at bounding box center [154, 71] width 62 height 37
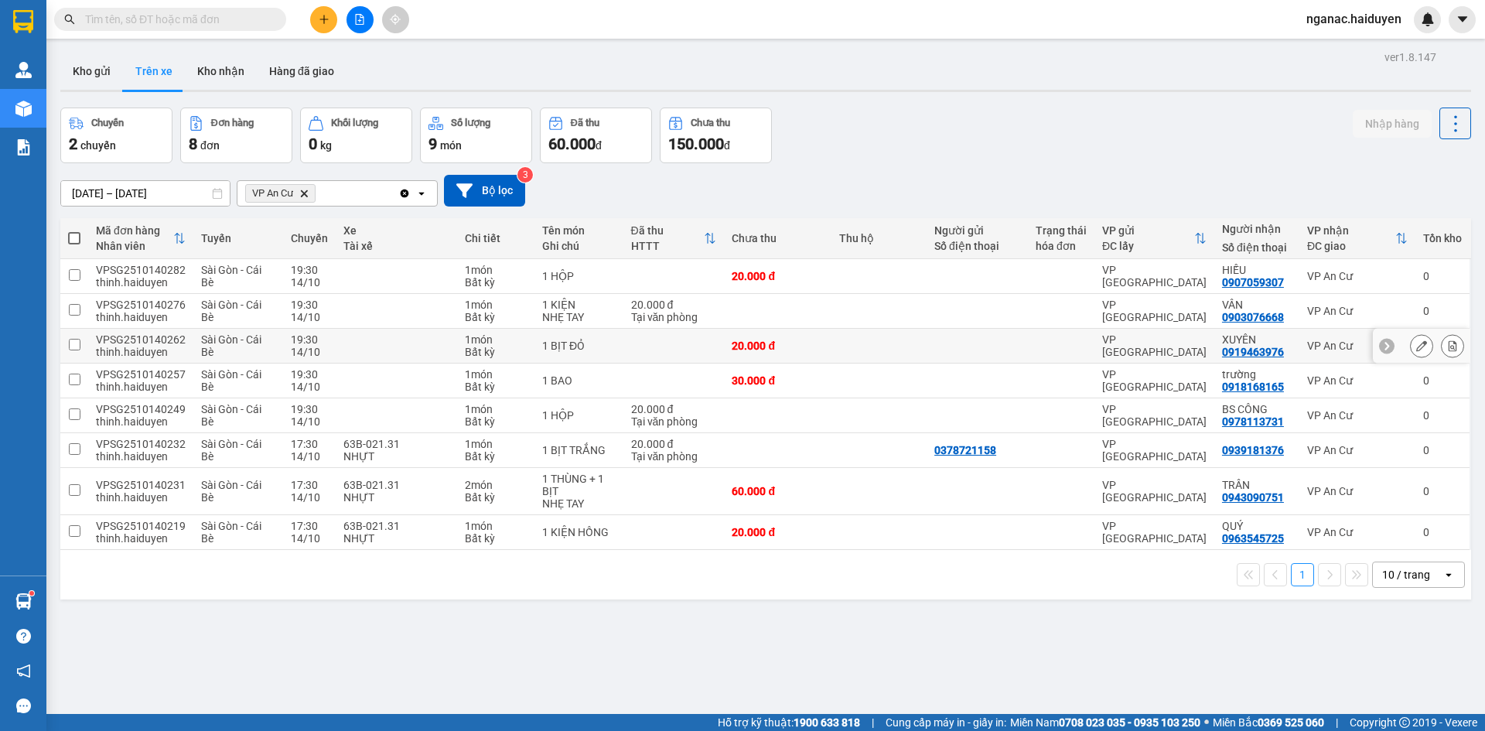
scroll to position [71, 0]
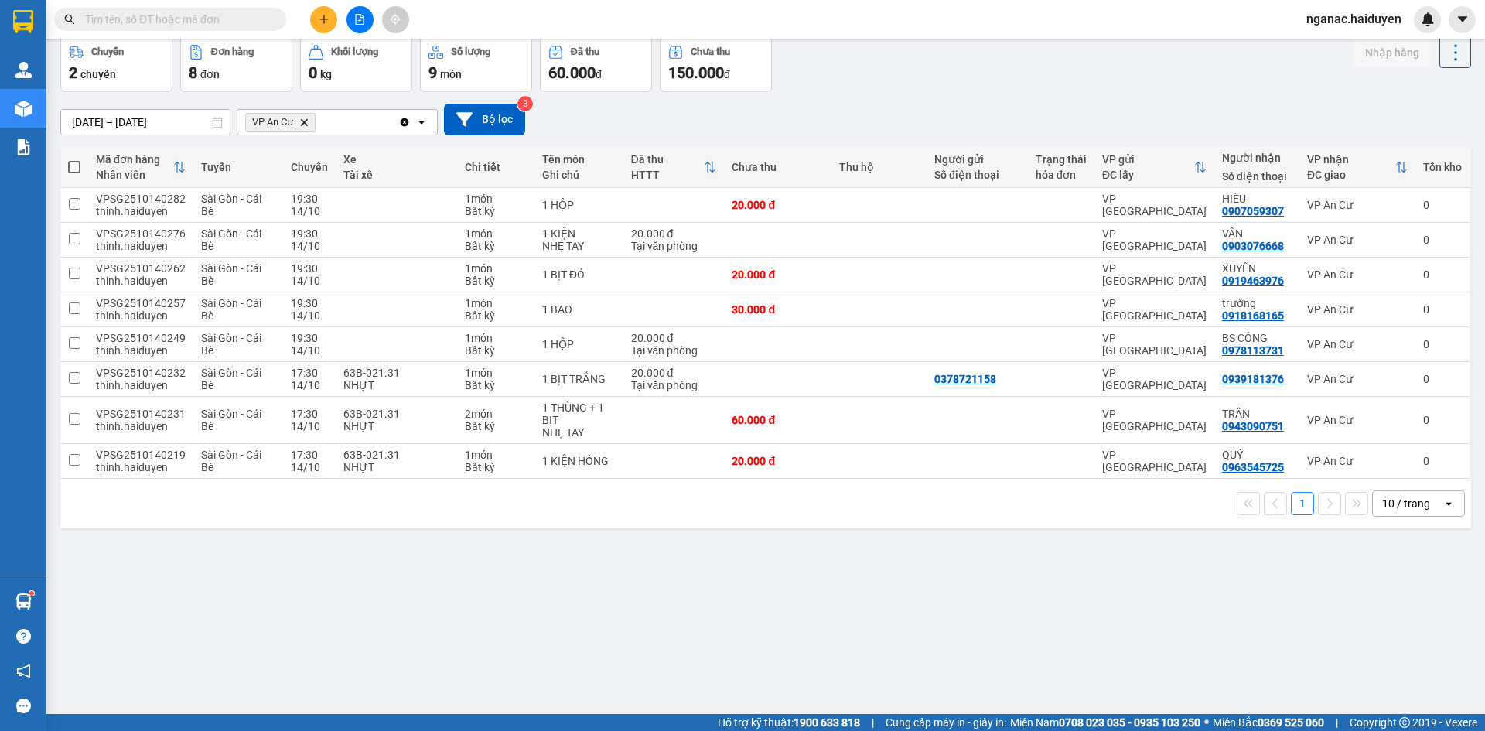
click at [1042, 635] on div "ver 1.8.147 Kho gửi Trên xe Kho nhận Hàng đã giao Chuyến 2 chuyến Đơn hàng 8 đơ…" at bounding box center [765, 340] width 1423 height 731
click at [599, 632] on div "ver 1.8.147 Kho gửi Trên xe Kho nhận Hàng đã giao Chuyến 2 chuyến Đơn hàng 8 đơ…" at bounding box center [765, 340] width 1423 height 731
click at [1222, 429] on div "0943090751" at bounding box center [1253, 426] width 62 height 12
click at [1222, 428] on div "0943090751" at bounding box center [1253, 426] width 62 height 12
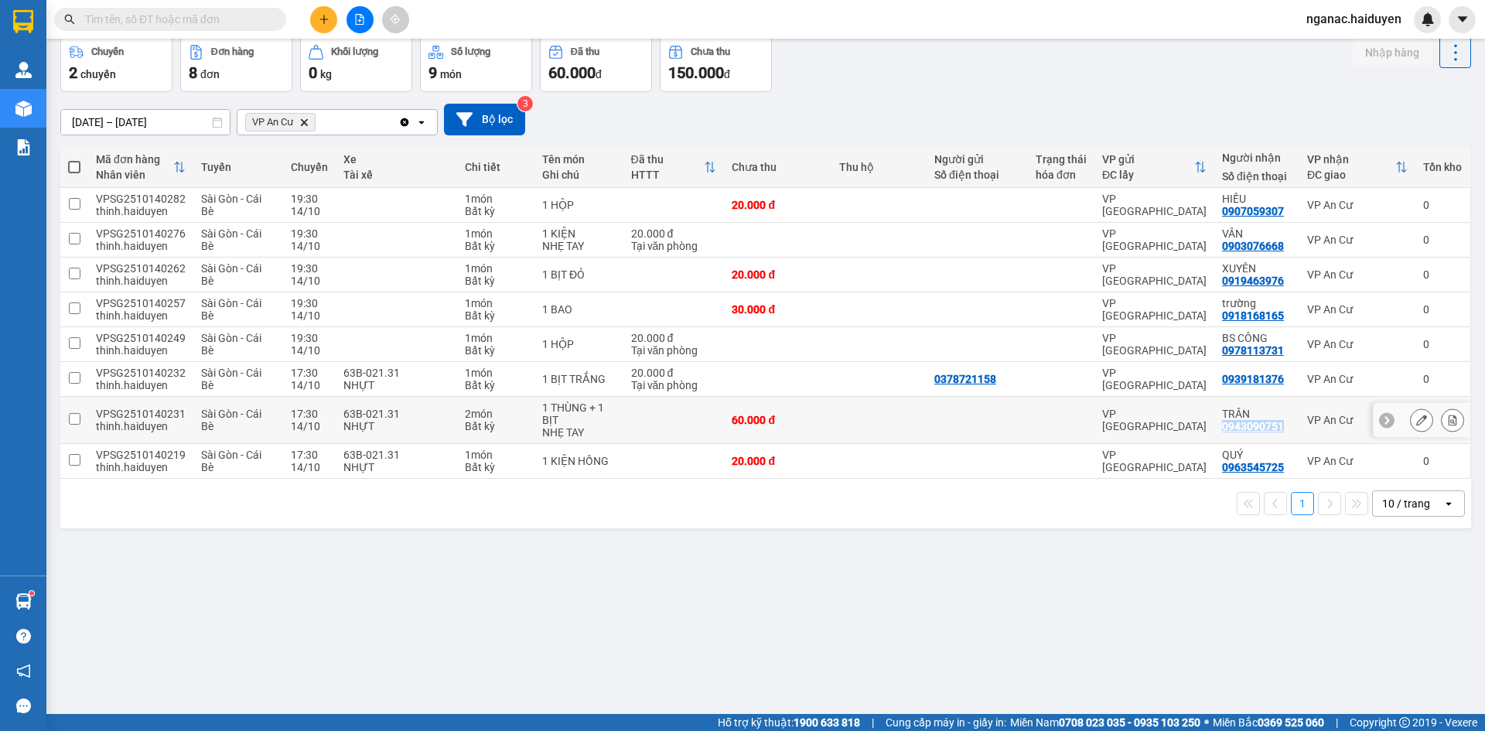
copy div "0943090751"
click at [738, 616] on div "ver 1.8.147 Kho gửi Trên xe Kho nhận Hàng đã giao Chuyến 2 chuyến Đơn hàng 8 đơ…" at bounding box center [765, 340] width 1423 height 731
click at [593, 411] on div "1 THÙNG + 1 BỊT" at bounding box center [578, 413] width 73 height 25
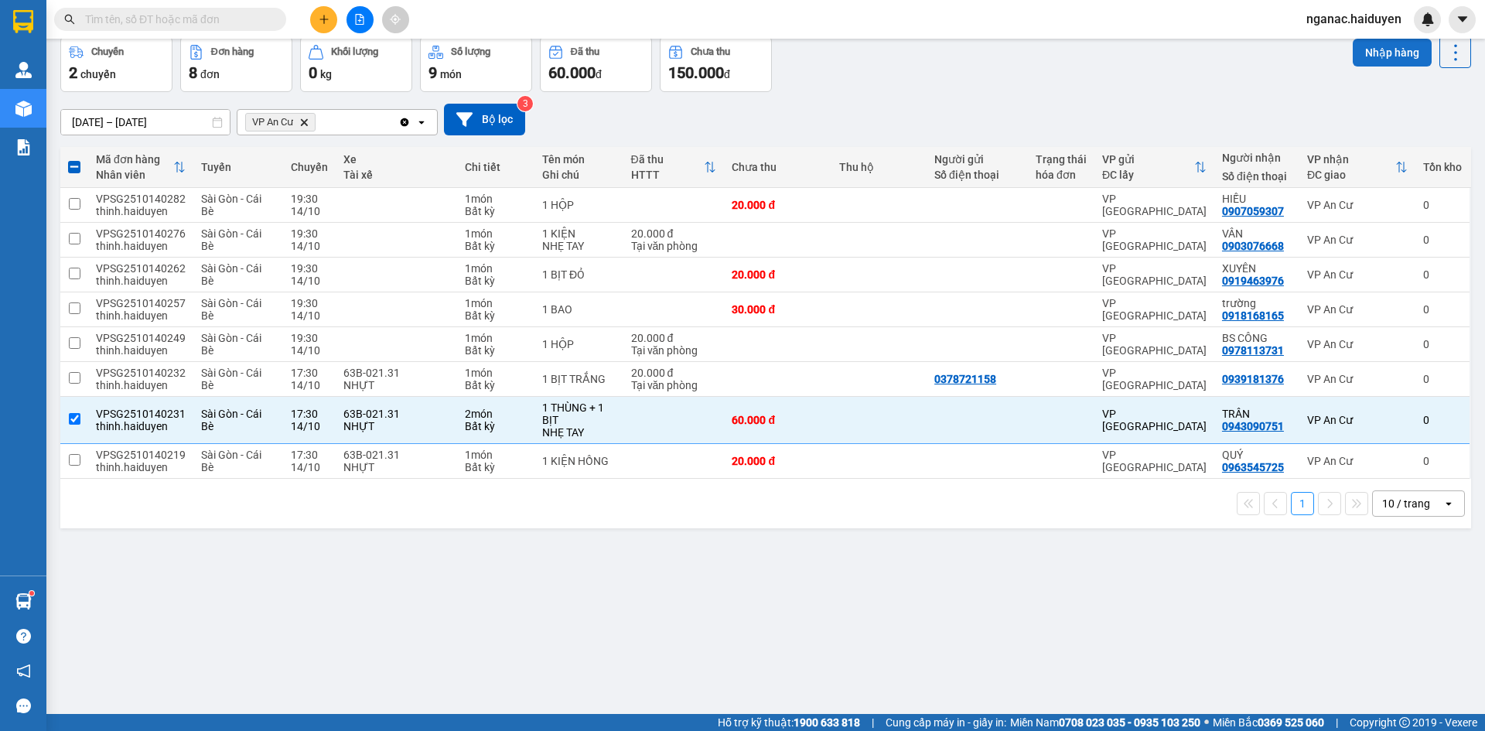
click at [1381, 51] on button "Nhập hàng" at bounding box center [1391, 53] width 79 height 28
checkbox input "false"
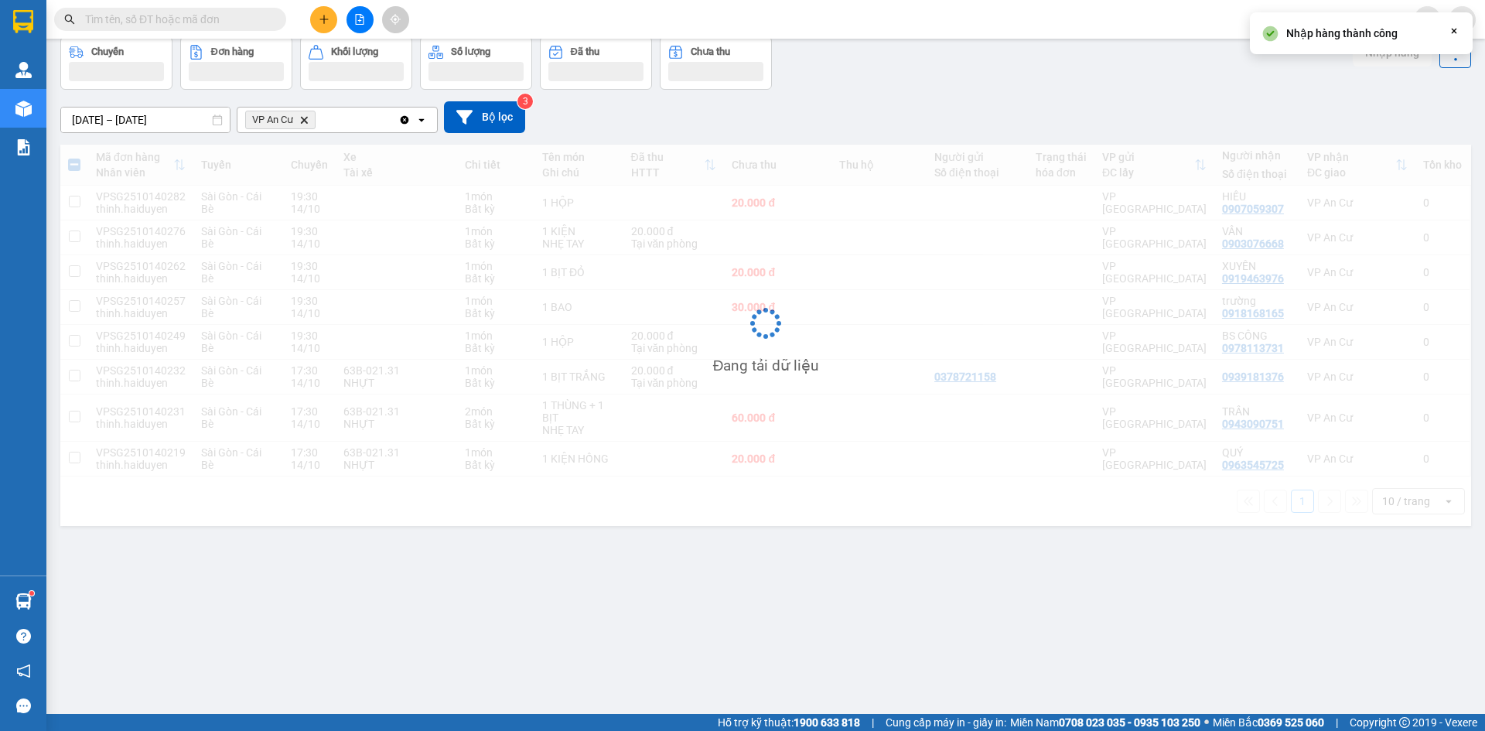
scroll to position [0, 0]
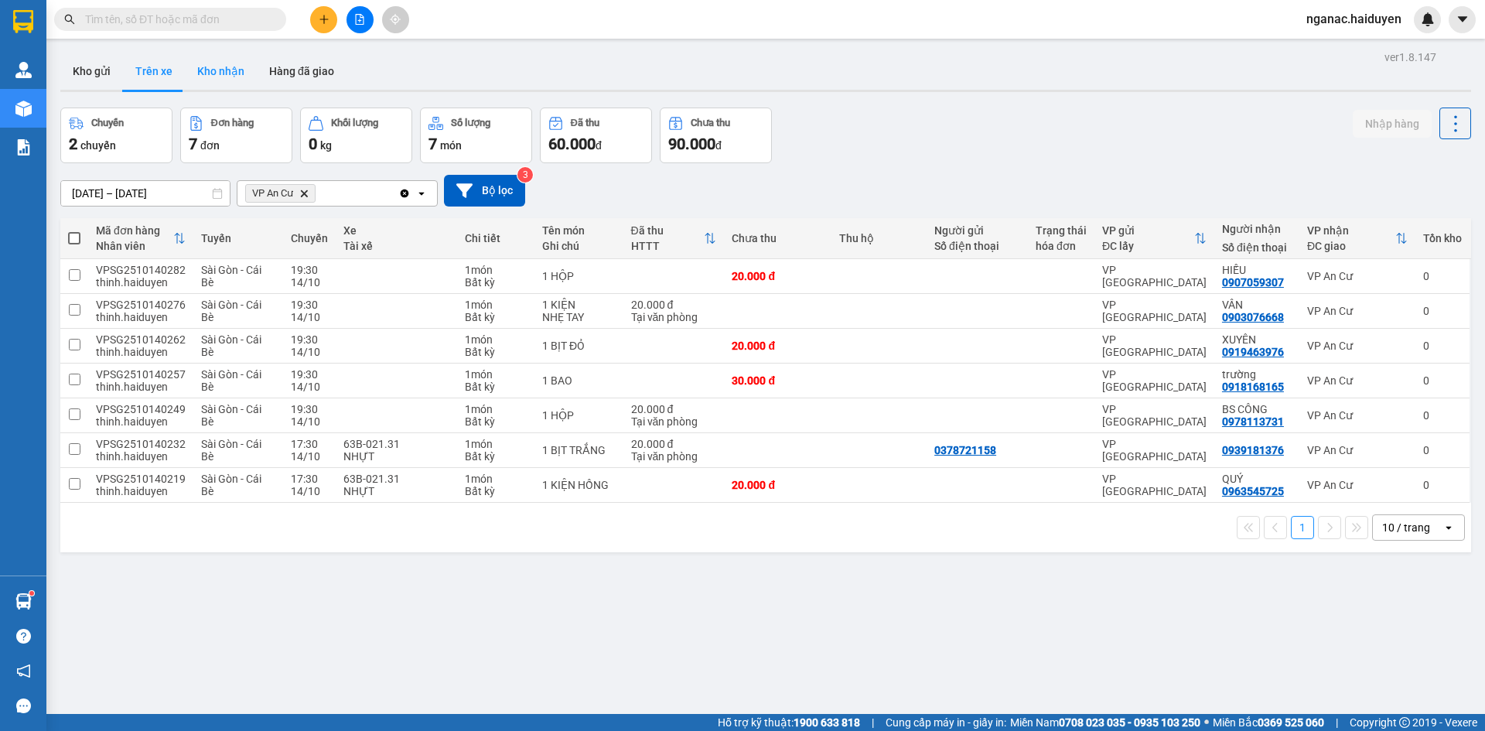
click at [237, 80] on button "Kho nhận" at bounding box center [221, 71] width 72 height 37
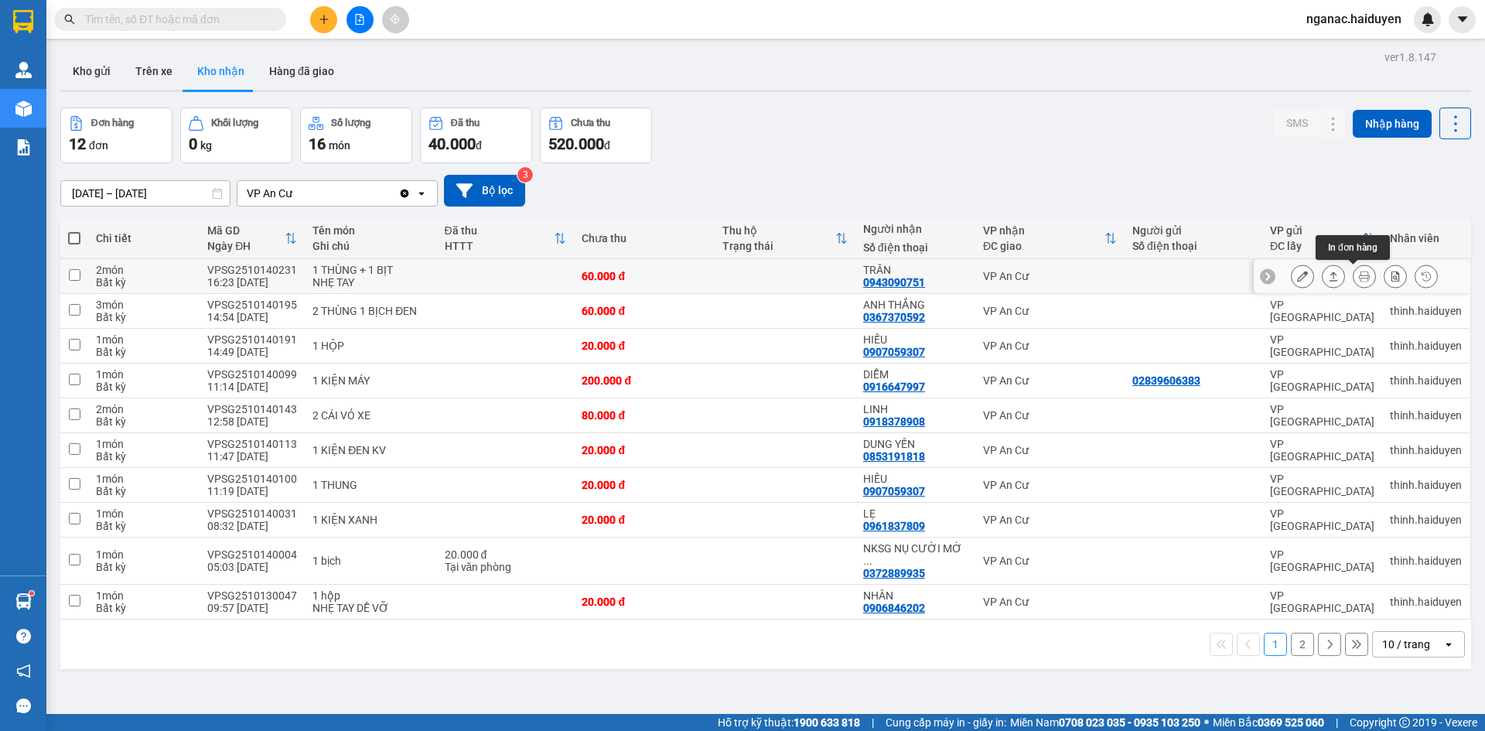
click at [1359, 273] on icon at bounding box center [1364, 276] width 11 height 11
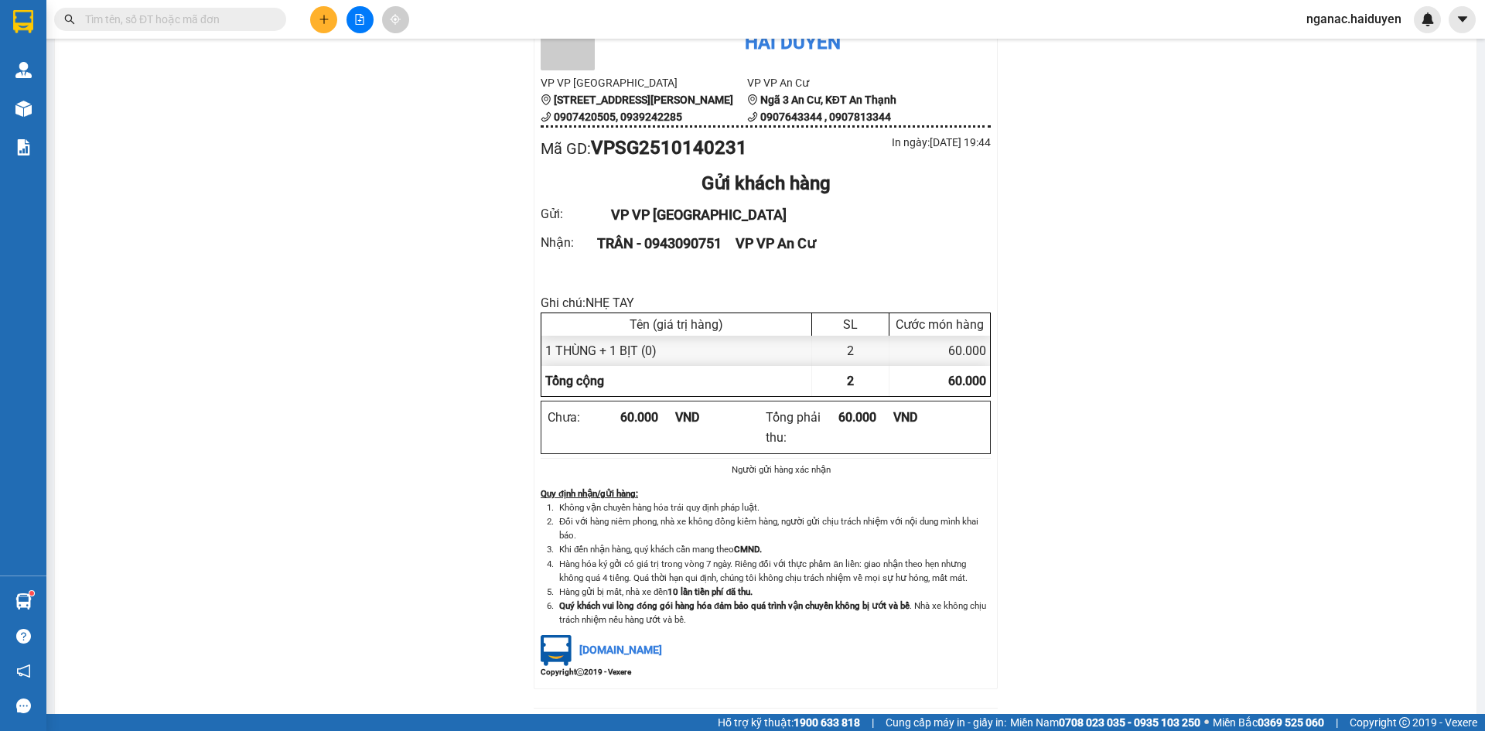
scroll to position [77, 0]
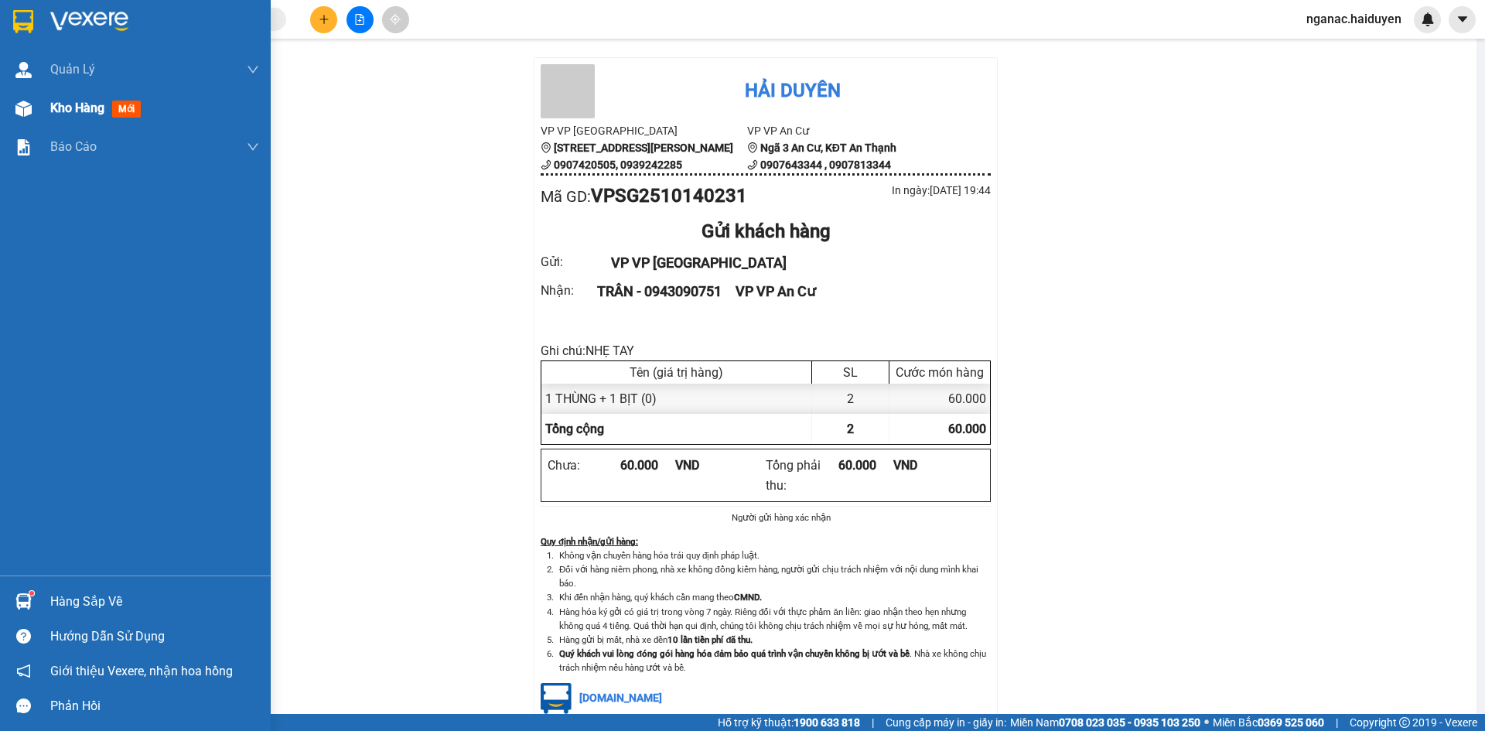
click at [47, 111] on div "Kho hàng mới" at bounding box center [135, 108] width 271 height 39
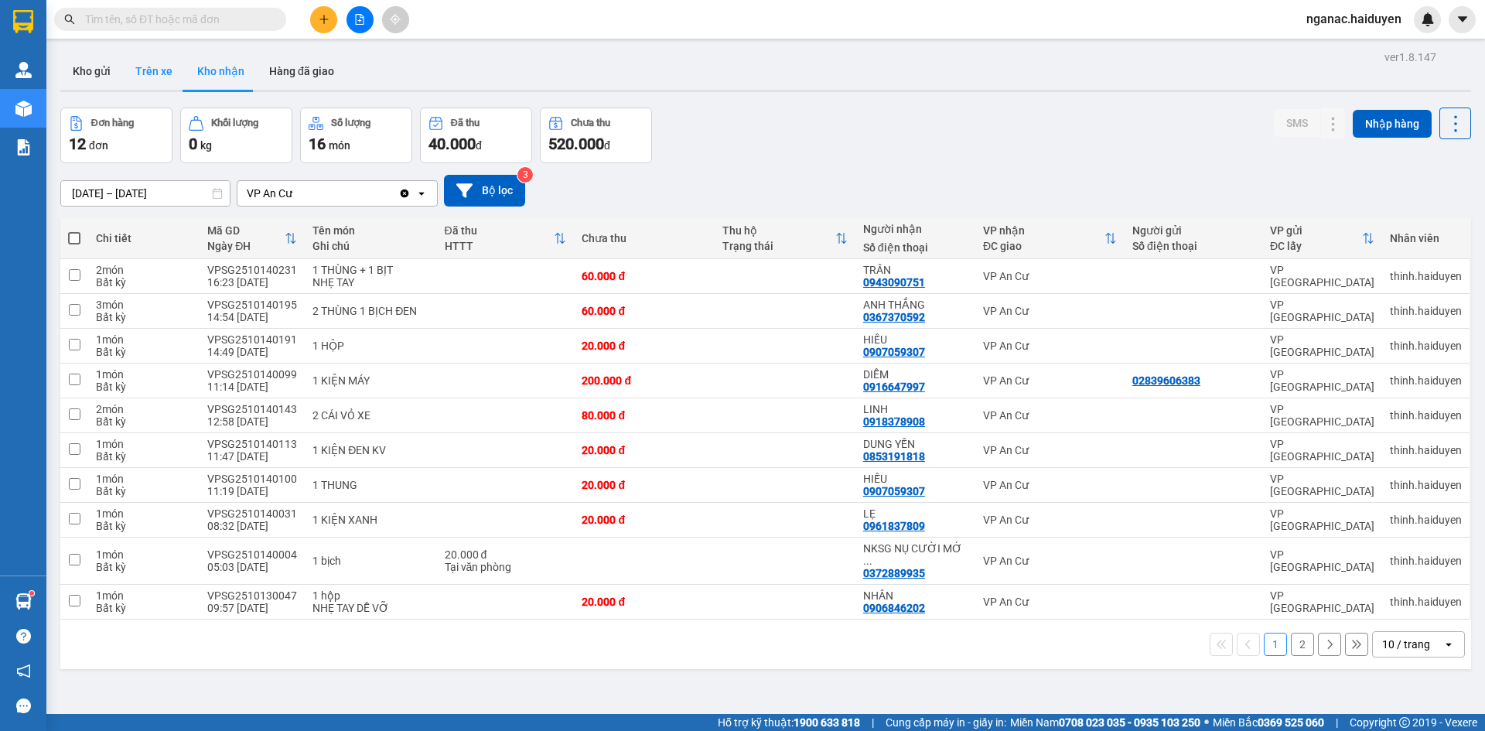
click at [162, 69] on button "Trên xe" at bounding box center [154, 71] width 62 height 37
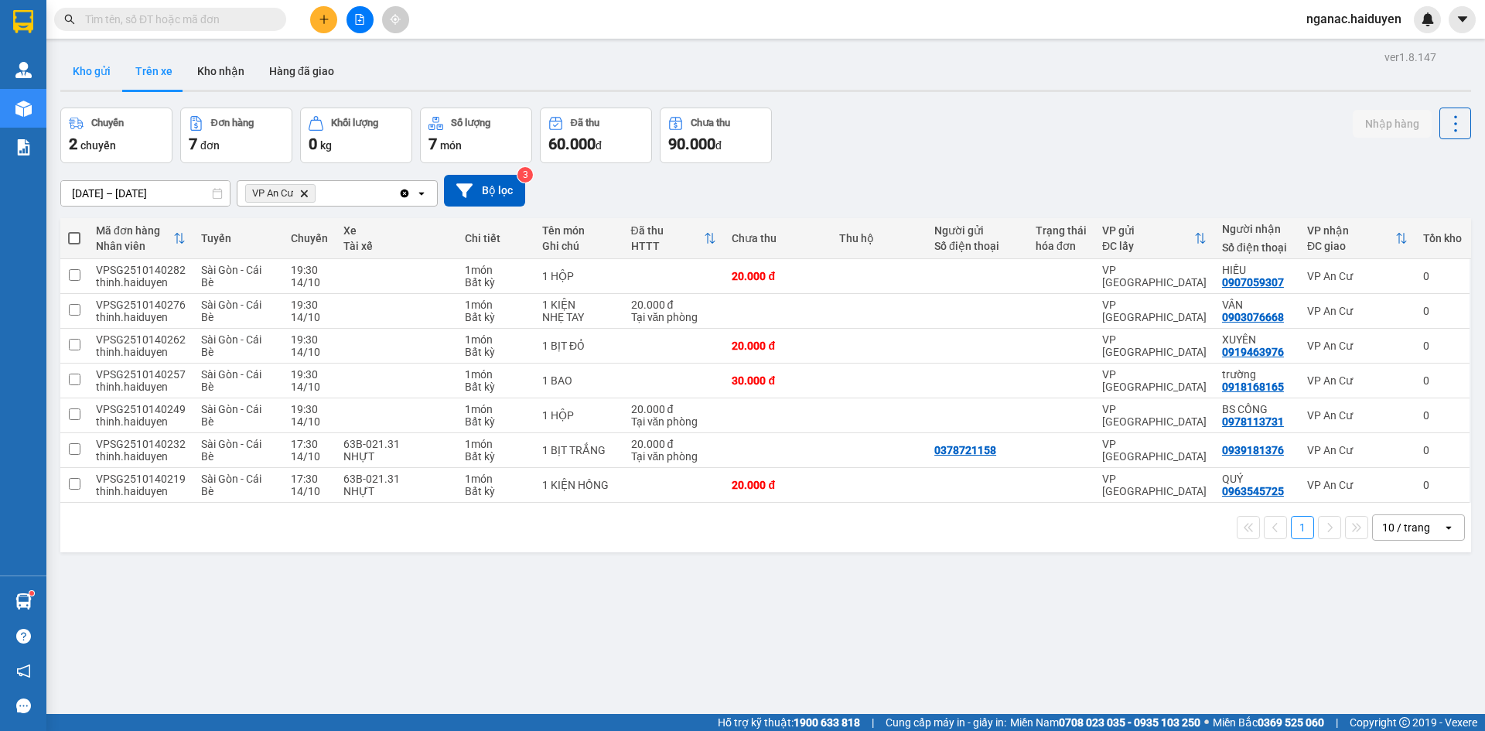
click at [97, 70] on button "Kho gửi" at bounding box center [91, 71] width 63 height 37
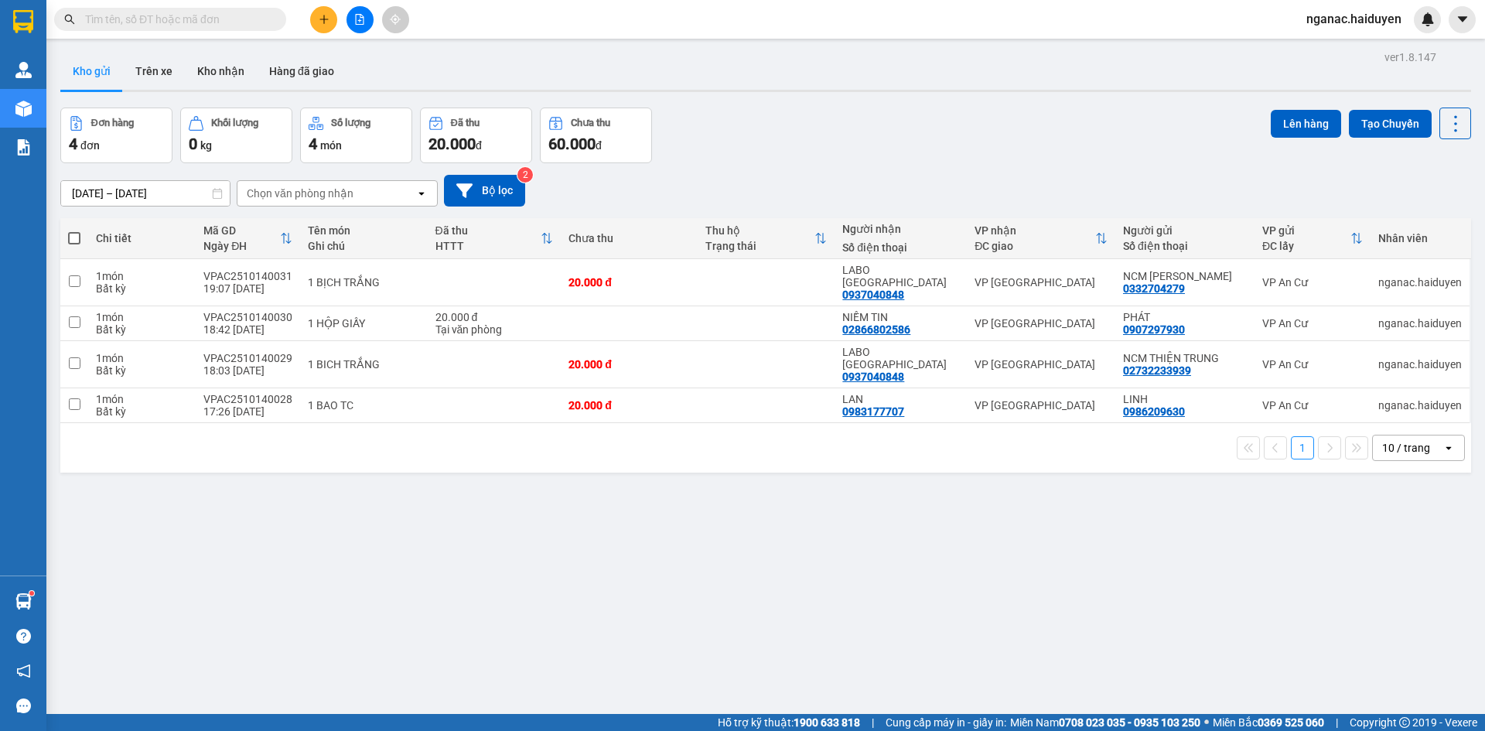
click at [725, 636] on div "ver 1.8.147 Kho gửi Trên xe Kho nhận Hàng đã giao Đơn hàng 4 đơn Khối lượng 0 k…" at bounding box center [765, 411] width 1423 height 731
click at [134, 71] on button "Trên xe" at bounding box center [154, 71] width 62 height 37
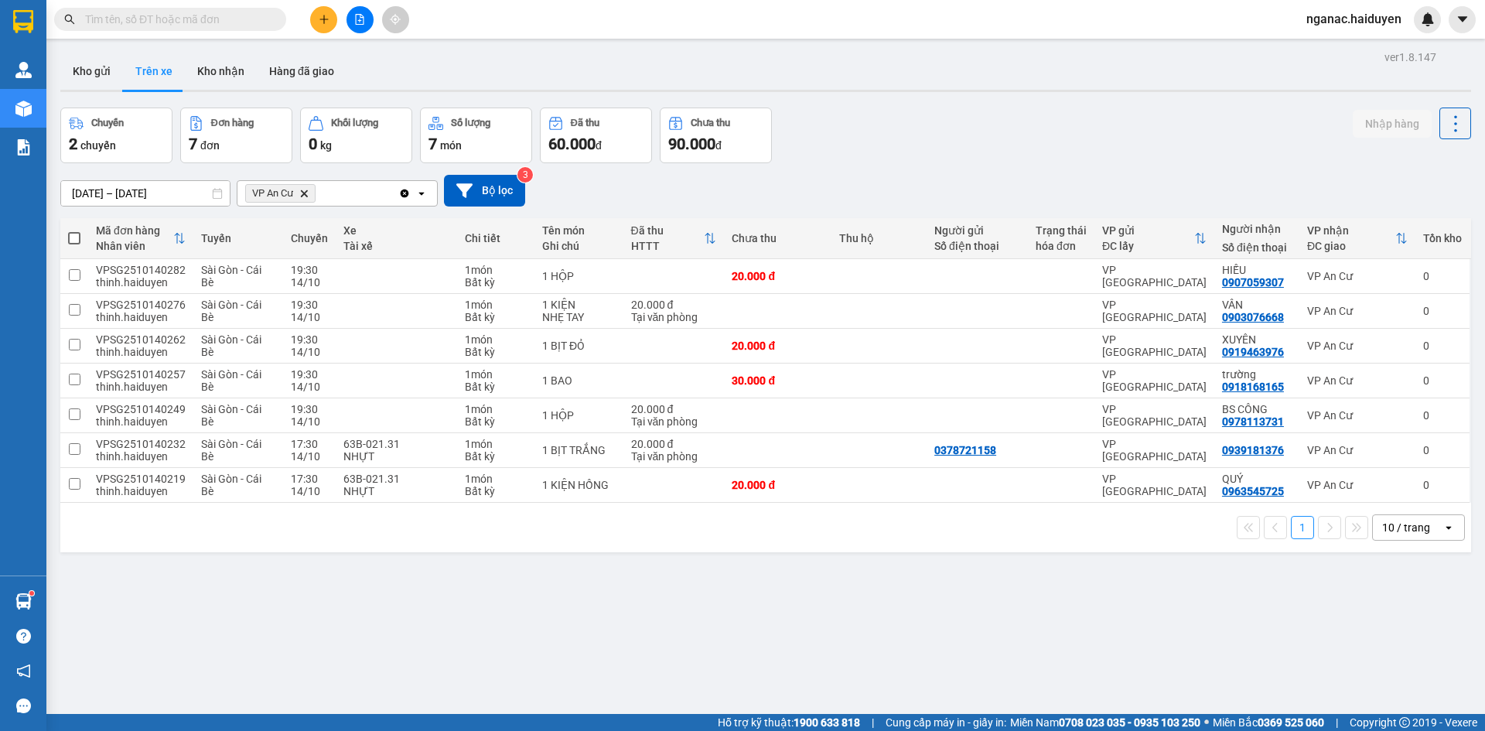
click at [158, 26] on input "text" at bounding box center [176, 19] width 182 height 17
click at [137, 22] on input "text" at bounding box center [176, 19] width 182 height 17
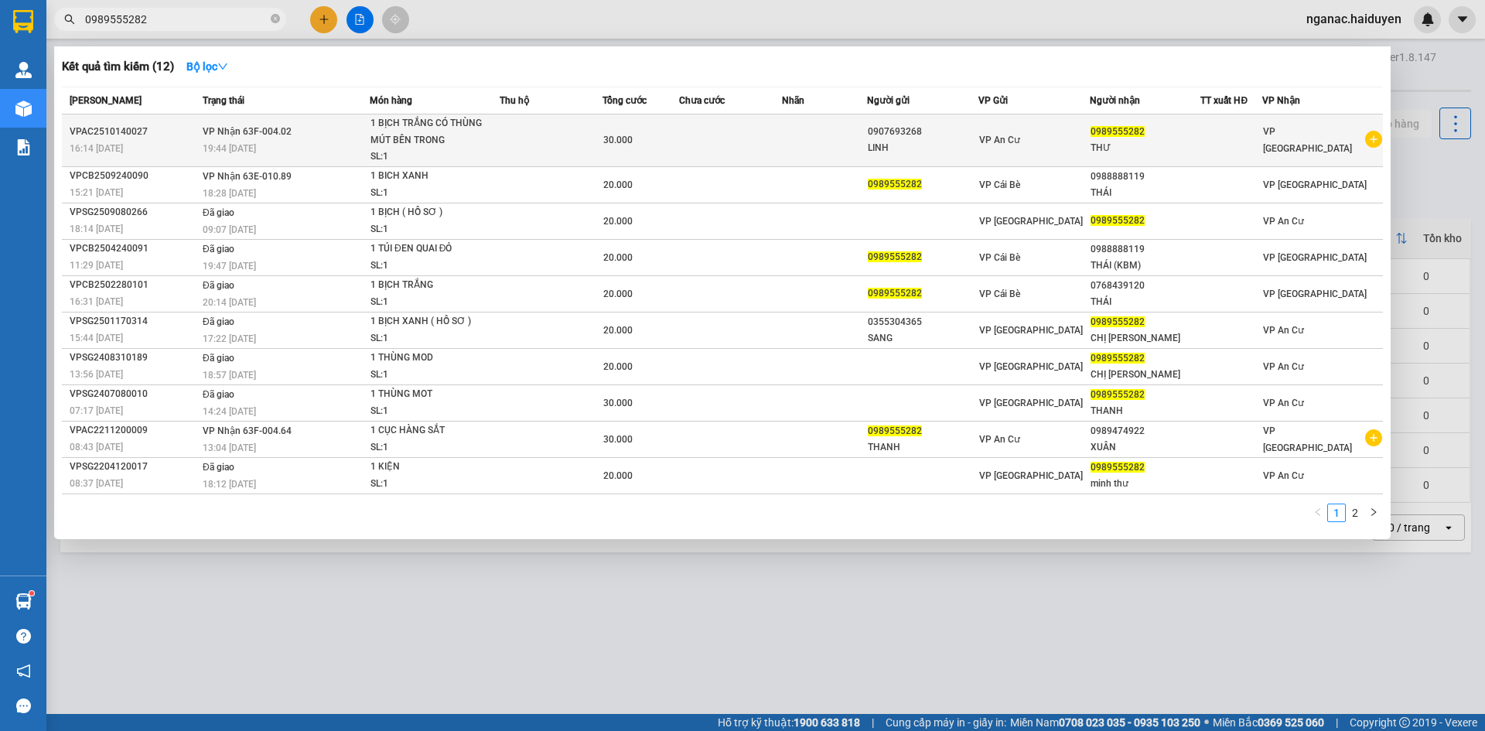
type input "0989555282"
click at [609, 142] on span "30.000" at bounding box center [617, 140] width 29 height 11
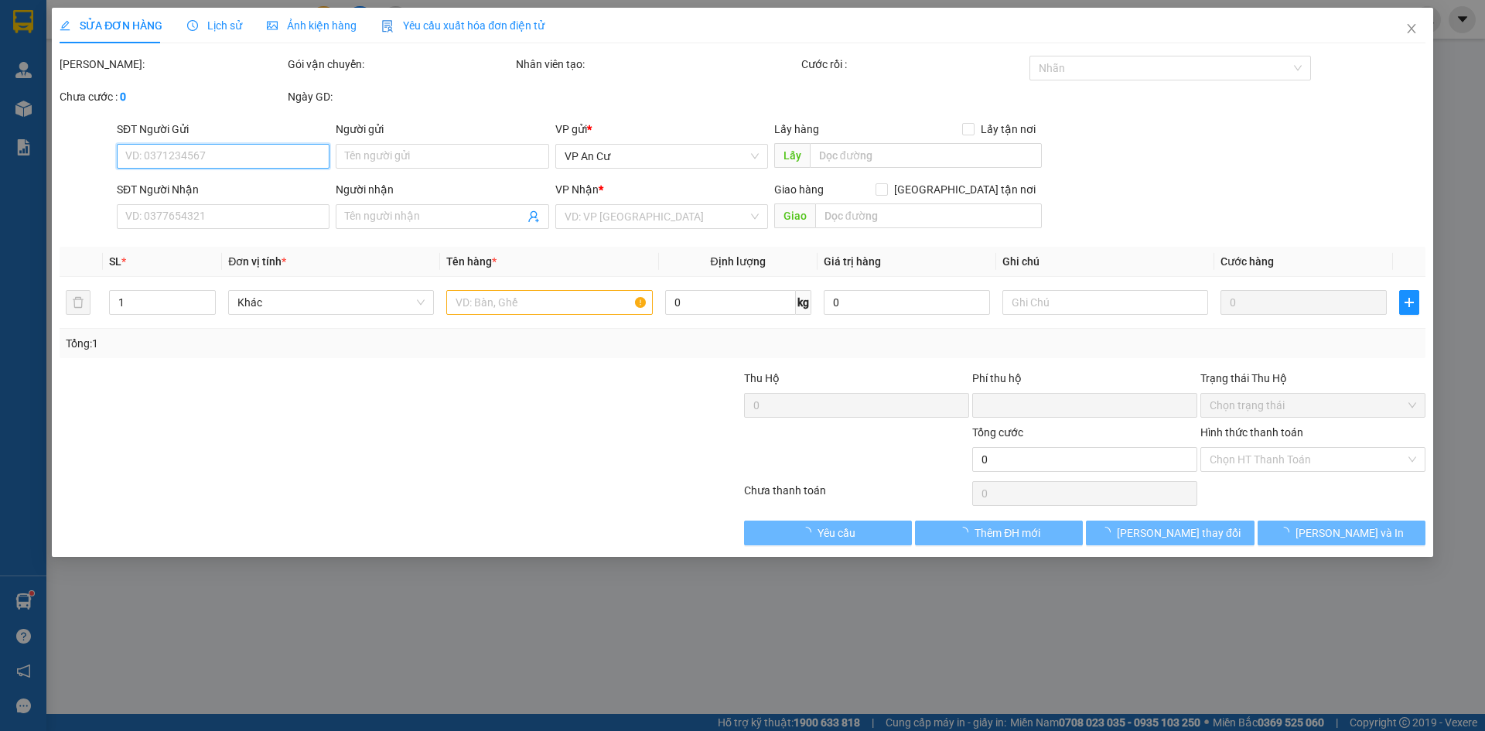
type input "0907693268"
type input "LINH"
type input "0989555282"
type input "THƯ"
type input "0"
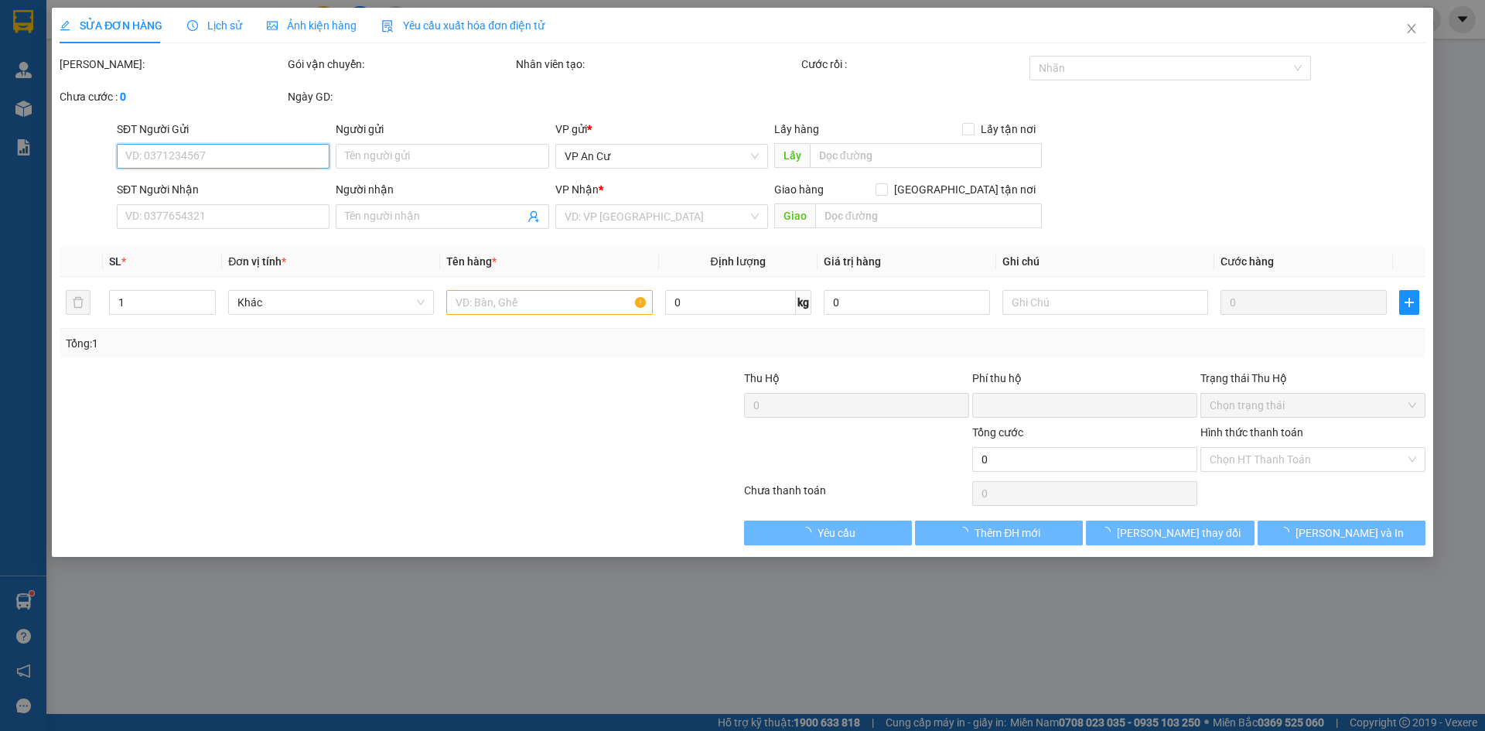
type input "30.000"
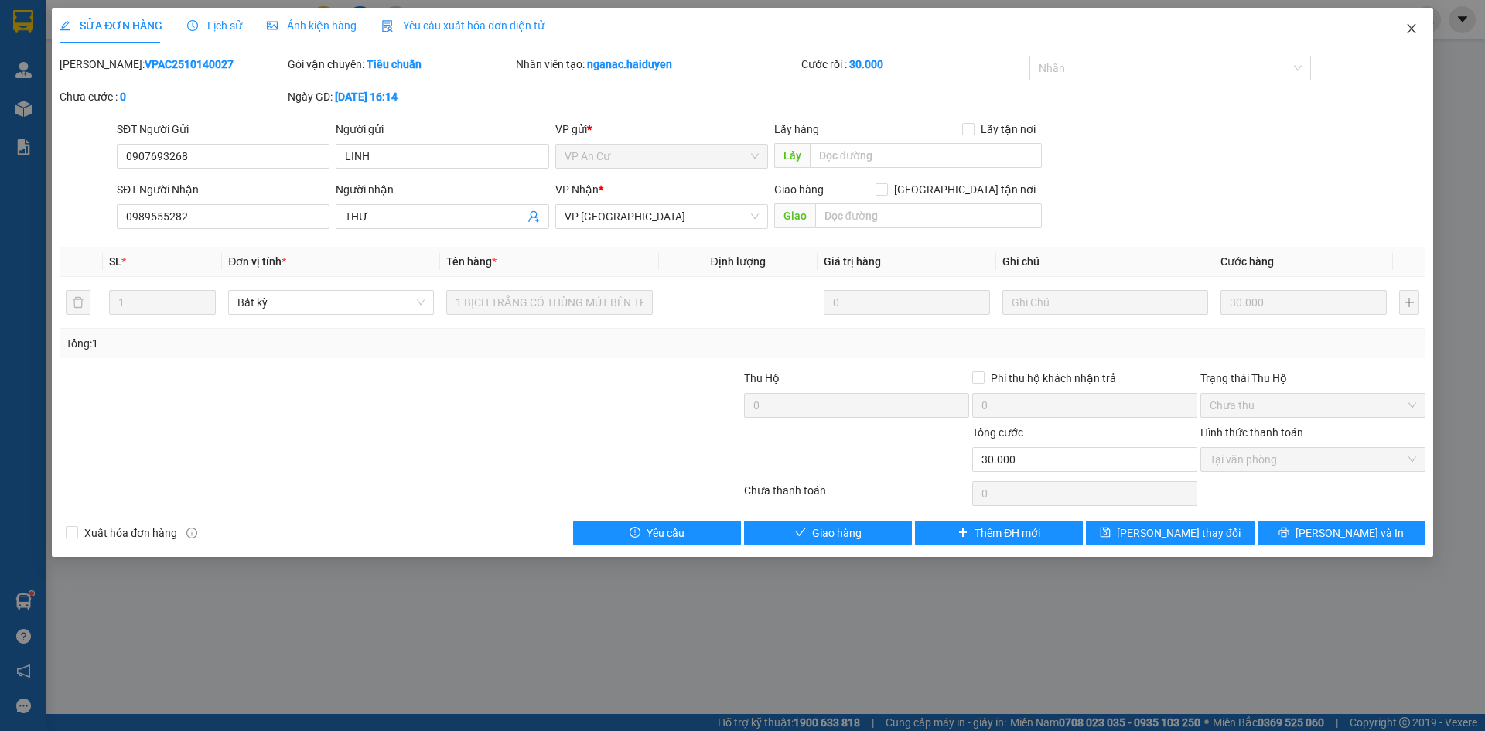
click at [1410, 26] on icon "close" at bounding box center [1411, 28] width 12 height 12
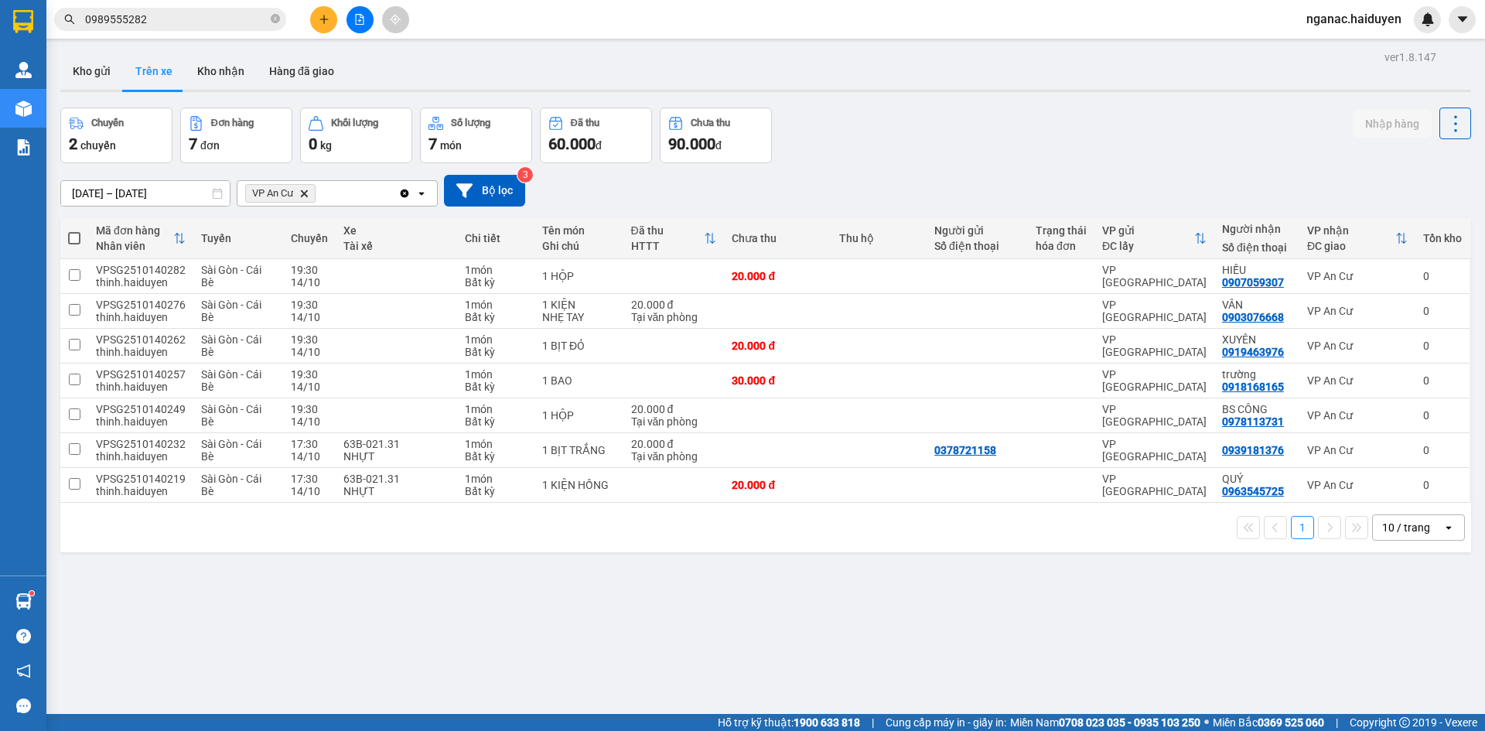
click at [166, 19] on input "0989555282" at bounding box center [176, 19] width 182 height 17
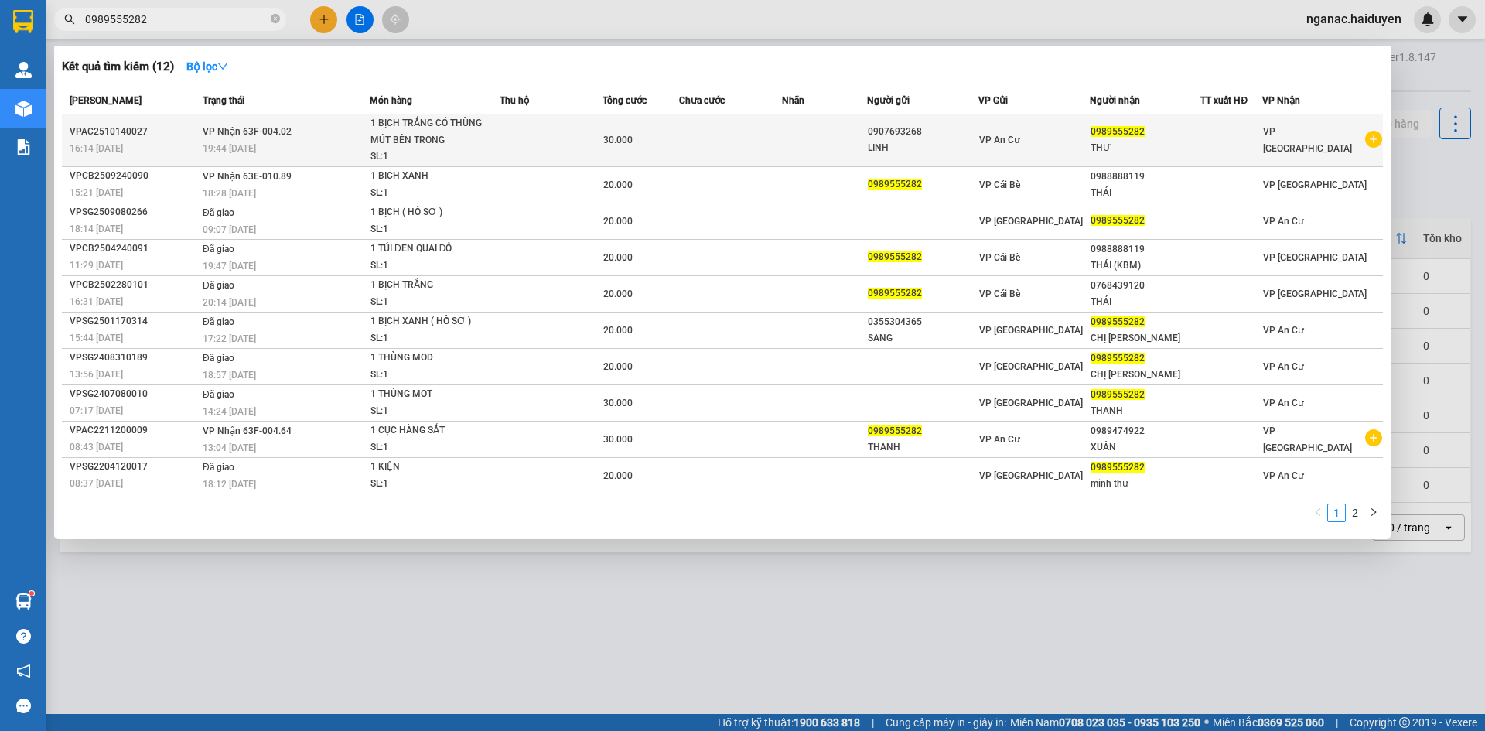
click at [674, 148] on div "30.000" at bounding box center [640, 139] width 75 height 17
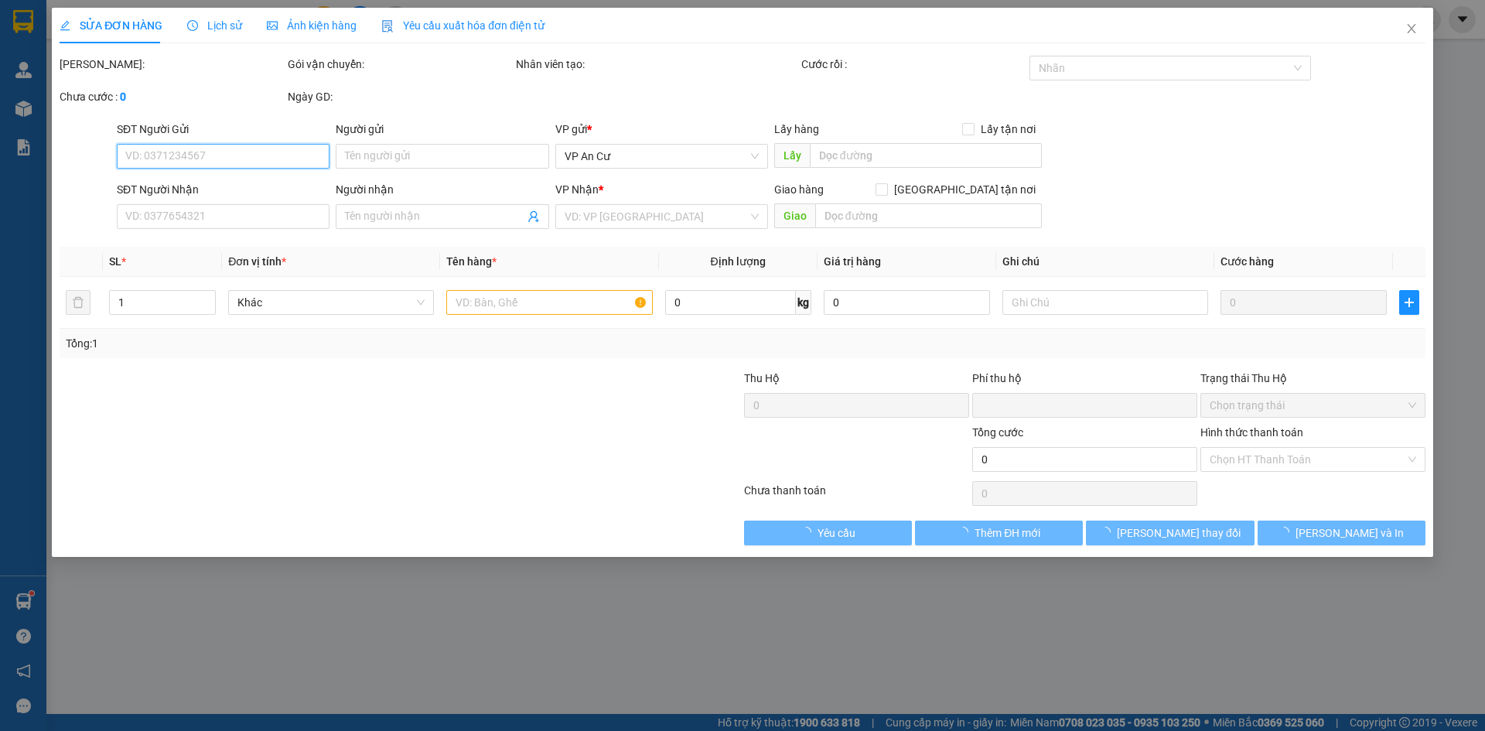
type input "0907693268"
type input "LINH"
type input "0989555282"
type input "THƯ"
type input "0"
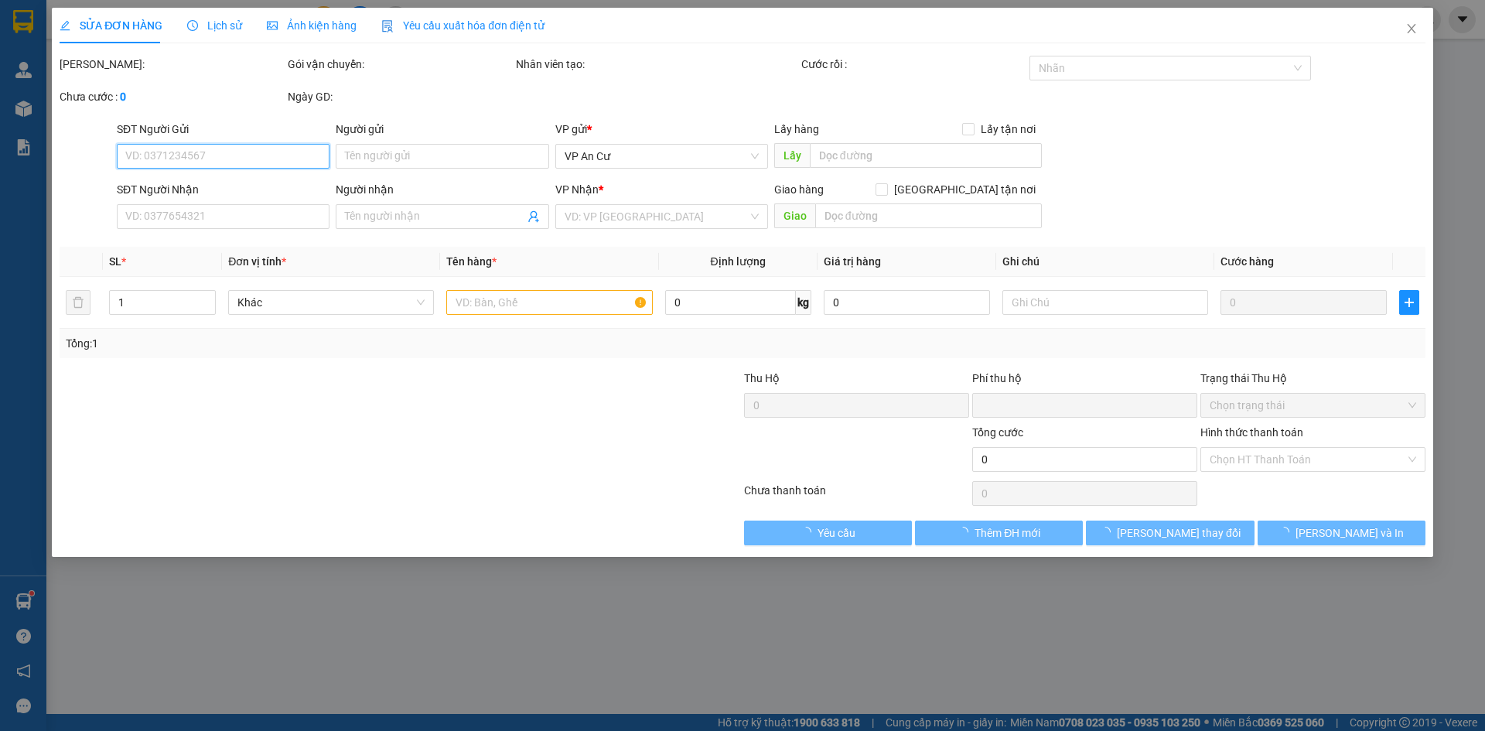
type input "30.000"
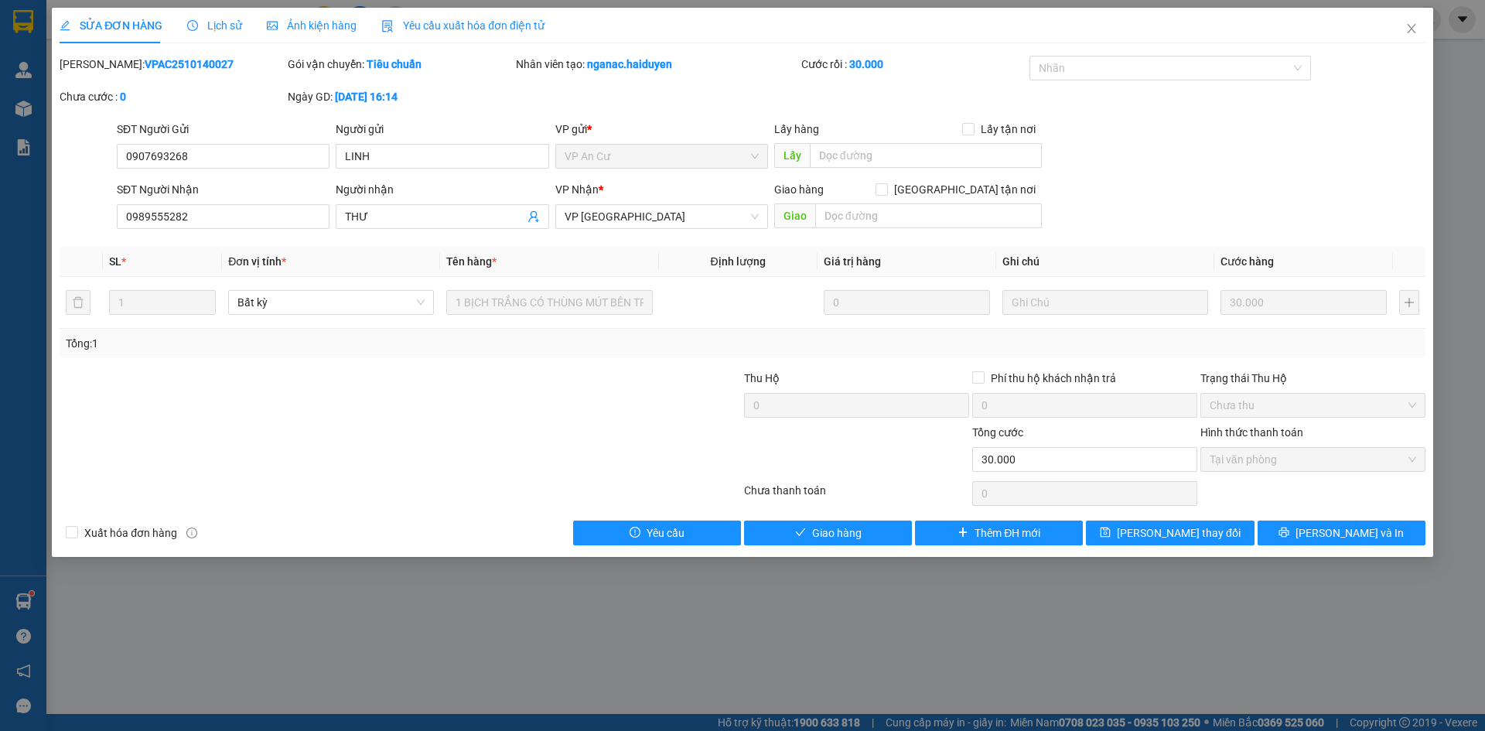
click at [798, 689] on div "SỬA ĐƠN HÀNG Lịch sử Ảnh kiện hàng Yêu cầu xuất hóa đơn điện tử Total Paid Fee …" at bounding box center [742, 365] width 1485 height 731
click at [1414, 22] on span "Close" at bounding box center [1411, 29] width 43 height 43
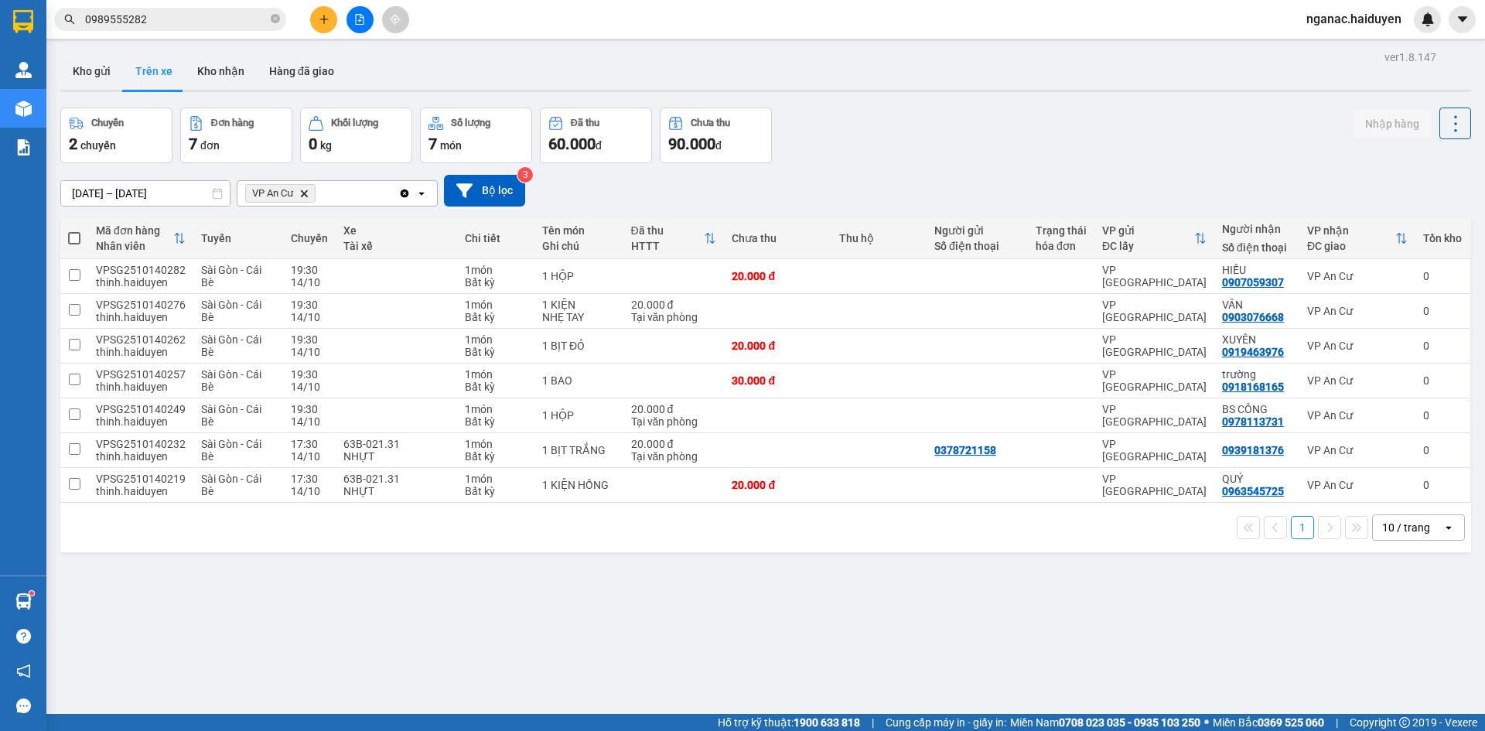
click at [273, 21] on icon "close-circle" at bounding box center [275, 18] width 9 height 9
click at [205, 24] on input "text" at bounding box center [176, 19] width 182 height 17
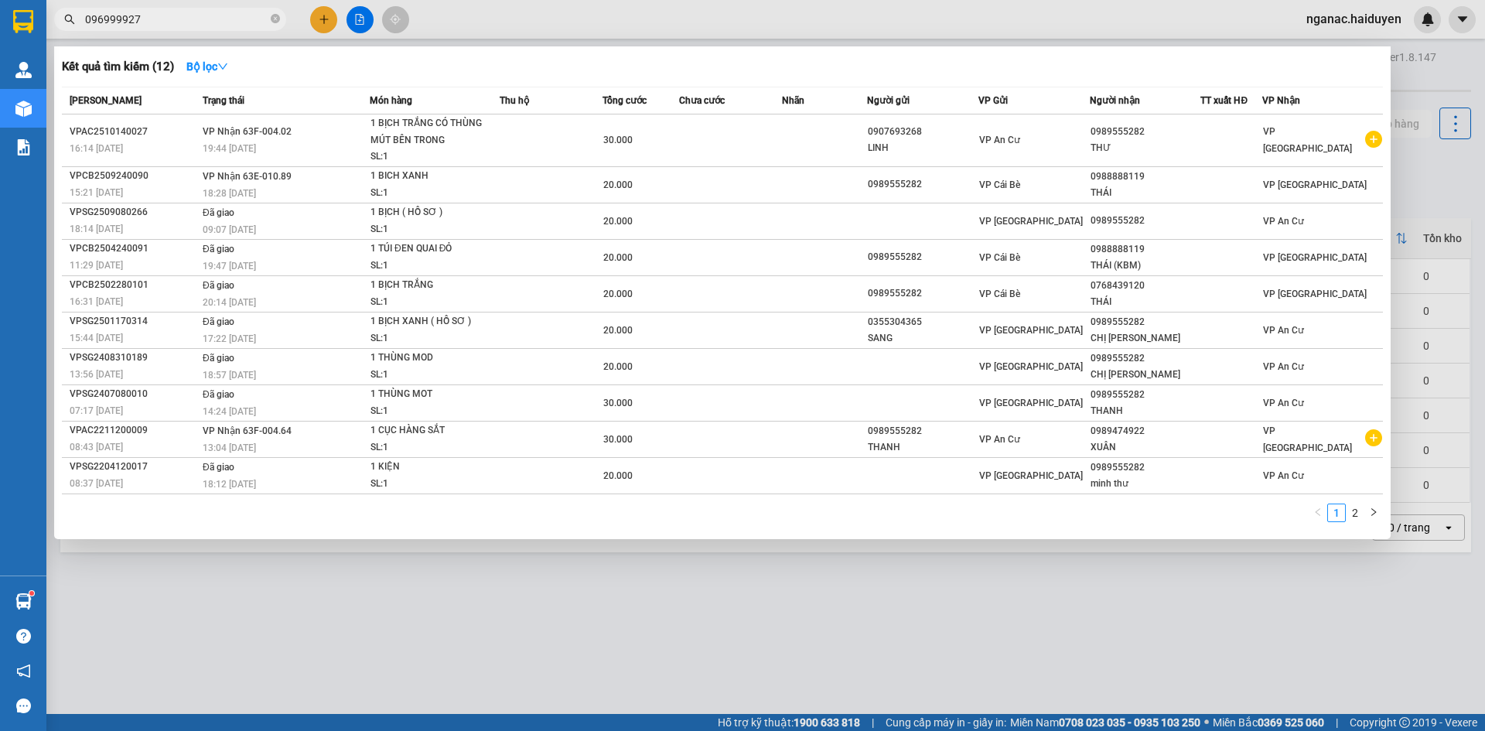
type input "0969999278"
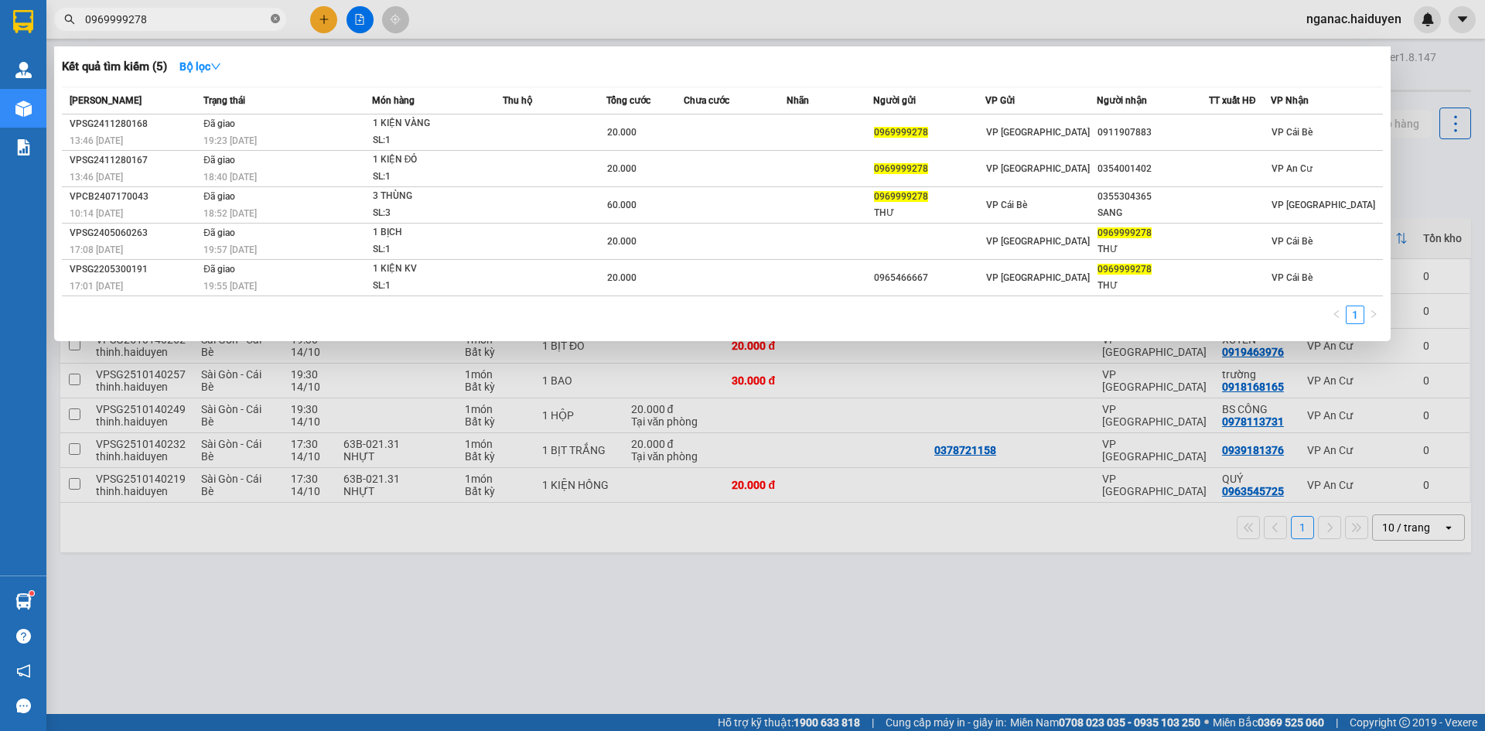
click at [275, 16] on icon "close-circle" at bounding box center [275, 18] width 9 height 9
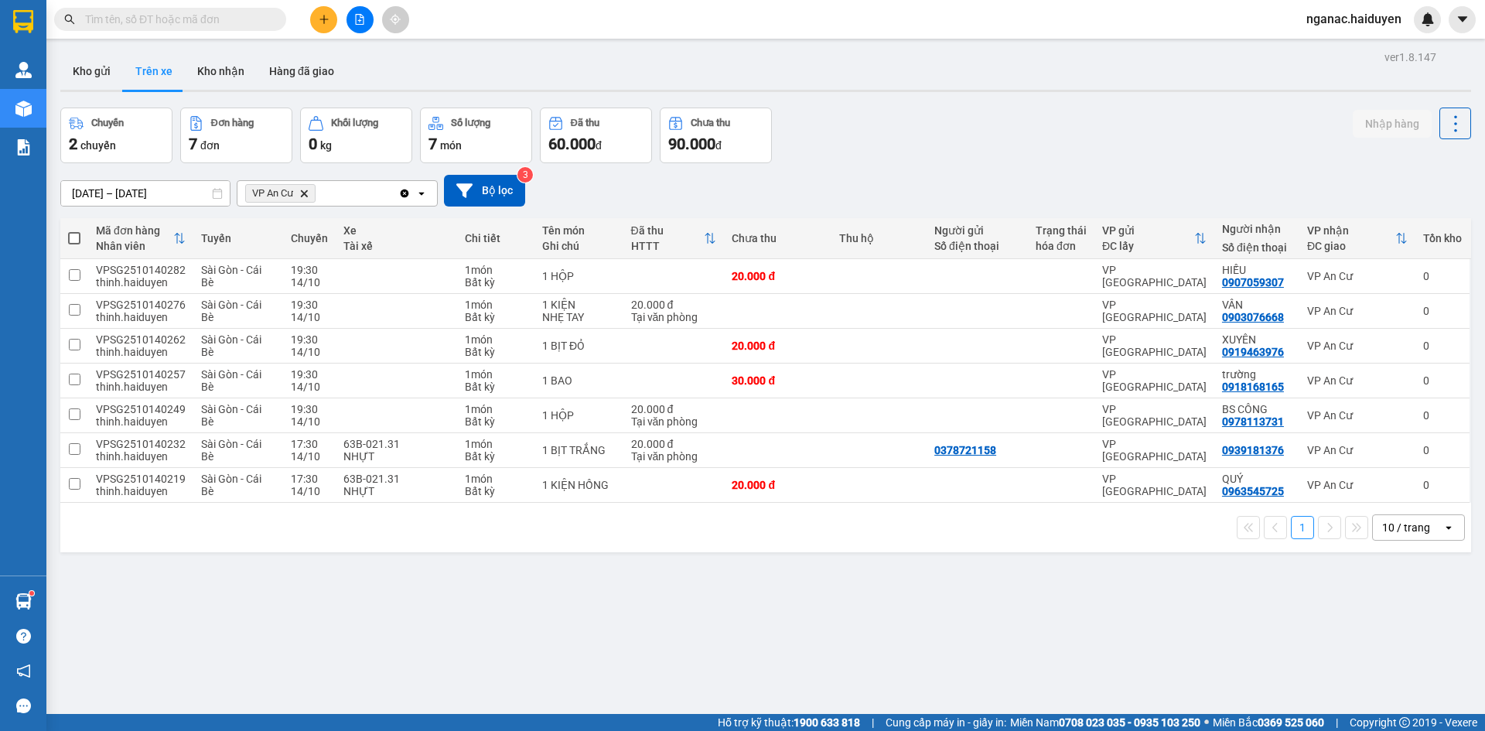
click at [888, 627] on div "ver 1.8.147 Kho gửi Trên xe Kho nhận Hàng đã giao Chuyến 2 chuyến Đơn hàng 7 đơ…" at bounding box center [765, 411] width 1423 height 731
click at [749, 631] on div "ver 1.8.147 Kho gửi Trên xe Kho nhận Hàng đã giao Chuyến 2 chuyến Đơn hàng 7 đơ…" at bounding box center [765, 411] width 1423 height 731
click at [228, 73] on button "Kho nhận" at bounding box center [221, 71] width 72 height 37
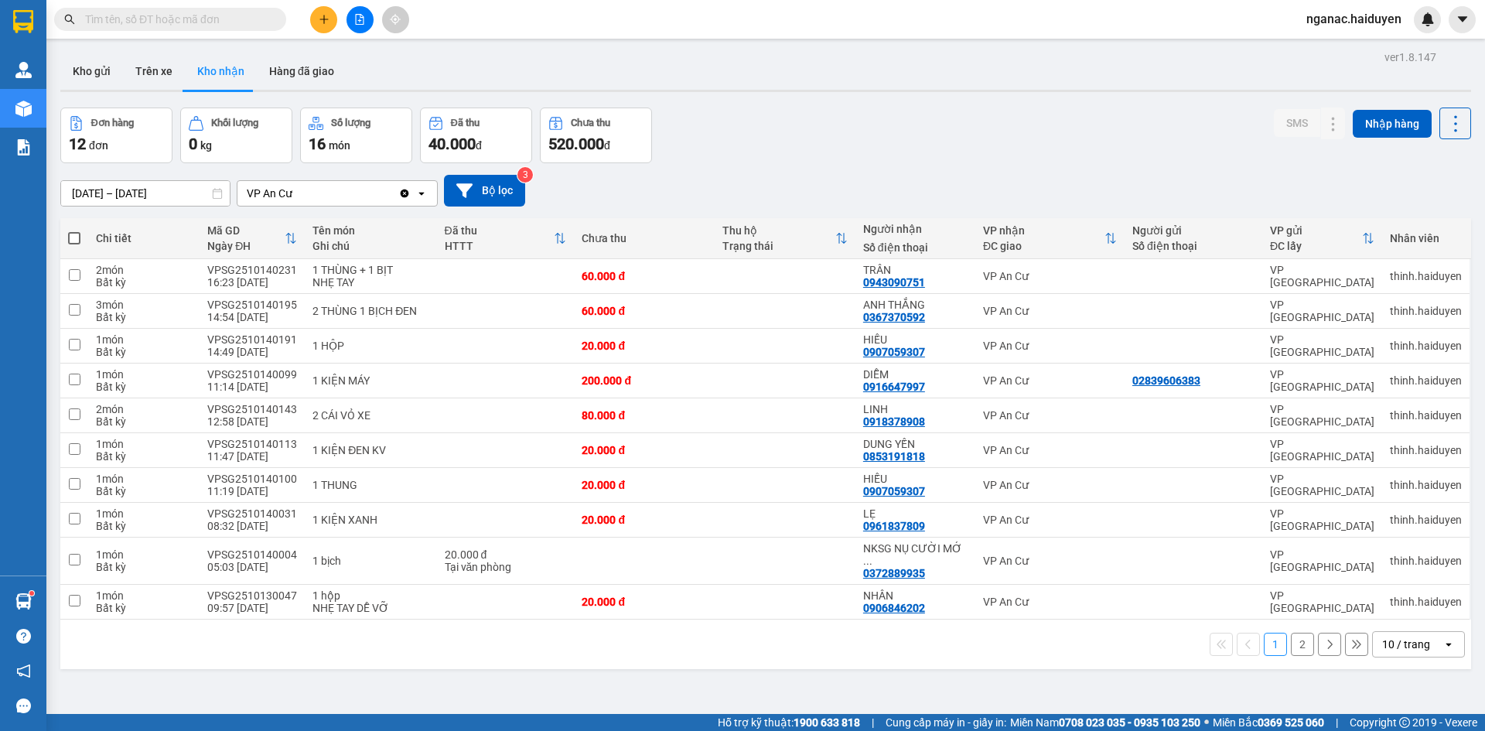
click at [131, 19] on input "text" at bounding box center [176, 19] width 182 height 17
click at [98, 18] on input "text" at bounding box center [176, 19] width 182 height 17
click at [99, 19] on input "text" at bounding box center [176, 19] width 182 height 17
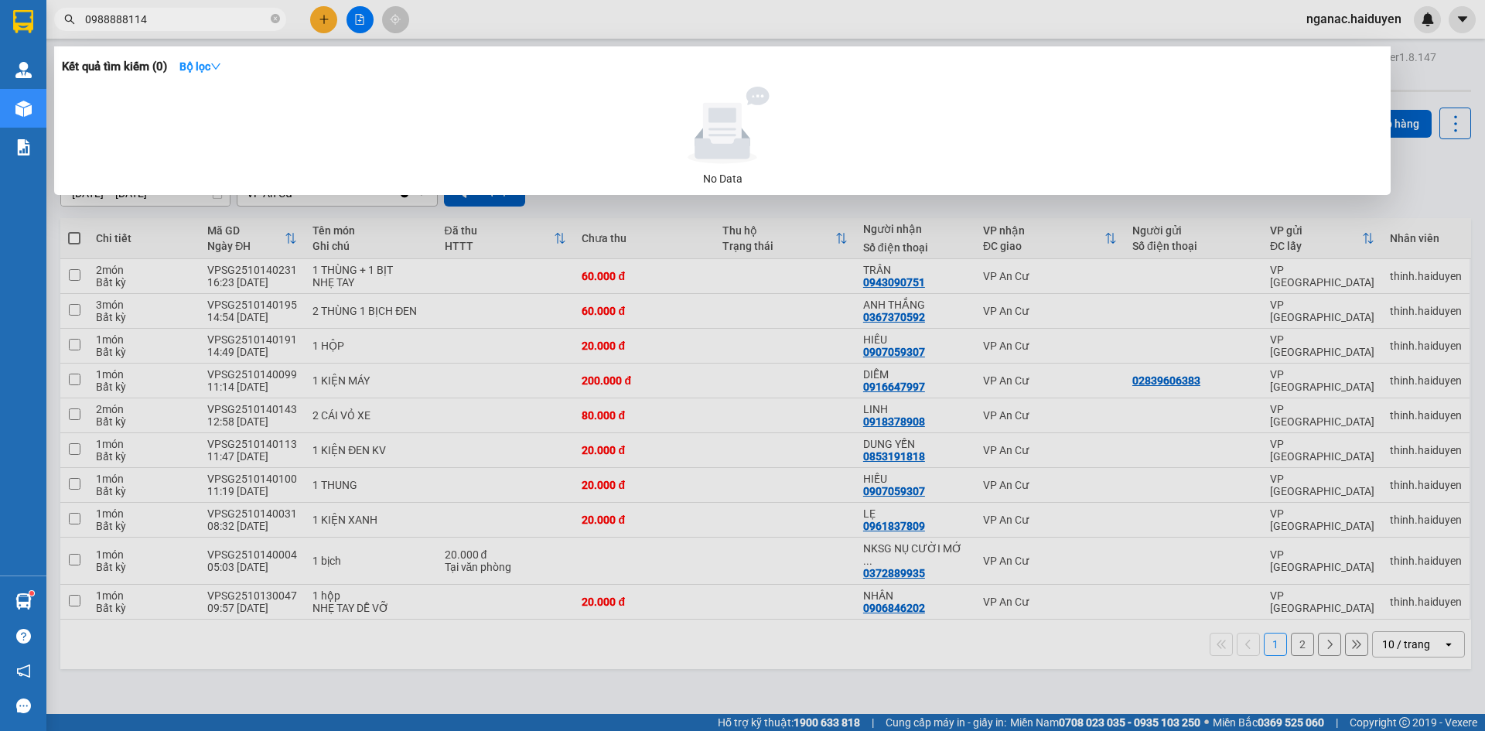
click at [158, 21] on input "0988888114" at bounding box center [176, 19] width 182 height 17
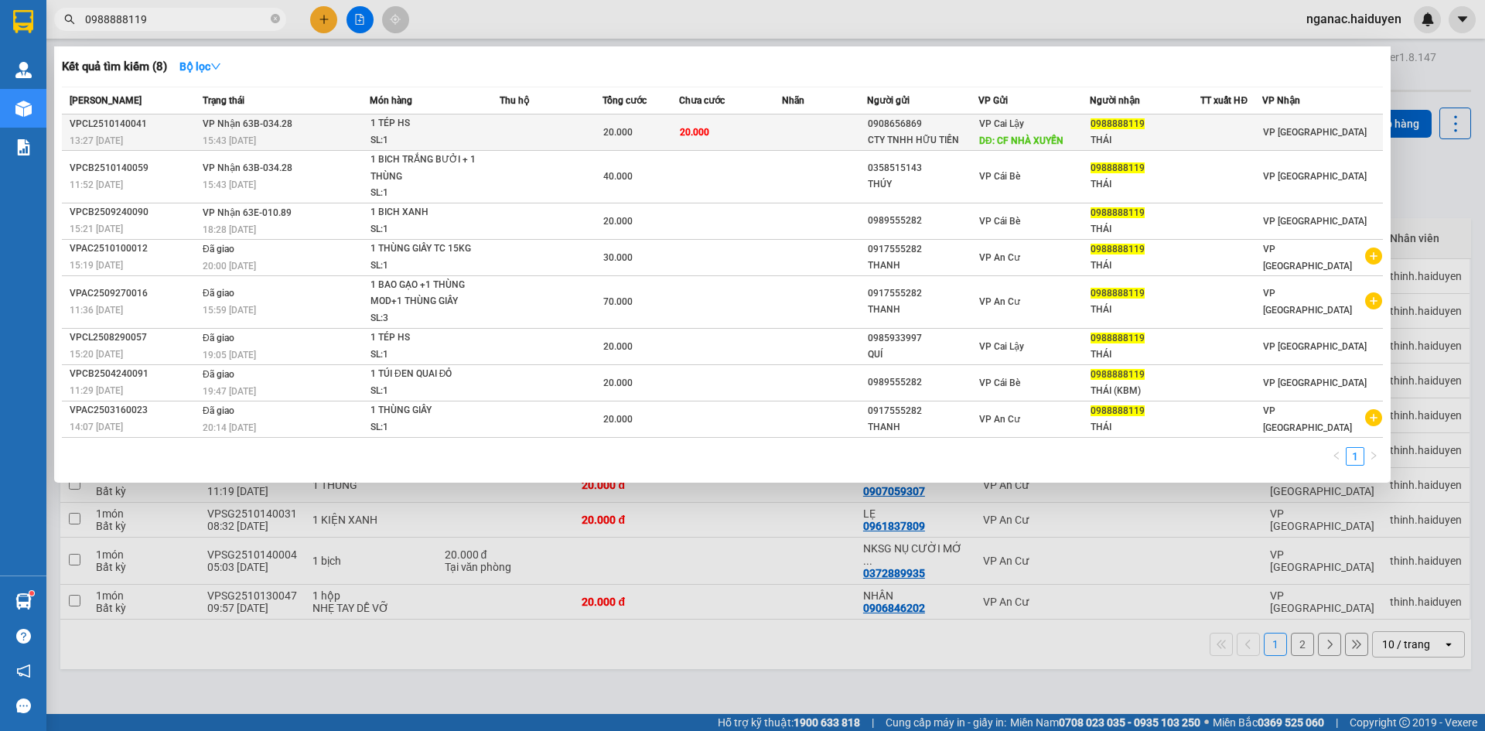
type input "0988888119"
click at [507, 128] on td at bounding box center [551, 132] width 103 height 36
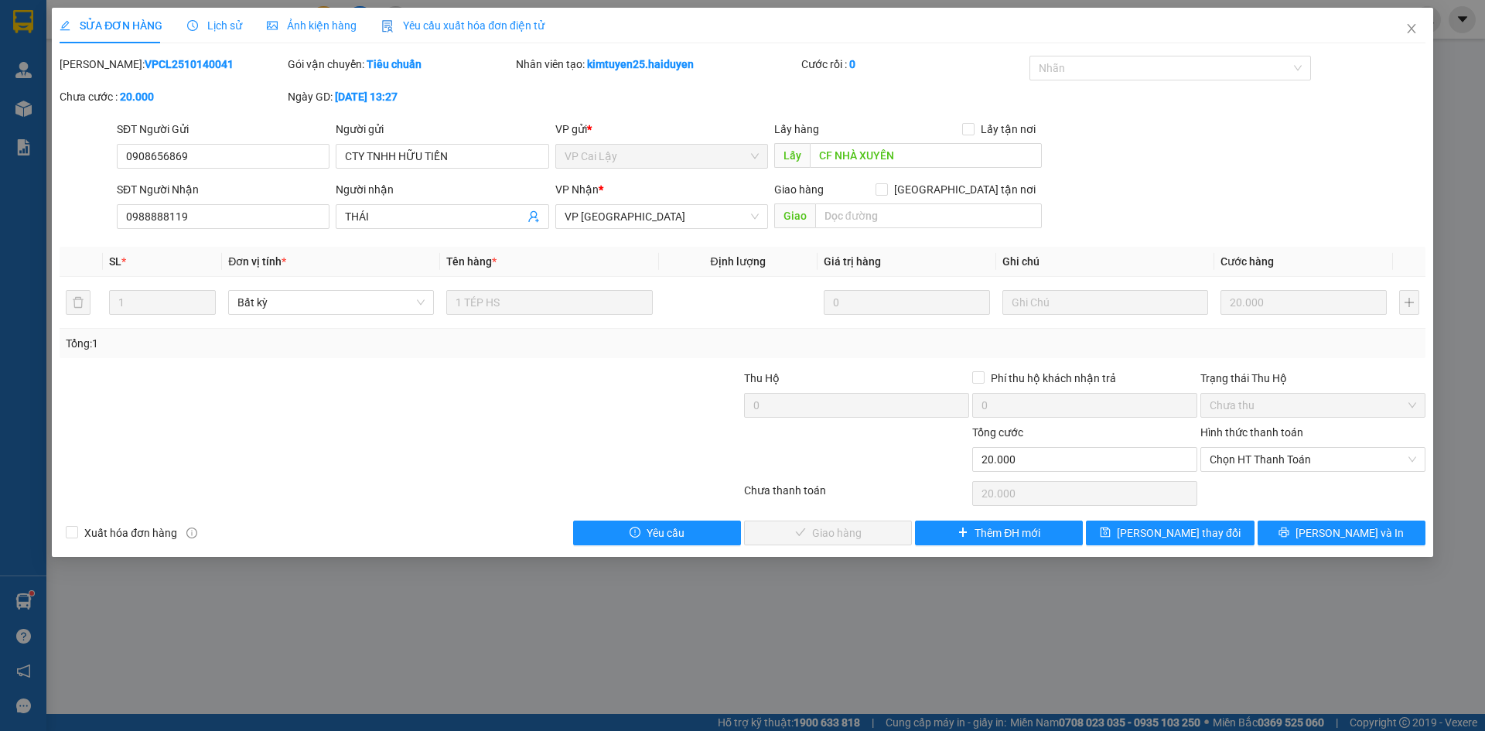
drag, startPoint x: 216, startPoint y: 26, endPoint x: 709, endPoint y: 70, distance: 495.3
click at [709, 70] on div "Nhân viên tạo: kimtuyen25.haiduyen" at bounding box center [657, 64] width 282 height 17
click at [213, 32] on div "Lịch sử" at bounding box center [214, 25] width 55 height 17
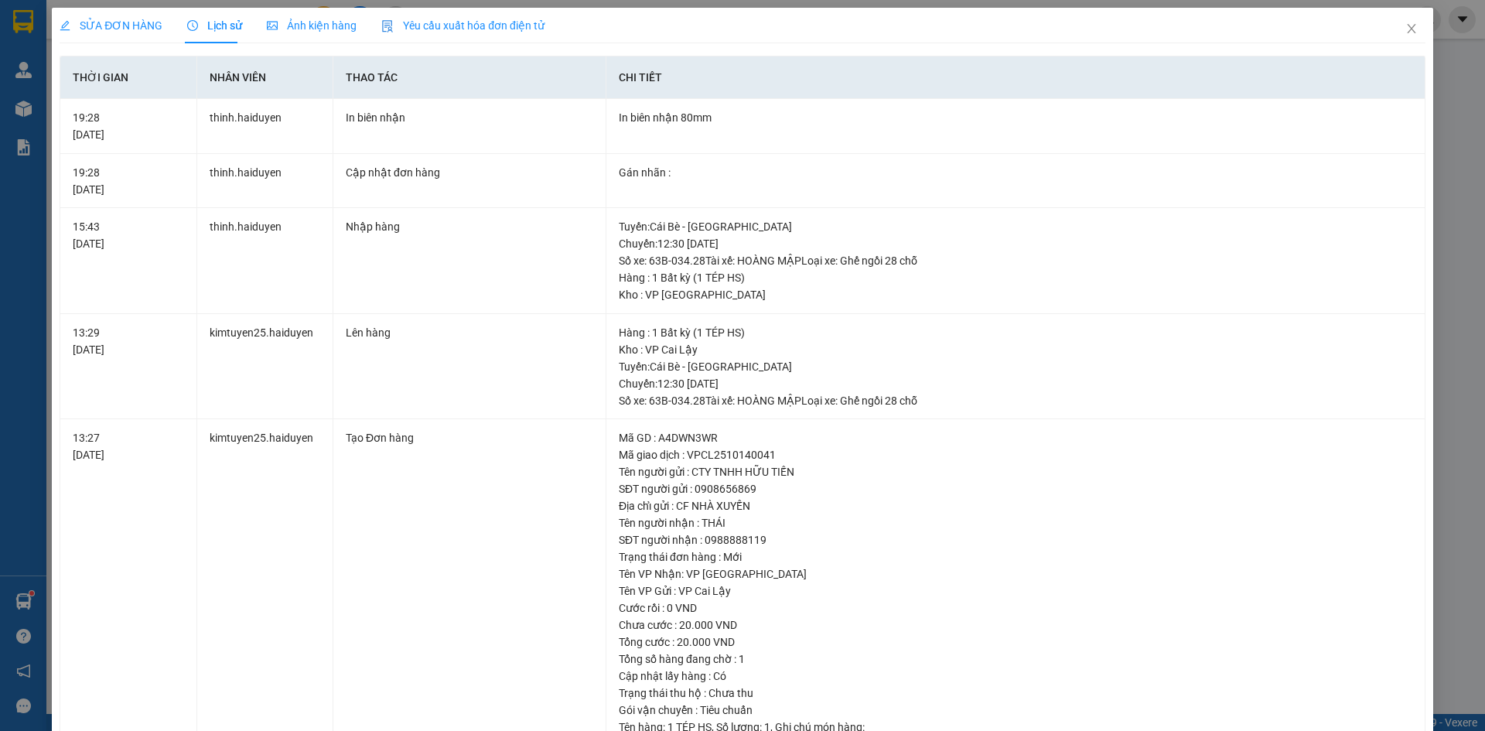
click at [87, 25] on span "SỬA ĐƠN HÀNG" at bounding box center [111, 25] width 103 height 12
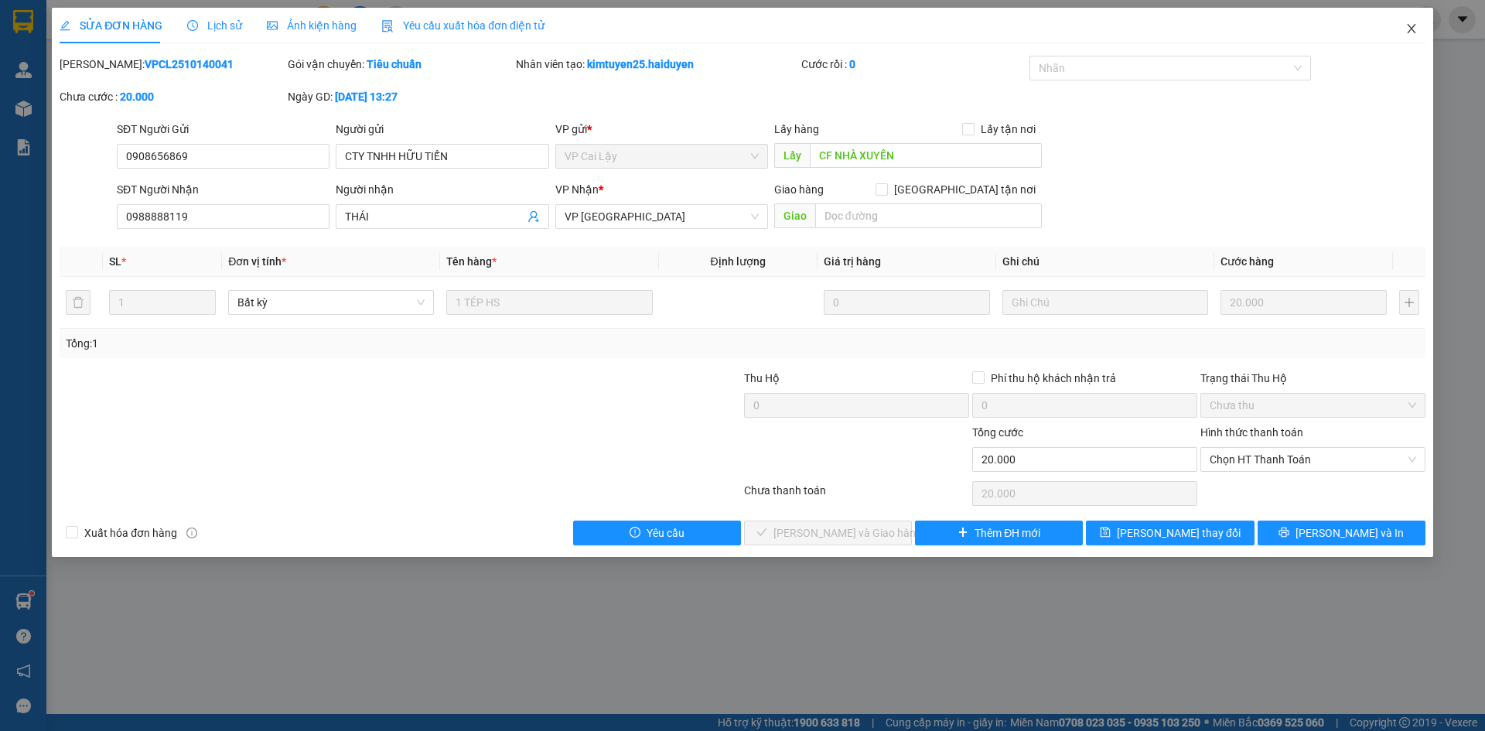
click at [1411, 28] on icon "close" at bounding box center [1411, 28] width 12 height 12
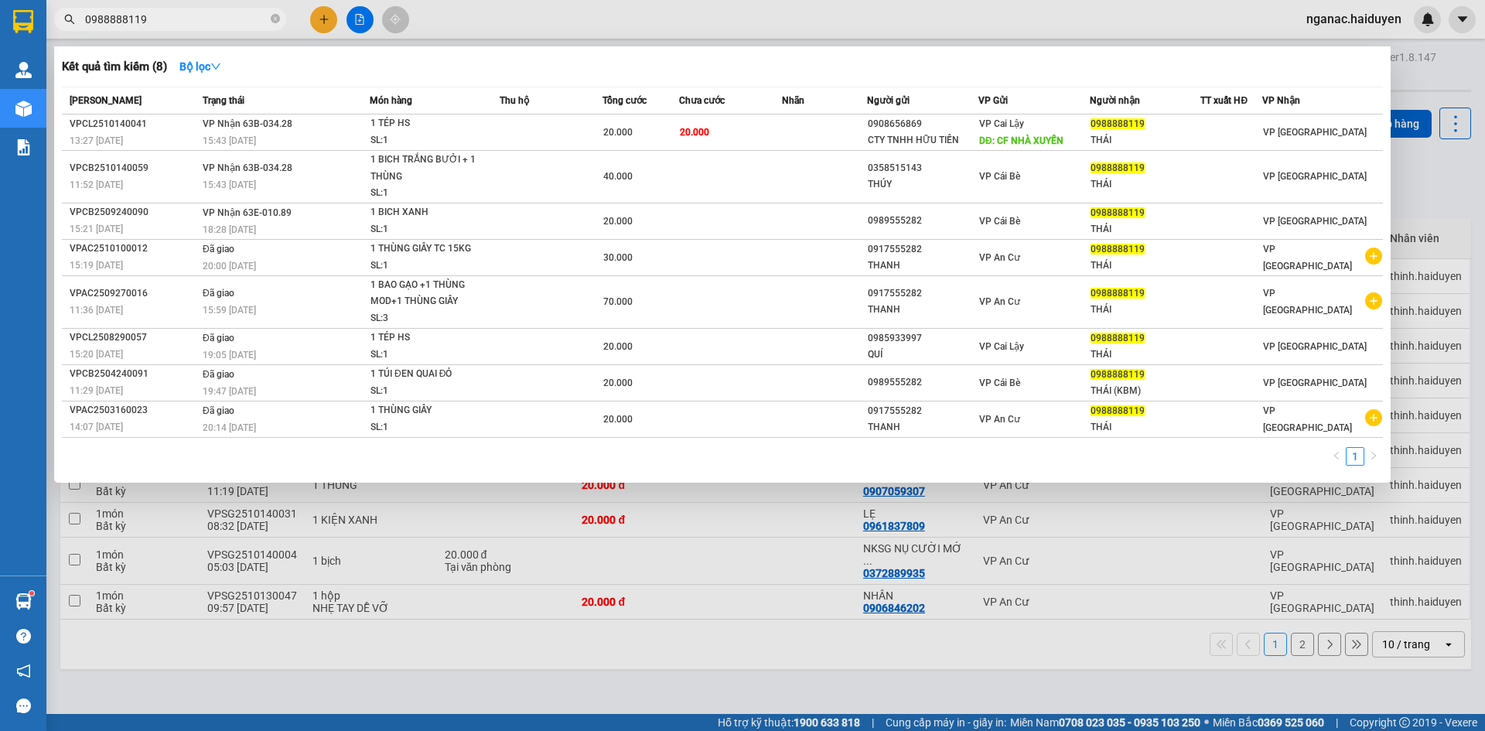
click at [186, 15] on input "0988888119" at bounding box center [176, 19] width 182 height 17
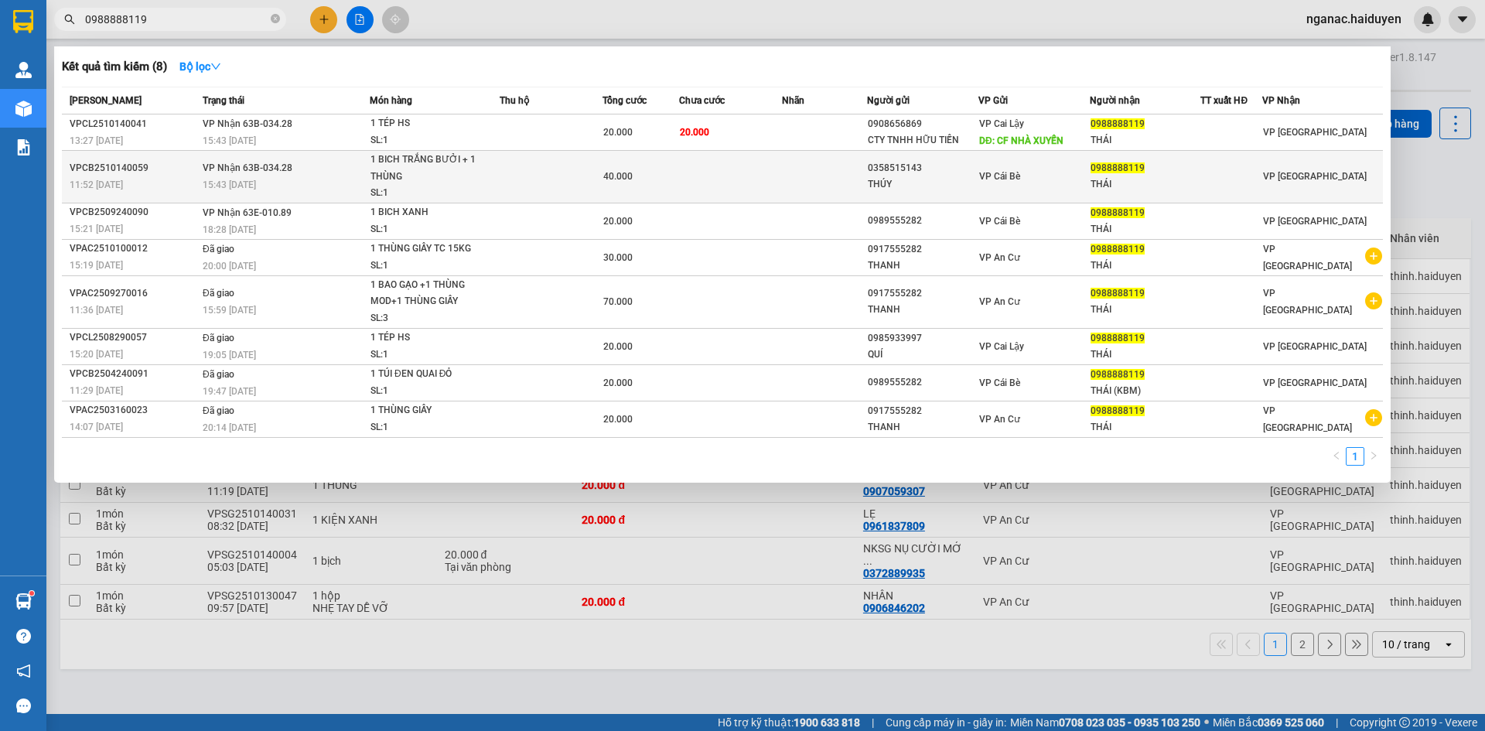
click at [472, 181] on div "1 BICH TRẮNG BƯỞI + 1 THÙNG" at bounding box center [428, 168] width 116 height 33
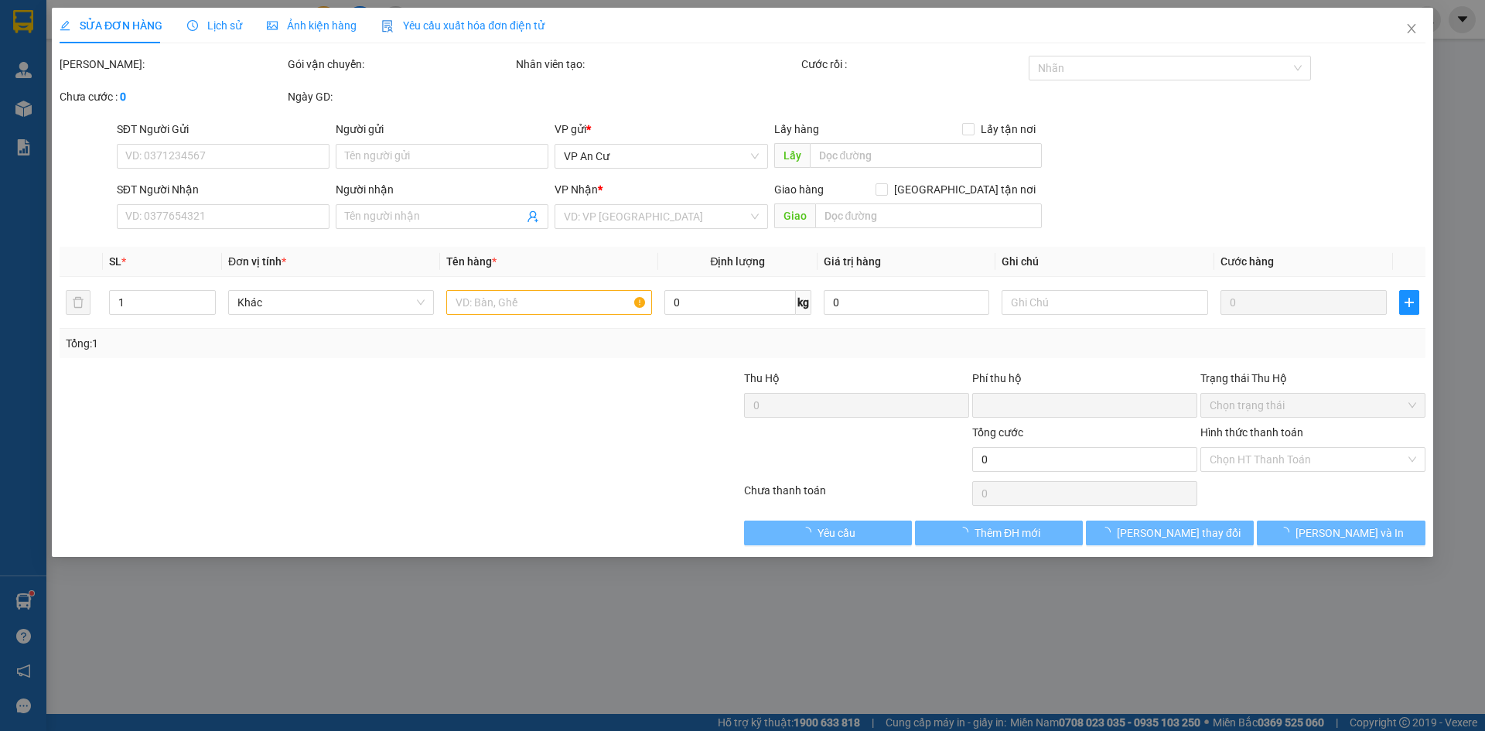
type input "0358515143"
type input "THÚY"
type input "0988888119"
type input "THÁI"
type input "0"
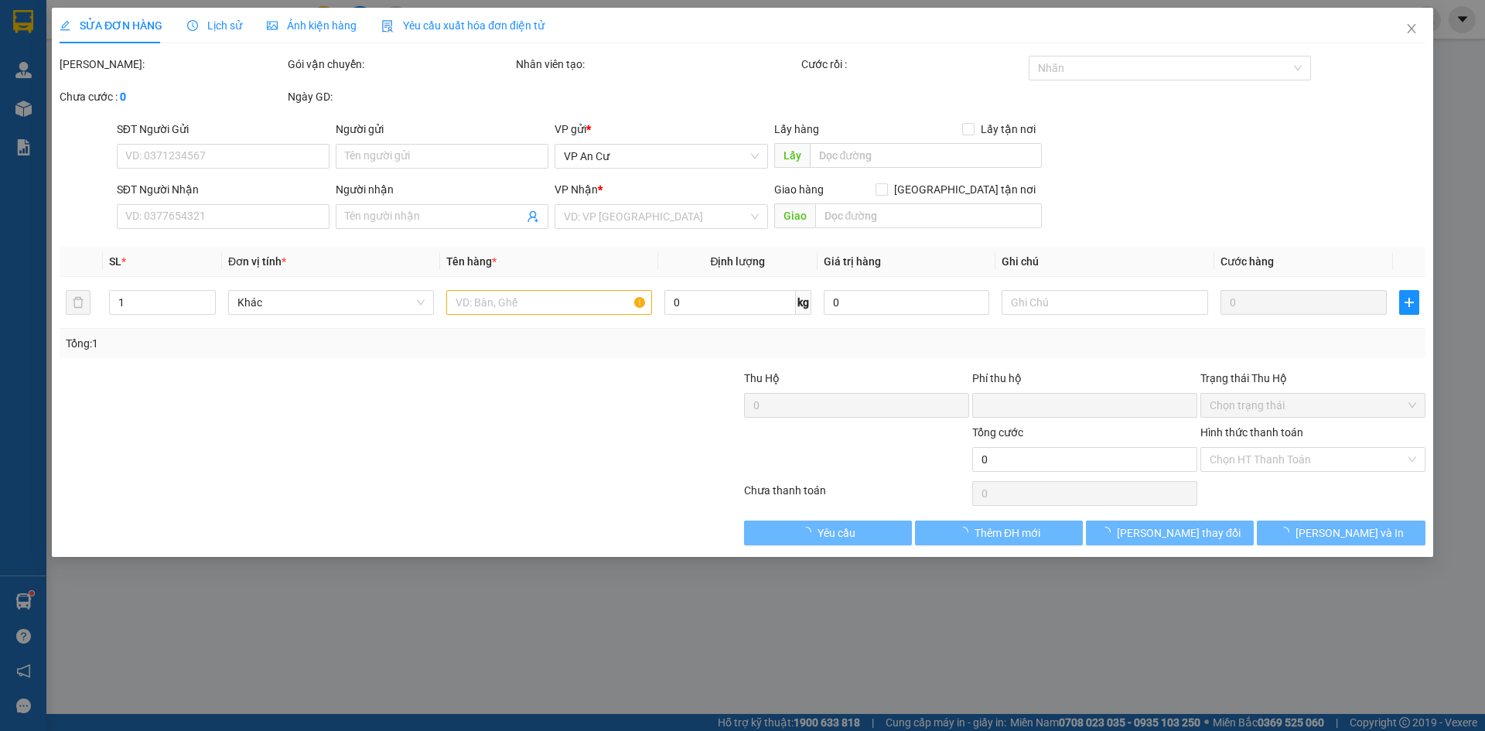
type input "40.000"
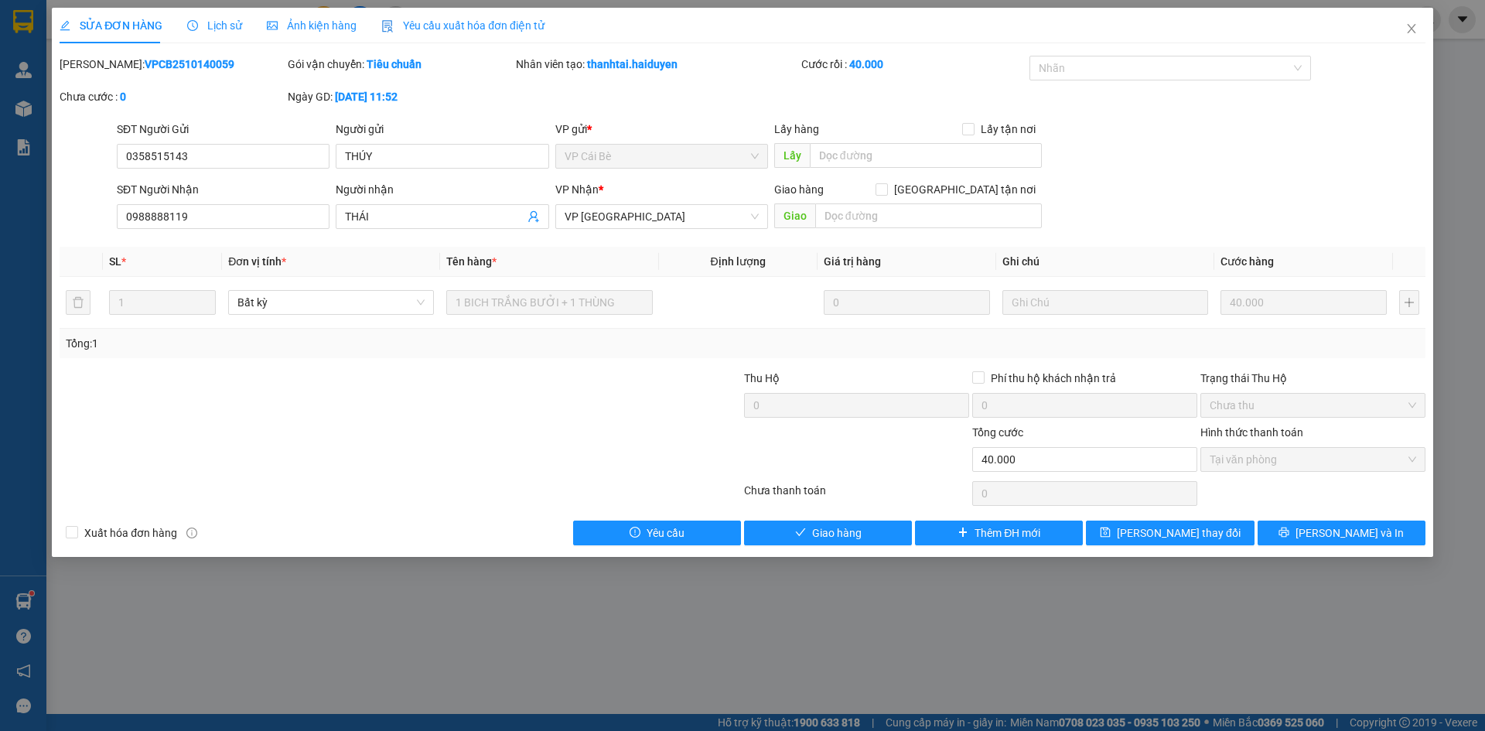
click at [209, 30] on span "Lịch sử" at bounding box center [214, 25] width 55 height 12
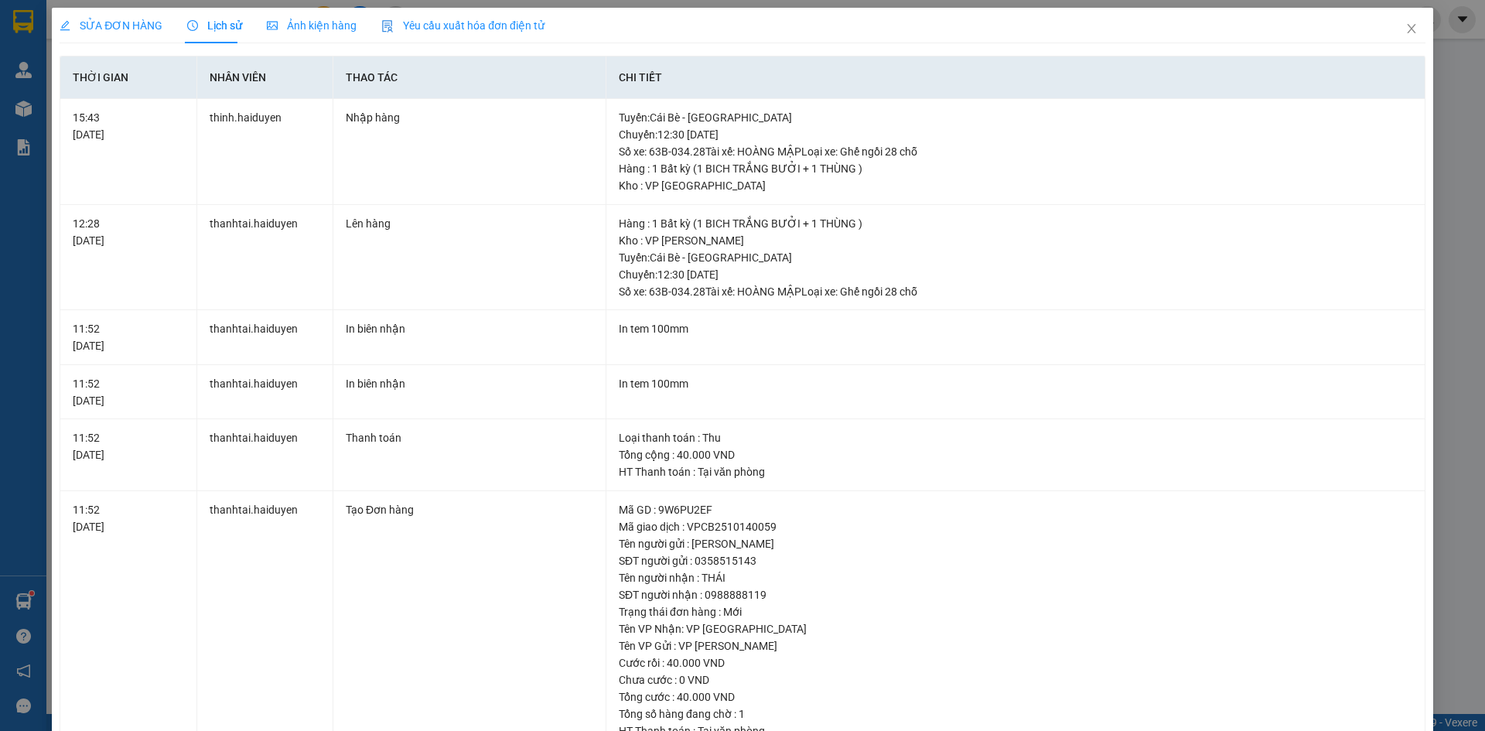
click at [111, 19] on span "SỬA ĐƠN HÀNG" at bounding box center [111, 25] width 103 height 12
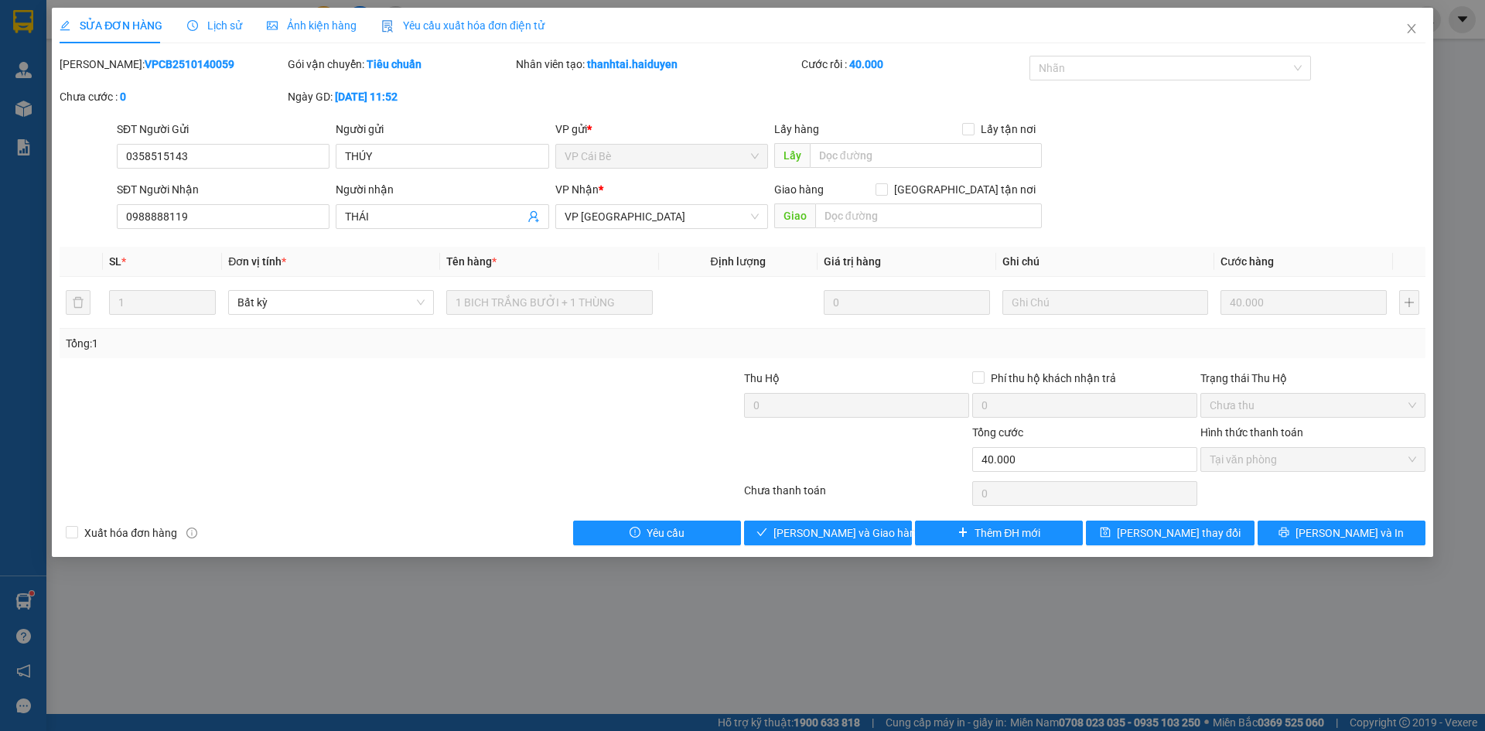
click at [732, 604] on div "SỬA ĐƠN HÀNG Lịch sử Ảnh kiện hàng Yêu cầu xuất hóa đơn điện tử Total Paid Fee …" at bounding box center [742, 365] width 1485 height 731
click at [580, 664] on div "SỬA ĐƠN HÀNG Lịch sử Ảnh kiện hàng Yêu cầu xuất hóa đơn điện tử Total Paid Fee …" at bounding box center [742, 365] width 1485 height 731
click at [823, 626] on div "SỬA ĐƠN HÀNG Lịch sử Ảnh kiện hàng Yêu cầu xuất hóa đơn điện tử Total Paid Fee …" at bounding box center [742, 365] width 1485 height 731
click at [223, 31] on span "Lịch sử" at bounding box center [214, 25] width 55 height 12
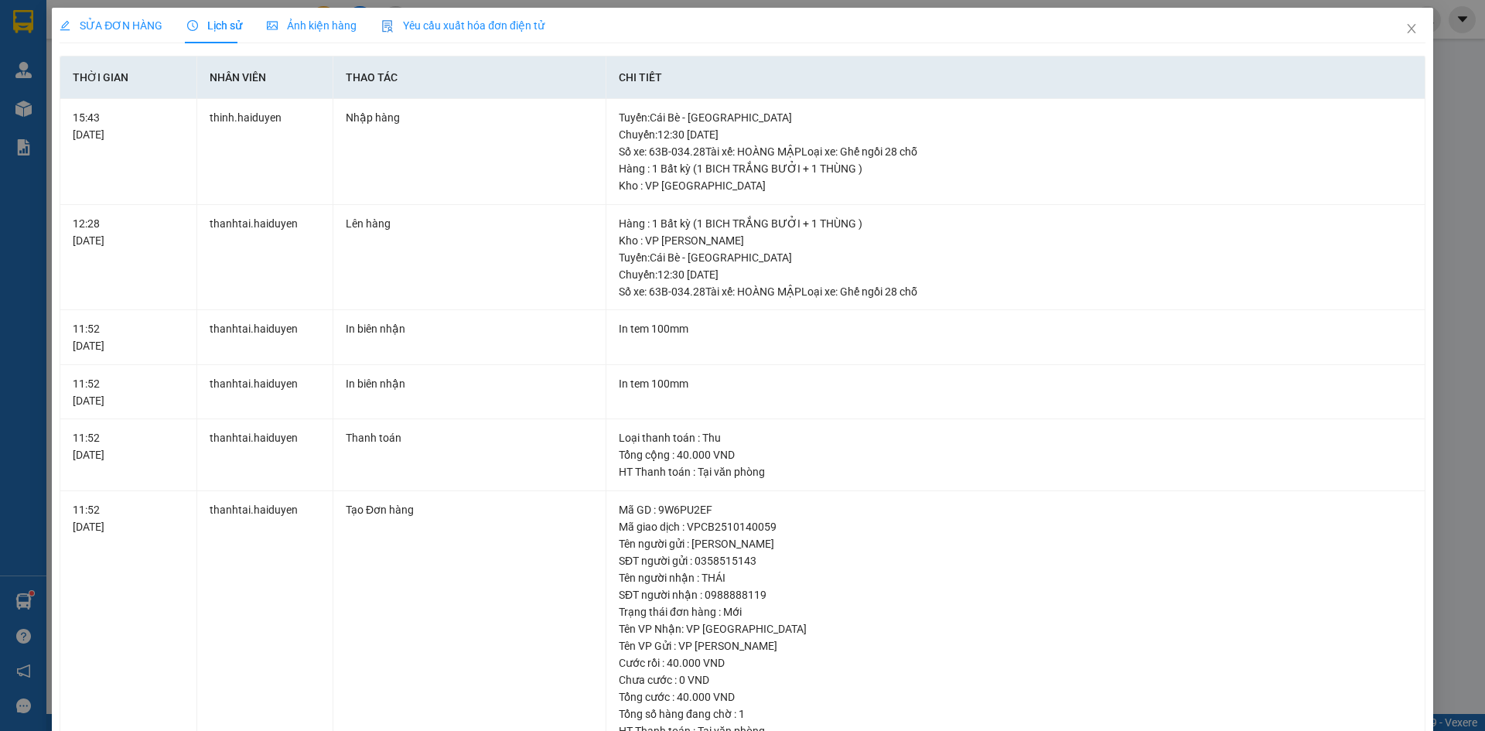
click at [139, 23] on span "SỬA ĐƠN HÀNG" at bounding box center [111, 25] width 103 height 12
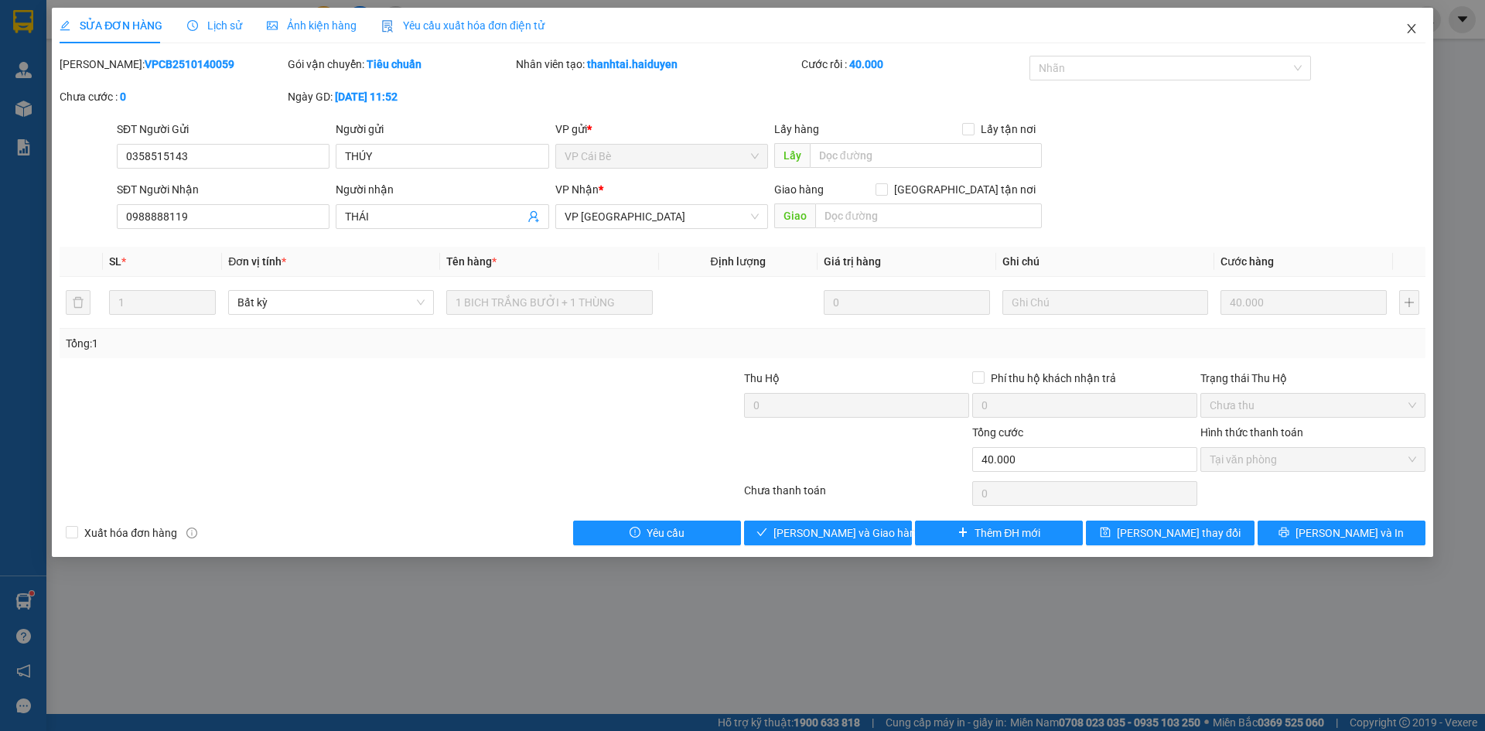
click at [1414, 30] on icon "close" at bounding box center [1411, 28] width 12 height 12
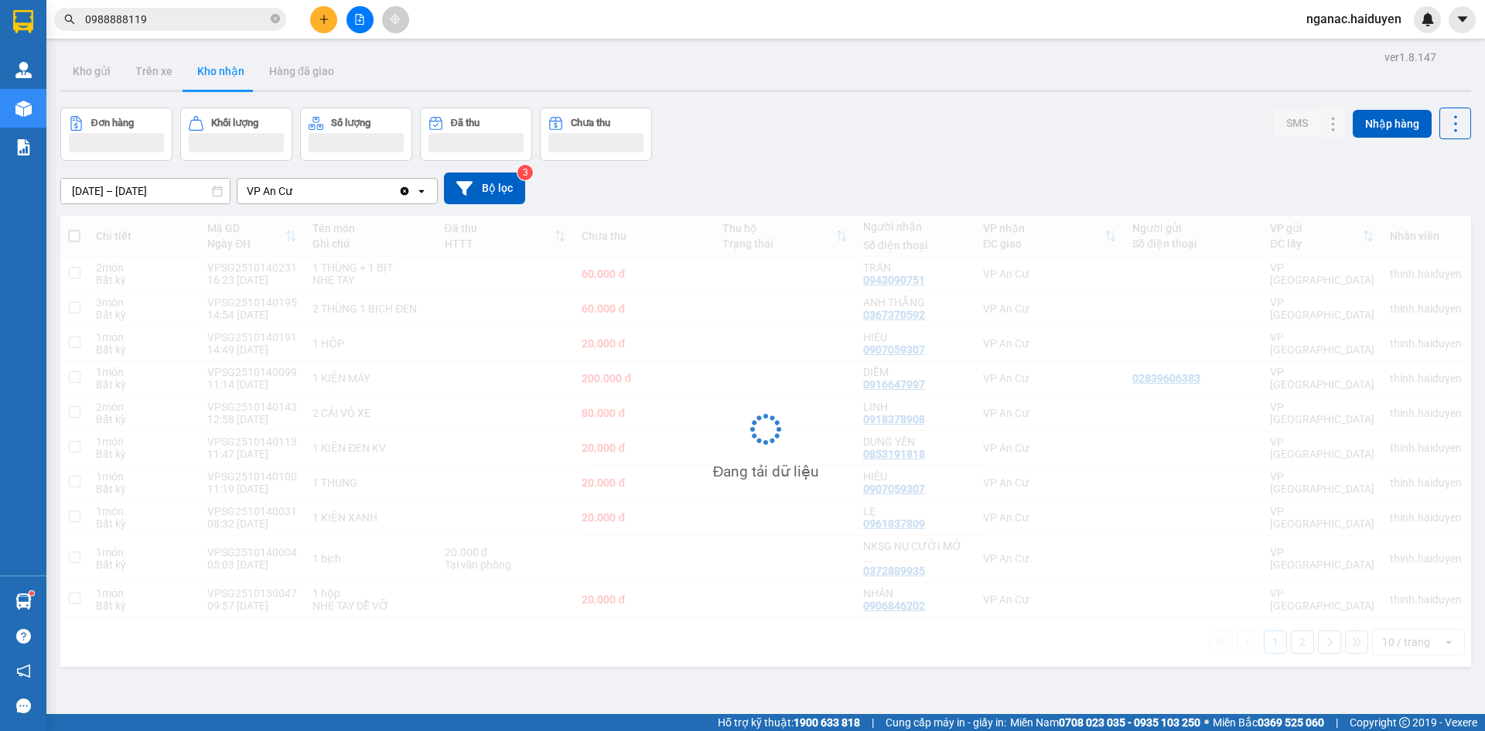
click at [177, 18] on input "0988888119" at bounding box center [176, 19] width 182 height 17
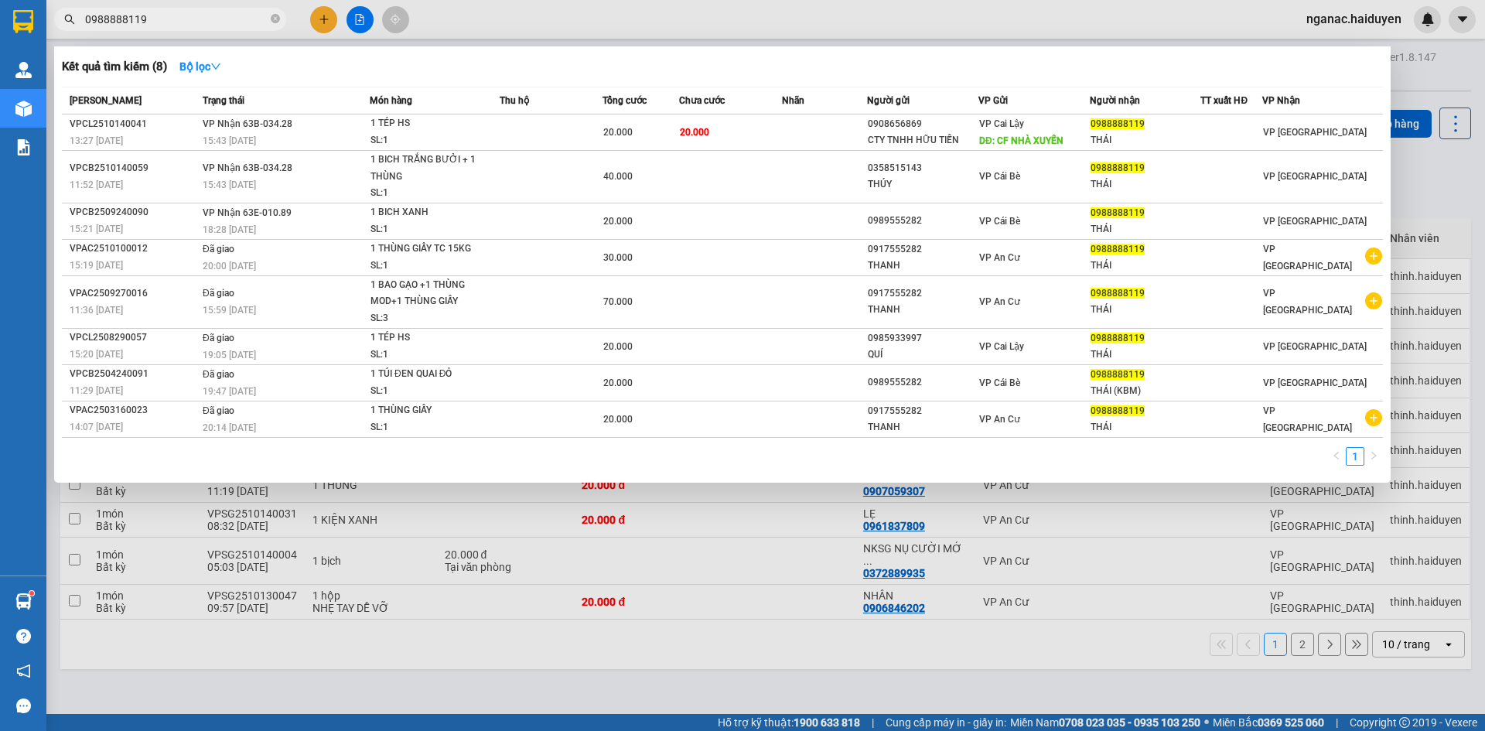
click at [626, 694] on div at bounding box center [742, 365] width 1485 height 731
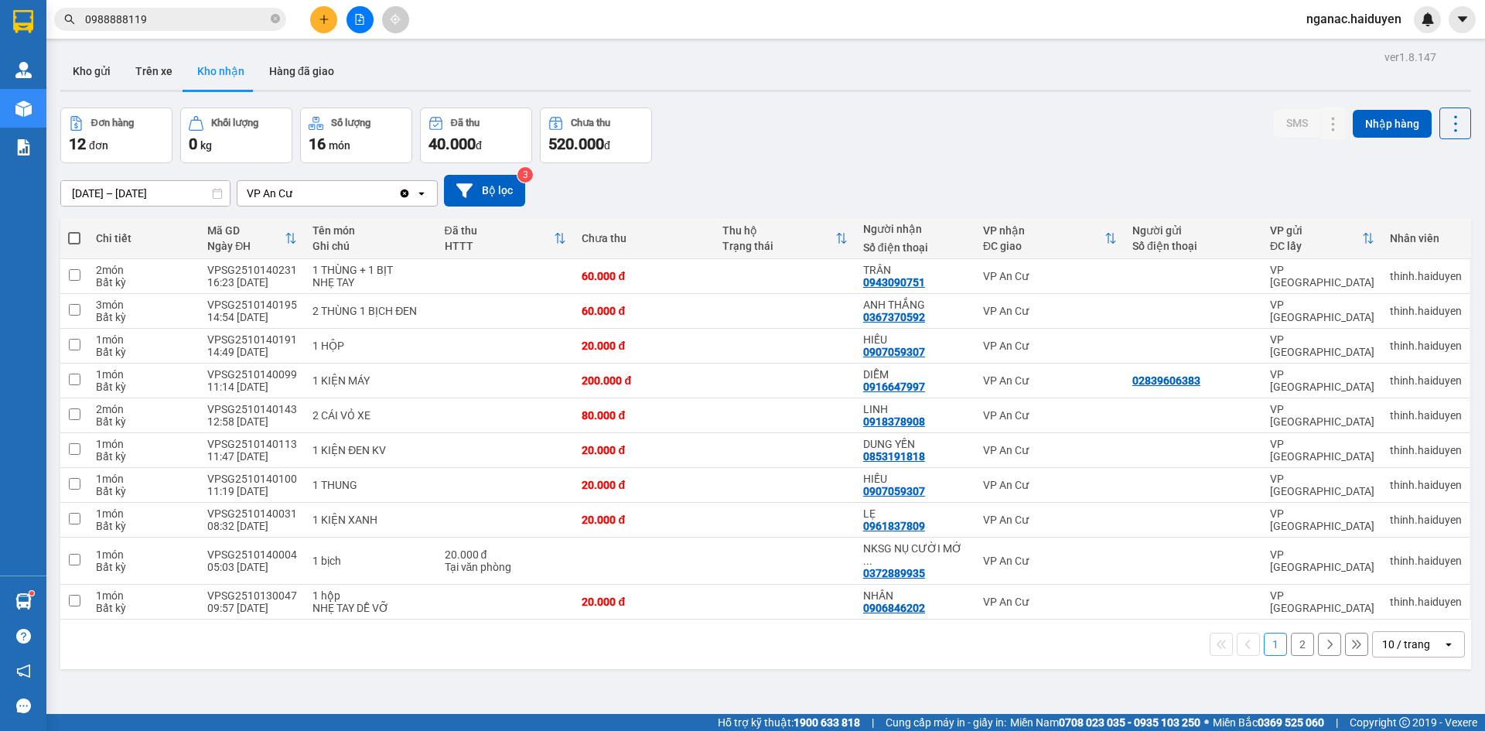
click at [595, 687] on div "ver 1.8.147 Kho gửi Trên xe Kho nhận Hàng đã giao Đơn hàng 12 đơn Khối lượng 0 …" at bounding box center [765, 411] width 1423 height 731
click at [626, 698] on div "ver 1.8.147 Kho gửi Trên xe Kho nhận Hàng đã giao Đơn hàng 12 đơn Khối lượng 0 …" at bounding box center [765, 411] width 1423 height 731
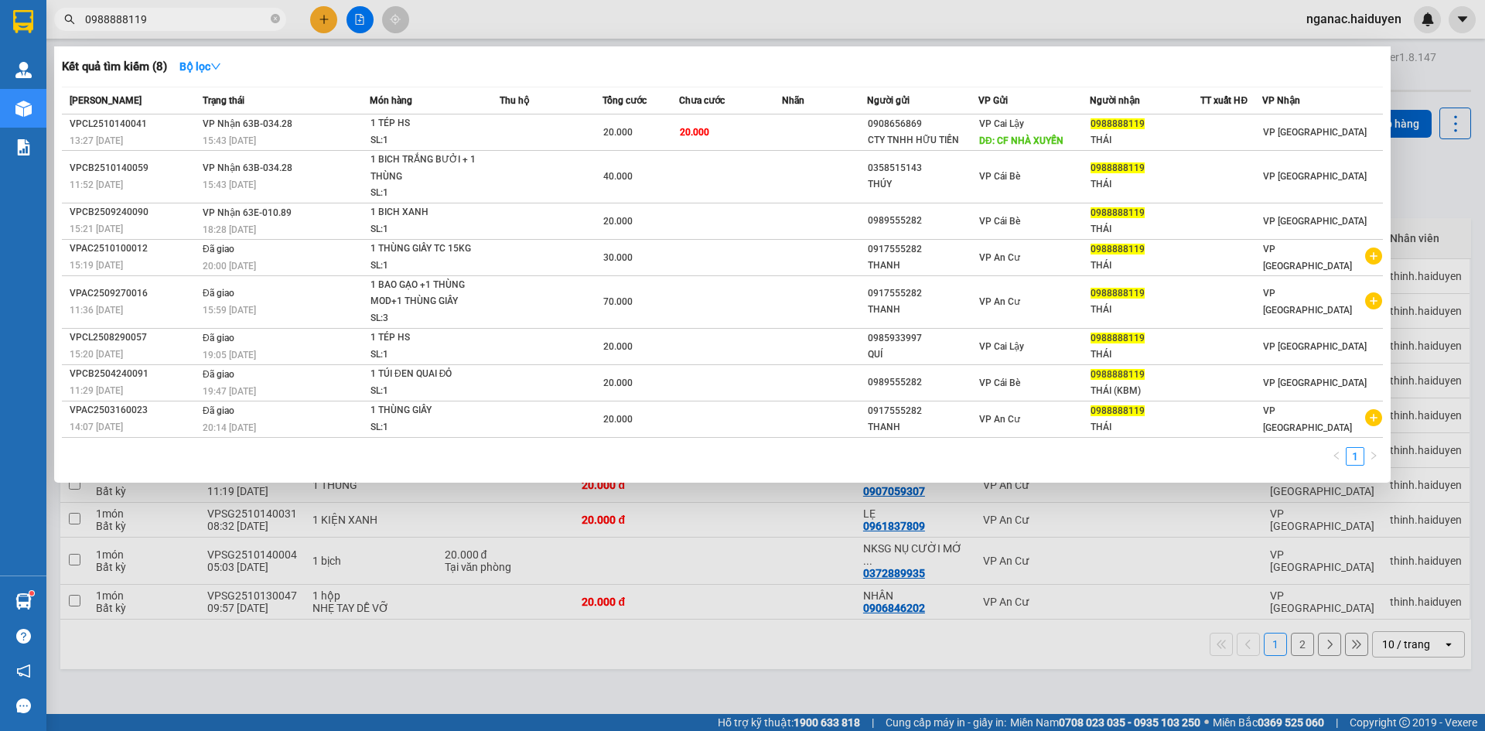
click at [172, 24] on input "0988888119" at bounding box center [176, 19] width 182 height 17
click at [713, 666] on div at bounding box center [742, 365] width 1485 height 731
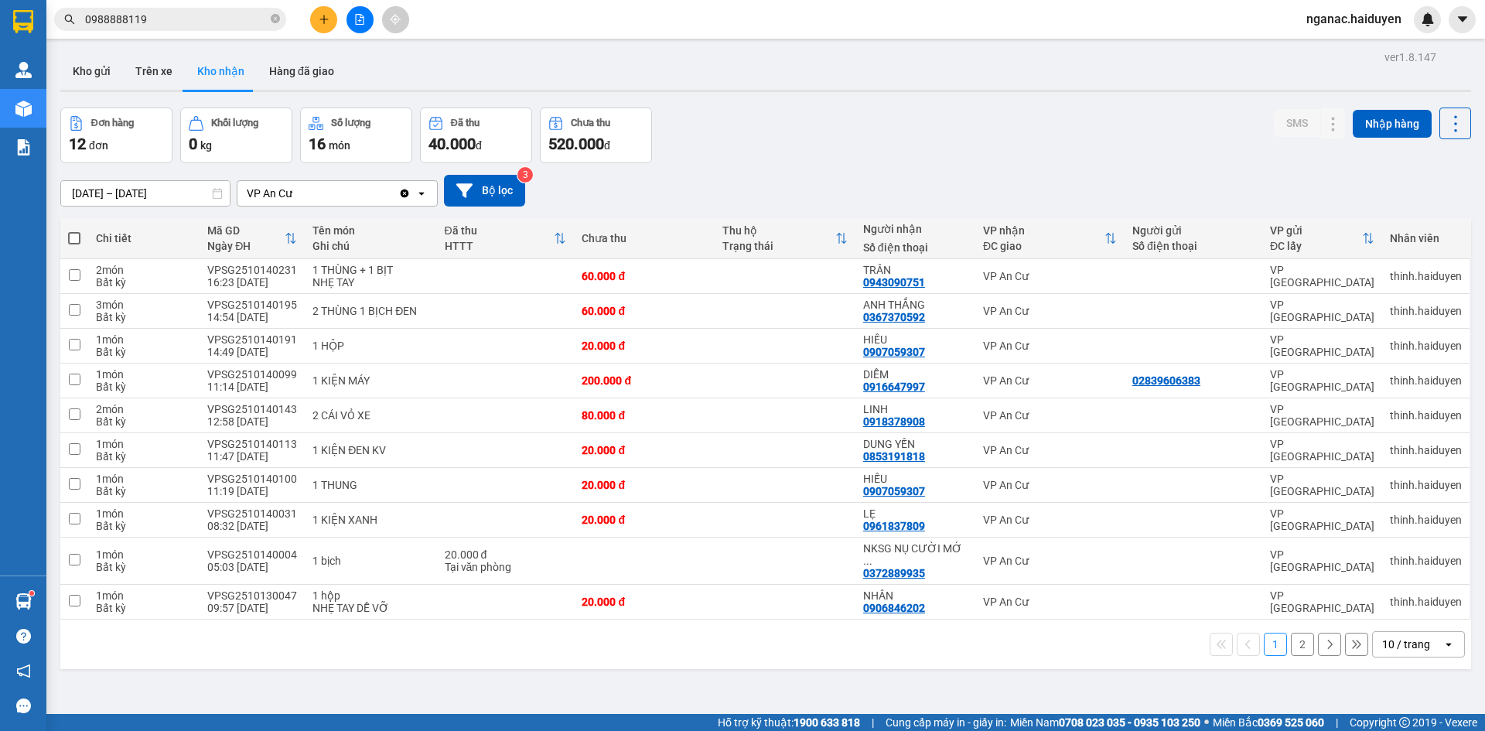
click at [748, 672] on div "ver 1.8.147 Kho gửi Trên xe Kho nhận Hàng đã giao Đơn hàng 12 đơn Khối lượng 0 …" at bounding box center [765, 411] width 1423 height 731
